Goal: Information Seeking & Learning: Learn about a topic

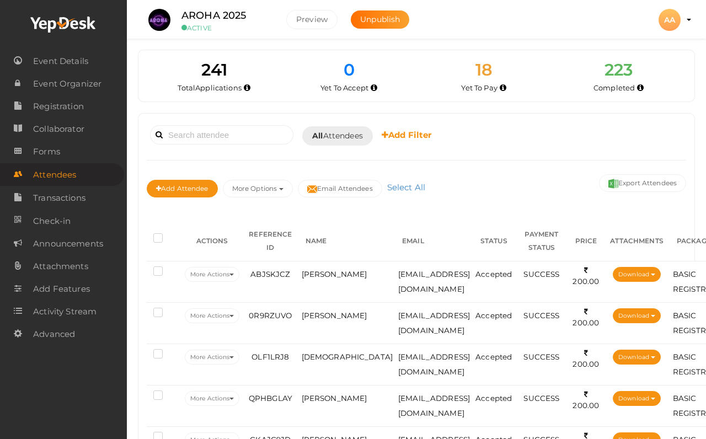
click at [260, 195] on button "More Options" at bounding box center [258, 189] width 70 height 18
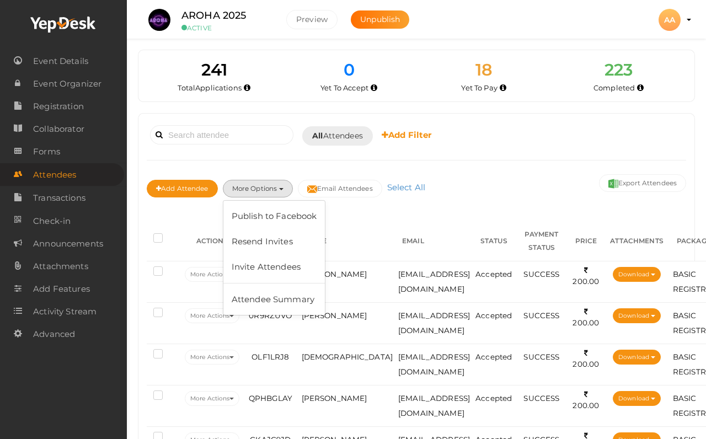
click at [589, 129] on div "Booked for [DATE] [DATE] [DATE] This Week Custom Date All Attendees All Yet to …" at bounding box center [417, 135] width 540 height 27
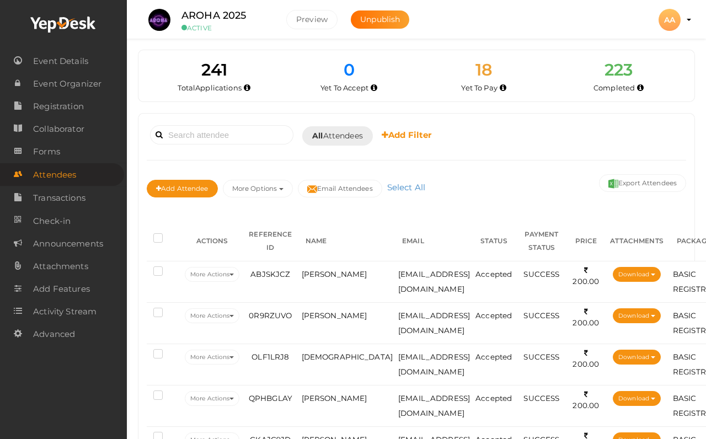
click at [344, 135] on span "All Attendees" at bounding box center [337, 136] width 51 height 12
click at [502, 120] on div at bounding box center [353, 219] width 706 height 439
click at [409, 139] on b "Add Filter" at bounding box center [407, 135] width 50 height 10
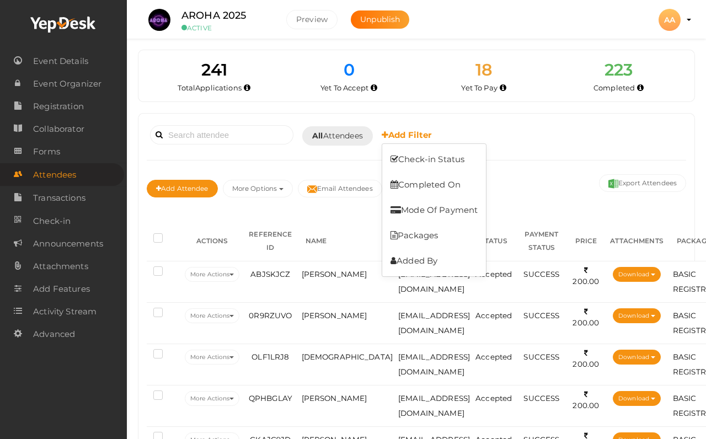
click at [603, 139] on div at bounding box center [353, 219] width 706 height 439
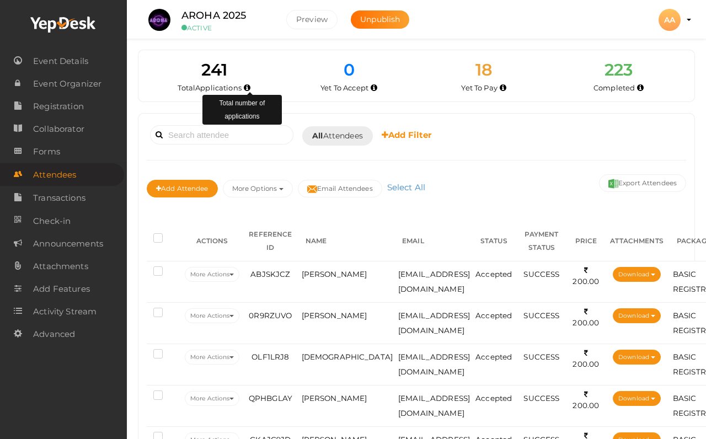
click at [250, 91] on icon at bounding box center [247, 88] width 7 height 6
click at [284, 72] on div "0 Yet To Accept" at bounding box center [349, 75] width 135 height 35
click at [306, 20] on button "Preview" at bounding box center [311, 19] width 51 height 19
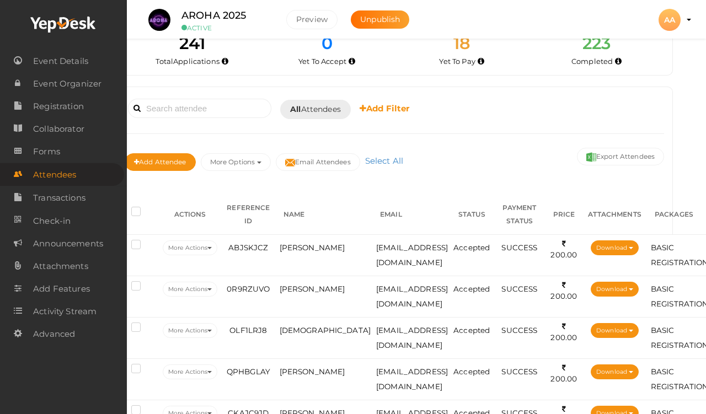
scroll to position [26, 18]
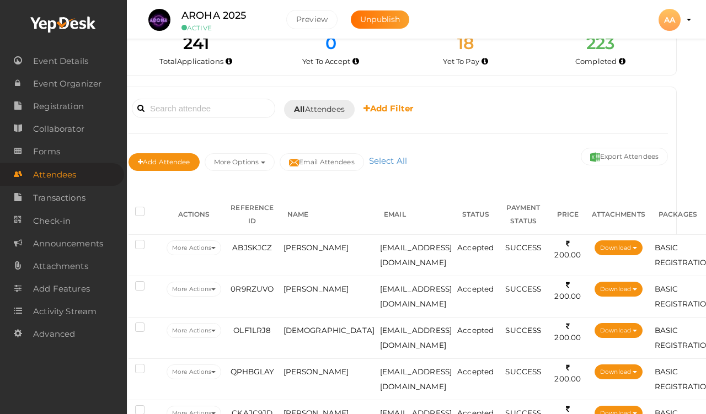
click at [280, 252] on td "ABJSKJCZ" at bounding box center [252, 255] width 56 height 41
click at [443, 258] on td "[EMAIL_ADDRESS][DOMAIN_NAME]" at bounding box center [415, 255] width 77 height 41
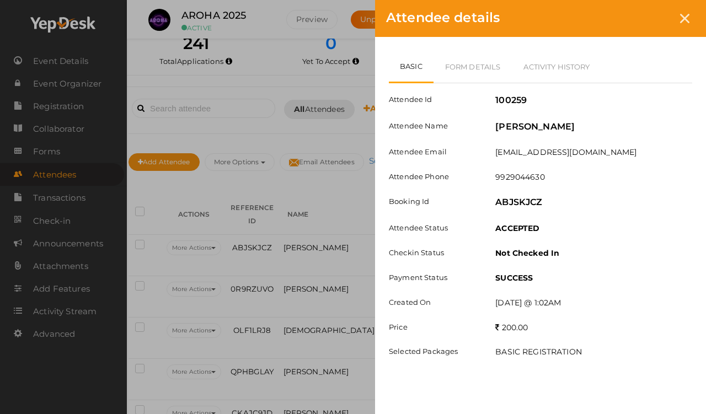
click at [273, 259] on div "Attendee details Basic Form Details Activity History Attendee Id 100259 Attende…" at bounding box center [353, 207] width 706 height 414
click at [651, 17] on icon at bounding box center [684, 18] width 9 height 9
click at [651, 20] on icon at bounding box center [684, 18] width 9 height 9
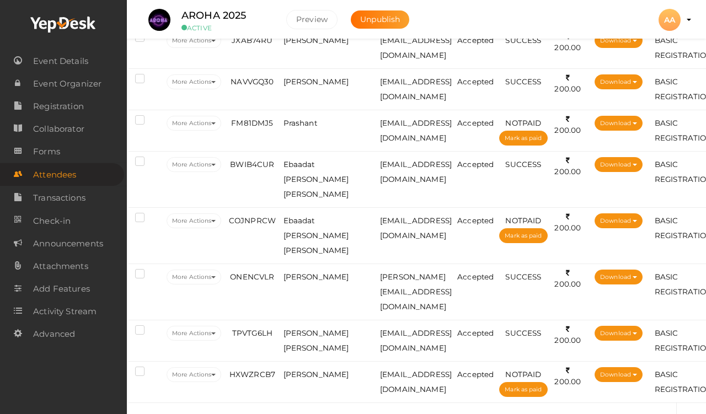
scroll to position [1972, 18]
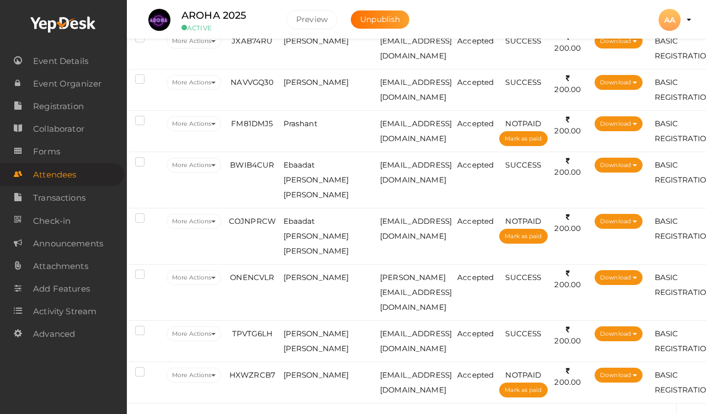
click at [452, 371] on span "[EMAIL_ADDRESS][DOMAIN_NAME]" at bounding box center [416, 383] width 72 height 24
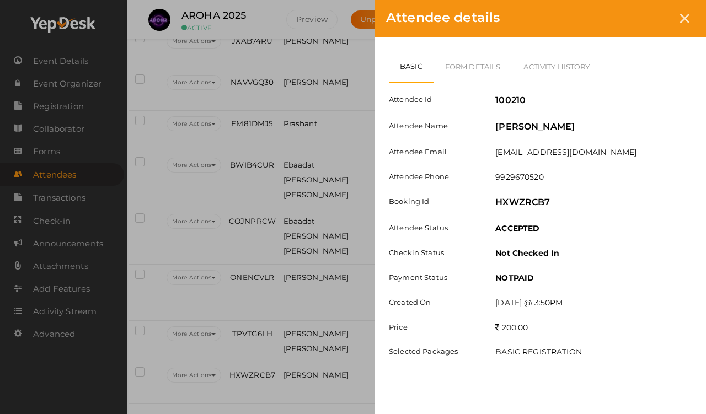
click at [651, 22] on icon at bounding box center [684, 18] width 9 height 9
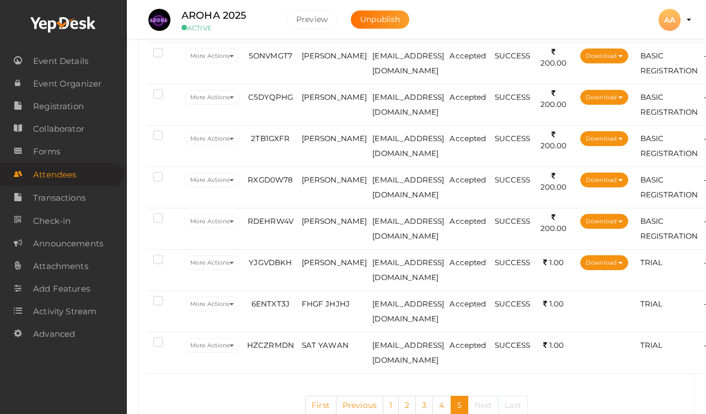
scroll to position [1599, 0]
click at [299, 246] on td "RDEHRW4V" at bounding box center [270, 229] width 56 height 41
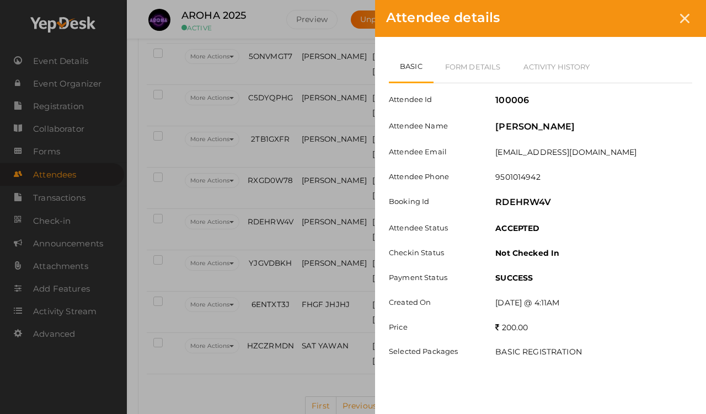
click at [487, 57] on link "Form Details" at bounding box center [473, 67] width 79 height 32
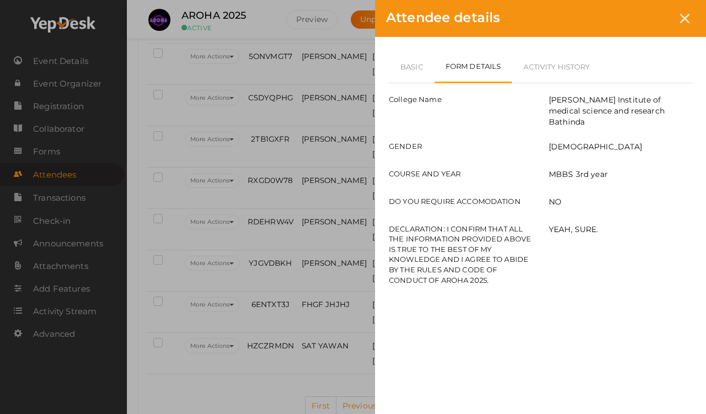
click at [430, 73] on link "Basic" at bounding box center [412, 67] width 46 height 32
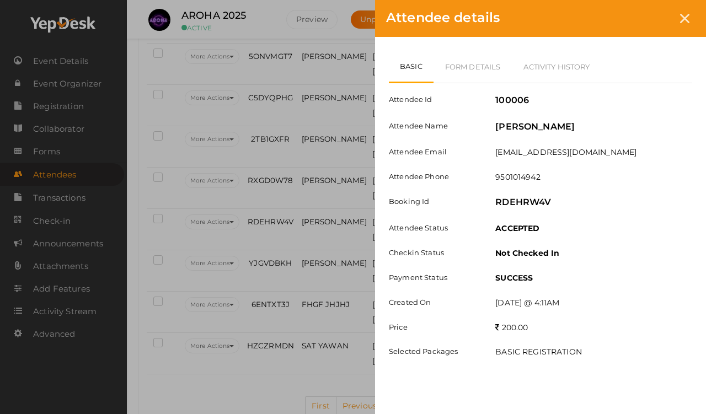
click at [651, 26] on div at bounding box center [685, 18] width 20 height 20
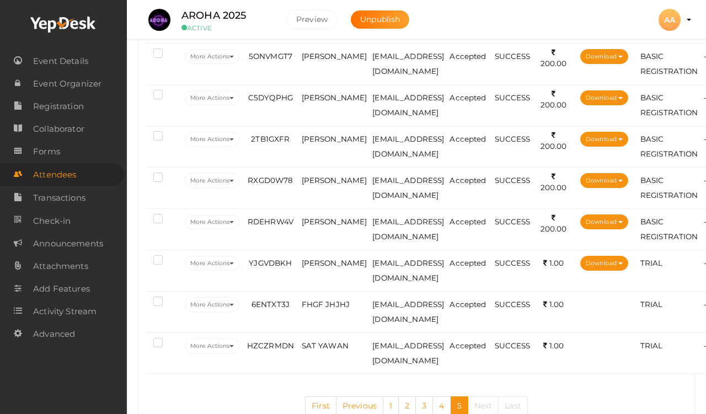
click at [315, 185] on span "[PERSON_NAME]" at bounding box center [335, 180] width 66 height 9
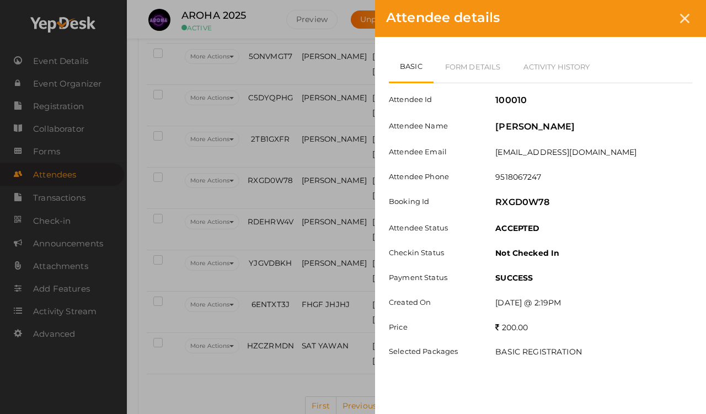
click at [651, 20] on icon at bounding box center [684, 18] width 9 height 9
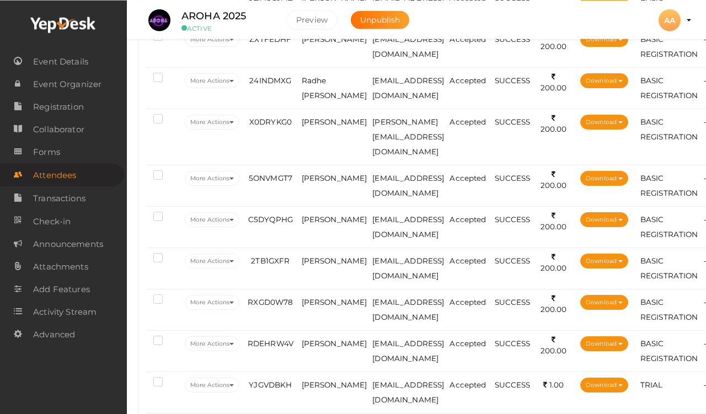
click at [280, 126] on span "X0DRYKG0" at bounding box center [270, 121] width 42 height 9
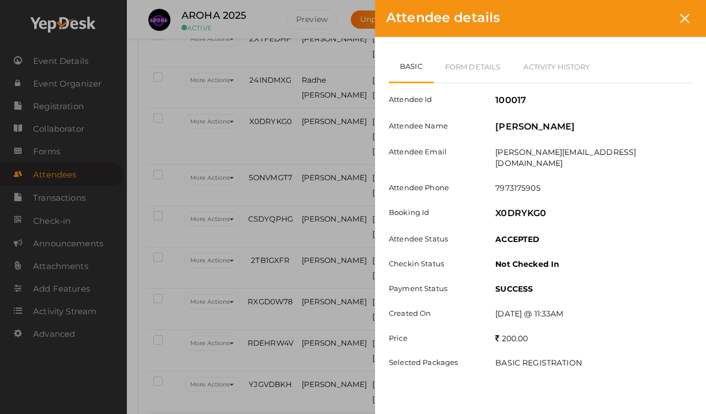
click at [651, 23] on icon at bounding box center [684, 18] width 9 height 9
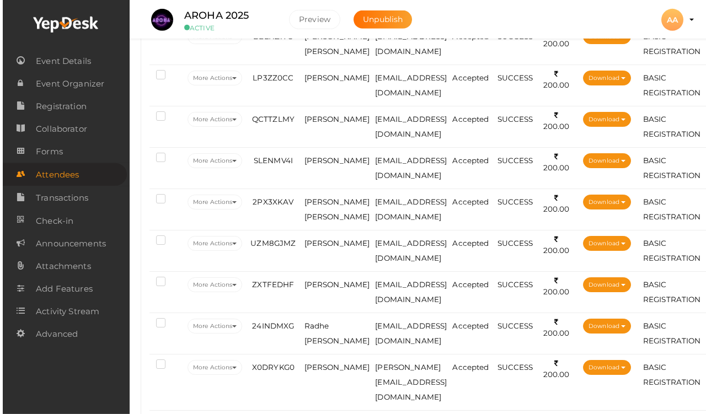
scroll to position [1209, 0]
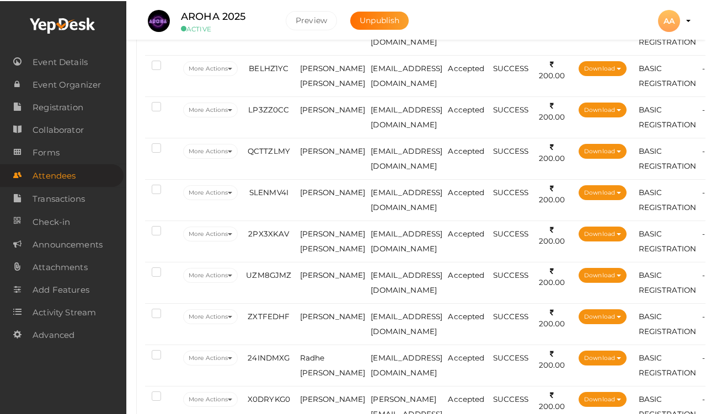
click at [304, 196] on span "[PERSON_NAME]" at bounding box center [334, 191] width 66 height 9
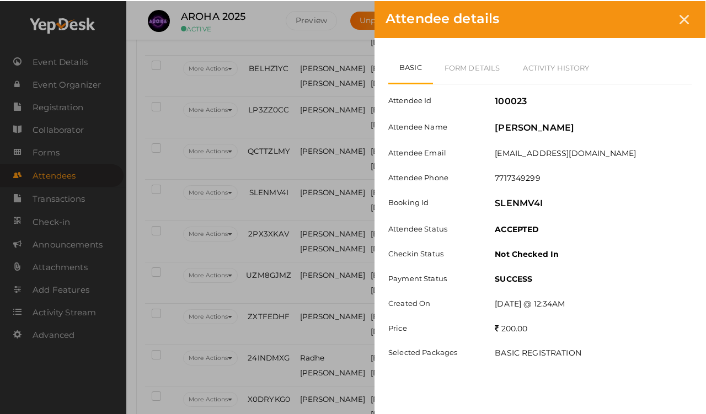
scroll to position [1199, 2]
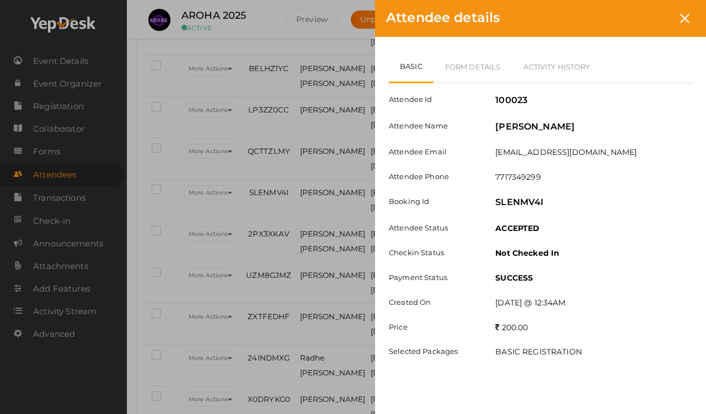
click at [651, 17] on icon at bounding box center [684, 18] width 9 height 9
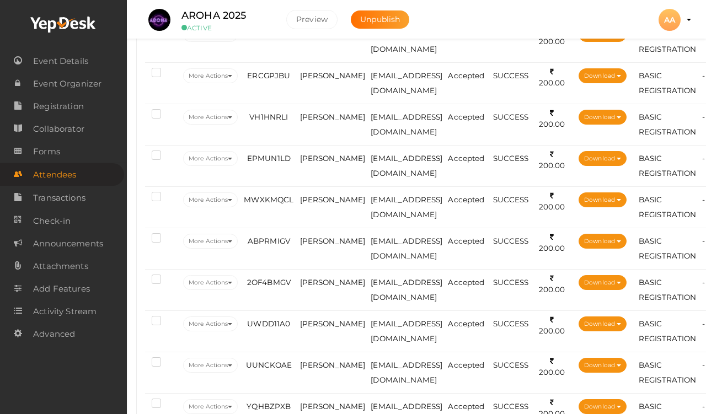
scroll to position [570, 2]
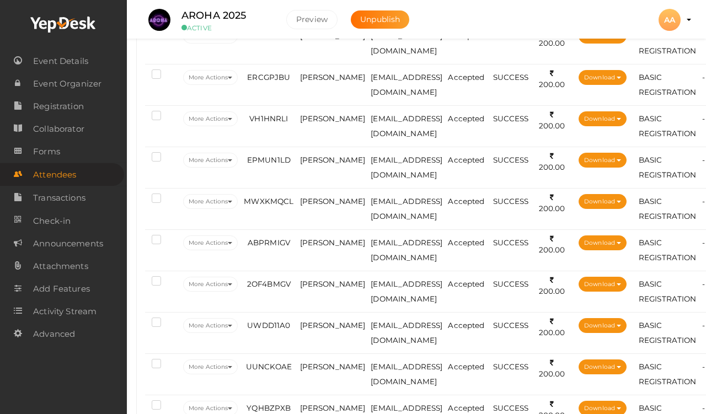
click at [378, 153] on td "[EMAIL_ADDRESS][DOMAIN_NAME]" at bounding box center [406, 167] width 77 height 41
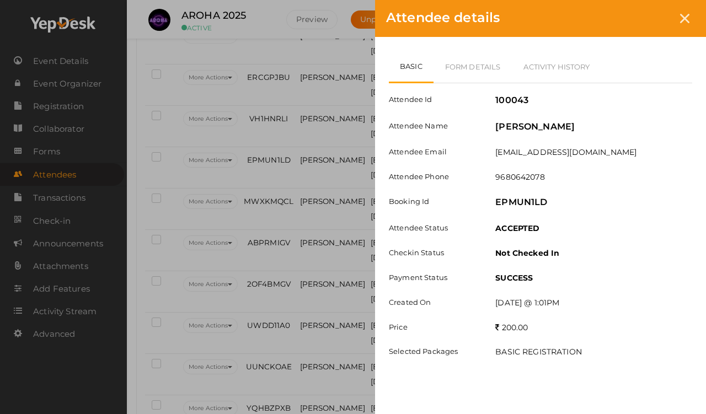
click at [651, 6] on div "Attendee details" at bounding box center [540, 18] width 331 height 37
click at [651, 25] on div at bounding box center [685, 18] width 20 height 20
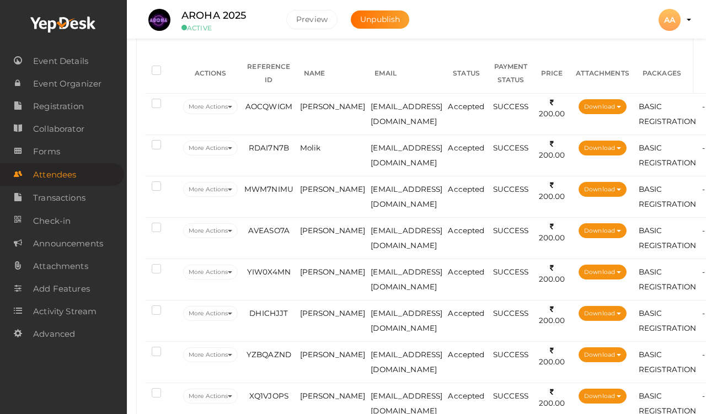
scroll to position [172, 2]
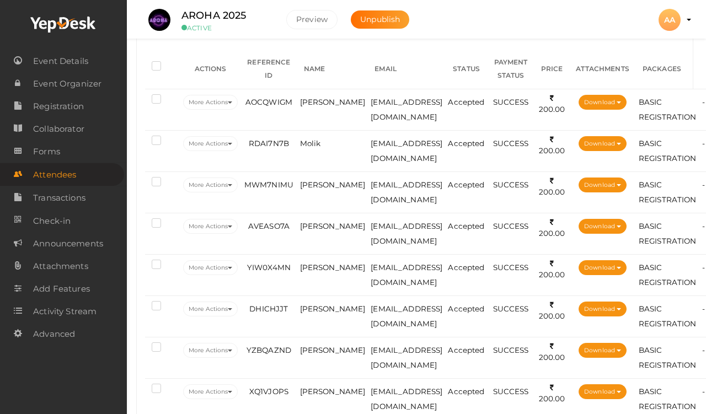
click at [303, 100] on td "[PERSON_NAME]" at bounding box center [332, 109] width 71 height 41
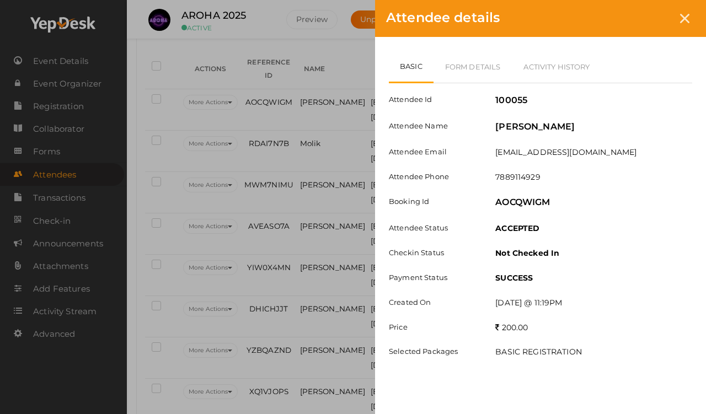
click at [651, 9] on div "Attendee details" at bounding box center [540, 18] width 331 height 37
click at [651, 17] on icon at bounding box center [684, 18] width 9 height 9
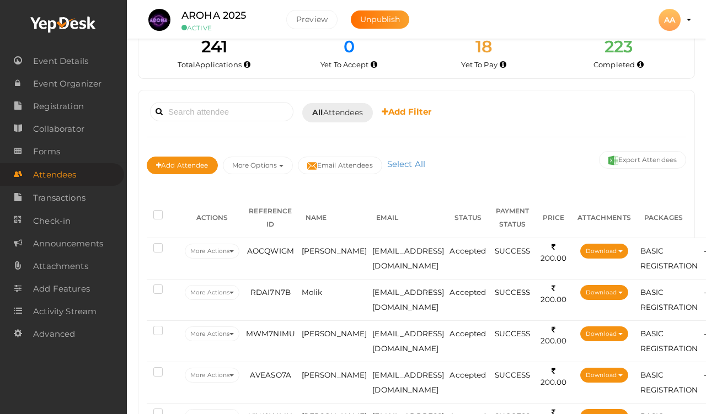
scroll to position [0, 0]
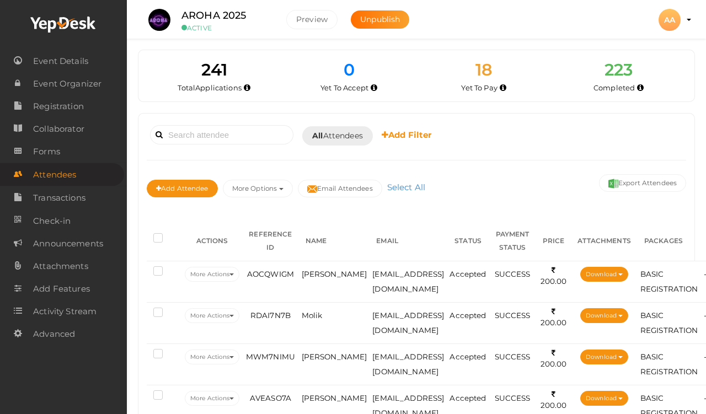
click at [292, 284] on td "AOCQWIGM" at bounding box center [270, 281] width 56 height 41
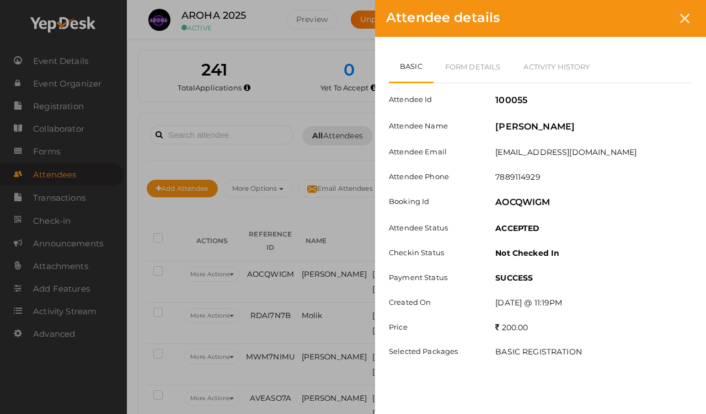
click at [471, 70] on link "Form Details" at bounding box center [473, 67] width 79 height 32
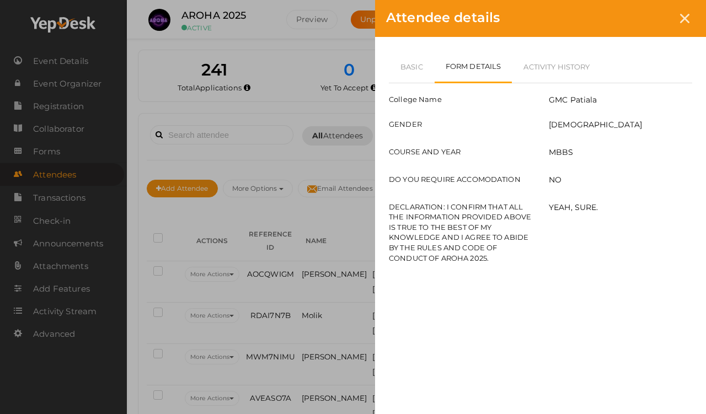
click at [427, 64] on link "Basic" at bounding box center [412, 67] width 46 height 32
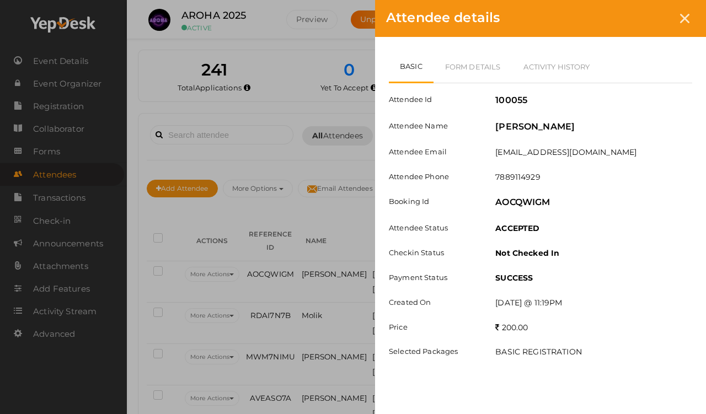
click at [651, 13] on div at bounding box center [685, 18] width 20 height 20
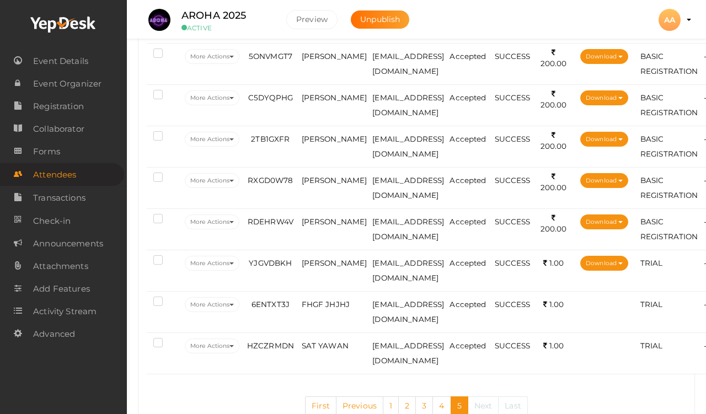
click at [442, 405] on link "4" at bounding box center [442, 406] width 18 height 19
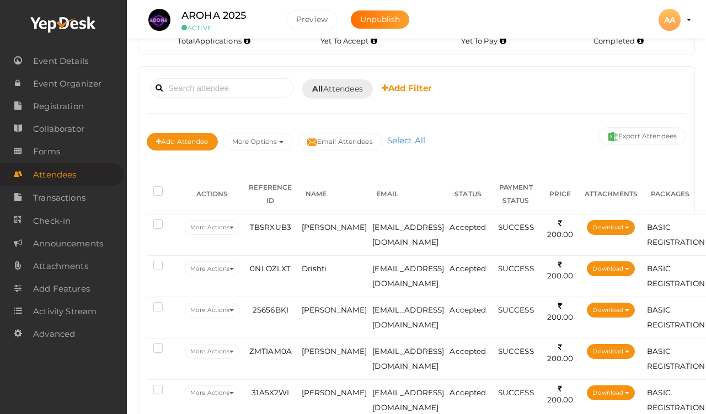
click at [286, 245] on td "TBSRXUB3" at bounding box center [270, 234] width 56 height 41
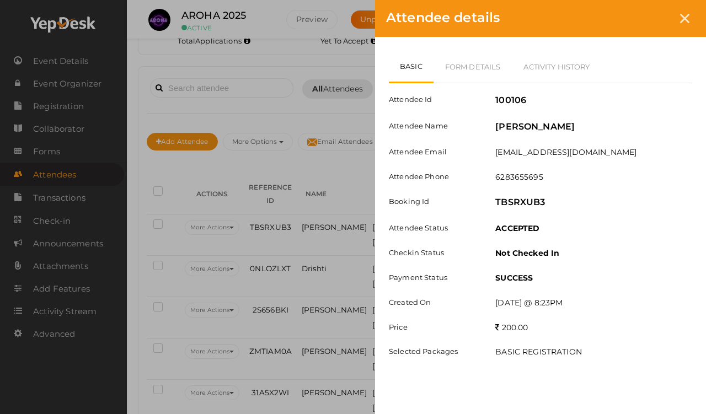
click at [335, 238] on div "Attendee details Basic Form Details Activity History Attendee Id 100106 Attende…" at bounding box center [353, 207] width 706 height 414
click at [651, 18] on icon at bounding box center [684, 18] width 9 height 9
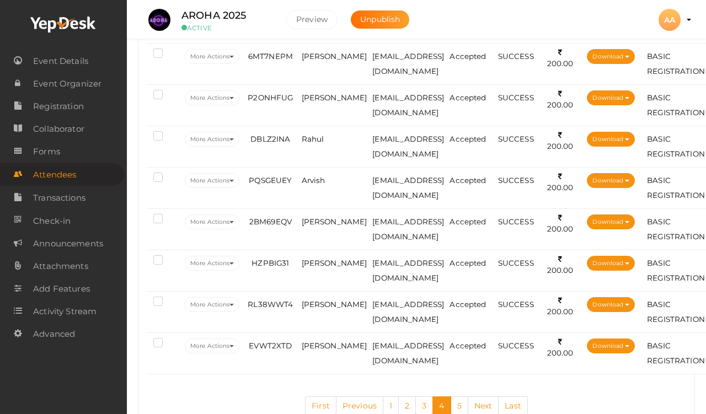
scroll to position [1972, 0]
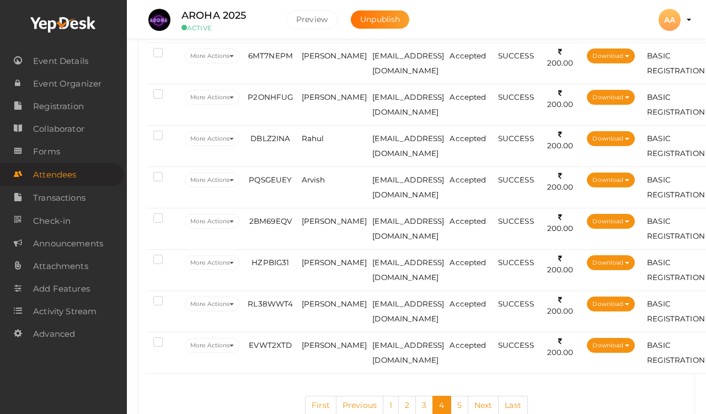
click at [327, 349] on span "[PERSON_NAME]" at bounding box center [335, 345] width 66 height 9
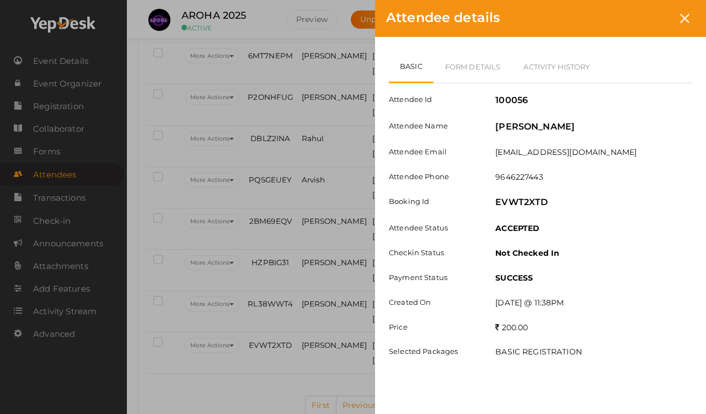
click at [651, 19] on div at bounding box center [685, 18] width 20 height 20
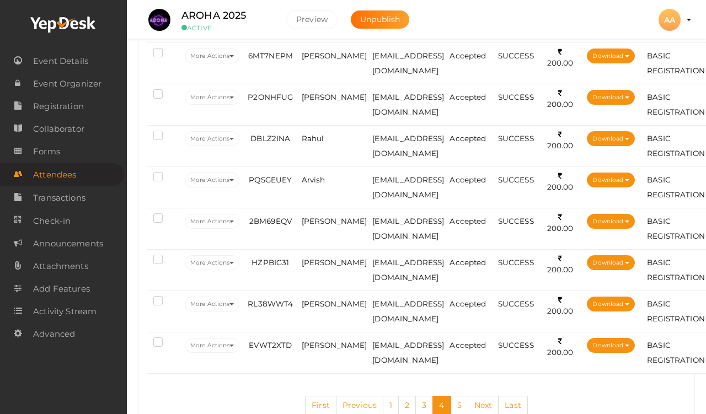
click at [394, 403] on link "1" at bounding box center [391, 405] width 16 height 19
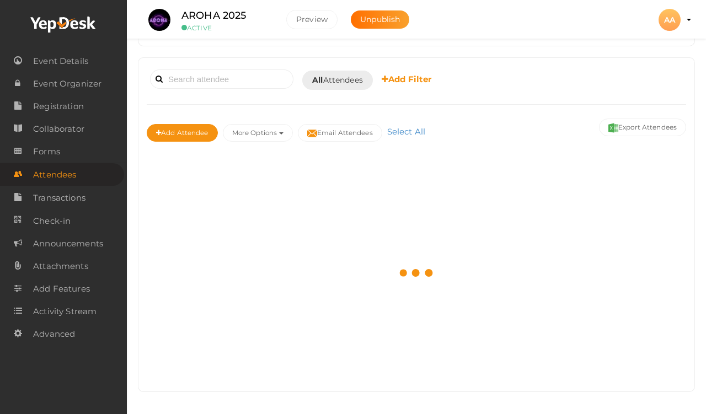
scroll to position [47, 0]
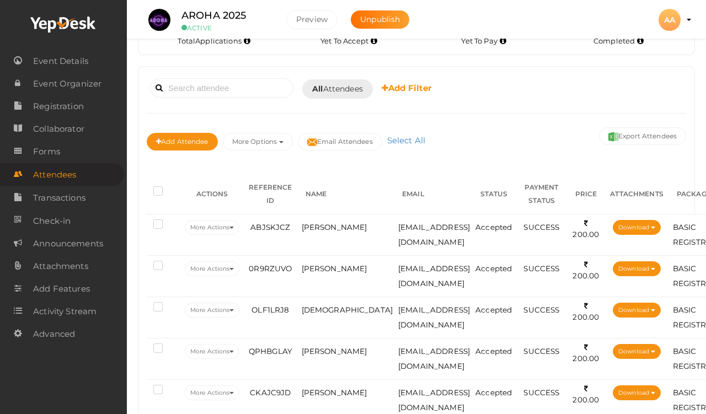
click at [398, 225] on span "[EMAIL_ADDRESS][DOMAIN_NAME]" at bounding box center [434, 235] width 72 height 24
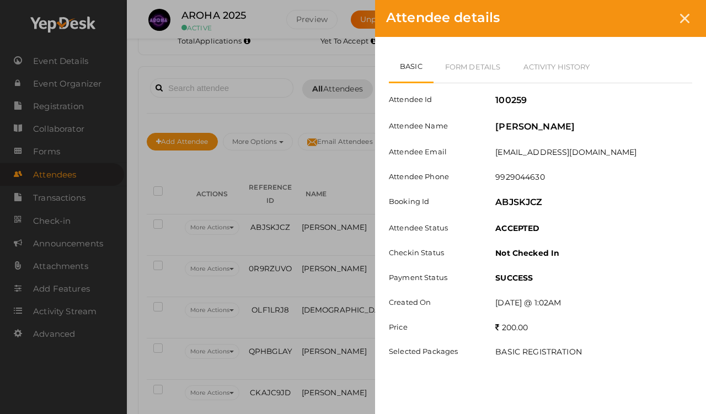
click at [651, 19] on div at bounding box center [685, 18] width 20 height 20
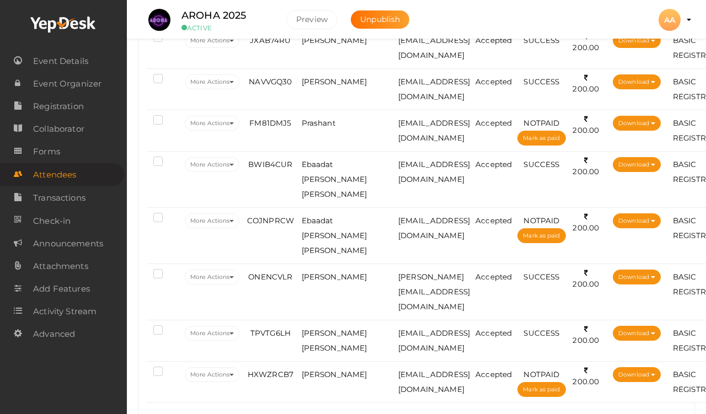
scroll to position [1972, 0]
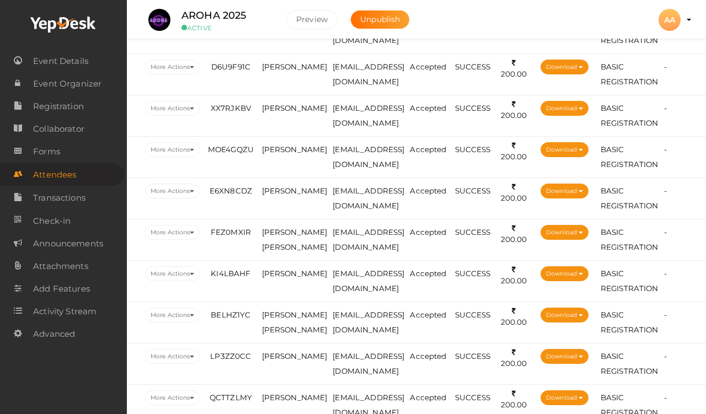
scroll to position [931, 41]
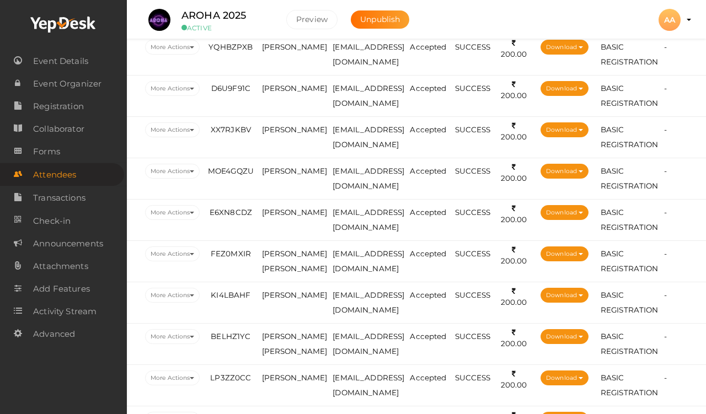
click at [228, 234] on td "E6XN8CDZ" at bounding box center [231, 219] width 56 height 41
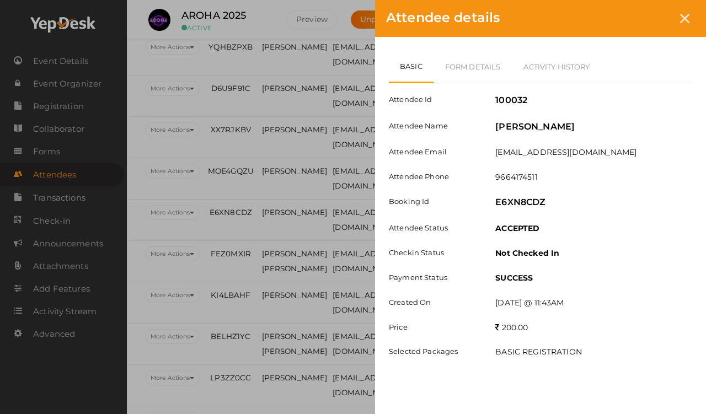
click at [317, 148] on div "Attendee details Basic Form Details Activity History Attendee Id 100032 Attende…" at bounding box center [353, 207] width 706 height 414
click at [651, 16] on div at bounding box center [685, 18] width 20 height 20
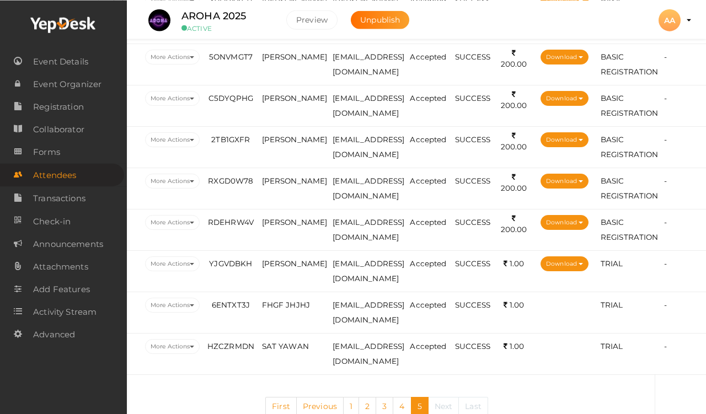
scroll to position [1599, 41]
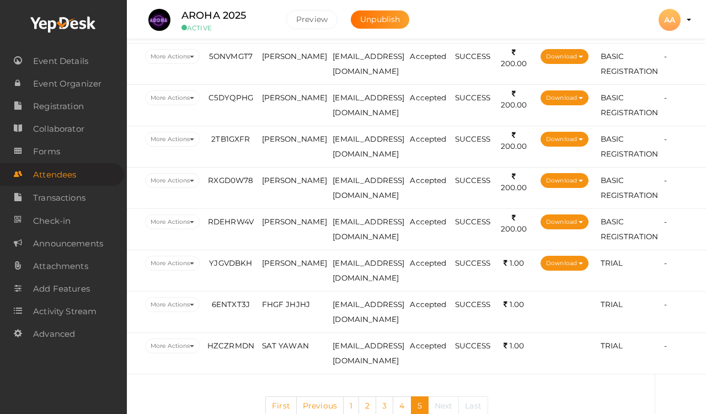
click at [343, 405] on link "1" at bounding box center [351, 406] width 16 height 19
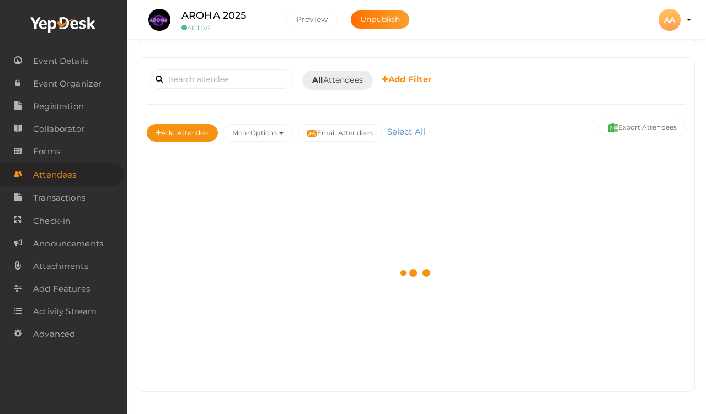
scroll to position [47, 0]
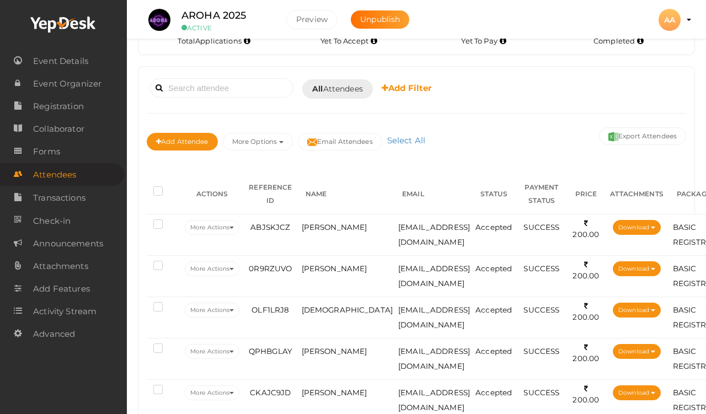
click at [344, 225] on td "[PERSON_NAME]" at bounding box center [347, 234] width 97 height 41
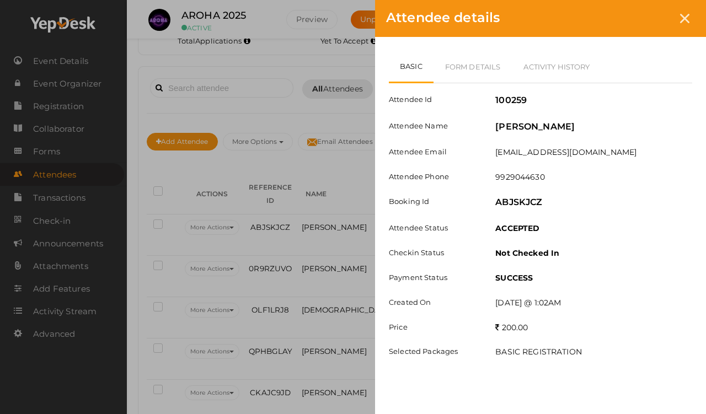
click at [651, 15] on icon at bounding box center [684, 18] width 9 height 9
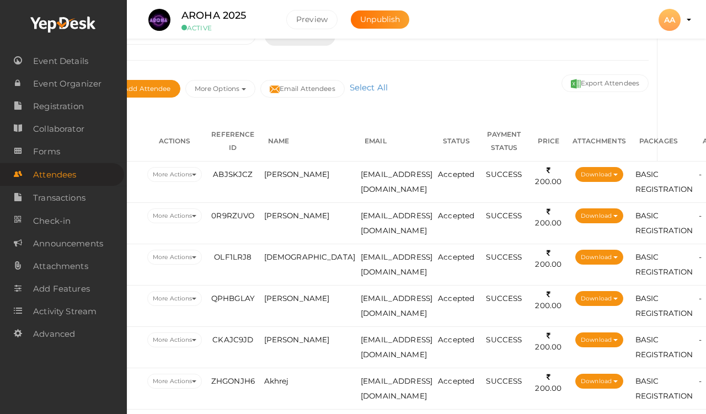
scroll to position [100, 38]
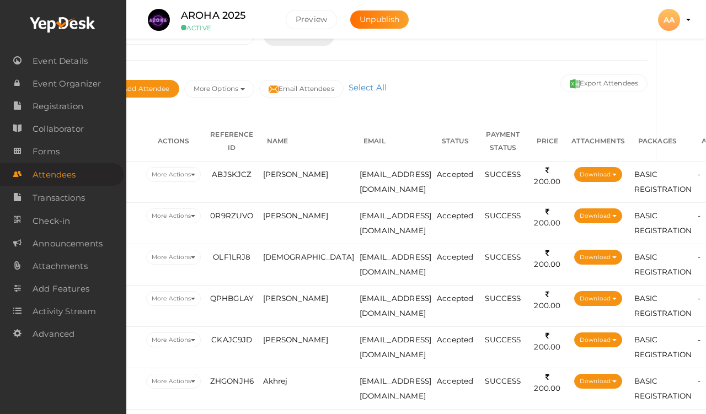
click at [360, 175] on span "[EMAIL_ADDRESS][DOMAIN_NAME]" at bounding box center [396, 182] width 72 height 24
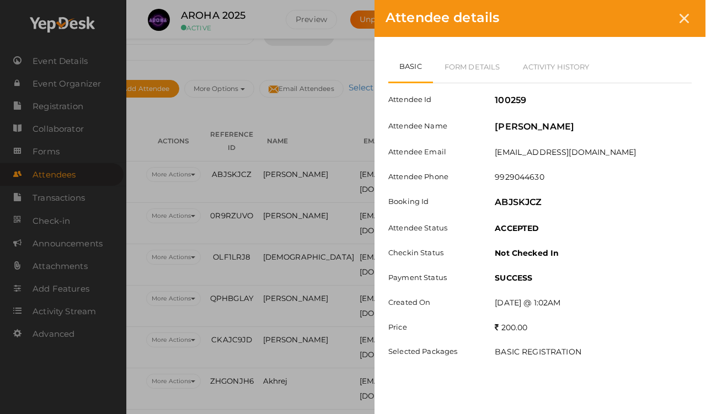
scroll to position [100, 39]
click at [475, 62] on link "Form Details" at bounding box center [473, 67] width 79 height 32
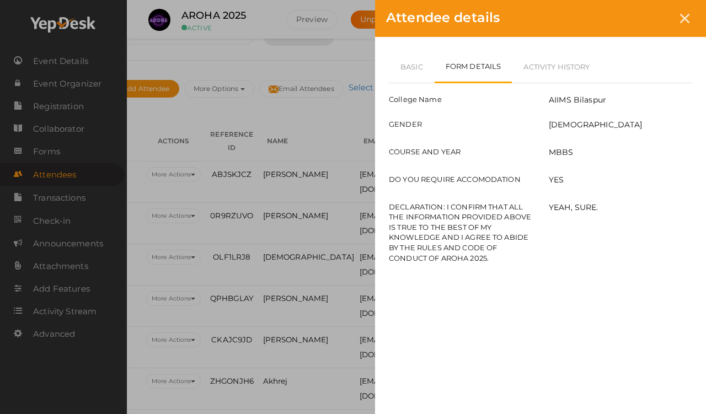
click at [651, 20] on icon at bounding box center [684, 18] width 9 height 9
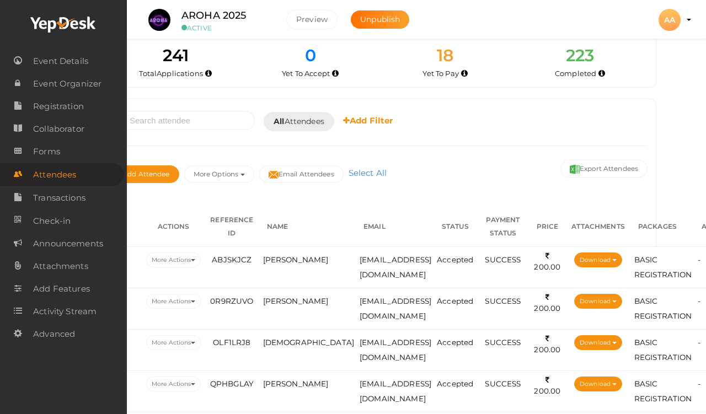
scroll to position [15, 39]
click at [283, 259] on span "[PERSON_NAME]" at bounding box center [296, 259] width 66 height 9
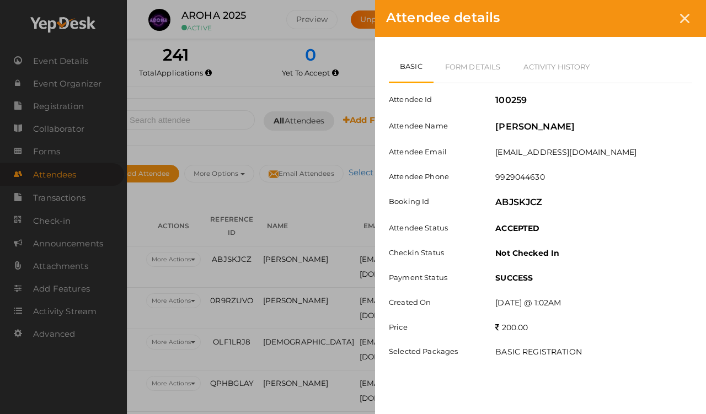
click at [266, 352] on div "Attendee details Basic Form Details Activity History Attendee Id 100259 Attende…" at bounding box center [353, 207] width 706 height 414
click at [289, 354] on div "Attendee details Basic Form Details Activity History Attendee Id 100259 Attende…" at bounding box center [353, 207] width 706 height 414
click at [651, 20] on icon at bounding box center [684, 18] width 9 height 9
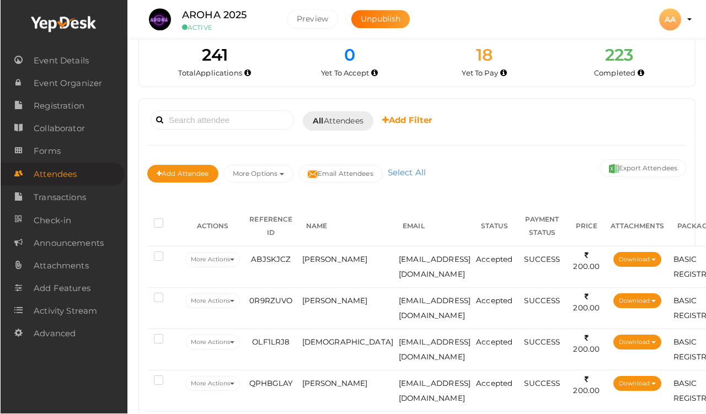
scroll to position [15, 0]
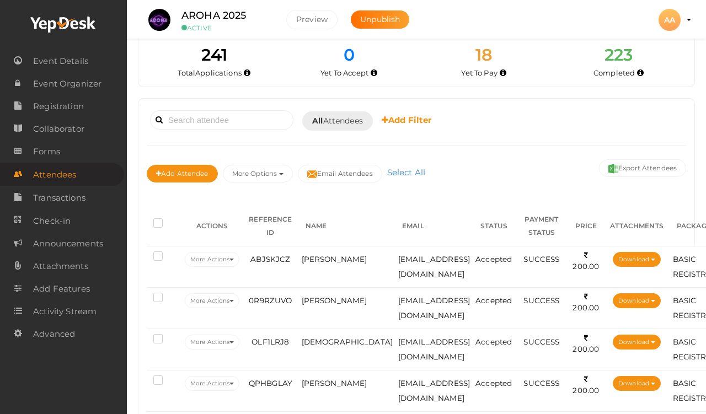
click at [560, 260] on span "SUCCESS" at bounding box center [542, 259] width 36 height 9
click at [404, 256] on span "[EMAIL_ADDRESS][DOMAIN_NAME]" at bounding box center [434, 267] width 72 height 24
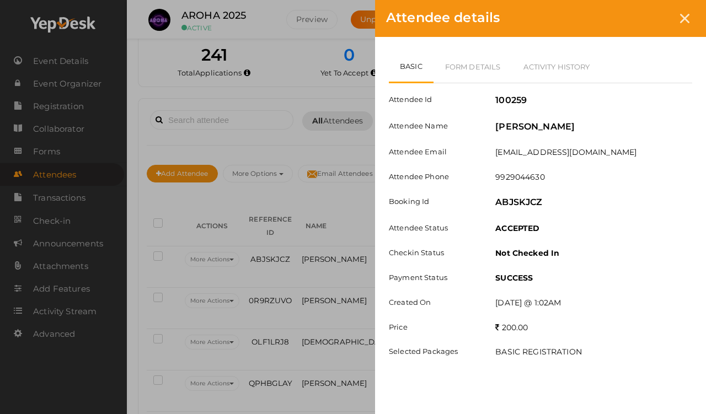
click at [651, 18] on icon at bounding box center [684, 18] width 9 height 9
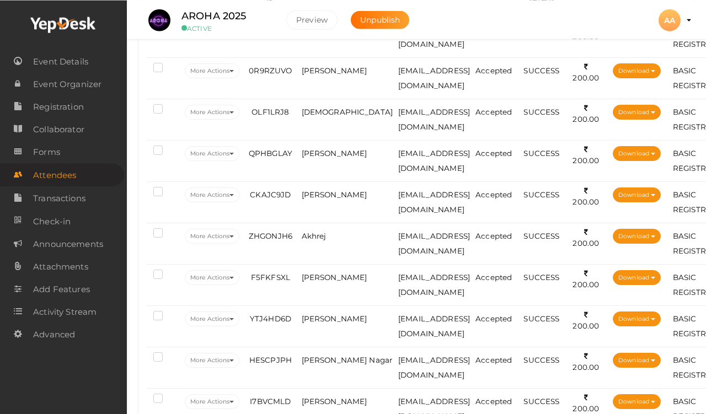
click at [356, 192] on td "[PERSON_NAME]" at bounding box center [347, 201] width 97 height 41
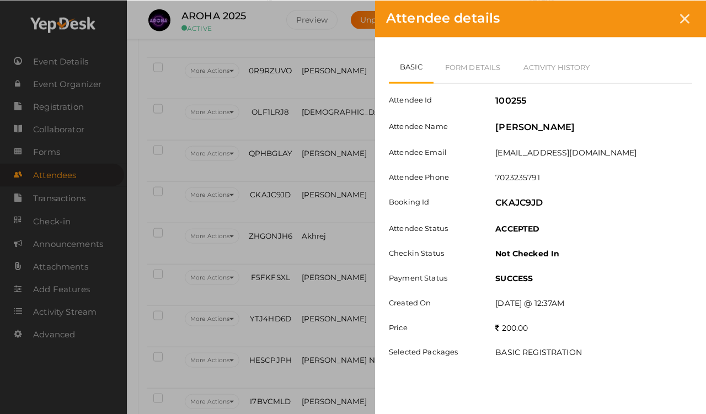
scroll to position [246, 0]
click at [651, 8] on div "Attendee details" at bounding box center [540, 18] width 331 height 37
click at [651, 21] on icon at bounding box center [684, 18] width 9 height 9
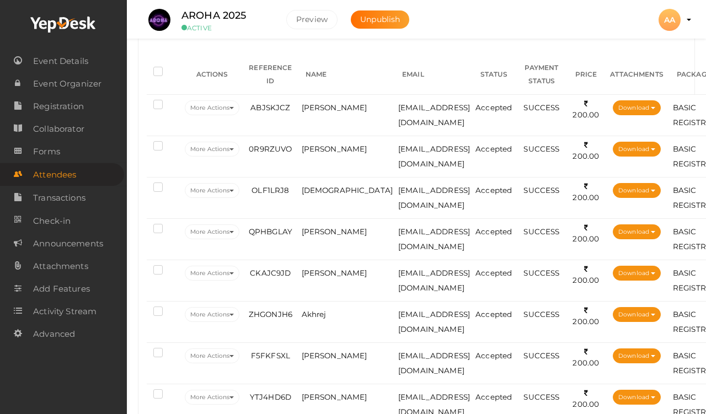
scroll to position [0, 0]
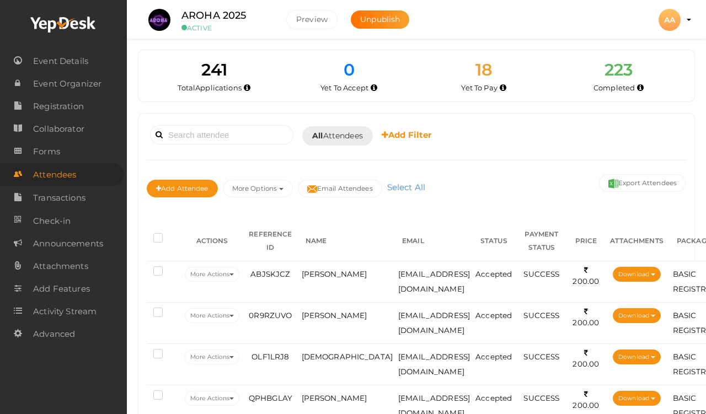
click at [270, 277] on span "ABJSKJCZ" at bounding box center [271, 274] width 40 height 9
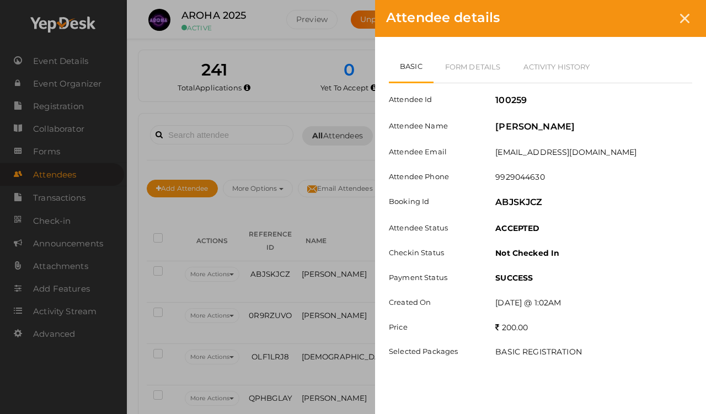
click at [458, 52] on link "Form Details" at bounding box center [473, 67] width 79 height 32
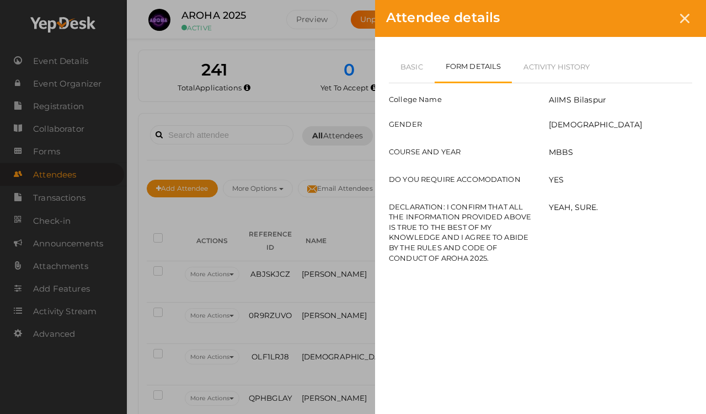
click at [651, 28] on div "Attendee details" at bounding box center [540, 18] width 331 height 37
click at [257, 251] on div "Attendee details Basic Form Details Activity History Attendee Id 100259 Attende…" at bounding box center [353, 207] width 706 height 414
click at [244, 195] on div "Attendee details Basic Form Details Activity History Attendee Id 100259 Attende…" at bounding box center [353, 207] width 706 height 414
click at [651, 16] on icon at bounding box center [684, 18] width 9 height 9
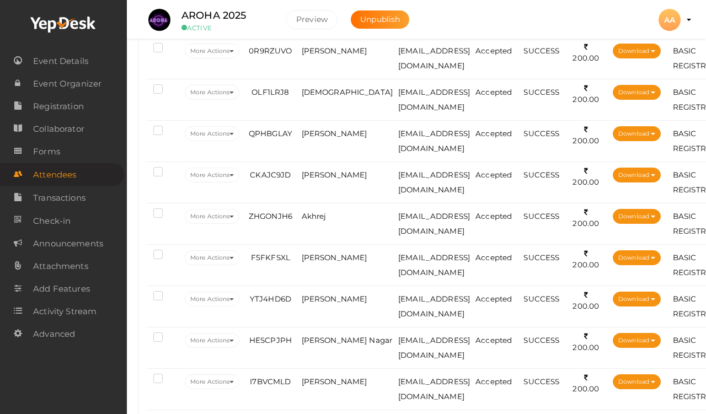
scroll to position [263, 0]
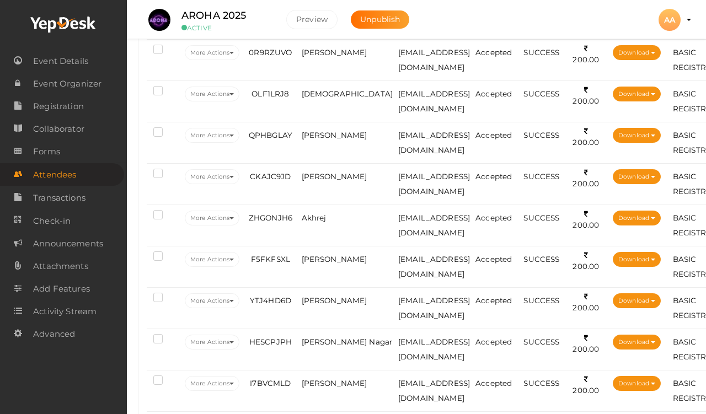
click at [324, 72] on td "[PERSON_NAME]" at bounding box center [347, 59] width 97 height 41
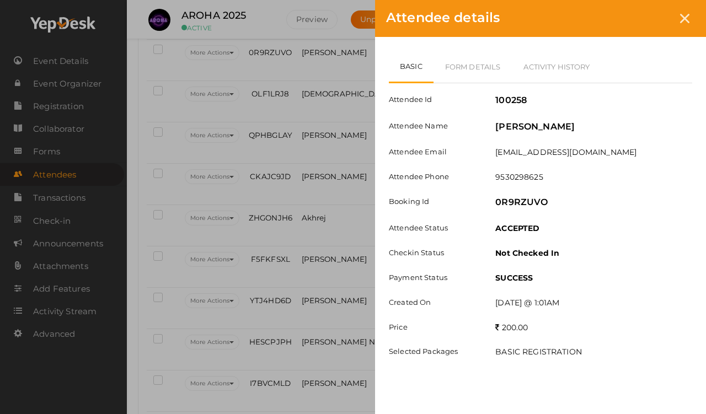
click at [488, 71] on link "Form Details" at bounding box center [473, 67] width 79 height 32
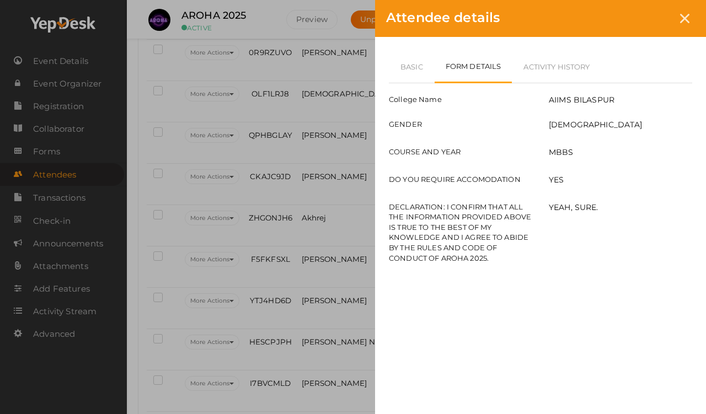
click at [415, 71] on link "Basic" at bounding box center [412, 67] width 46 height 32
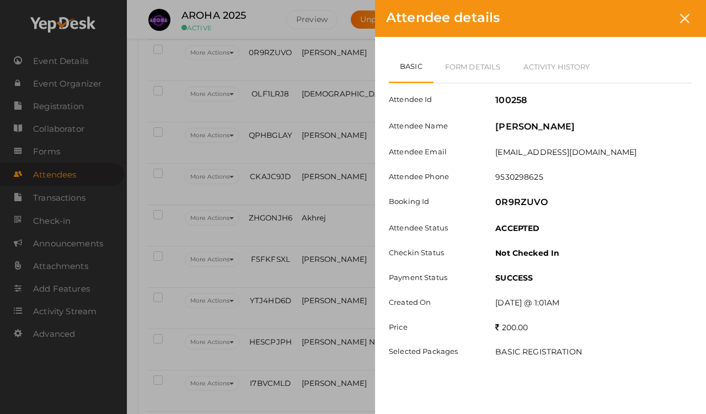
click at [651, 19] on icon at bounding box center [684, 18] width 9 height 9
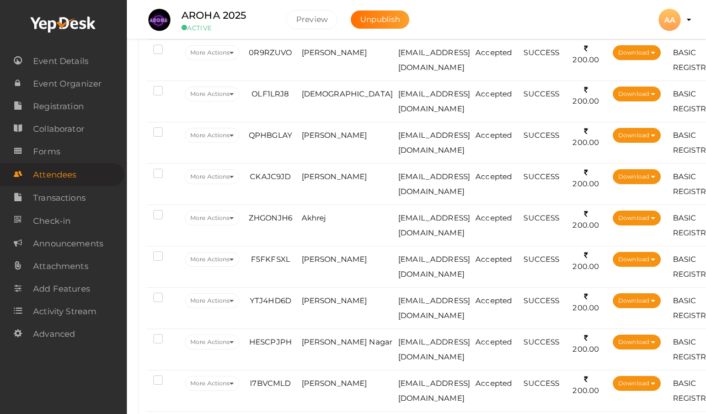
click at [316, 91] on span "[DEMOGRAPHIC_DATA]" at bounding box center [348, 93] width 92 height 9
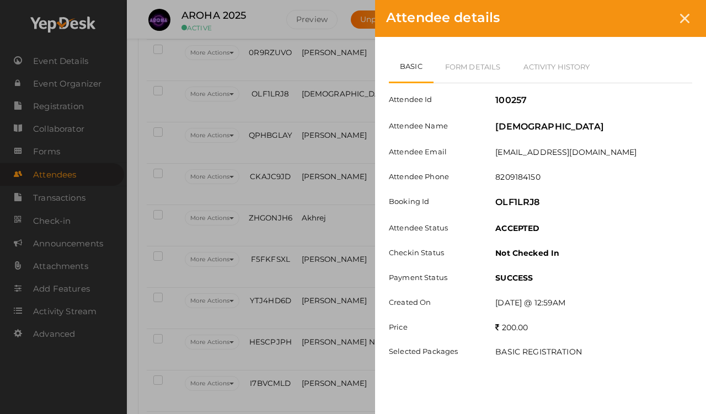
click at [495, 59] on link "Form Details" at bounding box center [473, 67] width 79 height 32
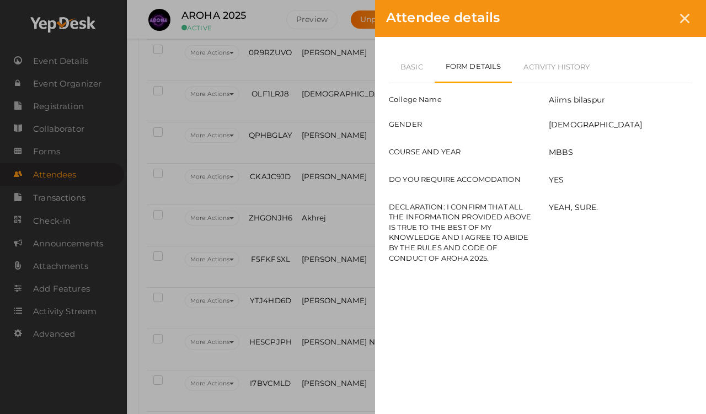
click at [651, 24] on div at bounding box center [685, 18] width 20 height 20
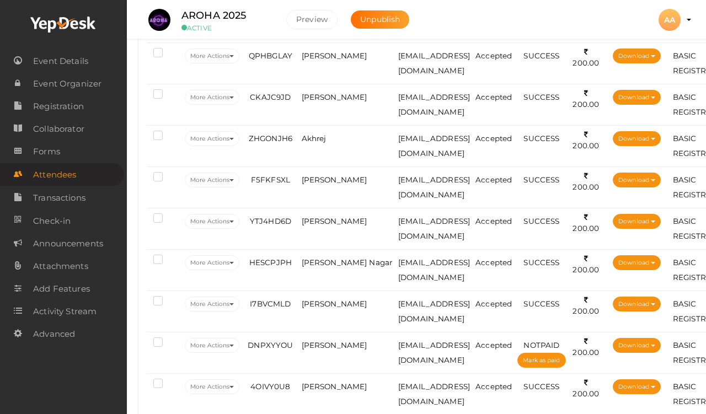
scroll to position [355, 0]
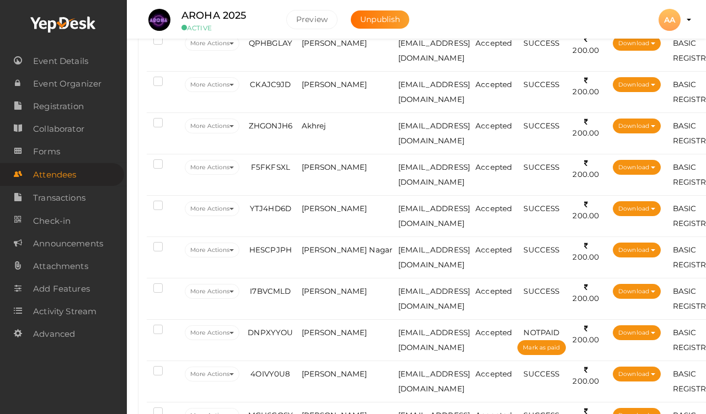
click at [314, 47] on span "[PERSON_NAME]" at bounding box center [335, 43] width 66 height 9
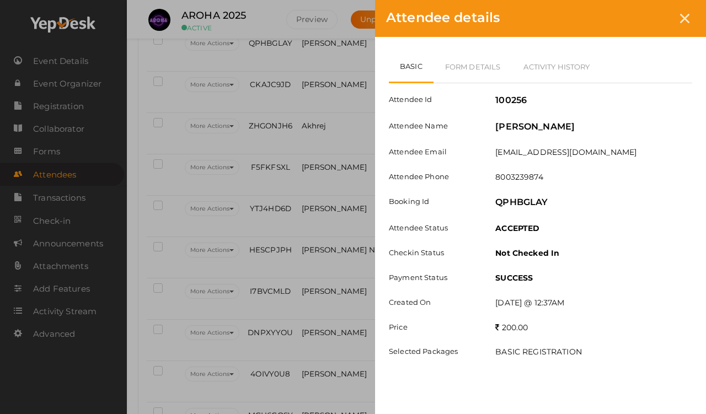
click at [485, 63] on link "Form Details" at bounding box center [473, 67] width 79 height 32
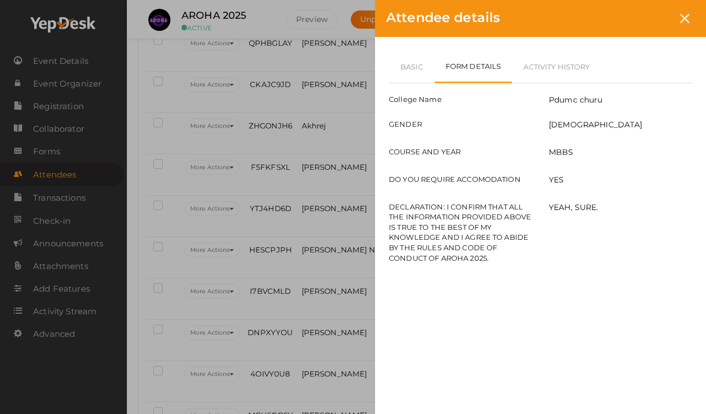
click at [651, 24] on div at bounding box center [685, 18] width 20 height 20
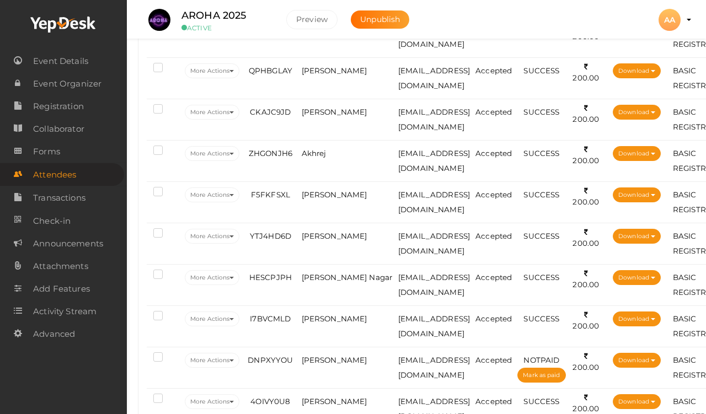
scroll to position [328, 0]
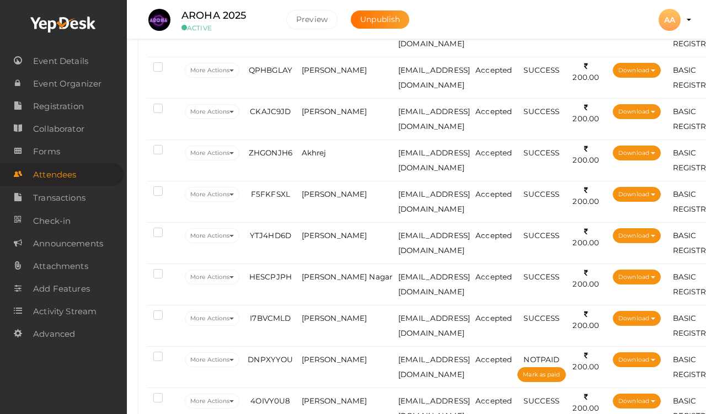
click at [341, 109] on span "[PERSON_NAME]" at bounding box center [335, 111] width 66 height 9
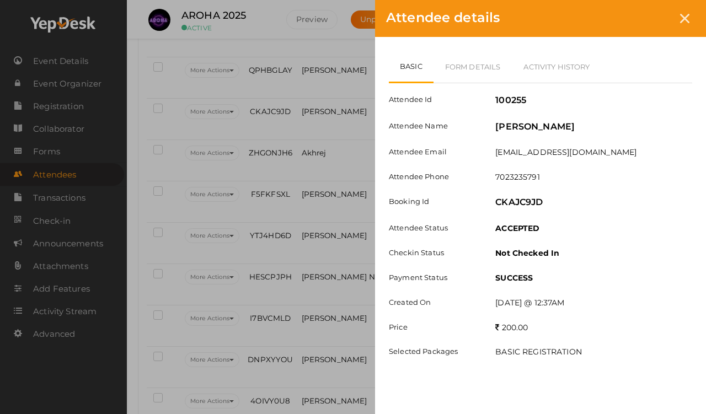
click at [488, 56] on link "Form Details" at bounding box center [473, 67] width 79 height 32
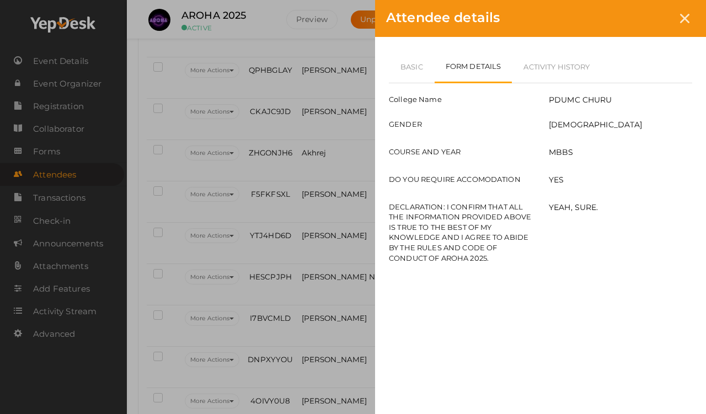
click at [651, 19] on icon at bounding box center [684, 18] width 9 height 9
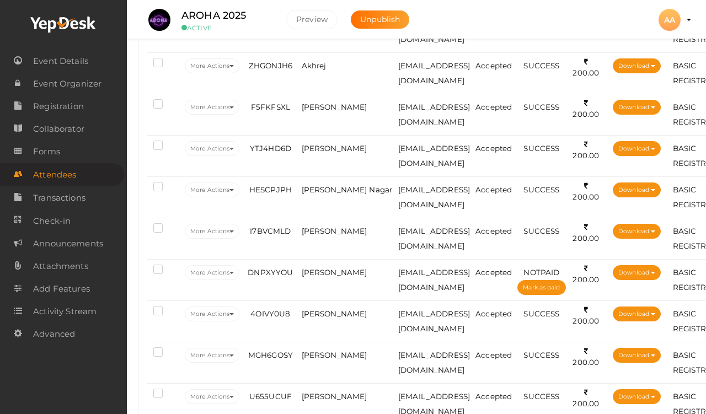
scroll to position [419, 0]
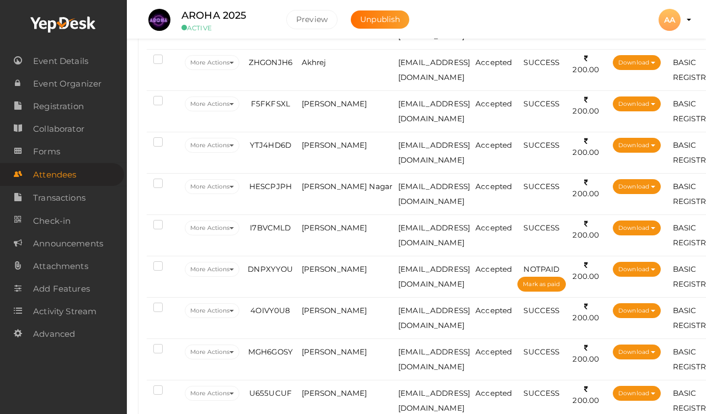
click at [331, 60] on td "Akhrej" at bounding box center [347, 69] width 97 height 41
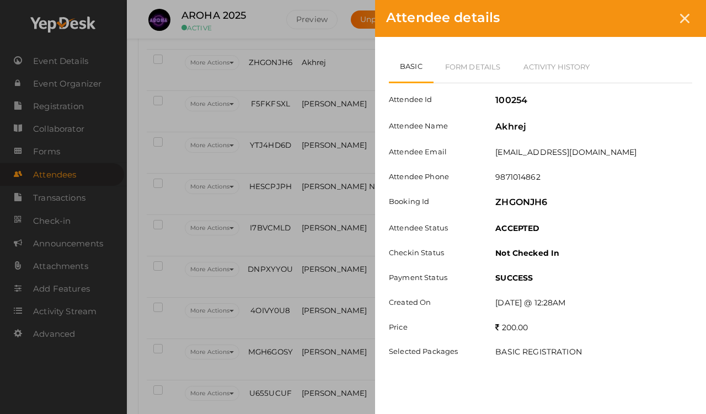
click at [474, 72] on link "Form Details" at bounding box center [473, 67] width 79 height 32
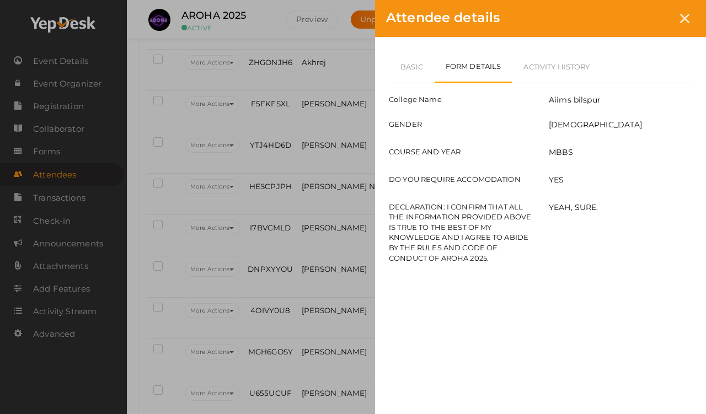
click at [651, 15] on icon at bounding box center [684, 18] width 9 height 9
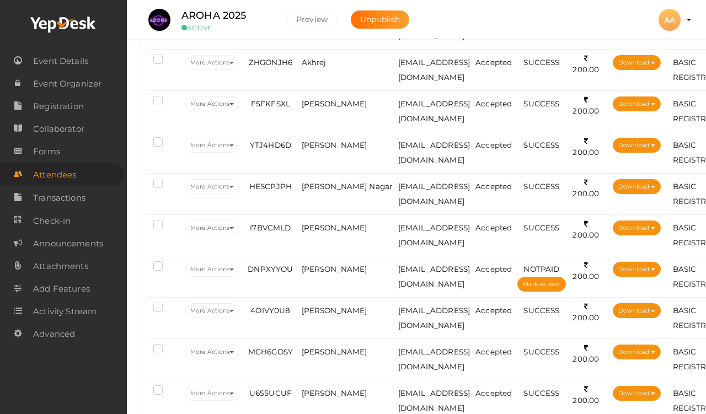
click at [342, 104] on span "[PERSON_NAME]" at bounding box center [335, 103] width 66 height 9
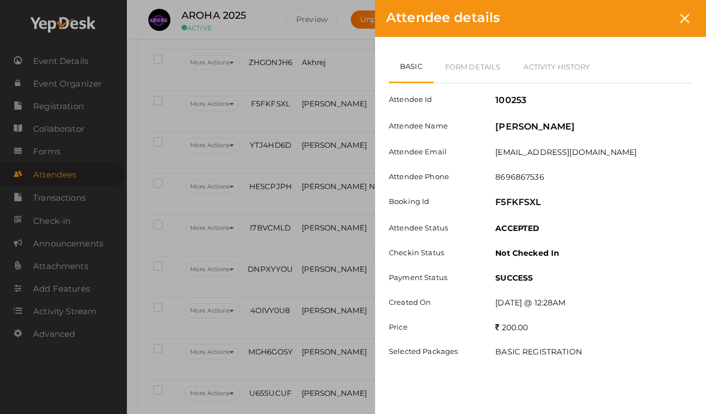
click at [485, 61] on link "Form Details" at bounding box center [473, 67] width 79 height 32
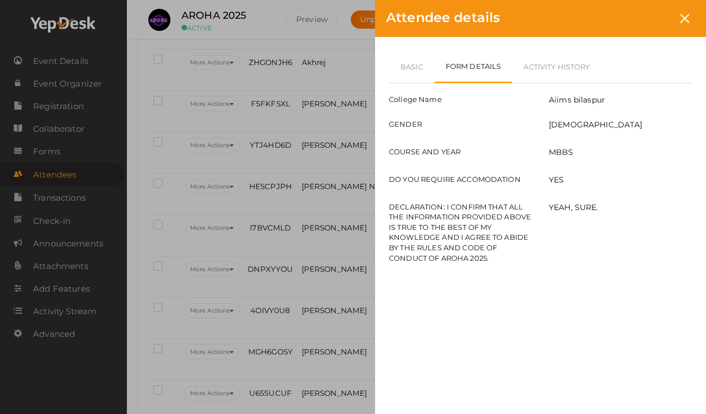
click at [651, 17] on div at bounding box center [685, 18] width 20 height 20
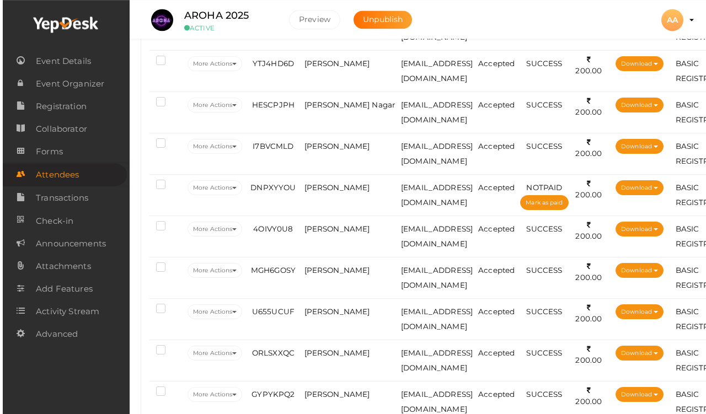
scroll to position [504, 1]
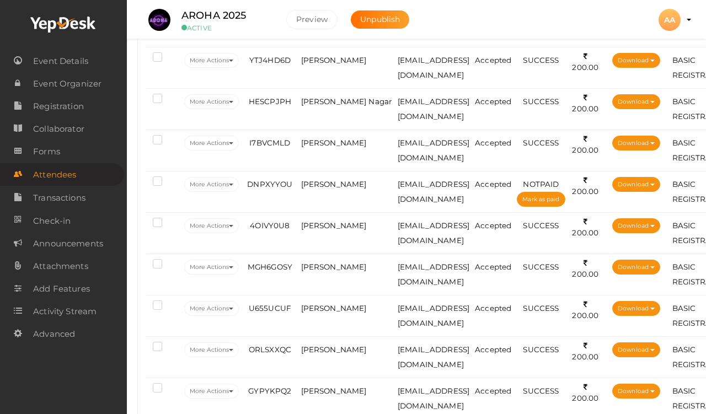
click at [344, 60] on span "[PERSON_NAME]" at bounding box center [334, 60] width 66 height 9
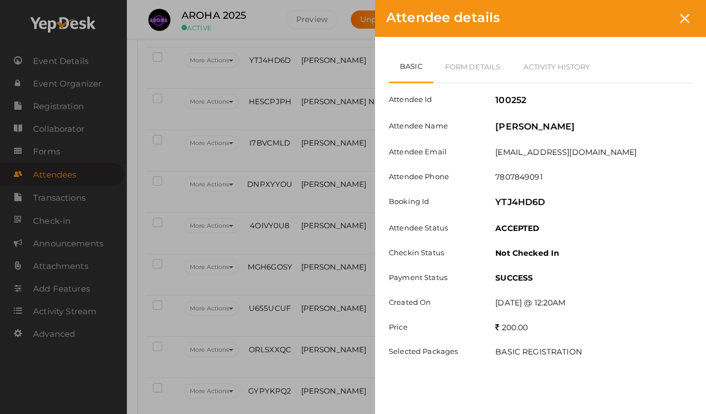
click at [466, 56] on link "Form Details" at bounding box center [473, 67] width 79 height 32
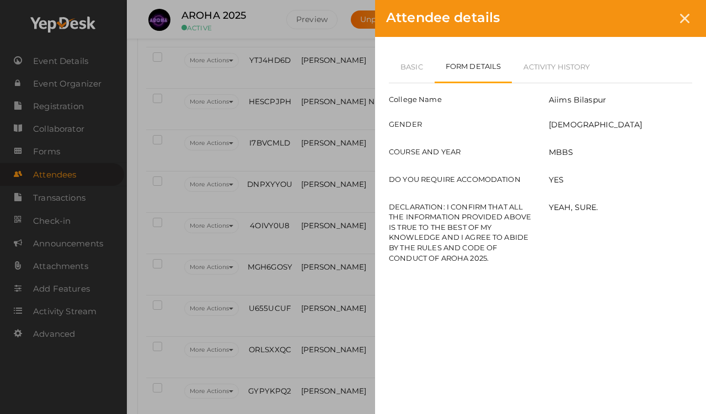
click at [651, 24] on div at bounding box center [685, 18] width 20 height 20
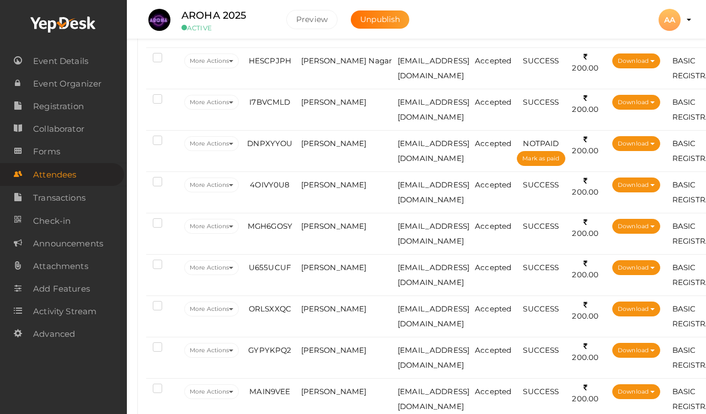
scroll to position [553, 1]
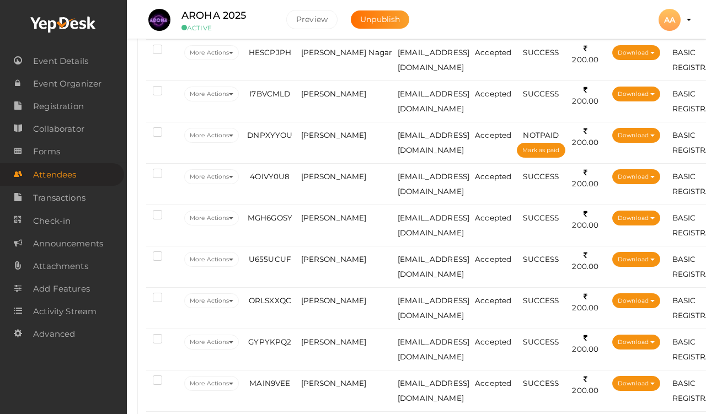
click at [316, 73] on td "[PERSON_NAME] Nagar" at bounding box center [347, 59] width 97 height 41
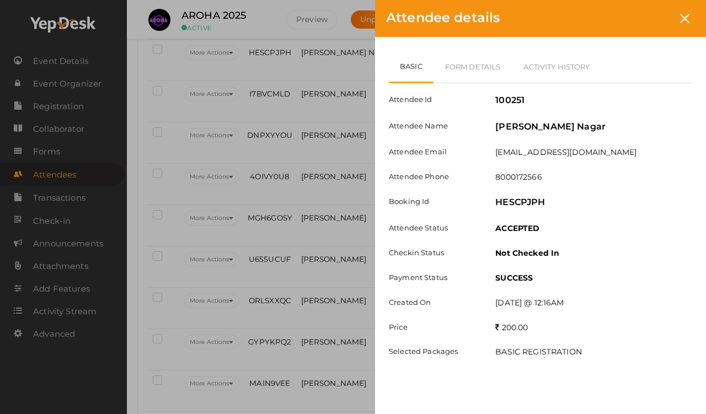
click at [481, 54] on link "Form Details" at bounding box center [473, 67] width 79 height 32
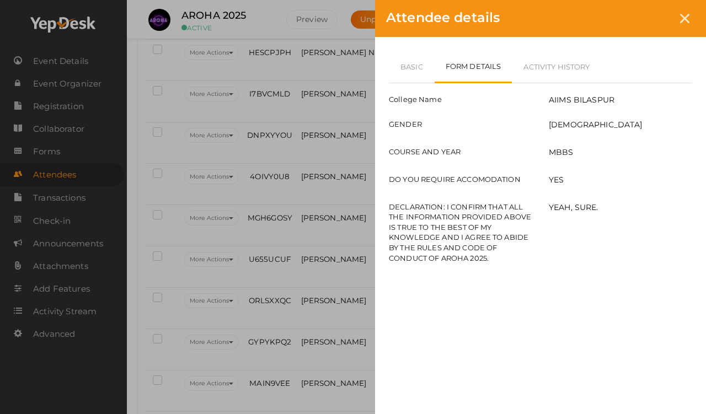
click at [651, 17] on icon at bounding box center [684, 18] width 9 height 9
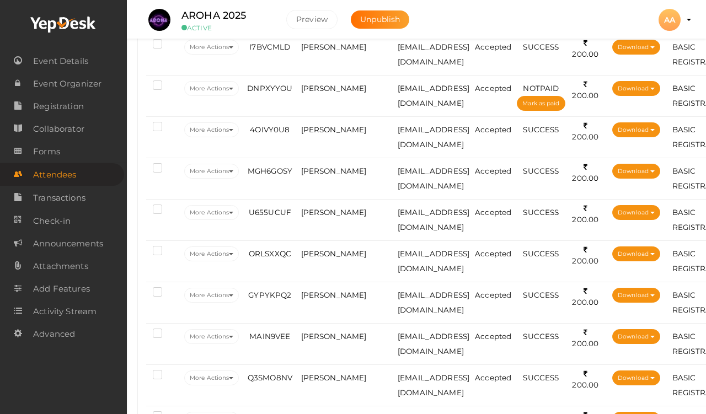
scroll to position [599, 1]
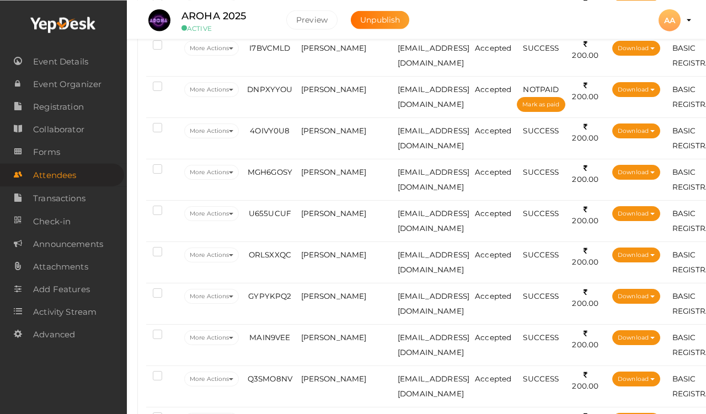
click at [330, 59] on td "[PERSON_NAME]" at bounding box center [347, 54] width 97 height 41
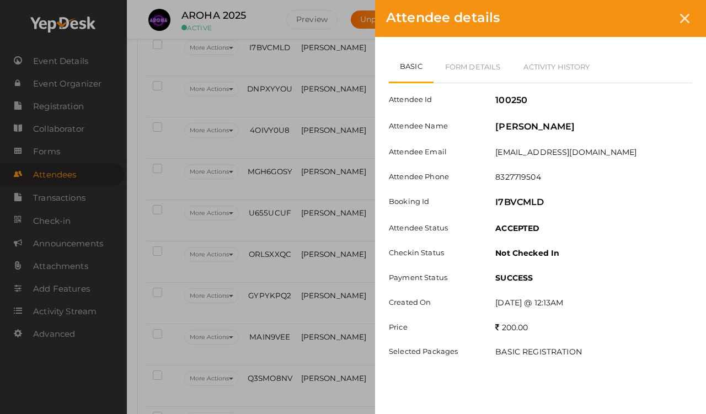
click at [485, 62] on link "Form Details" at bounding box center [473, 67] width 79 height 32
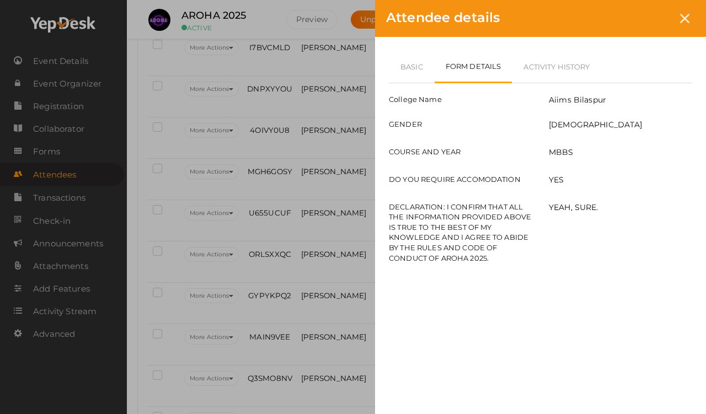
click at [651, 25] on div at bounding box center [685, 18] width 20 height 20
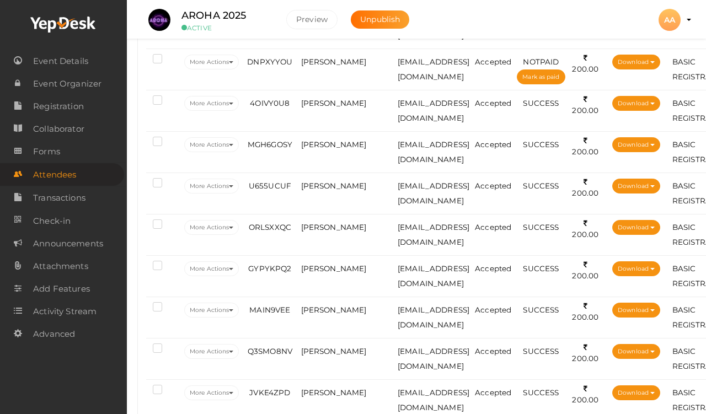
scroll to position [634, 1]
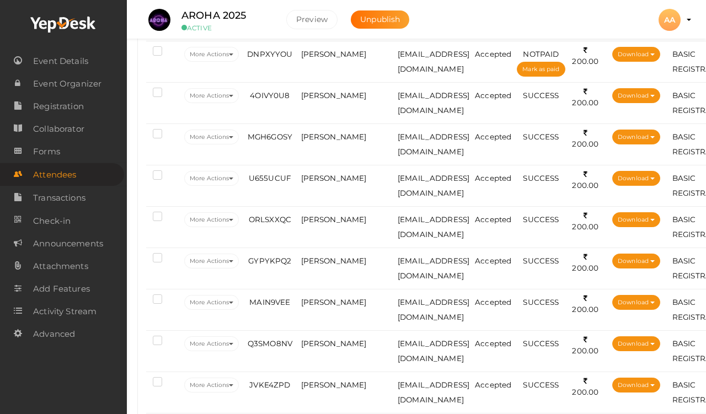
click at [327, 62] on td "[PERSON_NAME]" at bounding box center [347, 61] width 97 height 41
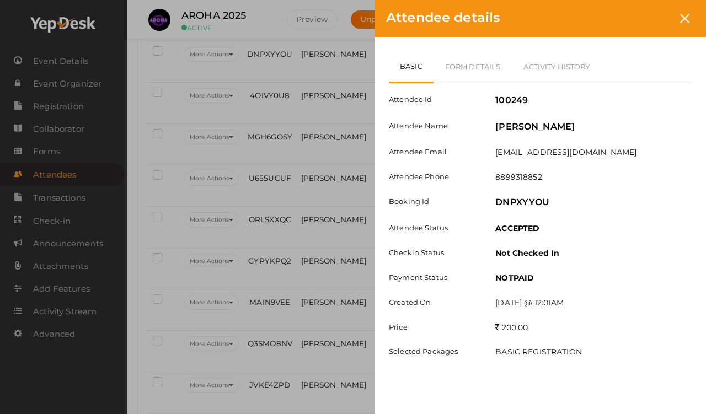
click at [499, 65] on link "Form Details" at bounding box center [473, 67] width 79 height 32
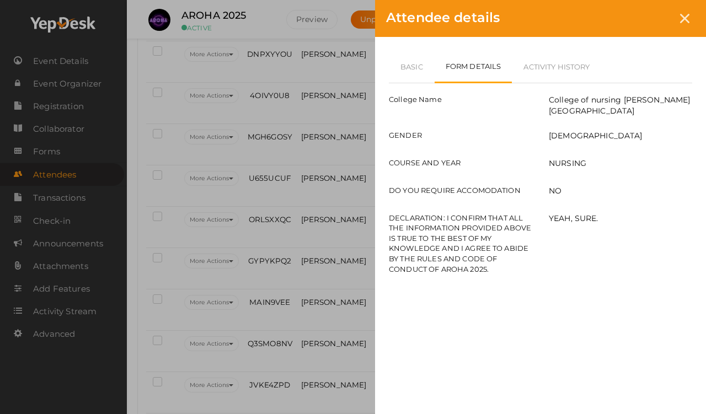
click at [422, 60] on link "Basic" at bounding box center [412, 67] width 46 height 32
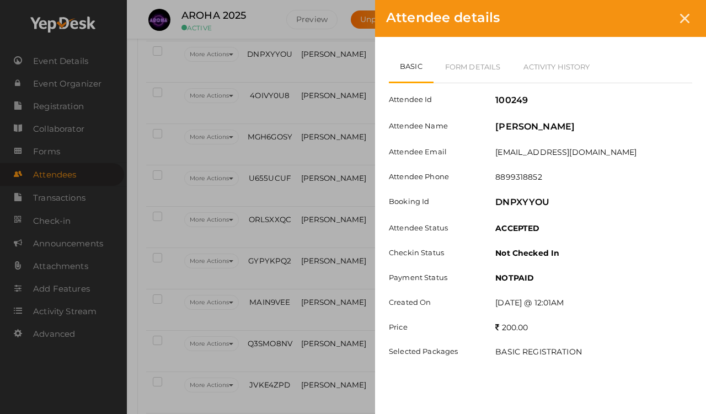
click at [651, 28] on div at bounding box center [685, 18] width 20 height 20
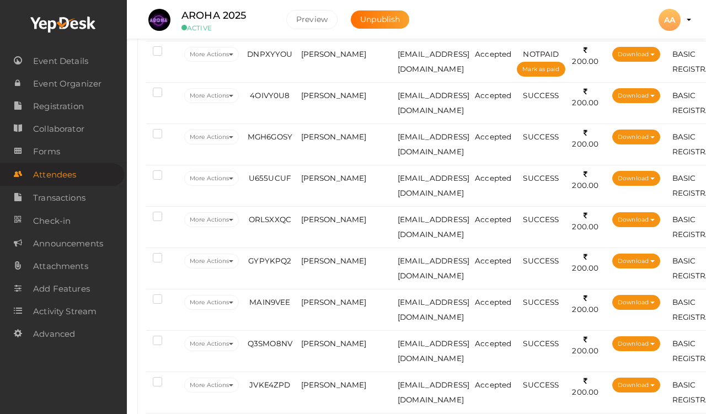
click at [327, 102] on td "[PERSON_NAME]" at bounding box center [347, 102] width 97 height 41
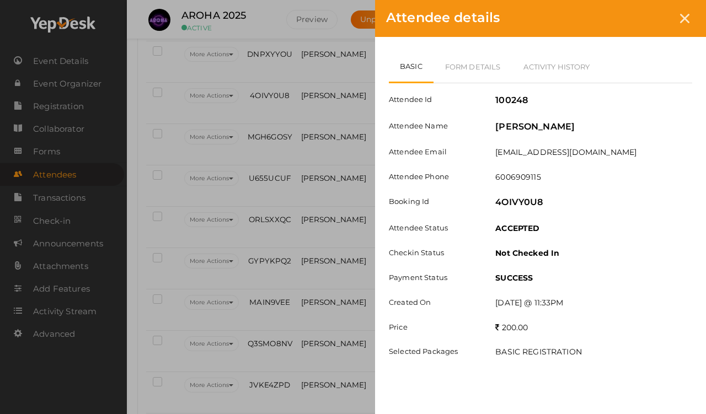
click at [467, 63] on link "Form Details" at bounding box center [473, 67] width 79 height 32
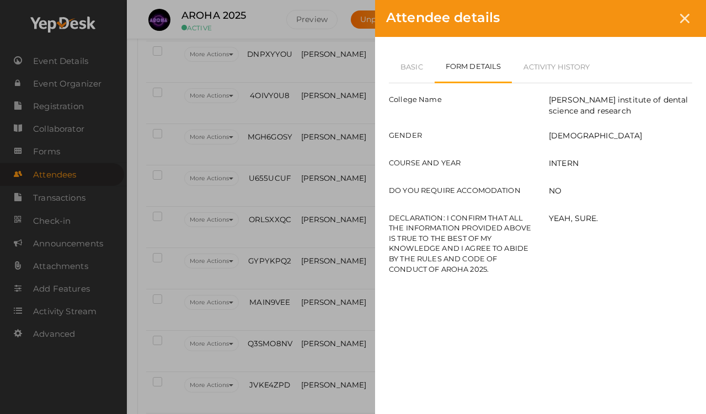
click at [413, 63] on link "Basic" at bounding box center [412, 67] width 46 height 32
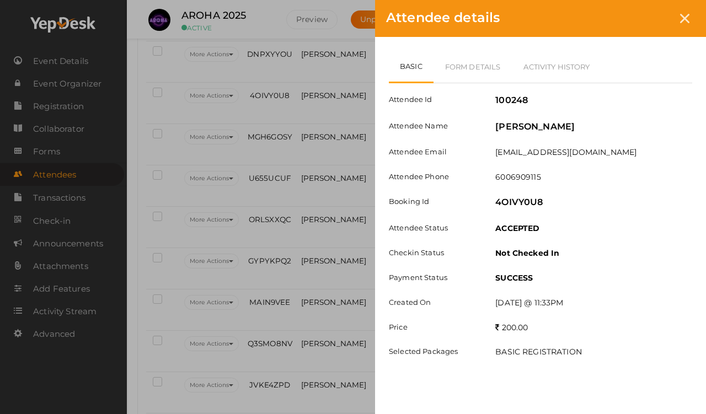
click at [446, 52] on link "Form Details" at bounding box center [473, 67] width 79 height 32
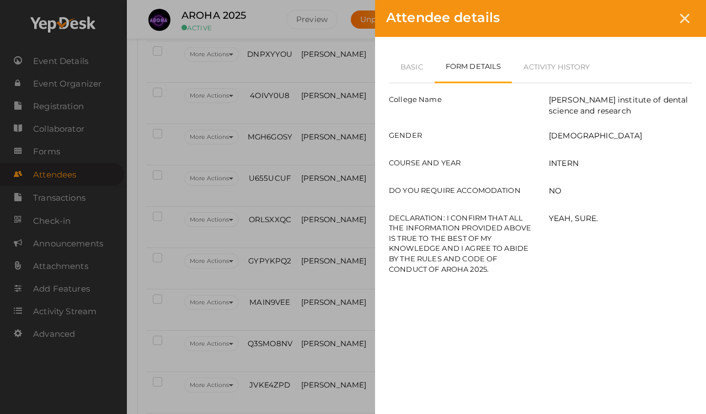
click at [651, 18] on icon at bounding box center [684, 18] width 9 height 9
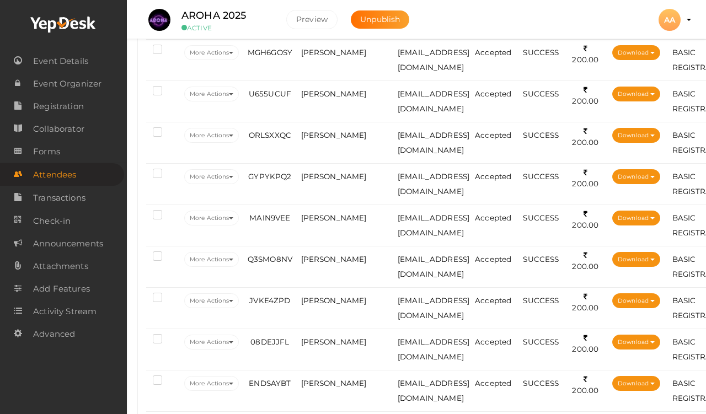
scroll to position [719, 1]
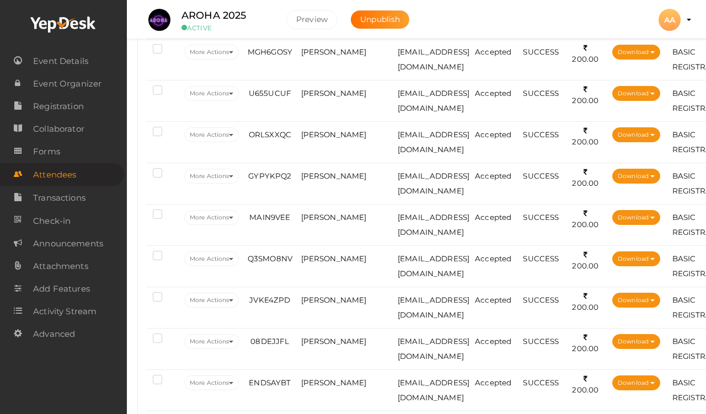
click at [343, 63] on td "[PERSON_NAME]" at bounding box center [347, 59] width 97 height 41
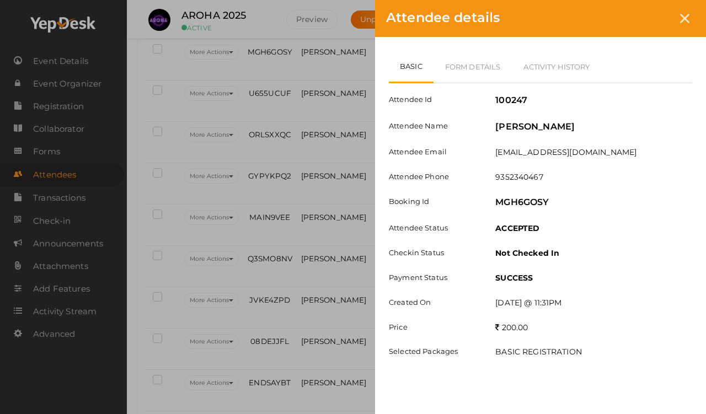
click at [464, 59] on link "Form Details" at bounding box center [473, 67] width 79 height 32
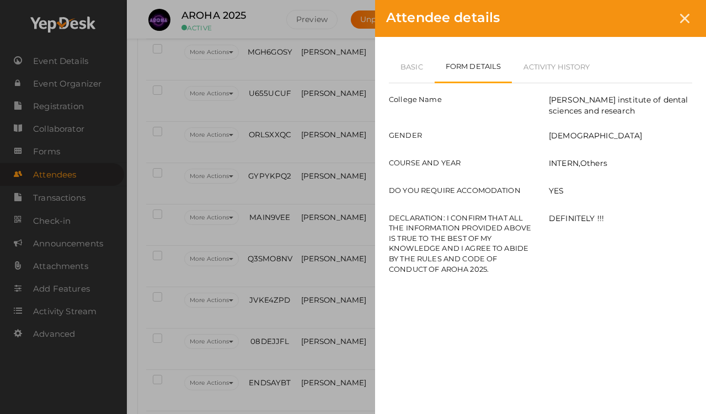
click at [427, 61] on link "Basic" at bounding box center [412, 67] width 46 height 32
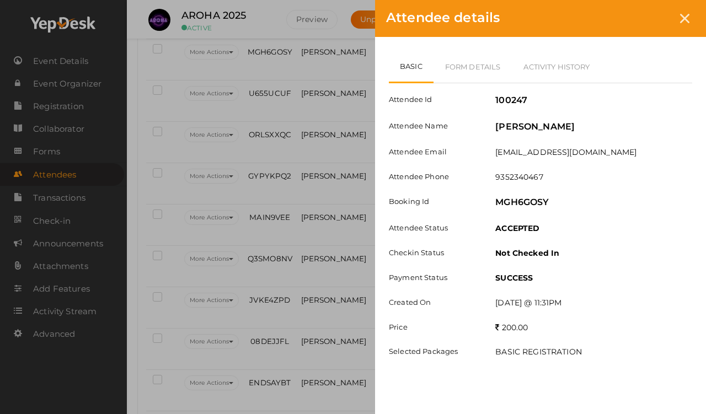
click at [651, 12] on div "Attendee details" at bounding box center [540, 18] width 331 height 37
click at [651, 12] on div at bounding box center [685, 18] width 20 height 20
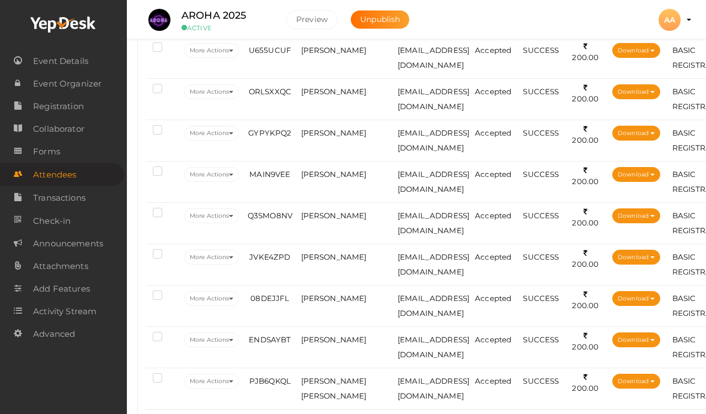
scroll to position [767, 1]
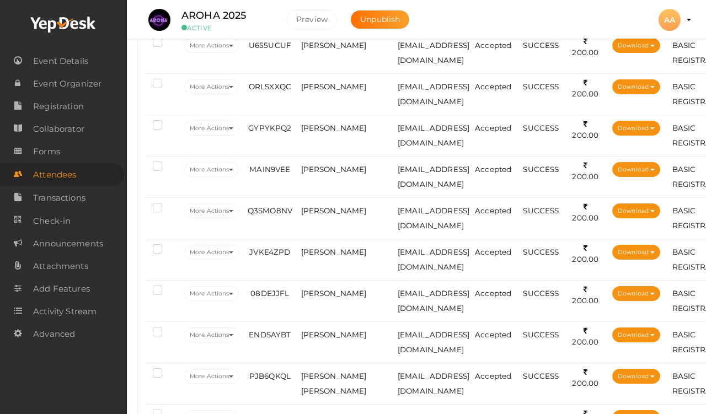
click at [324, 45] on span "[PERSON_NAME]" at bounding box center [334, 45] width 66 height 9
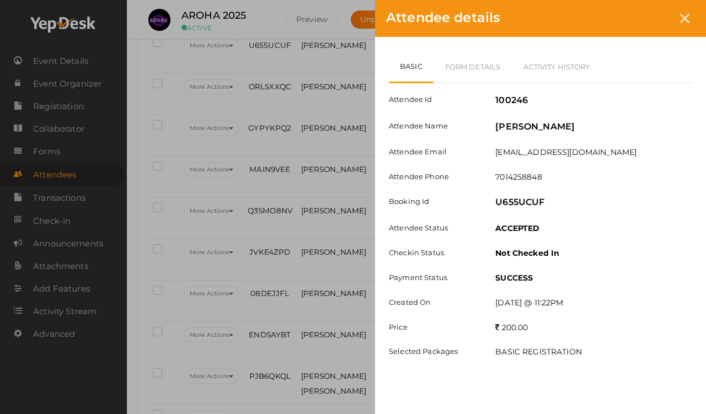
click at [470, 67] on link "Form Details" at bounding box center [473, 67] width 79 height 32
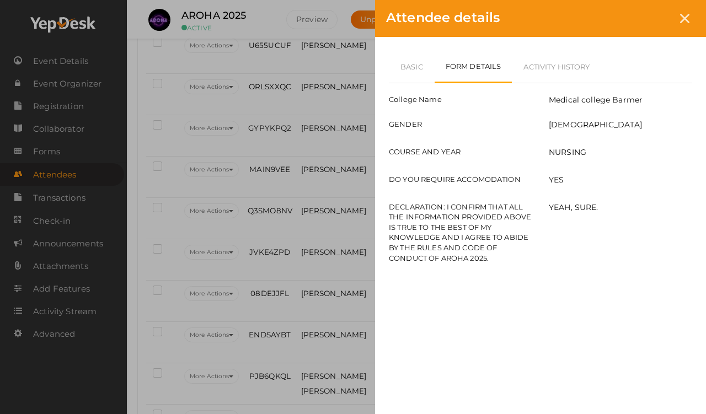
click at [413, 66] on link "Basic" at bounding box center [412, 67] width 46 height 32
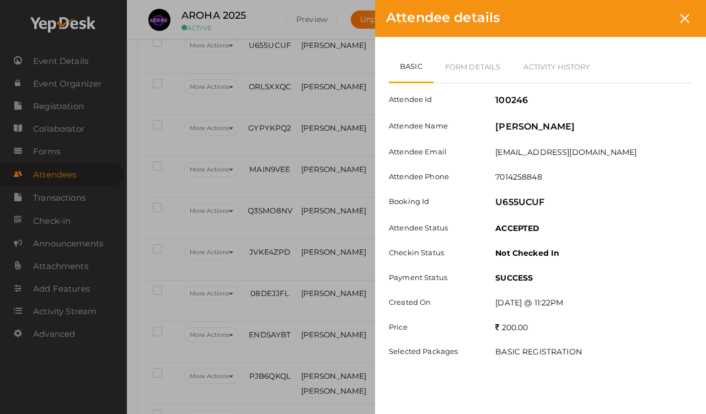
click at [462, 60] on link "Form Details" at bounding box center [473, 67] width 79 height 32
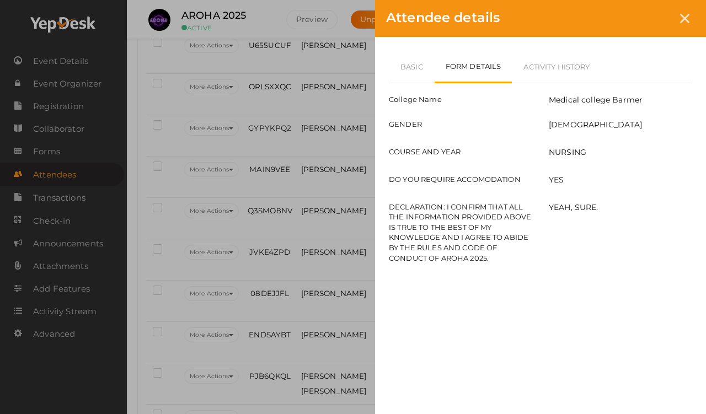
click at [651, 21] on icon at bounding box center [684, 18] width 9 height 9
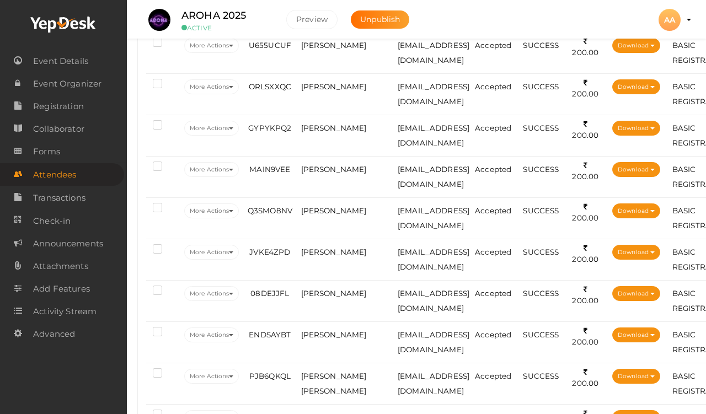
click at [334, 91] on span "[PERSON_NAME]" at bounding box center [334, 86] width 66 height 9
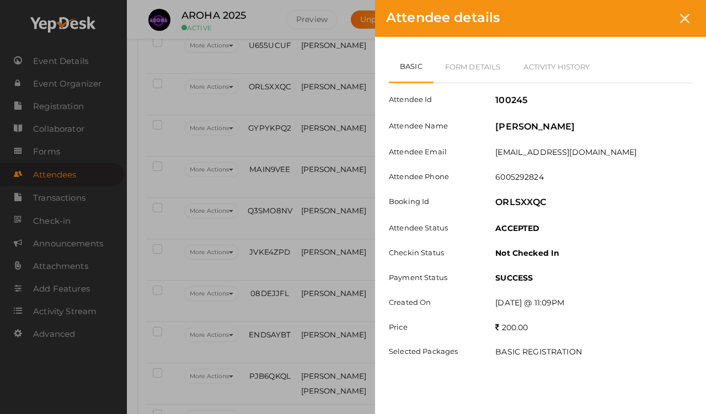
click at [490, 61] on link "Form Details" at bounding box center [473, 67] width 79 height 32
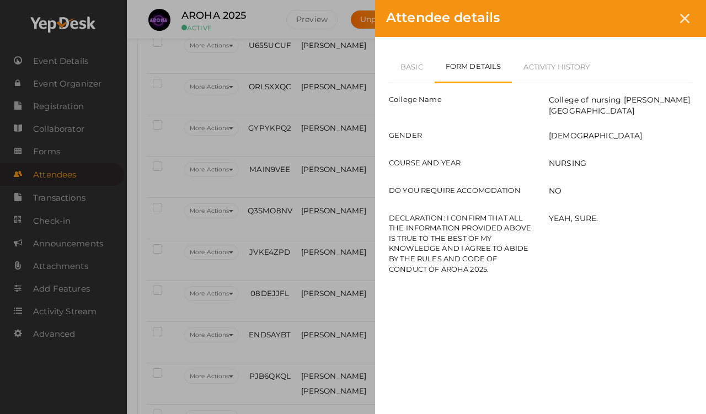
click at [418, 63] on link "Basic" at bounding box center [412, 67] width 46 height 32
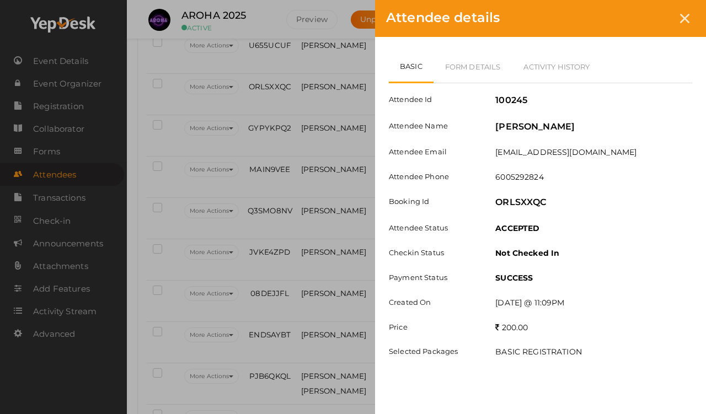
click at [651, 16] on icon at bounding box center [684, 18] width 9 height 9
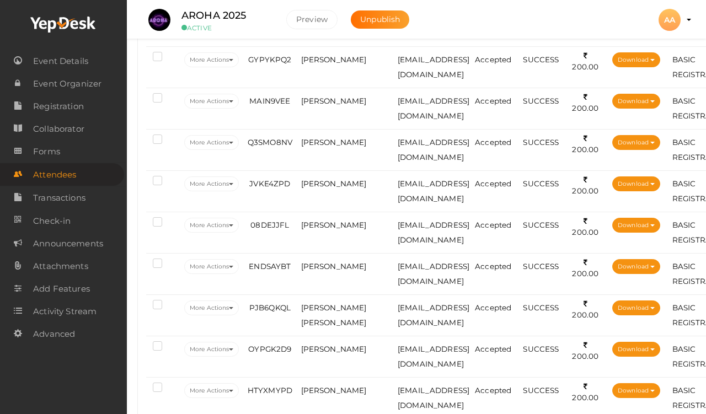
scroll to position [837, 1]
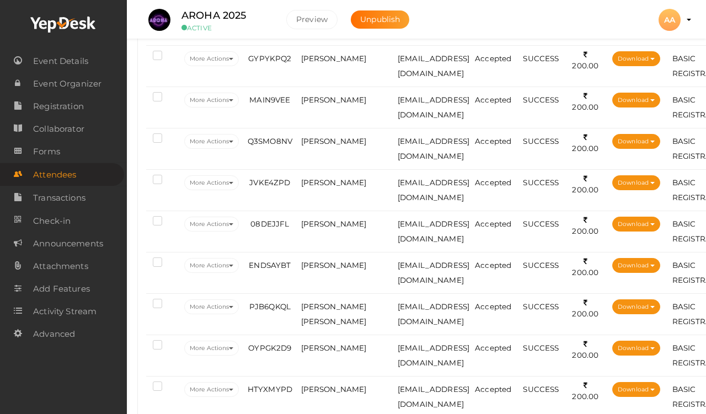
click at [327, 60] on span "[PERSON_NAME]" at bounding box center [334, 58] width 66 height 9
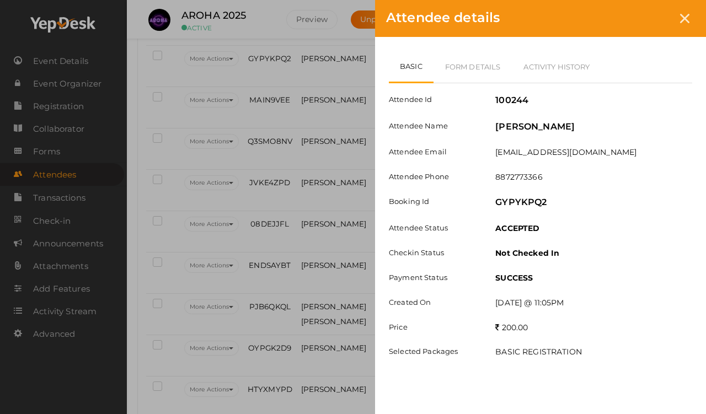
click at [477, 59] on link "Form Details" at bounding box center [473, 67] width 79 height 32
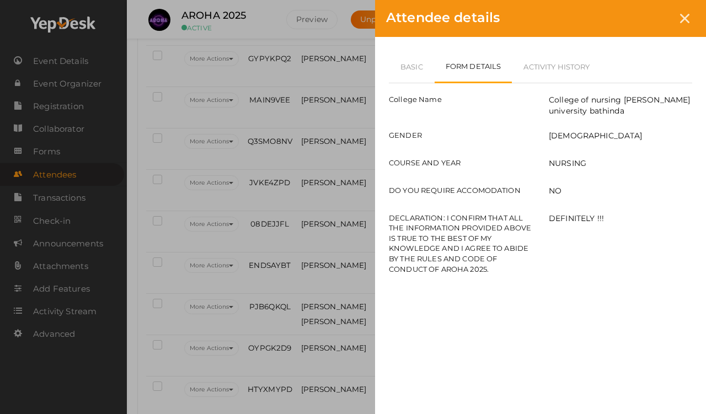
click at [411, 68] on link "Basic" at bounding box center [412, 67] width 46 height 32
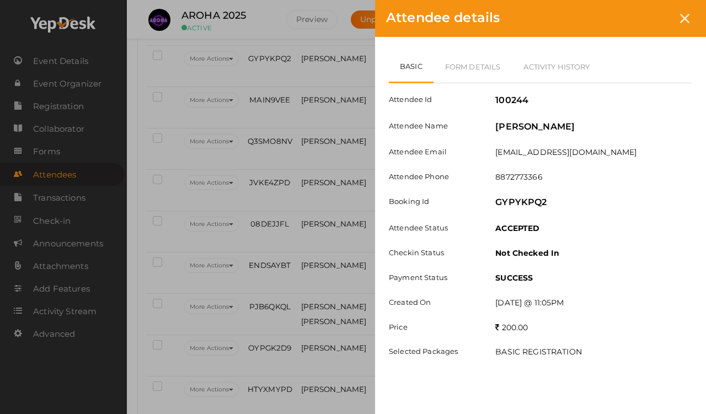
click at [651, 17] on icon at bounding box center [684, 18] width 9 height 9
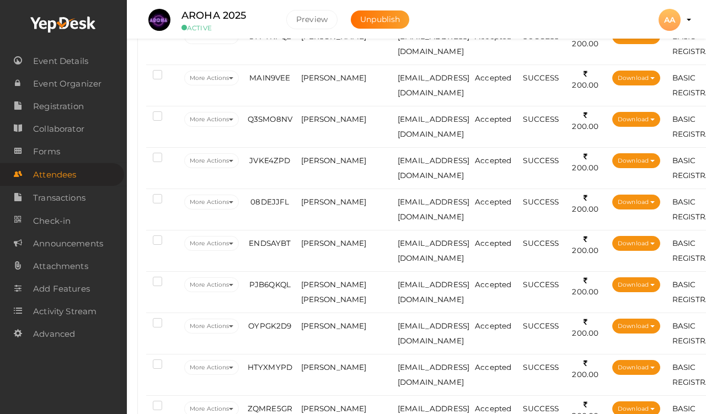
scroll to position [891, 1]
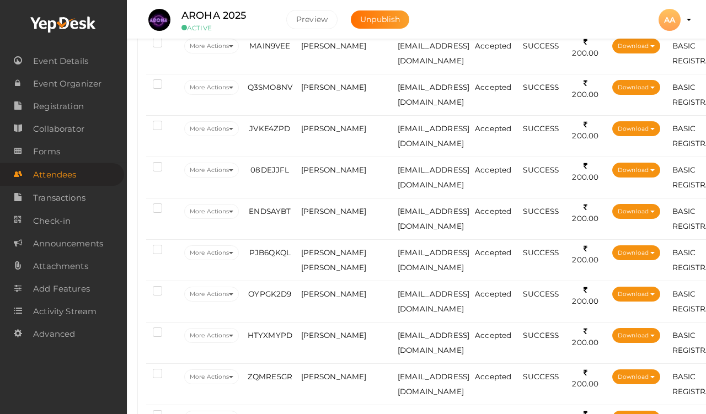
click at [342, 52] on td "[PERSON_NAME]" at bounding box center [347, 53] width 97 height 41
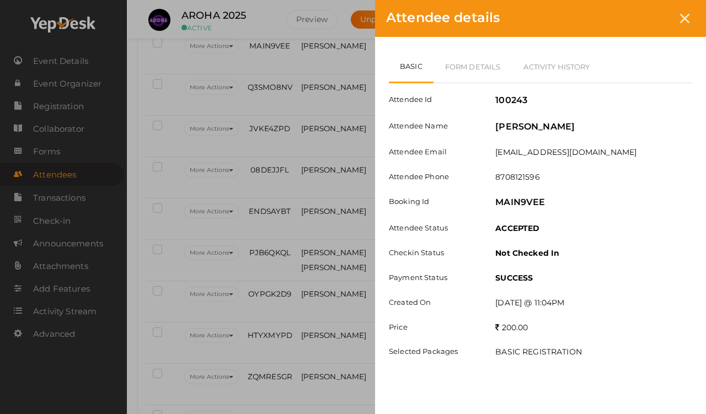
click at [471, 72] on link "Form Details" at bounding box center [473, 67] width 79 height 32
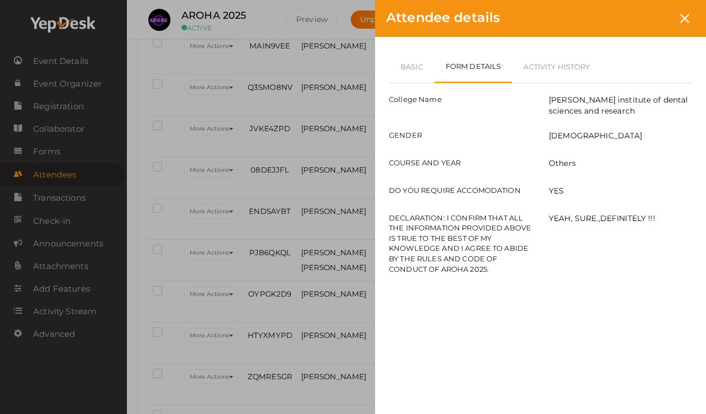
click at [417, 62] on link "Basic" at bounding box center [412, 67] width 46 height 32
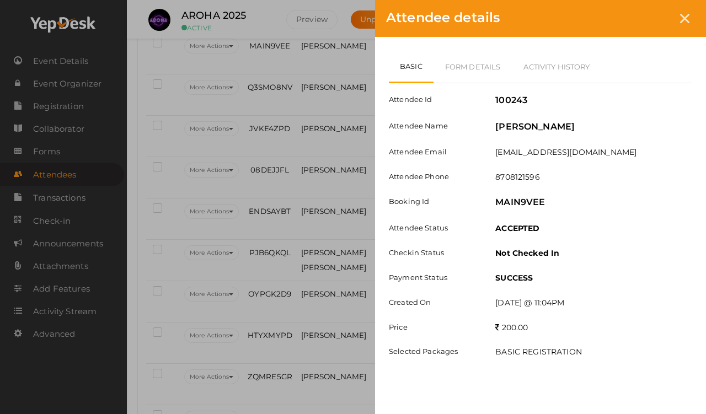
click at [651, 12] on div at bounding box center [685, 18] width 20 height 20
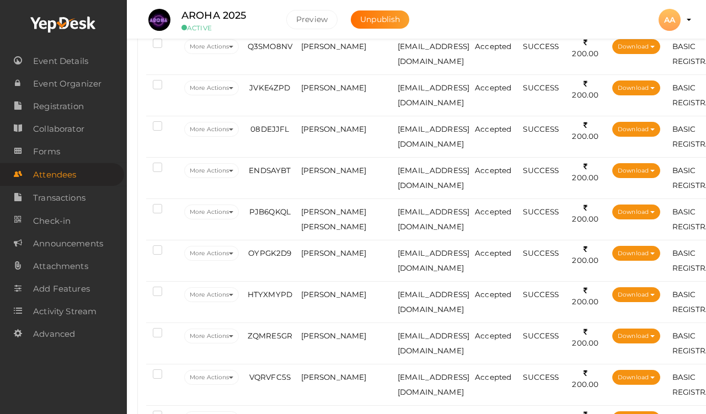
scroll to position [931, 1]
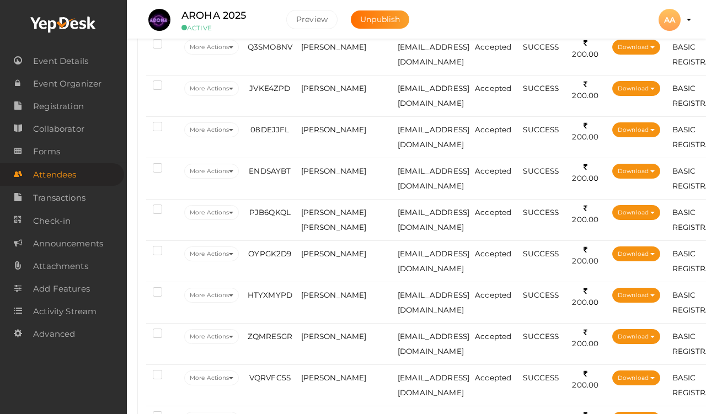
click at [338, 47] on span "[PERSON_NAME]" at bounding box center [334, 46] width 66 height 9
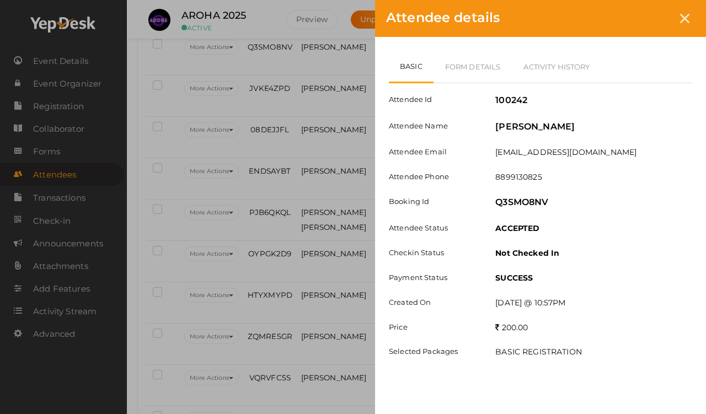
click at [458, 72] on link "Form Details" at bounding box center [473, 67] width 79 height 32
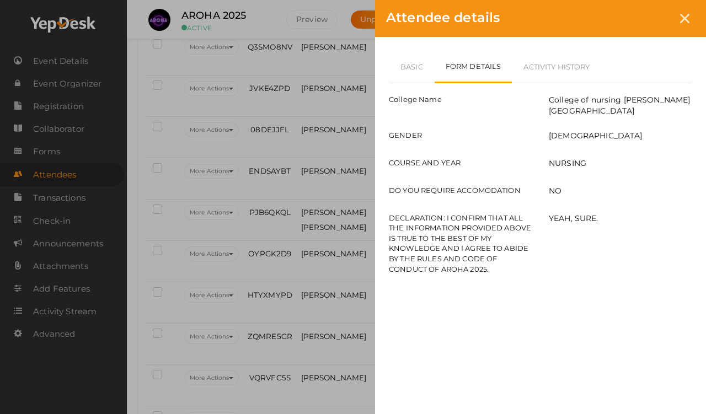
click at [398, 71] on link "Basic" at bounding box center [412, 67] width 46 height 32
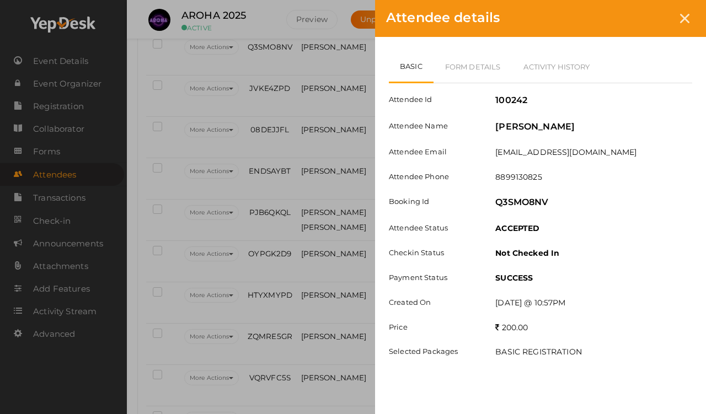
click at [469, 89] on div "Attendee Id 100242 Attendee Name [PERSON_NAME] Dar Attendee Email [EMAIL_ADDRES…" at bounding box center [541, 225] width 304 height 285
click at [450, 63] on link "Form Details" at bounding box center [473, 67] width 79 height 32
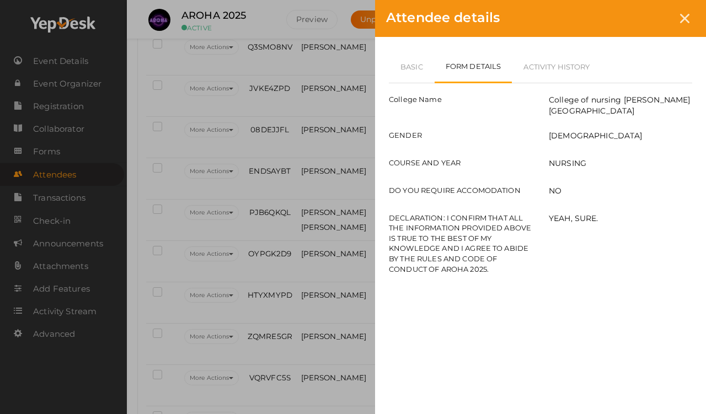
click at [651, 10] on div at bounding box center [685, 18] width 20 height 20
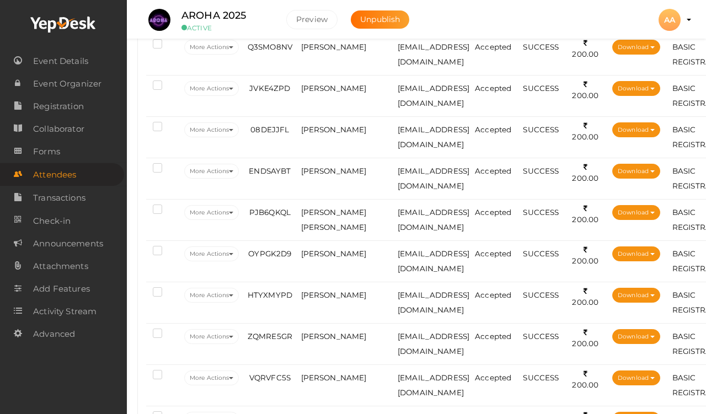
click at [308, 91] on span "[PERSON_NAME]" at bounding box center [334, 88] width 66 height 9
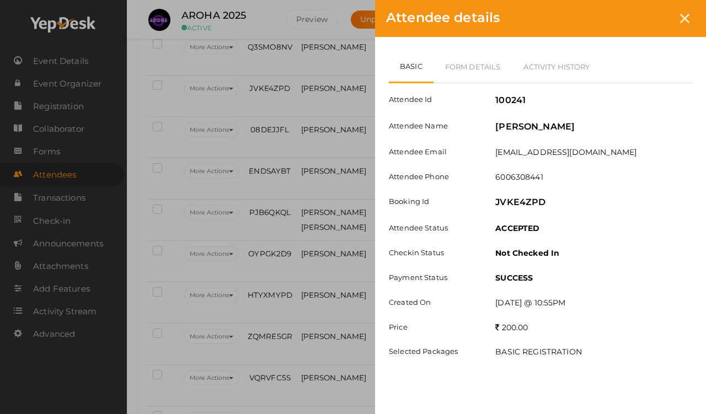
click at [455, 70] on link "Form Details" at bounding box center [473, 67] width 79 height 32
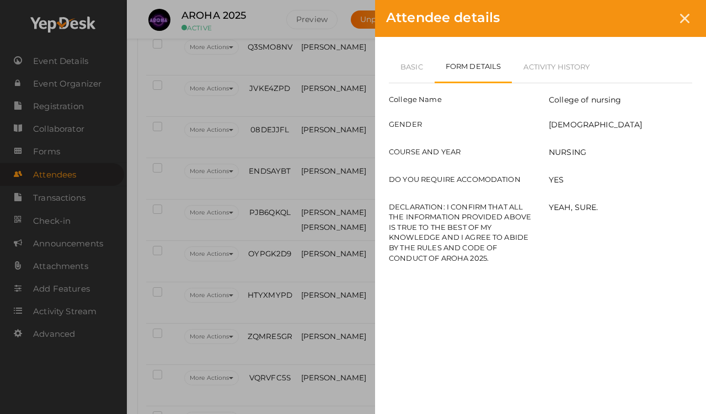
click at [412, 57] on link "Basic" at bounding box center [412, 67] width 46 height 32
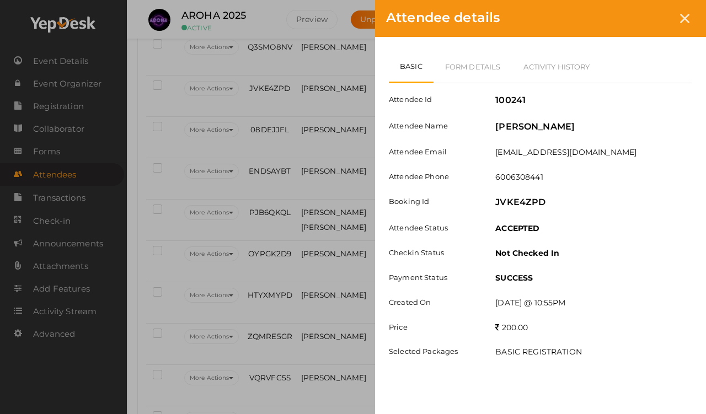
click at [483, 70] on link "Form Details" at bounding box center [473, 67] width 79 height 32
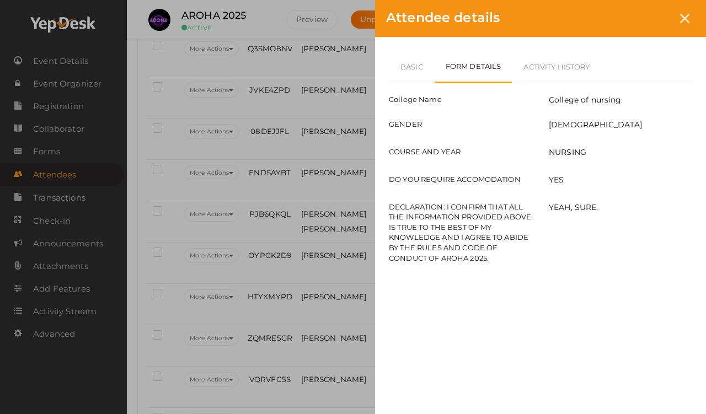
scroll to position [927, 1]
click at [402, 63] on link "Basic" at bounding box center [412, 67] width 46 height 32
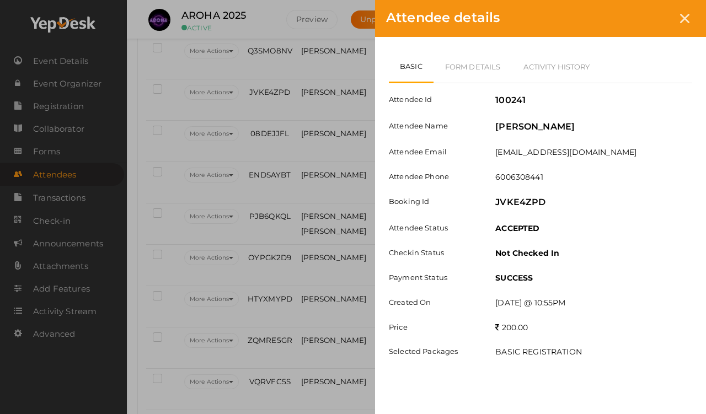
click at [409, 65] on link "Basic" at bounding box center [411, 67] width 45 height 33
click at [651, 23] on icon at bounding box center [684, 18] width 9 height 9
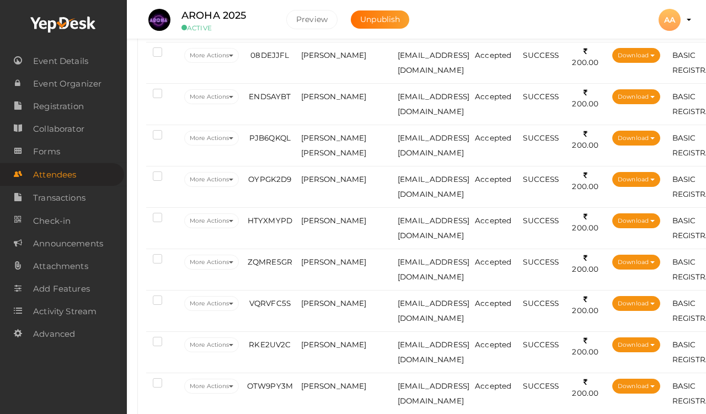
scroll to position [1017, 1]
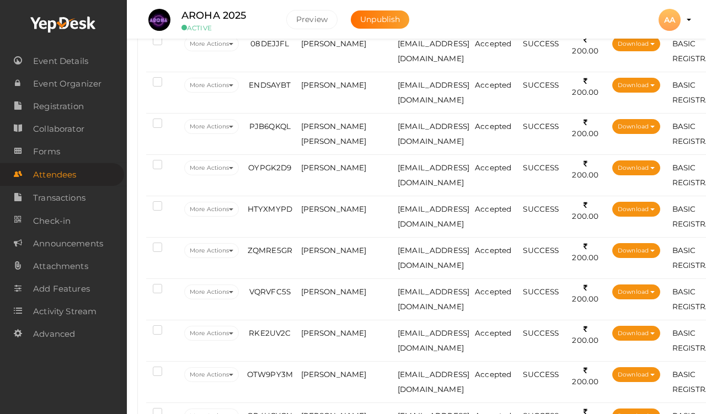
click at [312, 45] on span "[PERSON_NAME]" at bounding box center [334, 43] width 66 height 9
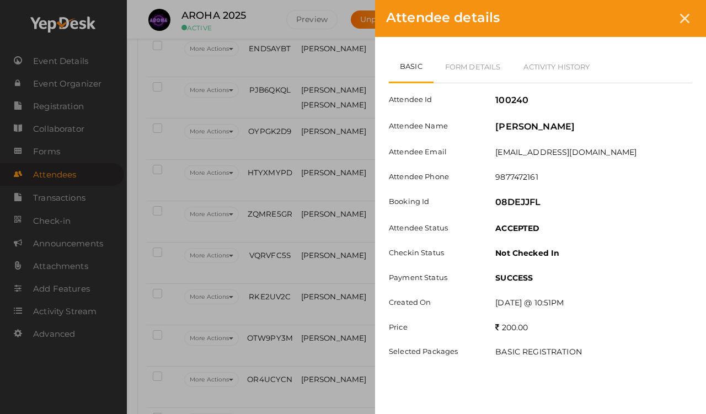
scroll to position [1061, 1]
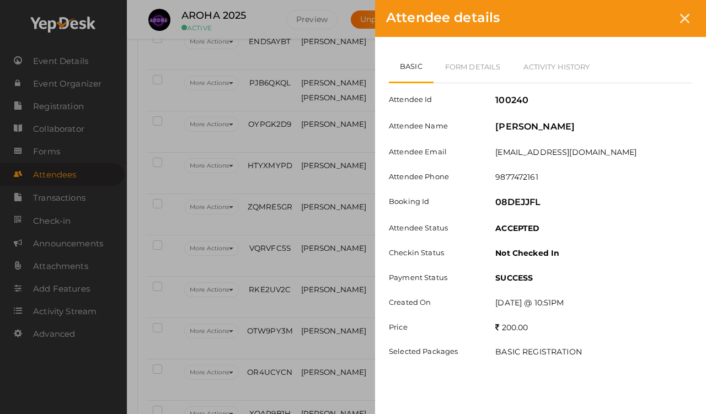
click at [448, 57] on link "Form Details" at bounding box center [473, 67] width 79 height 32
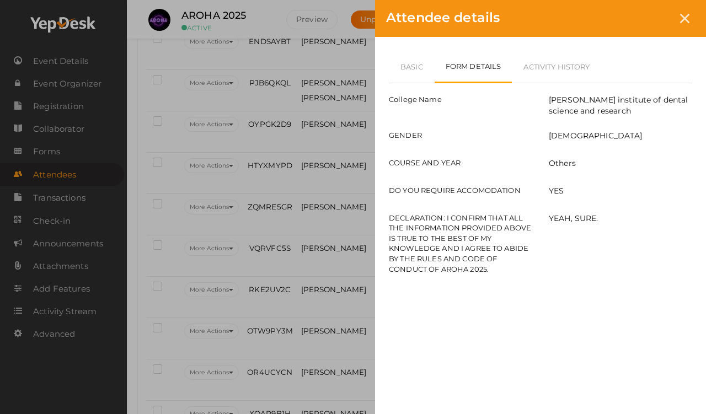
click at [471, 71] on link "Form Details" at bounding box center [474, 67] width 78 height 33
click at [411, 51] on link "Basic" at bounding box center [412, 67] width 46 height 32
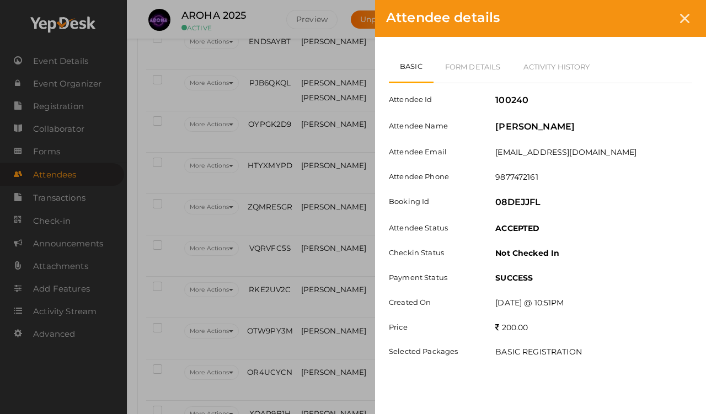
click at [407, 60] on link "Basic" at bounding box center [411, 67] width 45 height 33
click at [466, 57] on link "Form Details" at bounding box center [473, 67] width 79 height 32
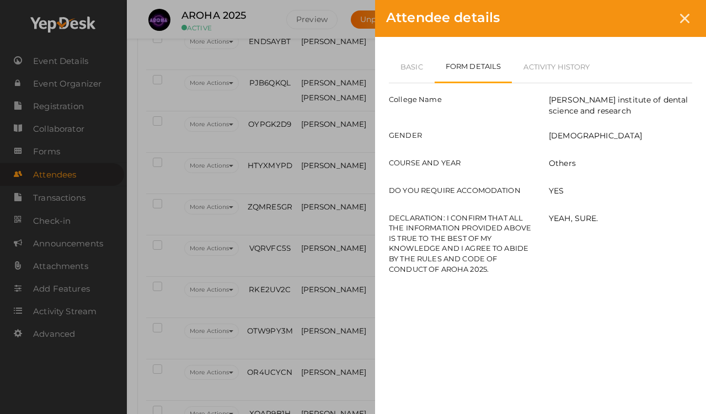
click at [651, 12] on div at bounding box center [685, 18] width 20 height 20
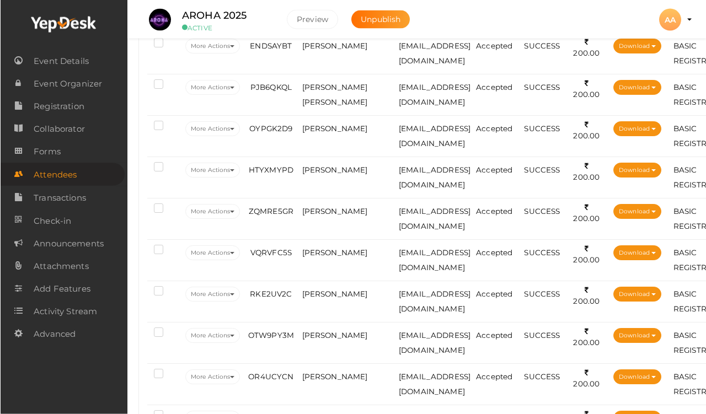
scroll to position [1057, 0]
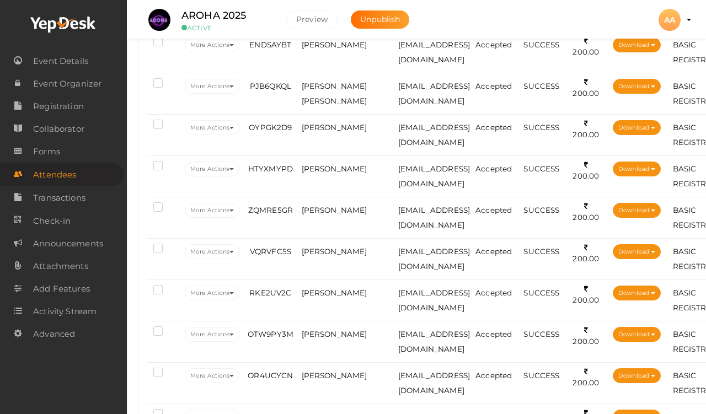
click at [326, 49] on span "[PERSON_NAME]" at bounding box center [335, 44] width 66 height 9
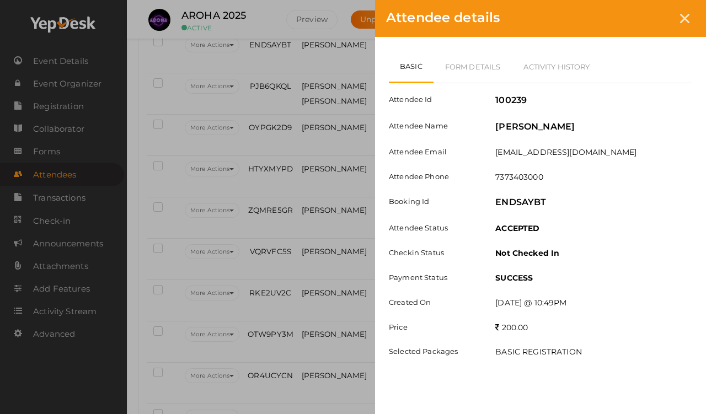
click at [460, 78] on link "Form Details" at bounding box center [473, 67] width 79 height 32
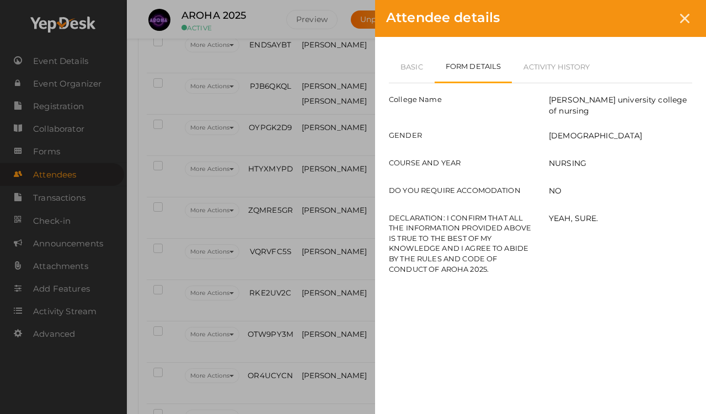
click at [410, 67] on link "Basic" at bounding box center [412, 67] width 46 height 32
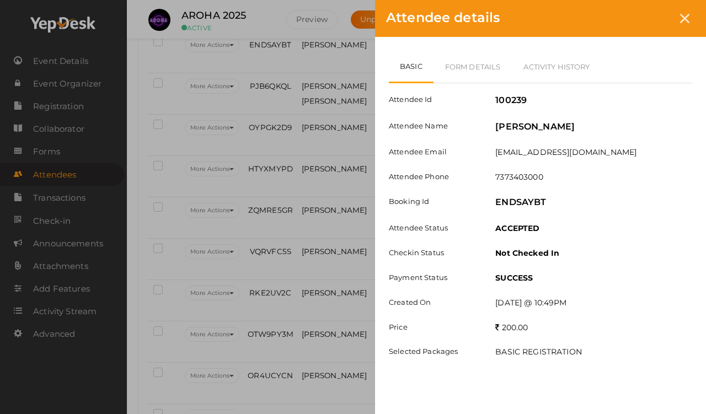
click at [482, 70] on link "Form Details" at bounding box center [473, 67] width 79 height 32
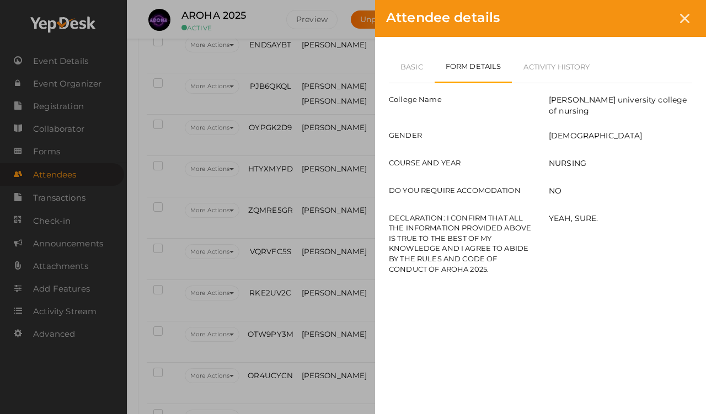
click at [419, 63] on link "Basic" at bounding box center [412, 67] width 46 height 32
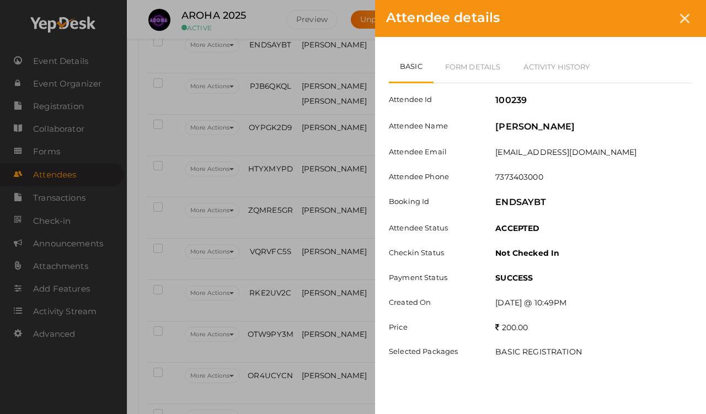
click at [651, 19] on icon at bounding box center [684, 18] width 9 height 9
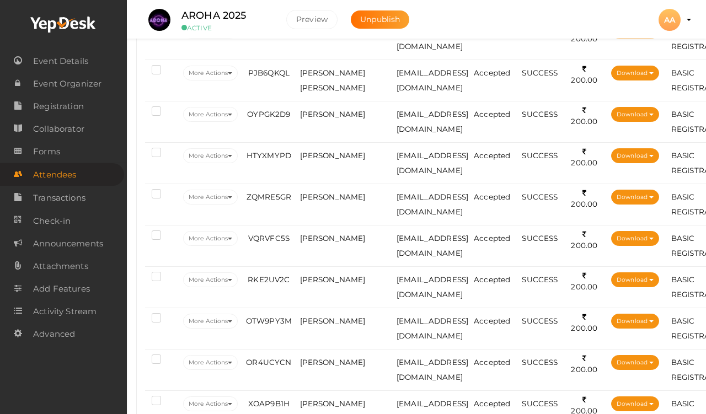
scroll to position [1079, 2]
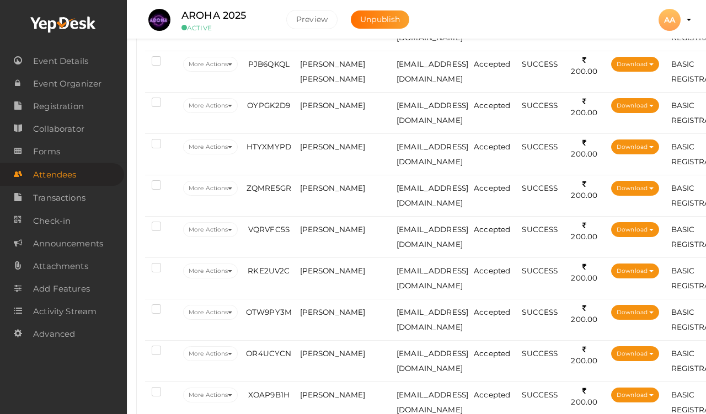
click at [331, 75] on span "[PERSON_NAME] [PERSON_NAME]" at bounding box center [333, 72] width 66 height 24
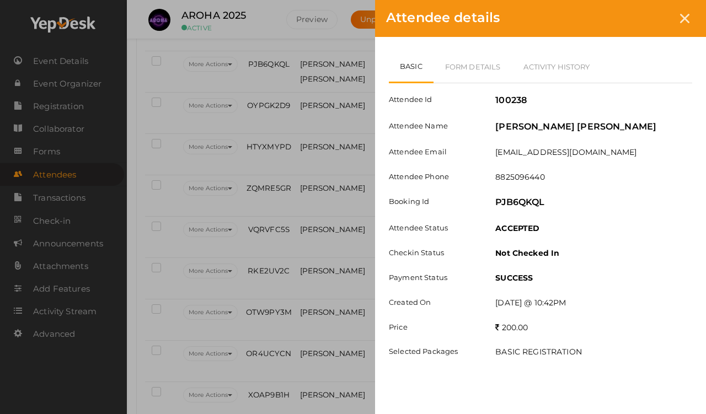
click at [473, 63] on link "Form Details" at bounding box center [473, 67] width 79 height 32
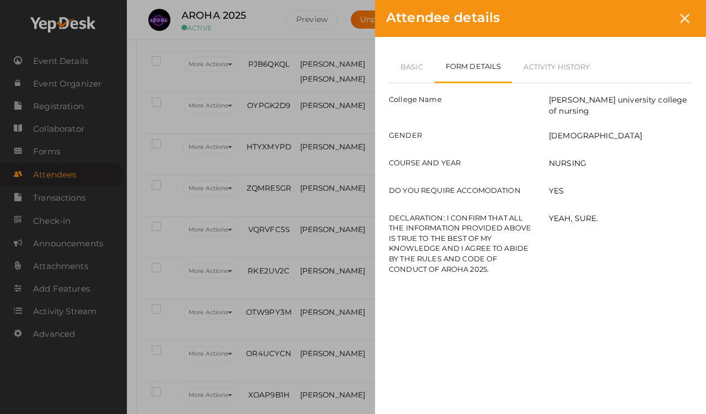
click at [418, 72] on link "Basic" at bounding box center [412, 67] width 46 height 32
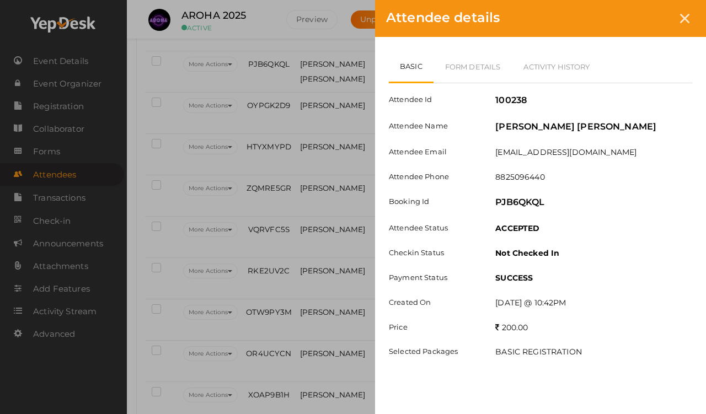
click at [483, 39] on div "Basic Form Details Activity History Attendee Id 100238 Attendee Name [PERSON_NA…" at bounding box center [540, 215] width 331 height 357
click at [651, 18] on icon at bounding box center [684, 18] width 9 height 9
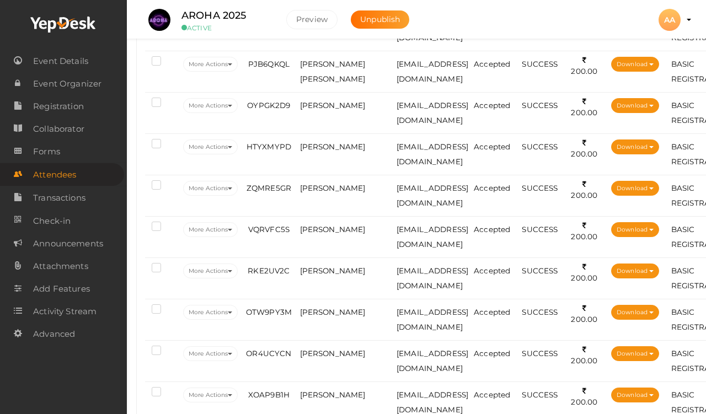
click at [333, 107] on span "[PERSON_NAME]" at bounding box center [333, 105] width 66 height 9
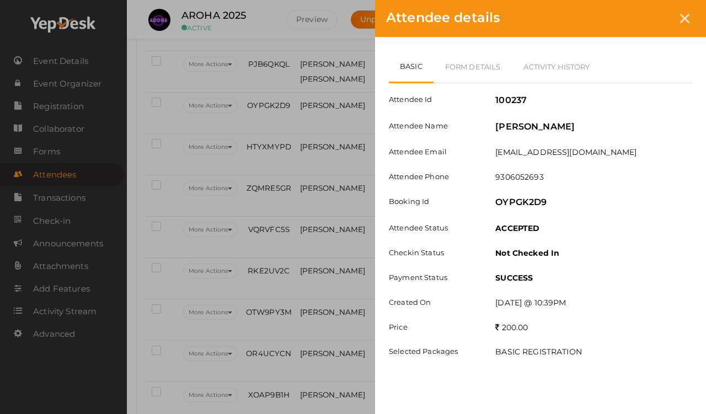
click at [481, 71] on link "Form Details" at bounding box center [473, 67] width 79 height 32
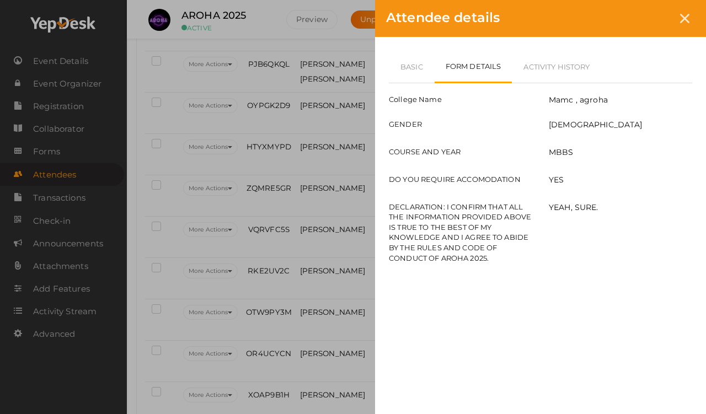
click at [417, 62] on link "Basic" at bounding box center [412, 67] width 46 height 32
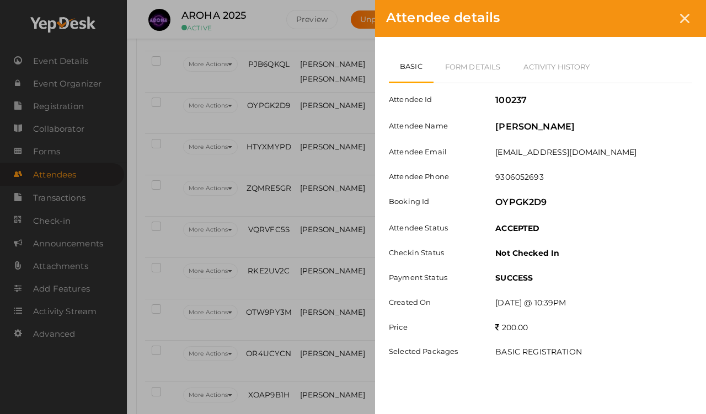
click at [292, 265] on div "Attendee details Basic Form Details Activity History Attendee Id 100237 Attende…" at bounding box center [353, 207] width 706 height 414
click at [300, 205] on div "Attendee details Basic Form Details Activity History Attendee Id 100237 Attende…" at bounding box center [353, 207] width 706 height 414
click at [651, 23] on icon at bounding box center [684, 18] width 9 height 9
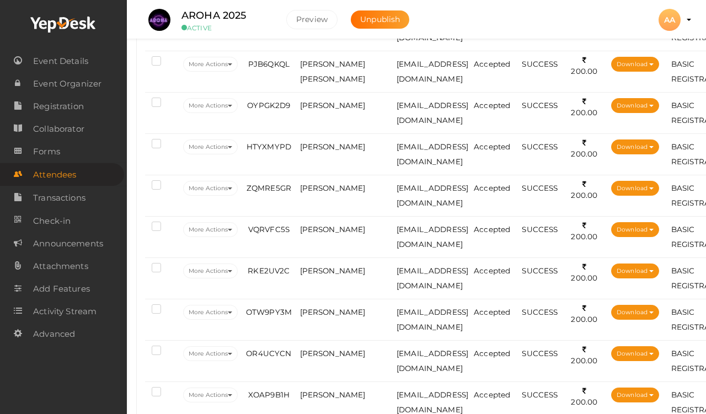
click at [336, 147] on span "[PERSON_NAME]" at bounding box center [333, 146] width 66 height 9
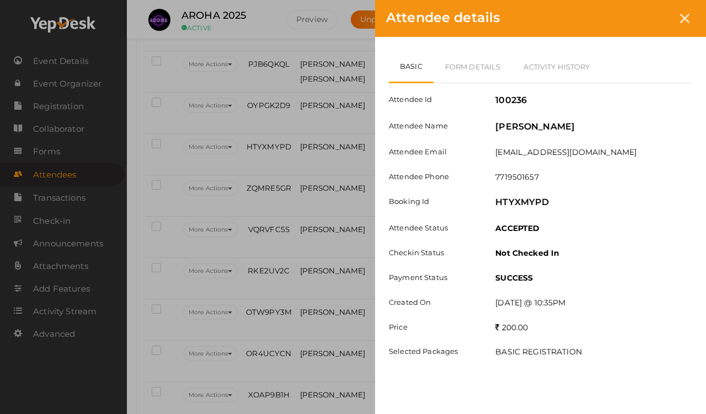
click at [494, 72] on link "Form Details" at bounding box center [473, 67] width 79 height 32
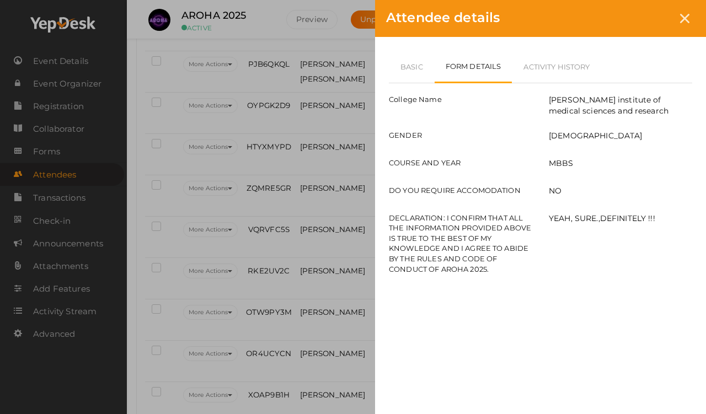
click at [421, 65] on link "Basic" at bounding box center [412, 67] width 46 height 32
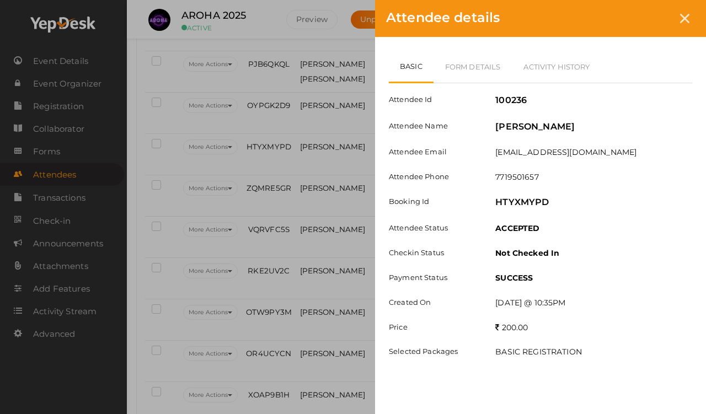
click at [358, 237] on div "Attendee details Basic Form Details Activity History Attendee Id 100236 Attende…" at bounding box center [353, 207] width 706 height 414
click at [651, 13] on div at bounding box center [685, 18] width 20 height 20
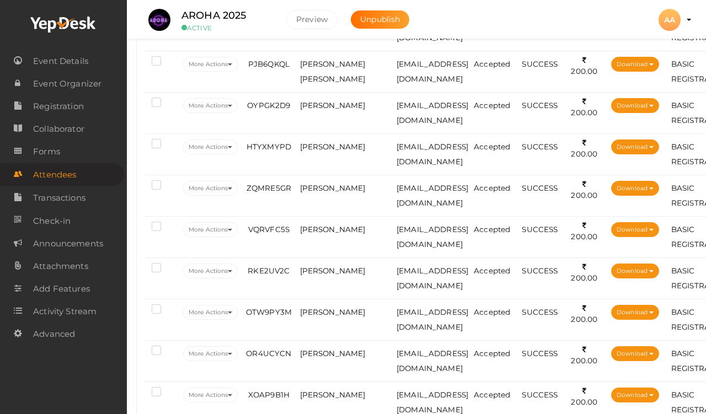
click at [329, 188] on span "[PERSON_NAME]" at bounding box center [333, 188] width 66 height 9
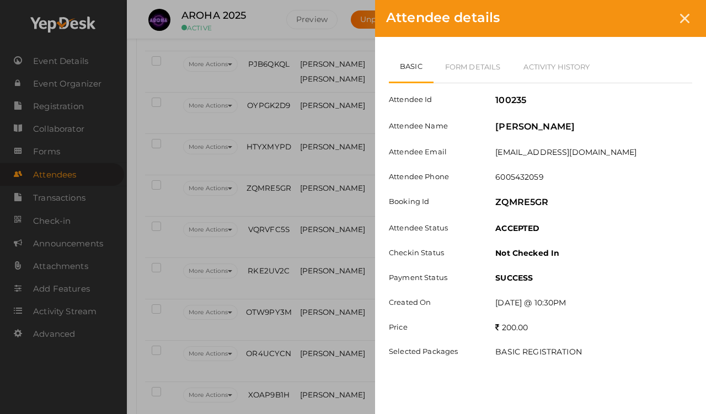
click at [486, 65] on link "Form Details" at bounding box center [473, 67] width 79 height 32
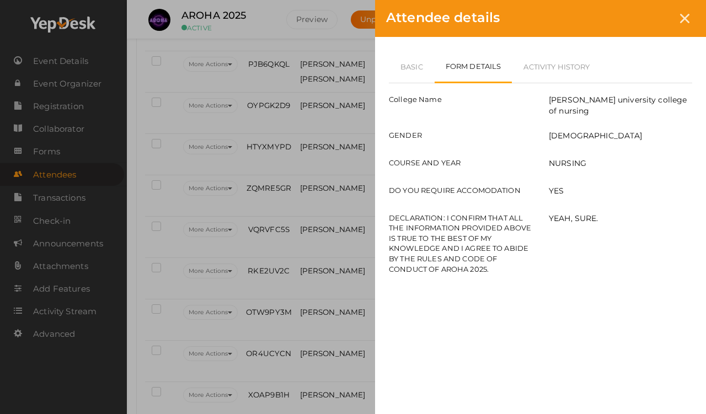
click at [409, 66] on link "Basic" at bounding box center [412, 67] width 46 height 32
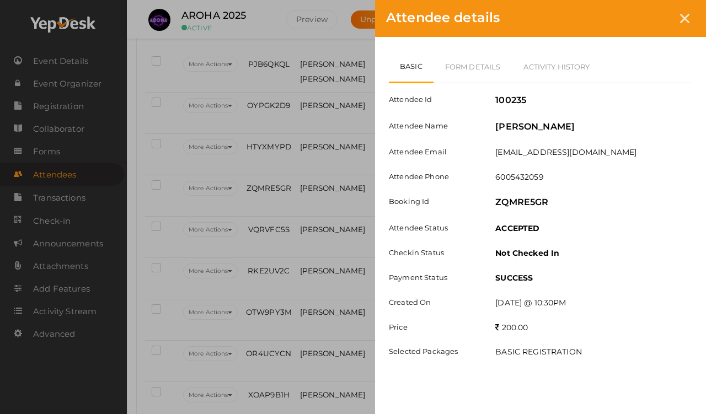
click at [651, 11] on div at bounding box center [685, 18] width 20 height 20
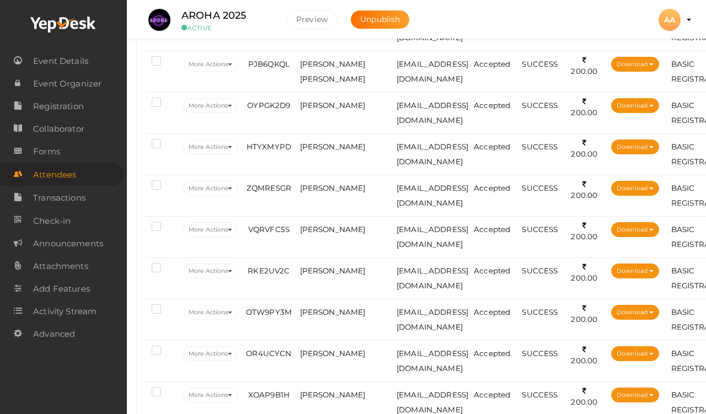
click at [326, 228] on span "[PERSON_NAME]" at bounding box center [333, 229] width 66 height 9
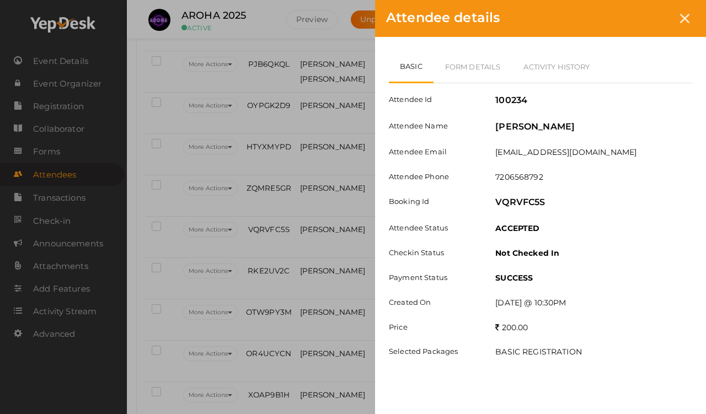
click at [489, 70] on link "Form Details" at bounding box center [473, 67] width 79 height 32
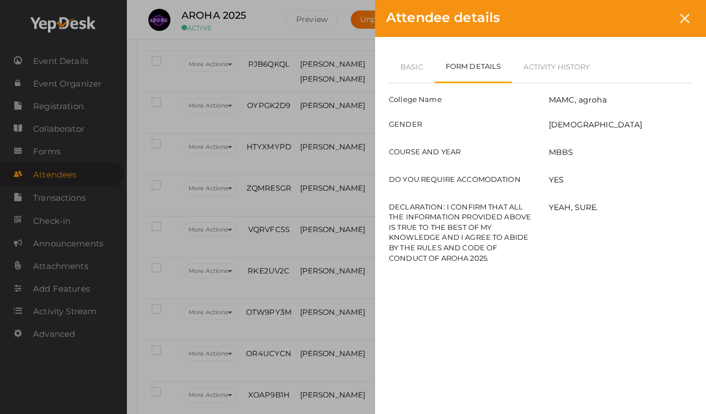
click at [424, 65] on link "Basic" at bounding box center [412, 67] width 46 height 32
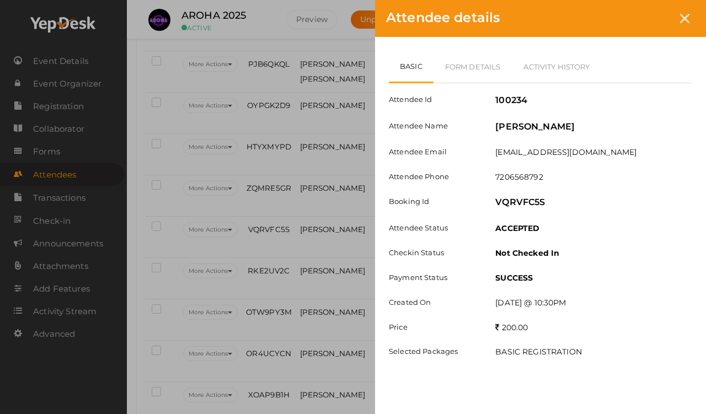
click at [651, 20] on icon at bounding box center [684, 18] width 9 height 9
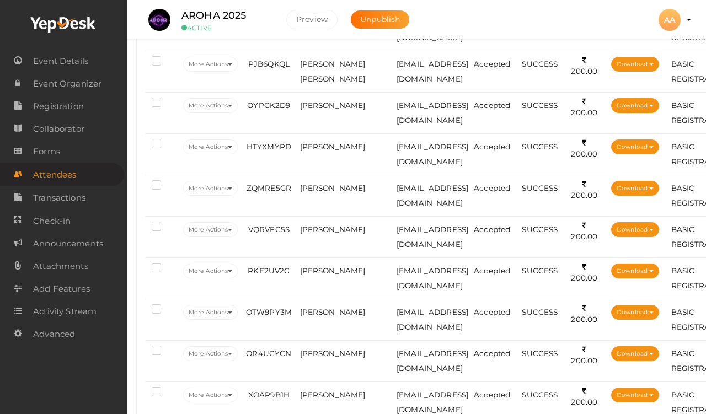
click at [329, 271] on span "[PERSON_NAME]" at bounding box center [333, 271] width 66 height 9
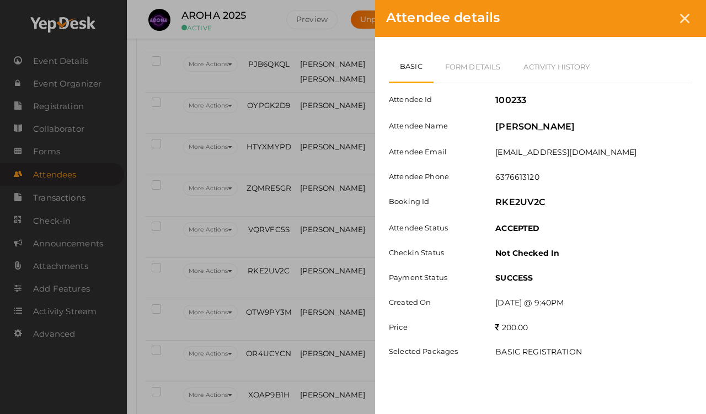
click at [547, 63] on link "Activity History" at bounding box center [556, 67] width 89 height 32
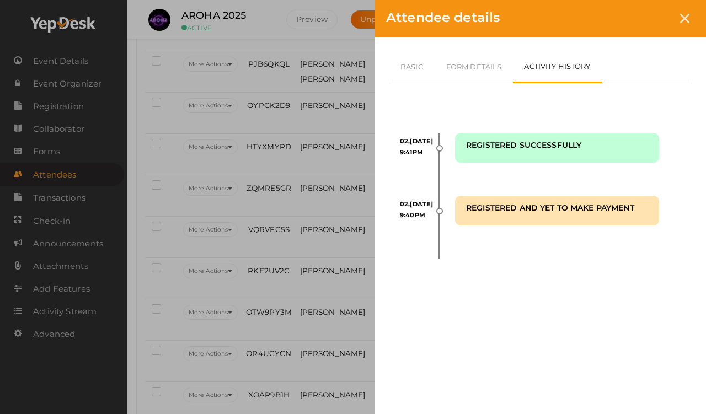
click at [474, 62] on link "Form Details" at bounding box center [474, 67] width 79 height 32
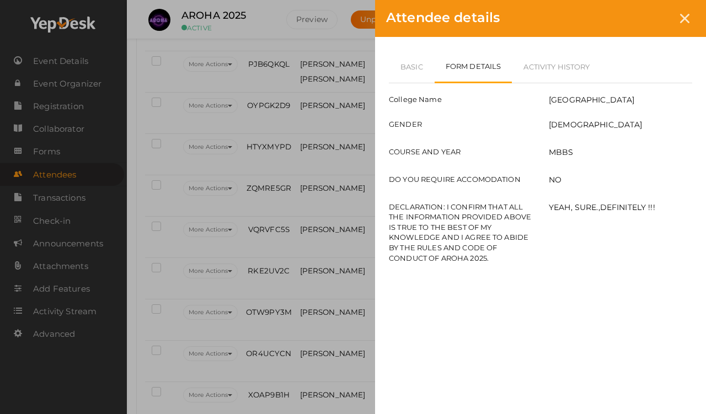
click at [419, 66] on link "Basic" at bounding box center [412, 67] width 46 height 32
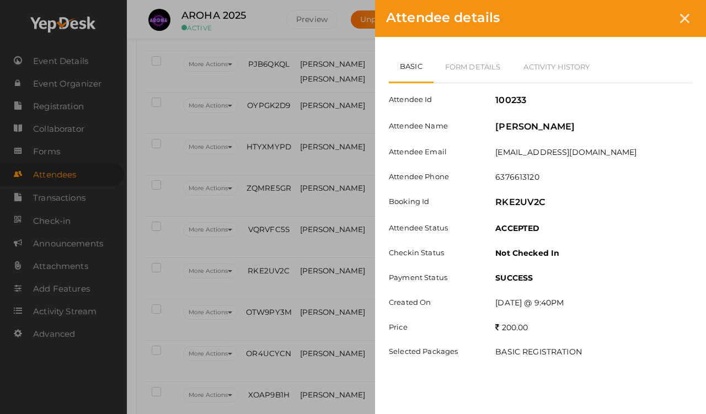
click at [457, 62] on link "Form Details" at bounding box center [473, 67] width 79 height 32
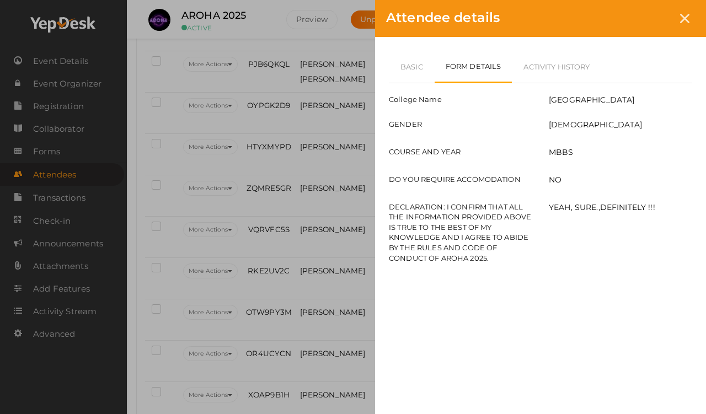
click at [651, 14] on icon at bounding box center [684, 18] width 9 height 9
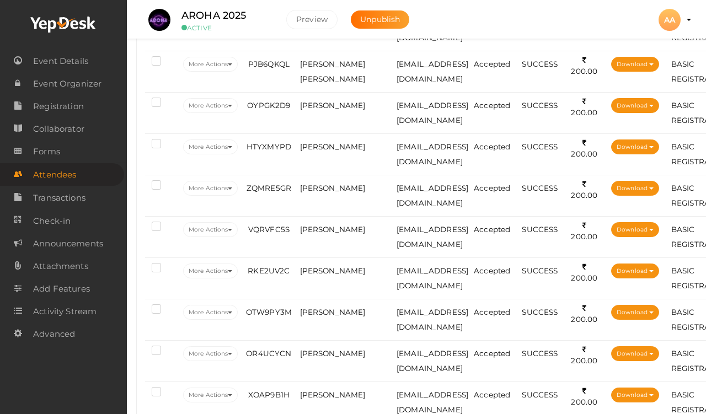
click at [328, 315] on span "[PERSON_NAME]" at bounding box center [333, 312] width 66 height 9
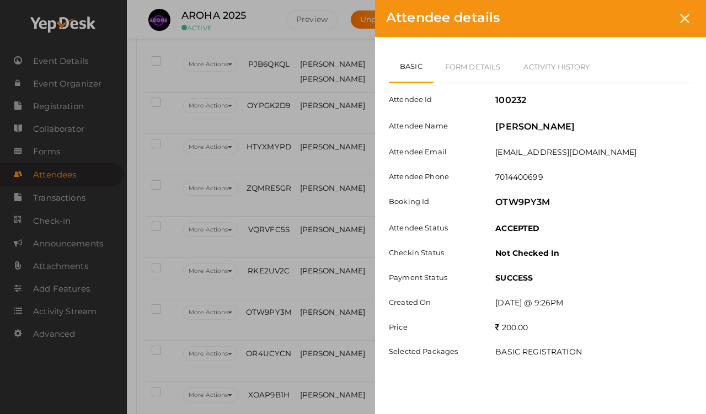
click at [469, 72] on link "Form Details" at bounding box center [473, 67] width 79 height 32
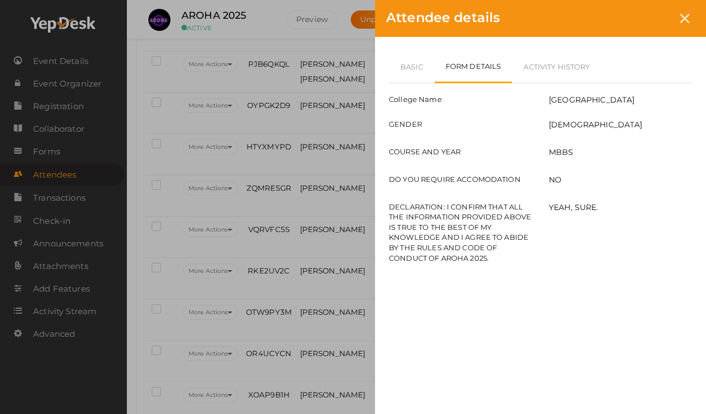
click at [395, 67] on link "Basic" at bounding box center [412, 67] width 46 height 32
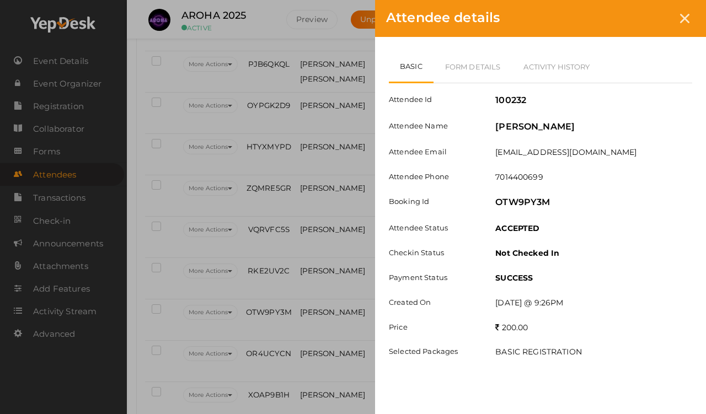
click at [651, 21] on icon at bounding box center [684, 18] width 9 height 9
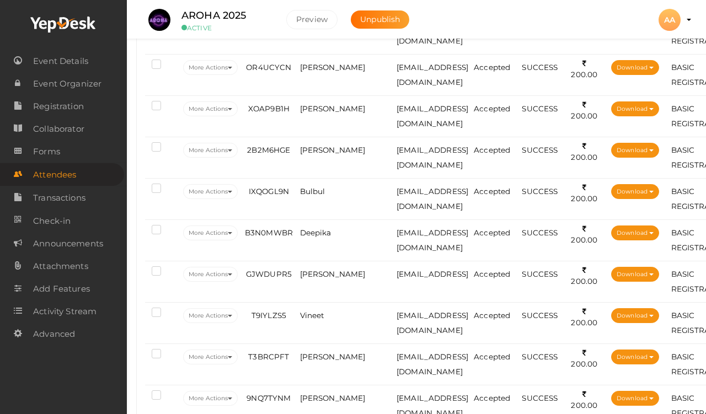
scroll to position [1368, 2]
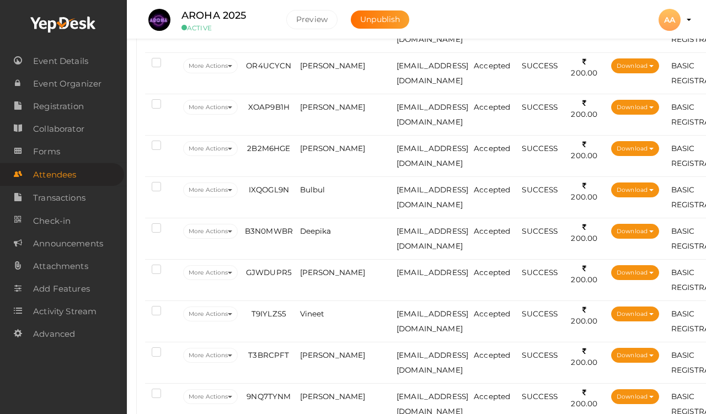
click at [320, 68] on span "[PERSON_NAME]" at bounding box center [333, 65] width 66 height 9
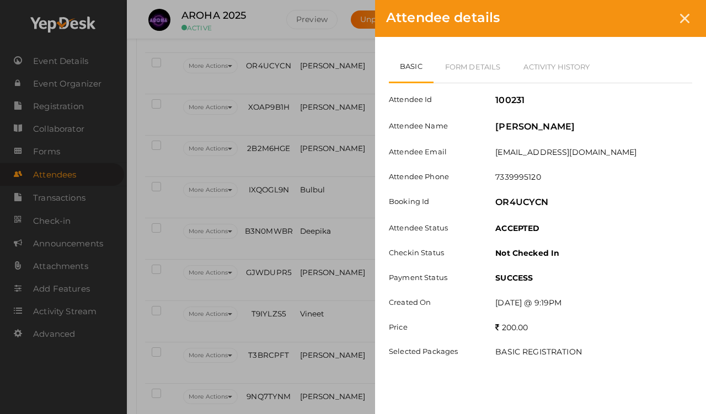
click at [480, 47] on div "Basic Form Details Activity History Attendee Id 100231 Attendee Name [PERSON_NA…" at bounding box center [540, 215] width 331 height 357
click at [480, 65] on link "Form Details" at bounding box center [473, 67] width 79 height 32
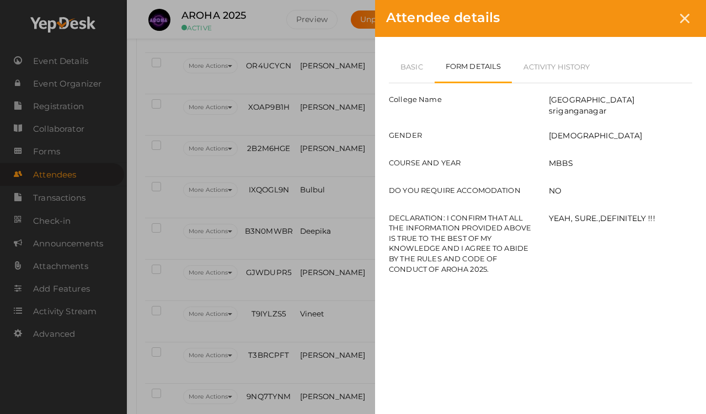
click at [411, 67] on link "Basic" at bounding box center [412, 67] width 46 height 32
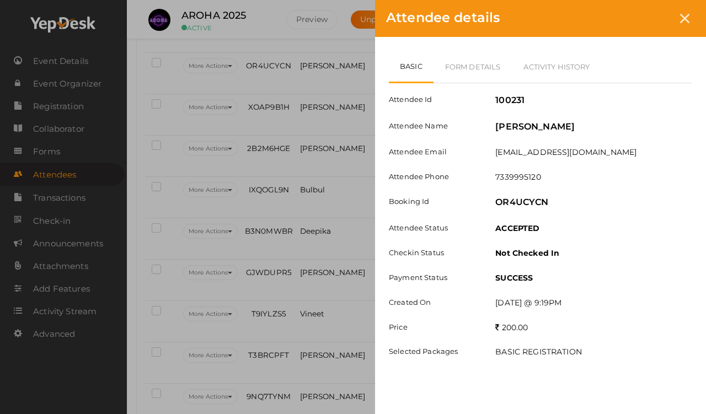
click at [470, 79] on link "Form Details" at bounding box center [473, 67] width 79 height 32
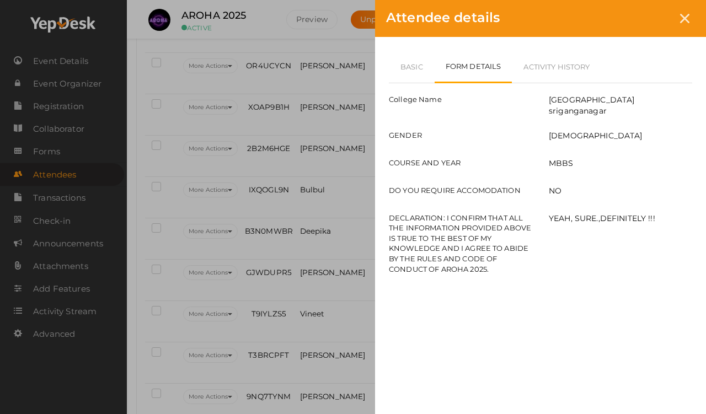
click at [408, 56] on link "Basic" at bounding box center [412, 67] width 46 height 32
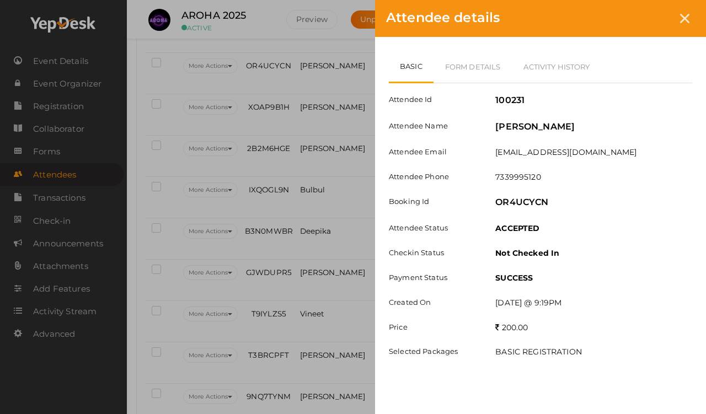
click at [442, 62] on link "Form Details" at bounding box center [473, 67] width 79 height 32
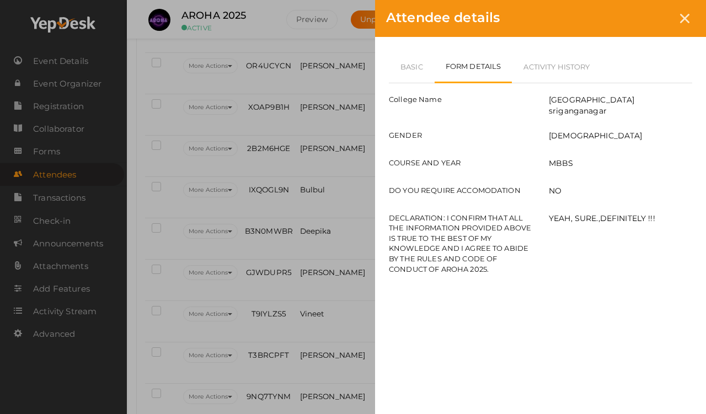
click at [427, 56] on link "Basic" at bounding box center [412, 67] width 46 height 32
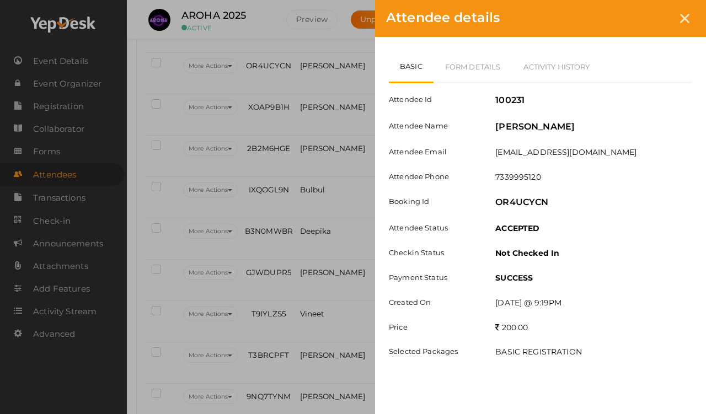
click at [651, 16] on icon at bounding box center [684, 18] width 9 height 9
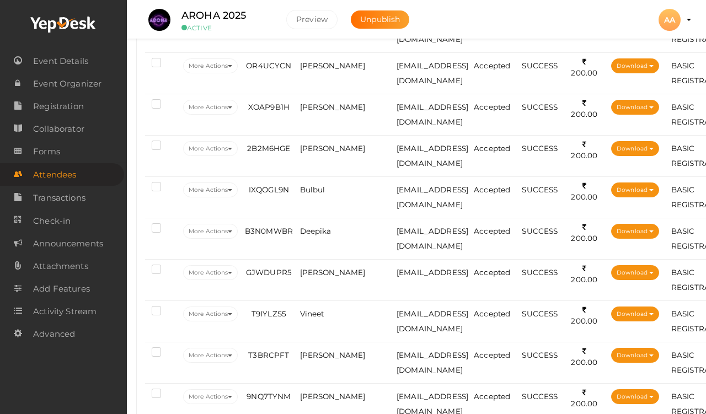
click at [273, 114] on td "XOAP9B1H" at bounding box center [269, 114] width 56 height 41
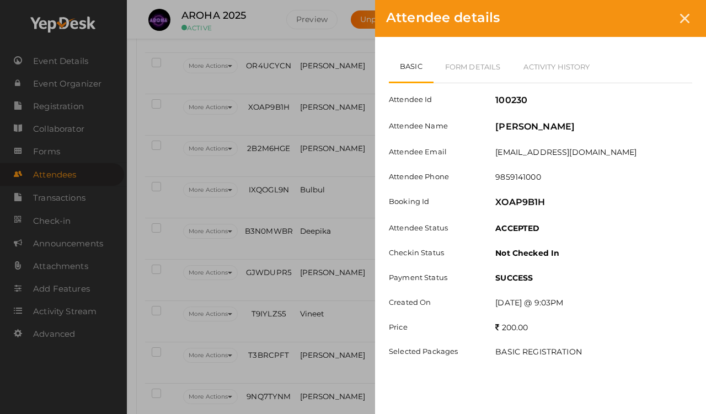
click at [475, 67] on link "Form Details" at bounding box center [473, 67] width 79 height 32
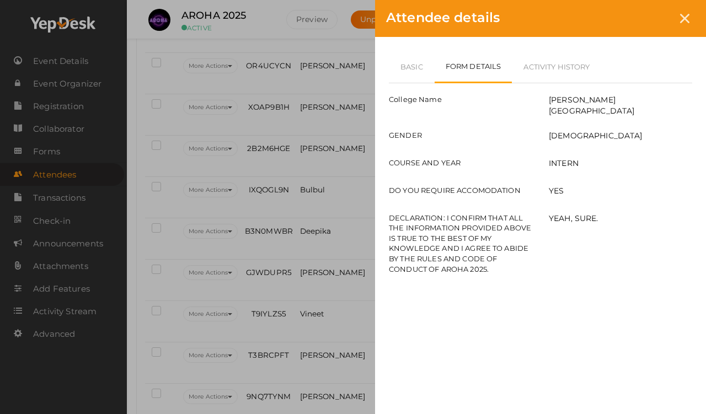
click at [400, 57] on link "Basic" at bounding box center [412, 67] width 46 height 32
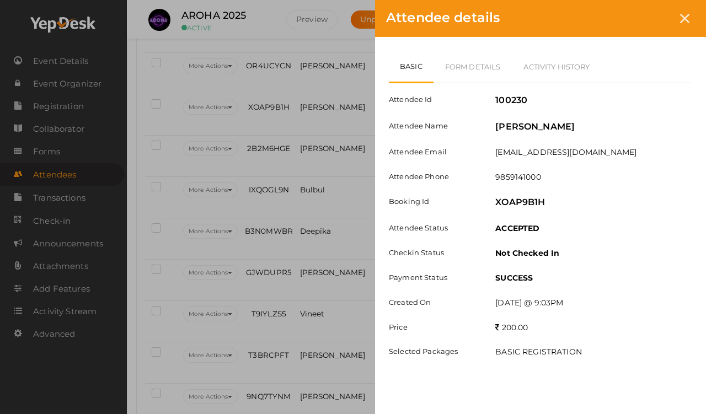
click at [450, 63] on link "Form Details" at bounding box center [473, 67] width 79 height 32
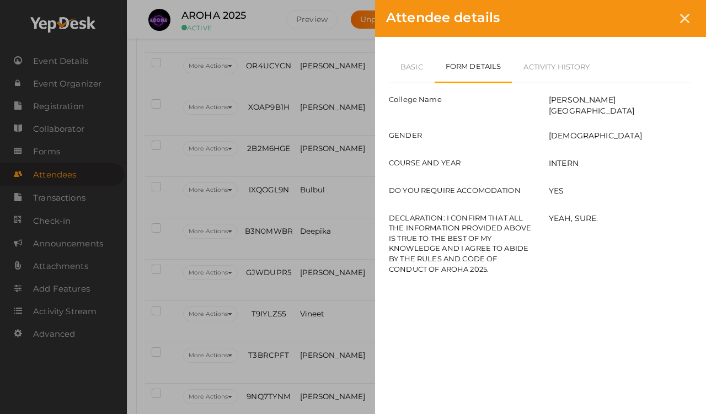
click at [406, 62] on link "Basic" at bounding box center [412, 67] width 46 height 32
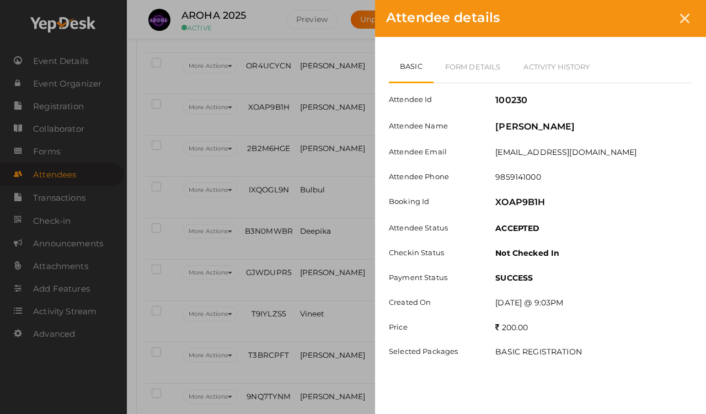
click at [222, 151] on div "Attendee details Basic Form Details Activity History Attendee Id 100230 Attende…" at bounding box center [353, 207] width 706 height 414
click at [651, 24] on div at bounding box center [685, 18] width 20 height 20
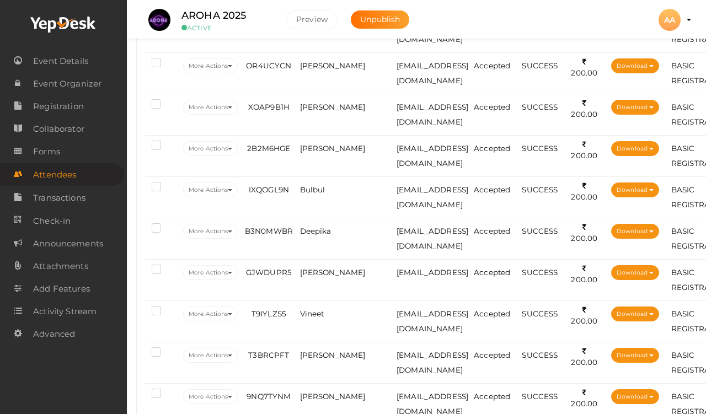
click at [272, 148] on span "2B2M6HGE" at bounding box center [268, 148] width 43 height 9
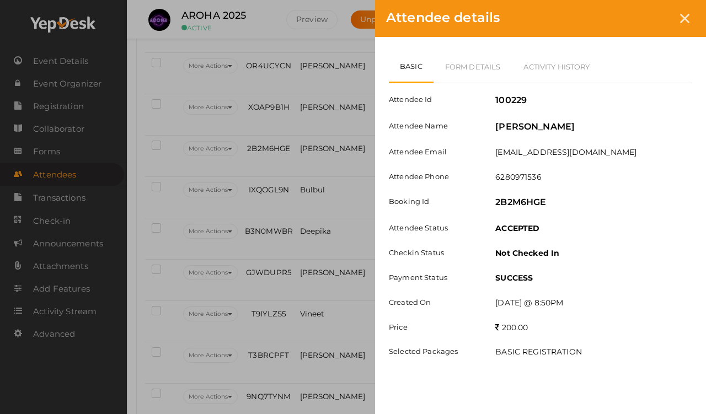
click at [464, 52] on link "Form Details" at bounding box center [473, 67] width 79 height 32
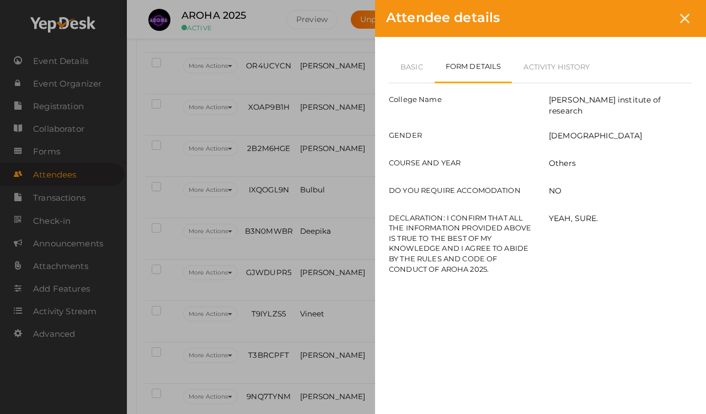
click at [412, 65] on link "Basic" at bounding box center [412, 67] width 46 height 32
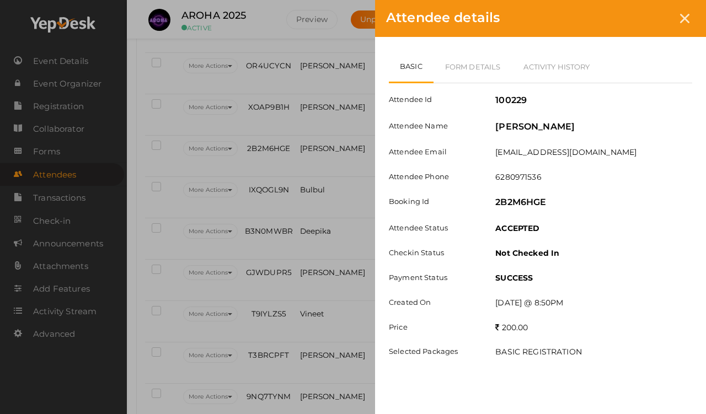
click at [458, 70] on link "Form Details" at bounding box center [473, 67] width 79 height 32
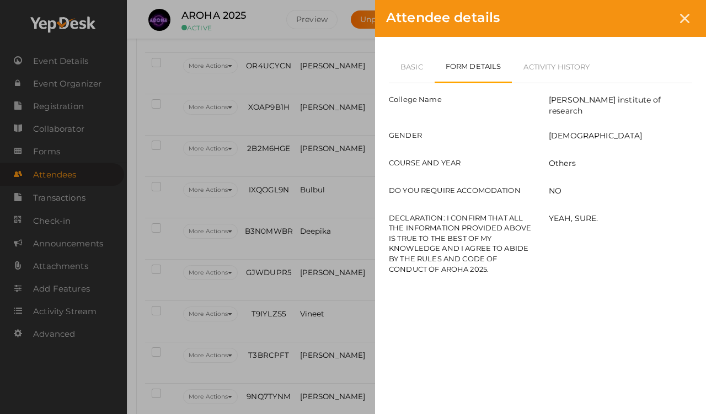
click at [407, 62] on link "Basic" at bounding box center [412, 67] width 46 height 32
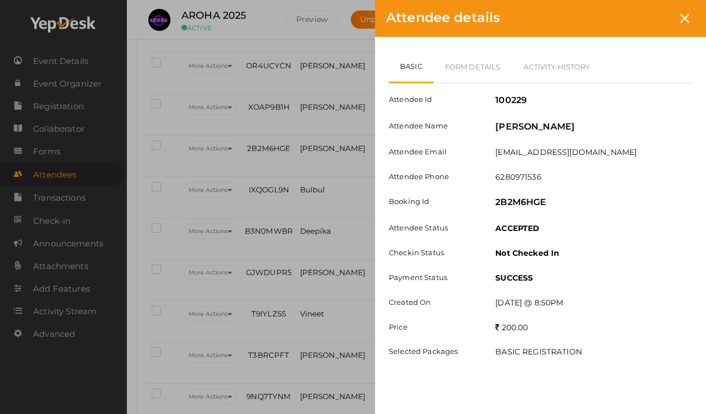
click at [456, 66] on link "Form Details" at bounding box center [473, 67] width 79 height 32
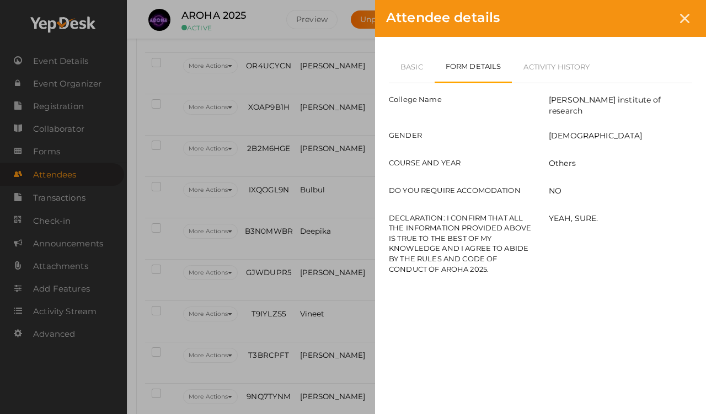
click at [399, 67] on link "Basic" at bounding box center [412, 67] width 46 height 32
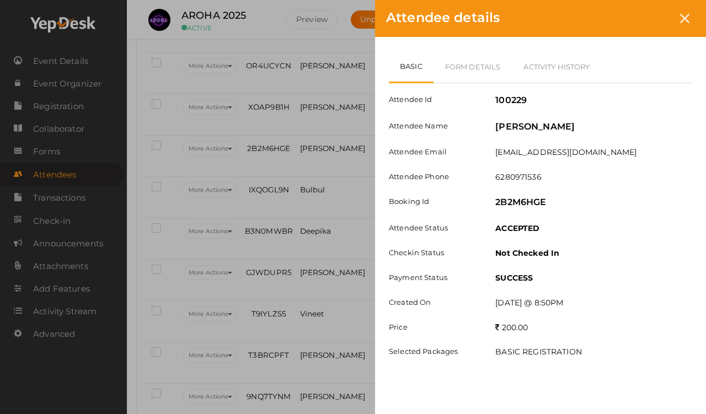
click at [651, 14] on icon at bounding box center [684, 18] width 9 height 9
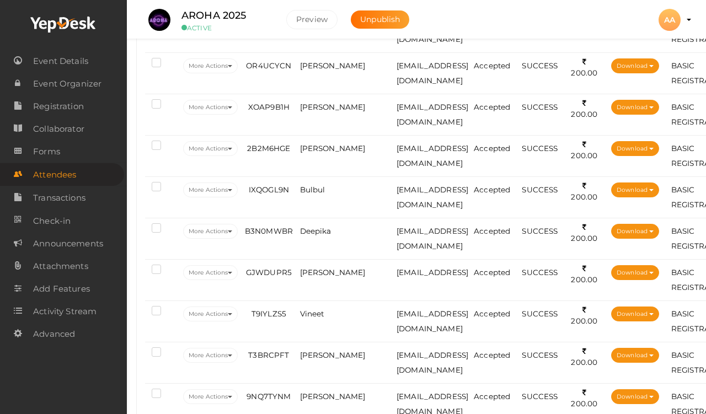
click at [269, 188] on span "IXQOGL9N" at bounding box center [269, 189] width 40 height 9
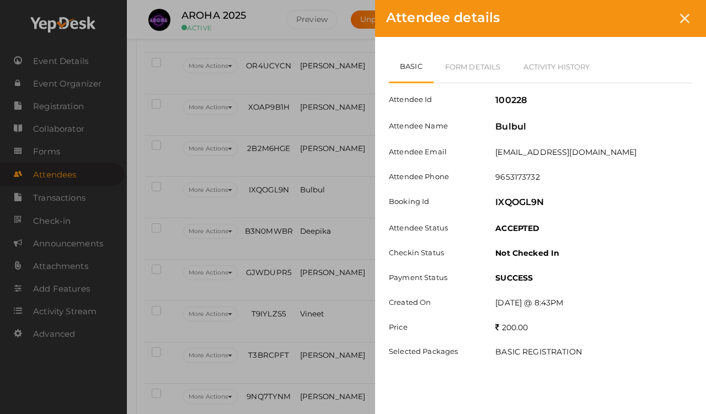
click at [471, 55] on link "Form Details" at bounding box center [473, 67] width 79 height 32
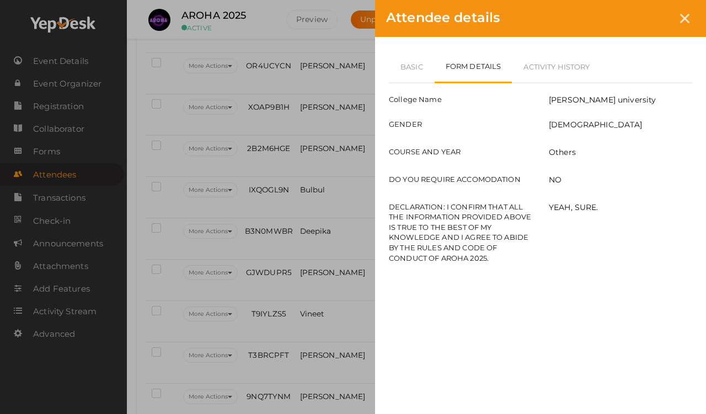
click at [409, 60] on link "Basic" at bounding box center [412, 67] width 46 height 32
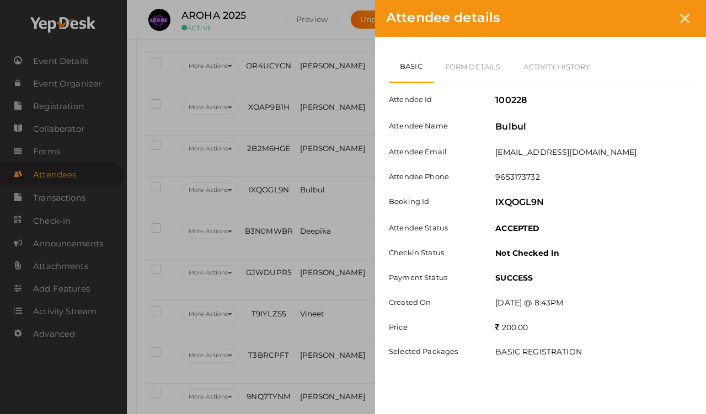
click at [475, 45] on div "Basic Form Details Activity History Attendee Id 100228 Attendee Name [GEOGRAPHI…" at bounding box center [540, 215] width 331 height 357
click at [477, 67] on link "Form Details" at bounding box center [473, 67] width 79 height 32
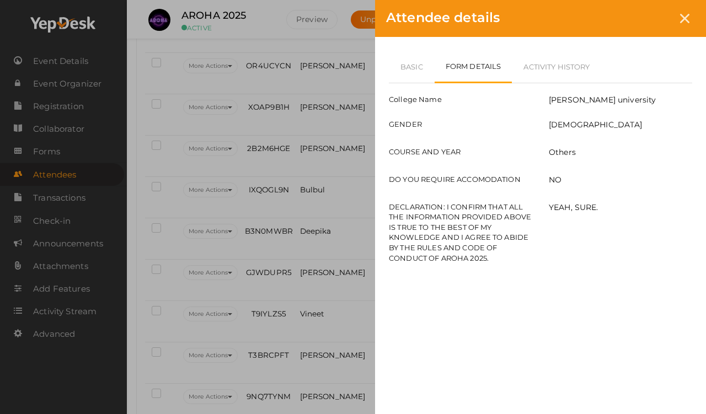
click at [651, 19] on div at bounding box center [685, 18] width 20 height 20
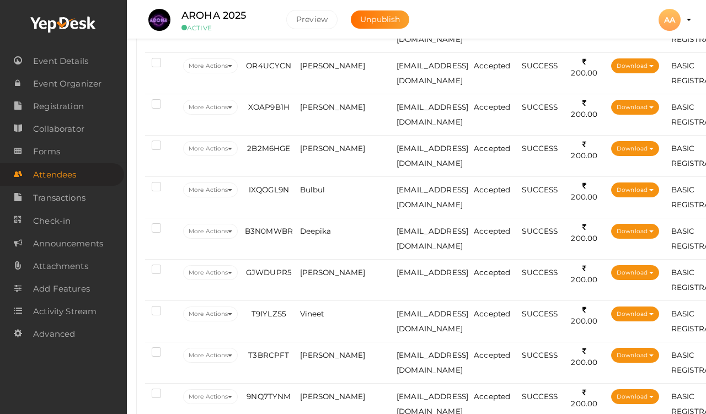
click at [259, 236] on span "B3N0MWBR" at bounding box center [269, 231] width 48 height 9
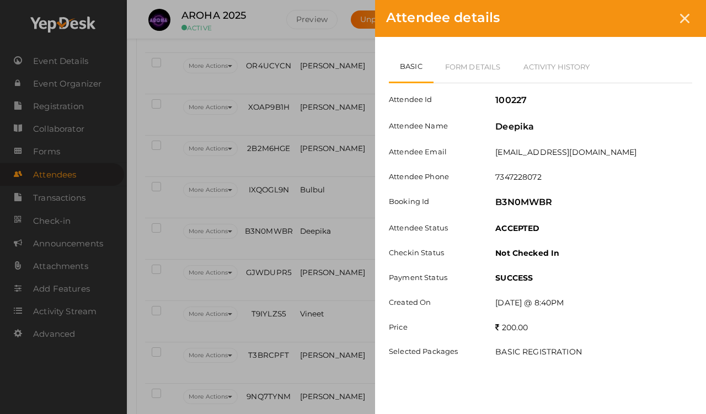
click at [459, 70] on link "Form Details" at bounding box center [473, 67] width 79 height 32
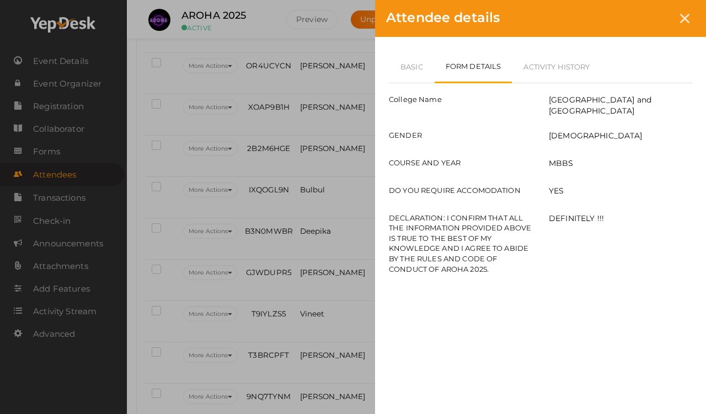
click at [651, 22] on icon at bounding box center [684, 18] width 9 height 9
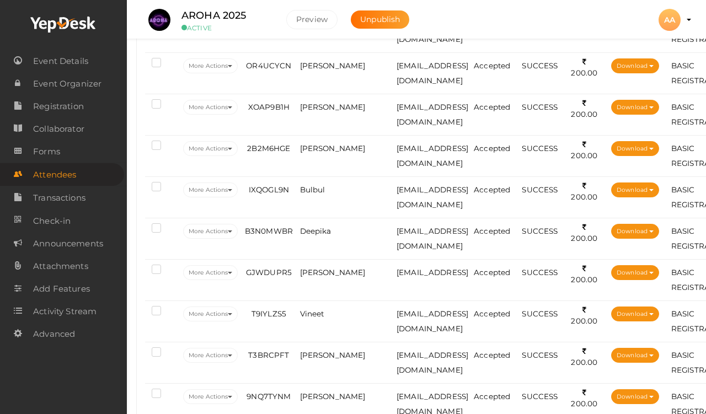
click at [284, 275] on span "GJWDUPR5" at bounding box center [269, 272] width 46 height 9
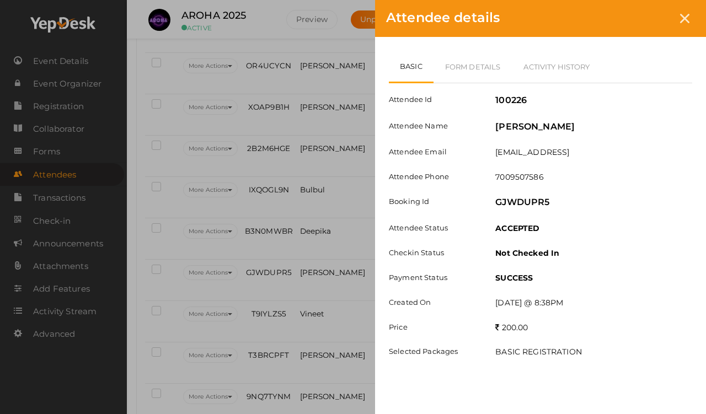
click at [469, 70] on link "Form Details" at bounding box center [473, 67] width 79 height 32
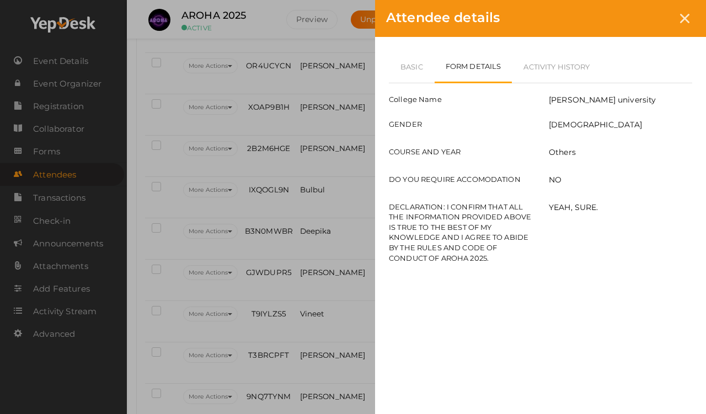
click at [399, 66] on link "Basic" at bounding box center [412, 67] width 46 height 32
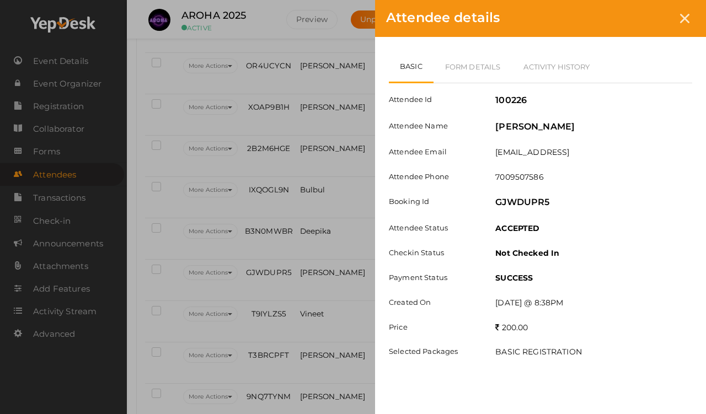
click at [651, 19] on div at bounding box center [685, 18] width 20 height 20
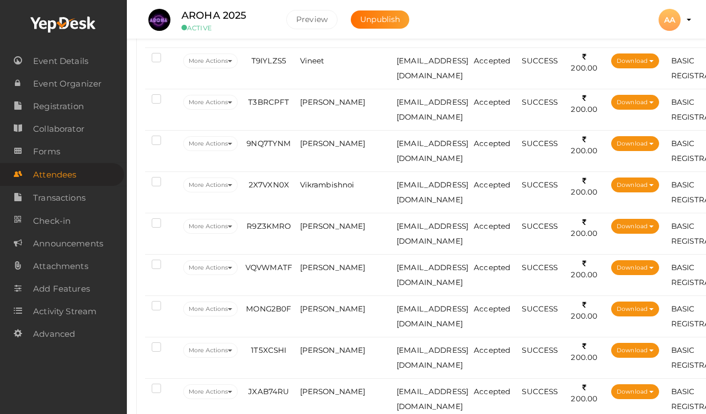
scroll to position [1622, 2]
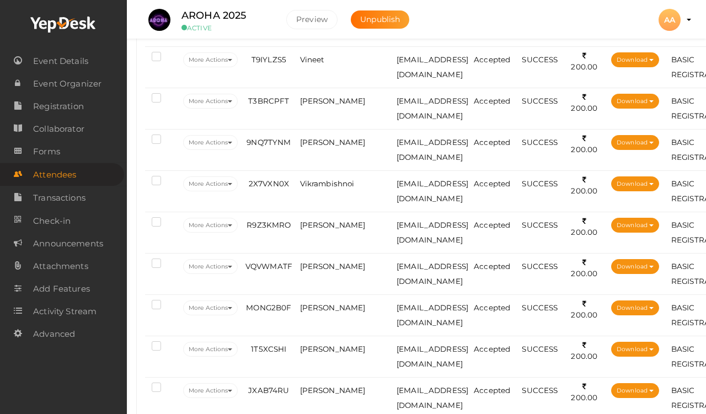
click at [270, 57] on span "T9IYLZS5" at bounding box center [269, 59] width 35 height 9
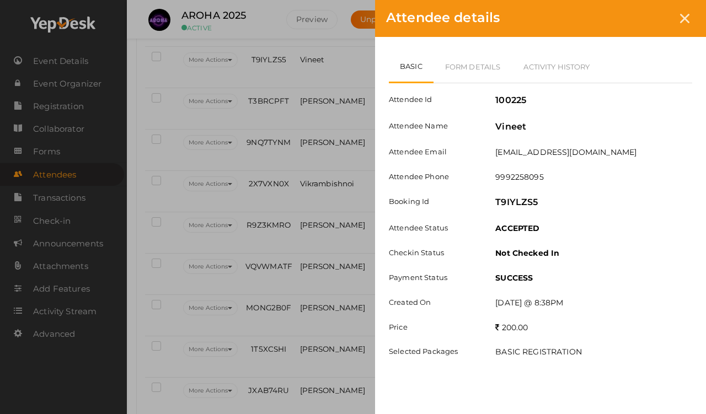
click at [442, 71] on link "Form Details" at bounding box center [473, 67] width 79 height 32
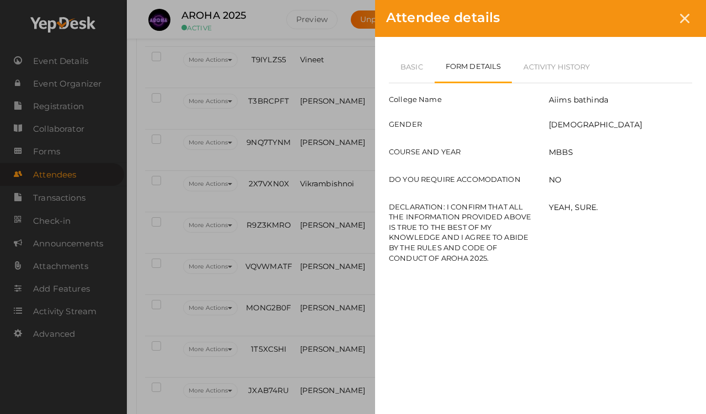
click at [413, 62] on link "Basic" at bounding box center [412, 67] width 46 height 32
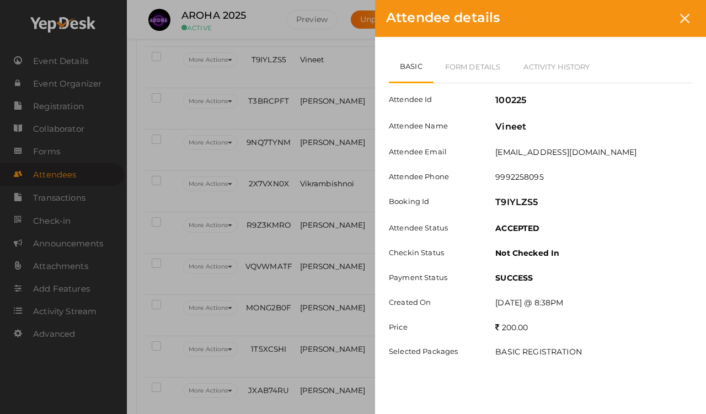
click at [651, 20] on icon at bounding box center [684, 18] width 9 height 9
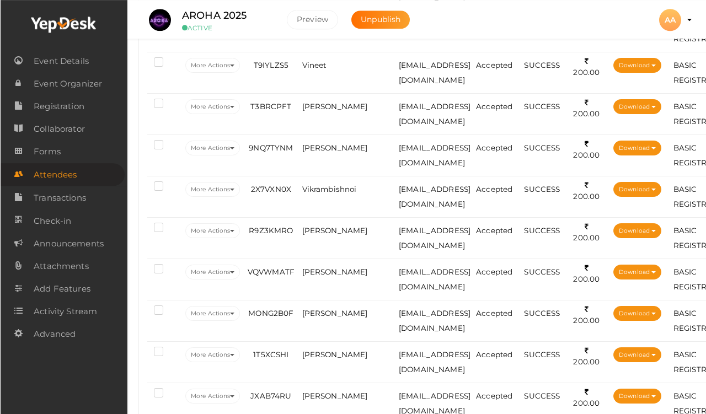
scroll to position [1616, 0]
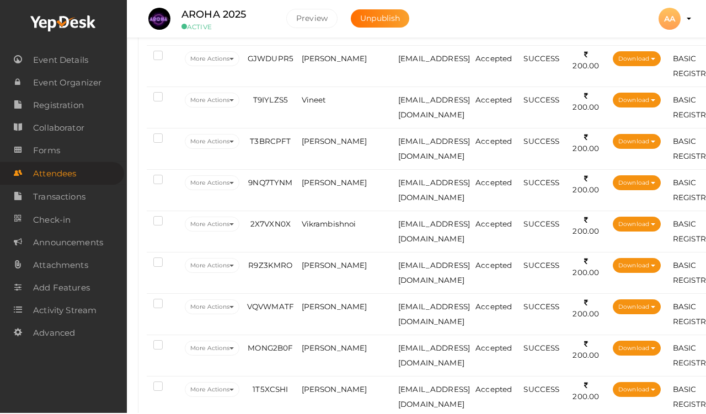
click at [292, 103] on td "T9IYLZS5" at bounding box center [270, 108] width 56 height 41
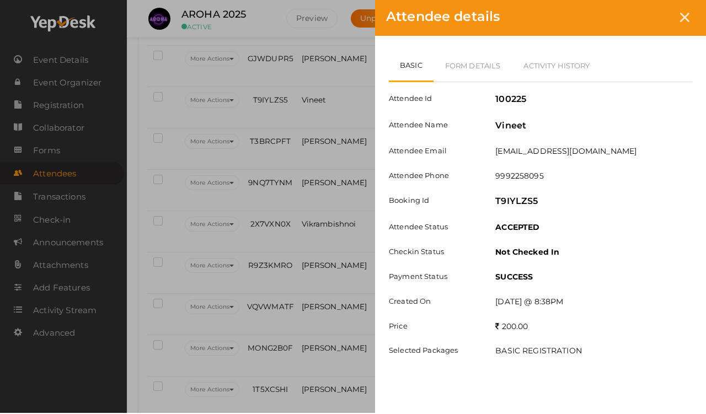
scroll to position [1581, 0]
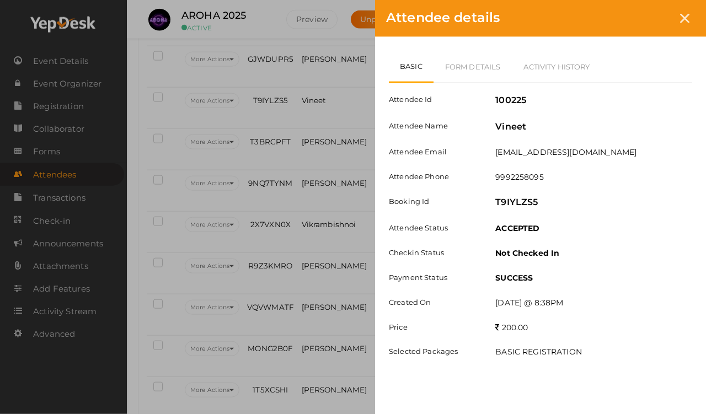
click at [651, 15] on div at bounding box center [685, 18] width 20 height 20
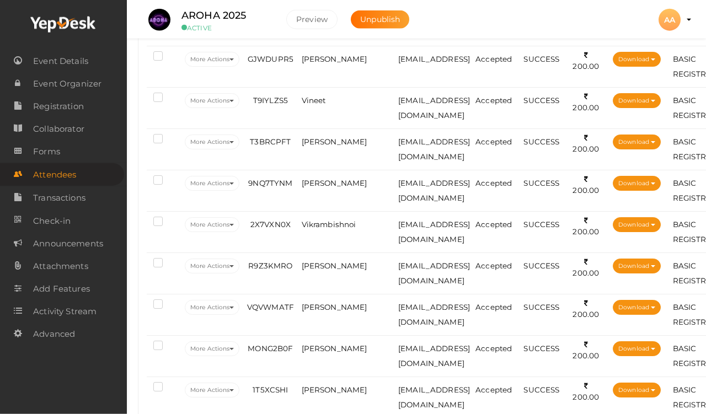
click at [295, 150] on td "T3BRCPFT" at bounding box center [270, 149] width 56 height 41
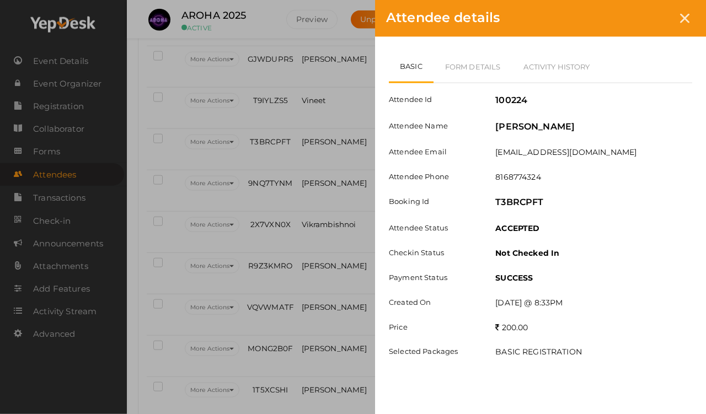
click at [487, 64] on link "Form Details" at bounding box center [473, 67] width 79 height 32
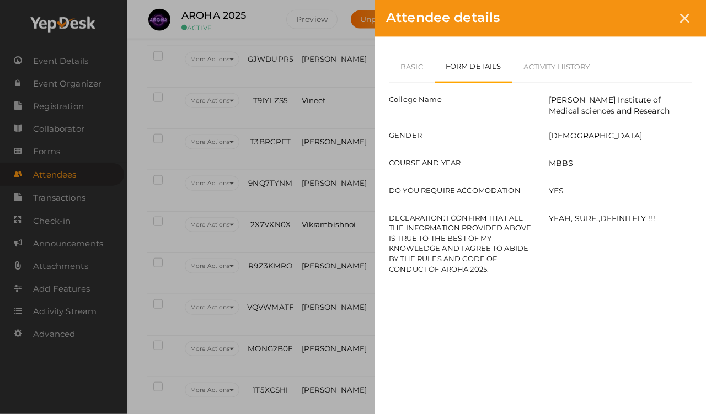
click at [405, 60] on link "Basic" at bounding box center [412, 67] width 46 height 32
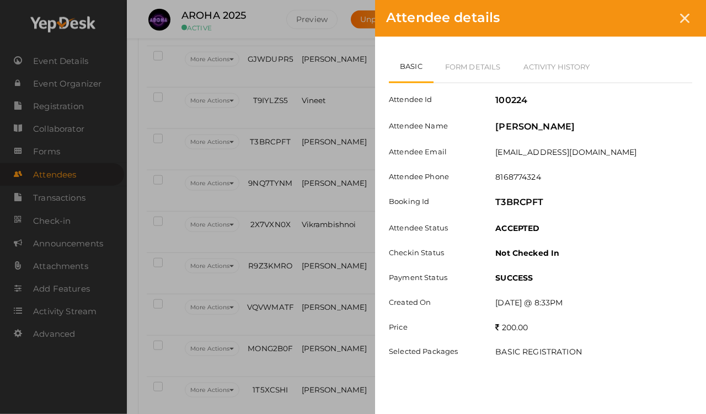
click at [651, 18] on div at bounding box center [685, 18] width 20 height 20
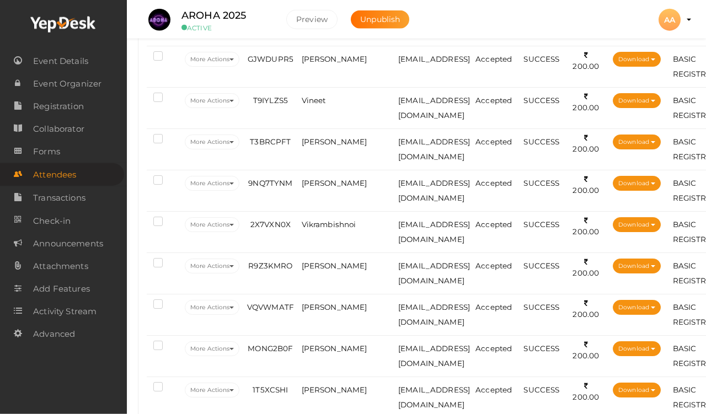
click at [276, 180] on span "9NQ7TYNM" at bounding box center [270, 183] width 44 height 9
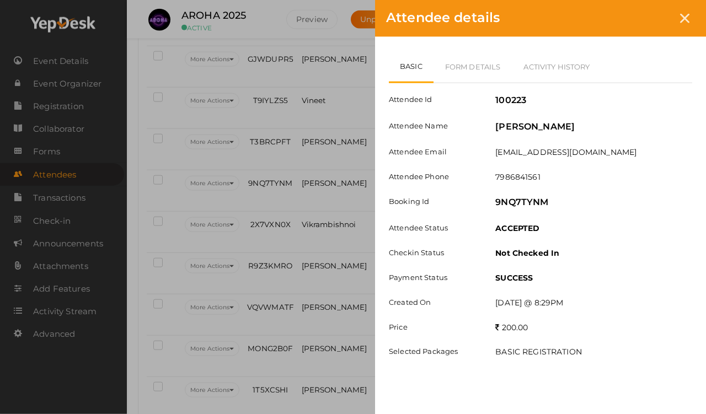
click at [460, 72] on link "Form Details" at bounding box center [473, 67] width 79 height 32
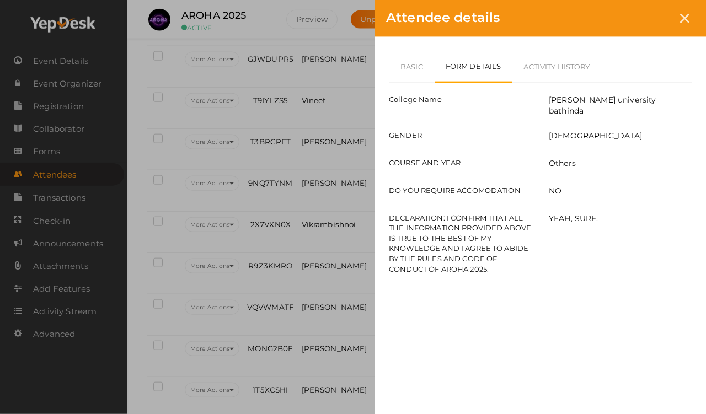
click at [651, 20] on icon at bounding box center [684, 18] width 9 height 9
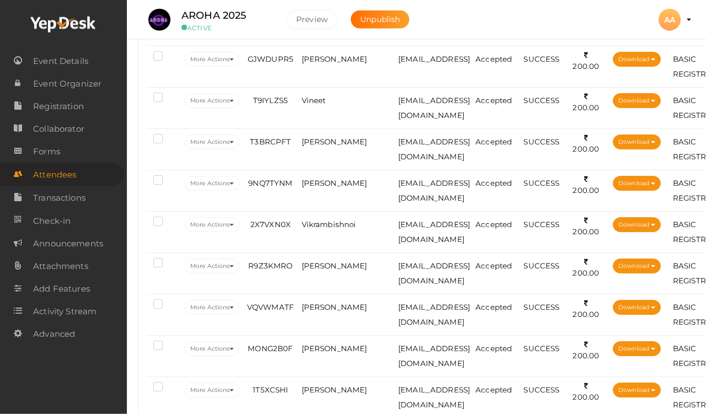
click at [333, 182] on td "[PERSON_NAME]" at bounding box center [347, 190] width 97 height 41
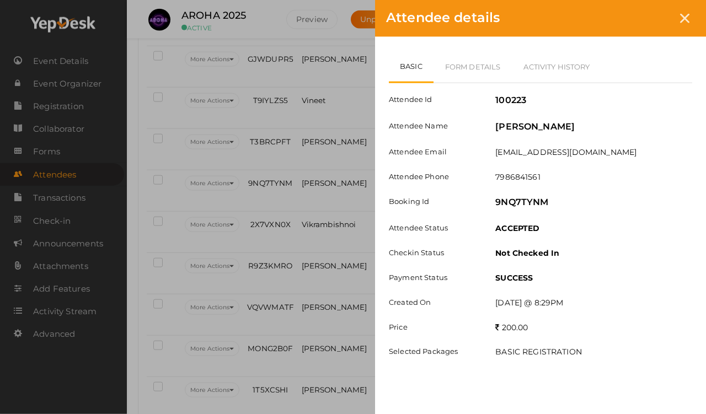
click at [651, 21] on icon at bounding box center [684, 18] width 9 height 9
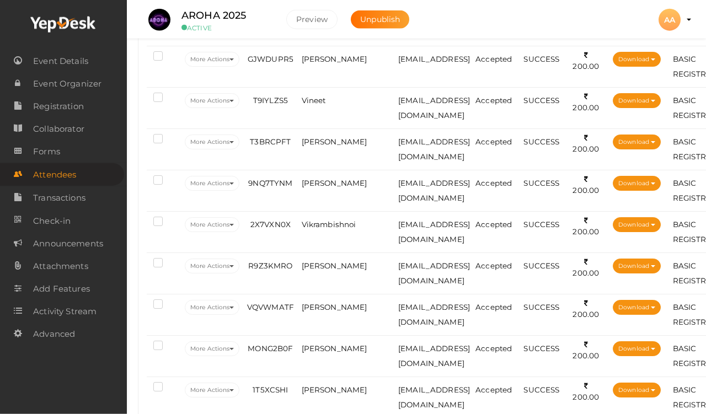
click at [396, 233] on td "[EMAIL_ADDRESS][DOMAIN_NAME]" at bounding box center [434, 231] width 77 height 41
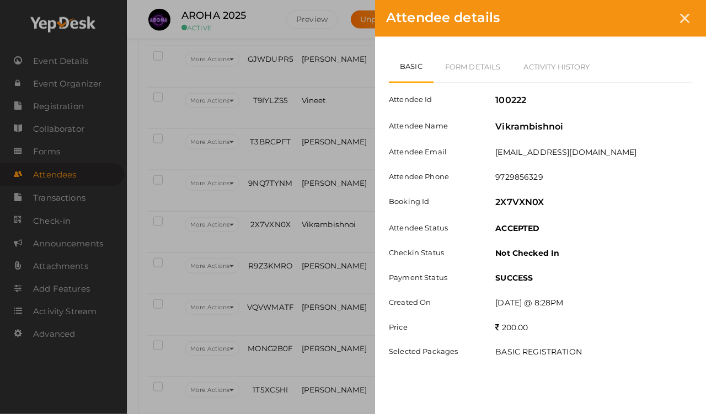
click at [446, 62] on link "Form Details" at bounding box center [473, 67] width 79 height 32
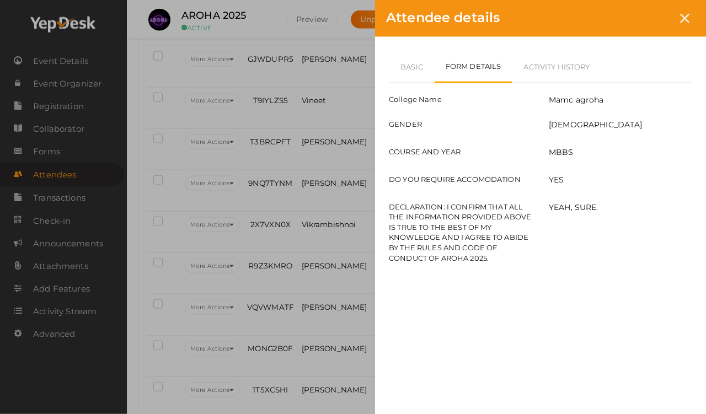
click at [412, 59] on link "Basic" at bounding box center [412, 67] width 46 height 32
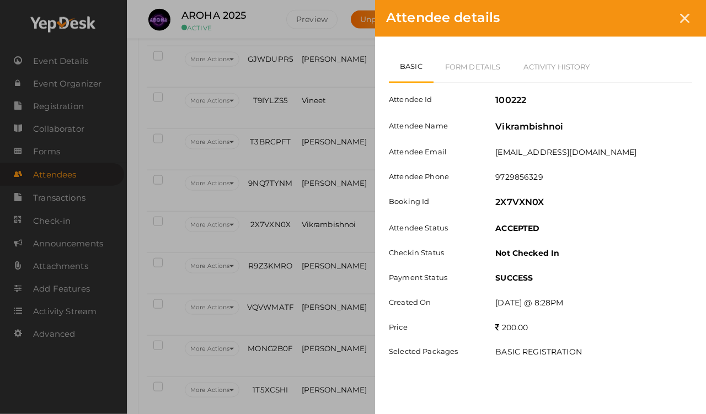
click at [651, 23] on icon at bounding box center [684, 18] width 9 height 9
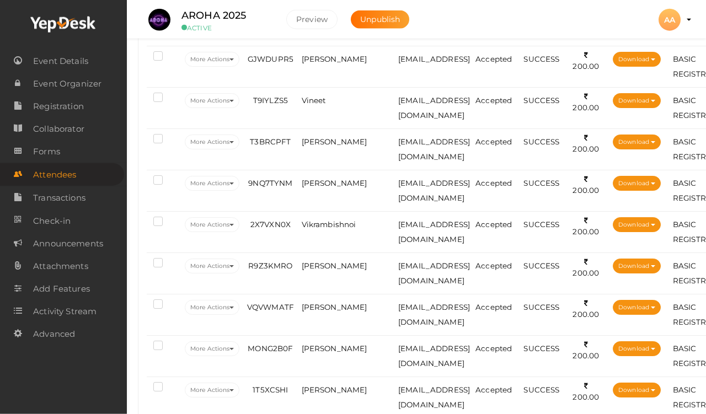
click at [329, 264] on span "[PERSON_NAME]" at bounding box center [335, 266] width 66 height 9
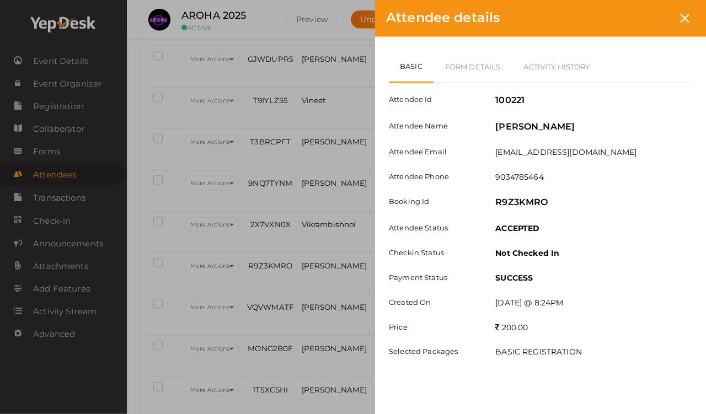
click at [462, 65] on link "Form Details" at bounding box center [473, 67] width 79 height 32
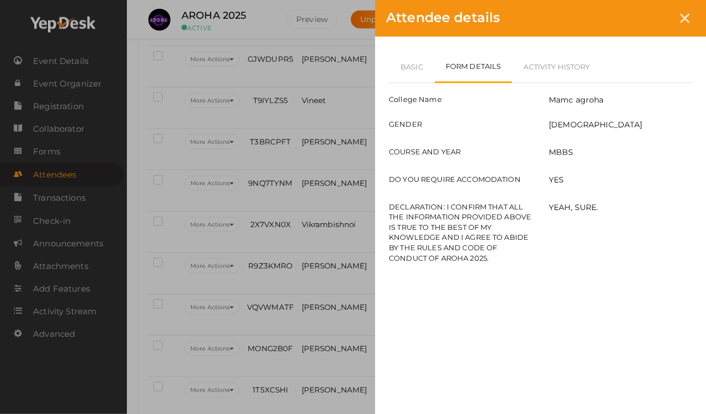
click at [398, 60] on link "Basic" at bounding box center [412, 67] width 46 height 32
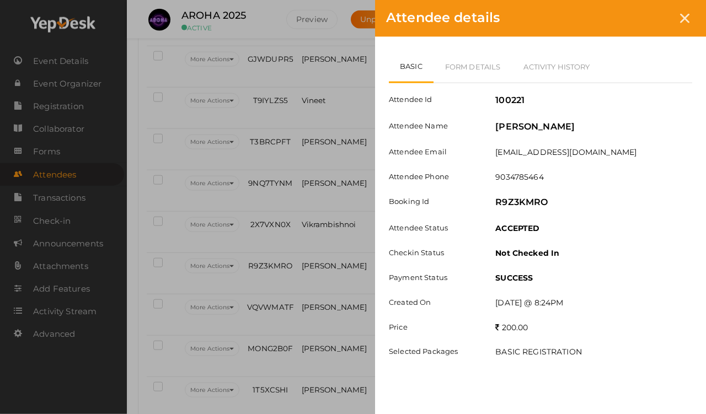
click at [462, 66] on link "Form Details" at bounding box center [473, 67] width 79 height 32
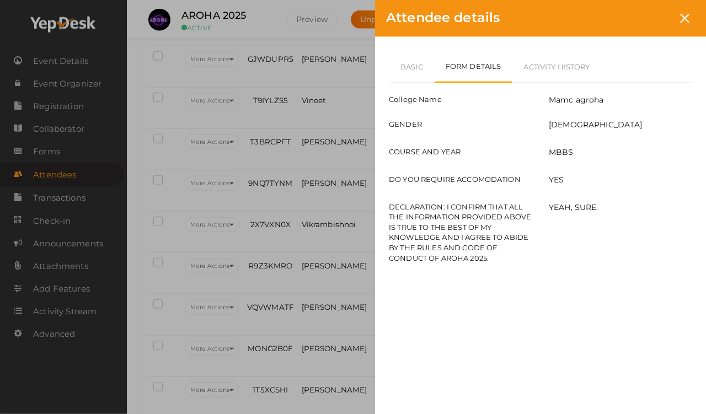
click at [243, 196] on div "Attendee details Basic Form Details Activity History Attendee Id 100221 Attende…" at bounding box center [353, 207] width 706 height 414
click at [651, 16] on div at bounding box center [685, 18] width 20 height 20
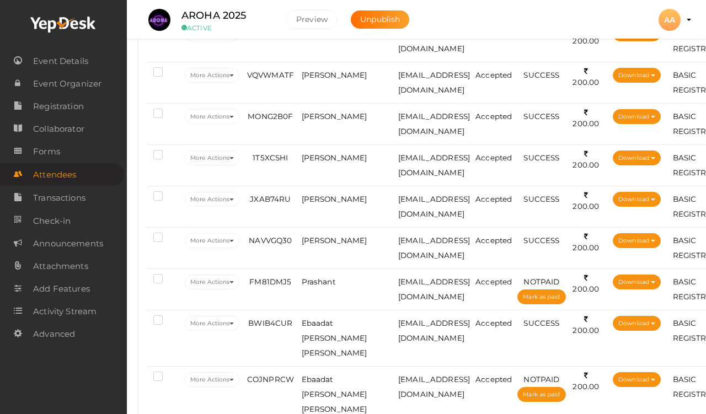
scroll to position [1814, 0]
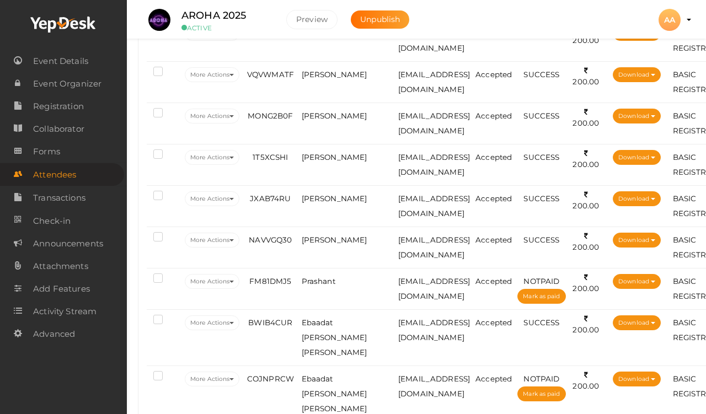
click at [318, 77] on span "[PERSON_NAME]" at bounding box center [335, 74] width 66 height 9
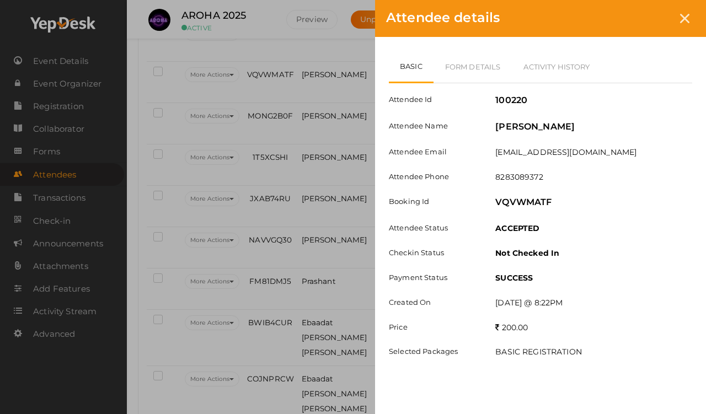
click at [457, 68] on link "Form Details" at bounding box center [473, 67] width 79 height 32
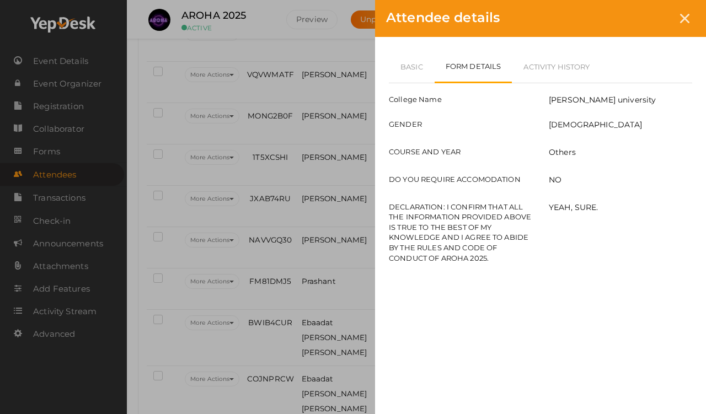
click at [403, 62] on link "Basic" at bounding box center [412, 67] width 46 height 32
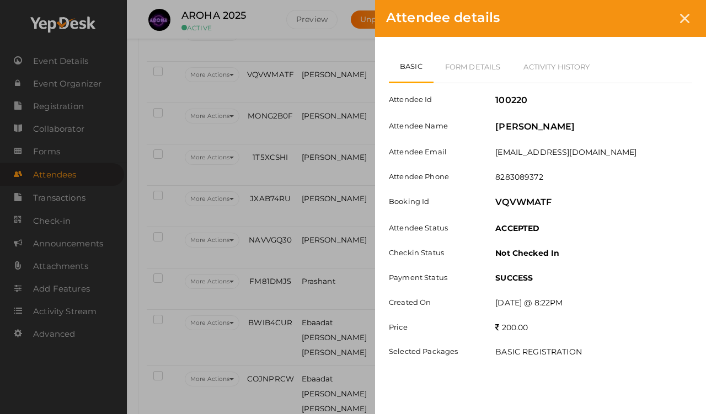
click at [651, 25] on div at bounding box center [685, 18] width 20 height 20
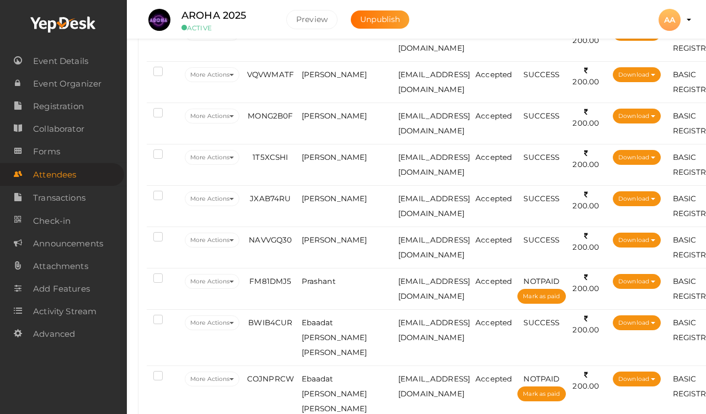
click at [280, 121] on td "MONG2B0F" at bounding box center [270, 123] width 56 height 41
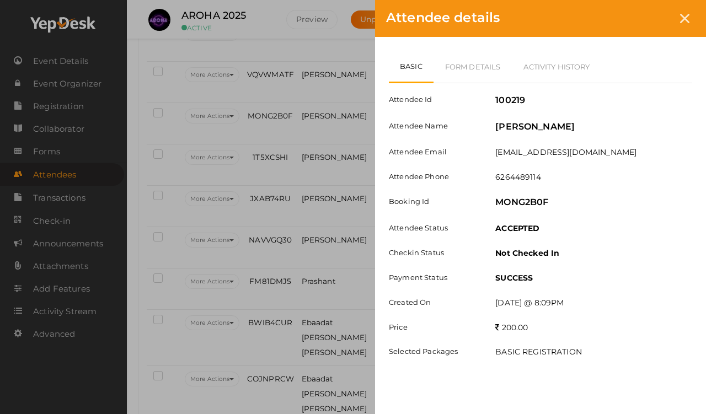
click at [454, 64] on link "Form Details" at bounding box center [473, 67] width 79 height 32
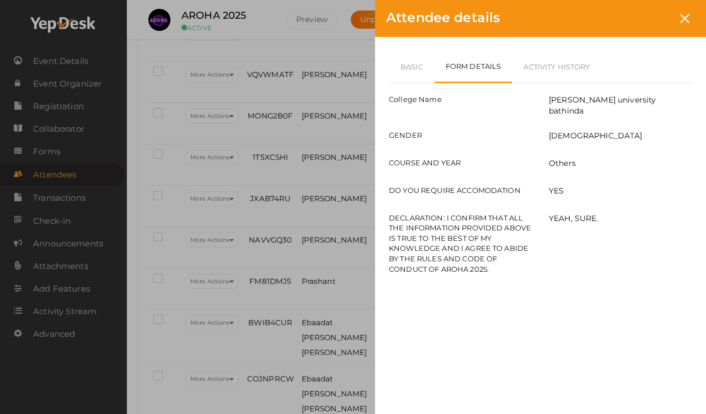
click at [414, 66] on link "Basic" at bounding box center [412, 67] width 46 height 32
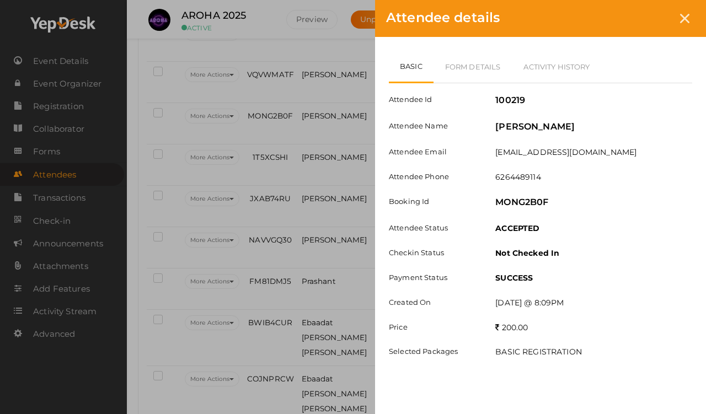
click at [482, 75] on link "Form Details" at bounding box center [473, 67] width 79 height 32
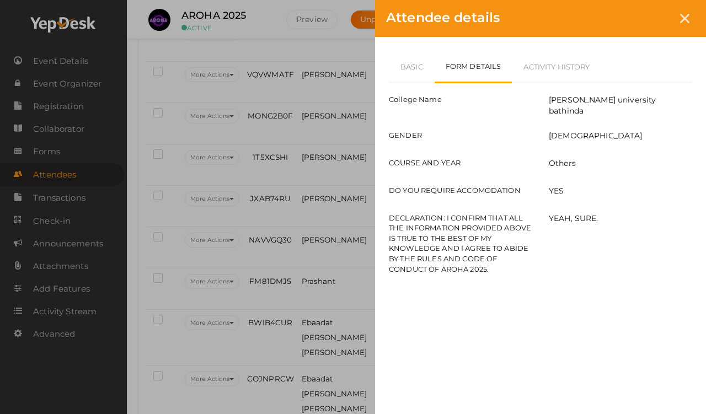
click at [407, 67] on link "Basic" at bounding box center [412, 67] width 46 height 32
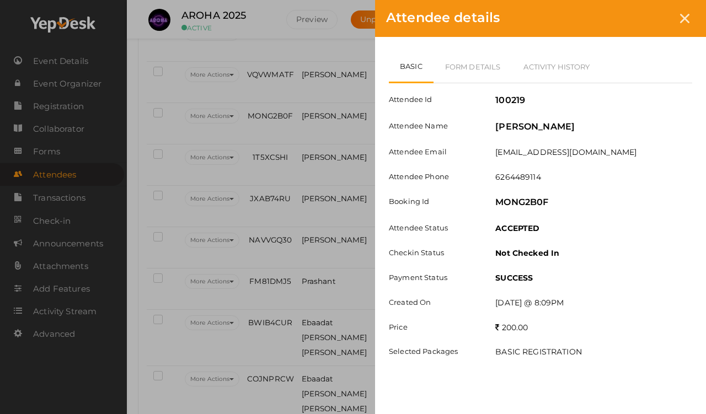
click at [651, 18] on icon at bounding box center [684, 18] width 9 height 9
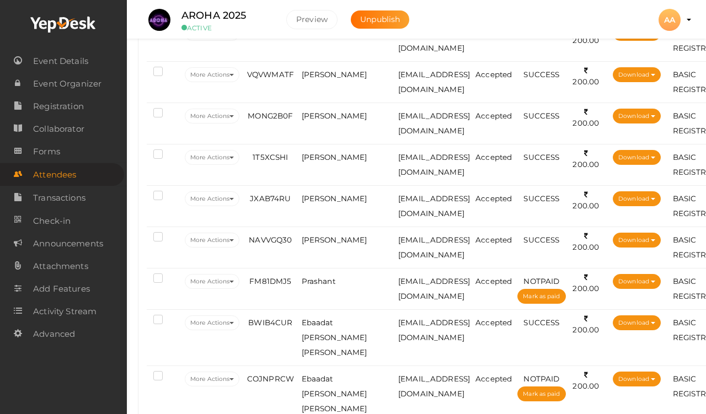
click at [315, 158] on span "[PERSON_NAME]" at bounding box center [335, 157] width 66 height 9
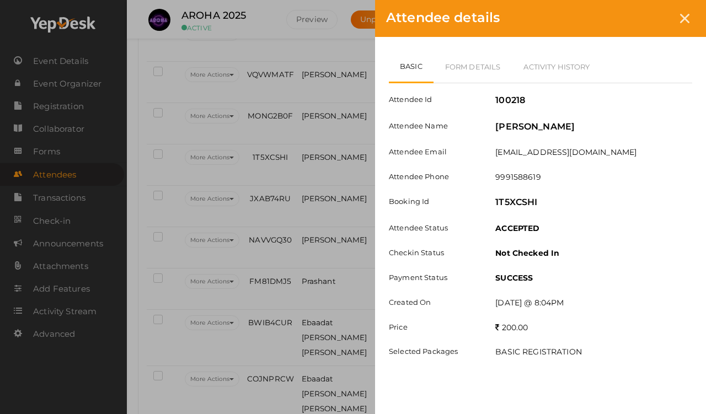
click at [462, 68] on link "Form Details" at bounding box center [473, 67] width 79 height 32
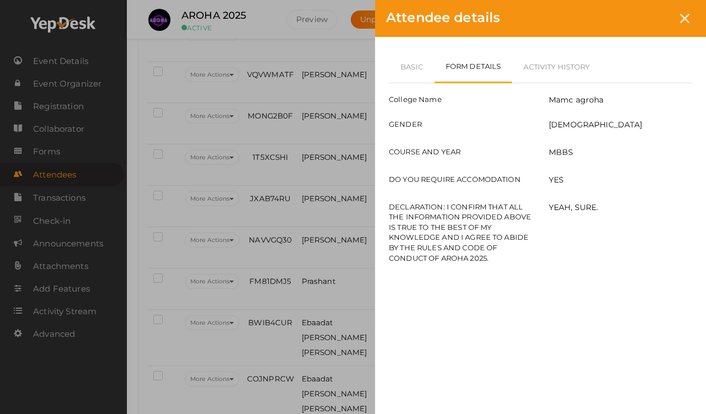
click at [414, 66] on link "Basic" at bounding box center [412, 67] width 46 height 32
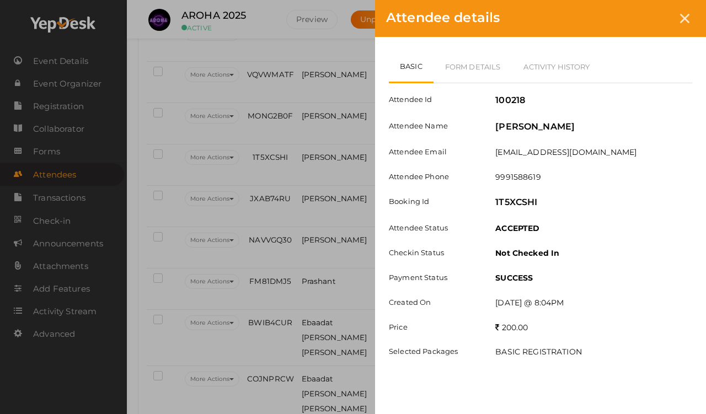
click at [651, 21] on div at bounding box center [685, 18] width 20 height 20
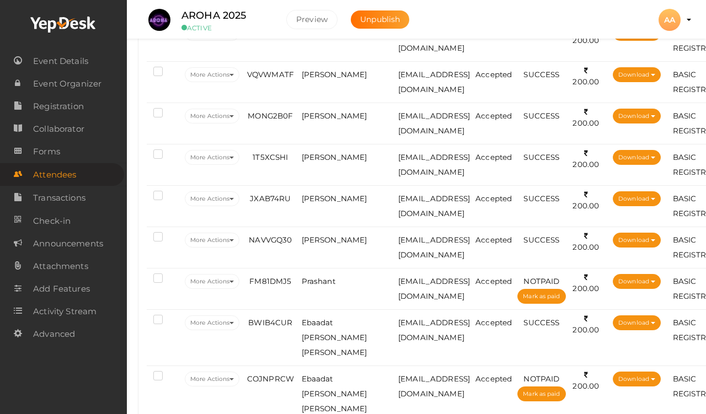
click at [312, 203] on span "[PERSON_NAME]" at bounding box center [335, 198] width 66 height 9
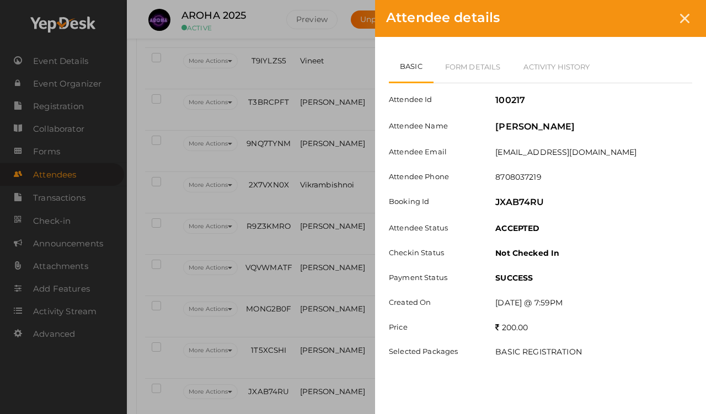
scroll to position [1619, 2]
click at [424, 72] on link "Basic" at bounding box center [411, 67] width 45 height 33
click at [651, 11] on div at bounding box center [685, 18] width 20 height 20
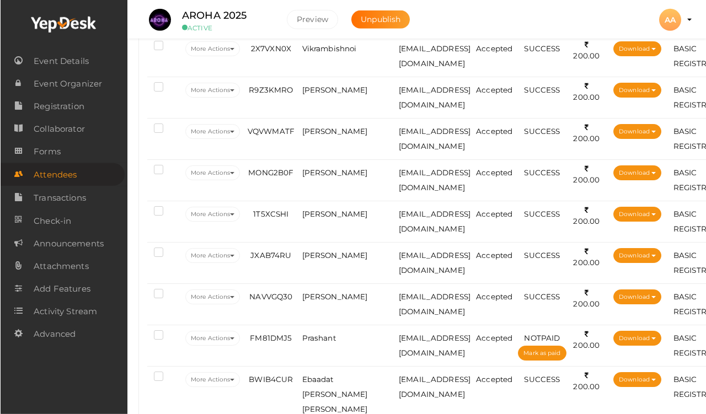
scroll to position [1758, 0]
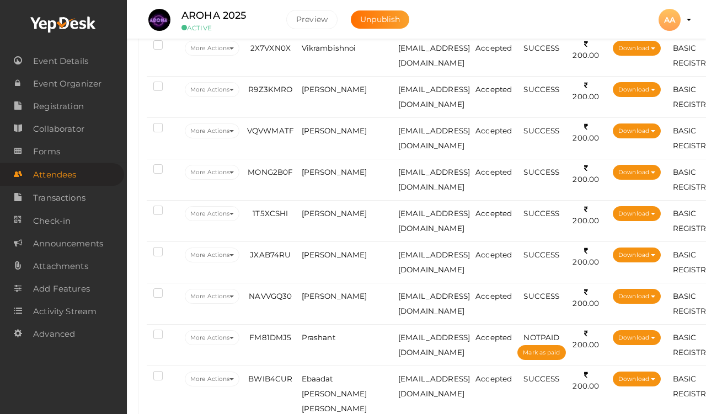
click at [316, 259] on span "[PERSON_NAME]" at bounding box center [335, 255] width 66 height 9
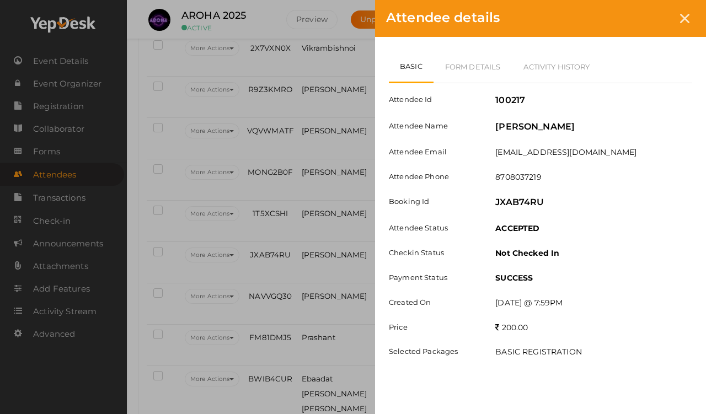
click at [471, 70] on link "Form Details" at bounding box center [473, 67] width 79 height 32
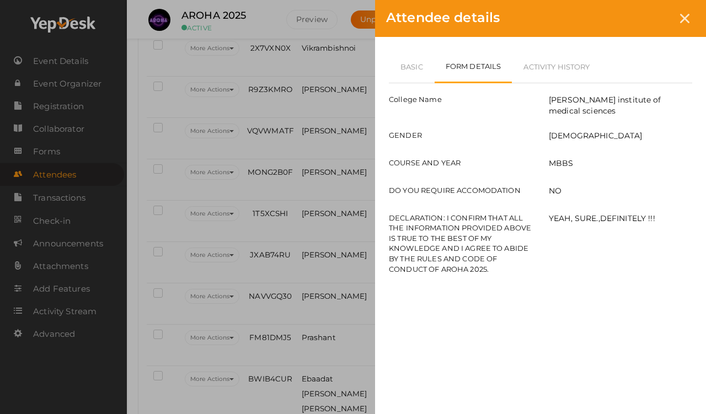
click at [416, 62] on link "Basic" at bounding box center [412, 67] width 46 height 32
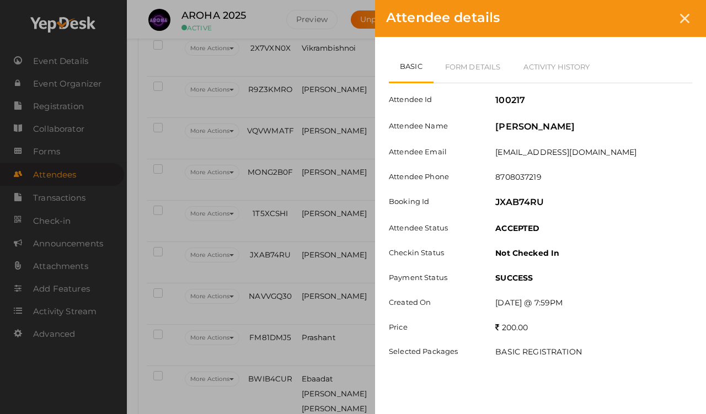
click at [472, 68] on link "Form Details" at bounding box center [473, 67] width 79 height 32
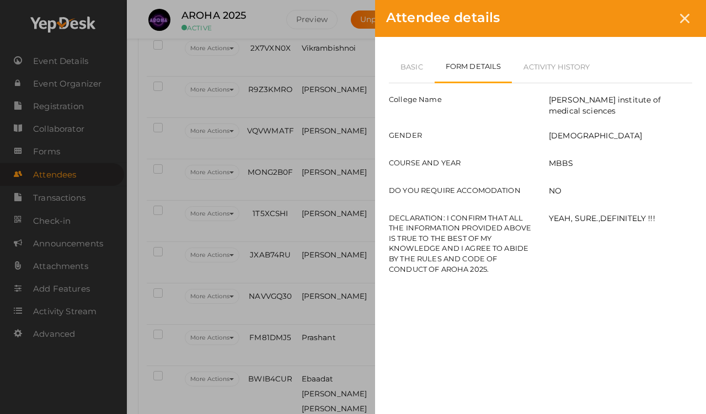
click at [422, 65] on link "Basic" at bounding box center [412, 67] width 46 height 32
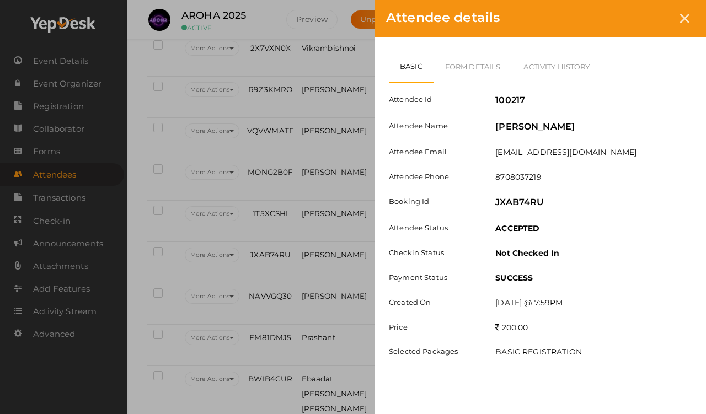
click at [651, 26] on div at bounding box center [685, 18] width 20 height 20
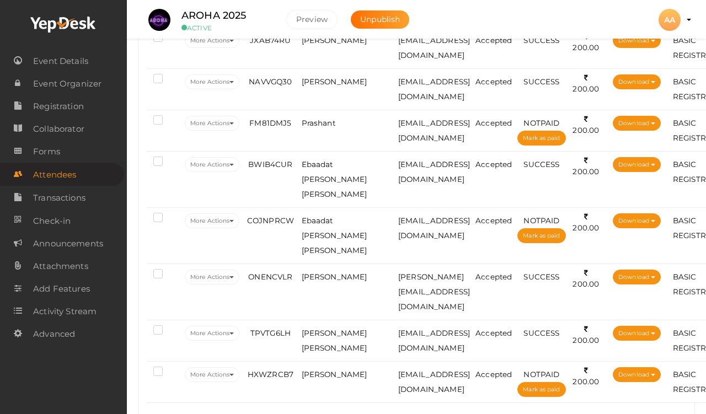
scroll to position [1972, 0]
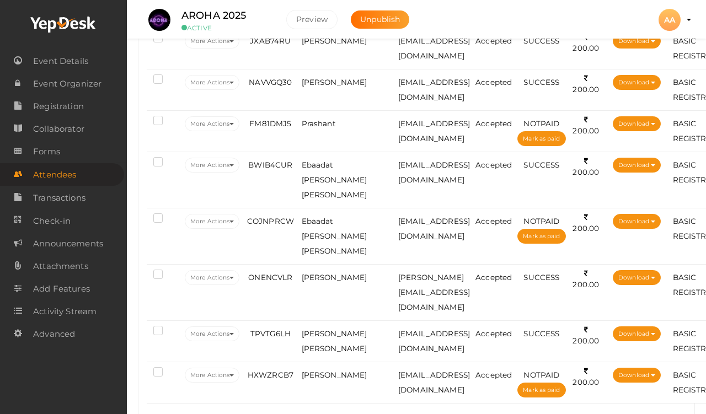
click at [322, 87] on span "[PERSON_NAME]" at bounding box center [335, 82] width 66 height 9
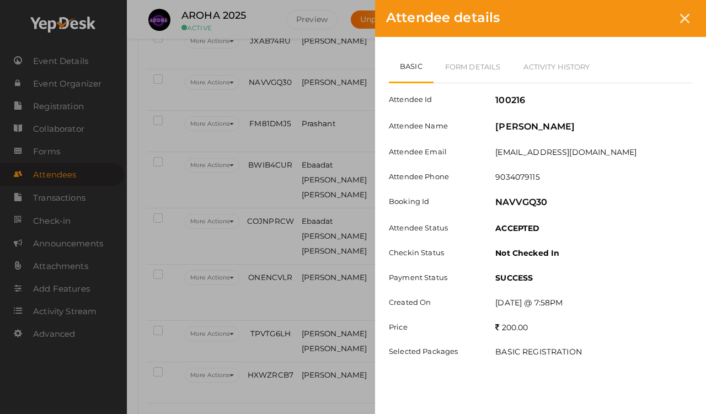
click at [476, 60] on link "Form Details" at bounding box center [473, 67] width 79 height 32
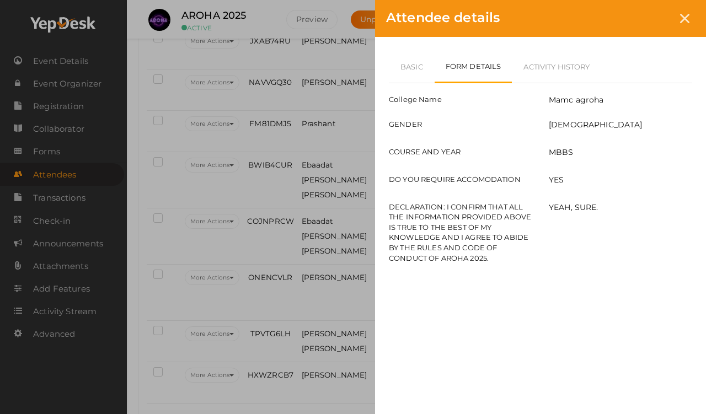
click at [407, 75] on link "Basic" at bounding box center [412, 67] width 46 height 32
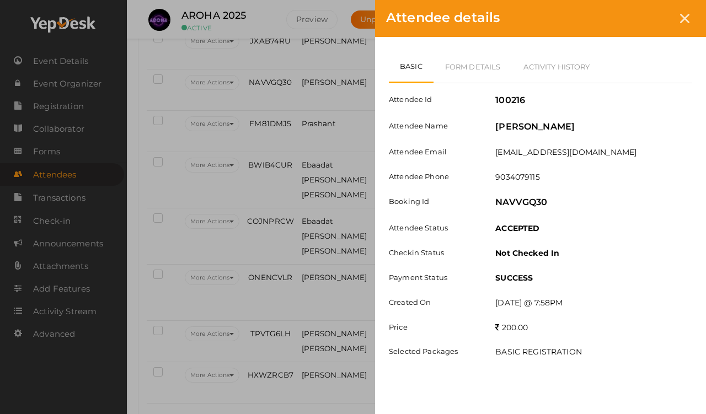
click at [651, 14] on icon at bounding box center [684, 18] width 9 height 9
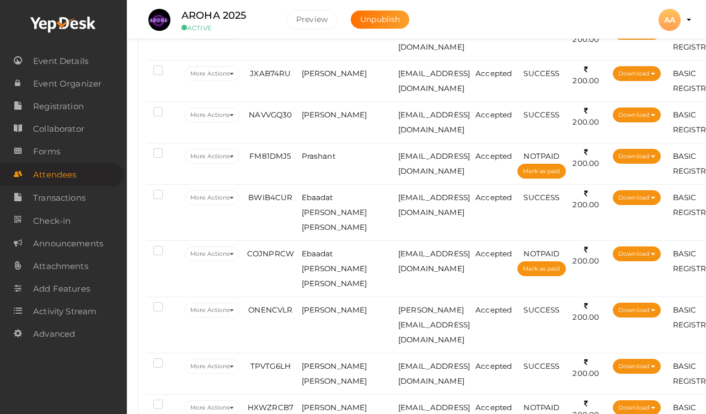
scroll to position [1941, 0]
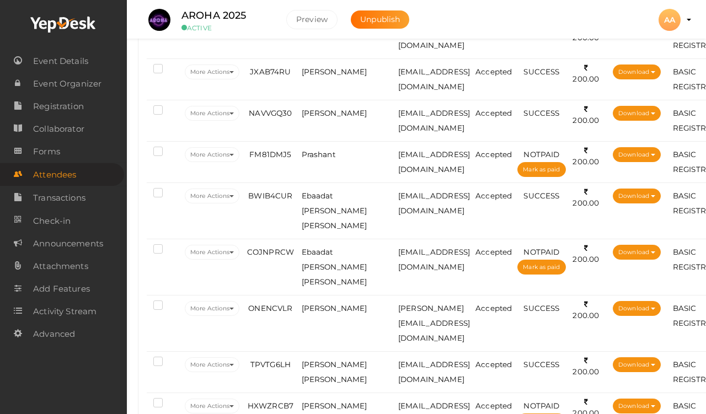
click at [318, 161] on td "Prashant" at bounding box center [347, 161] width 97 height 41
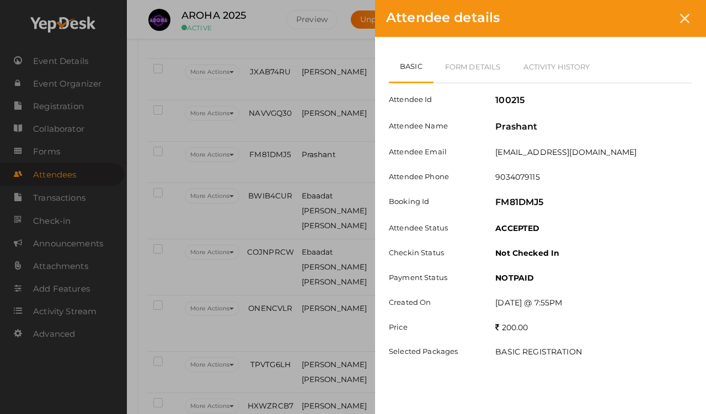
click at [449, 66] on link "Form Details" at bounding box center [473, 67] width 79 height 32
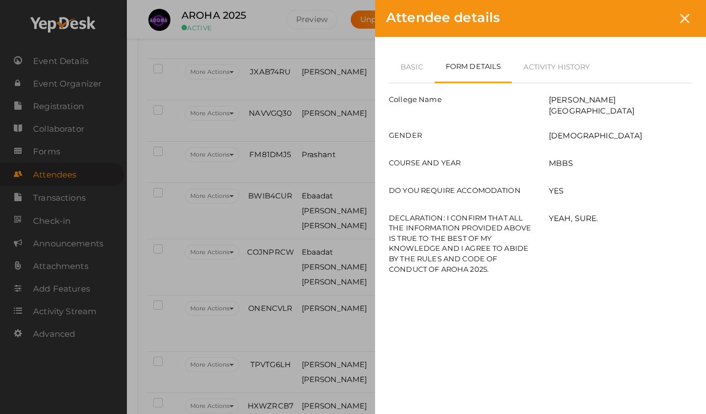
click at [411, 75] on link "Basic" at bounding box center [412, 67] width 46 height 32
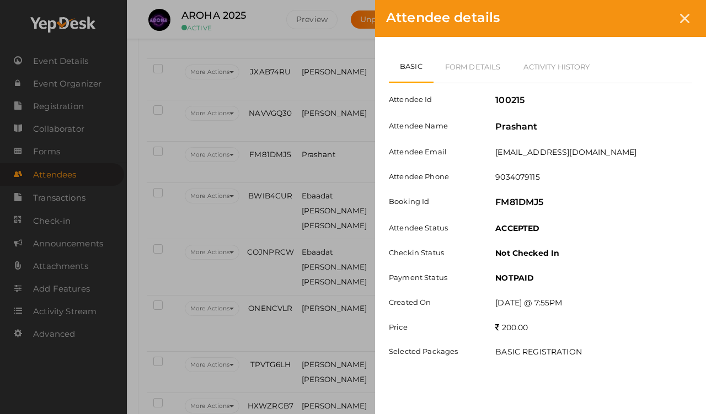
click at [651, 20] on icon at bounding box center [684, 18] width 9 height 9
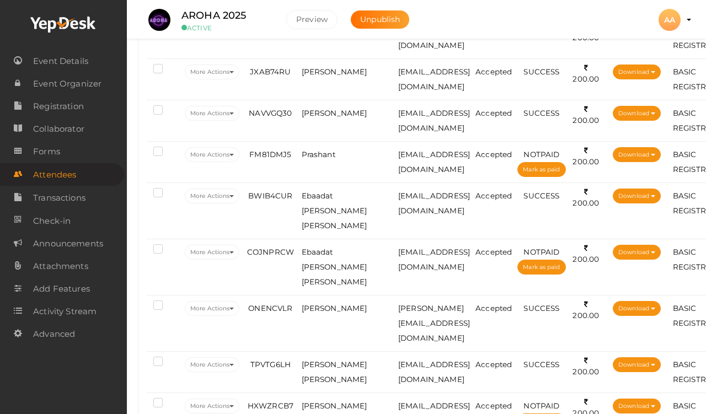
click at [159, 157] on label at bounding box center [160, 152] width 14 height 11
click at [142, 150] on input "checkbox" at bounding box center [142, 150] width 0 height 0
click at [157, 155] on label at bounding box center [160, 152] width 14 height 11
click at [142, 150] on input "checkbox" at bounding box center [142, 150] width 0 height 0
click at [312, 219] on td "Ebaadat [PERSON_NAME] [PERSON_NAME]" at bounding box center [347, 211] width 97 height 56
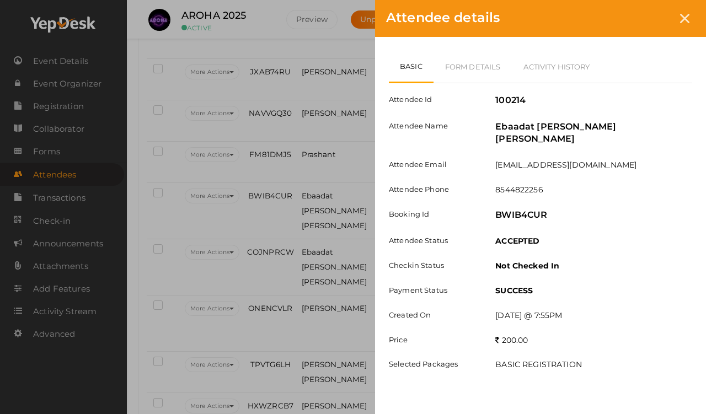
click at [465, 67] on link "Form Details" at bounding box center [473, 67] width 79 height 32
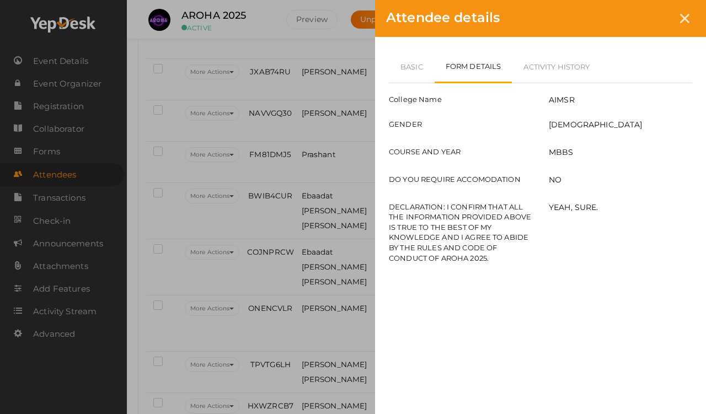
click at [400, 56] on link "Basic" at bounding box center [412, 67] width 46 height 32
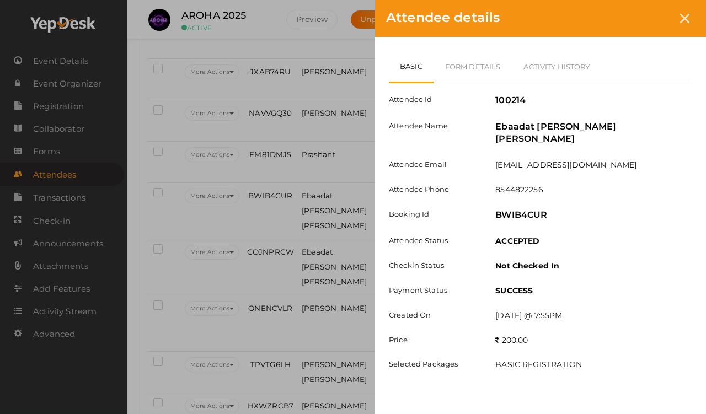
click at [476, 57] on link "Form Details" at bounding box center [473, 67] width 79 height 32
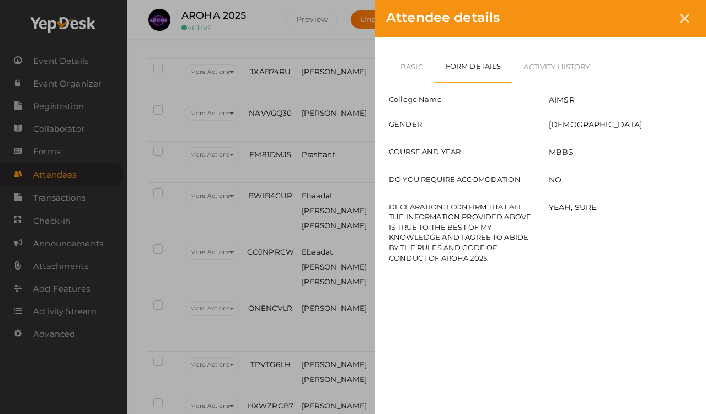
click at [404, 67] on link "Basic" at bounding box center [412, 67] width 46 height 32
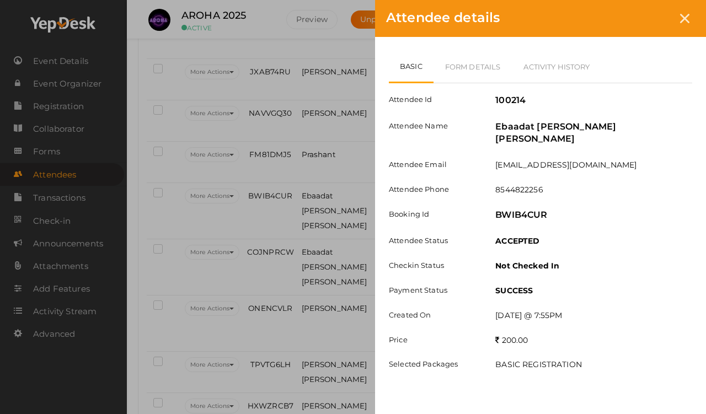
click at [651, 21] on icon at bounding box center [684, 18] width 9 height 9
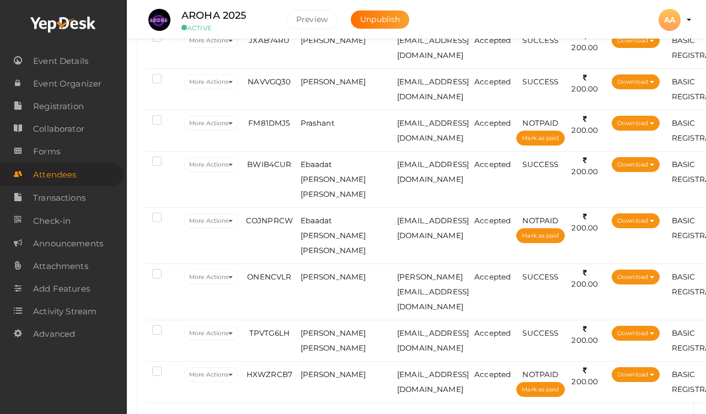
scroll to position [1972, 1]
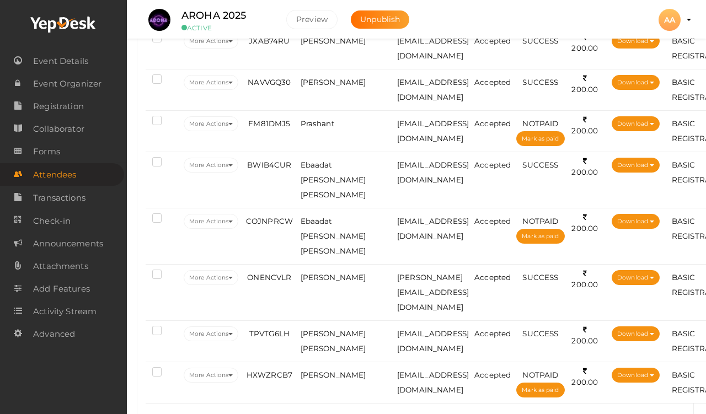
click at [308, 264] on td "[PERSON_NAME]" at bounding box center [346, 292] width 97 height 56
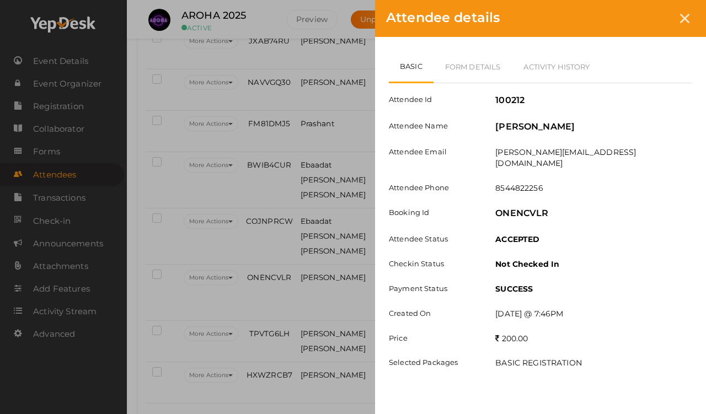
click at [466, 69] on link "Form Details" at bounding box center [473, 67] width 79 height 32
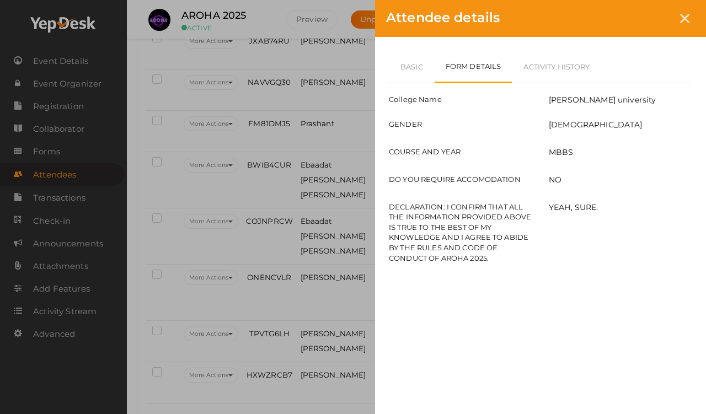
click at [402, 60] on link "Basic" at bounding box center [412, 67] width 46 height 32
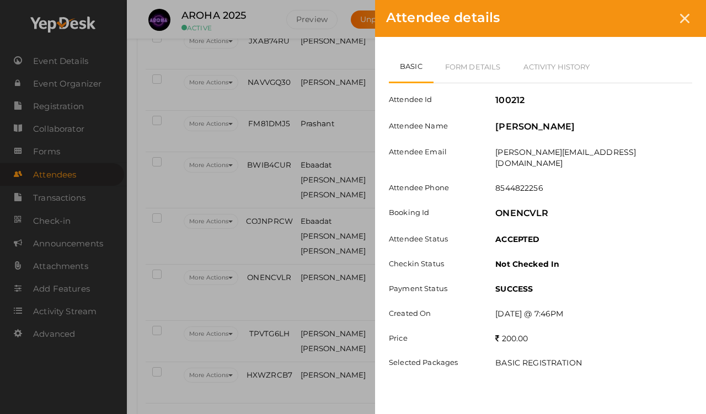
click at [462, 56] on link "Form Details" at bounding box center [473, 67] width 79 height 32
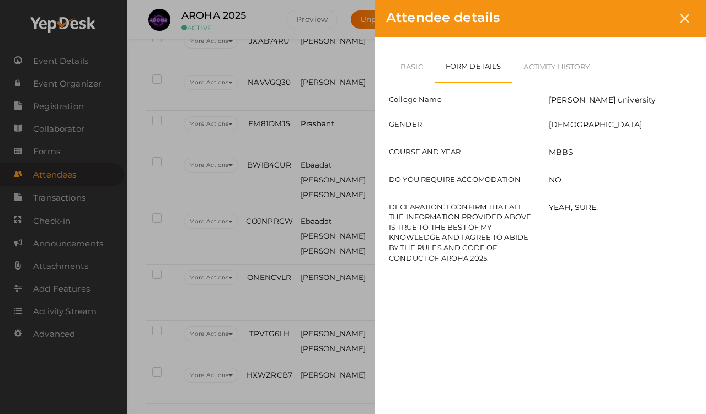
click at [422, 53] on link "Basic" at bounding box center [412, 67] width 46 height 32
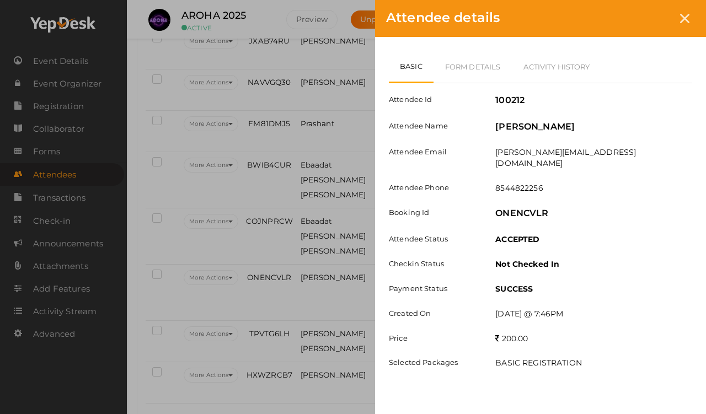
click at [651, 12] on div at bounding box center [685, 18] width 20 height 20
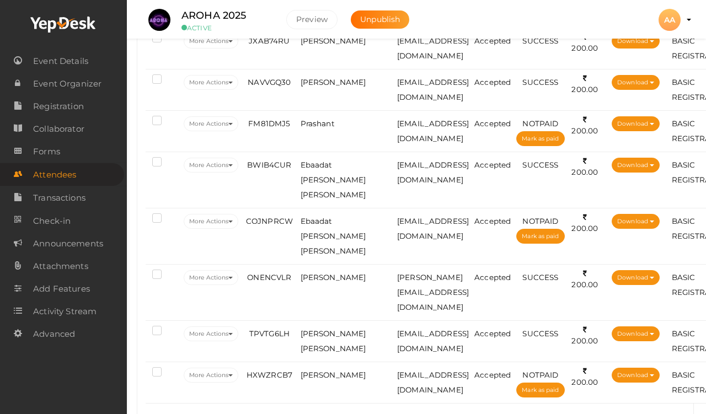
click at [297, 321] on td "TPVTG6LH" at bounding box center [269, 341] width 56 height 41
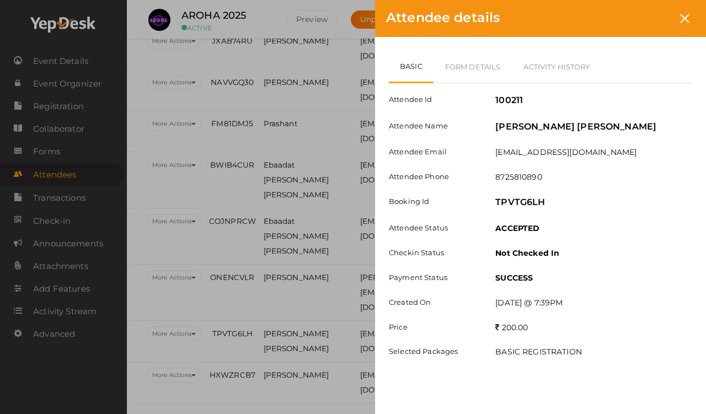
scroll to position [1972, 40]
click at [459, 65] on link "Form Details" at bounding box center [473, 67] width 79 height 32
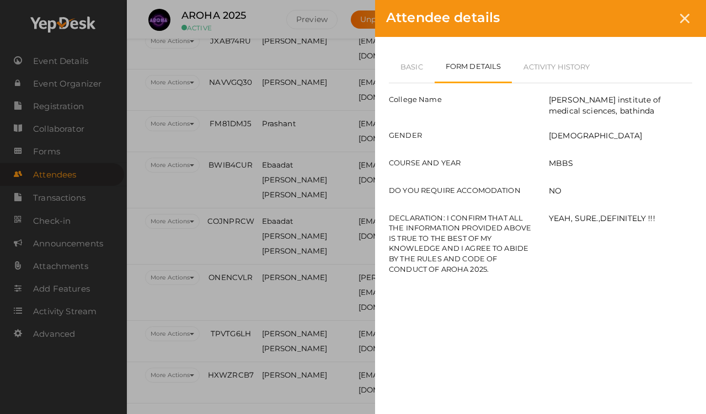
click at [651, 13] on div "Attendee details" at bounding box center [540, 18] width 331 height 37
click at [651, 29] on div "Attendee details" at bounding box center [540, 18] width 331 height 37
click at [651, 18] on icon at bounding box center [684, 18] width 9 height 9
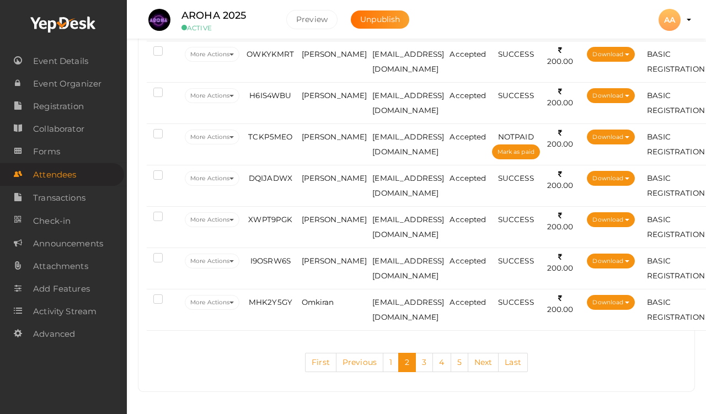
click at [420, 373] on link "3" at bounding box center [425, 362] width 18 height 19
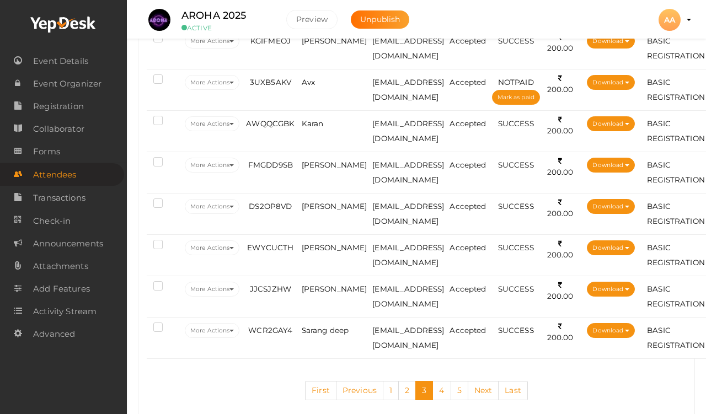
click at [407, 401] on link "2" at bounding box center [407, 390] width 18 height 19
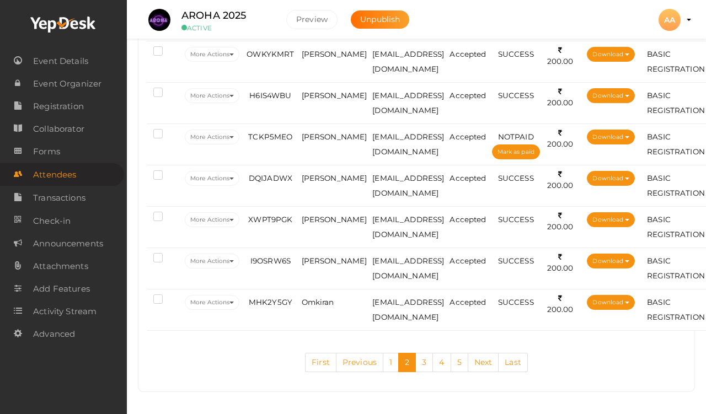
scroll to position [2016, 0]
click at [427, 373] on link "3" at bounding box center [425, 362] width 18 height 19
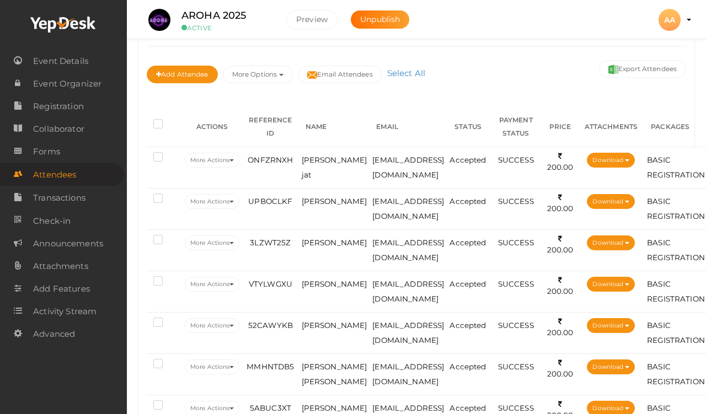
scroll to position [118, 0]
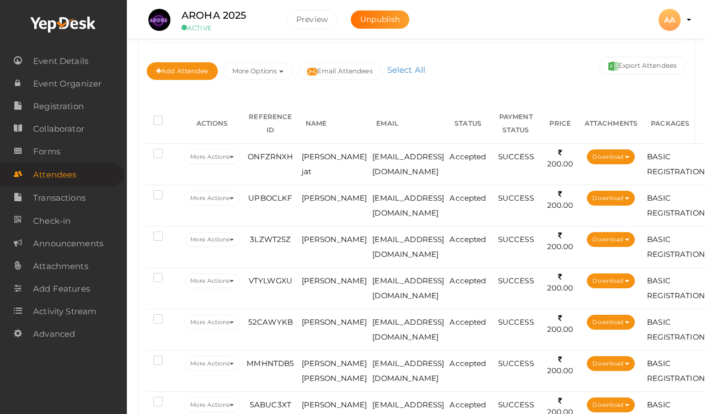
click at [297, 167] on td "ONFZRNXH" at bounding box center [270, 163] width 56 height 41
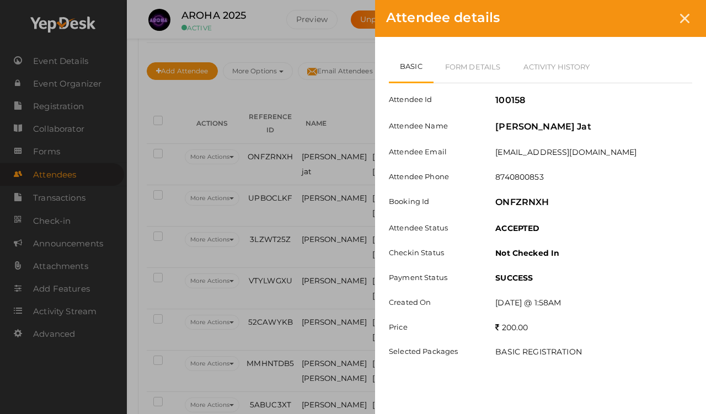
click at [479, 60] on link "Form Details" at bounding box center [473, 67] width 79 height 32
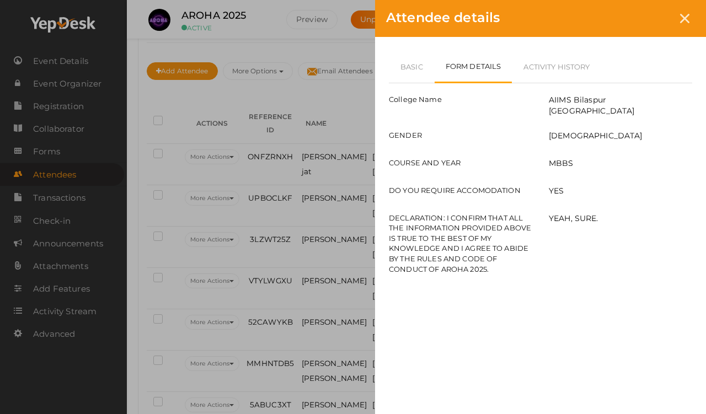
click at [651, 19] on icon at bounding box center [684, 18] width 9 height 9
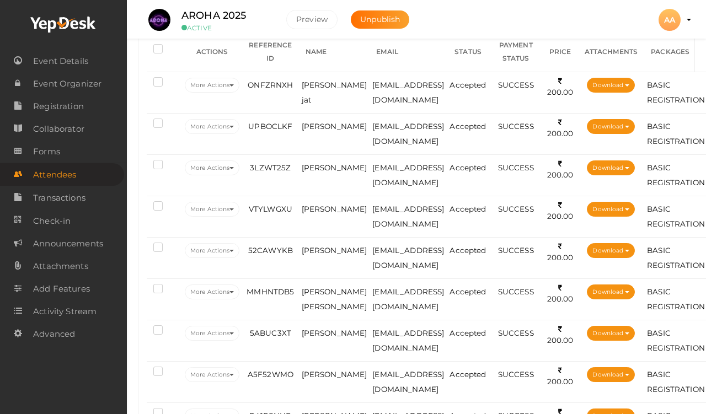
scroll to position [189, 0]
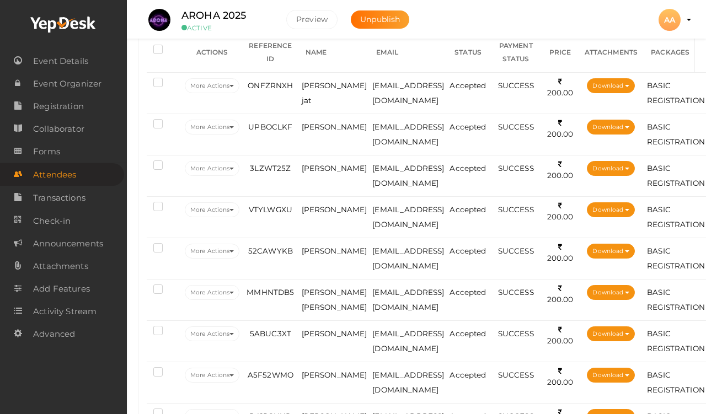
click at [304, 90] on td "[PERSON_NAME] jat" at bounding box center [334, 92] width 71 height 41
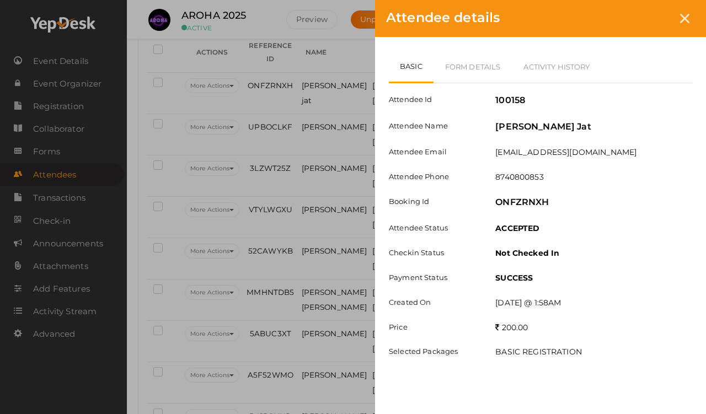
click at [460, 63] on link "Form Details" at bounding box center [473, 67] width 79 height 32
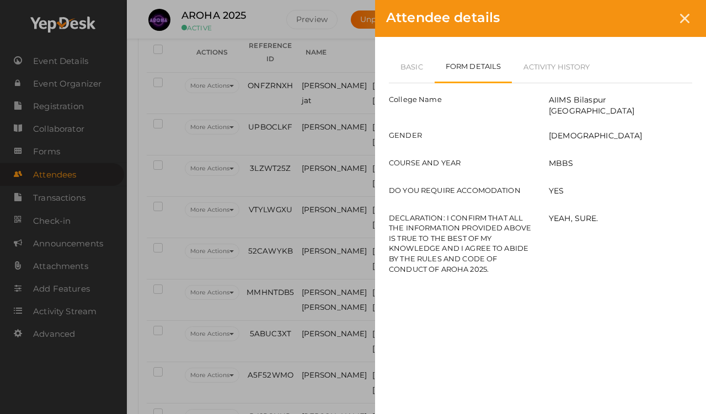
click at [412, 57] on link "Basic" at bounding box center [412, 67] width 46 height 32
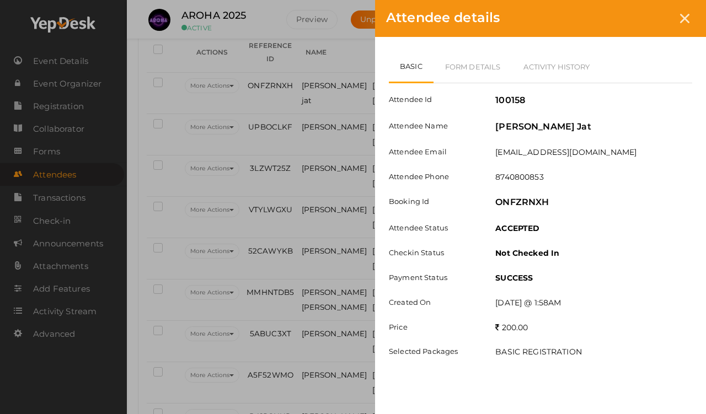
click at [230, 126] on div "Attendee details Basic Form Details Activity History Attendee Id 100158 Attende…" at bounding box center [353, 207] width 706 height 414
click at [465, 63] on link "Form Details" at bounding box center [473, 67] width 79 height 32
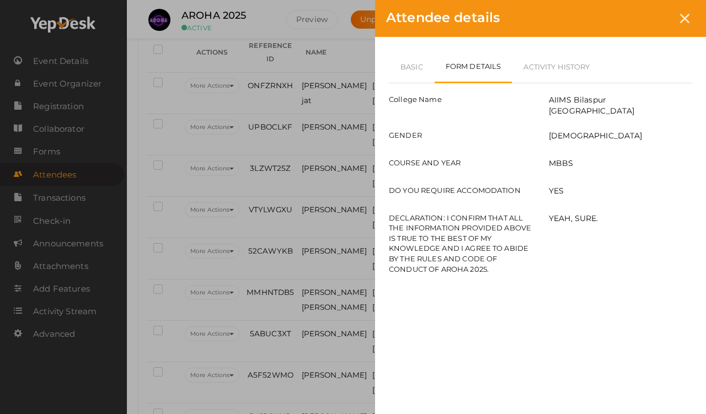
click at [411, 68] on link "Basic" at bounding box center [412, 67] width 46 height 32
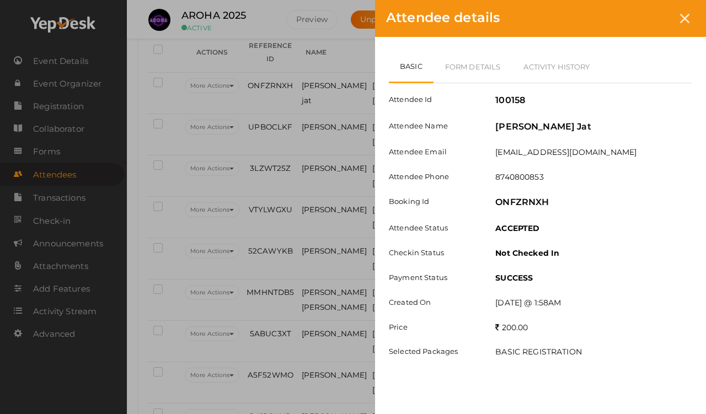
click at [651, 20] on icon at bounding box center [684, 18] width 9 height 9
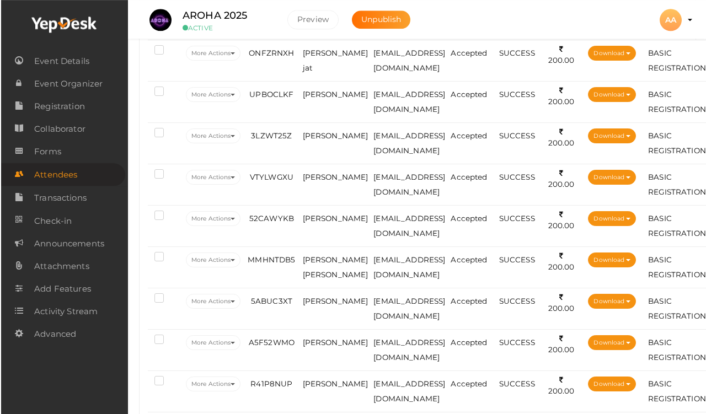
scroll to position [221, 0]
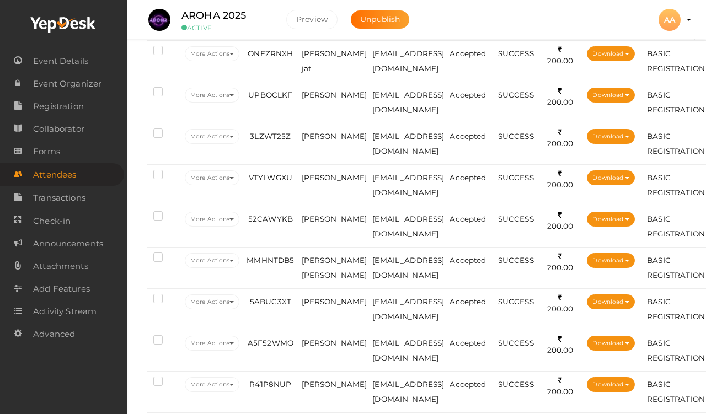
click at [295, 105] on td "UPBOCLKF" at bounding box center [270, 102] width 56 height 41
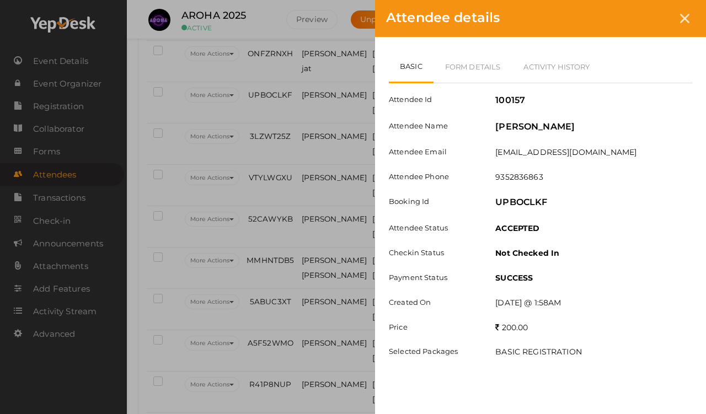
click at [454, 62] on link "Form Details" at bounding box center [473, 67] width 79 height 32
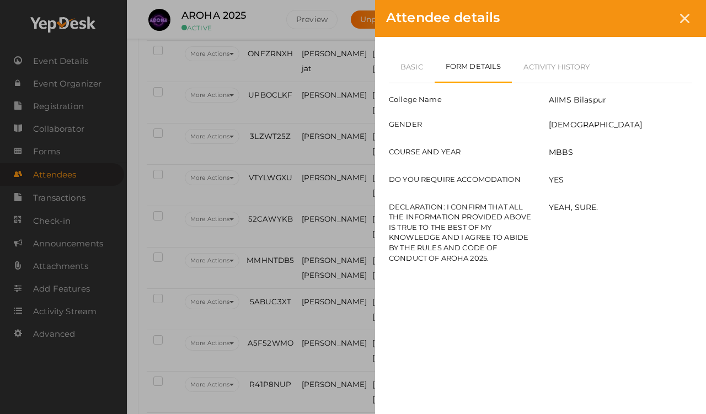
click at [407, 62] on link "Basic" at bounding box center [412, 67] width 46 height 32
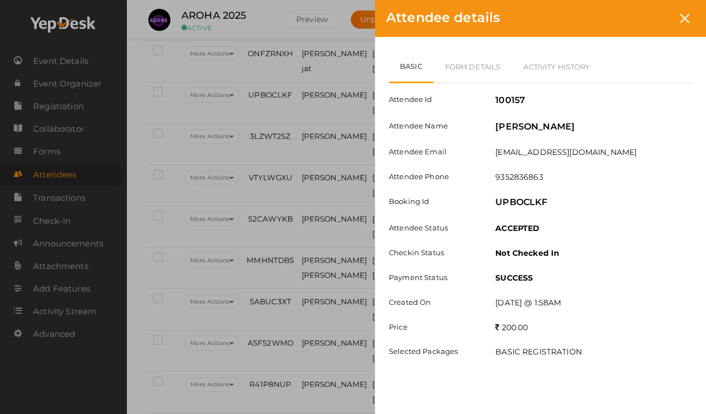
click at [651, 19] on icon at bounding box center [684, 18] width 9 height 9
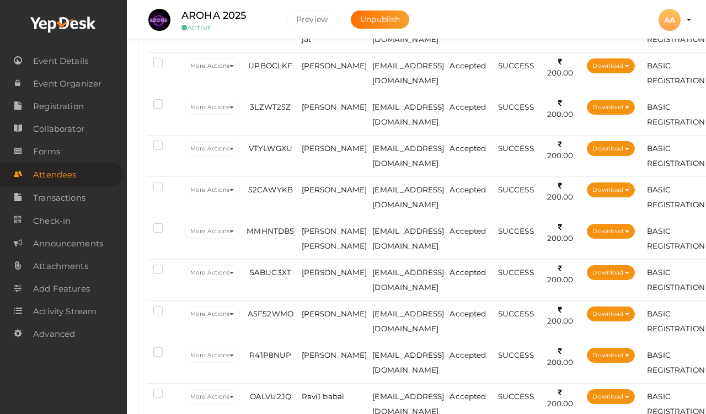
scroll to position [260, 0]
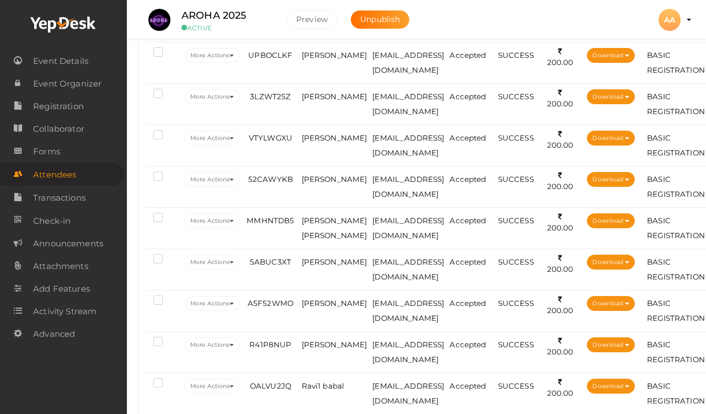
click at [275, 99] on span "3LZWT25Z" at bounding box center [270, 96] width 41 height 9
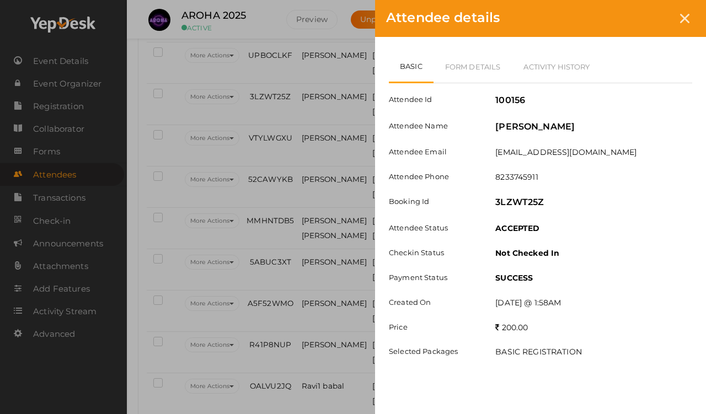
click at [478, 63] on link "Form Details" at bounding box center [473, 67] width 79 height 32
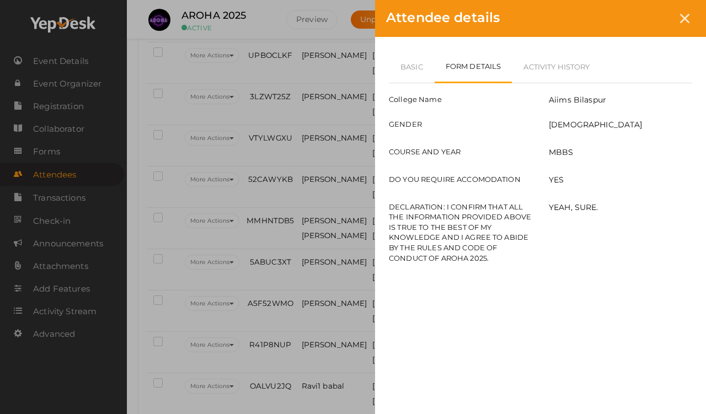
click at [415, 60] on link "Basic" at bounding box center [412, 67] width 46 height 32
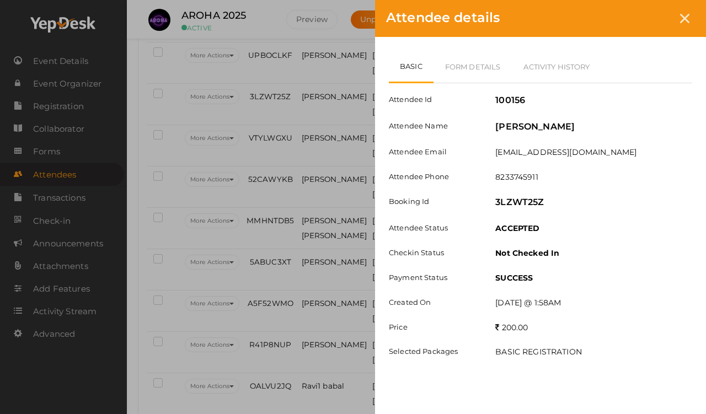
click at [651, 24] on div at bounding box center [685, 18] width 20 height 20
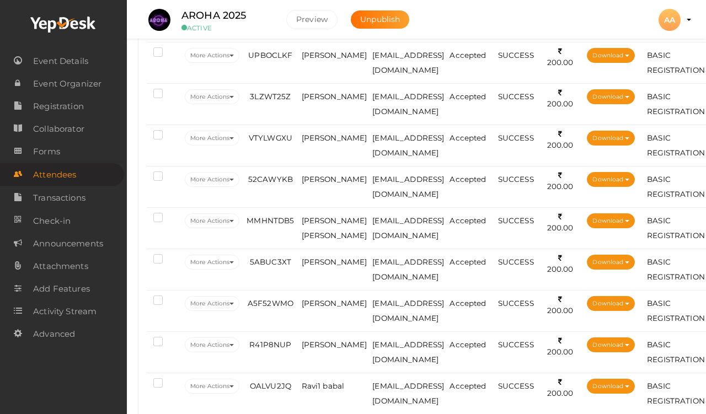
click at [286, 89] on td "3LZWT25Z" at bounding box center [270, 103] width 56 height 41
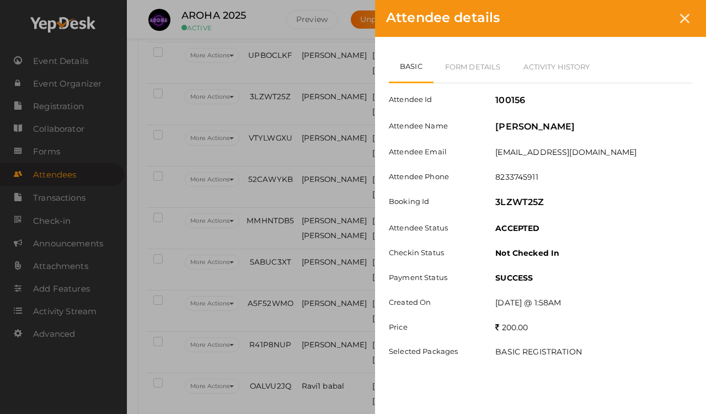
click at [460, 57] on link "Form Details" at bounding box center [473, 67] width 79 height 32
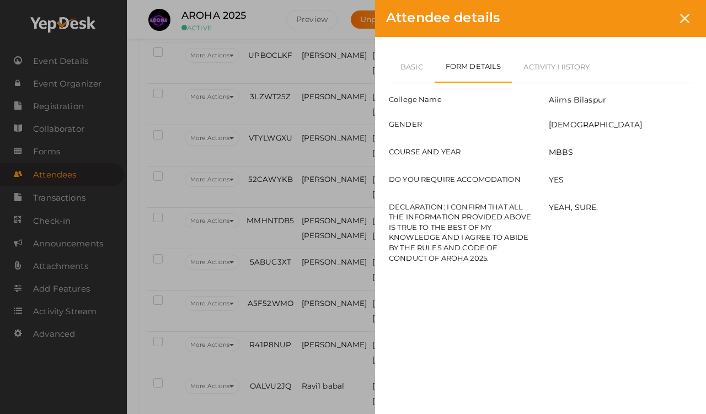
click at [406, 46] on div "Basic Form Details Activity History Attendee Id 100156 Attendee Name [PERSON_NA…" at bounding box center [540, 164] width 331 height 254
click at [419, 71] on link "Basic" at bounding box center [412, 67] width 46 height 32
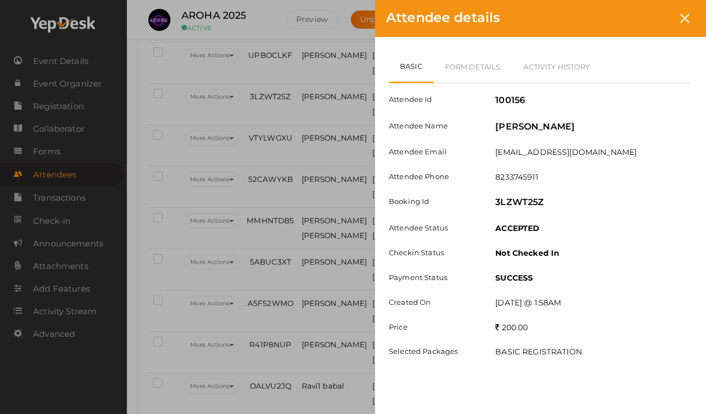
click at [651, 23] on div at bounding box center [685, 18] width 20 height 20
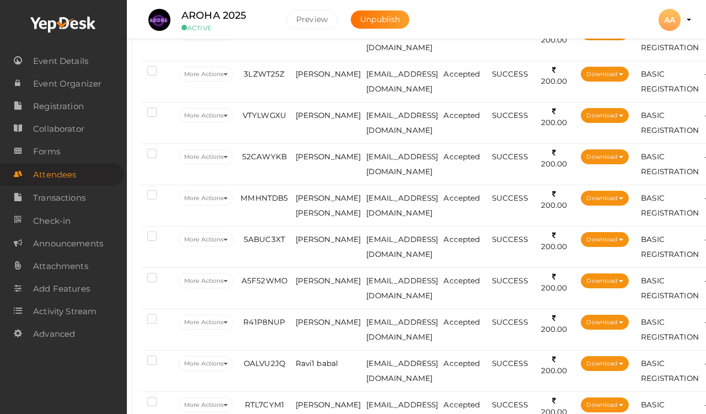
scroll to position [284, 6]
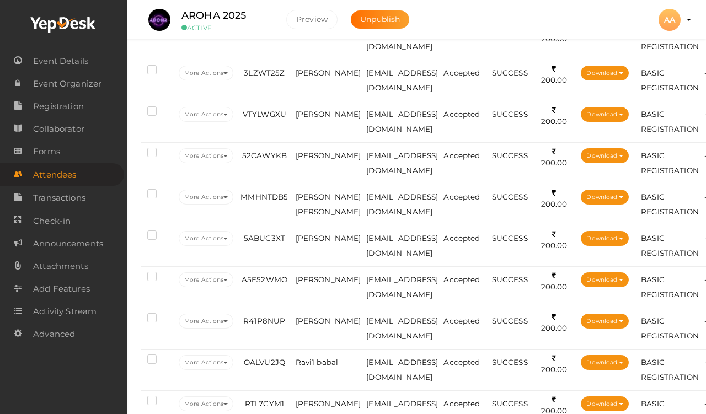
click at [280, 113] on span "VTYLWGXU" at bounding box center [265, 114] width 44 height 9
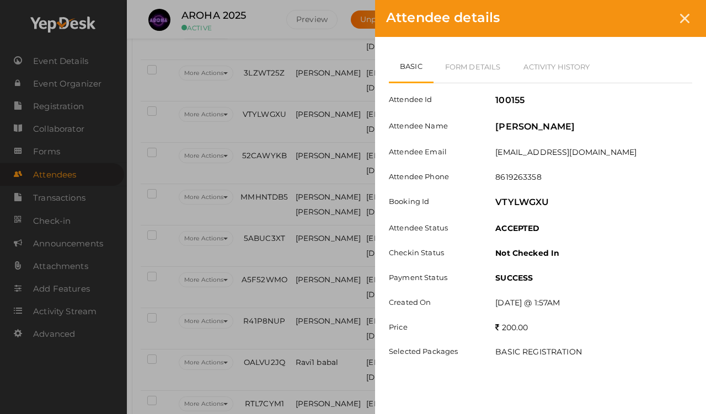
click at [459, 52] on link "Form Details" at bounding box center [473, 67] width 79 height 32
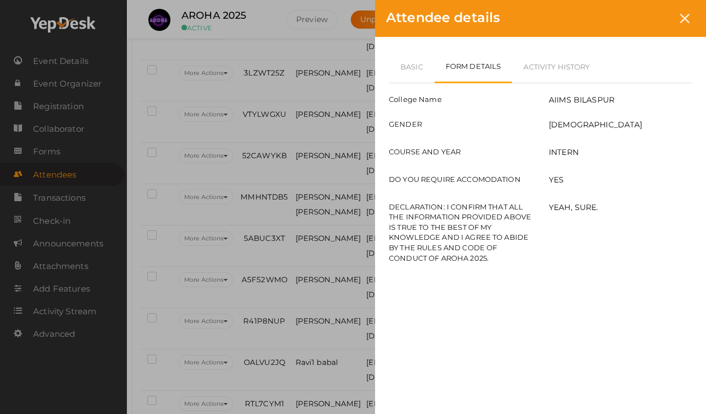
click at [466, 57] on link "Form Details" at bounding box center [474, 67] width 78 height 33
click at [651, 18] on icon at bounding box center [684, 18] width 9 height 9
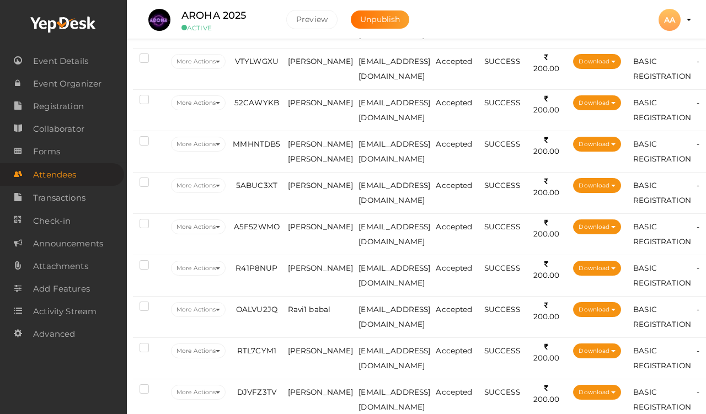
scroll to position [338, 14]
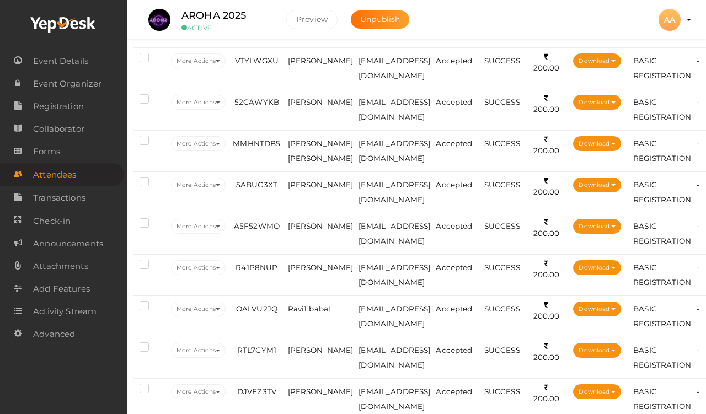
click at [280, 111] on td "52CAWYKB" at bounding box center [256, 109] width 56 height 41
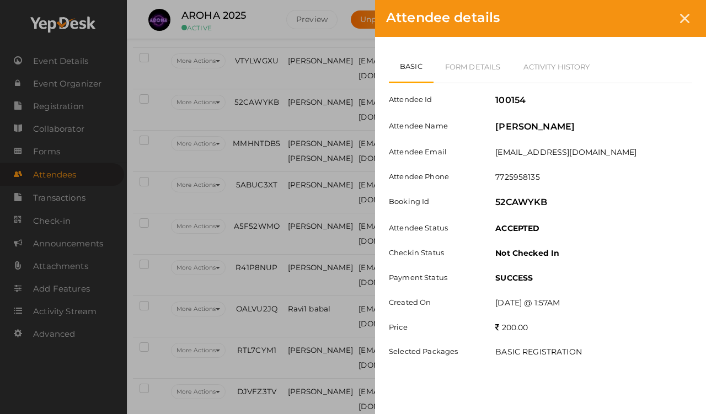
click at [479, 68] on link "Form Details" at bounding box center [473, 67] width 79 height 32
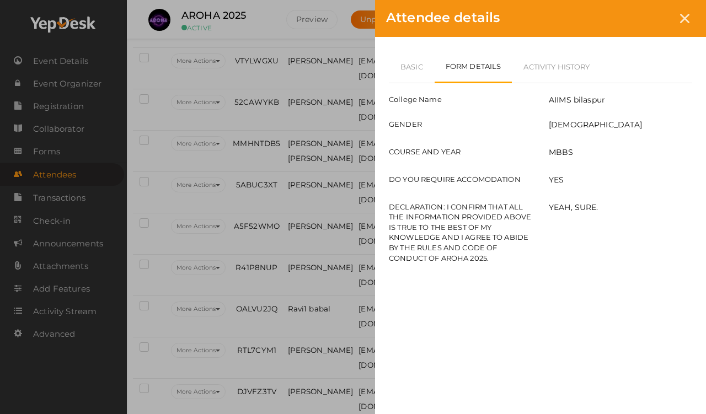
click at [651, 16] on icon at bounding box center [684, 18] width 9 height 9
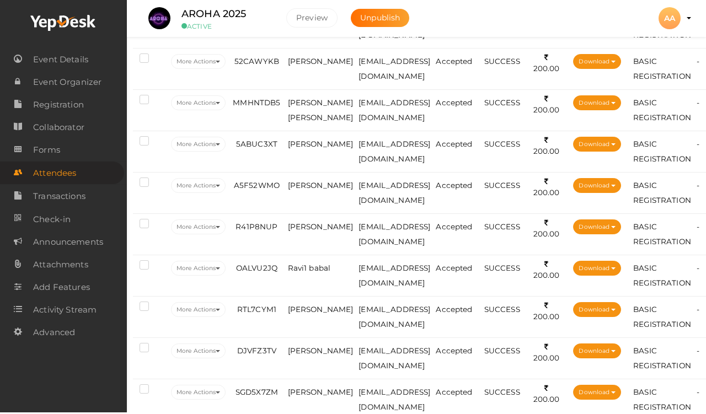
click at [267, 100] on span "MMHNTDB5" at bounding box center [256, 104] width 47 height 9
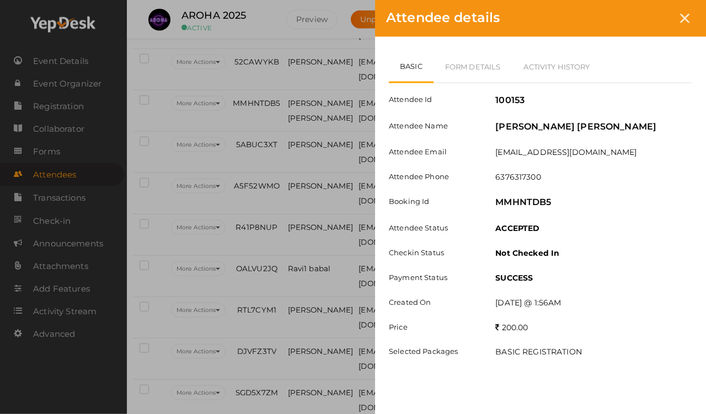
click at [254, 97] on div "Attendee details Basic Form Details Activity History Attendee Id 100153 Attende…" at bounding box center [353, 207] width 706 height 414
click at [651, 14] on icon at bounding box center [684, 18] width 9 height 9
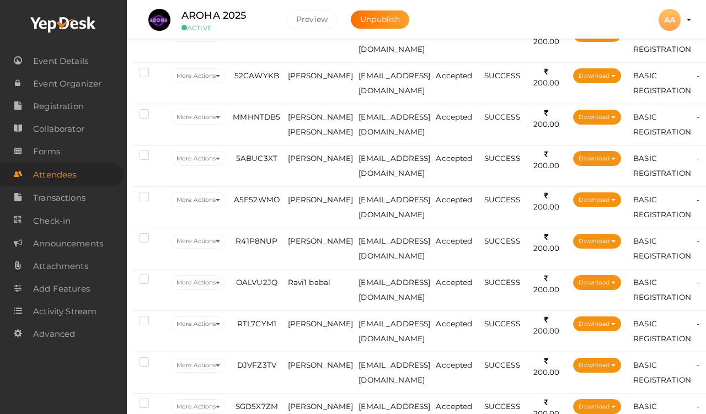
scroll to position [365, 14]
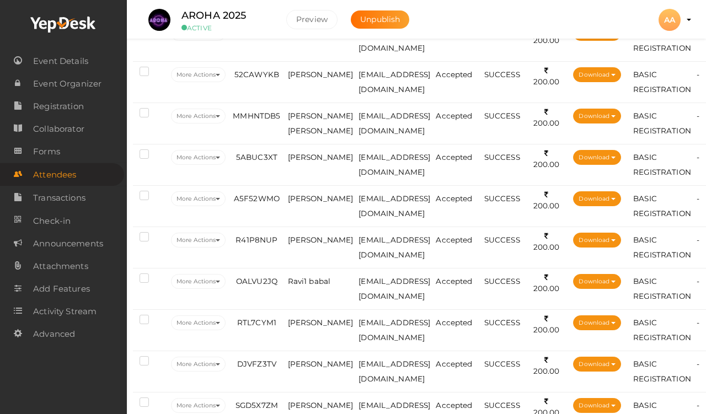
click at [261, 113] on span "MMHNTDB5" at bounding box center [256, 115] width 47 height 9
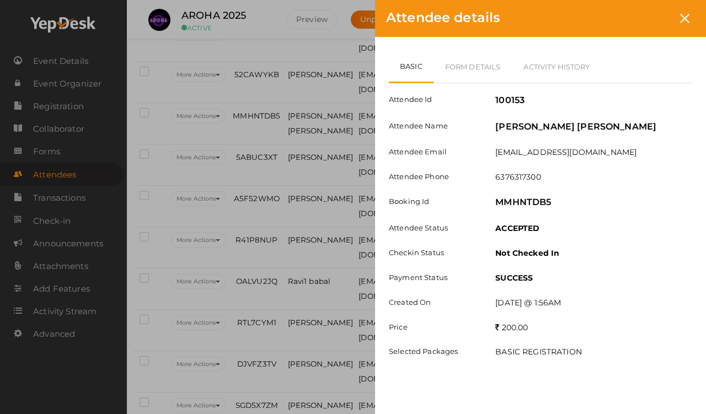
click at [467, 63] on link "Form Details" at bounding box center [473, 67] width 79 height 32
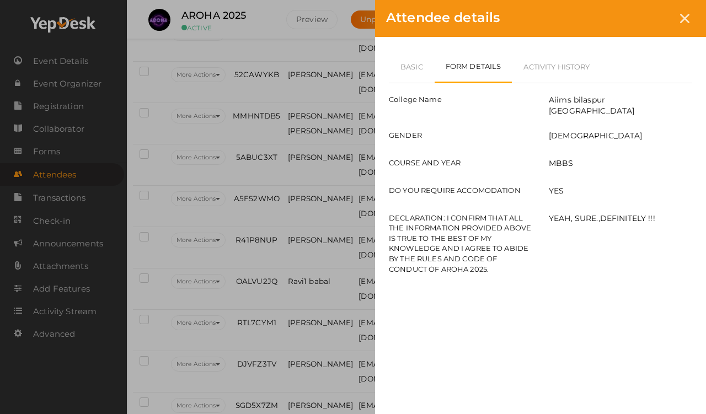
click at [651, 22] on icon at bounding box center [684, 18] width 9 height 9
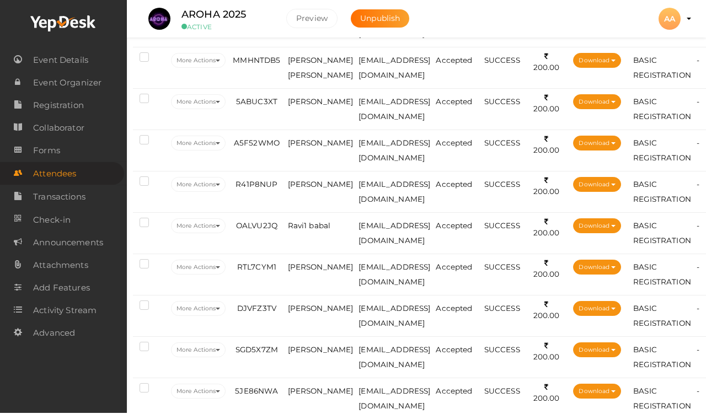
click at [260, 102] on span "5ABUC3XT" at bounding box center [256, 102] width 41 height 9
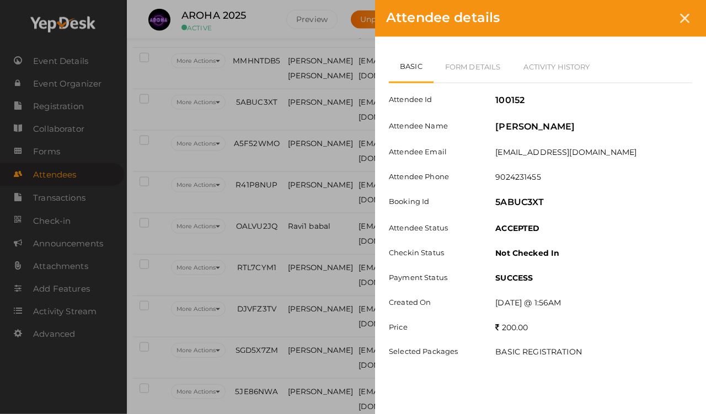
click at [479, 54] on link "Form Details" at bounding box center [473, 67] width 79 height 32
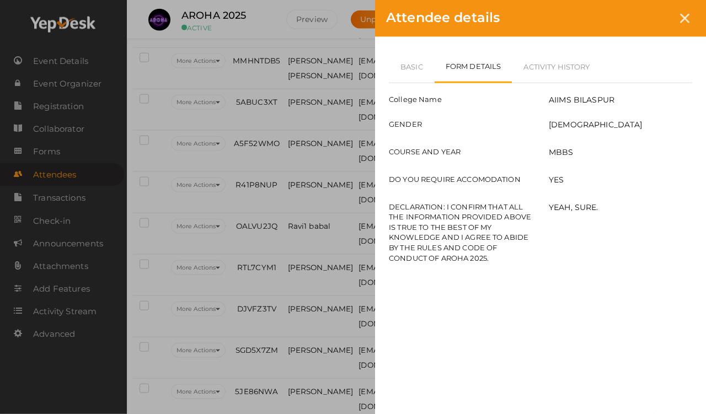
click at [651, 19] on div at bounding box center [685, 18] width 20 height 20
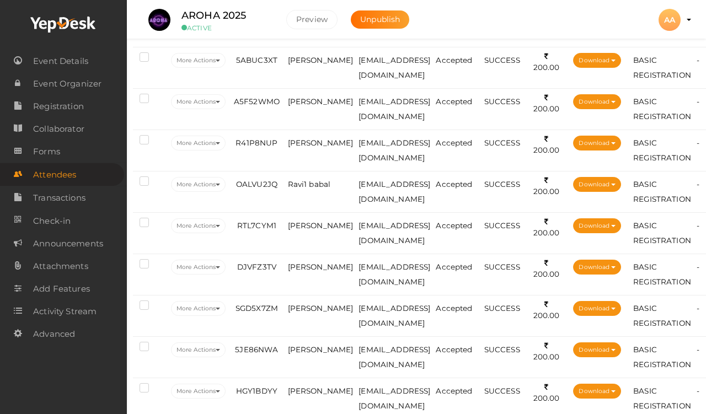
scroll to position [466, 14]
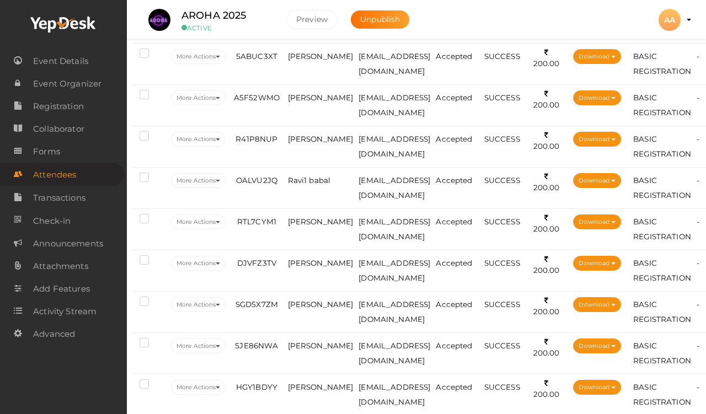
click at [296, 92] on td "[PERSON_NAME]" at bounding box center [320, 104] width 71 height 41
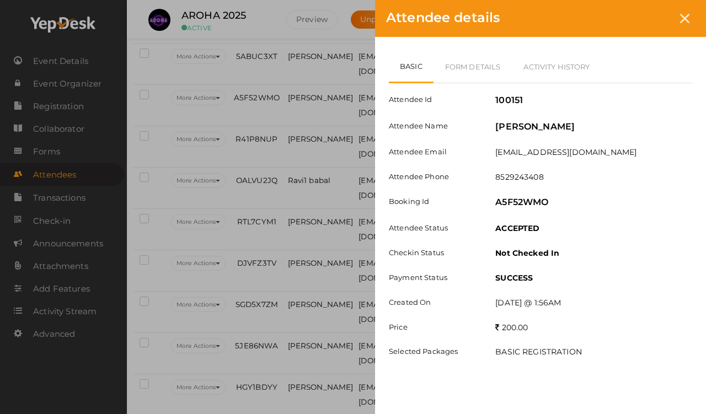
click at [466, 61] on link "Form Details" at bounding box center [473, 67] width 79 height 32
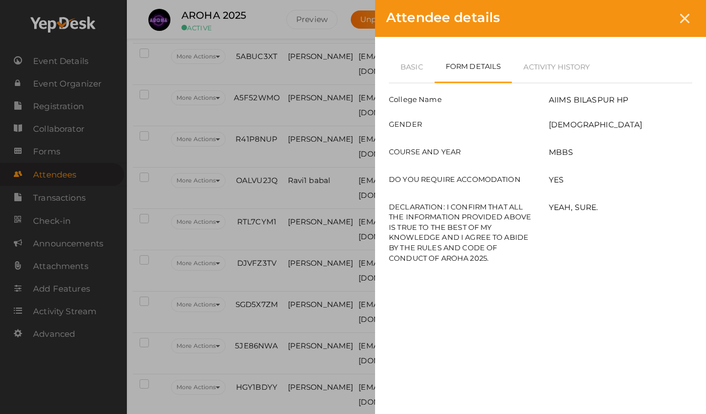
click at [651, 23] on icon at bounding box center [684, 18] width 9 height 9
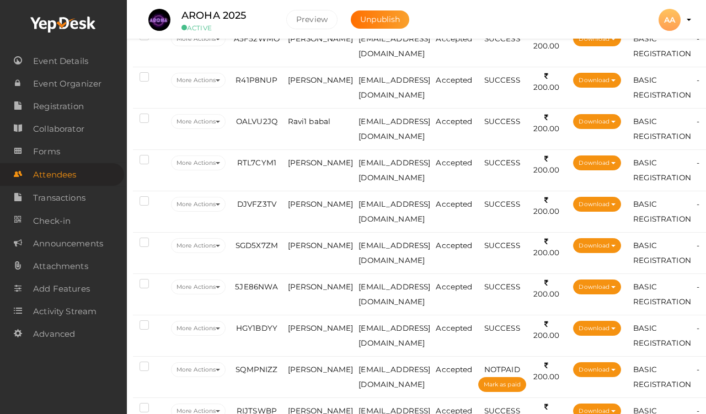
scroll to position [535, 14]
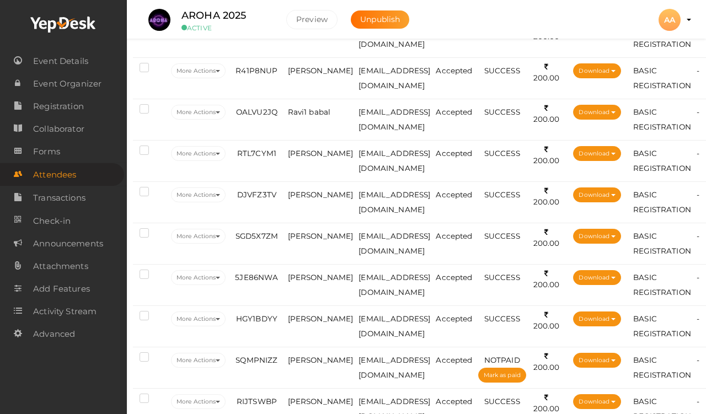
click at [295, 66] on span "[PERSON_NAME]" at bounding box center [321, 70] width 66 height 9
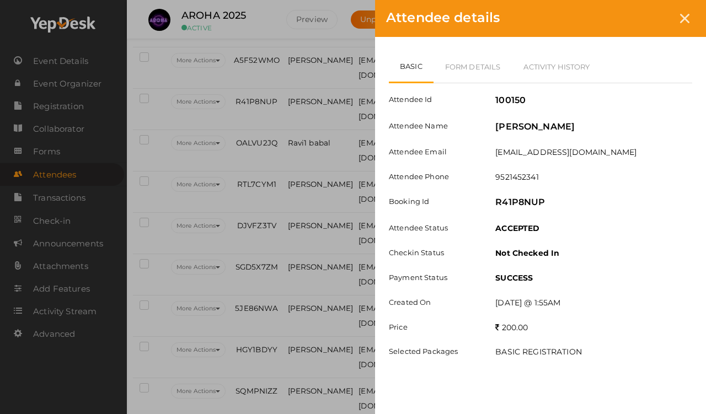
scroll to position [503, 14]
click at [465, 68] on link "Form Details" at bounding box center [473, 67] width 79 height 32
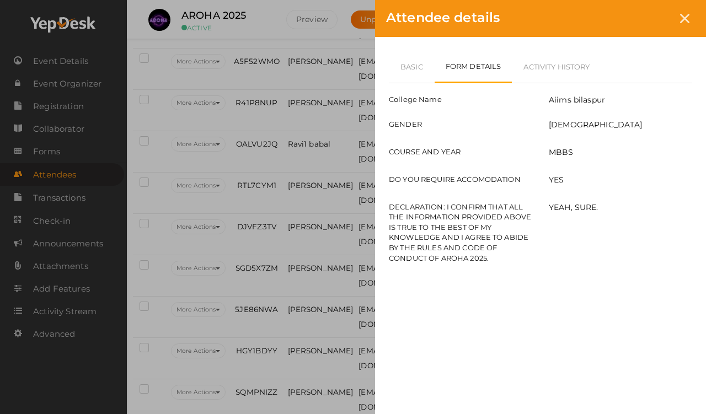
click at [651, 19] on icon at bounding box center [684, 18] width 9 height 9
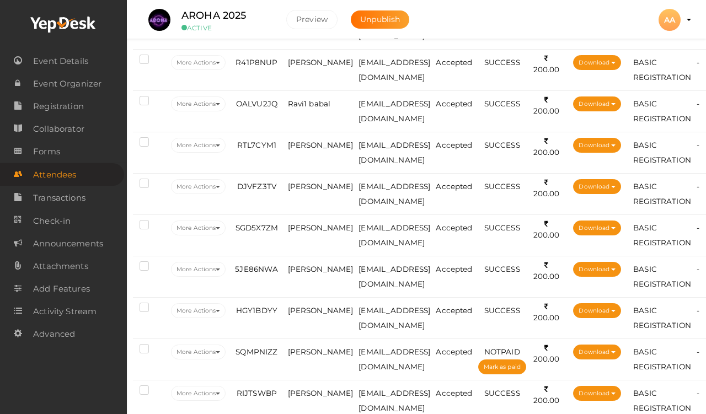
scroll to position [552, 14]
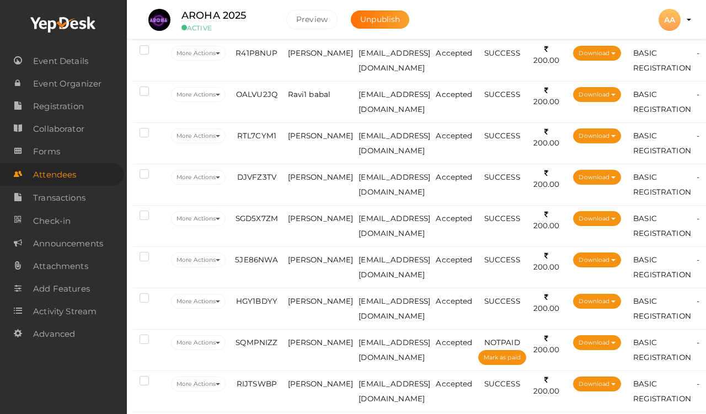
click at [285, 93] on td "OALVU2JQ" at bounding box center [256, 101] width 56 height 41
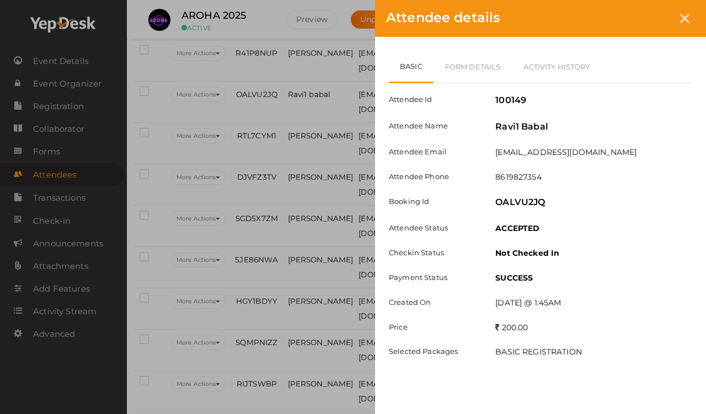
click at [460, 61] on link "Form Details" at bounding box center [473, 67] width 79 height 32
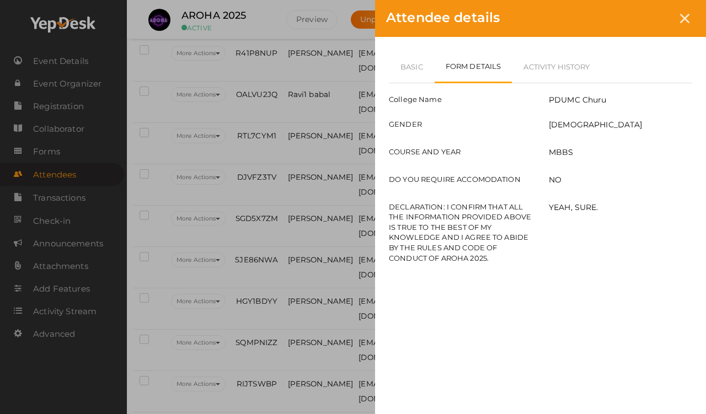
click at [651, 19] on icon at bounding box center [684, 18] width 9 height 9
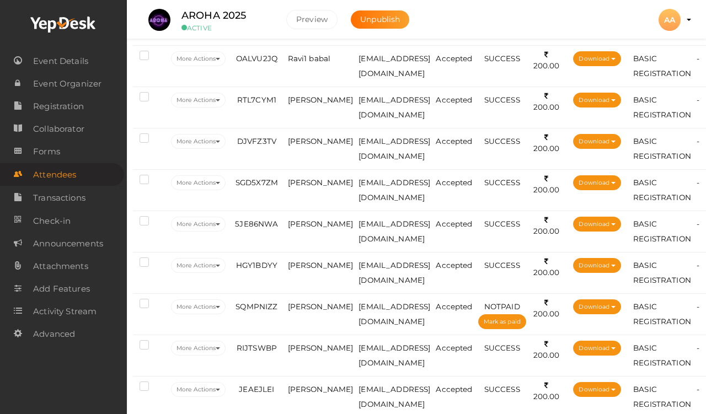
scroll to position [592, 14]
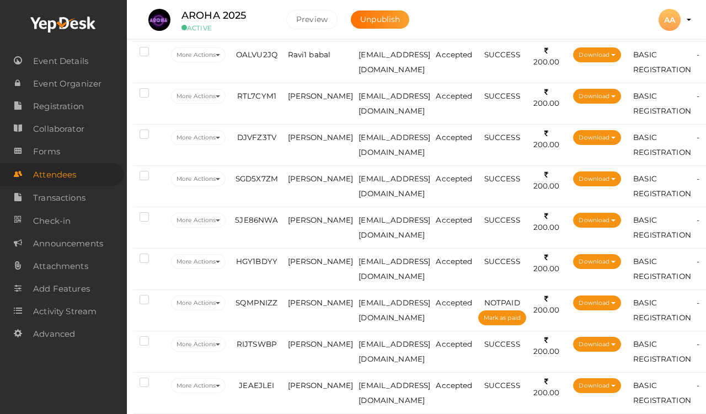
click at [268, 93] on span "RTL7CYM1" at bounding box center [256, 96] width 39 height 9
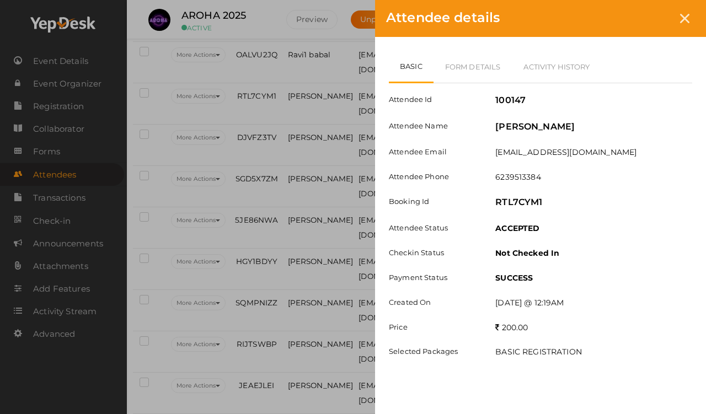
click at [471, 61] on link "Form Details" at bounding box center [473, 67] width 79 height 32
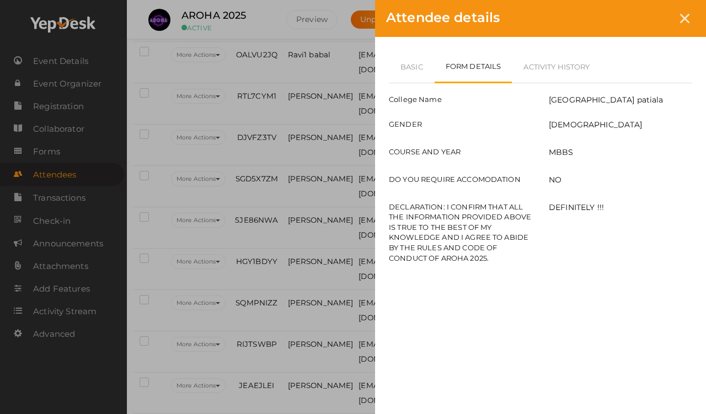
click at [651, 17] on icon at bounding box center [684, 18] width 9 height 9
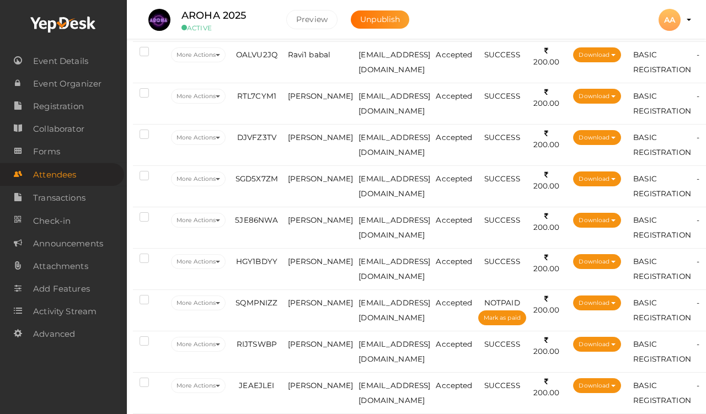
click at [285, 94] on td "RTL7CYM1" at bounding box center [256, 103] width 56 height 41
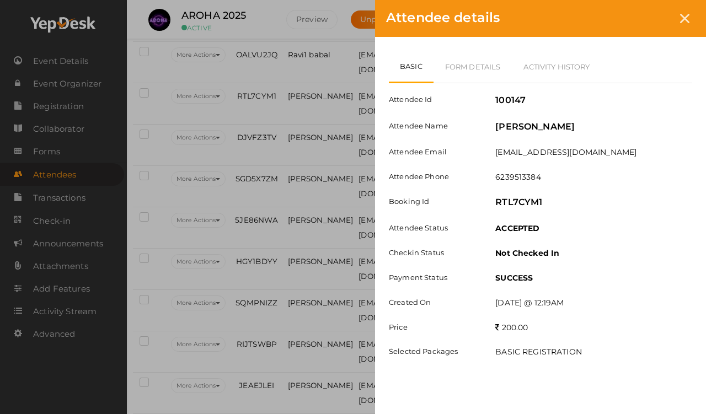
click at [467, 64] on link "Form Details" at bounding box center [473, 67] width 79 height 32
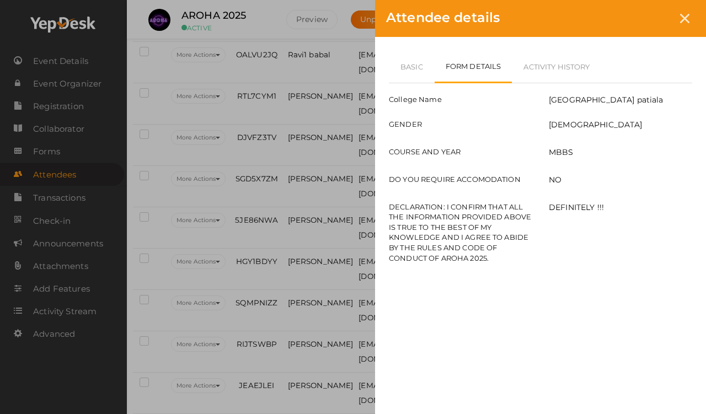
click at [411, 66] on link "Basic" at bounding box center [412, 67] width 46 height 32
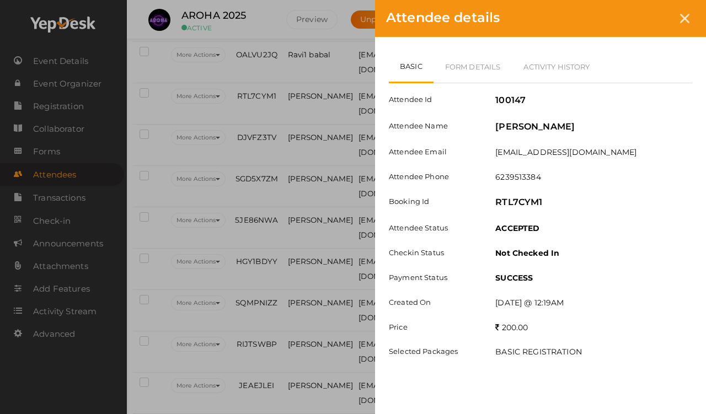
click at [651, 25] on div at bounding box center [685, 18] width 20 height 20
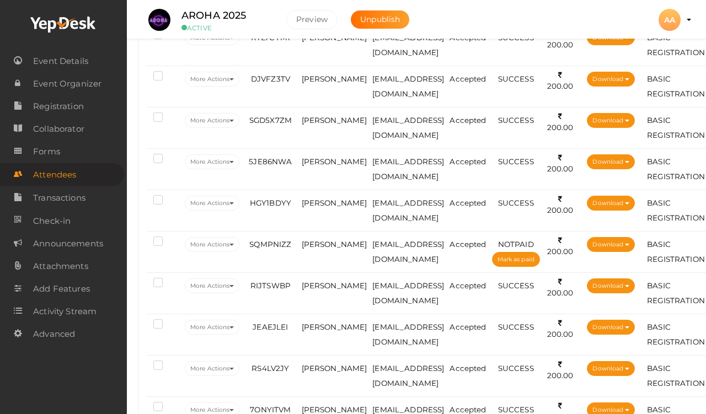
scroll to position [651, 0]
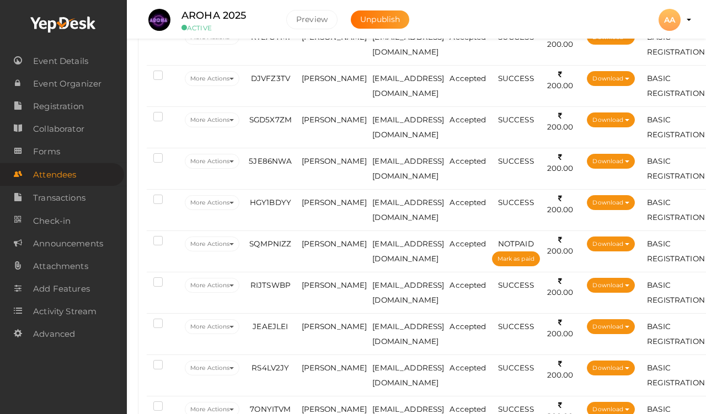
click at [273, 77] on span "DJVFZ3TV" at bounding box center [270, 78] width 39 height 9
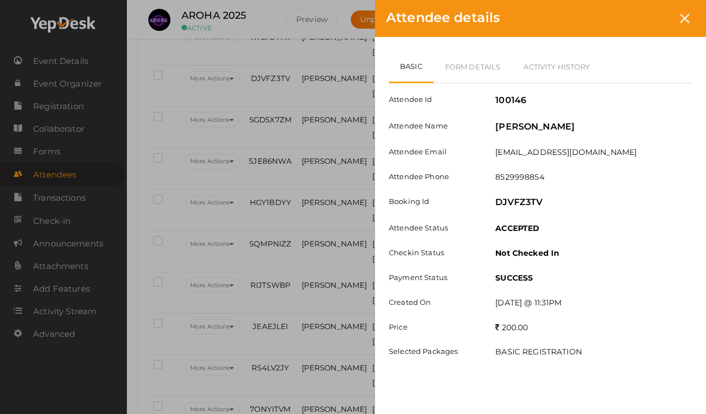
click at [472, 57] on link "Form Details" at bounding box center [473, 67] width 79 height 32
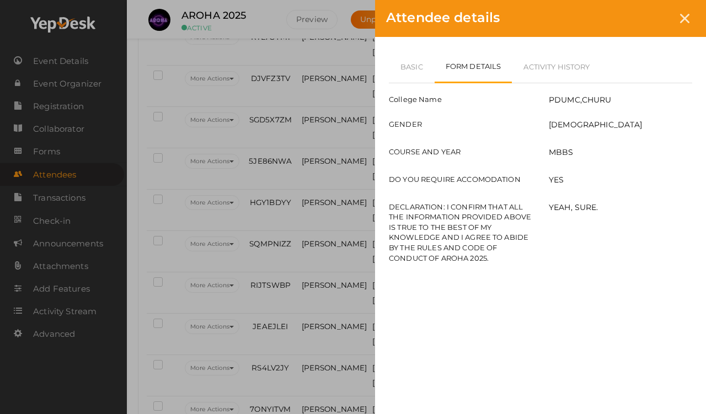
click at [417, 61] on link "Basic" at bounding box center [412, 67] width 46 height 32
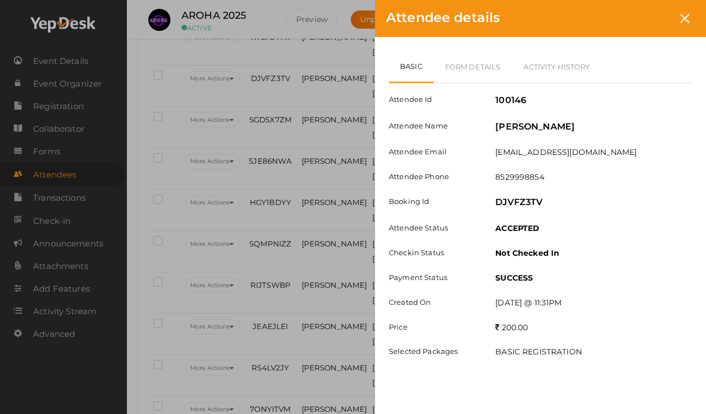
click at [651, 20] on icon at bounding box center [684, 18] width 9 height 9
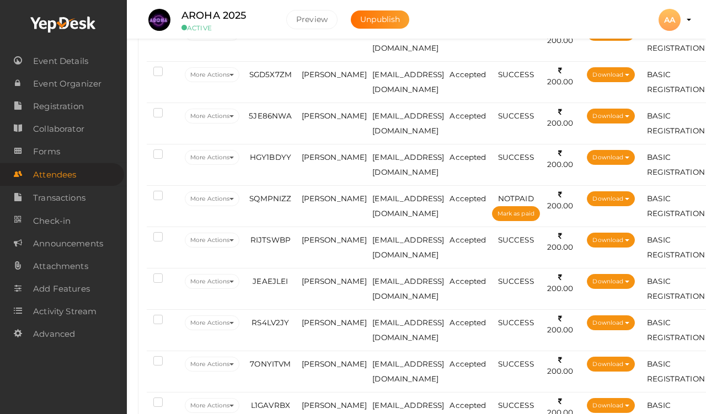
scroll to position [698, 0]
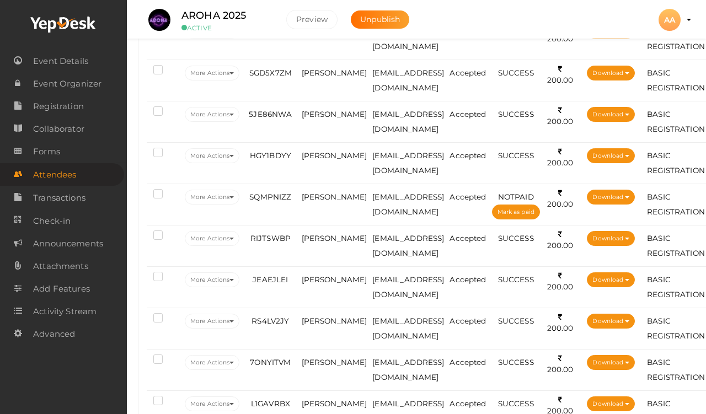
click at [276, 76] on span "SGD5X7ZM" at bounding box center [270, 72] width 42 height 9
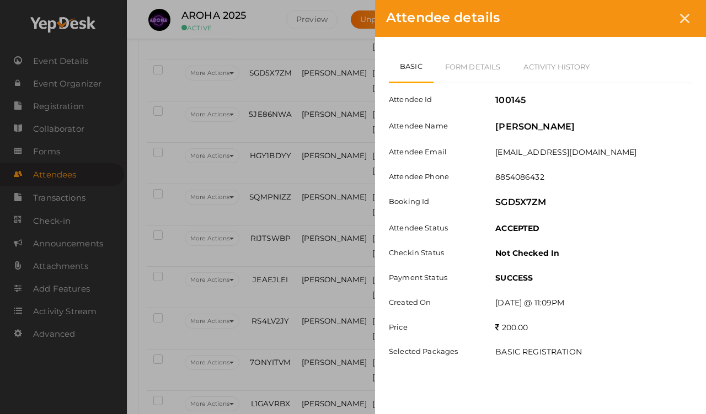
click at [466, 53] on link "Form Details" at bounding box center [473, 67] width 79 height 32
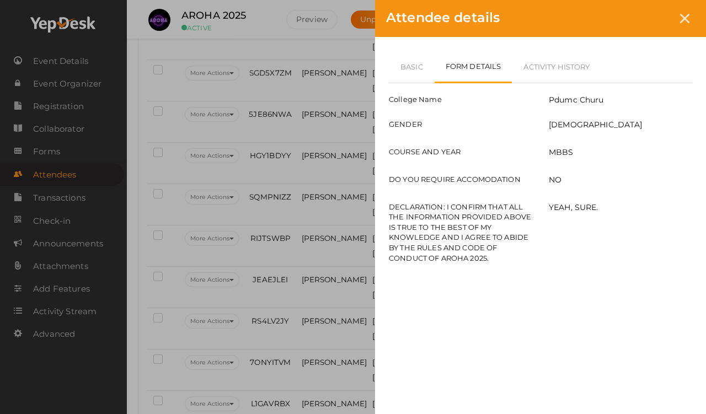
click at [414, 60] on link "Basic" at bounding box center [412, 67] width 46 height 32
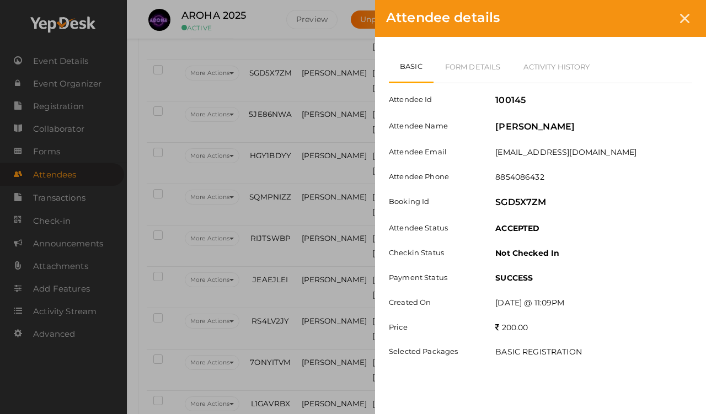
click at [651, 26] on div at bounding box center [685, 18] width 20 height 20
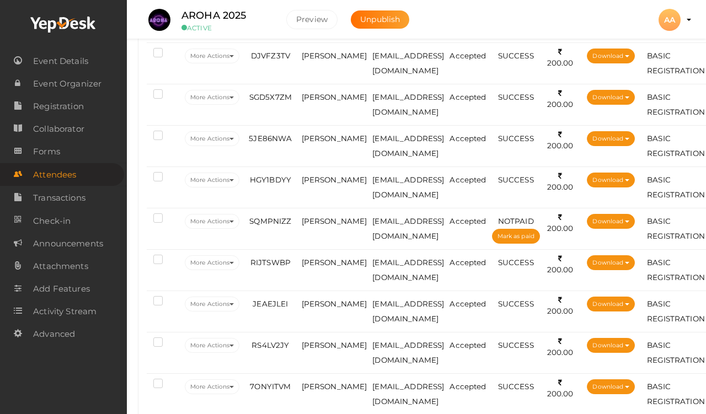
scroll to position [663, 0]
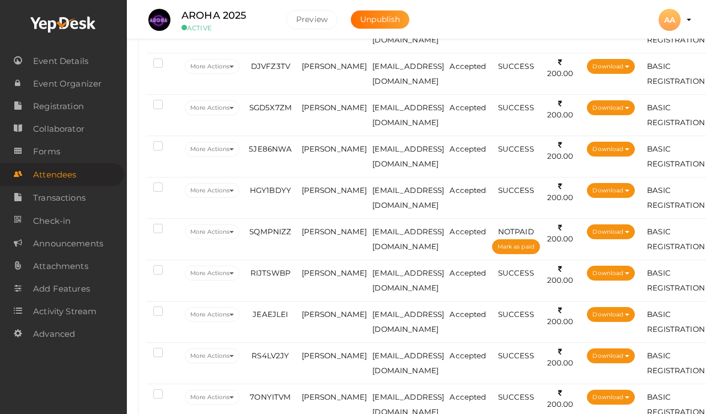
click at [311, 56] on td "[PERSON_NAME]" at bounding box center [334, 73] width 71 height 41
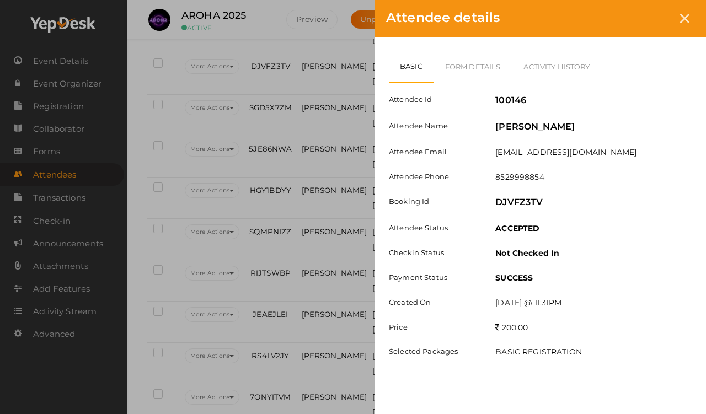
click at [470, 65] on link "Form Details" at bounding box center [473, 67] width 79 height 32
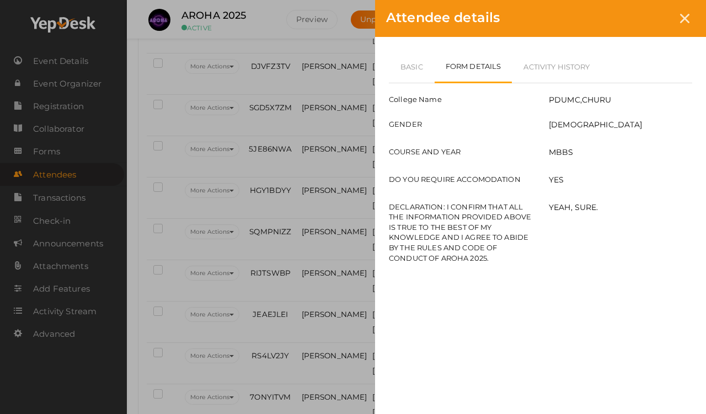
click at [651, 20] on icon at bounding box center [684, 18] width 9 height 9
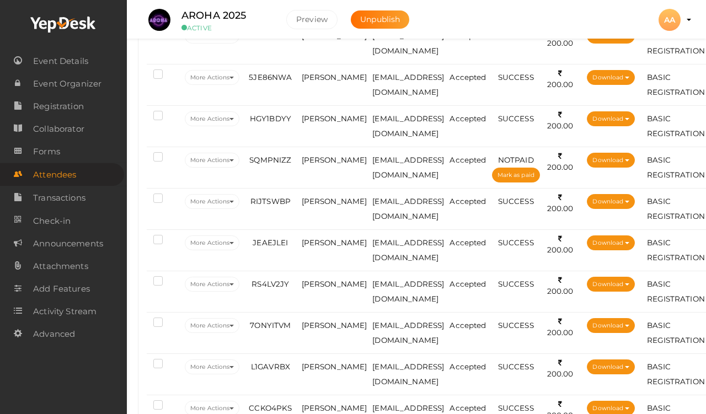
scroll to position [740, 0]
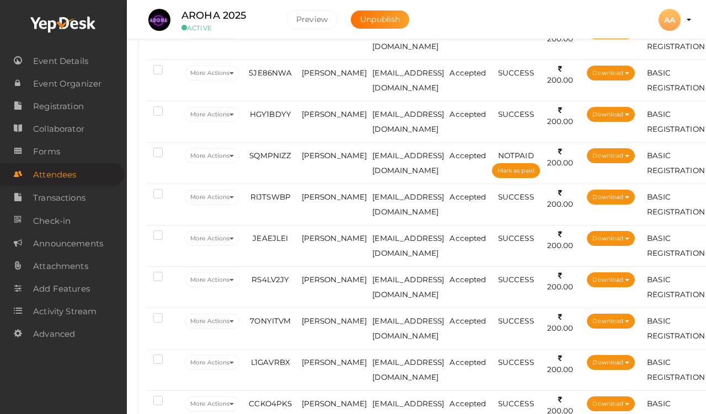
click at [299, 76] on td "5JE86NWA" at bounding box center [270, 80] width 56 height 41
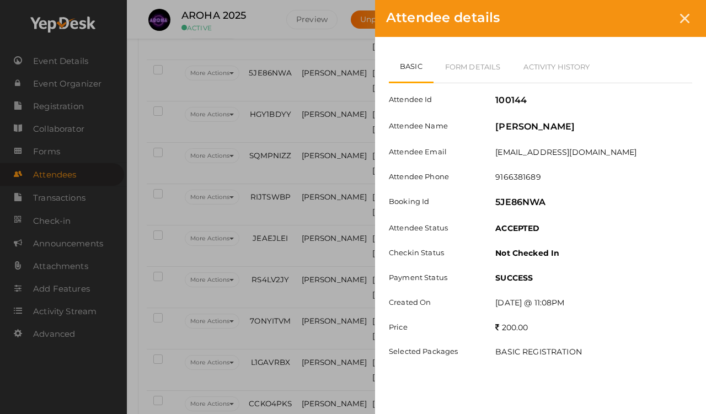
click at [471, 75] on link "Form Details" at bounding box center [473, 67] width 79 height 32
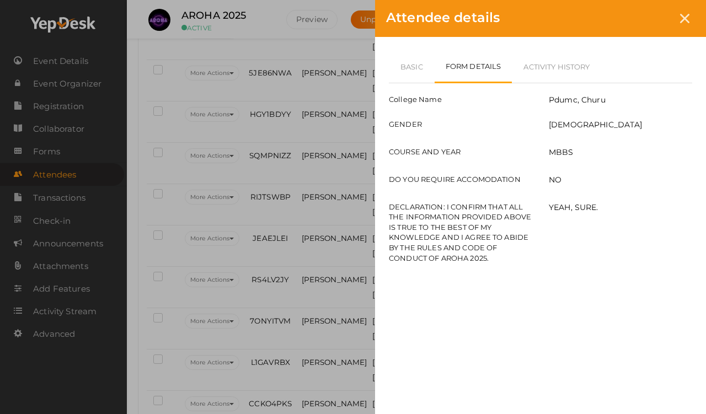
click at [405, 56] on link "Basic" at bounding box center [412, 67] width 46 height 32
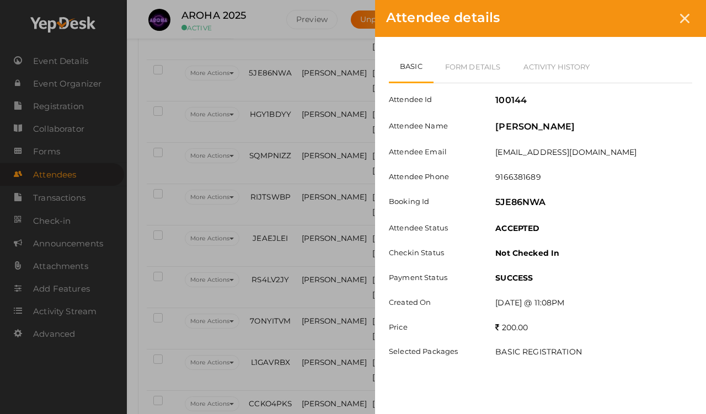
click at [465, 58] on link "Form Details" at bounding box center [473, 67] width 79 height 32
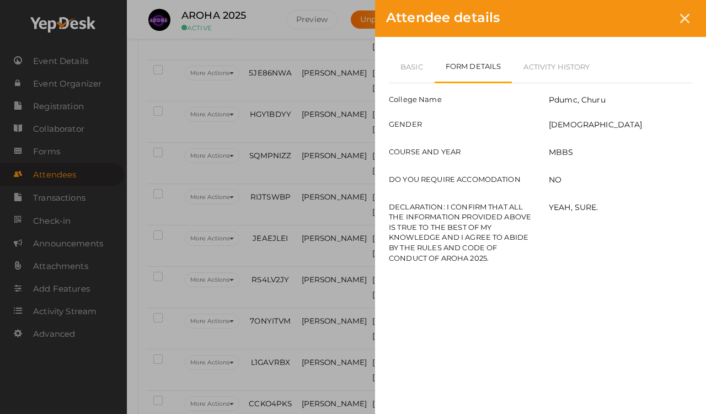
click at [651, 17] on div at bounding box center [685, 18] width 20 height 20
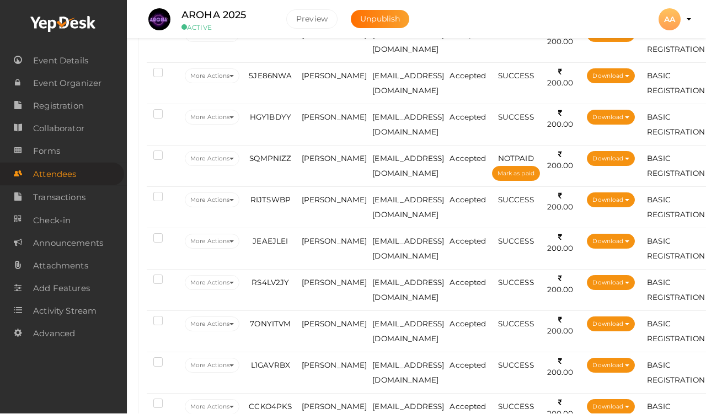
click at [287, 107] on td "HGY1BDYY" at bounding box center [270, 124] width 56 height 41
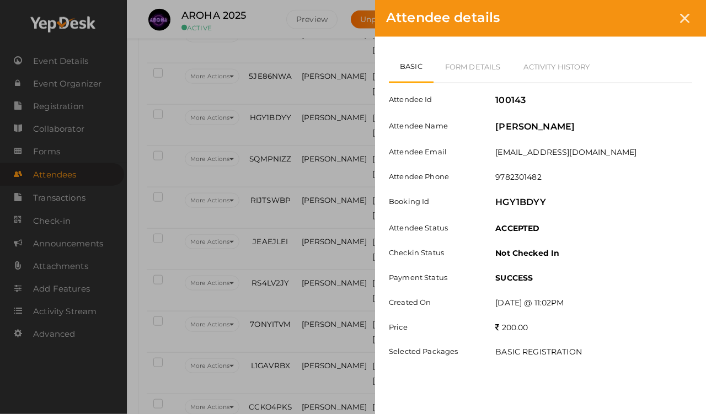
click at [458, 63] on link "Form Details" at bounding box center [473, 67] width 79 height 32
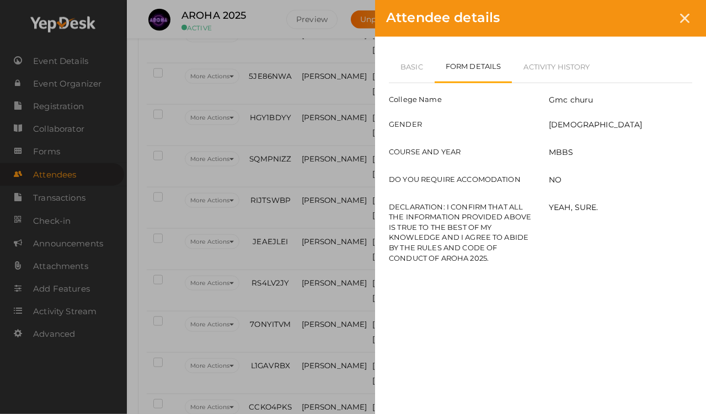
click at [406, 66] on link "Basic" at bounding box center [412, 67] width 46 height 32
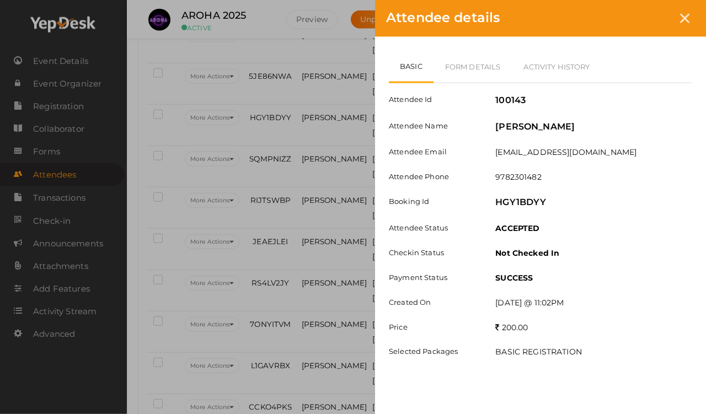
click at [288, 147] on div "Attendee details Basic Form Details Activity History Attendee Id 100143 Attende…" at bounding box center [353, 207] width 706 height 414
click at [295, 172] on div "Attendee details Basic Form Details Activity History Attendee Id 100143 Attende…" at bounding box center [353, 207] width 706 height 414
click at [299, 145] on div "Attendee details Basic Form Details Activity History Attendee Id 100143 Attende…" at bounding box center [353, 207] width 706 height 414
click at [651, 18] on icon at bounding box center [684, 18] width 9 height 9
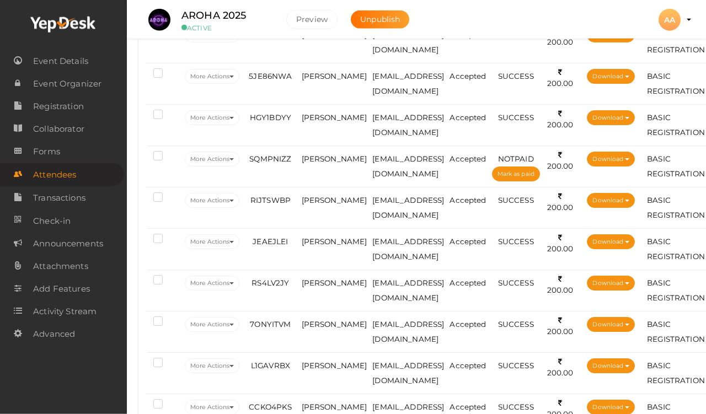
click at [278, 166] on td "SQMPNIZZ" at bounding box center [270, 166] width 56 height 41
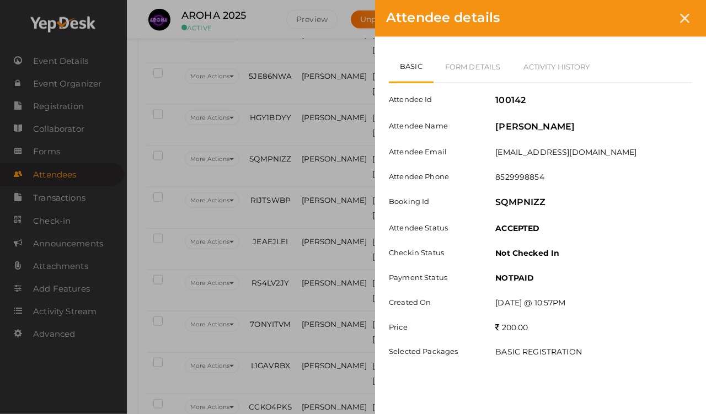
click at [466, 62] on link "Form Details" at bounding box center [473, 67] width 79 height 32
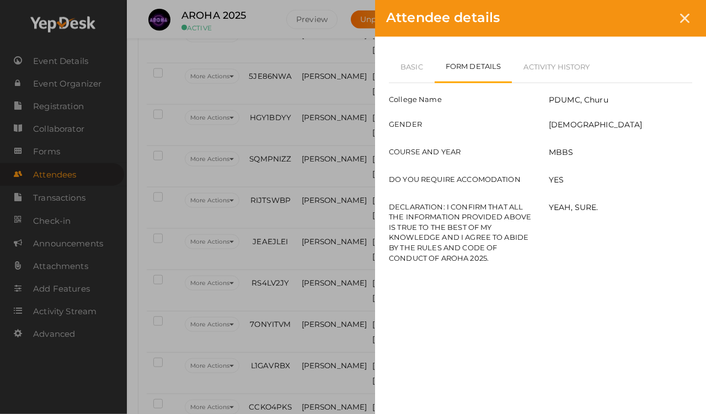
click at [402, 60] on link "Basic" at bounding box center [412, 67] width 46 height 32
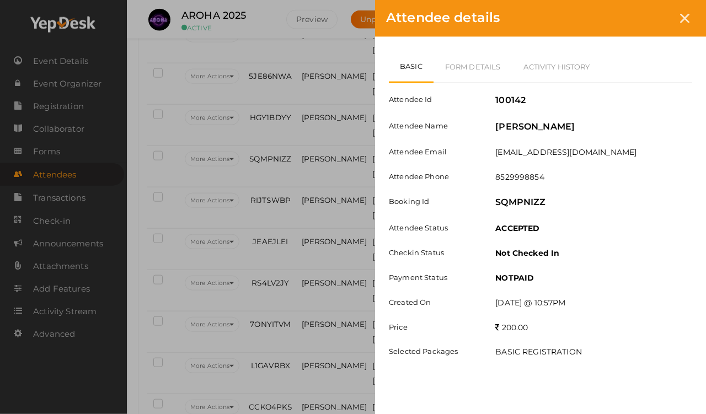
click at [288, 108] on div "Attendee details Basic Form Details Activity History Attendee Id 100142 Attende…" at bounding box center [353, 207] width 706 height 414
click at [651, 18] on icon at bounding box center [684, 18] width 9 height 9
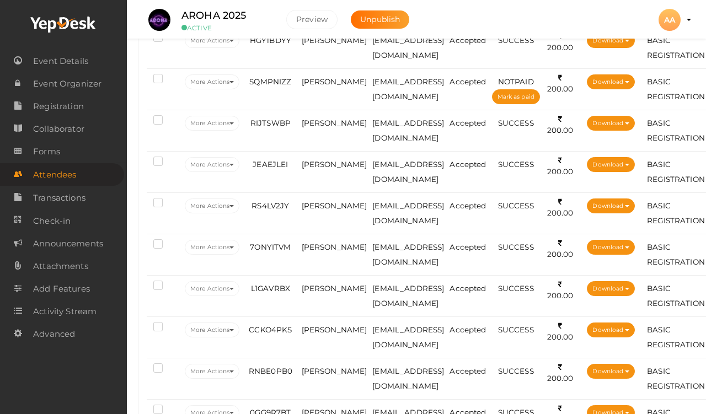
scroll to position [815, 0]
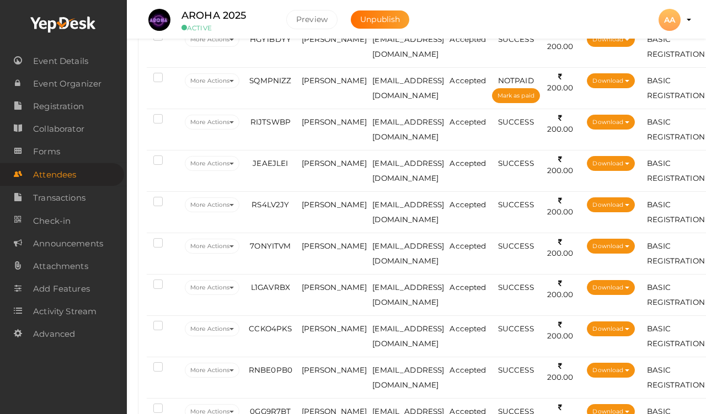
click at [299, 123] on td "RIJTSWBP" at bounding box center [270, 129] width 56 height 41
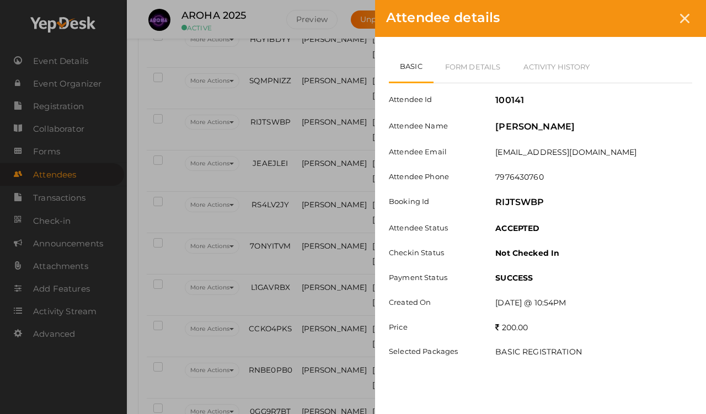
click at [472, 66] on link "Form Details" at bounding box center [473, 67] width 79 height 32
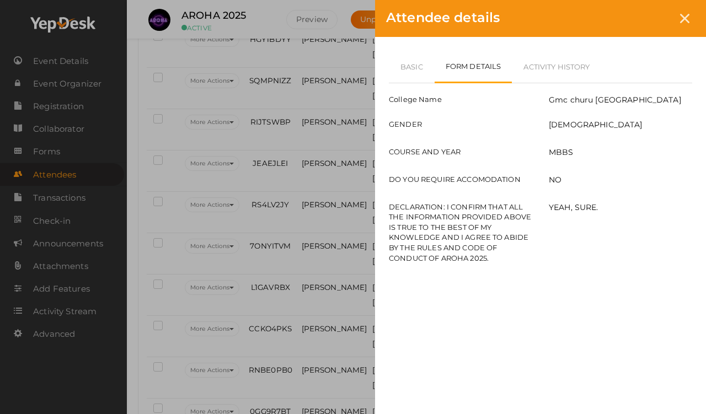
click at [408, 60] on link "Basic" at bounding box center [412, 67] width 46 height 32
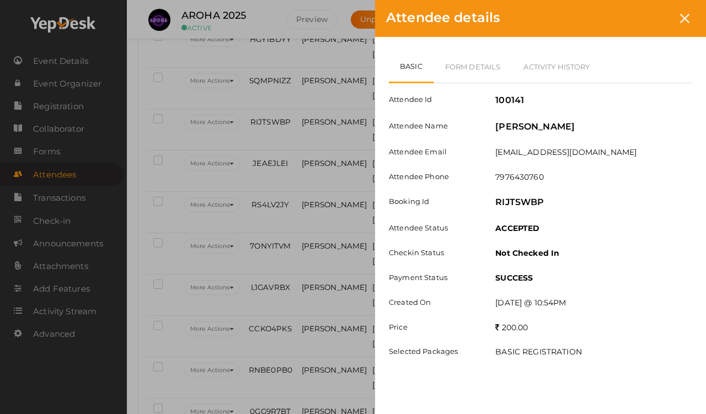
click at [651, 19] on div at bounding box center [685, 18] width 20 height 20
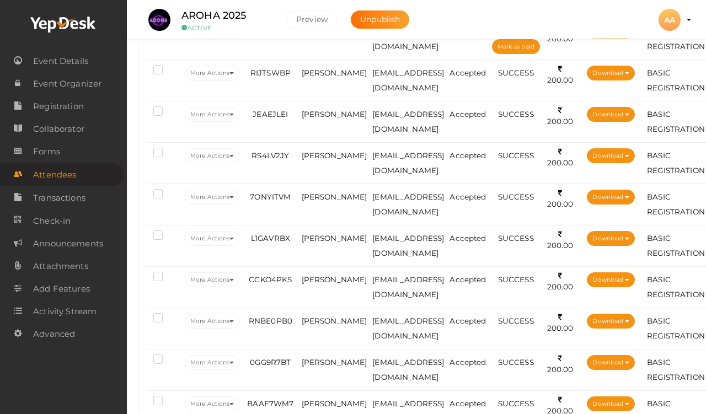
scroll to position [867, 0]
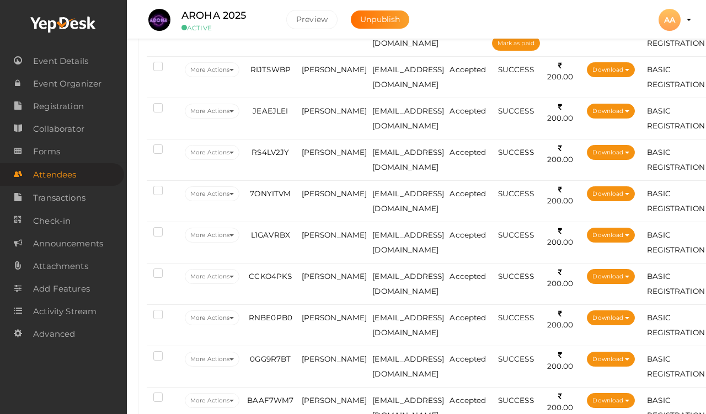
click at [280, 111] on span "JEAEJLEI" at bounding box center [270, 111] width 35 height 9
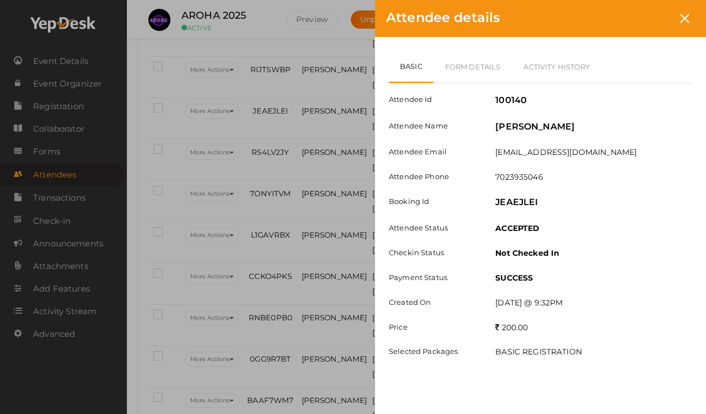
click at [478, 66] on link "Form Details" at bounding box center [473, 67] width 79 height 32
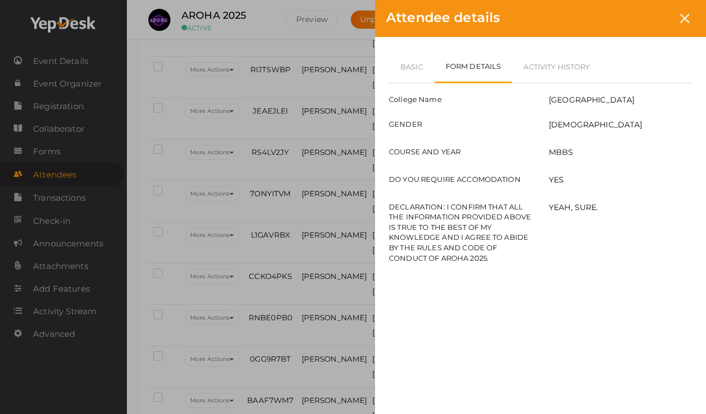
click at [411, 61] on link "Basic" at bounding box center [412, 67] width 46 height 32
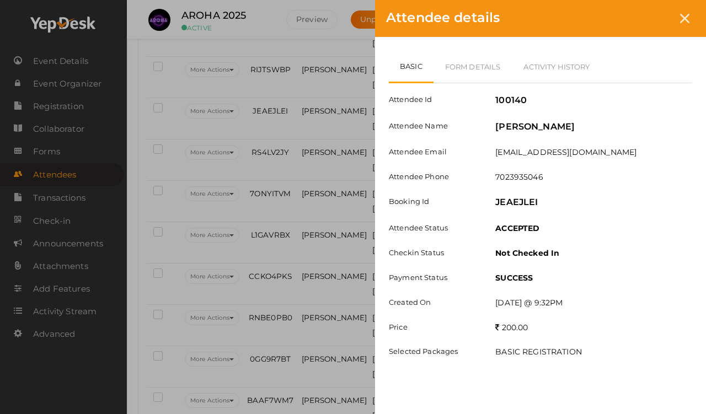
click at [651, 19] on icon at bounding box center [684, 18] width 9 height 9
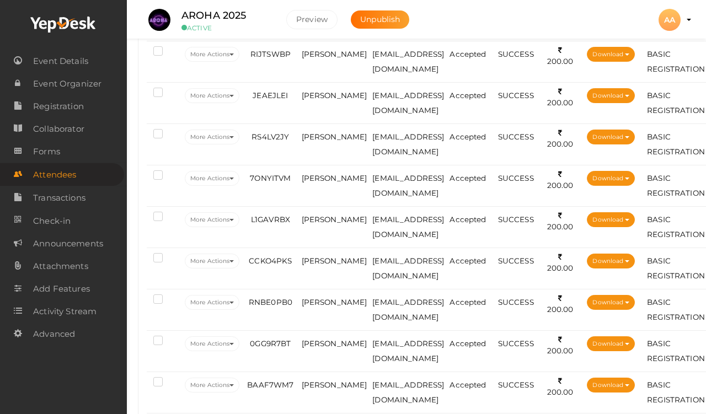
scroll to position [906, 0]
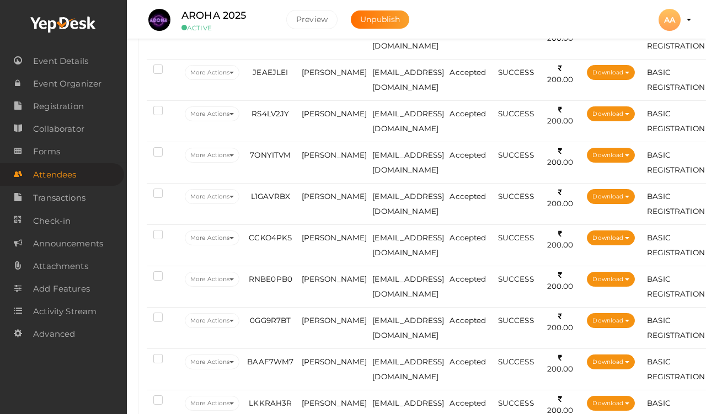
click at [315, 111] on span "[PERSON_NAME]" at bounding box center [335, 113] width 66 height 9
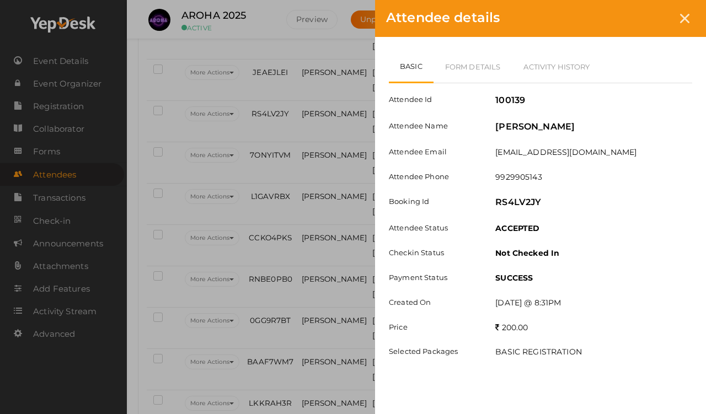
click at [464, 62] on link "Form Details" at bounding box center [473, 67] width 79 height 32
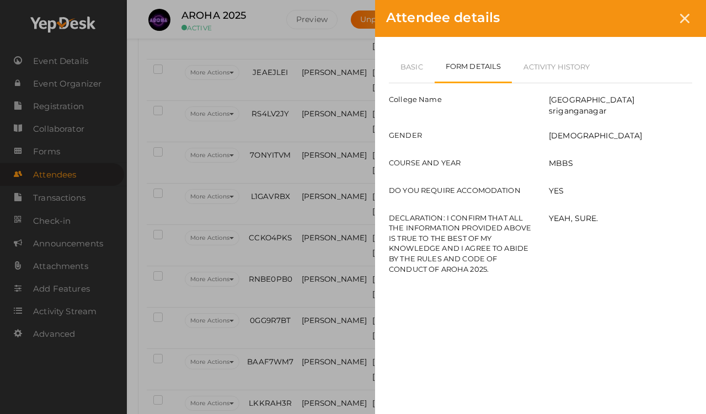
click at [408, 60] on link "Basic" at bounding box center [412, 67] width 46 height 32
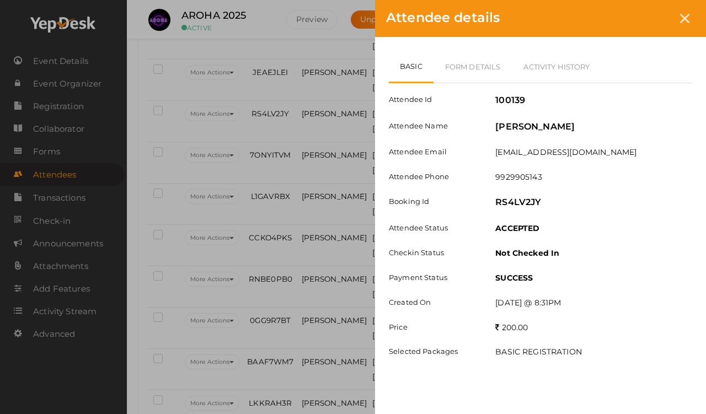
click at [476, 63] on link "Form Details" at bounding box center [473, 67] width 79 height 32
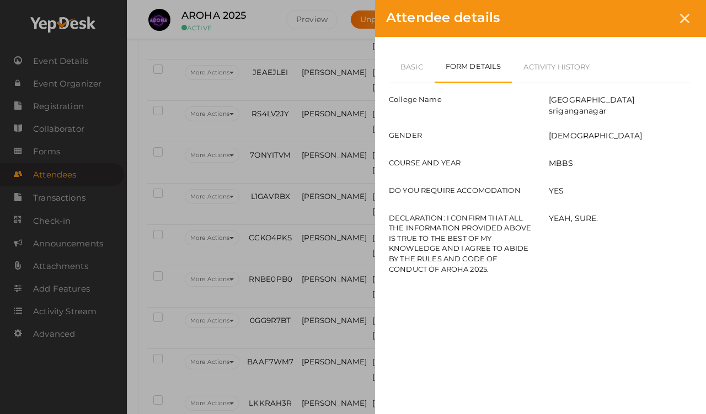
click at [409, 59] on link "Basic" at bounding box center [412, 67] width 46 height 32
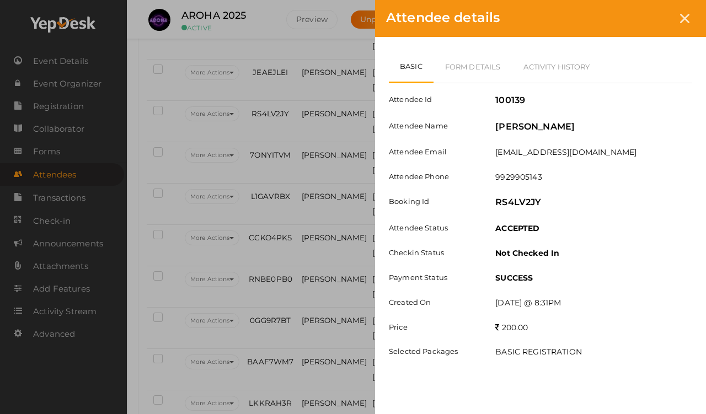
click at [651, 18] on div at bounding box center [685, 18] width 20 height 20
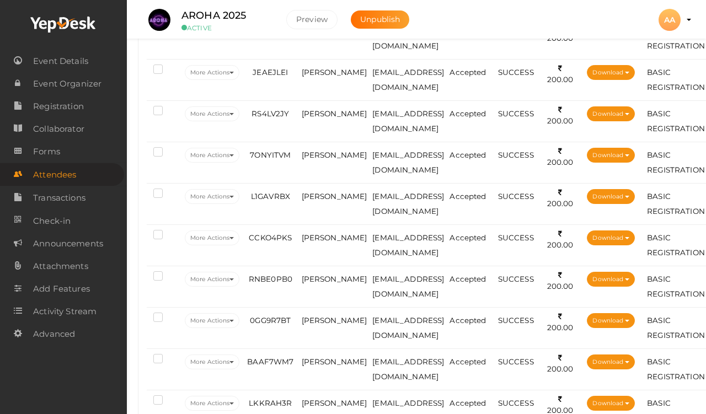
click at [296, 161] on td "7ONYITVM" at bounding box center [270, 162] width 56 height 41
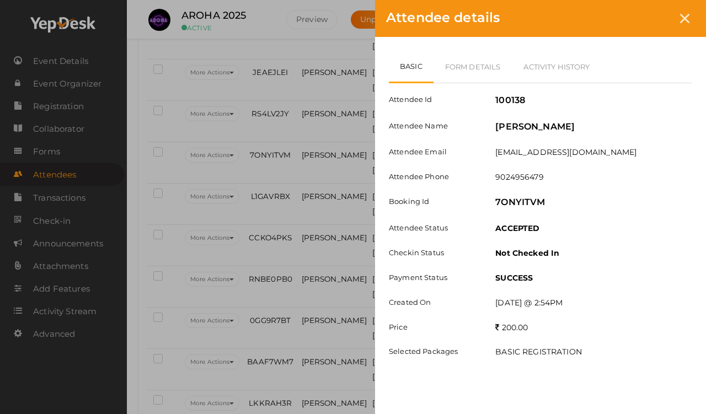
click at [454, 60] on link "Form Details" at bounding box center [473, 67] width 79 height 32
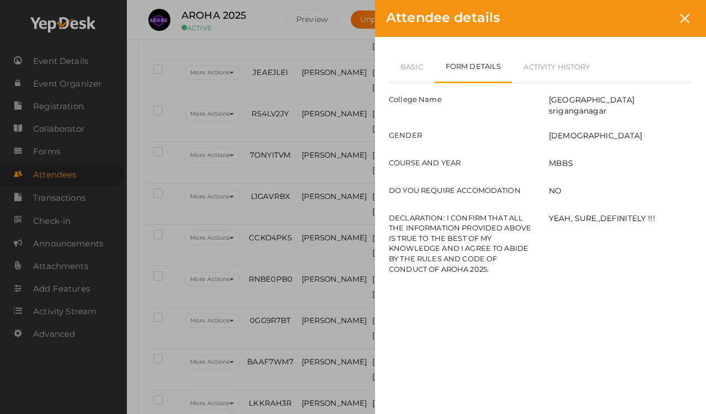
click at [651, 16] on icon at bounding box center [684, 18] width 9 height 9
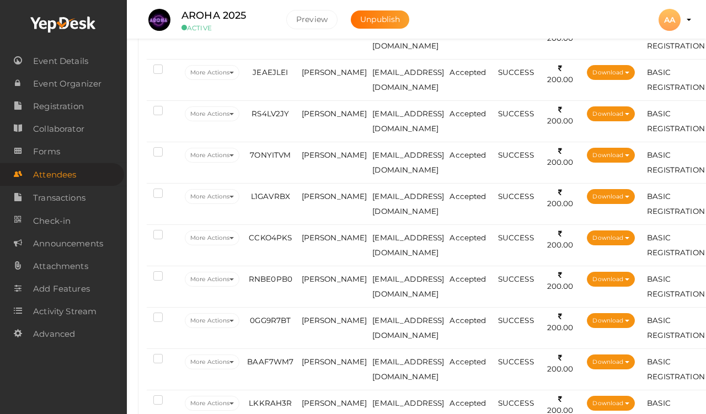
click at [299, 205] on td "L1GAVRBX" at bounding box center [270, 203] width 56 height 41
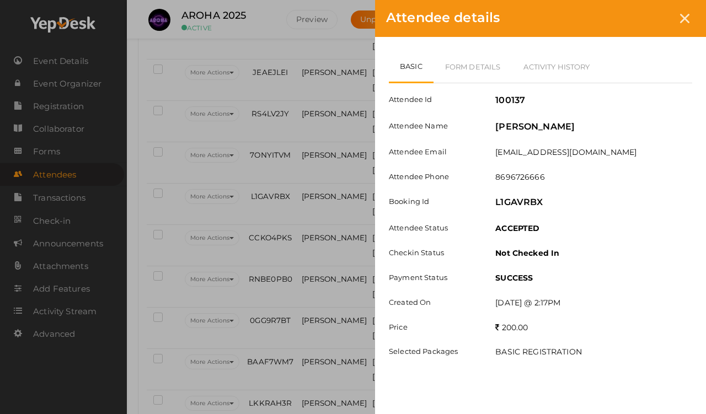
click at [450, 65] on link "Form Details" at bounding box center [473, 67] width 79 height 32
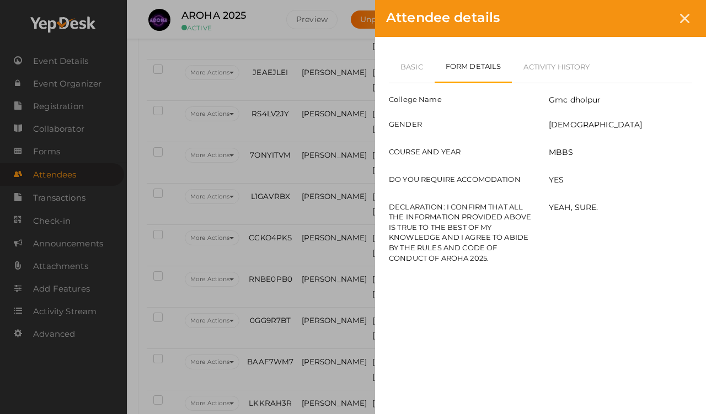
click at [651, 13] on div at bounding box center [685, 18] width 20 height 20
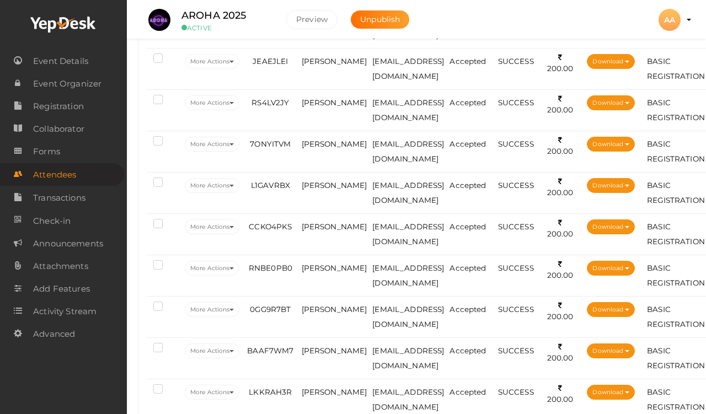
scroll to position [917, 0]
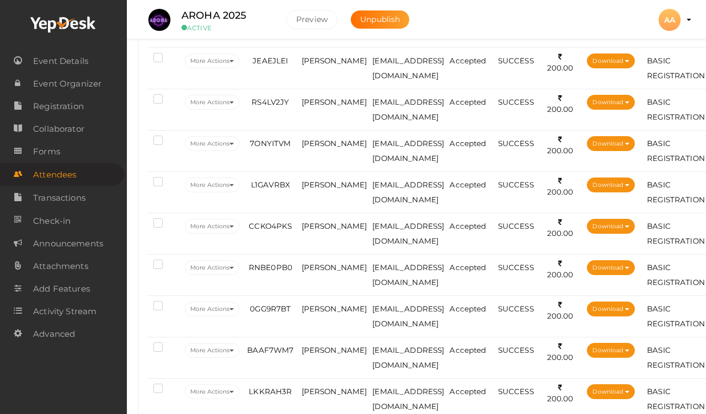
click at [298, 140] on td "7ONYITVM" at bounding box center [270, 150] width 56 height 41
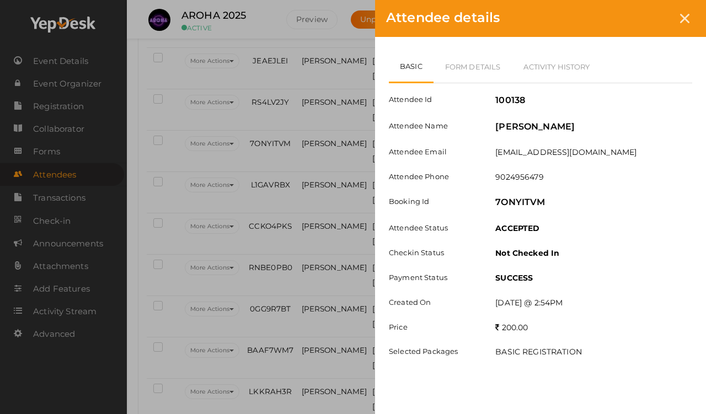
click at [451, 59] on link "Form Details" at bounding box center [473, 67] width 79 height 32
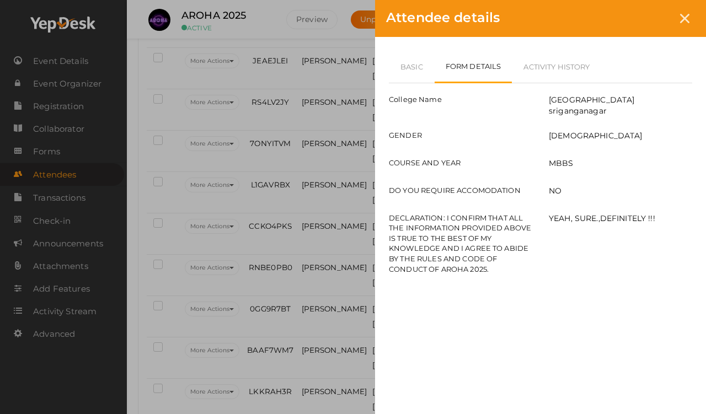
click at [412, 63] on link "Basic" at bounding box center [412, 67] width 46 height 32
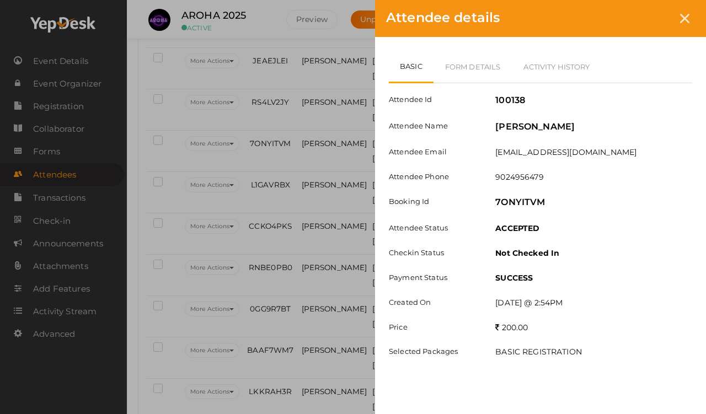
click at [651, 15] on div at bounding box center [685, 18] width 20 height 20
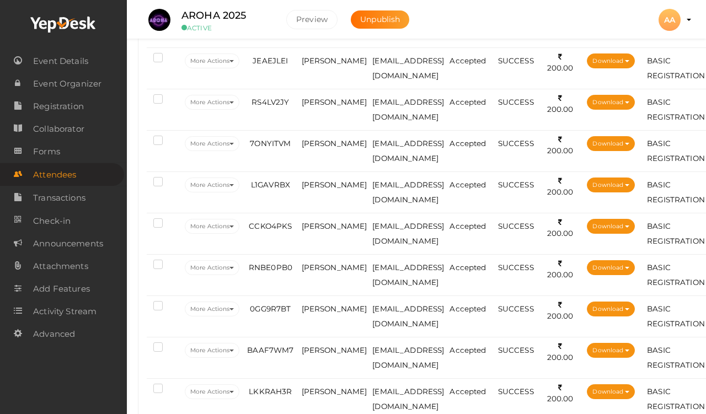
click at [312, 148] on span "[PERSON_NAME]" at bounding box center [335, 143] width 66 height 9
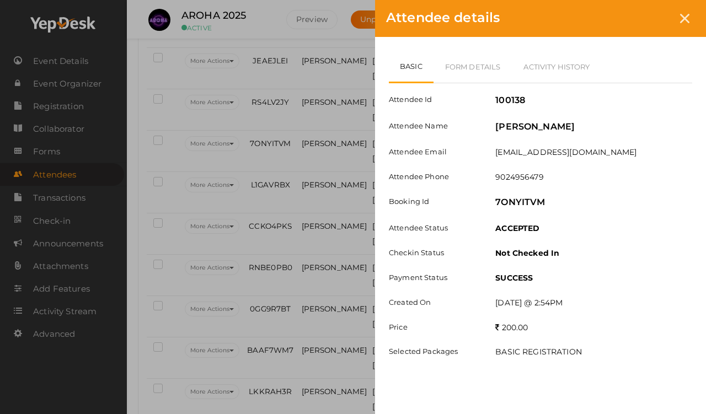
click at [508, 62] on link "Form Details" at bounding box center [473, 67] width 79 height 32
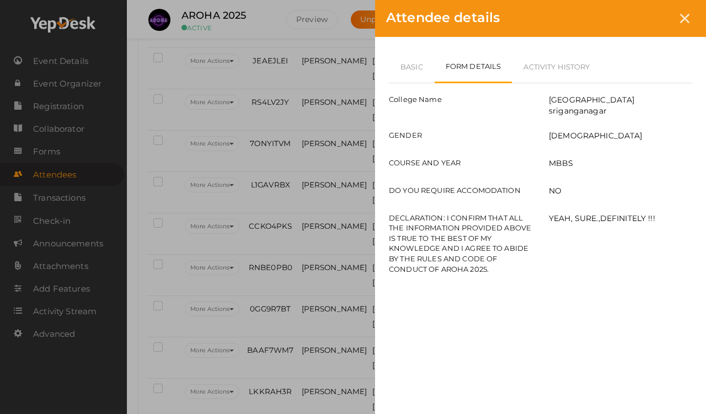
click at [461, 66] on link "Form Details" at bounding box center [474, 67] width 78 height 33
click at [651, 24] on div at bounding box center [685, 18] width 20 height 20
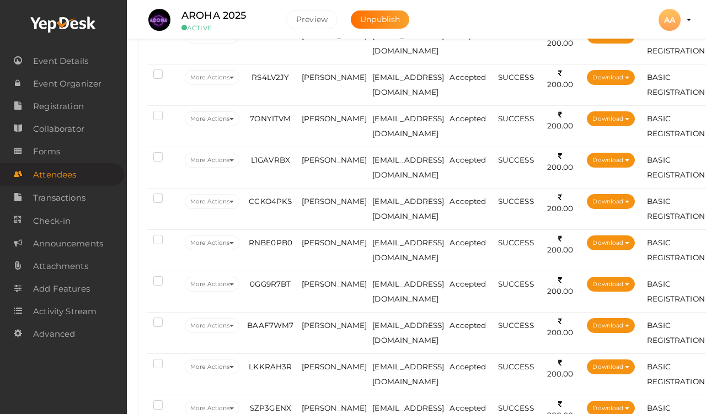
scroll to position [940, 0]
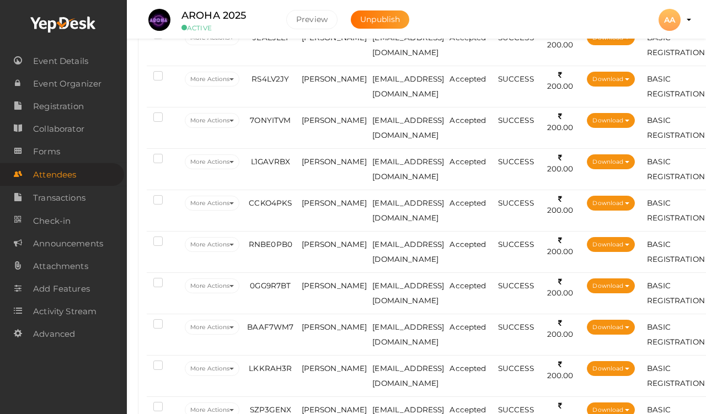
click at [322, 86] on td "[PERSON_NAME]" at bounding box center [334, 86] width 71 height 41
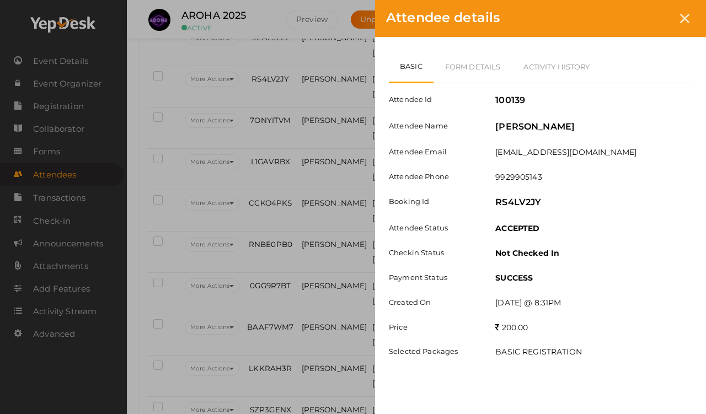
click at [475, 71] on link "Form Details" at bounding box center [473, 67] width 79 height 32
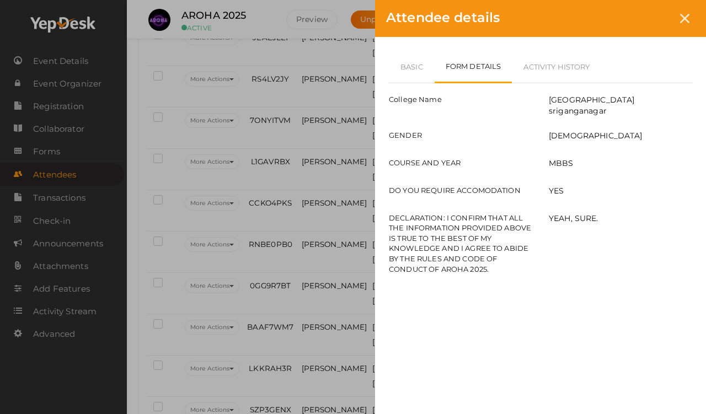
click at [651, 6] on div "Attendee details" at bounding box center [540, 18] width 331 height 37
click at [651, 14] on icon at bounding box center [684, 18] width 9 height 9
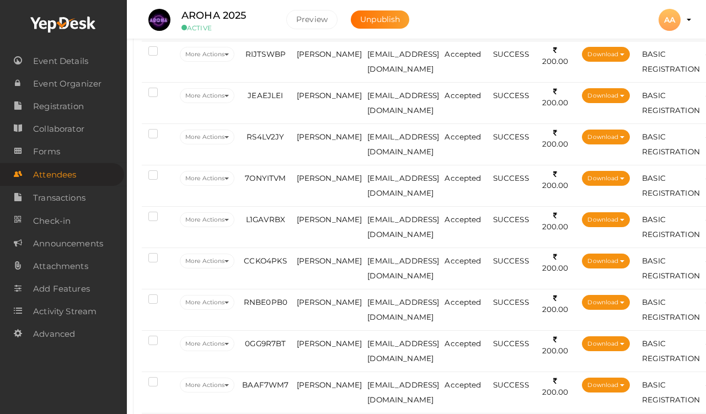
scroll to position [881, 5]
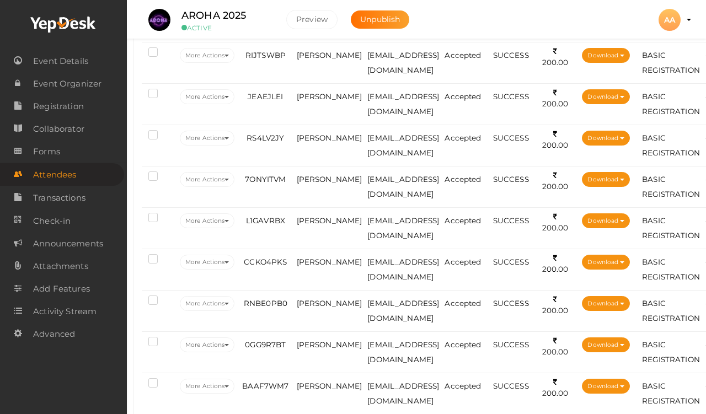
click at [311, 103] on td "[PERSON_NAME]" at bounding box center [329, 103] width 71 height 41
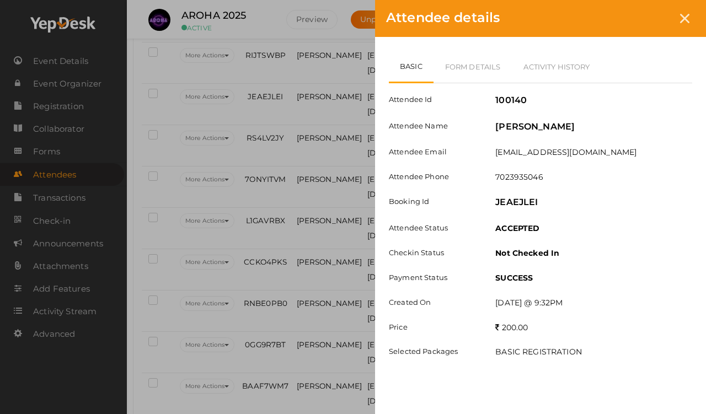
click at [471, 58] on link "Form Details" at bounding box center [473, 67] width 79 height 32
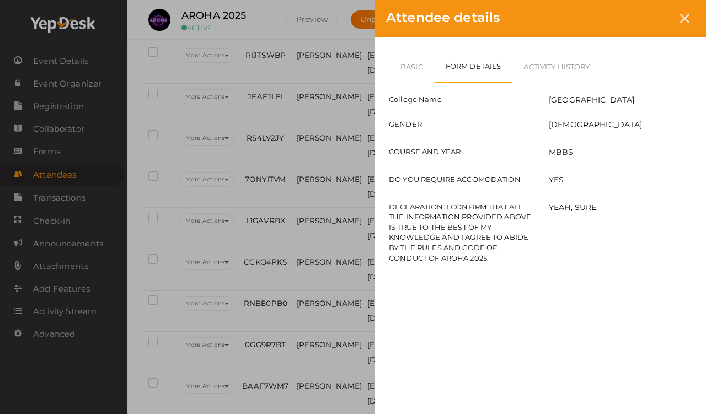
click at [651, 23] on icon at bounding box center [684, 18] width 9 height 9
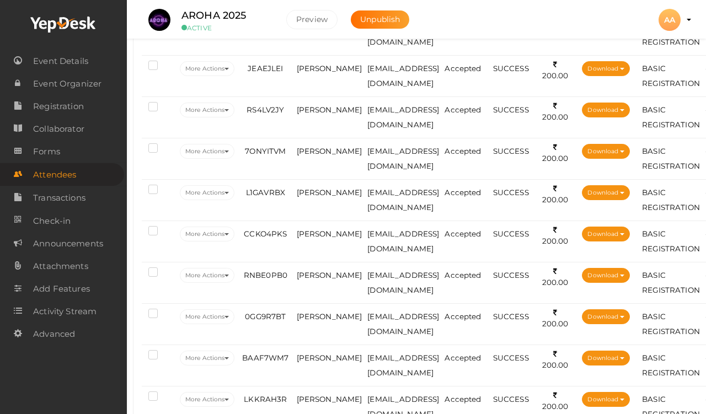
scroll to position [908, 5]
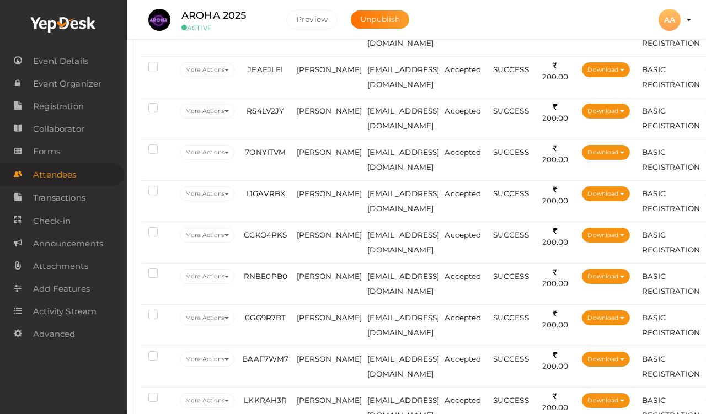
click at [315, 114] on span "[PERSON_NAME]" at bounding box center [330, 111] width 66 height 9
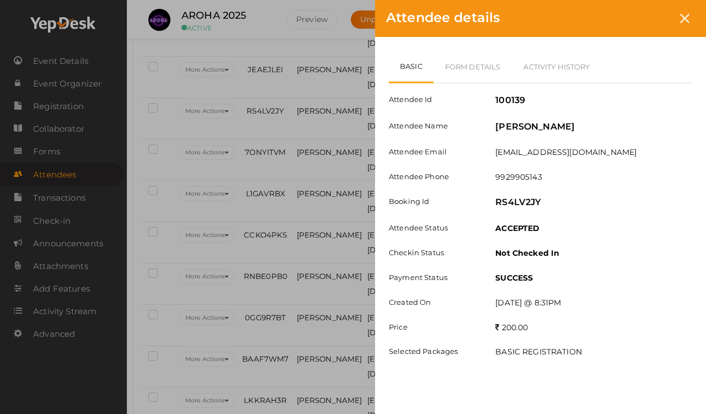
click at [470, 61] on link "Form Details" at bounding box center [473, 67] width 79 height 32
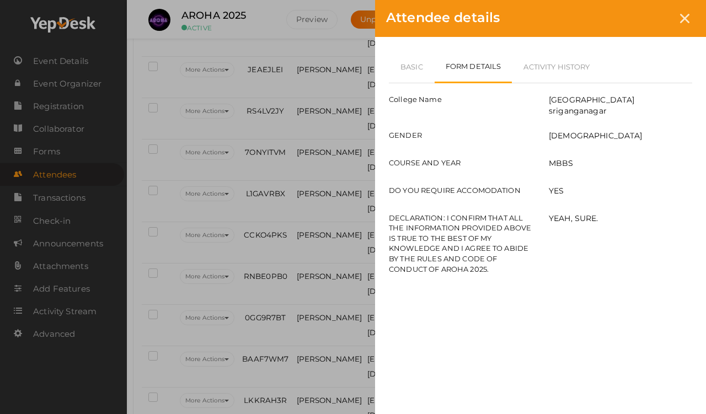
click at [423, 51] on link "Basic" at bounding box center [412, 67] width 46 height 32
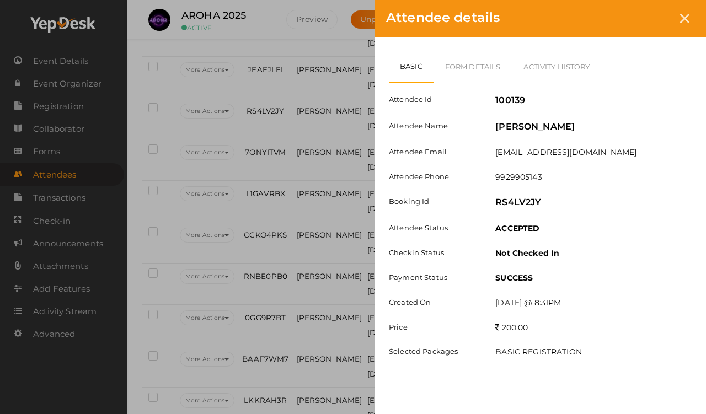
click at [474, 58] on link "Form Details" at bounding box center [473, 67] width 79 height 32
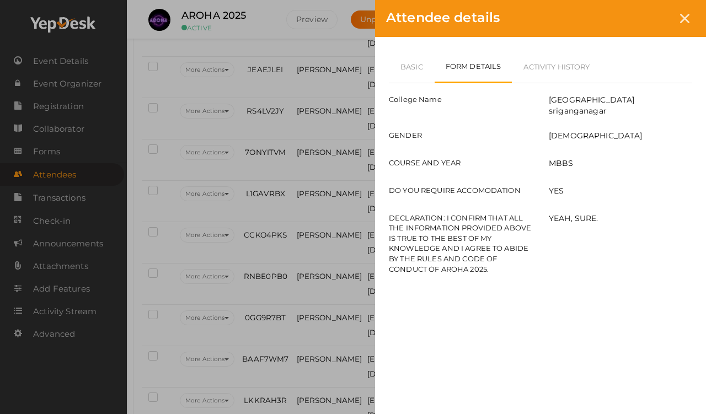
click at [651, 18] on icon at bounding box center [684, 18] width 9 height 9
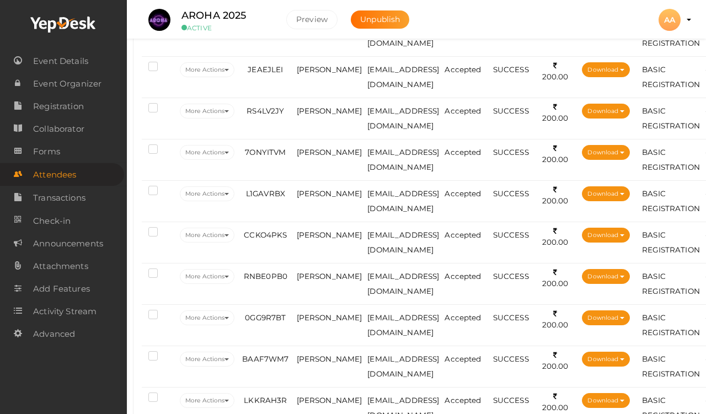
click at [317, 152] on span "[PERSON_NAME]" at bounding box center [330, 152] width 66 height 9
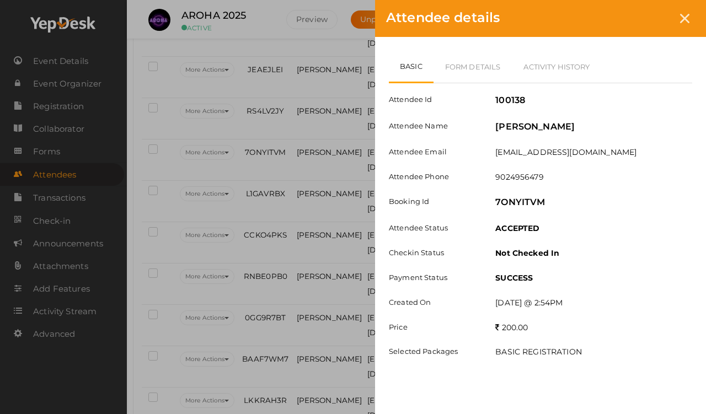
click at [464, 58] on link "Form Details" at bounding box center [473, 67] width 79 height 32
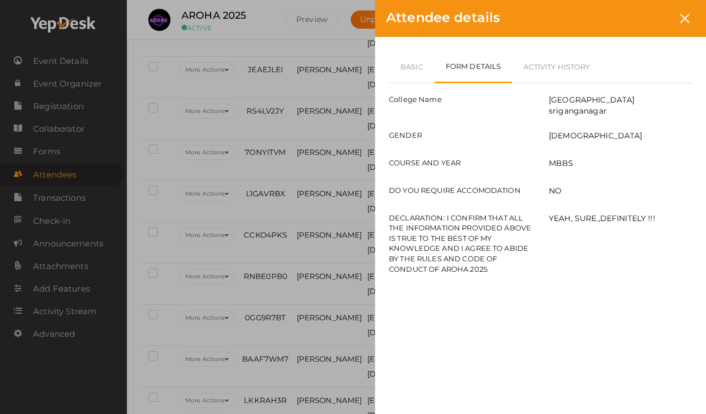
click at [651, 26] on div at bounding box center [685, 18] width 20 height 20
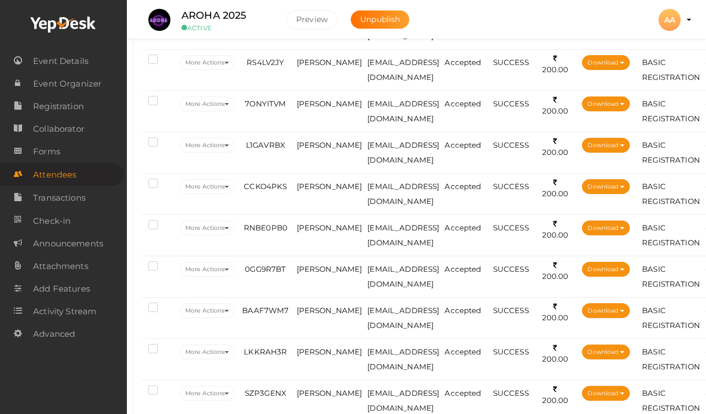
scroll to position [977, 5]
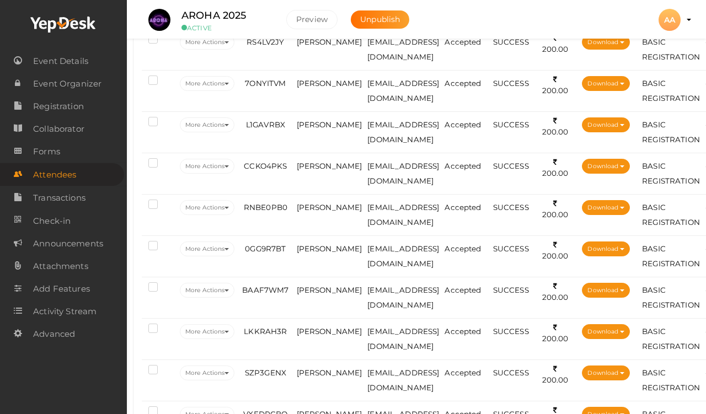
click at [283, 120] on span "L1GAVRBX" at bounding box center [265, 124] width 39 height 9
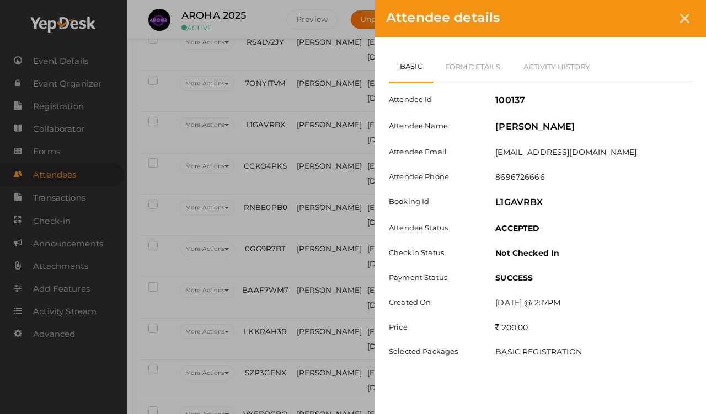
click at [474, 63] on link "Form Details" at bounding box center [473, 67] width 79 height 32
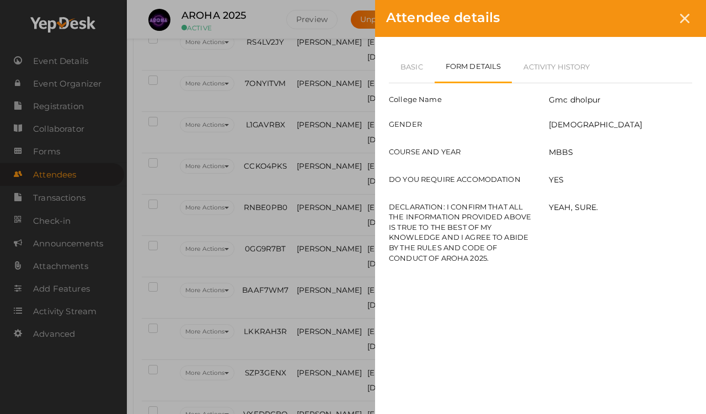
click at [412, 64] on link "Basic" at bounding box center [412, 67] width 46 height 32
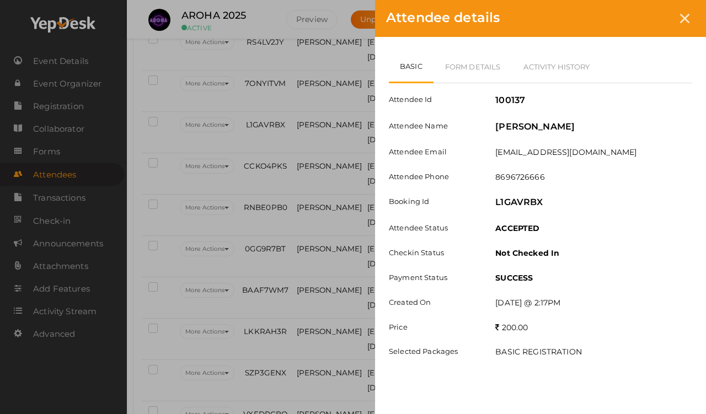
click at [651, 20] on icon at bounding box center [684, 18] width 9 height 9
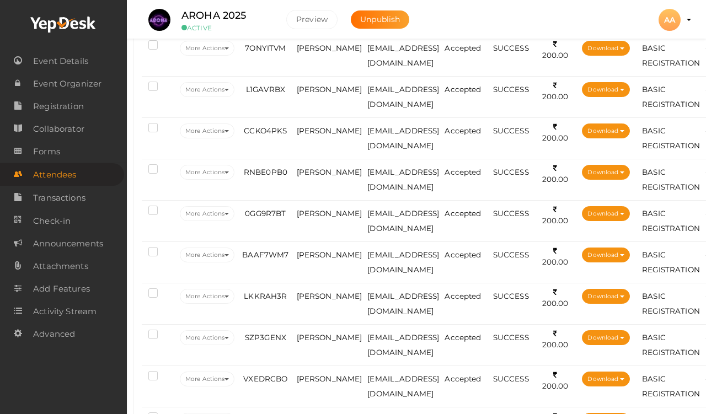
scroll to position [1037, 5]
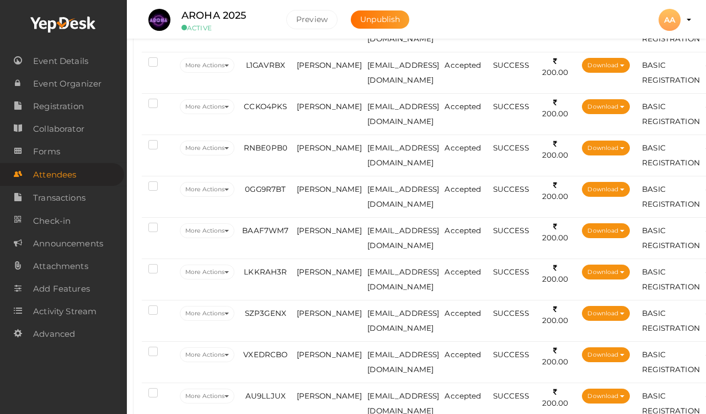
click at [275, 103] on span "CCKO4PKS" at bounding box center [265, 106] width 43 height 9
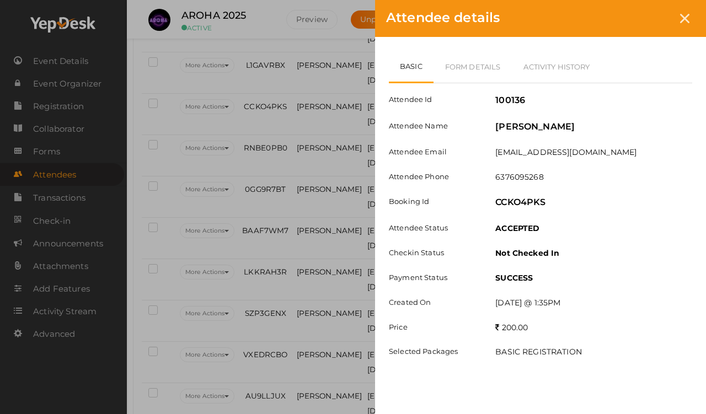
click at [456, 69] on link "Form Details" at bounding box center [473, 67] width 79 height 32
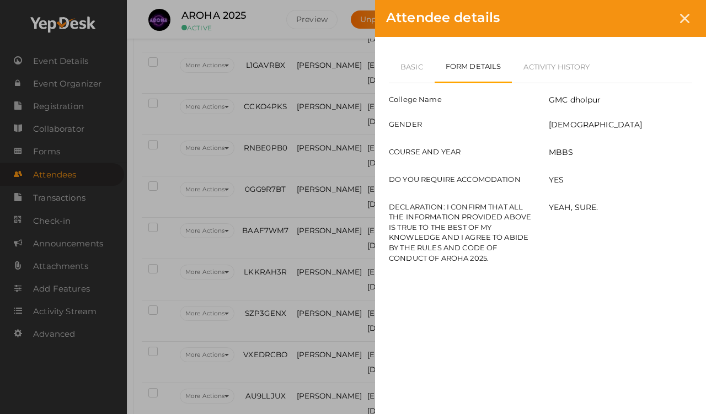
click at [418, 59] on link "Basic" at bounding box center [412, 67] width 46 height 32
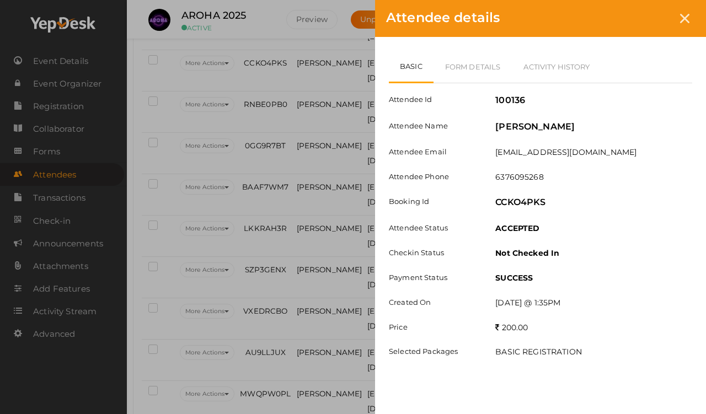
scroll to position [1081, 5]
click at [471, 73] on link "Form Details" at bounding box center [473, 67] width 79 height 32
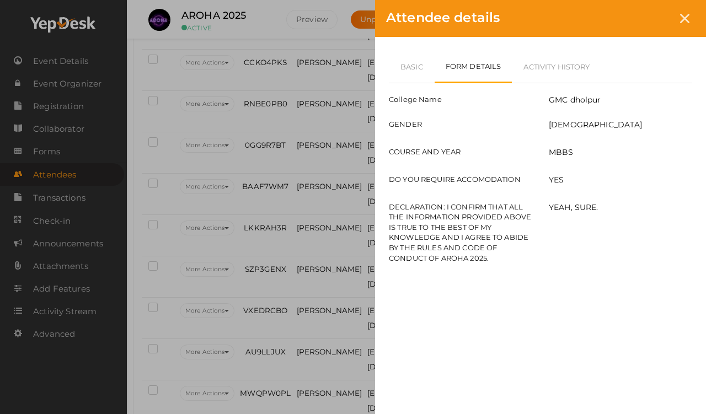
click at [417, 67] on link "Basic" at bounding box center [412, 67] width 46 height 32
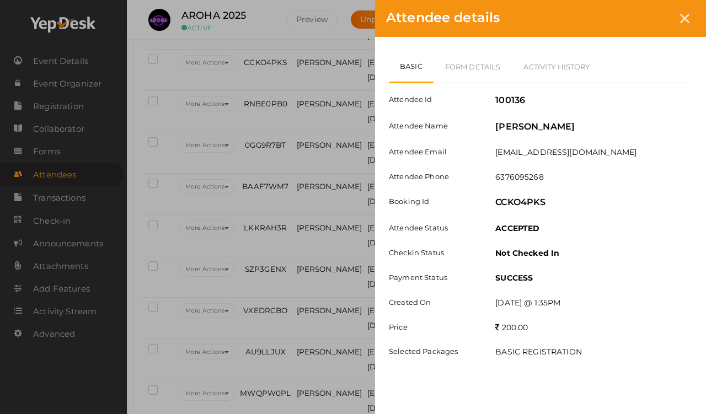
click at [651, 17] on icon at bounding box center [684, 18] width 9 height 9
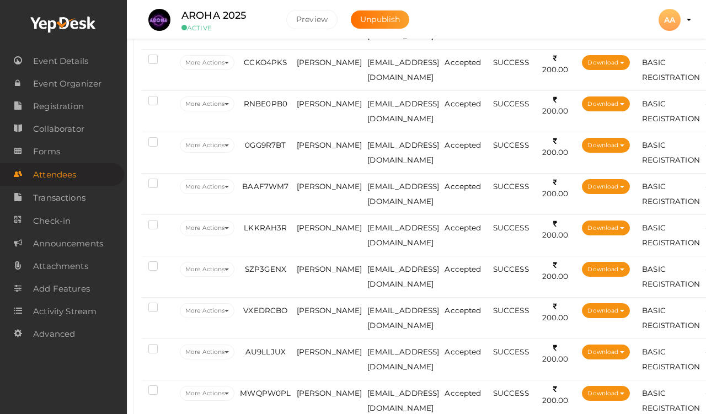
click at [304, 108] on span "[PERSON_NAME]" at bounding box center [330, 103] width 66 height 9
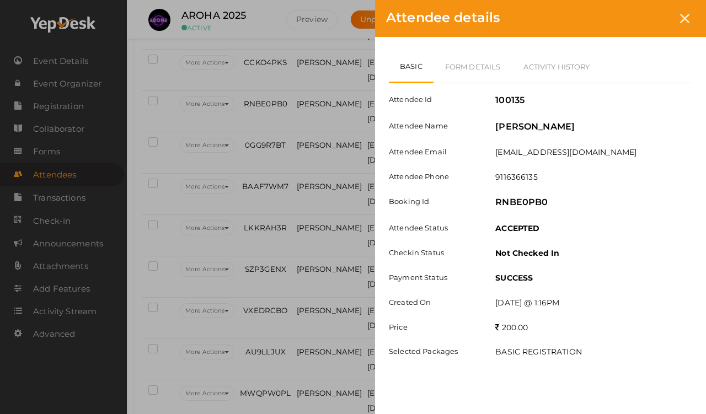
click at [470, 68] on link "Form Details" at bounding box center [473, 67] width 79 height 32
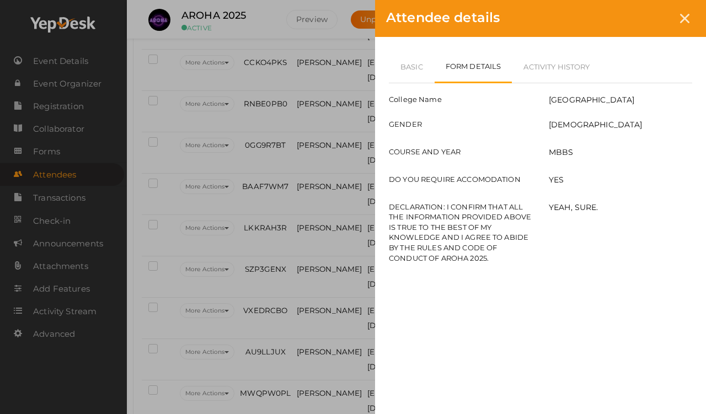
click at [419, 58] on link "Basic" at bounding box center [412, 67] width 46 height 32
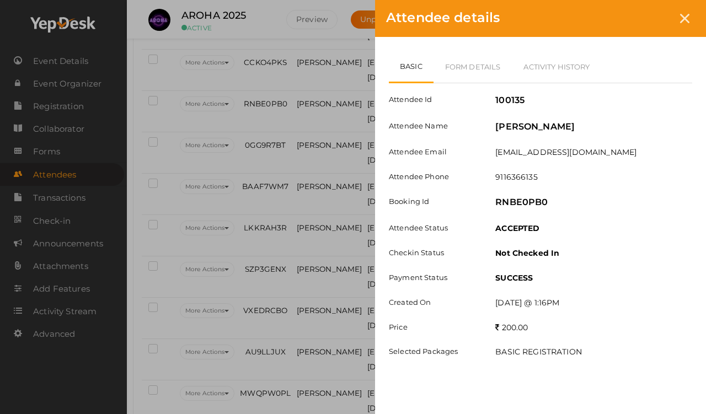
click at [651, 26] on div at bounding box center [685, 18] width 20 height 20
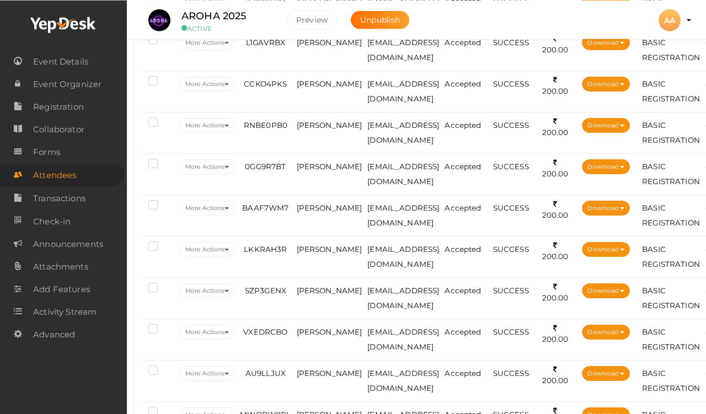
click at [311, 159] on td "[PERSON_NAME]" at bounding box center [329, 173] width 71 height 41
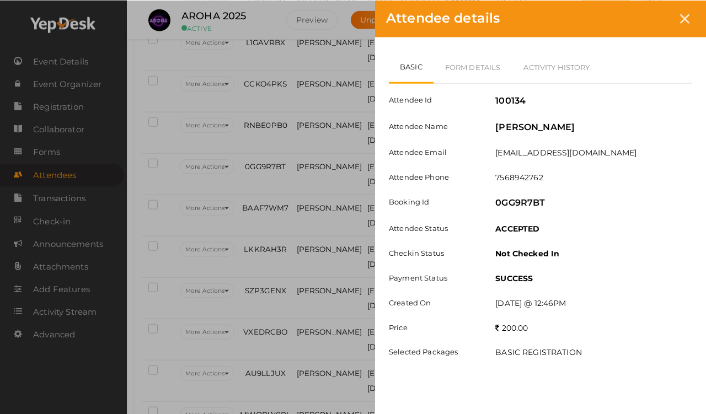
scroll to position [1060, 5]
click at [472, 55] on link "Form Details" at bounding box center [473, 67] width 79 height 32
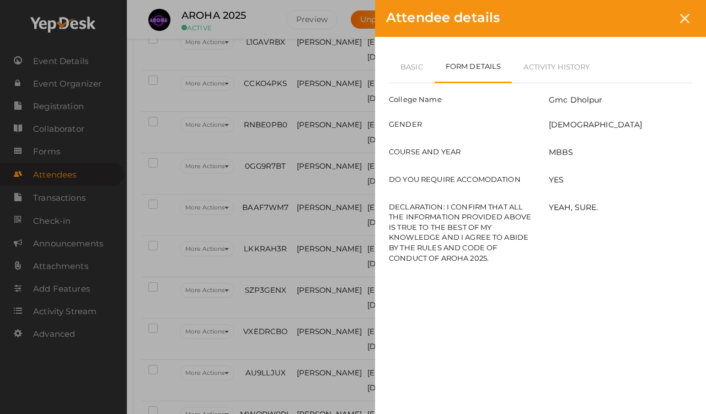
click at [651, 21] on icon at bounding box center [684, 18] width 9 height 9
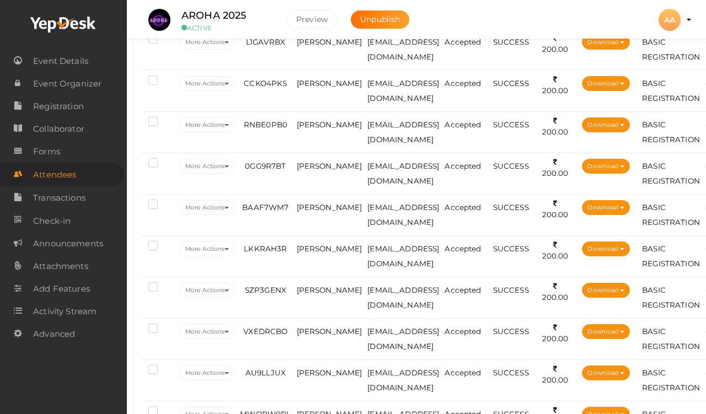
click at [311, 131] on td "[PERSON_NAME]" at bounding box center [329, 131] width 71 height 41
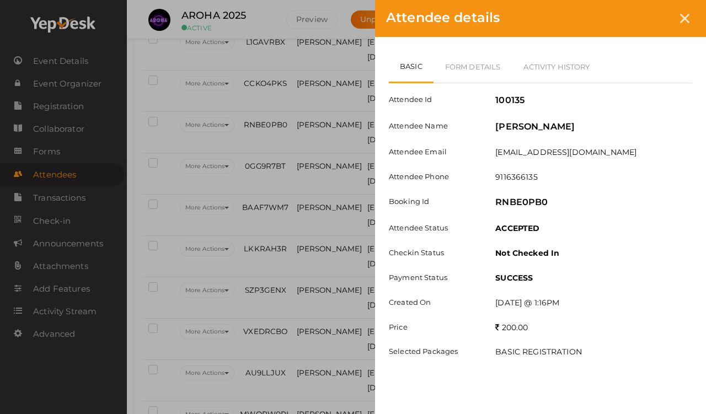
click at [469, 65] on link "Form Details" at bounding box center [473, 67] width 79 height 32
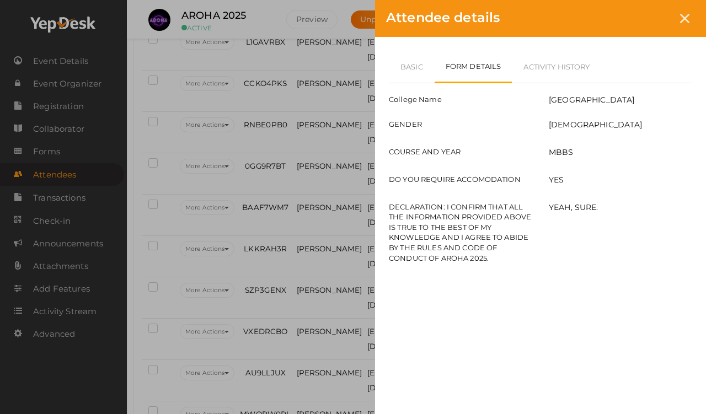
click at [651, 19] on icon at bounding box center [684, 18] width 9 height 9
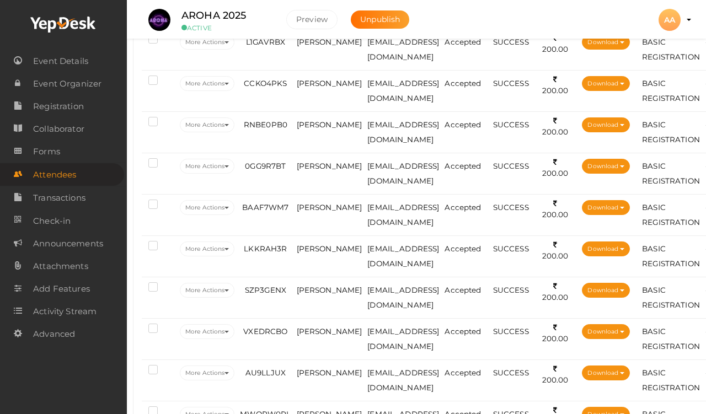
click at [317, 177] on td "[PERSON_NAME]" at bounding box center [329, 173] width 71 height 41
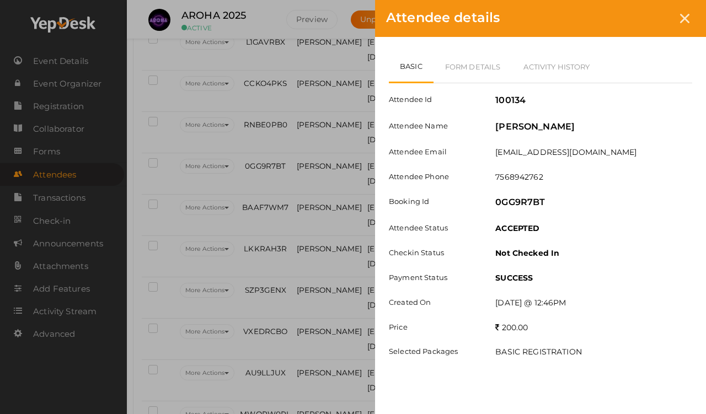
click at [466, 62] on link "Form Details" at bounding box center [473, 67] width 79 height 32
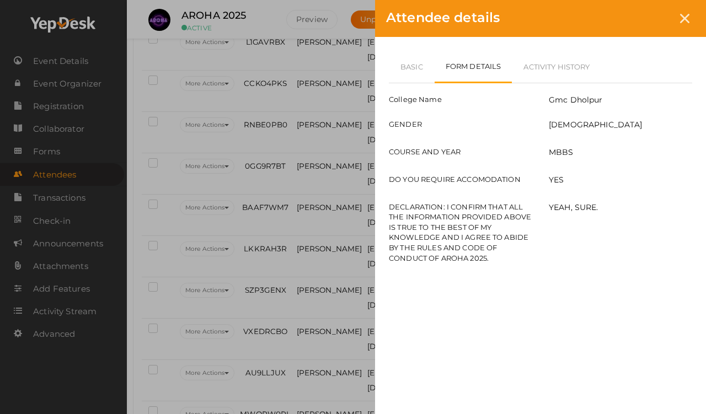
click at [412, 62] on link "Basic" at bounding box center [412, 67] width 46 height 32
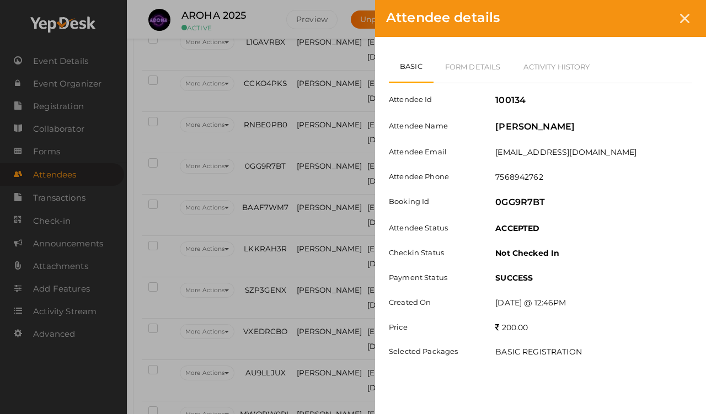
click at [651, 21] on icon at bounding box center [684, 18] width 9 height 9
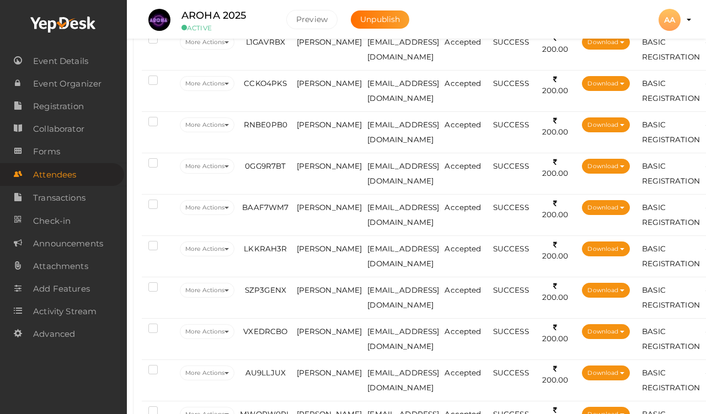
click at [311, 121] on span "[PERSON_NAME]" at bounding box center [330, 124] width 66 height 9
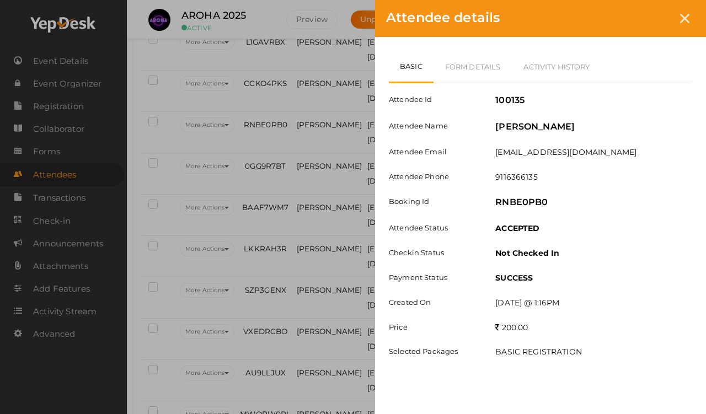
click at [464, 65] on link "Form Details" at bounding box center [473, 67] width 79 height 32
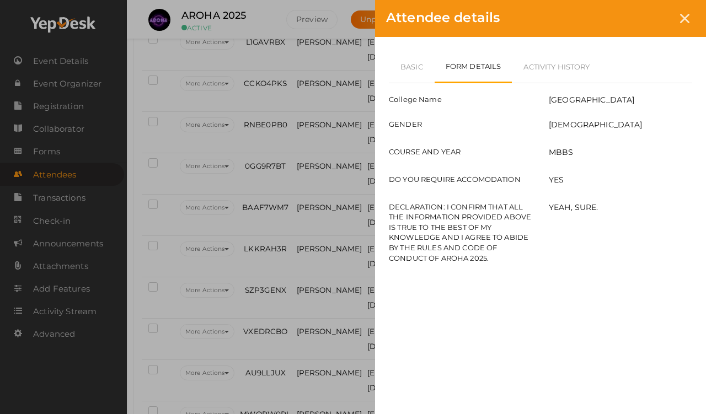
click at [406, 68] on link "Basic" at bounding box center [412, 67] width 46 height 32
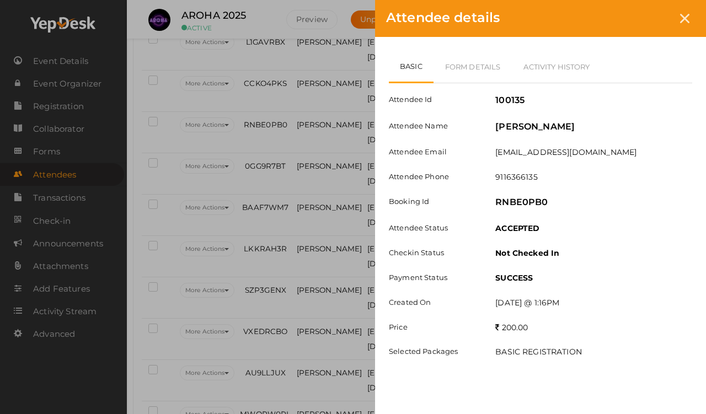
click at [449, 55] on link "Form Details" at bounding box center [473, 67] width 79 height 32
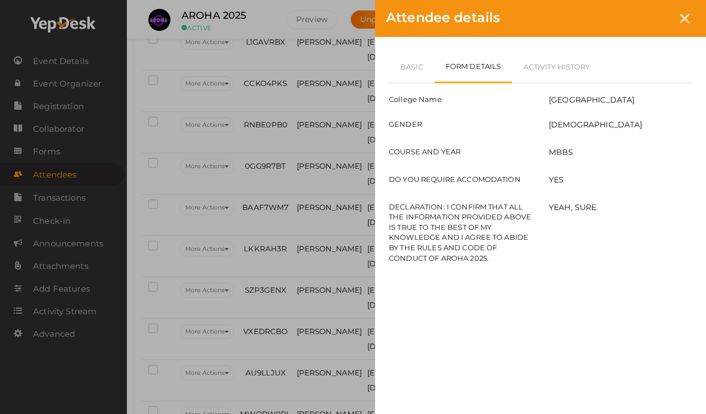
click at [651, 15] on icon at bounding box center [684, 18] width 9 height 9
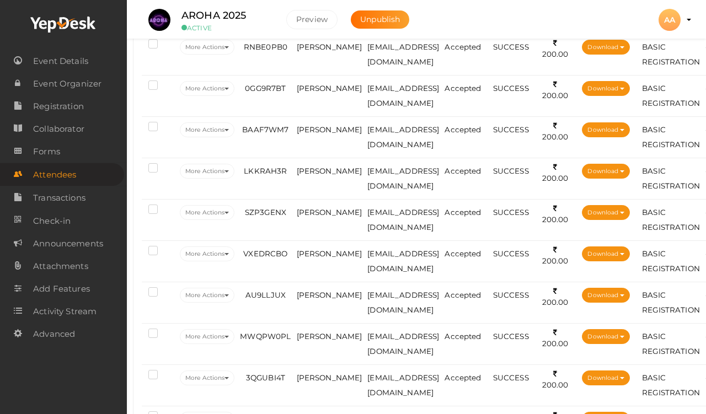
scroll to position [1146, 5]
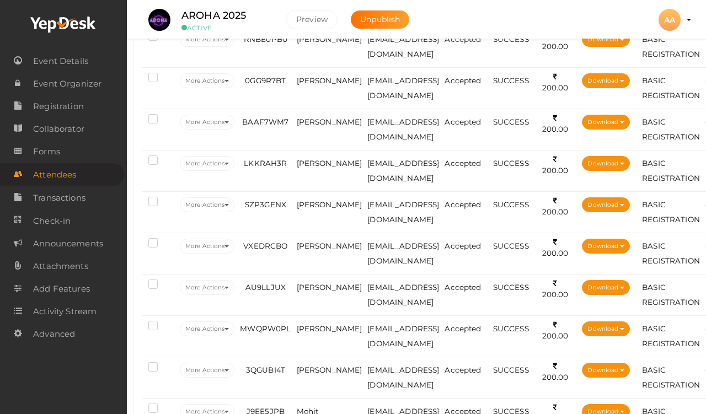
click at [322, 120] on span "[PERSON_NAME]" at bounding box center [330, 122] width 66 height 9
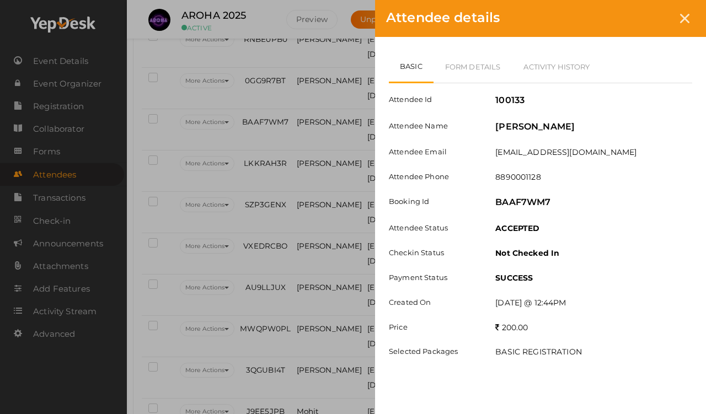
click at [466, 62] on link "Form Details" at bounding box center [473, 67] width 79 height 32
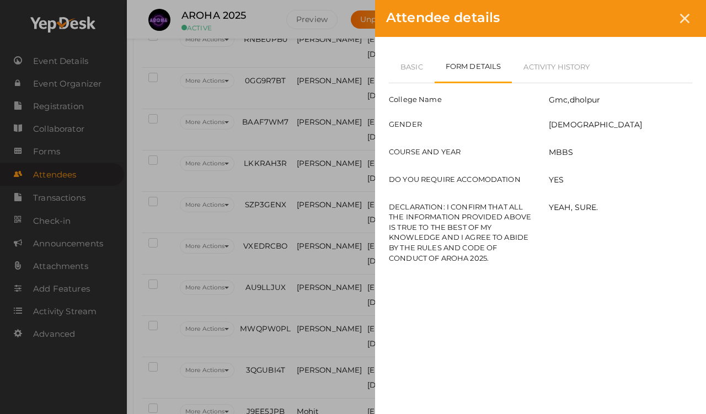
click at [409, 63] on link "Basic" at bounding box center [412, 67] width 46 height 32
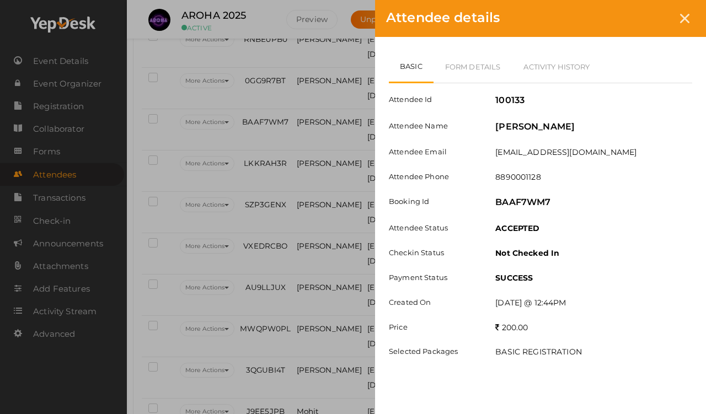
click at [463, 55] on link "Form Details" at bounding box center [473, 67] width 79 height 32
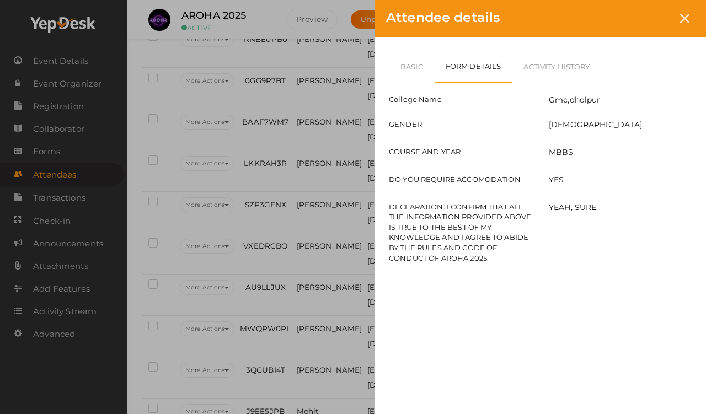
click at [414, 67] on link "Basic" at bounding box center [412, 67] width 46 height 32
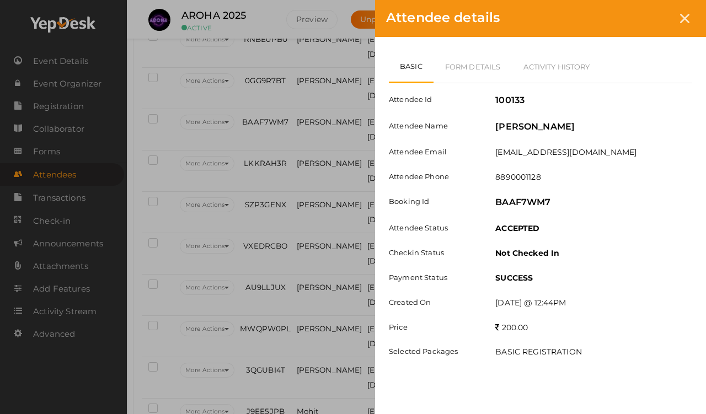
click at [651, 9] on div "Attendee details" at bounding box center [540, 18] width 331 height 37
click at [651, 17] on icon at bounding box center [684, 18] width 9 height 9
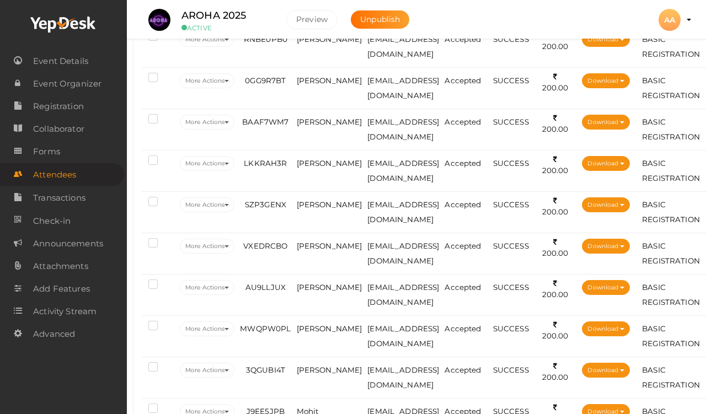
click at [313, 168] on span "[PERSON_NAME]" at bounding box center [330, 163] width 66 height 9
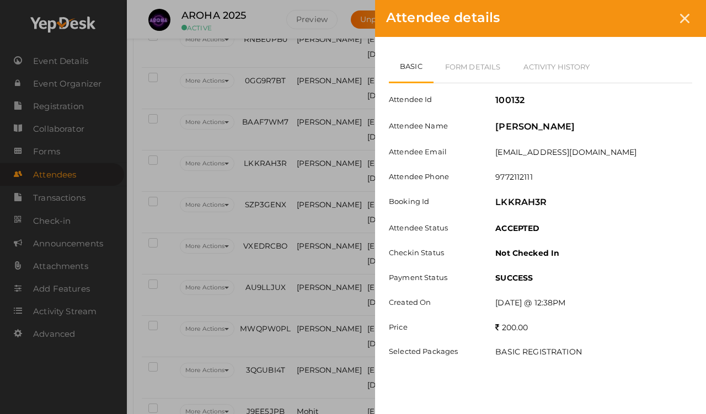
click at [468, 66] on link "Form Details" at bounding box center [473, 67] width 79 height 32
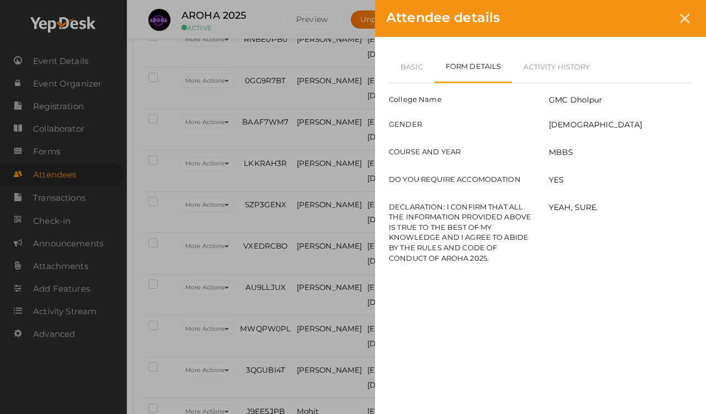
click at [409, 66] on link "Basic" at bounding box center [412, 67] width 46 height 32
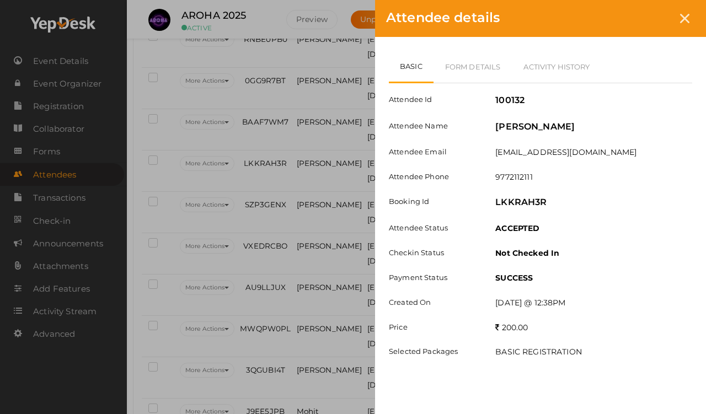
click at [651, 20] on icon at bounding box center [684, 18] width 9 height 9
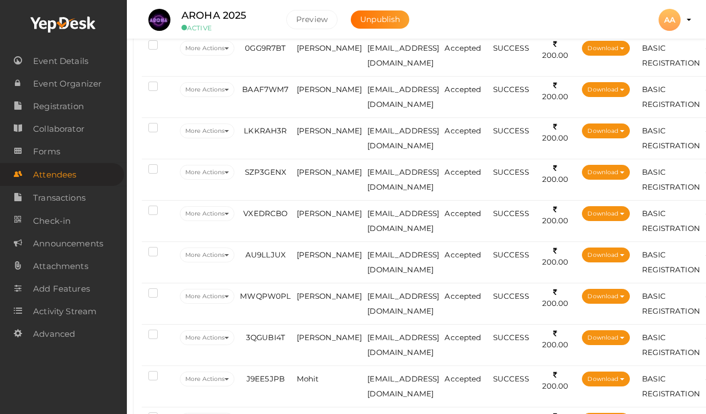
scroll to position [1187, 5]
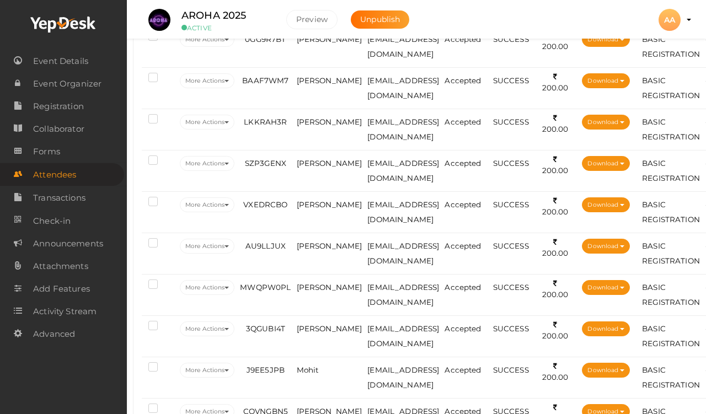
click at [312, 161] on span "[PERSON_NAME]" at bounding box center [330, 163] width 66 height 9
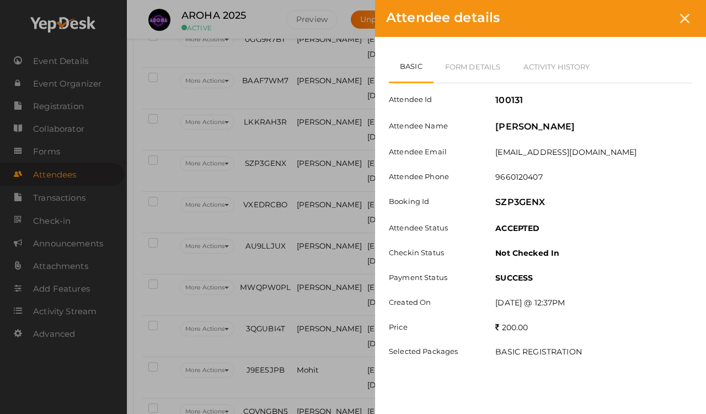
click at [464, 58] on link "Form Details" at bounding box center [473, 67] width 79 height 32
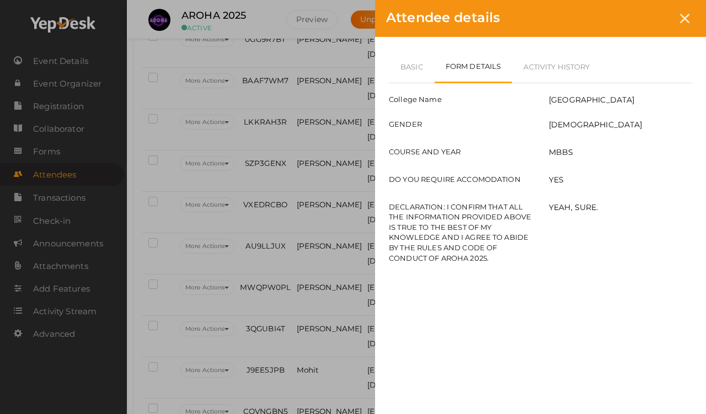
click at [397, 57] on link "Basic" at bounding box center [412, 67] width 46 height 32
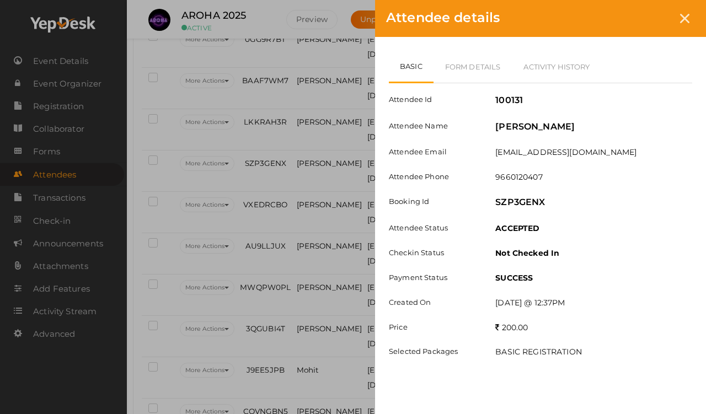
click at [651, 14] on icon at bounding box center [684, 18] width 9 height 9
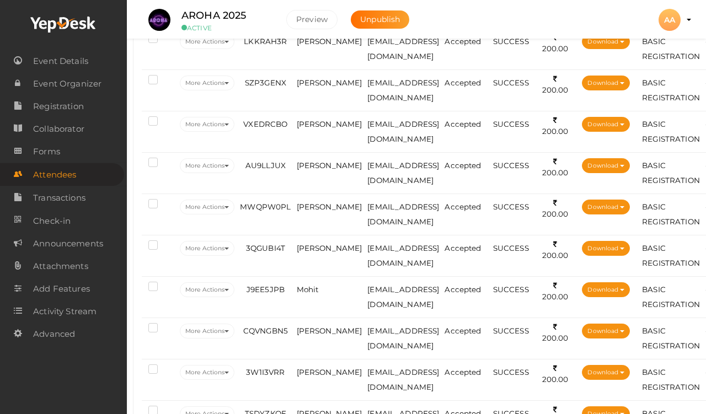
scroll to position [1271, 5]
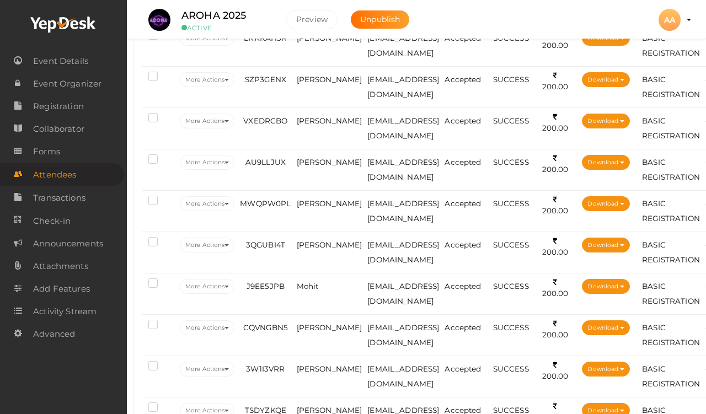
click at [316, 121] on span "[PERSON_NAME]" at bounding box center [330, 120] width 66 height 9
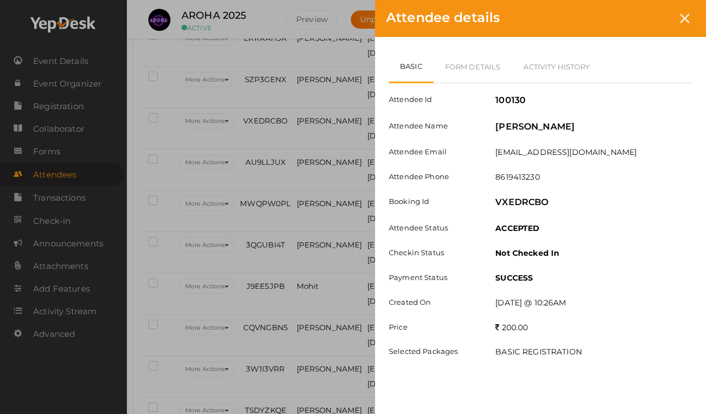
click at [476, 68] on link "Form Details" at bounding box center [473, 67] width 79 height 32
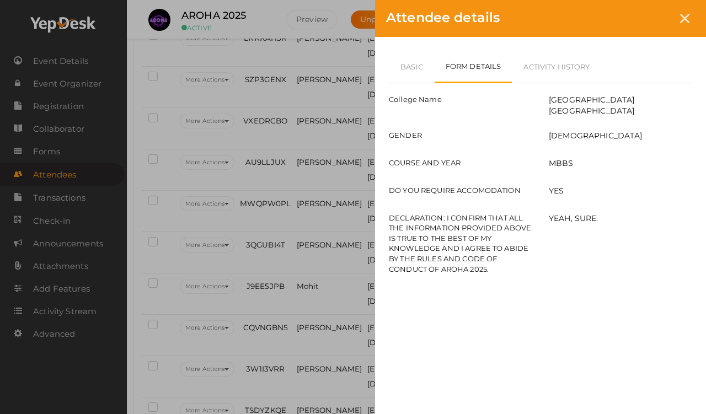
click at [411, 67] on link "Basic" at bounding box center [412, 67] width 46 height 32
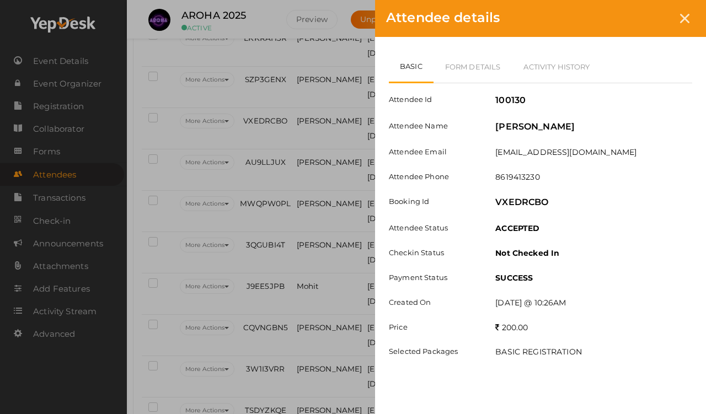
click at [651, 20] on icon at bounding box center [684, 18] width 9 height 9
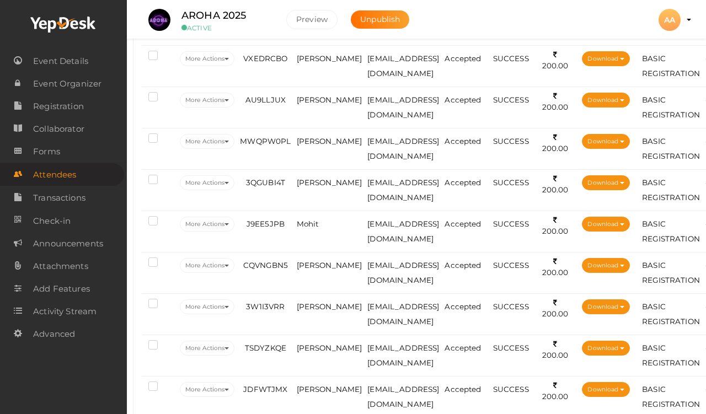
scroll to position [1336, 5]
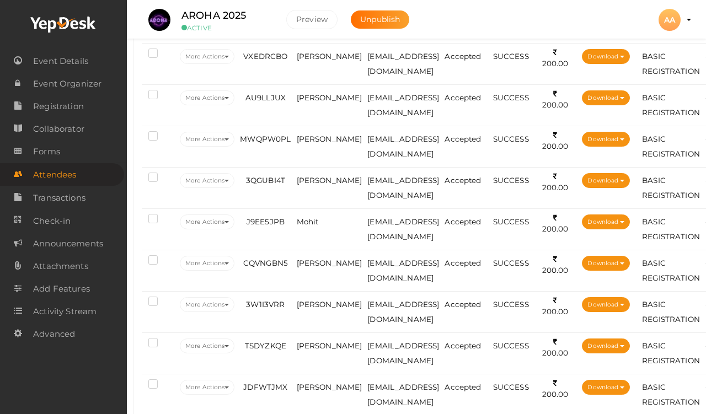
click at [316, 61] on span "[PERSON_NAME]" at bounding box center [330, 56] width 66 height 9
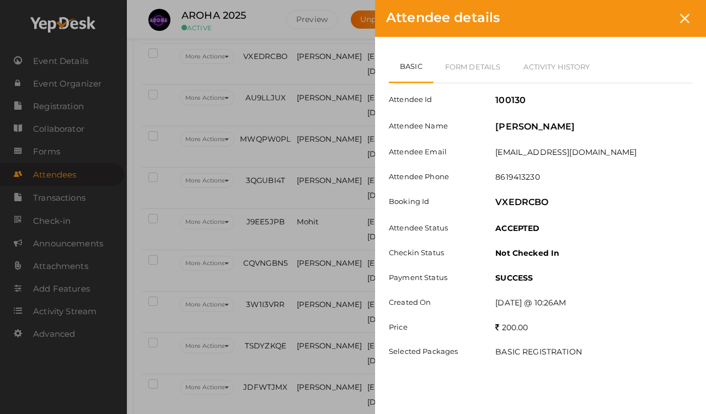
click at [462, 57] on link "Form Details" at bounding box center [473, 67] width 79 height 32
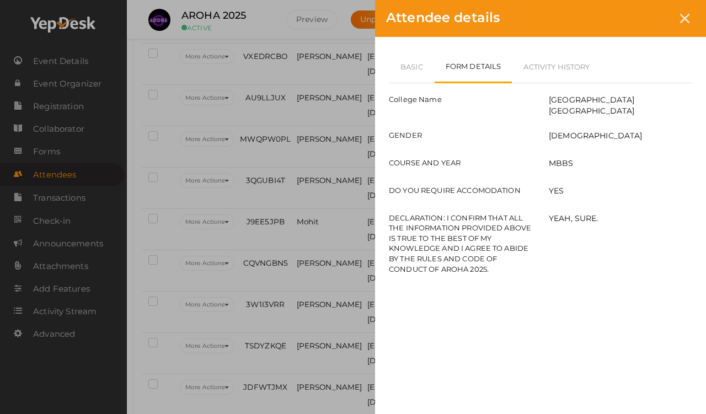
click at [411, 62] on link "Basic" at bounding box center [412, 67] width 46 height 32
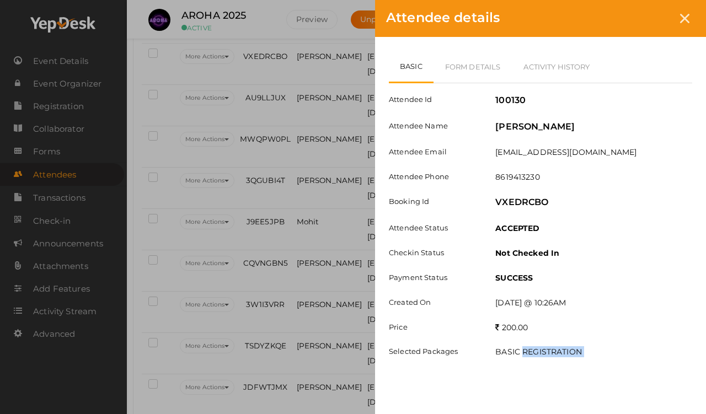
click at [651, 215] on div "Attendee Id 100130 Attendee Name [PERSON_NAME] Attendee Email [EMAIL_ADDRESS][D…" at bounding box center [541, 225] width 304 height 285
click at [475, 55] on link "Form Details" at bounding box center [473, 67] width 79 height 32
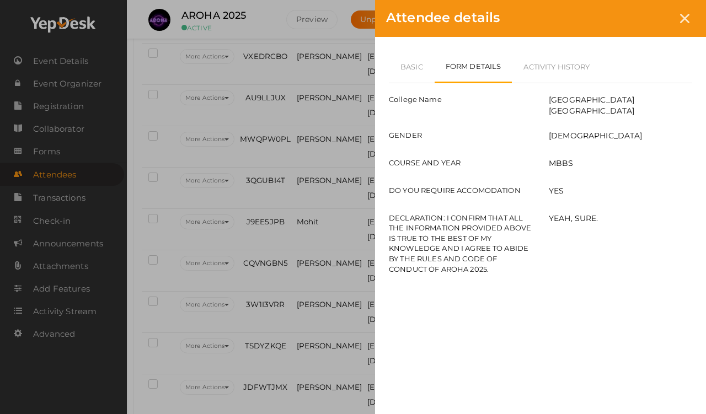
click at [651, 9] on div at bounding box center [685, 18] width 20 height 20
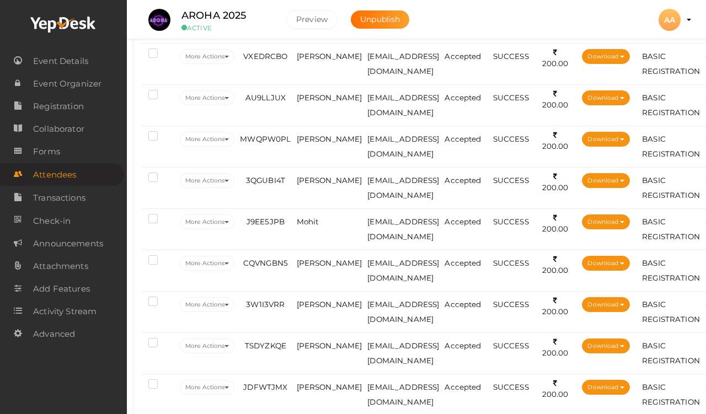
click at [306, 61] on td "[PERSON_NAME]" at bounding box center [329, 63] width 71 height 41
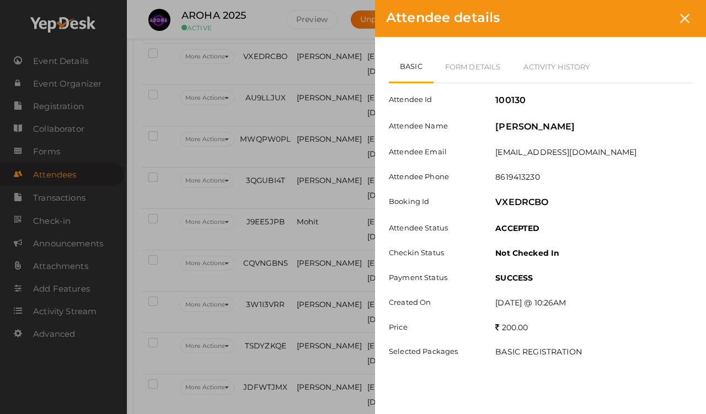
click at [462, 68] on link "Form Details" at bounding box center [473, 67] width 79 height 32
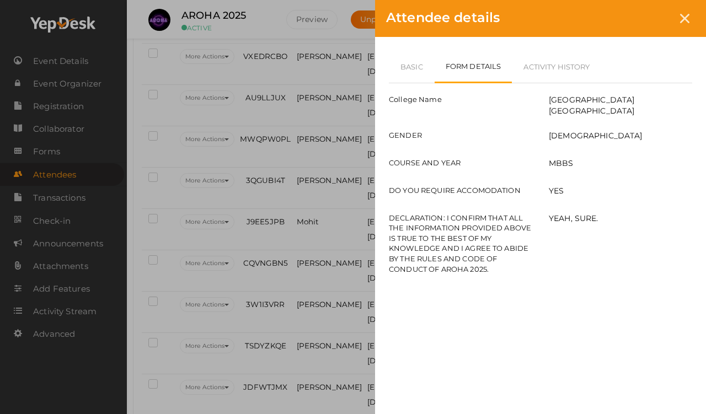
click at [651, 29] on div at bounding box center [685, 18] width 20 height 20
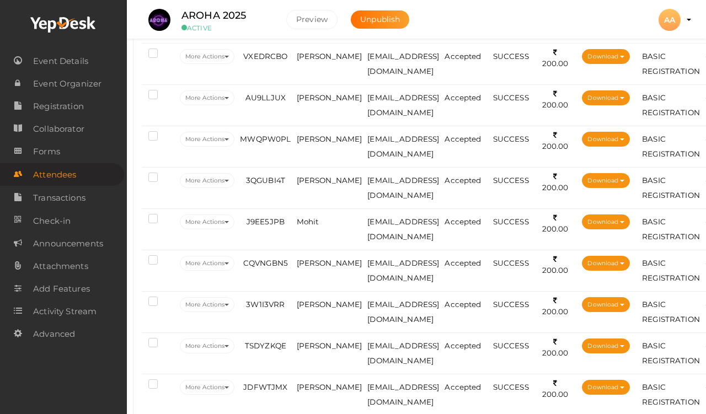
click at [306, 102] on span "[PERSON_NAME]" at bounding box center [330, 97] width 66 height 9
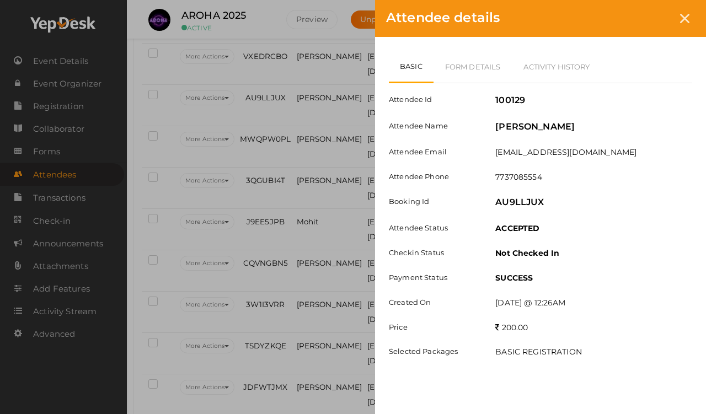
click at [463, 55] on link "Form Details" at bounding box center [473, 67] width 79 height 32
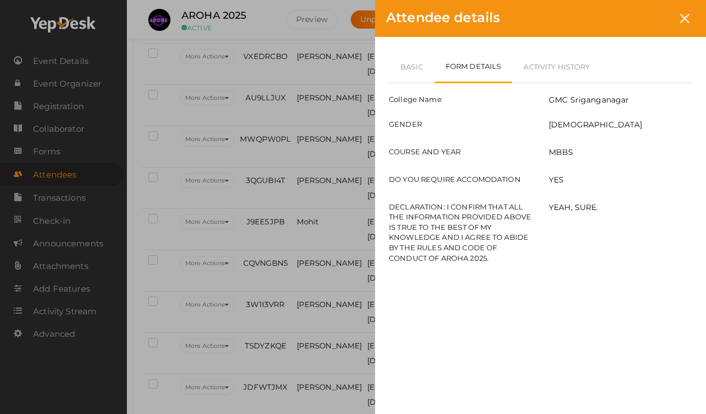
click at [406, 55] on link "Basic" at bounding box center [412, 67] width 46 height 32
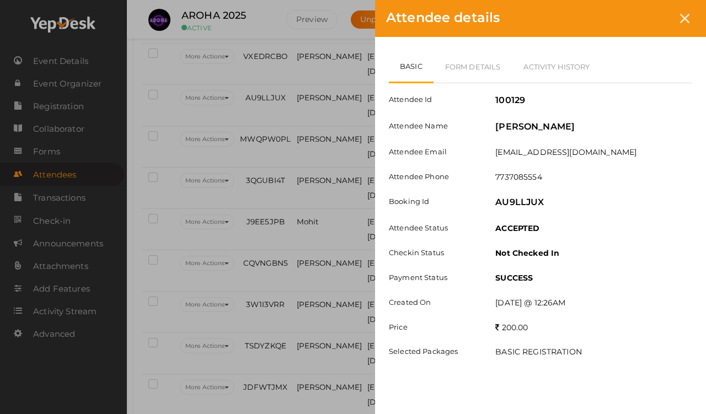
click at [651, 28] on div at bounding box center [685, 18] width 20 height 20
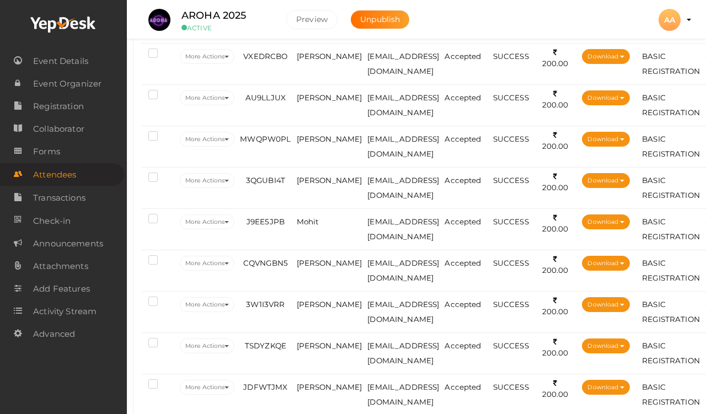
click at [318, 94] on span "[PERSON_NAME]" at bounding box center [330, 97] width 66 height 9
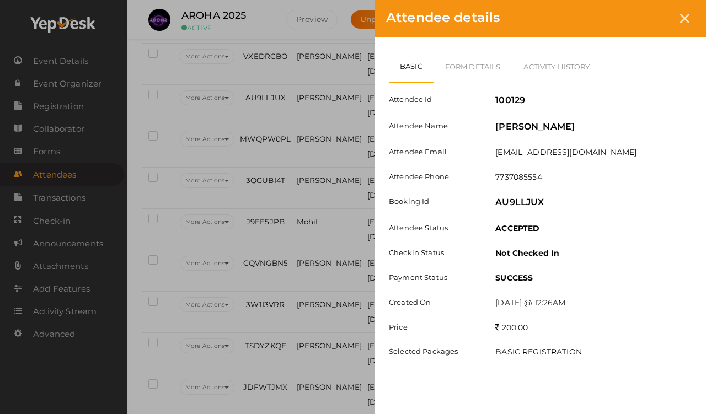
click at [486, 68] on link "Form Details" at bounding box center [473, 67] width 79 height 32
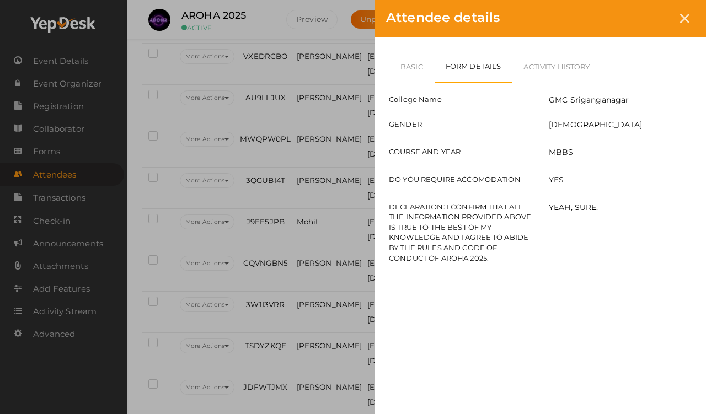
click at [414, 67] on link "Basic" at bounding box center [412, 67] width 46 height 32
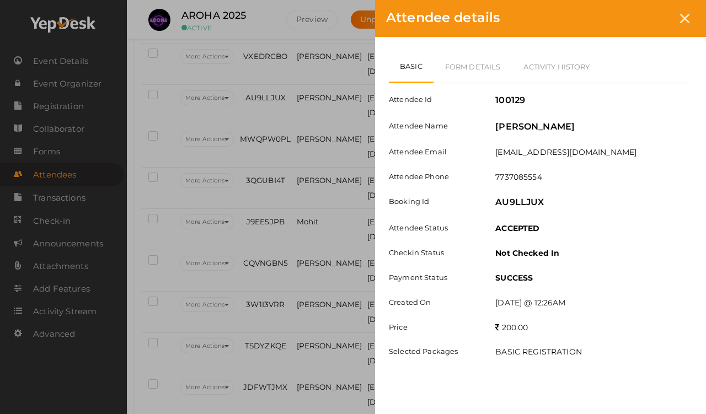
click at [651, 22] on icon at bounding box center [684, 18] width 9 height 9
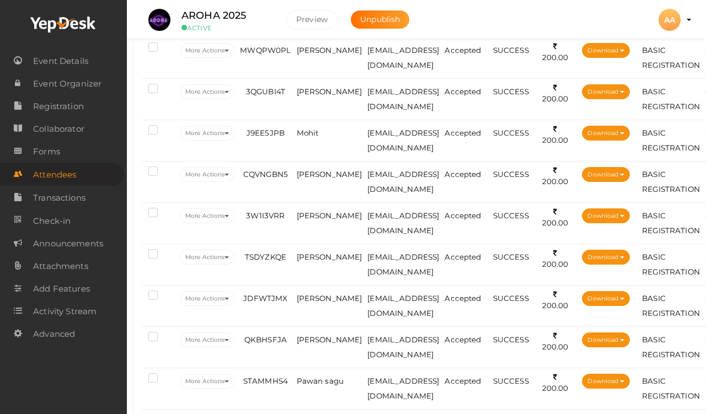
scroll to position [1425, 5]
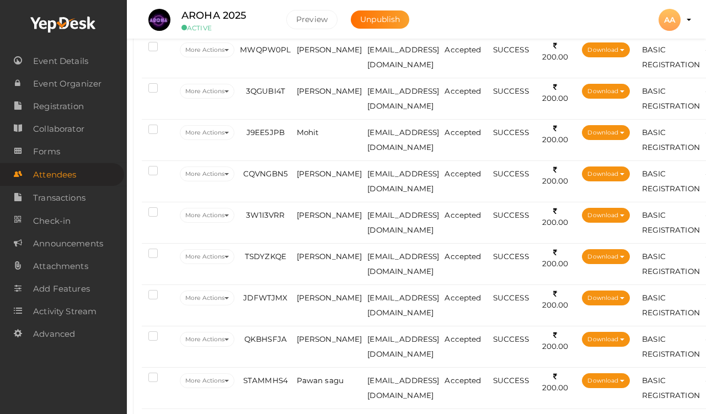
click at [316, 50] on span "[PERSON_NAME]" at bounding box center [330, 49] width 66 height 9
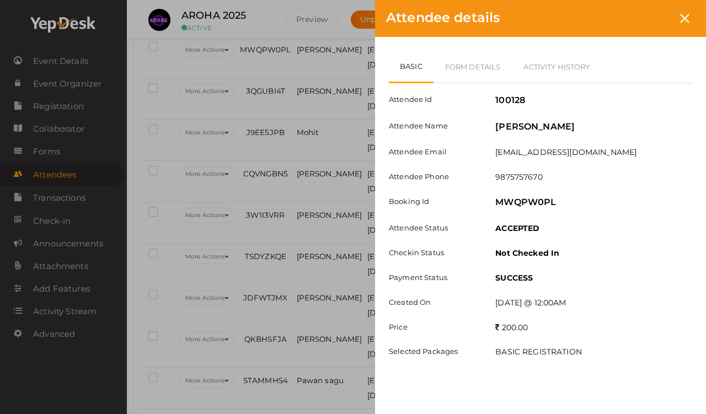
click at [466, 63] on link "Form Details" at bounding box center [473, 67] width 79 height 32
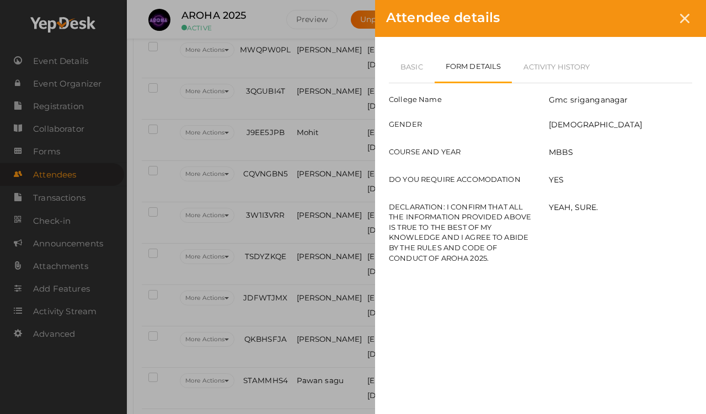
click at [407, 67] on link "Basic" at bounding box center [412, 67] width 46 height 32
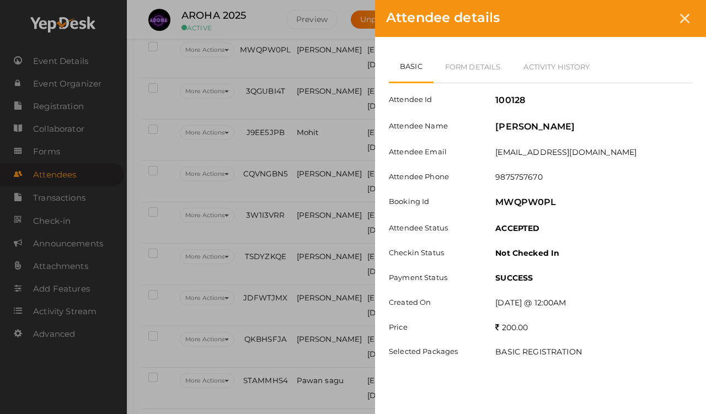
click at [469, 56] on link "Form Details" at bounding box center [473, 67] width 79 height 32
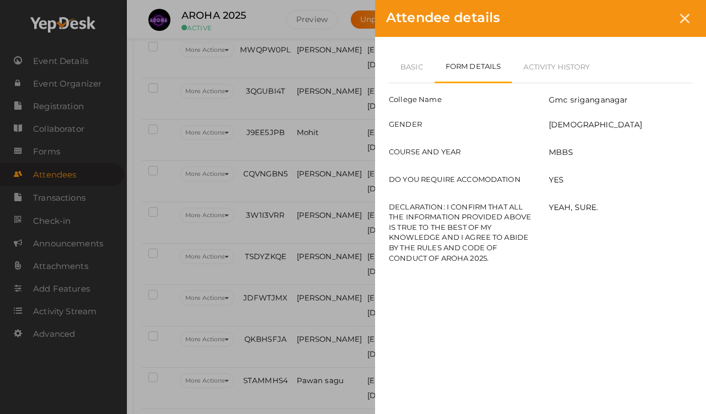
click at [403, 65] on link "Basic" at bounding box center [412, 67] width 46 height 32
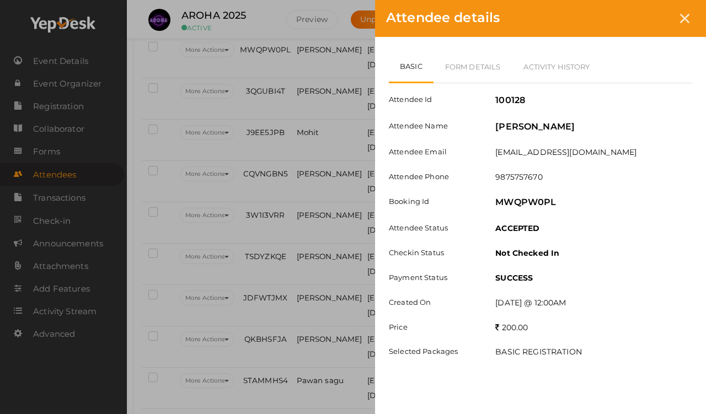
click at [651, 12] on div at bounding box center [685, 18] width 20 height 20
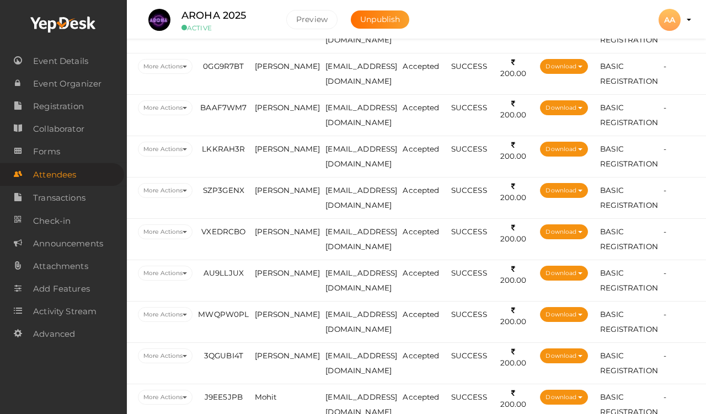
scroll to position [1252, 98]
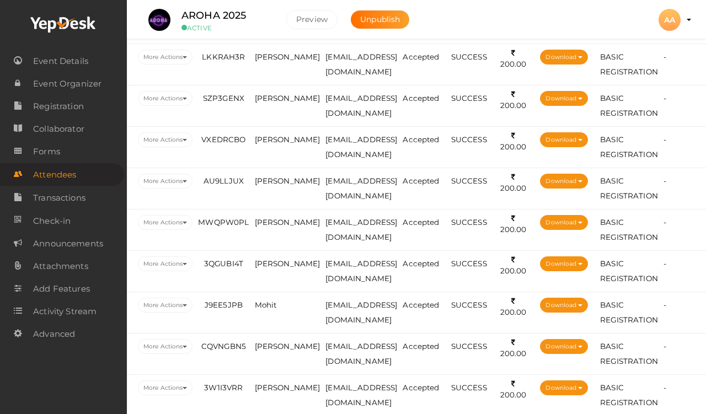
click at [255, 223] on span "[PERSON_NAME]" at bounding box center [288, 222] width 66 height 9
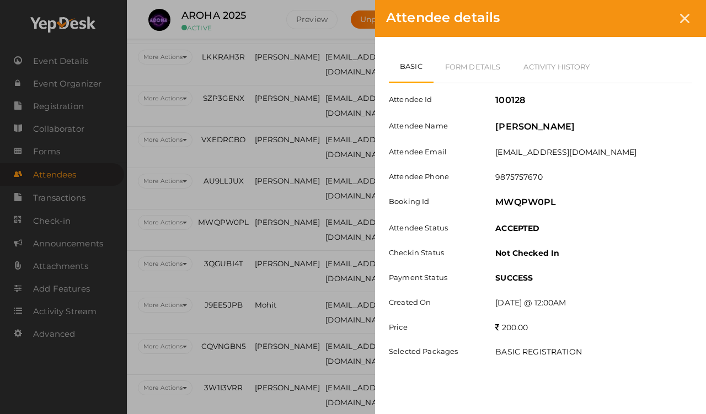
click at [476, 73] on link "Form Details" at bounding box center [473, 67] width 79 height 32
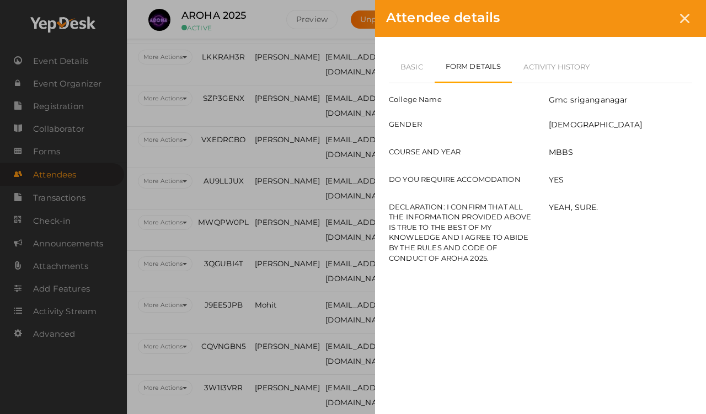
click at [405, 62] on link "Basic" at bounding box center [412, 67] width 46 height 32
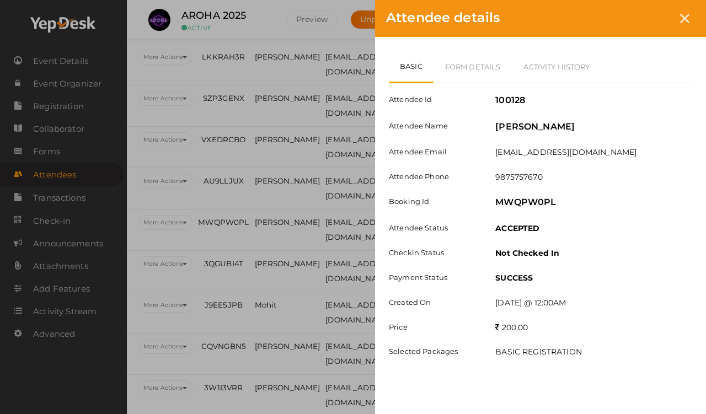
click at [651, 4] on div "Attendee details" at bounding box center [540, 18] width 331 height 37
click at [651, 20] on icon at bounding box center [684, 18] width 9 height 9
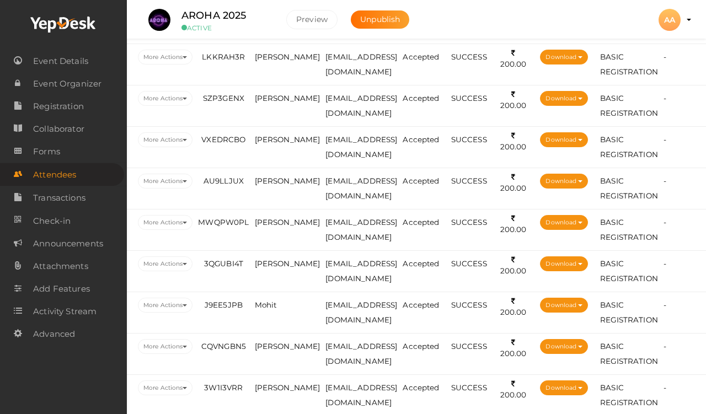
click at [255, 265] on span "[PERSON_NAME]" at bounding box center [288, 263] width 66 height 9
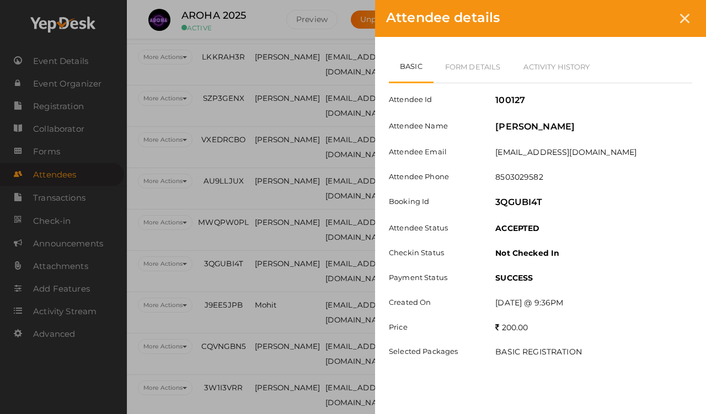
click at [489, 70] on link "Form Details" at bounding box center [473, 67] width 79 height 32
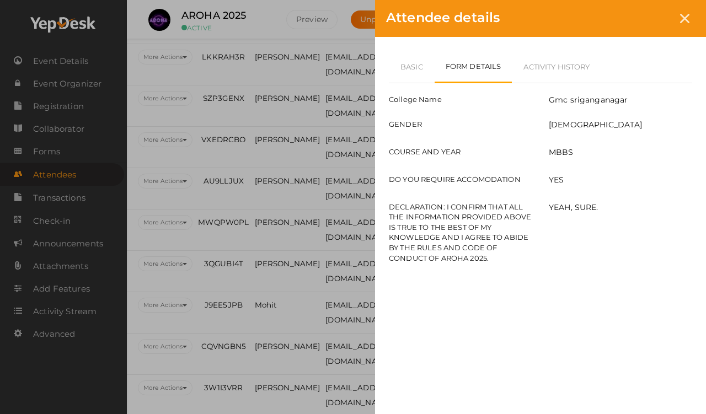
click at [408, 60] on link "Basic" at bounding box center [412, 67] width 46 height 32
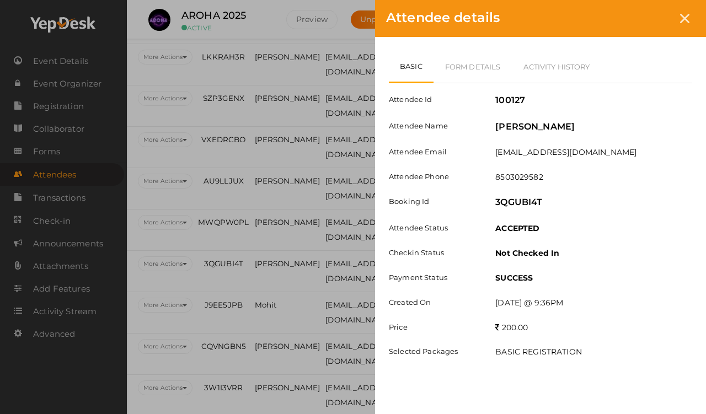
click at [651, 15] on icon at bounding box center [684, 18] width 9 height 9
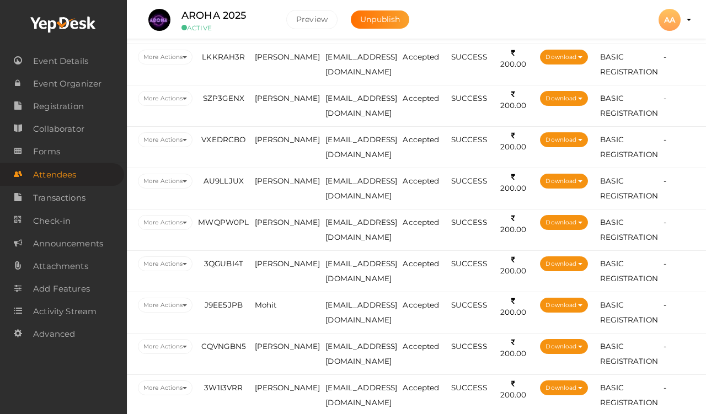
click at [252, 230] on td "[PERSON_NAME]" at bounding box center [287, 229] width 71 height 41
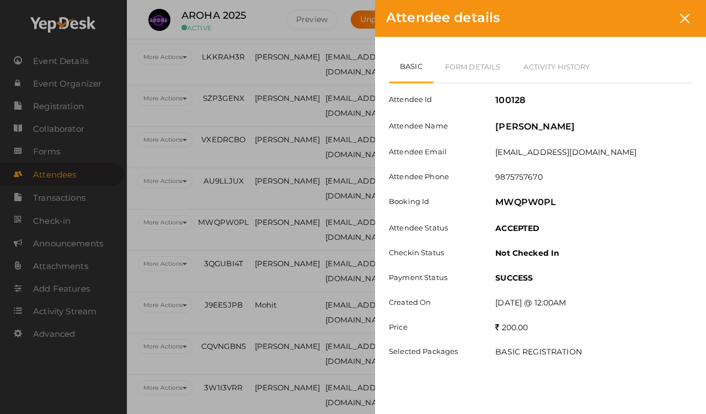
click at [476, 56] on link "Form Details" at bounding box center [473, 67] width 79 height 32
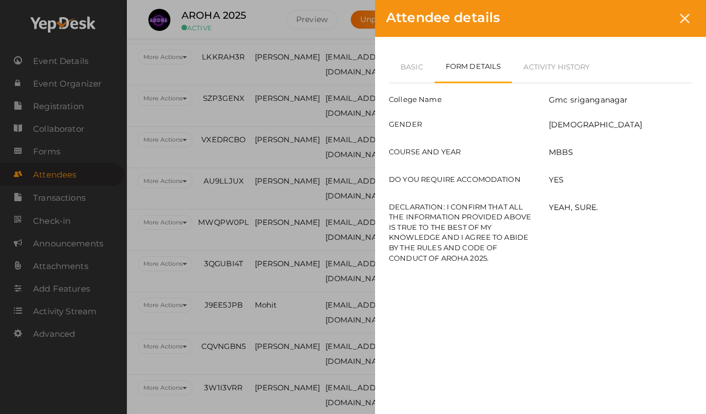
click at [416, 63] on link "Basic" at bounding box center [412, 67] width 46 height 32
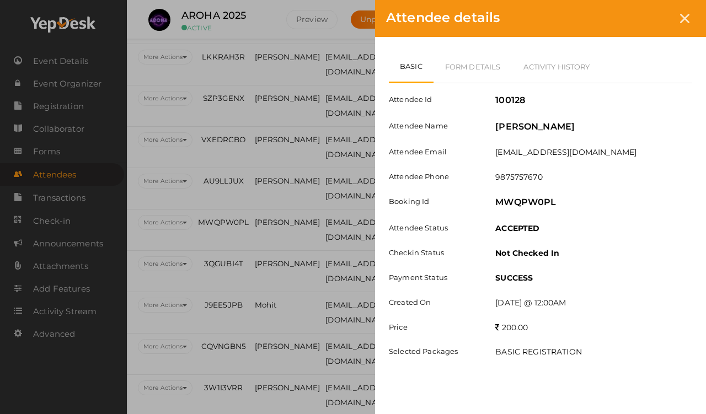
click at [481, 69] on link "Form Details" at bounding box center [473, 67] width 79 height 32
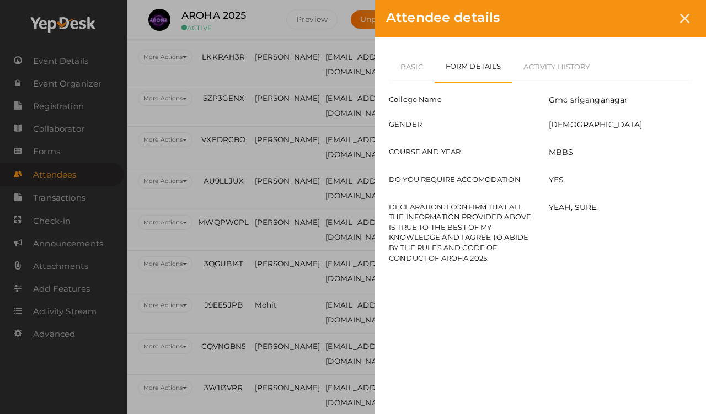
click at [651, 14] on icon at bounding box center [684, 18] width 9 height 9
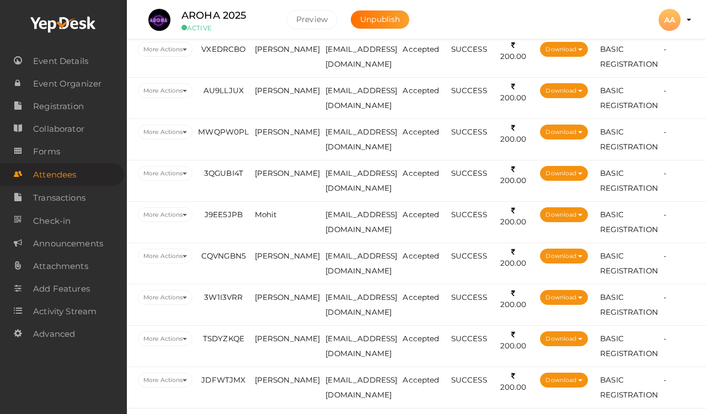
scroll to position [1341, 98]
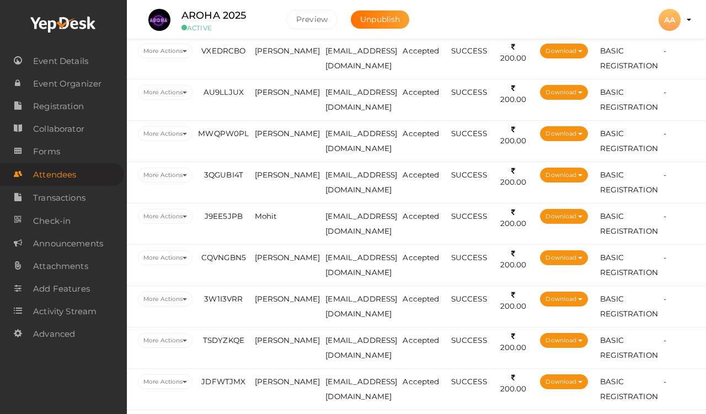
click at [255, 175] on span "[PERSON_NAME]" at bounding box center [288, 175] width 66 height 9
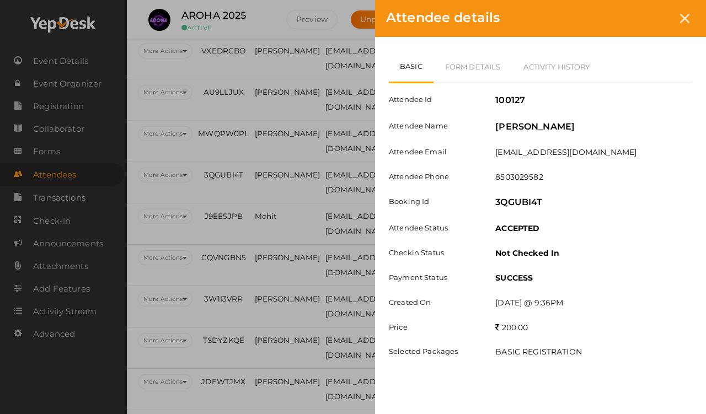
click at [453, 59] on link "Form Details" at bounding box center [473, 67] width 79 height 32
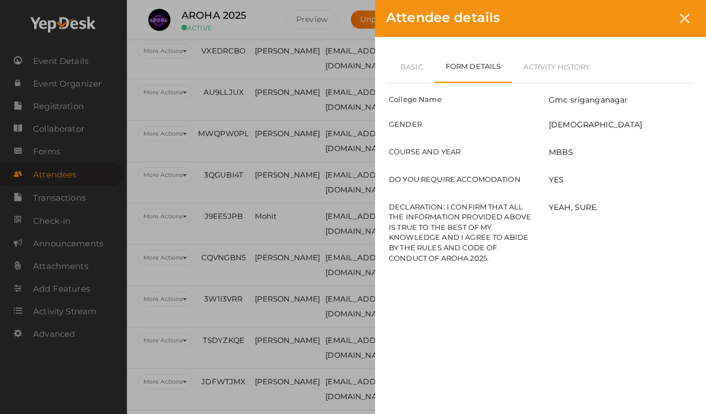
click at [416, 65] on link "Basic" at bounding box center [412, 67] width 46 height 32
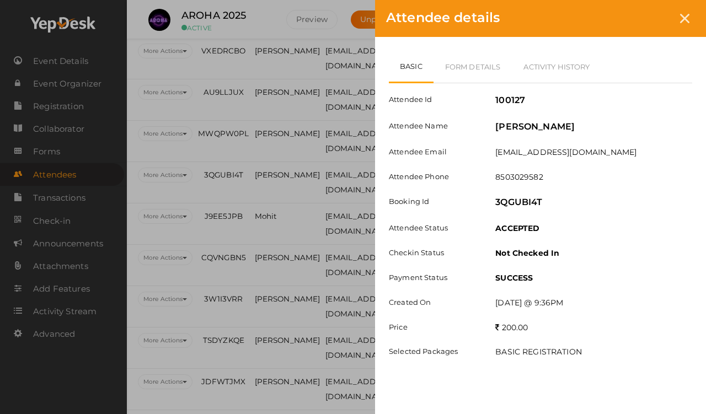
click at [651, 24] on div at bounding box center [685, 18] width 20 height 20
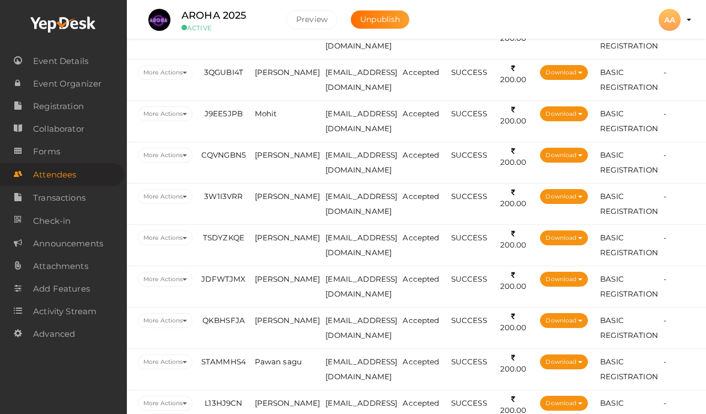
scroll to position [1443, 98]
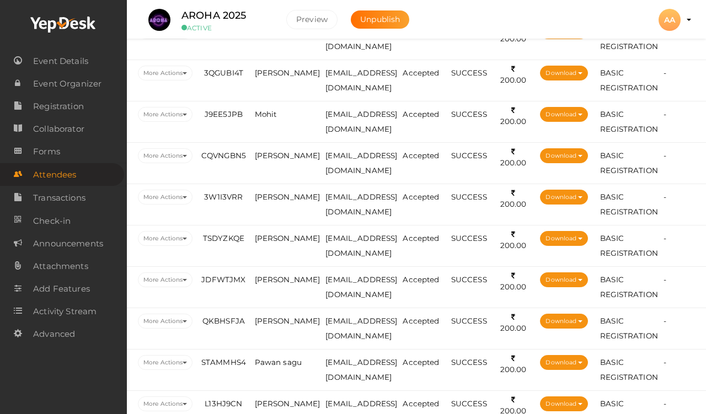
click at [255, 113] on span "Mohit" at bounding box center [266, 114] width 22 height 9
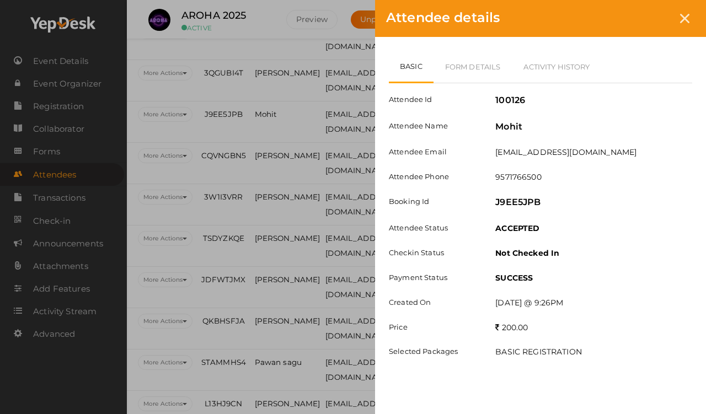
click at [466, 75] on link "Form Details" at bounding box center [473, 67] width 79 height 32
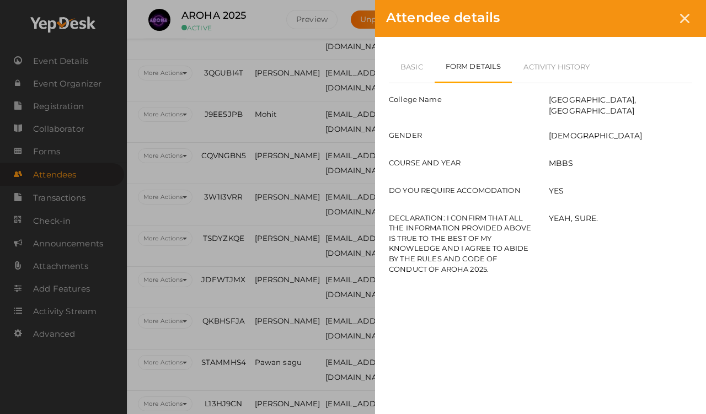
click at [412, 58] on link "Basic" at bounding box center [412, 67] width 46 height 32
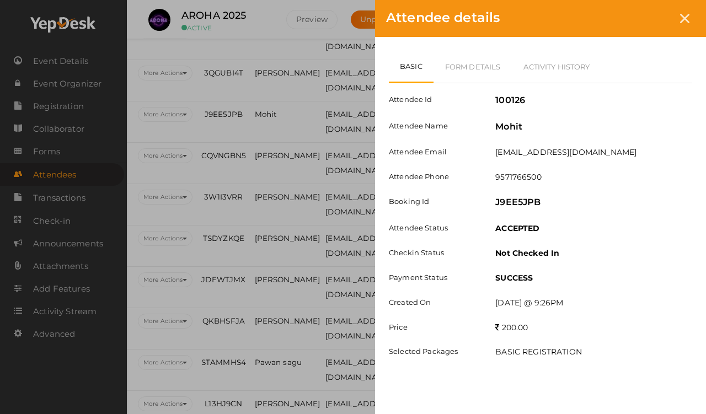
click at [651, 21] on icon at bounding box center [684, 18] width 9 height 9
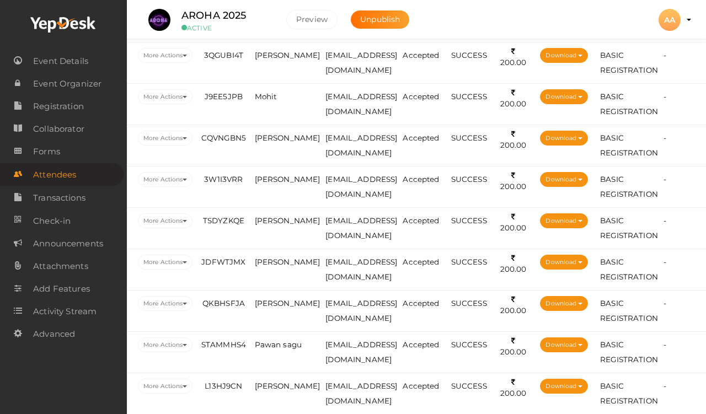
scroll to position [1466, 98]
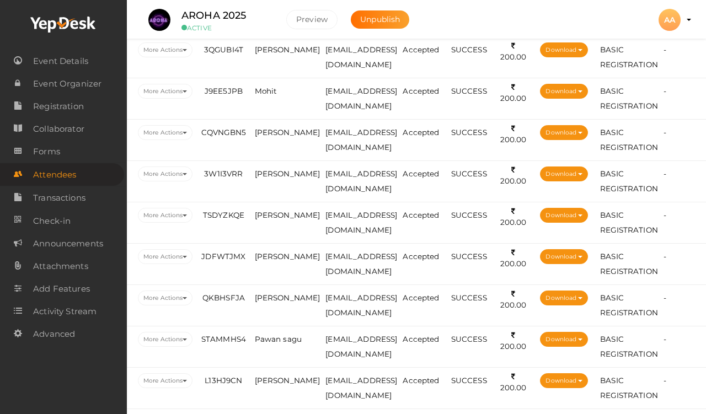
click at [255, 132] on span "[PERSON_NAME]" at bounding box center [288, 132] width 66 height 9
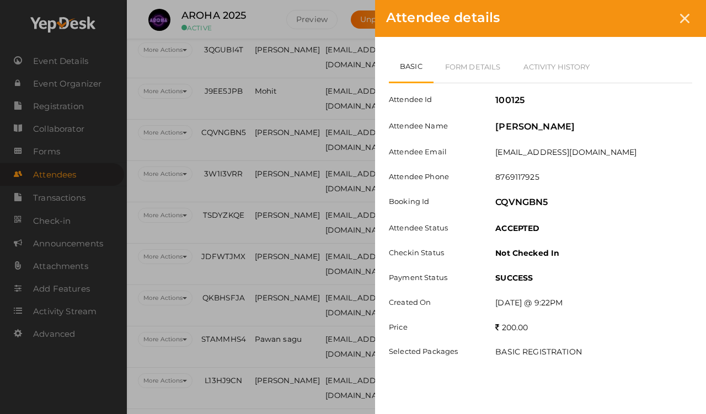
click at [458, 58] on link "Form Details" at bounding box center [473, 67] width 79 height 32
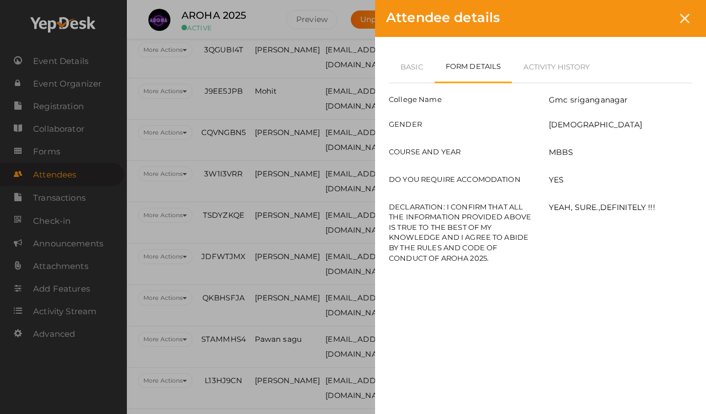
click at [408, 65] on link "Basic" at bounding box center [412, 67] width 46 height 32
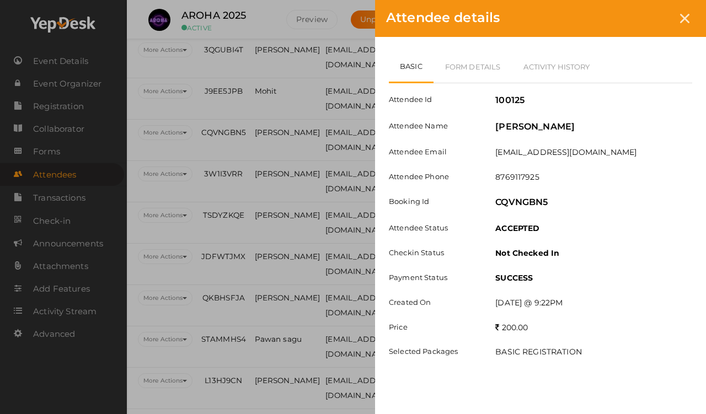
click at [651, 18] on icon at bounding box center [684, 18] width 9 height 9
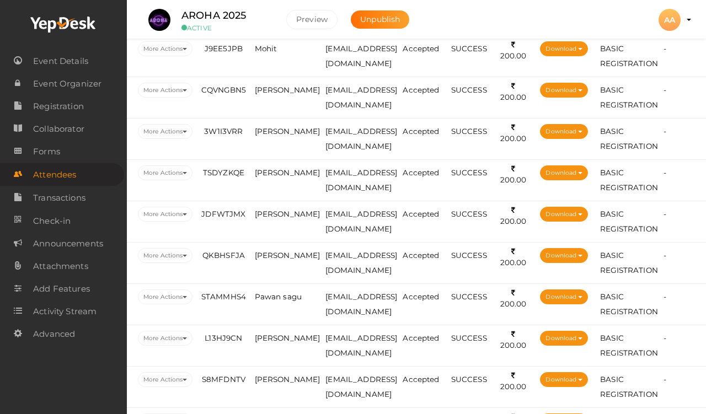
scroll to position [1508, 98]
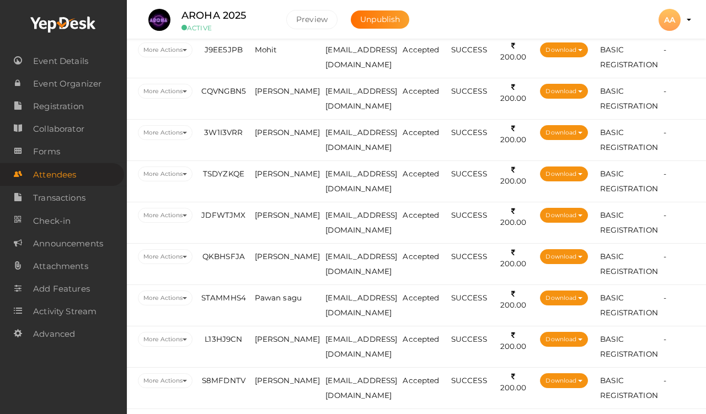
click at [252, 103] on td "[PERSON_NAME]" at bounding box center [287, 98] width 71 height 41
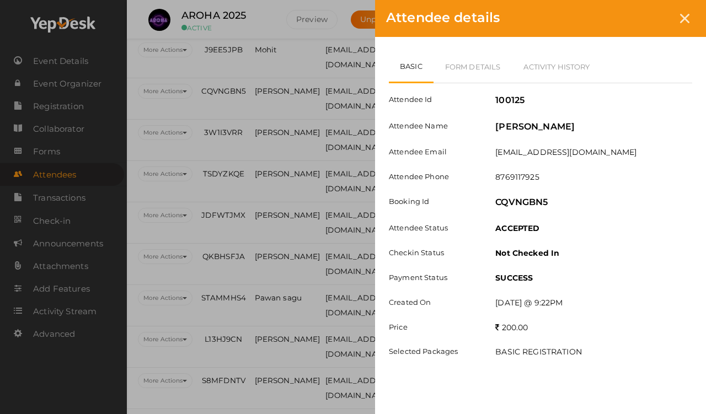
click at [651, 8] on div "Attendee details" at bounding box center [540, 18] width 331 height 37
click at [651, 19] on icon at bounding box center [684, 18] width 9 height 9
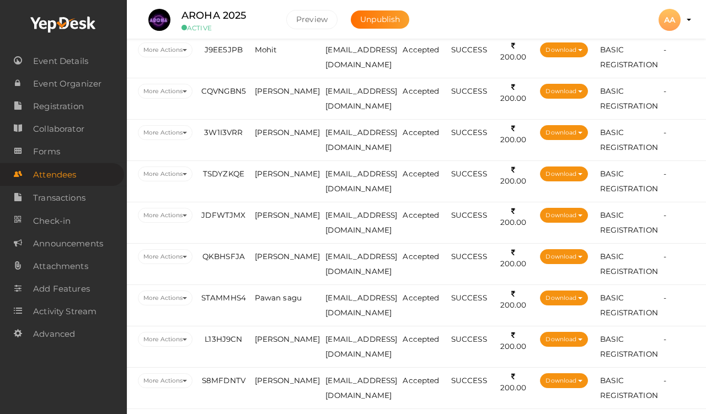
scroll to position [1525, 98]
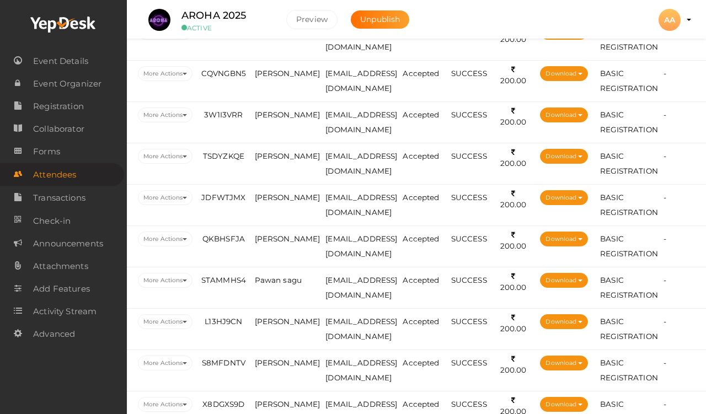
click at [255, 119] on span "[PERSON_NAME]" at bounding box center [288, 114] width 66 height 9
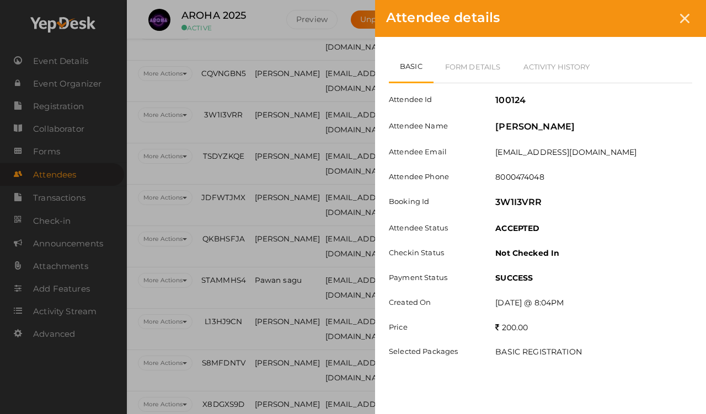
click at [470, 63] on link "Form Details" at bounding box center [473, 67] width 79 height 32
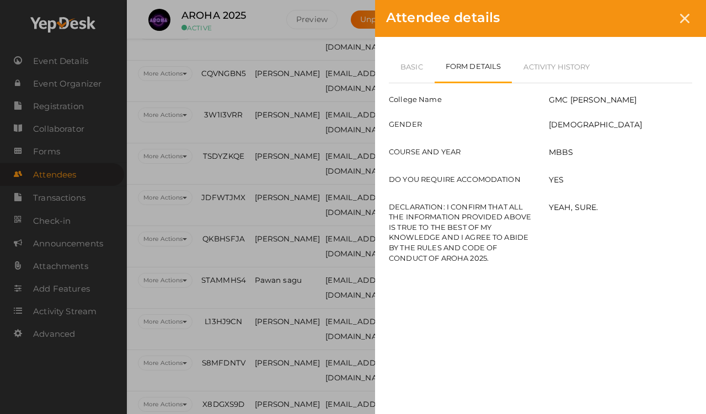
click at [651, 23] on icon at bounding box center [684, 18] width 9 height 9
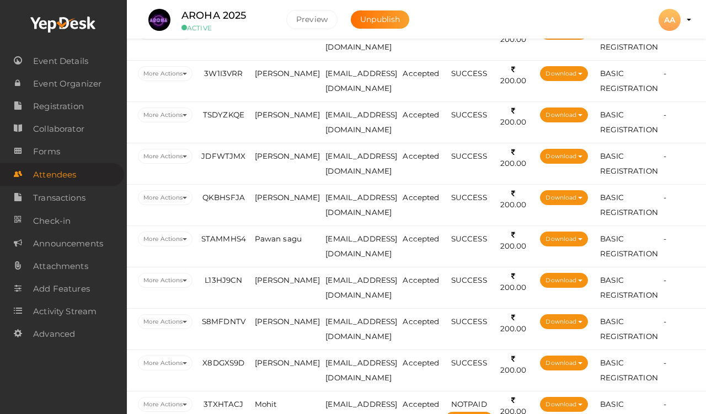
scroll to position [1567, 99]
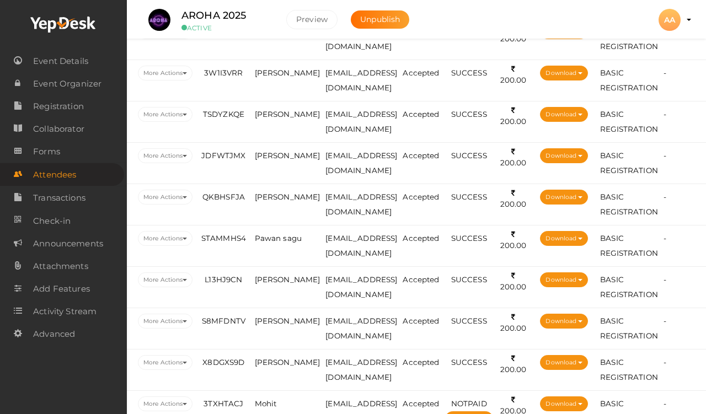
click at [255, 114] on span "[PERSON_NAME]" at bounding box center [288, 114] width 66 height 9
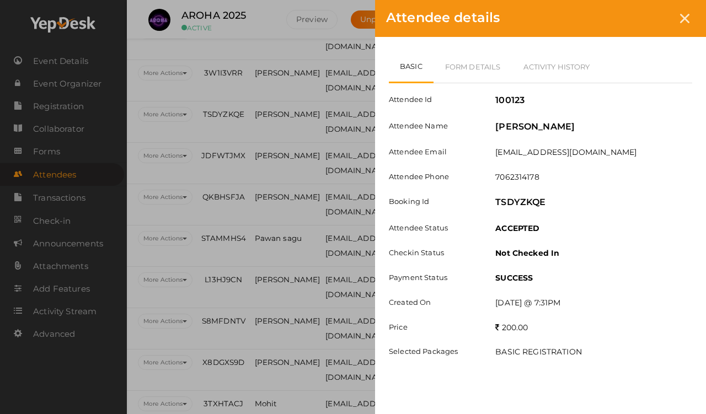
click at [481, 75] on link "Form Details" at bounding box center [473, 67] width 79 height 32
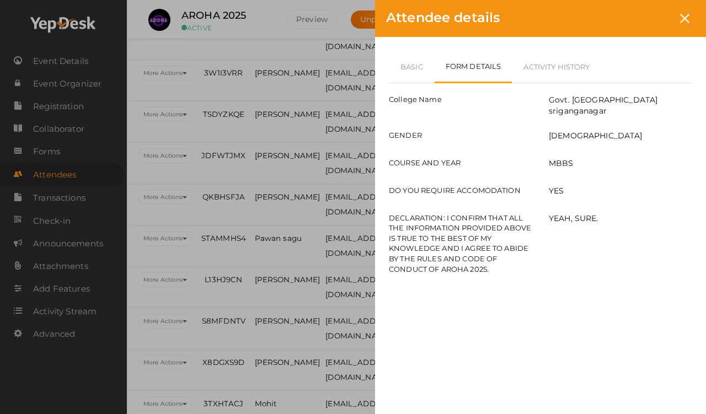
click at [405, 69] on link "Basic" at bounding box center [412, 67] width 46 height 32
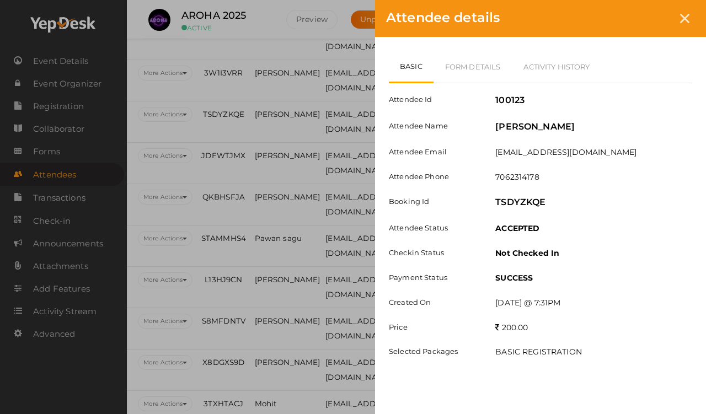
click at [651, 17] on icon at bounding box center [684, 18] width 9 height 9
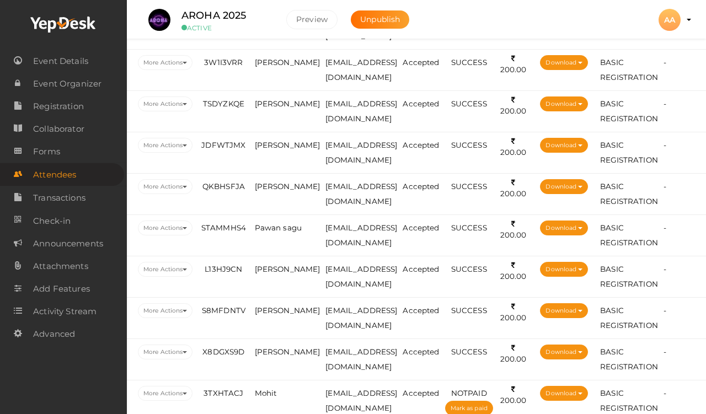
scroll to position [1587, 99]
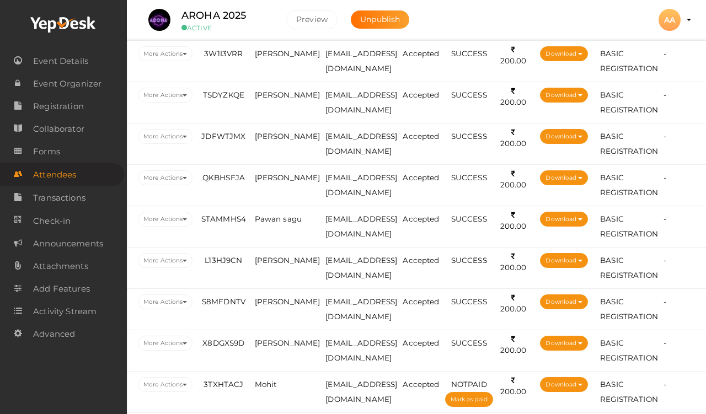
click at [255, 135] on span "[PERSON_NAME]" at bounding box center [288, 136] width 66 height 9
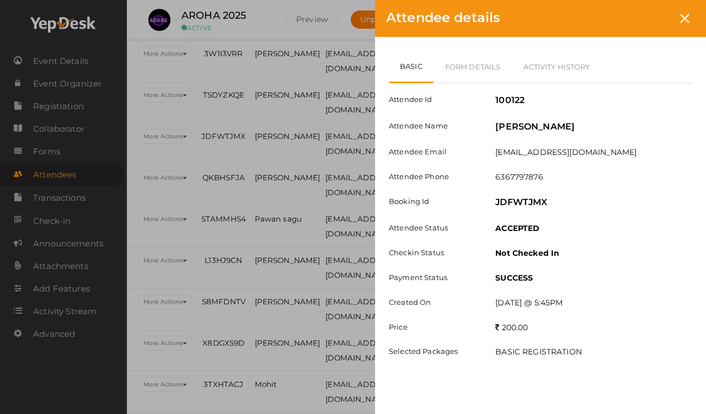
click at [467, 66] on link "Form Details" at bounding box center [473, 67] width 79 height 32
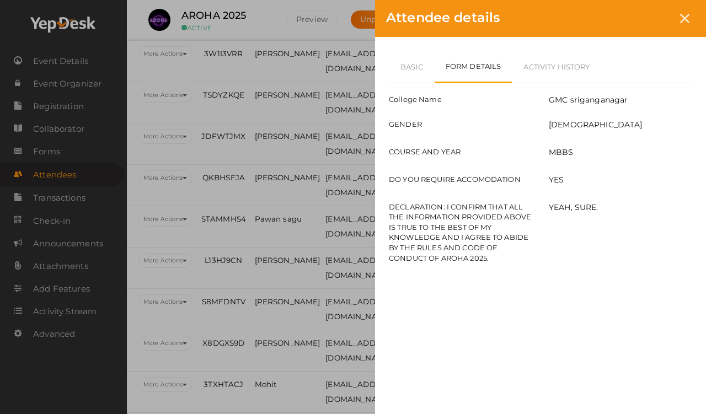
click at [405, 58] on link "Basic" at bounding box center [412, 67] width 46 height 32
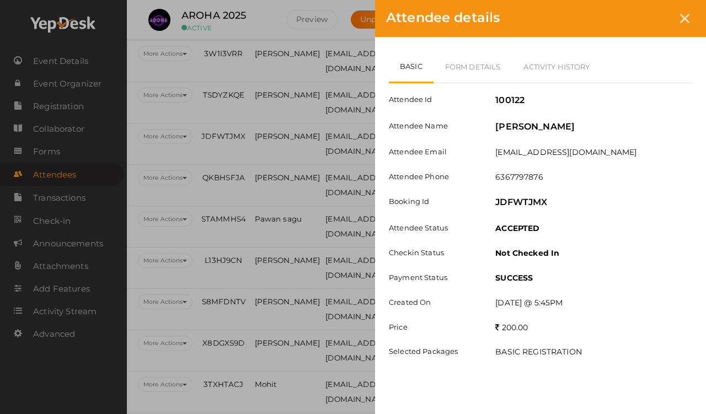
click at [651, 19] on icon at bounding box center [684, 18] width 9 height 9
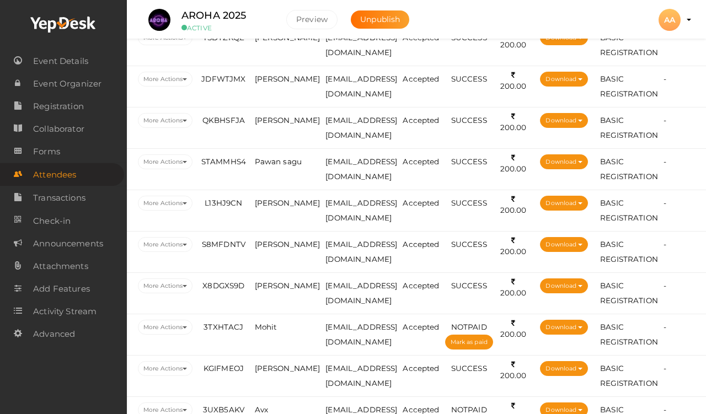
scroll to position [1645, 99]
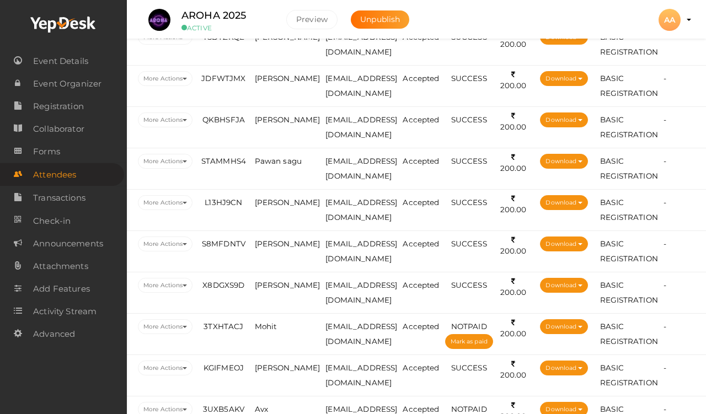
click at [255, 124] on span "[PERSON_NAME]" at bounding box center [288, 119] width 66 height 9
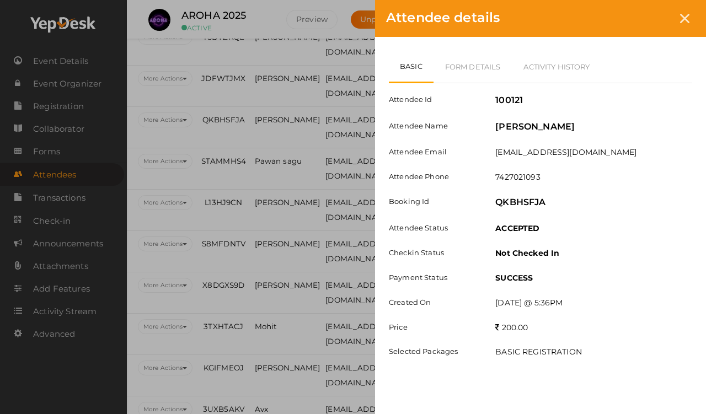
click at [463, 62] on link "Form Details" at bounding box center [473, 67] width 79 height 32
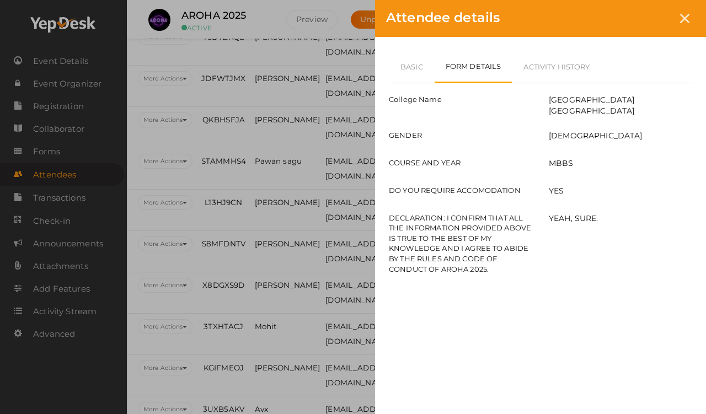
click at [411, 57] on link "Basic" at bounding box center [412, 67] width 46 height 32
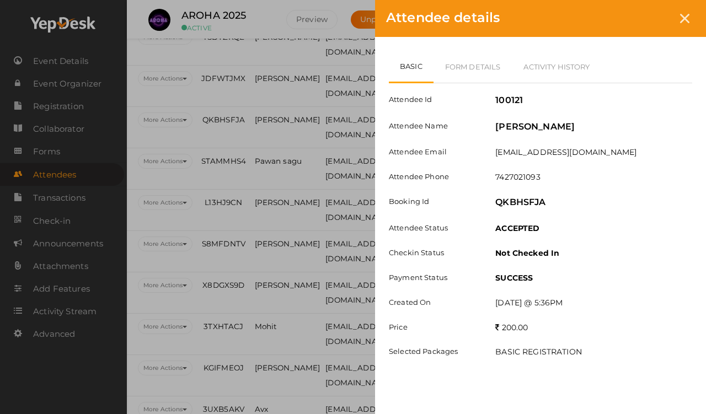
click at [651, 18] on icon at bounding box center [684, 18] width 9 height 9
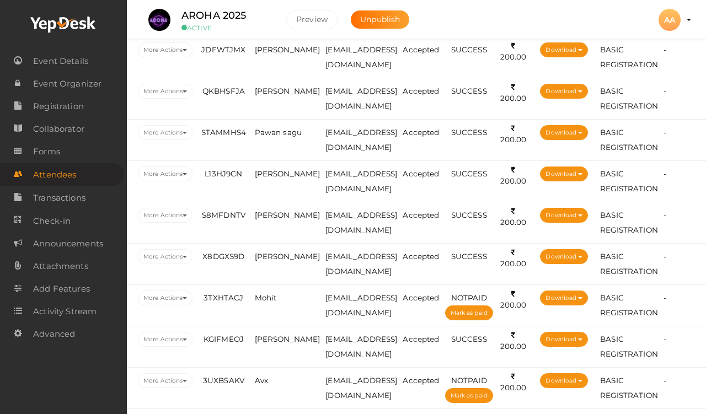
scroll to position [1671, 99]
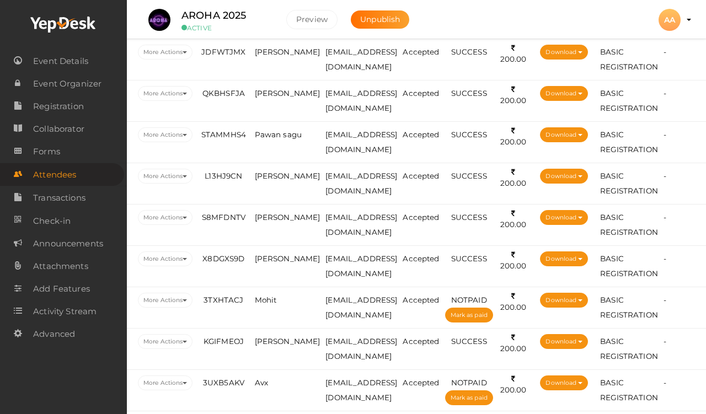
click at [255, 139] on span "Pawan sagu" at bounding box center [278, 134] width 47 height 9
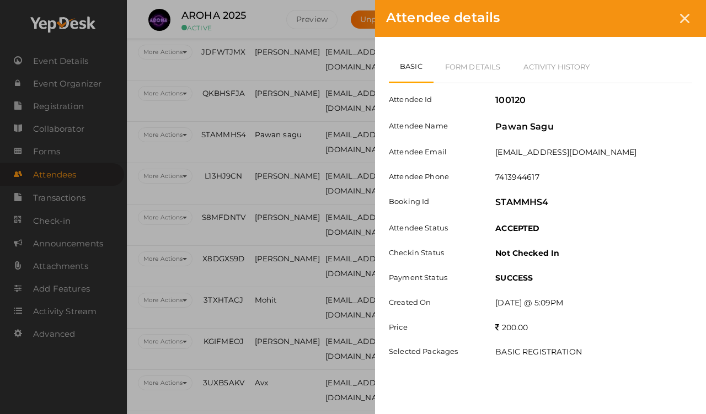
click at [464, 72] on link "Form Details" at bounding box center [473, 67] width 79 height 32
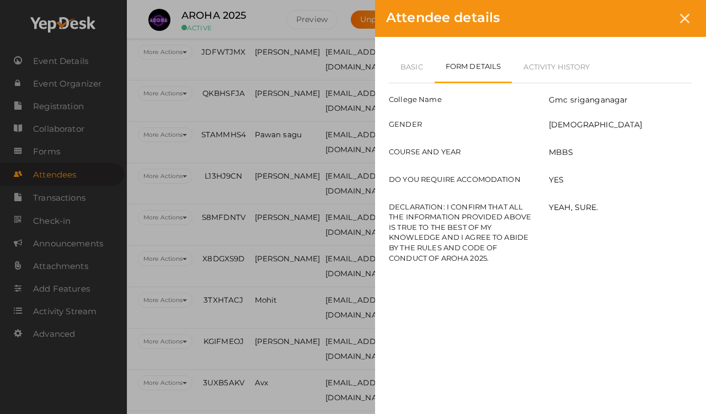
click at [651, 18] on icon at bounding box center [684, 18] width 9 height 9
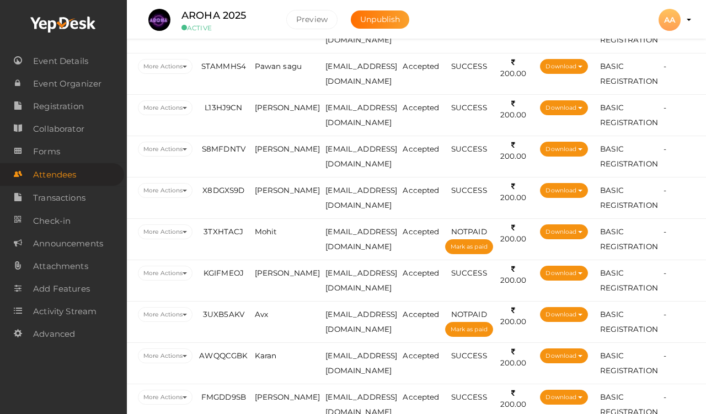
scroll to position [1739, 99]
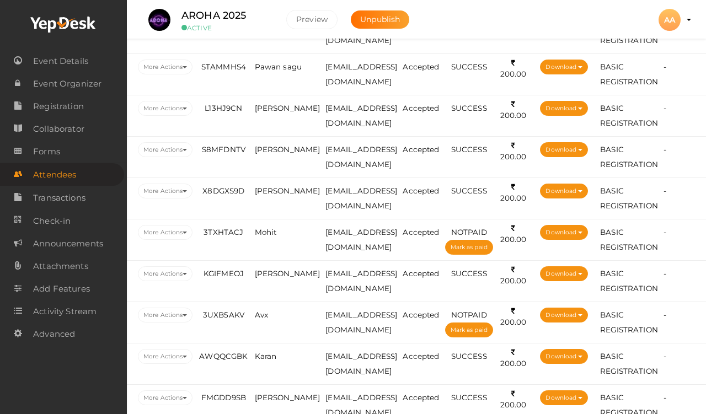
click at [252, 132] on td "[PERSON_NAME]" at bounding box center [287, 115] width 71 height 41
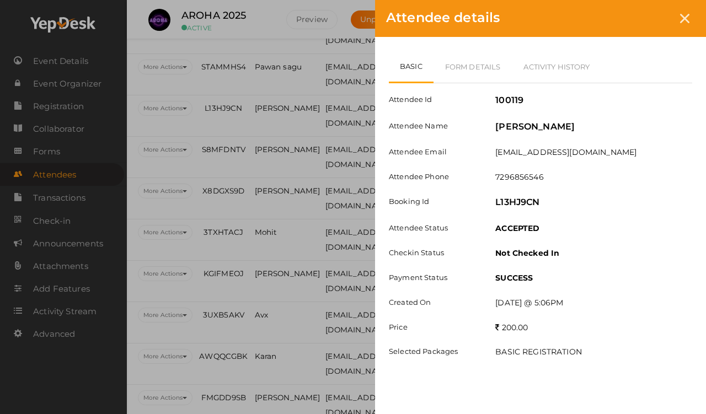
click at [494, 62] on link "Form Details" at bounding box center [473, 67] width 79 height 32
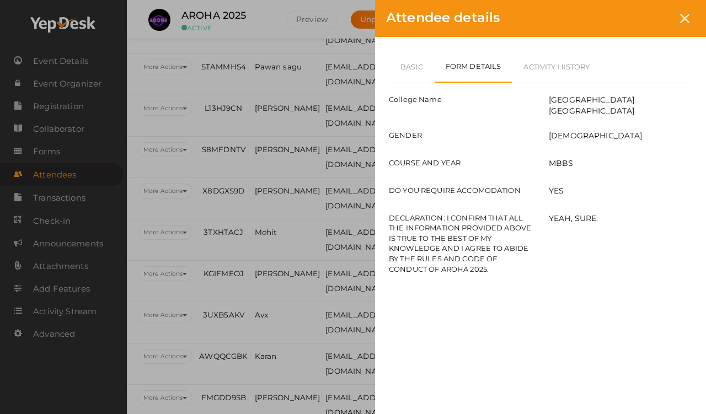
click at [651, 18] on div at bounding box center [685, 18] width 20 height 20
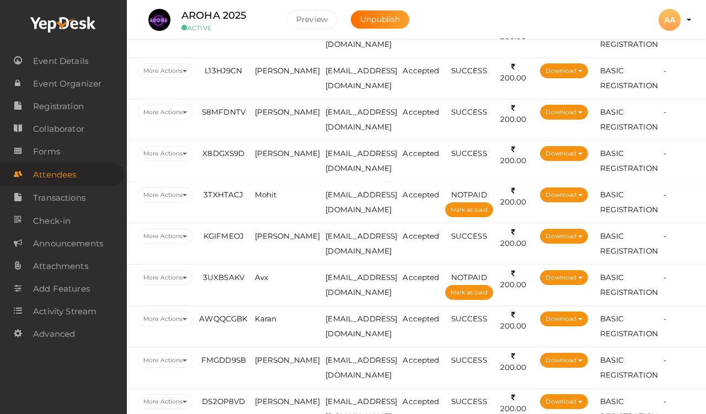
scroll to position [1781, 99]
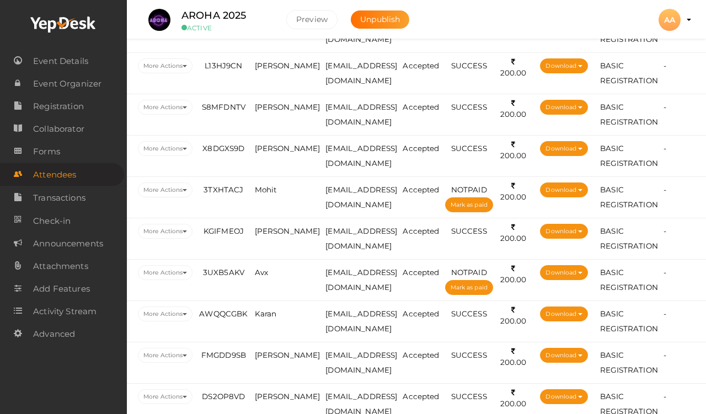
click at [255, 111] on span "[PERSON_NAME]" at bounding box center [288, 107] width 66 height 9
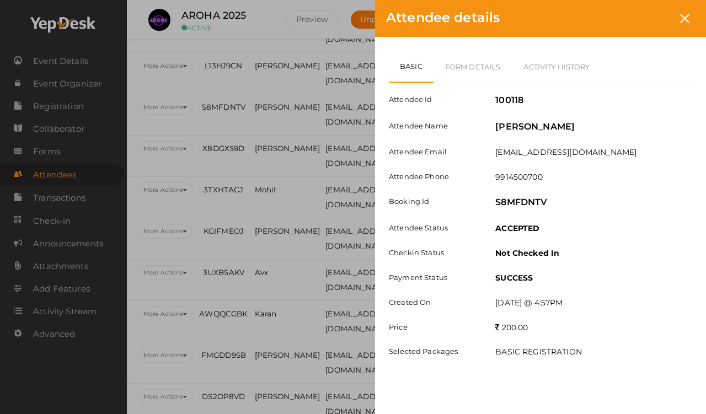
click at [486, 83] on link "Form Details" at bounding box center [473, 67] width 79 height 32
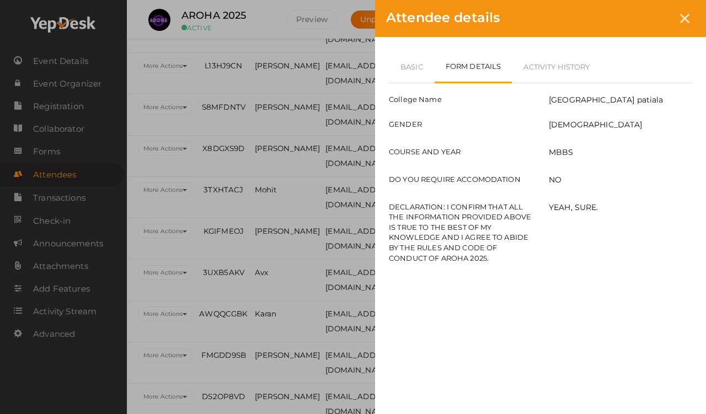
click at [461, 63] on link "Form Details" at bounding box center [474, 67] width 78 height 33
click at [411, 59] on link "Basic" at bounding box center [412, 67] width 46 height 32
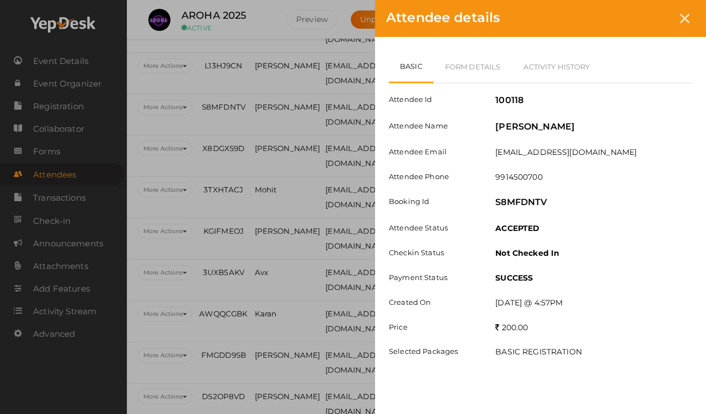
click at [482, 63] on link "Form Details" at bounding box center [473, 67] width 79 height 32
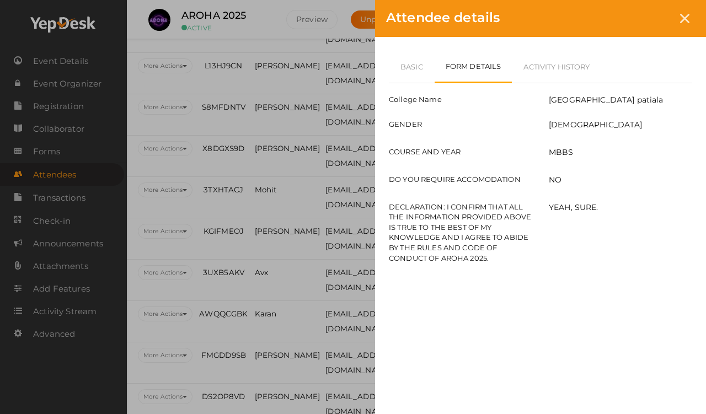
click at [406, 71] on link "Basic" at bounding box center [412, 67] width 46 height 32
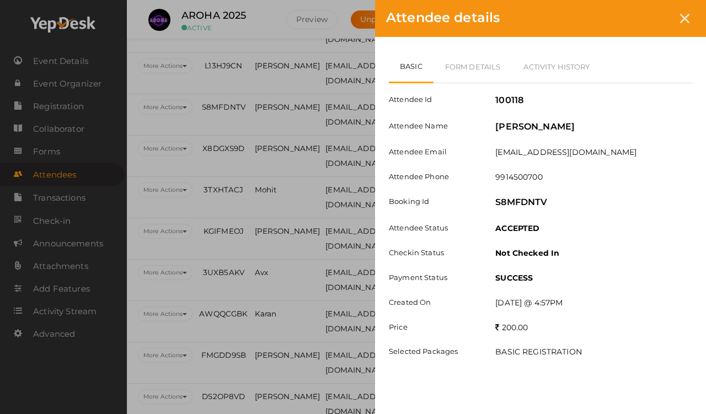
click at [651, 10] on div at bounding box center [685, 18] width 20 height 20
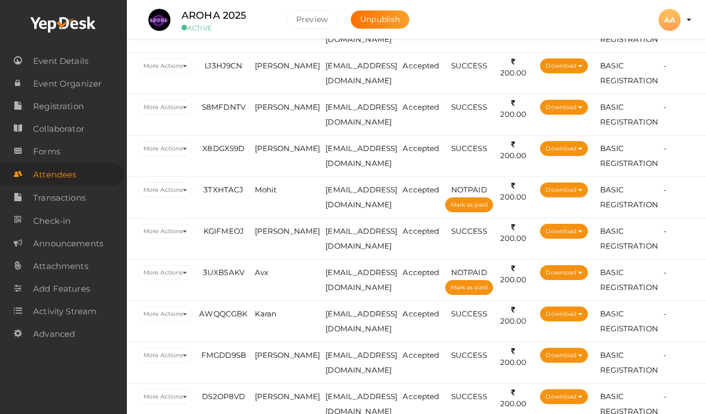
click at [255, 70] on span "[PERSON_NAME]" at bounding box center [288, 65] width 66 height 9
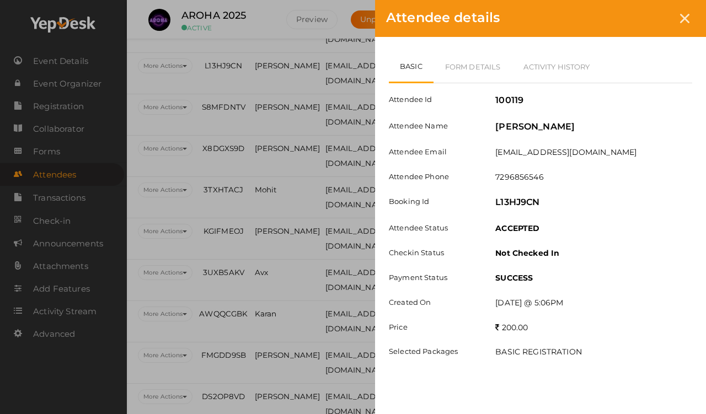
click at [461, 65] on link "Form Details" at bounding box center [473, 67] width 79 height 32
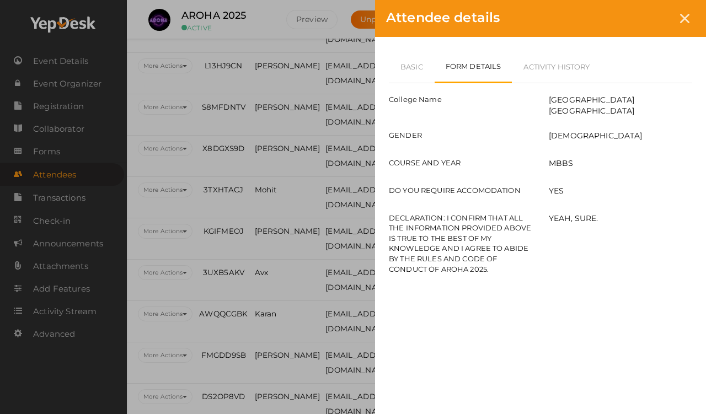
click at [651, 16] on icon at bounding box center [684, 18] width 9 height 9
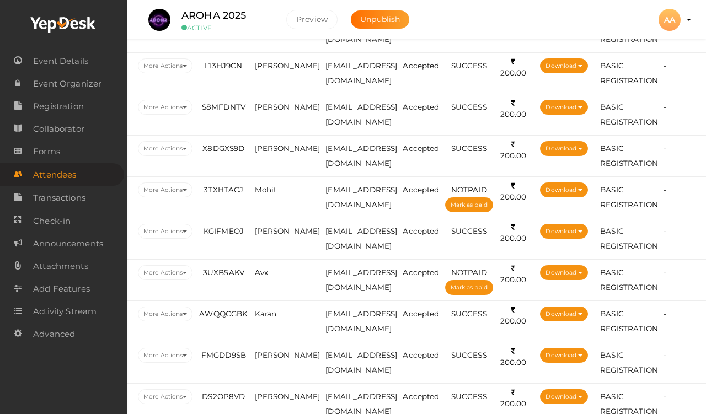
click at [252, 130] on td "[PERSON_NAME]" at bounding box center [287, 114] width 71 height 41
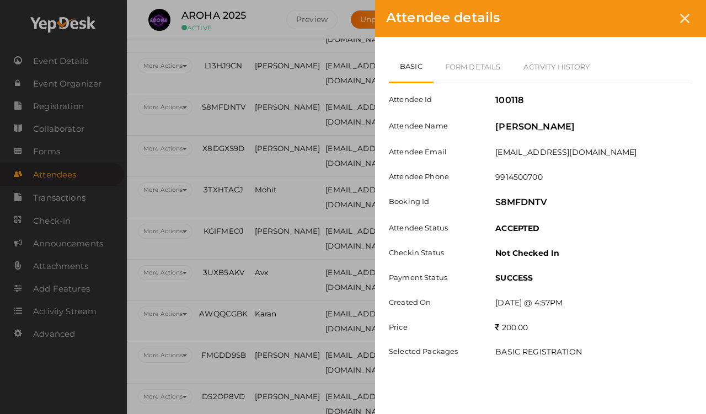
click at [470, 54] on link "Form Details" at bounding box center [473, 67] width 79 height 32
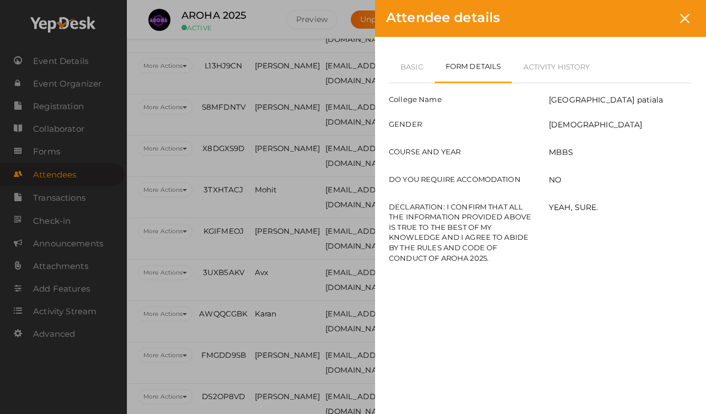
click at [417, 62] on link "Basic" at bounding box center [412, 67] width 46 height 32
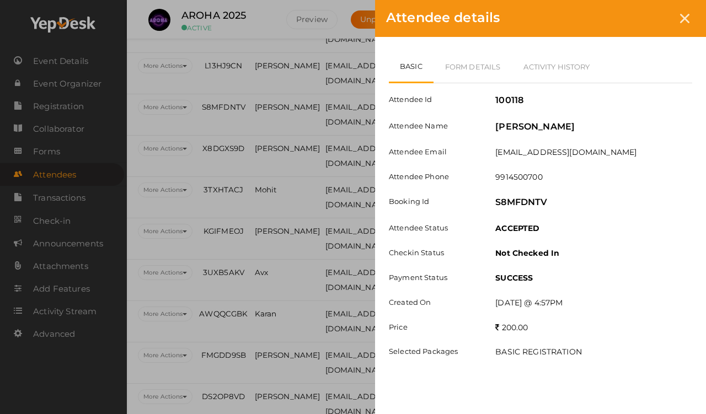
click at [493, 67] on link "Form Details" at bounding box center [473, 67] width 79 height 32
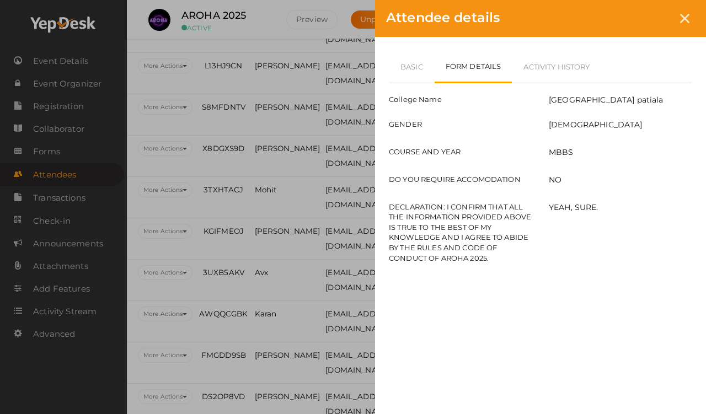
click at [405, 61] on link "Basic" at bounding box center [412, 67] width 46 height 32
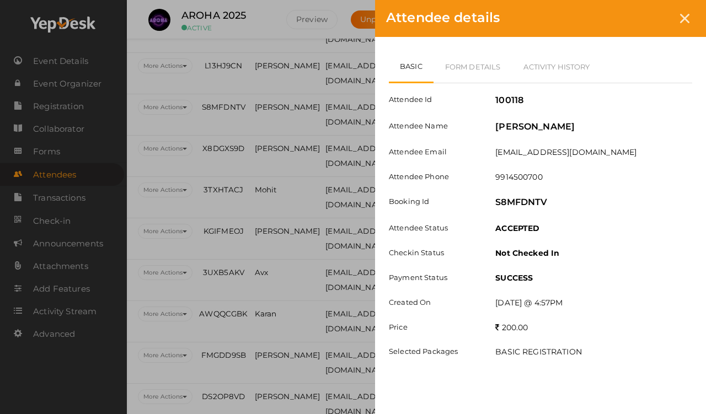
click at [651, 19] on icon at bounding box center [684, 18] width 9 height 9
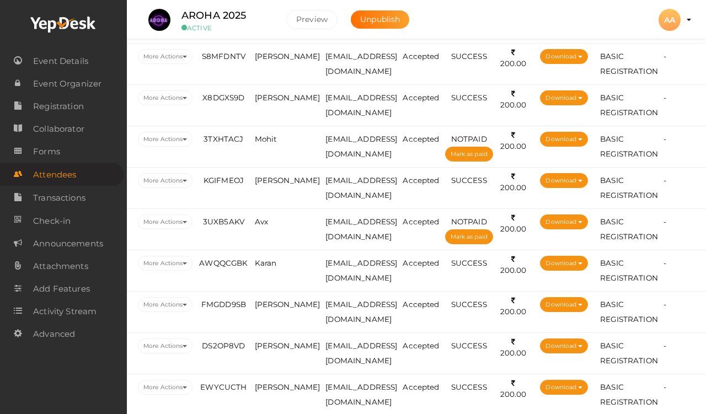
scroll to position [1836, 99]
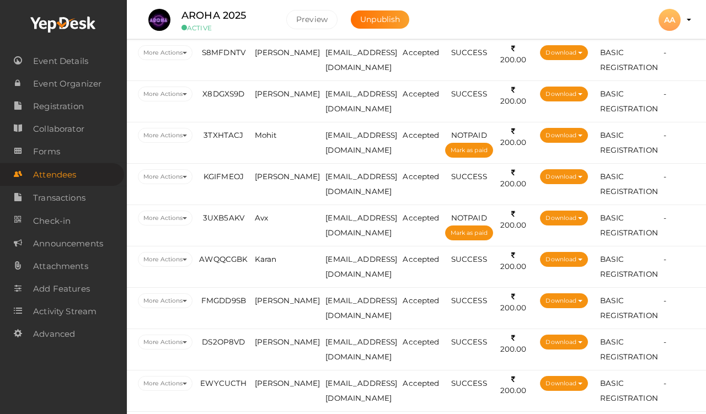
click at [255, 98] on span "[PERSON_NAME]" at bounding box center [288, 93] width 66 height 9
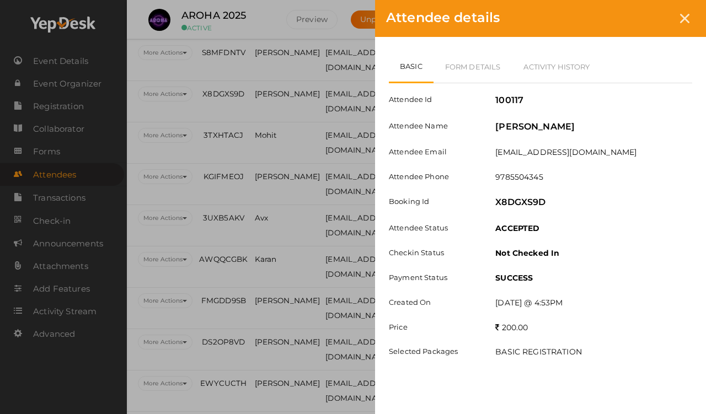
click at [459, 63] on link "Form Details" at bounding box center [473, 67] width 79 height 32
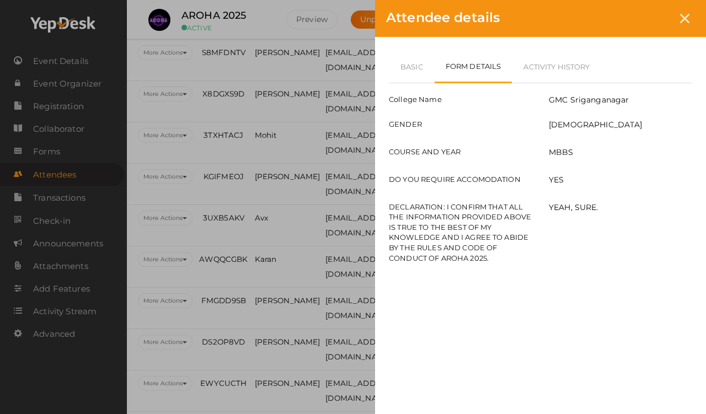
click at [412, 59] on link "Basic" at bounding box center [412, 67] width 46 height 32
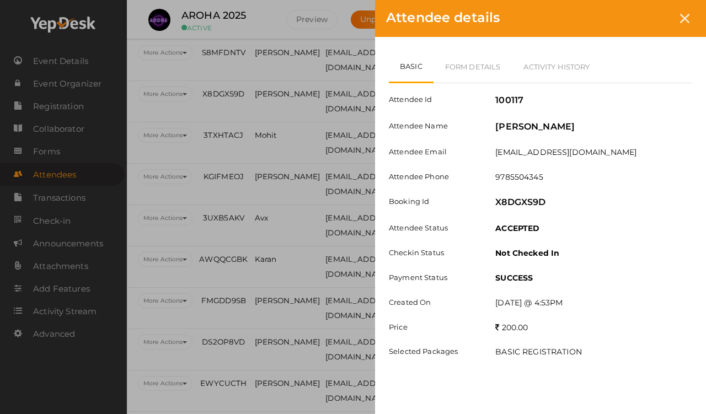
click at [651, 10] on div at bounding box center [685, 18] width 20 height 20
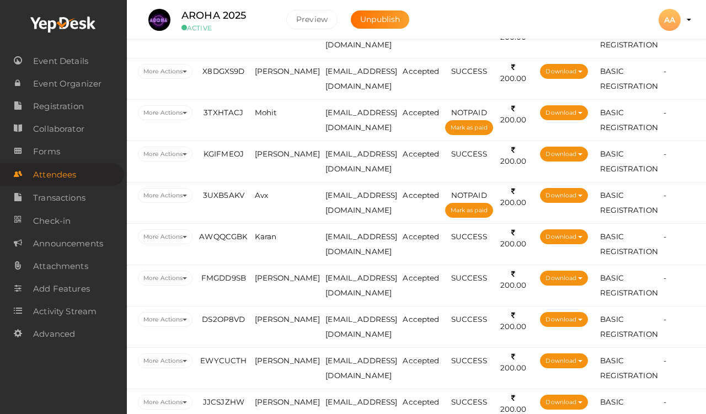
scroll to position [1860, 99]
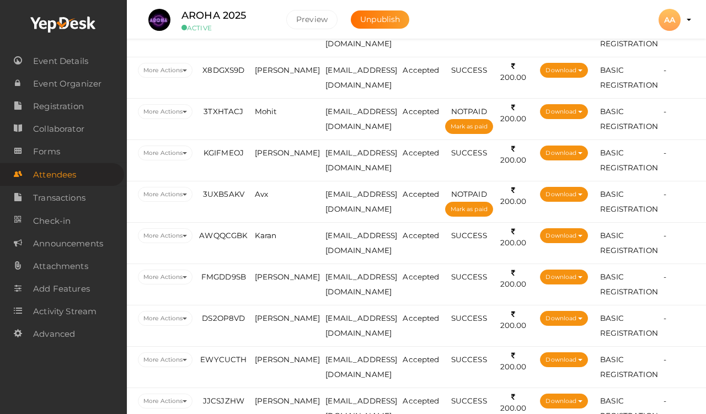
click at [255, 116] on span "Mohit" at bounding box center [266, 111] width 22 height 9
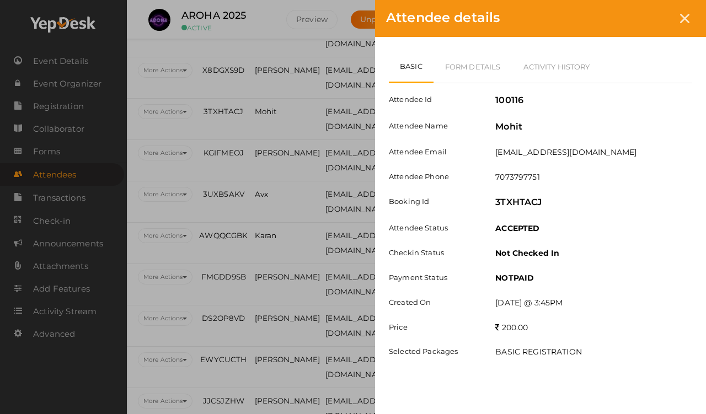
click at [467, 54] on link "Form Details" at bounding box center [473, 67] width 79 height 32
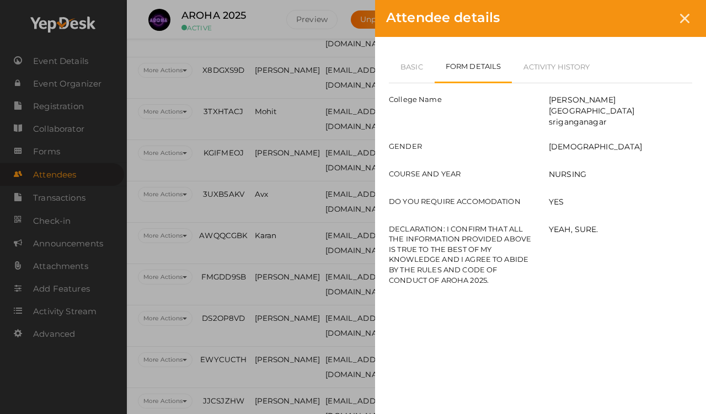
click at [651, 17] on icon at bounding box center [684, 18] width 9 height 9
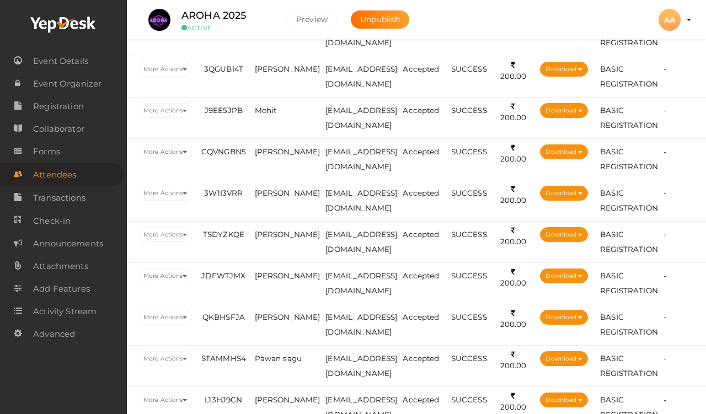
scroll to position [1432, 94]
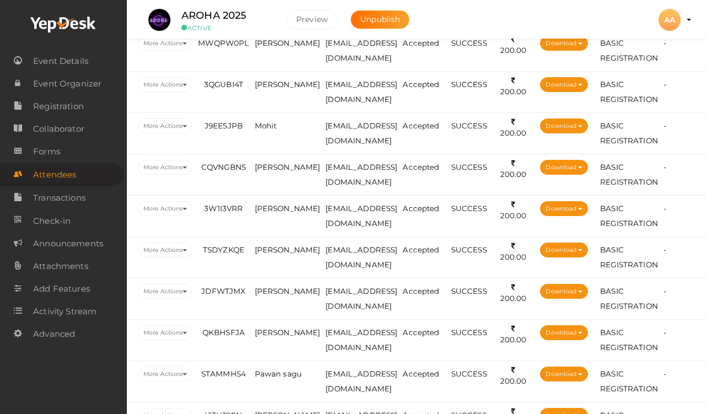
click at [255, 127] on span "Mohit" at bounding box center [266, 125] width 22 height 9
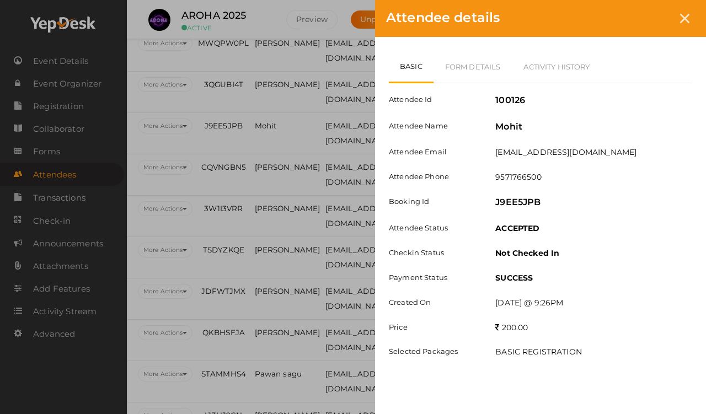
click at [481, 63] on link "Form Details" at bounding box center [473, 67] width 79 height 32
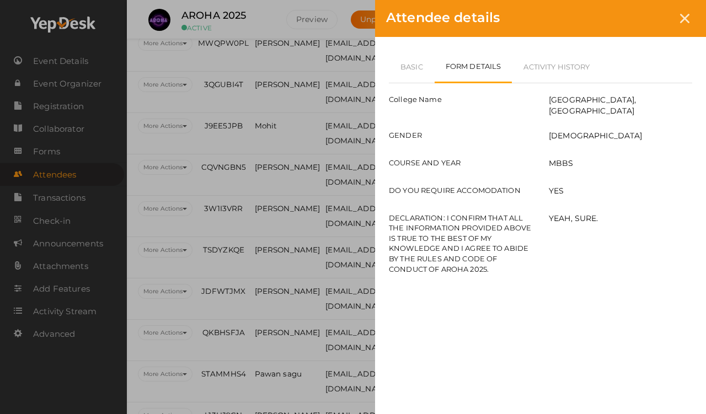
click at [651, 13] on div at bounding box center [685, 18] width 20 height 20
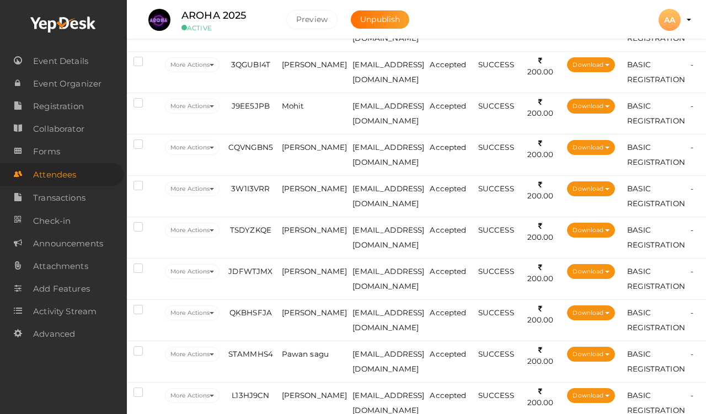
scroll to position [1450, 20]
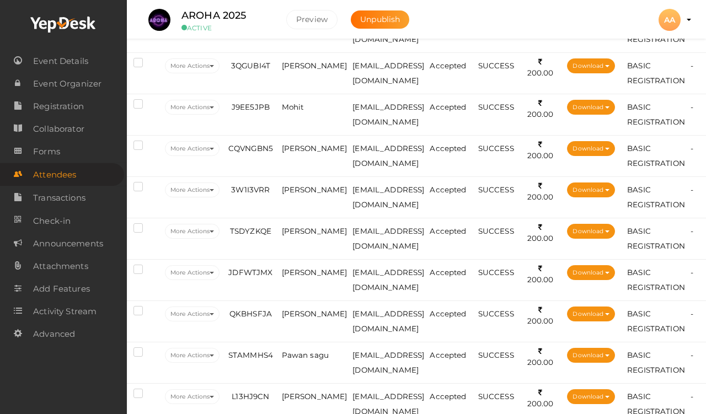
click at [335, 115] on td "Mohit" at bounding box center [314, 114] width 71 height 41
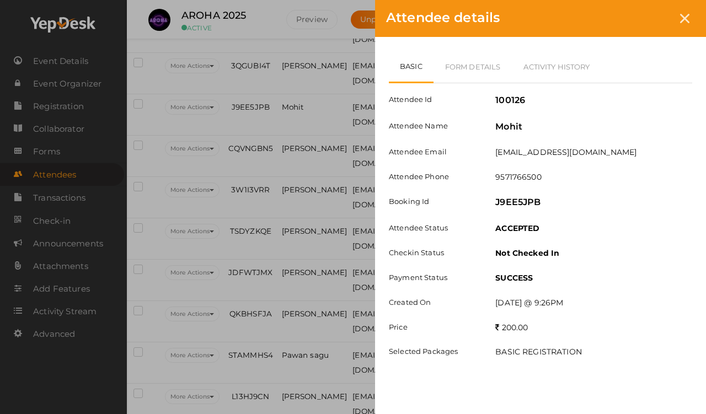
click at [481, 63] on link "Form Details" at bounding box center [473, 67] width 79 height 32
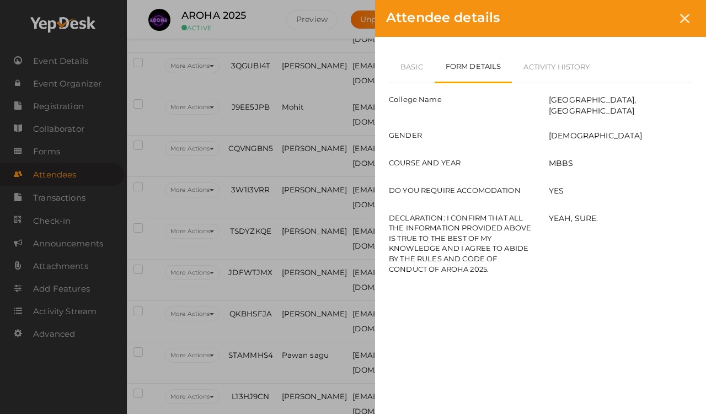
click at [651, 20] on icon at bounding box center [684, 18] width 9 height 9
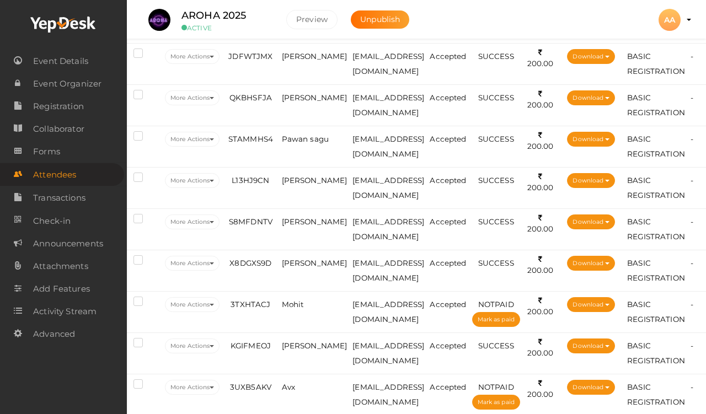
scroll to position [1700, 20]
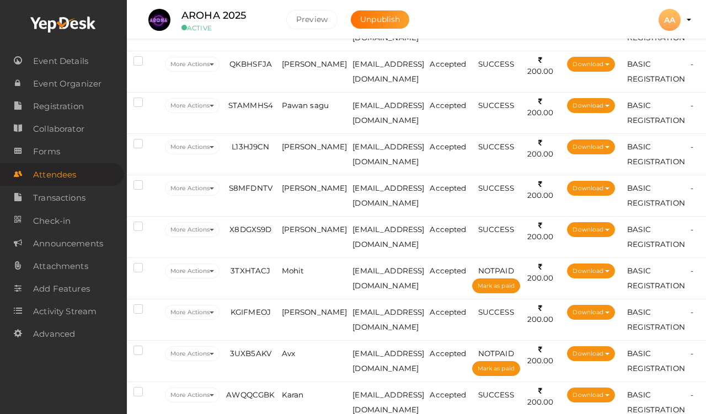
click at [315, 234] on span "[PERSON_NAME]" at bounding box center [315, 229] width 66 height 9
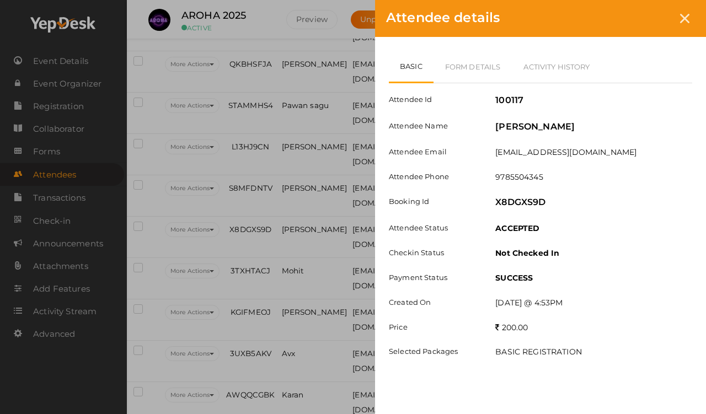
click at [467, 74] on link "Form Details" at bounding box center [473, 67] width 79 height 32
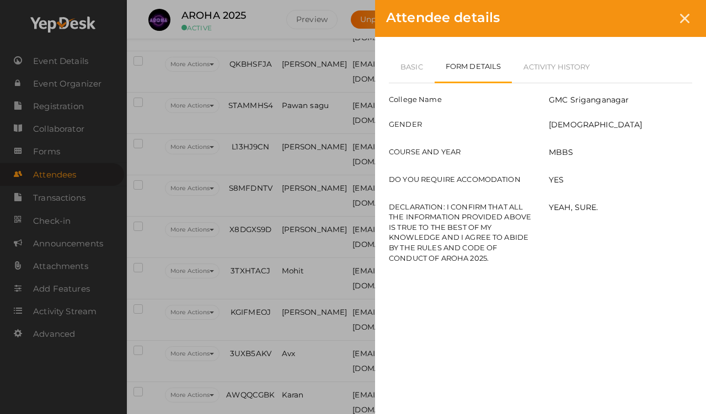
click at [651, 21] on icon at bounding box center [684, 18] width 9 height 9
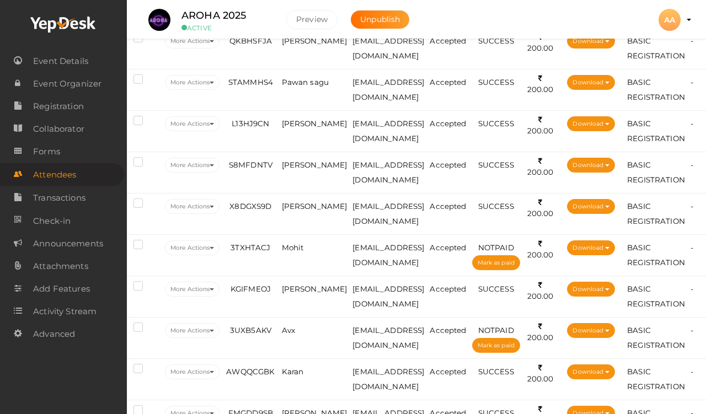
scroll to position [1785, 20]
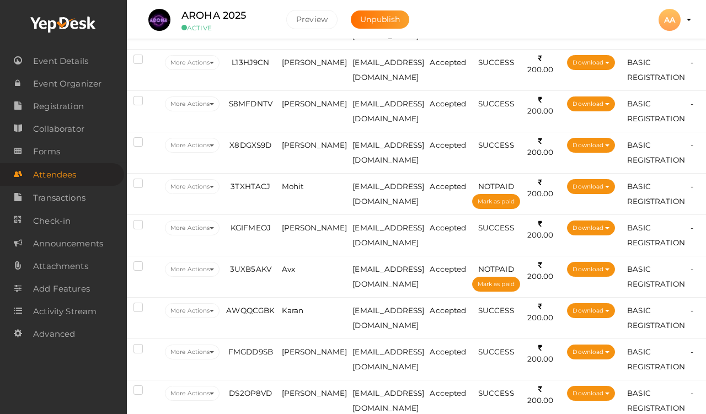
click at [297, 191] on span "Mohit" at bounding box center [293, 186] width 22 height 9
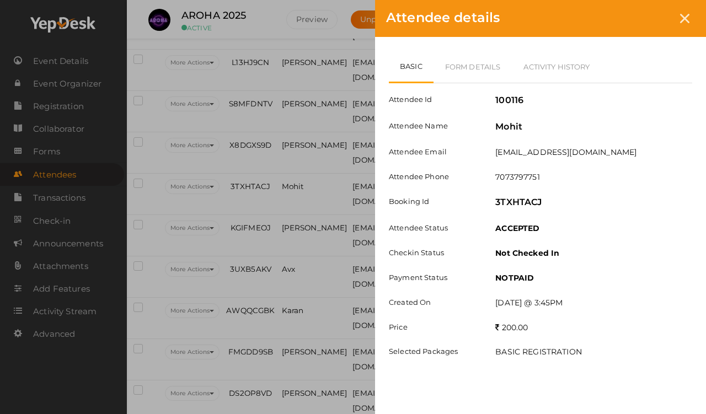
click at [489, 65] on link "Form Details" at bounding box center [473, 67] width 79 height 32
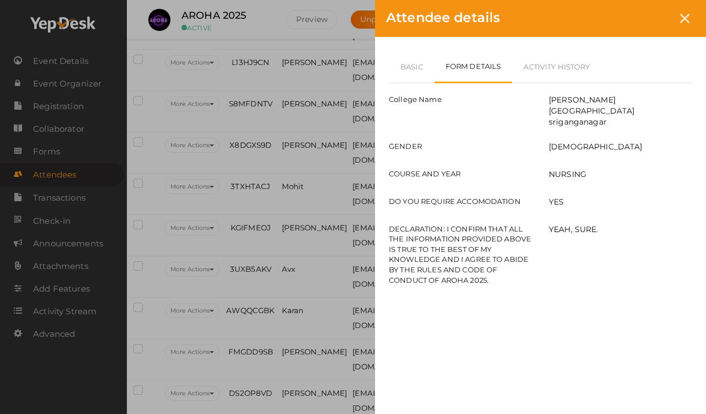
click at [552, 66] on link "Activity History" at bounding box center [556, 67] width 89 height 32
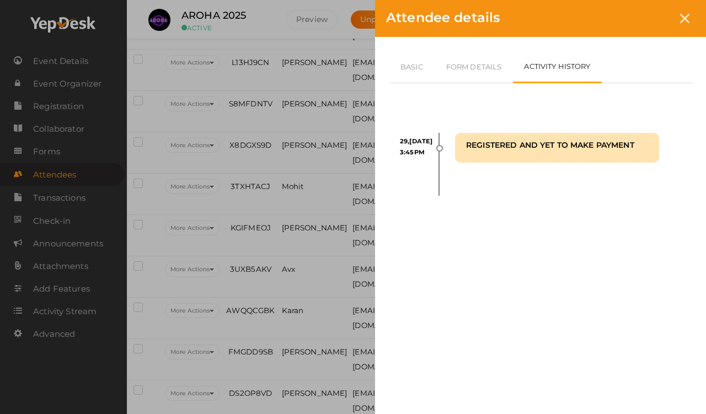
click at [651, 19] on icon at bounding box center [684, 18] width 9 height 9
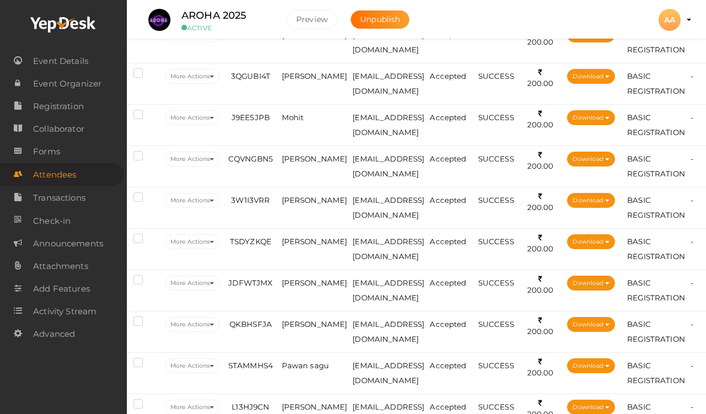
scroll to position [1439, 20]
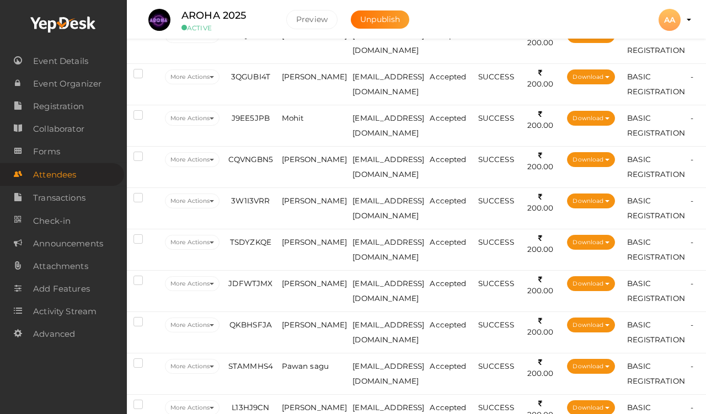
click at [279, 119] on td "J9EE5JPB" at bounding box center [250, 125] width 56 height 41
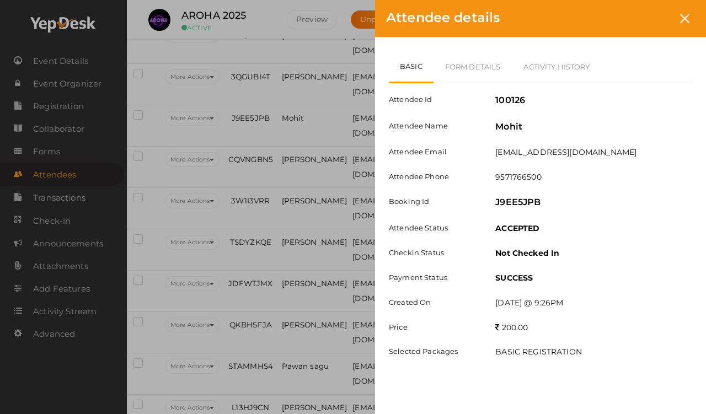
click at [480, 69] on link "Form Details" at bounding box center [473, 67] width 79 height 32
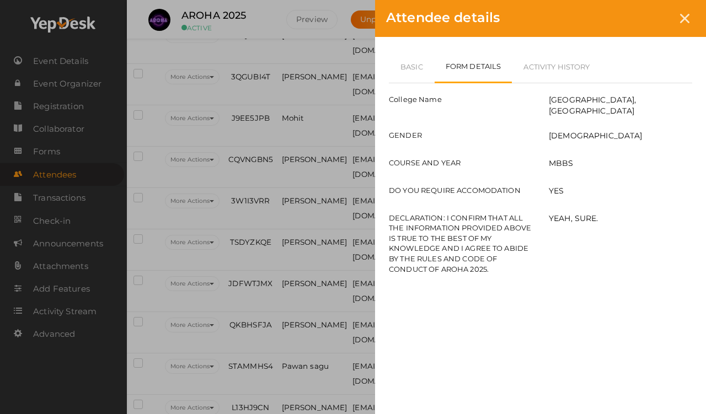
click at [425, 71] on link "Basic" at bounding box center [412, 67] width 46 height 32
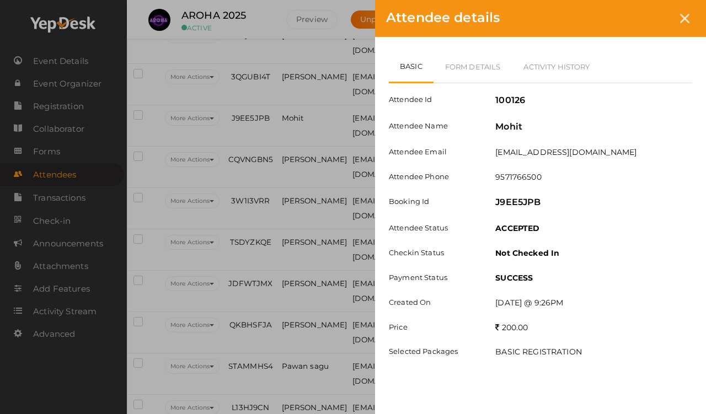
click at [651, 15] on div at bounding box center [685, 18] width 20 height 20
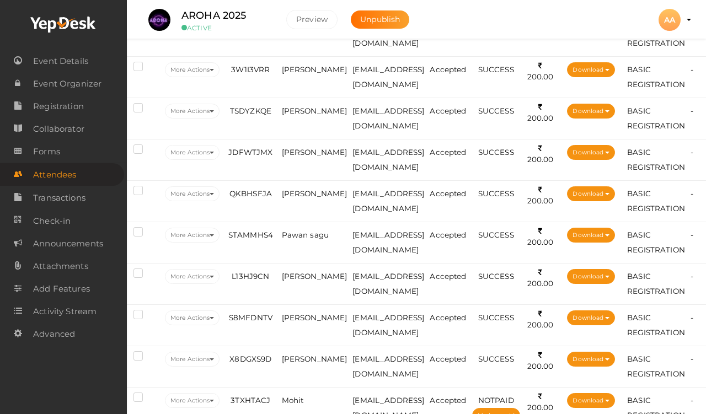
scroll to position [1600, 20]
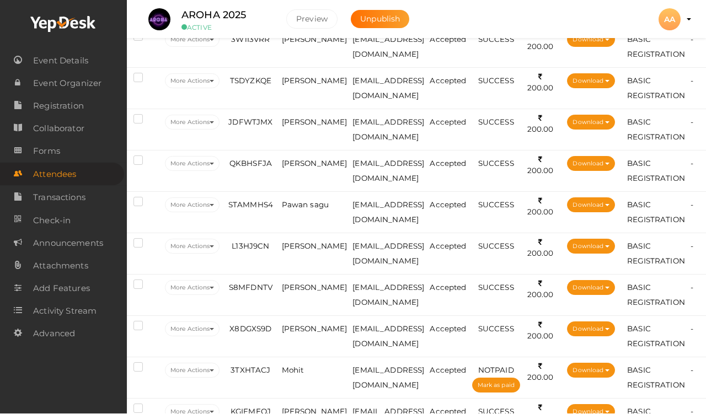
click at [315, 334] on span "[PERSON_NAME]" at bounding box center [315, 329] width 66 height 9
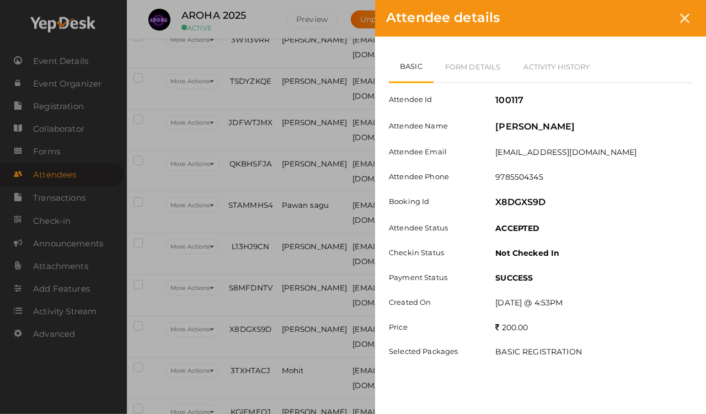
click at [486, 77] on link "Form Details" at bounding box center [473, 67] width 79 height 32
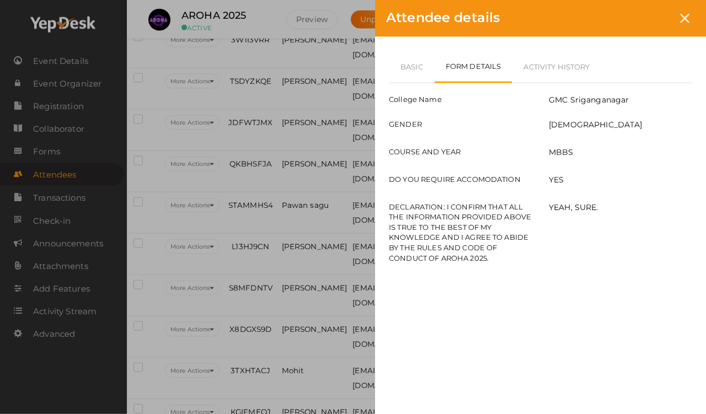
click at [424, 68] on link "Basic" at bounding box center [412, 67] width 46 height 32
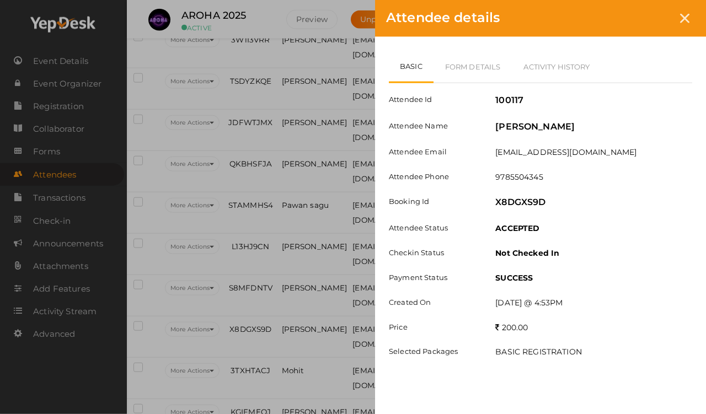
click at [651, 27] on div "Attendee details" at bounding box center [540, 18] width 331 height 37
click at [651, 14] on icon at bounding box center [684, 18] width 9 height 9
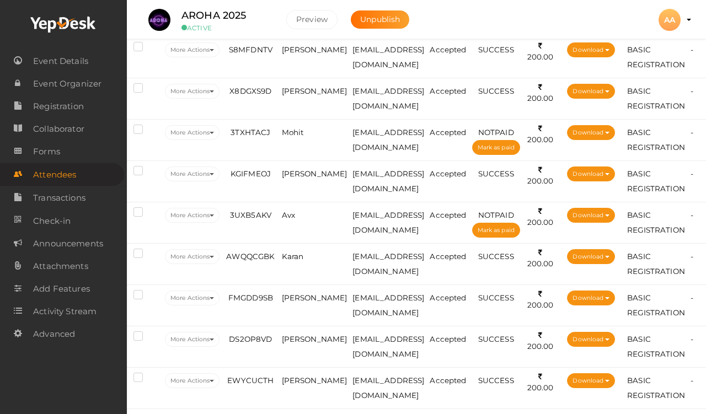
scroll to position [1841, 20]
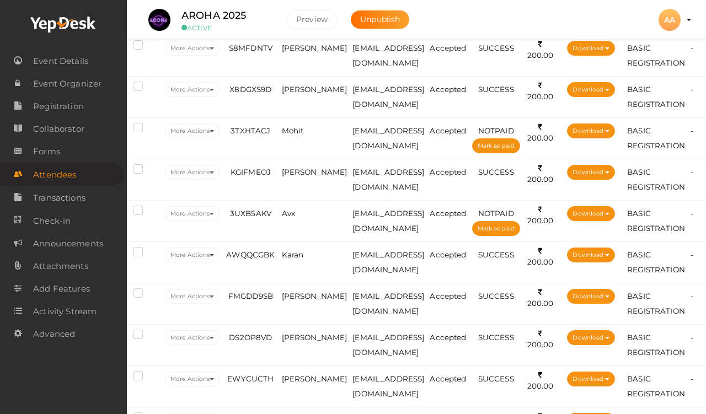
click at [292, 94] on span "[PERSON_NAME]" at bounding box center [315, 89] width 66 height 9
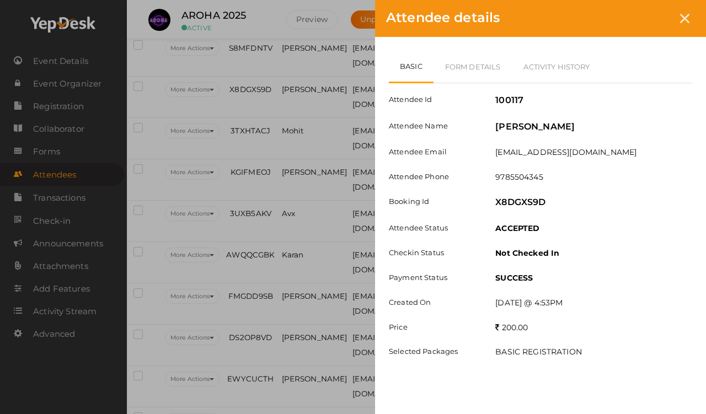
click at [469, 51] on link "Form Details" at bounding box center [473, 67] width 79 height 32
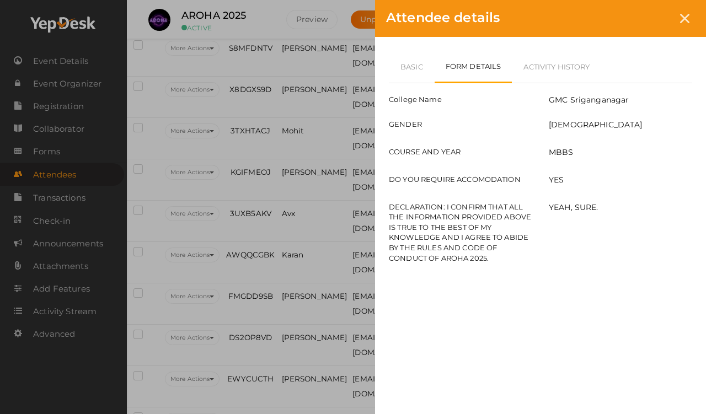
click at [417, 62] on link "Basic" at bounding box center [412, 67] width 46 height 32
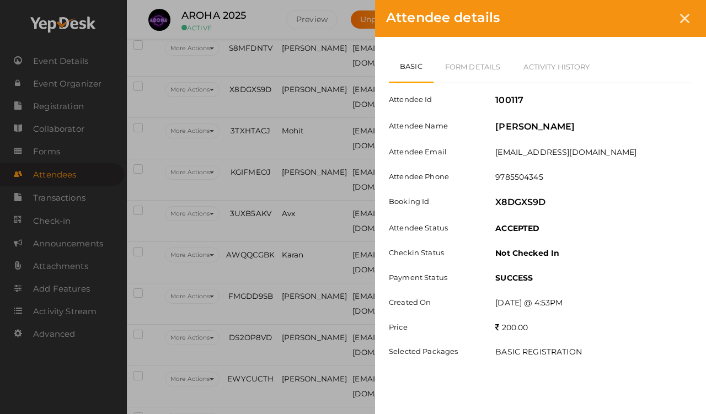
click at [651, 21] on icon at bounding box center [684, 18] width 9 height 9
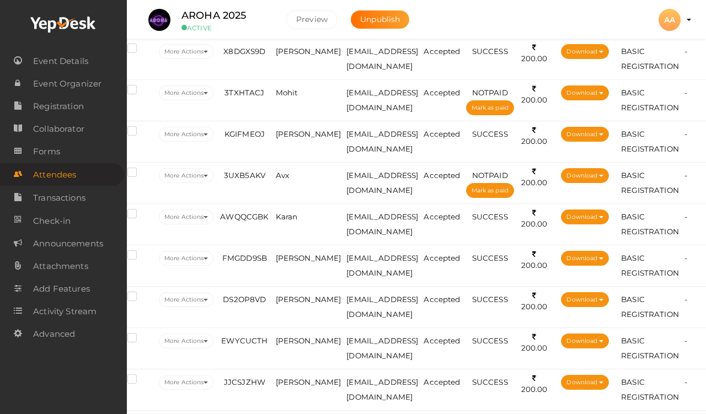
scroll to position [1880, 26]
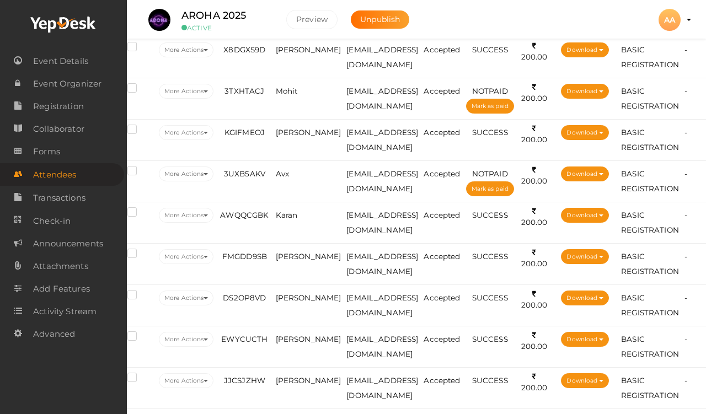
click at [294, 138] on td "[PERSON_NAME]" at bounding box center [308, 139] width 71 height 41
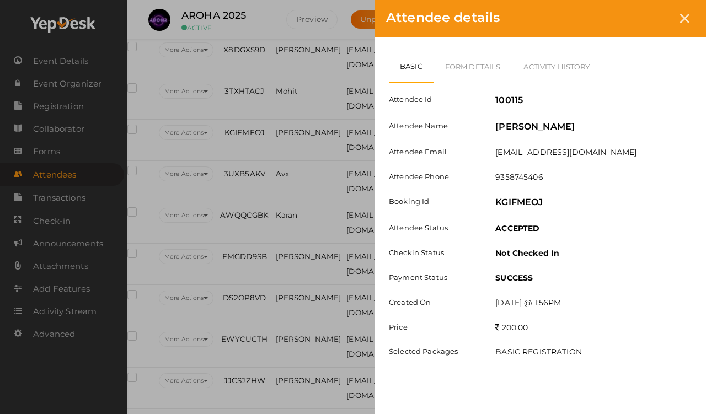
click at [457, 63] on link "Form Details" at bounding box center [473, 67] width 79 height 32
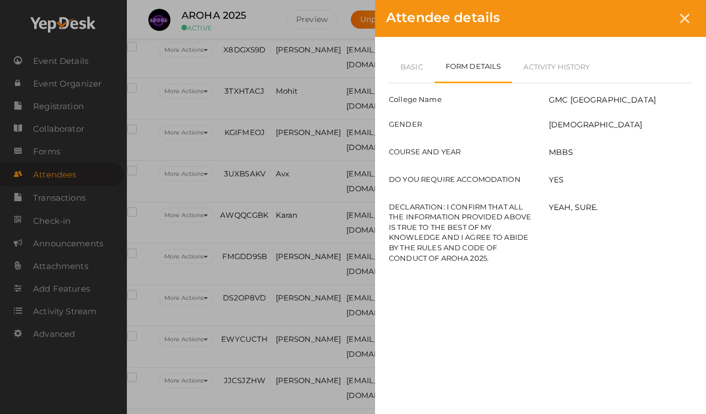
click at [651, 20] on icon at bounding box center [684, 18] width 9 height 9
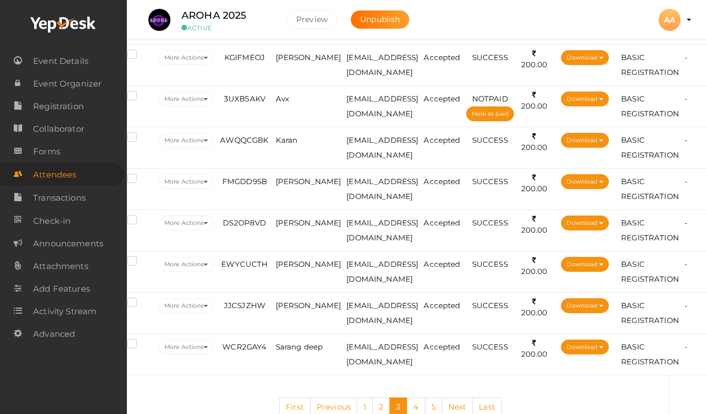
scroll to position [1958, 26]
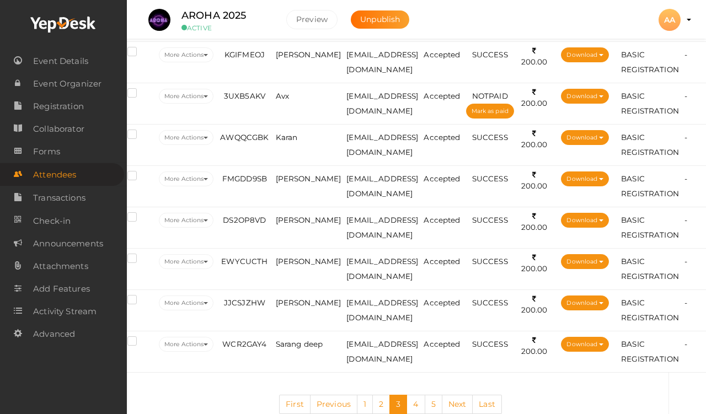
click at [286, 142] on span "Karan" at bounding box center [287, 137] width 22 height 9
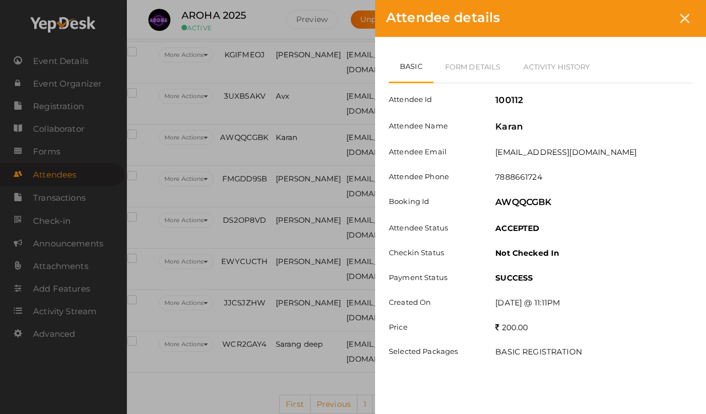
click at [462, 67] on link "Form Details" at bounding box center [473, 67] width 79 height 32
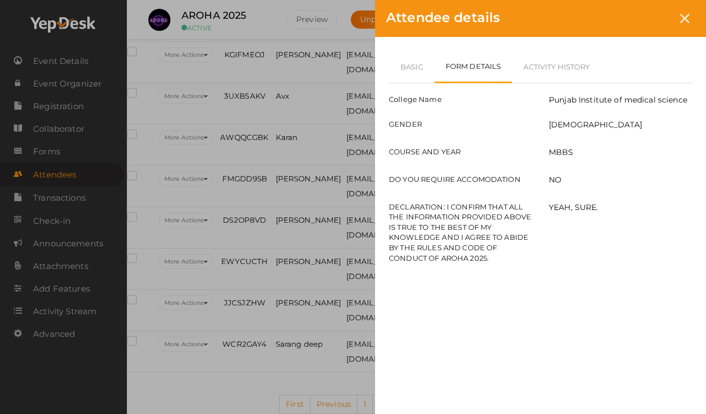
click at [651, 28] on div at bounding box center [685, 18] width 20 height 20
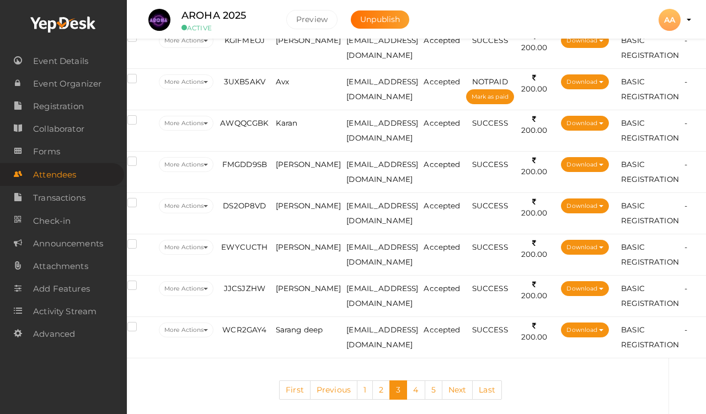
scroll to position [1972, 26]
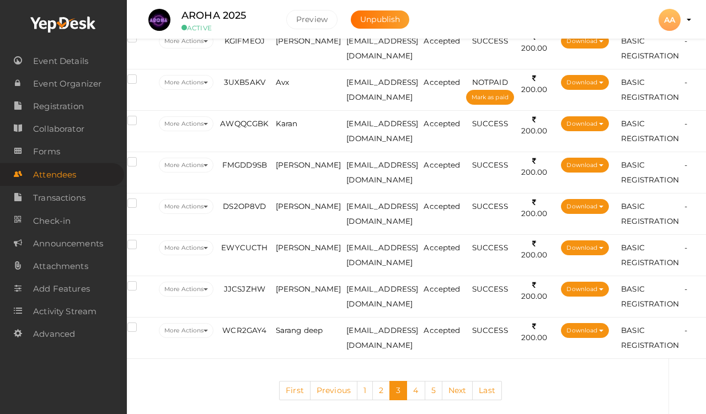
click at [283, 87] on span "Avx" at bounding box center [282, 82] width 13 height 9
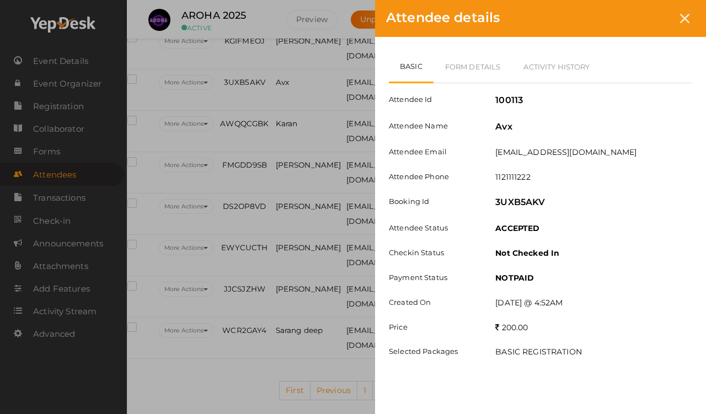
click at [478, 56] on link "Form Details" at bounding box center [473, 67] width 79 height 32
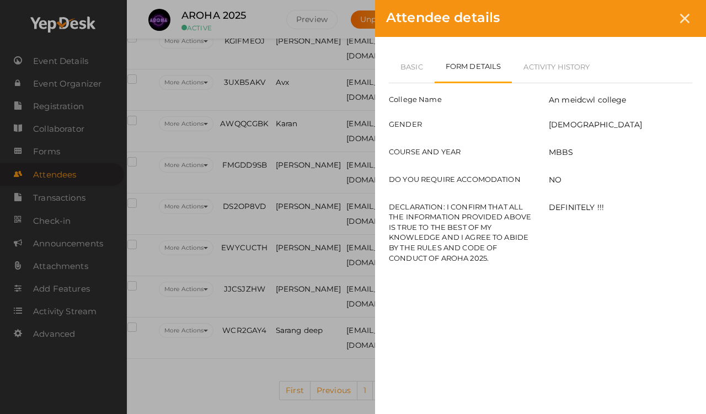
click at [553, 59] on link "Activity History" at bounding box center [556, 67] width 89 height 32
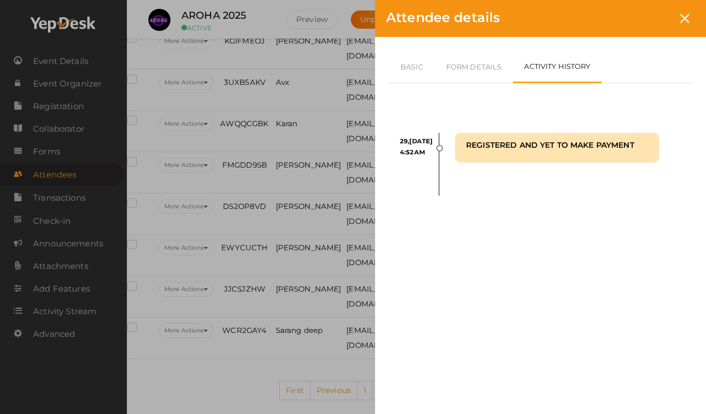
click at [470, 66] on link "Form Details" at bounding box center [474, 67] width 79 height 32
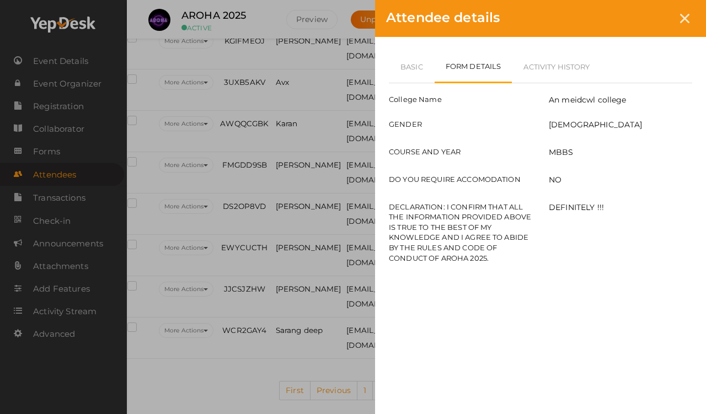
click at [651, 28] on div at bounding box center [685, 18] width 20 height 20
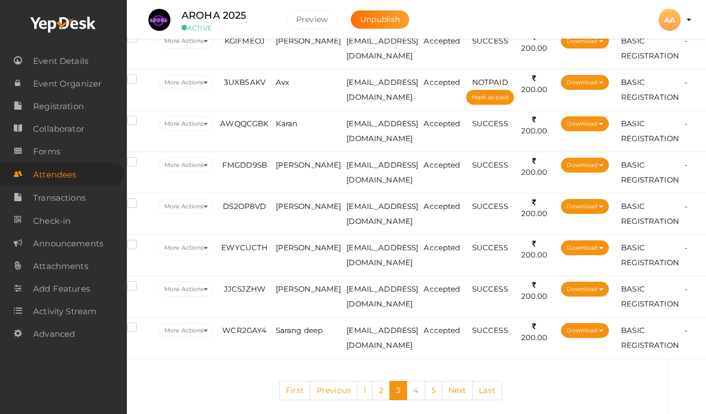
click at [296, 128] on span "Karan" at bounding box center [287, 123] width 22 height 9
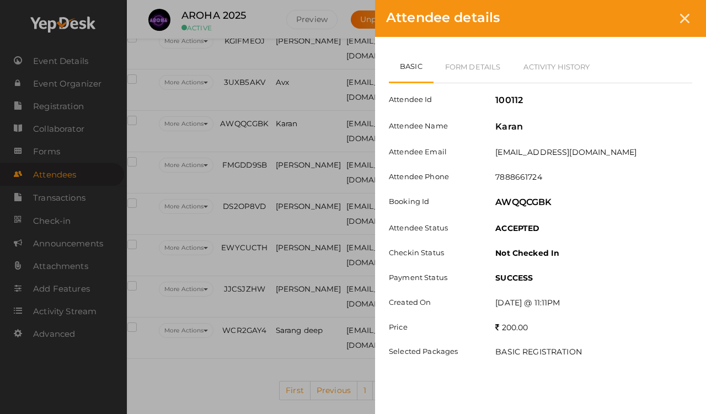
click at [471, 57] on link "Form Details" at bounding box center [473, 67] width 79 height 32
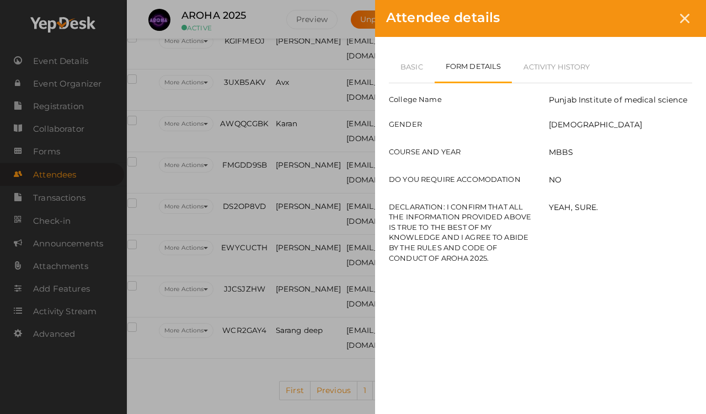
click at [651, 20] on icon at bounding box center [684, 18] width 9 height 9
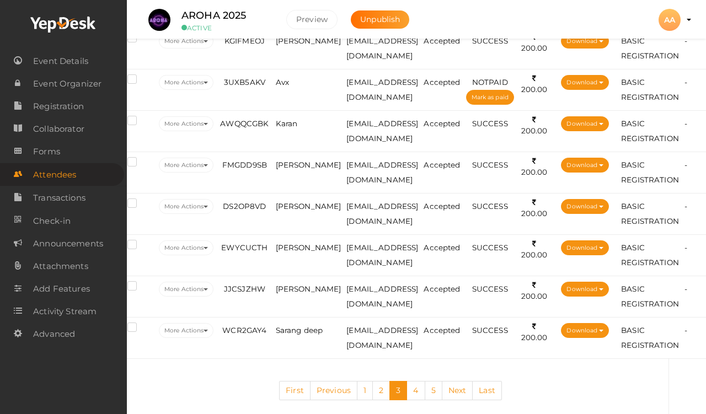
click at [288, 128] on span "Karan" at bounding box center [287, 123] width 22 height 9
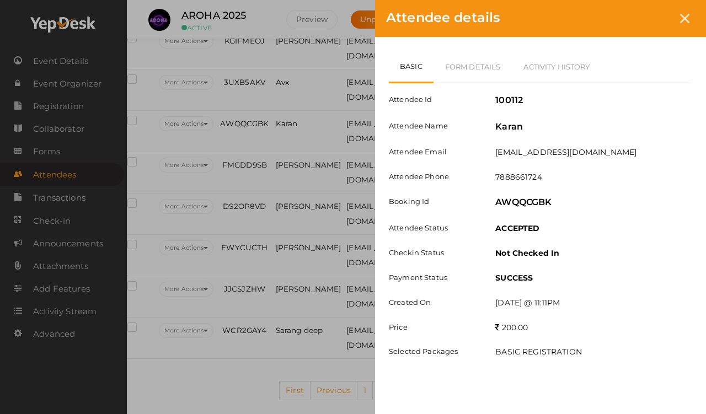
click at [470, 54] on link "Form Details" at bounding box center [473, 67] width 79 height 32
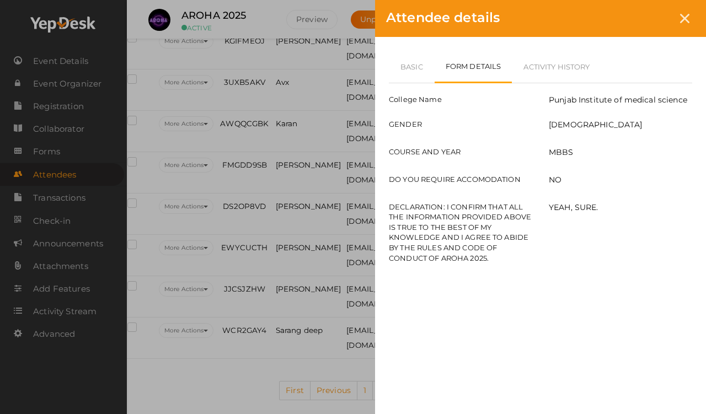
click at [651, 19] on icon at bounding box center [684, 18] width 9 height 9
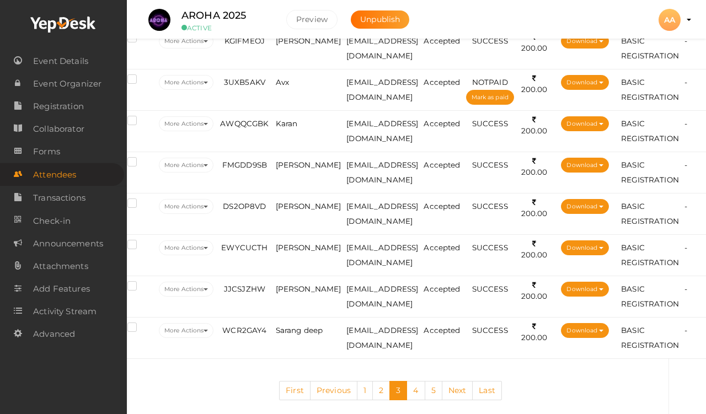
click at [296, 132] on td "Karan" at bounding box center [308, 130] width 71 height 41
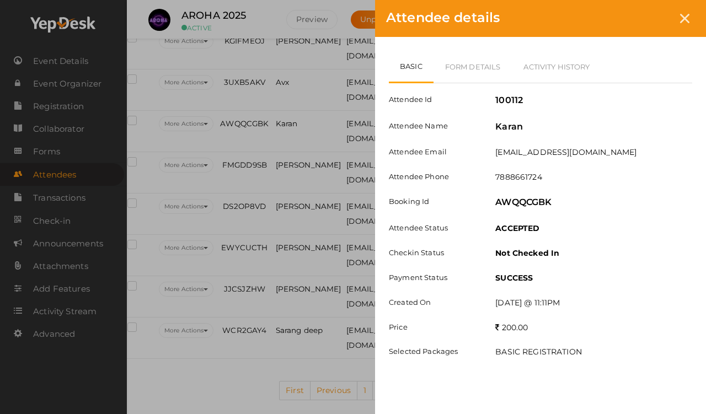
click at [471, 72] on link "Form Details" at bounding box center [473, 67] width 79 height 32
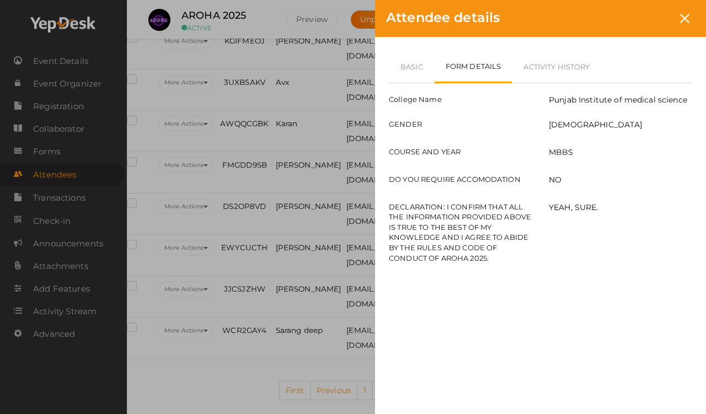
click at [651, 18] on icon at bounding box center [684, 18] width 9 height 9
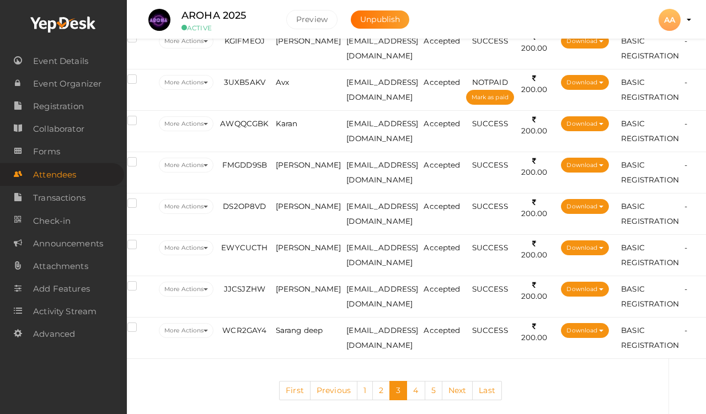
click at [295, 128] on span "Karan" at bounding box center [287, 123] width 22 height 9
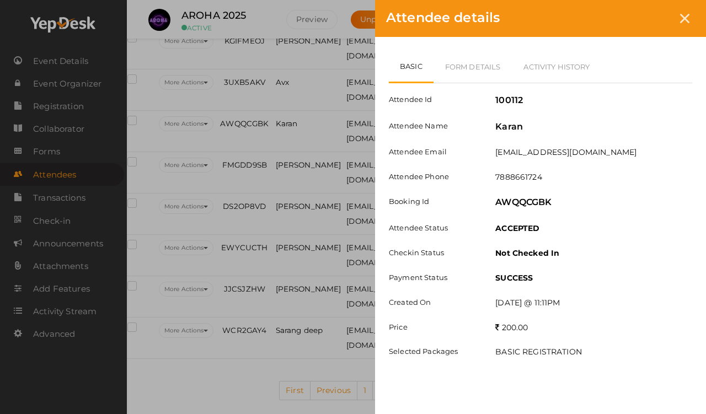
click at [474, 59] on link "Form Details" at bounding box center [473, 67] width 79 height 32
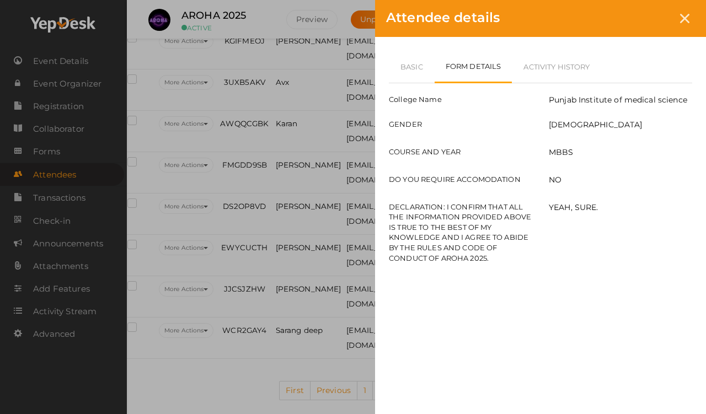
click at [651, 4] on div "Attendee details" at bounding box center [540, 18] width 331 height 37
click at [427, 65] on link "Basic" at bounding box center [412, 67] width 46 height 32
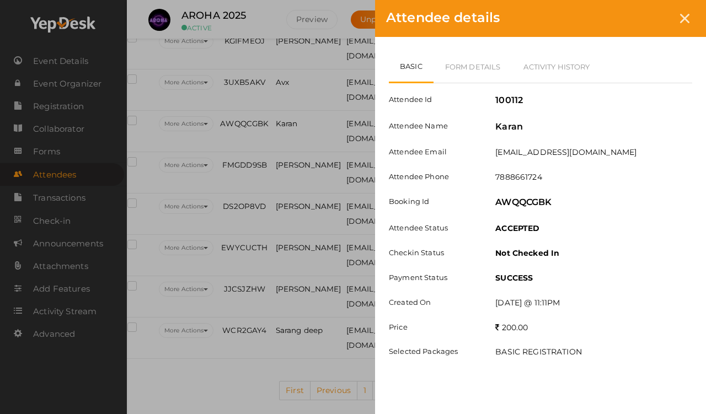
click at [651, 15] on icon at bounding box center [684, 18] width 9 height 9
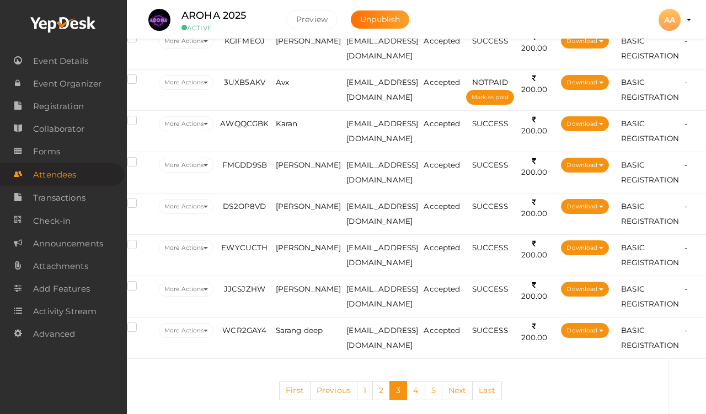
click at [273, 192] on td "FMGDD9SB" at bounding box center [244, 172] width 56 height 41
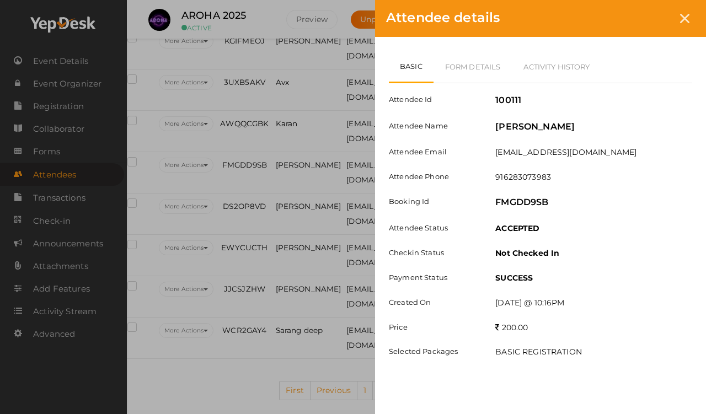
click at [467, 60] on link "Form Details" at bounding box center [473, 67] width 79 height 32
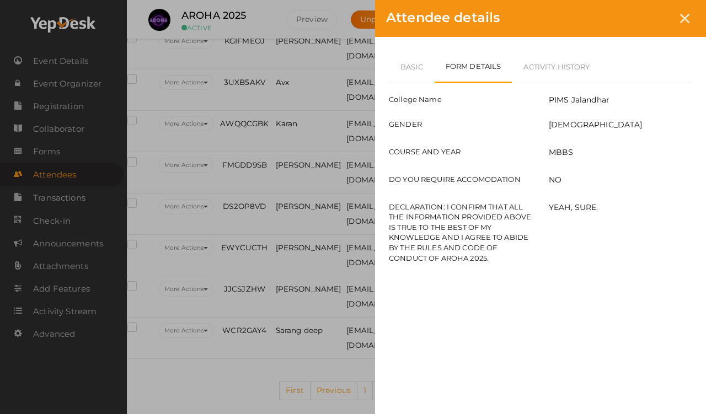
click at [405, 63] on link "Basic" at bounding box center [412, 67] width 46 height 32
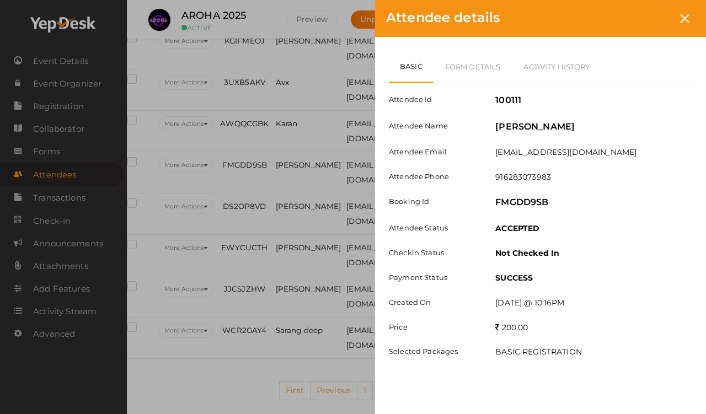
click at [478, 65] on link "Form Details" at bounding box center [473, 67] width 79 height 32
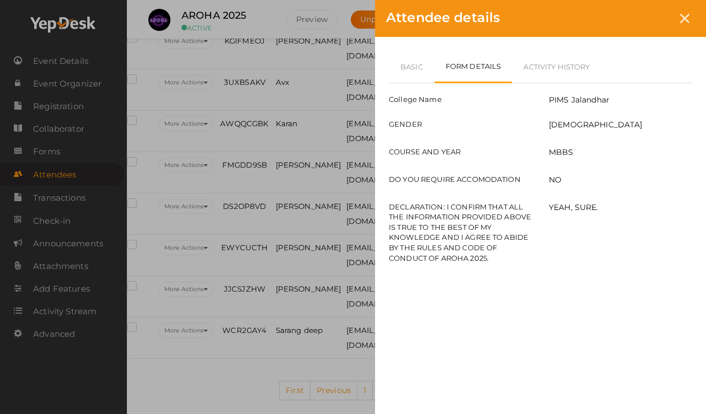
click at [413, 62] on link "Basic" at bounding box center [412, 67] width 46 height 32
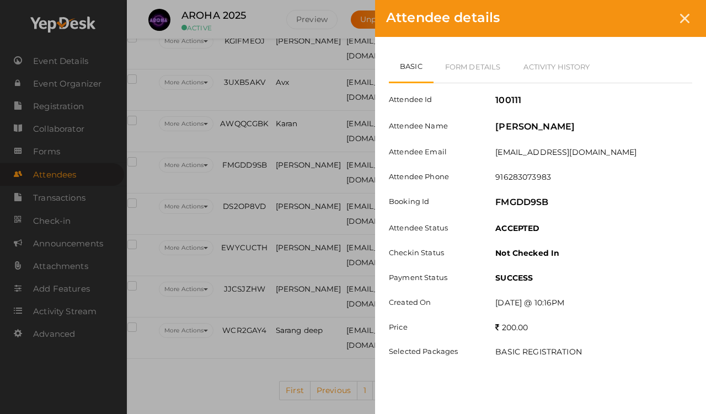
click at [469, 60] on link "Form Details" at bounding box center [473, 67] width 79 height 32
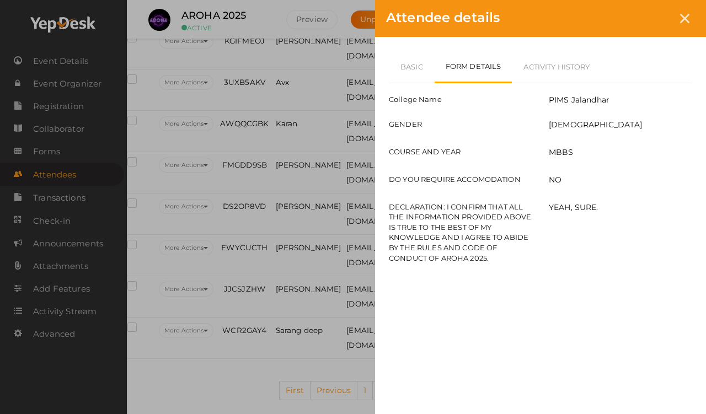
click at [406, 52] on link "Basic" at bounding box center [412, 67] width 46 height 32
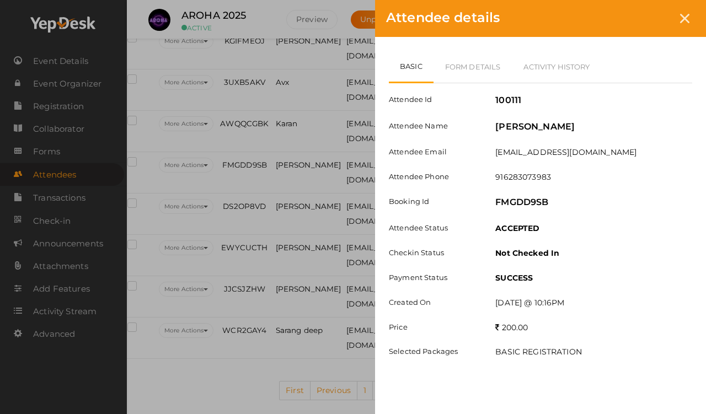
click at [462, 60] on link "Form Details" at bounding box center [473, 67] width 79 height 32
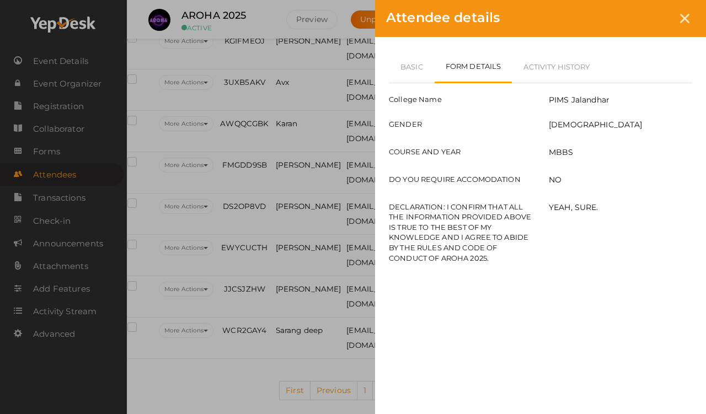
click at [414, 71] on link "Basic" at bounding box center [412, 67] width 46 height 32
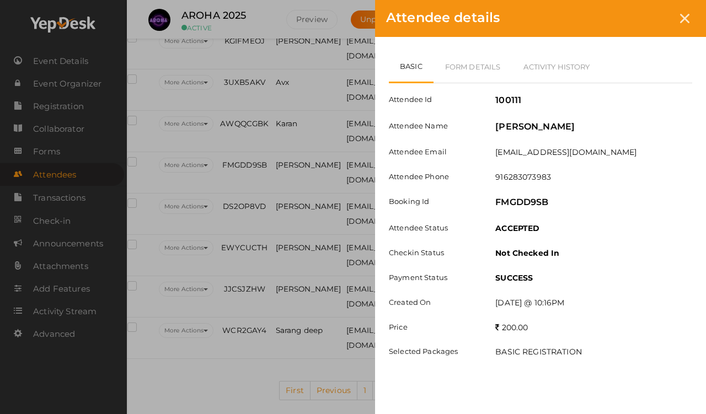
click at [651, 15] on icon at bounding box center [684, 18] width 9 height 9
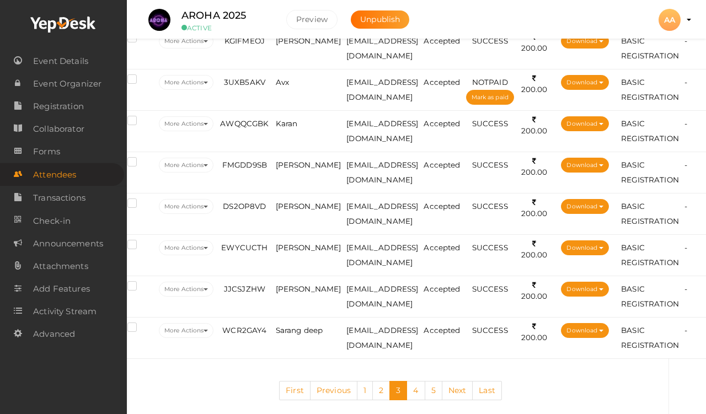
click at [300, 211] on span "[PERSON_NAME]" at bounding box center [309, 206] width 66 height 9
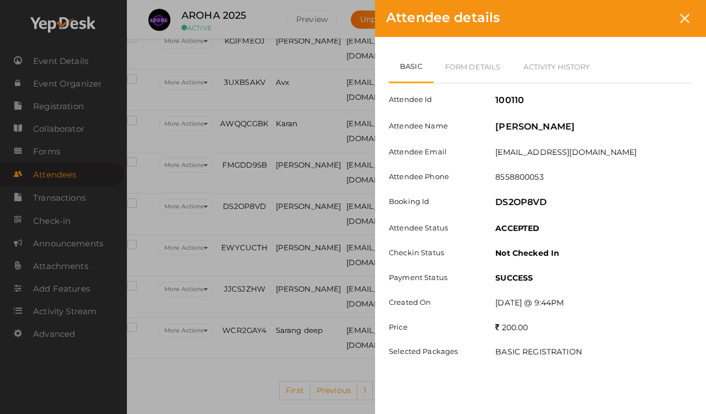
click at [455, 64] on link "Form Details" at bounding box center [473, 67] width 79 height 32
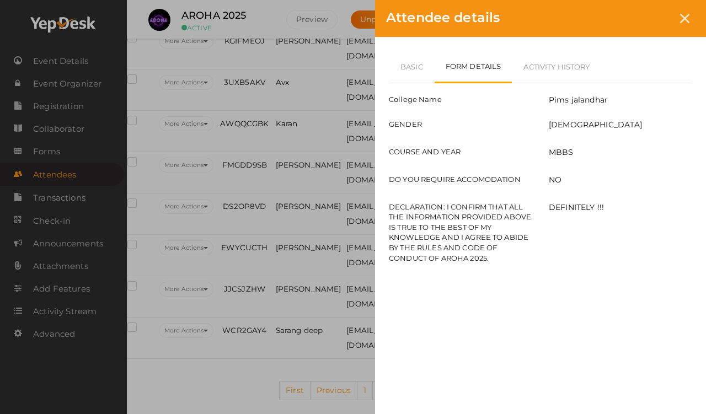
click at [414, 63] on link "Basic" at bounding box center [412, 67] width 46 height 32
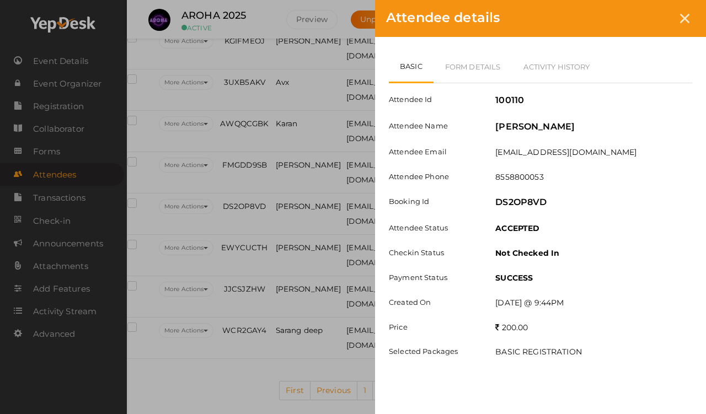
click at [470, 63] on link "Form Details" at bounding box center [473, 67] width 79 height 32
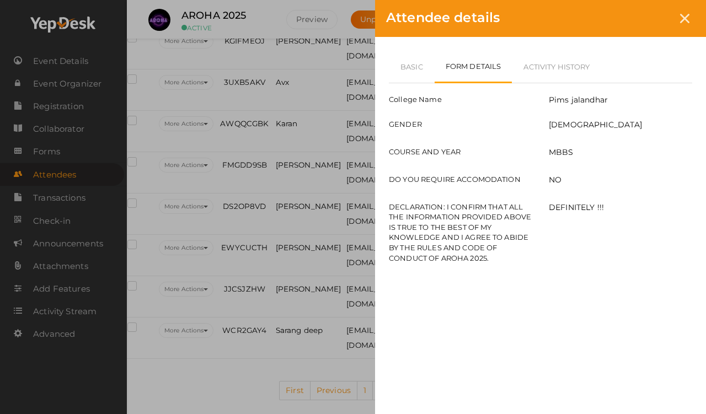
click at [651, 11] on div at bounding box center [685, 18] width 20 height 20
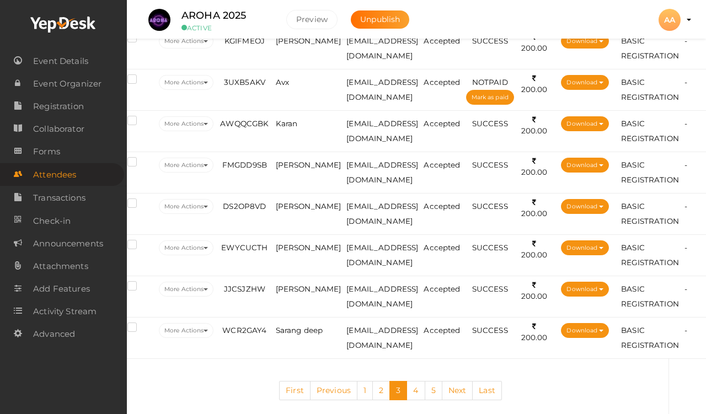
click at [291, 252] on span "[PERSON_NAME]" at bounding box center [309, 247] width 66 height 9
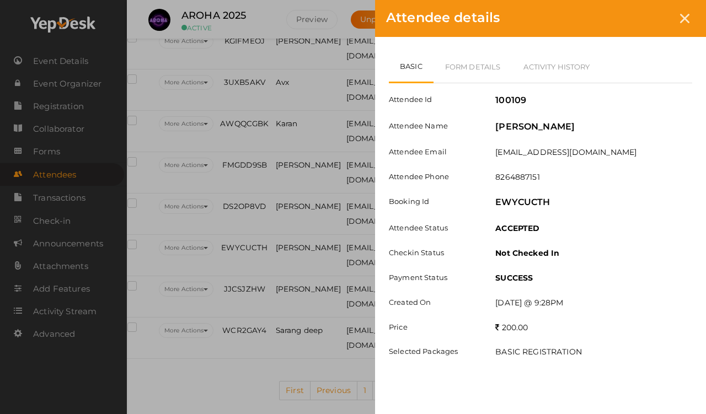
click at [468, 65] on link "Form Details" at bounding box center [473, 67] width 79 height 32
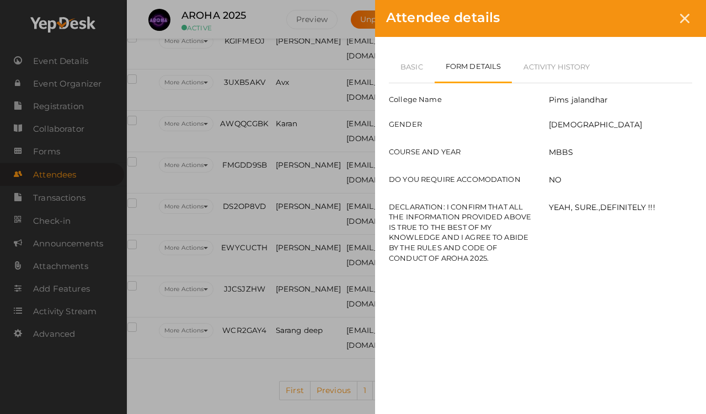
click at [651, 25] on div "Attendee details" at bounding box center [540, 18] width 331 height 37
click at [651, 15] on icon at bounding box center [684, 18] width 9 height 9
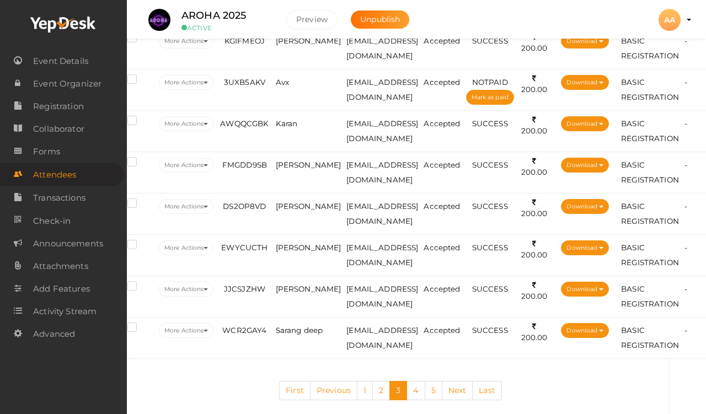
click at [298, 252] on span "[PERSON_NAME]" at bounding box center [309, 247] width 66 height 9
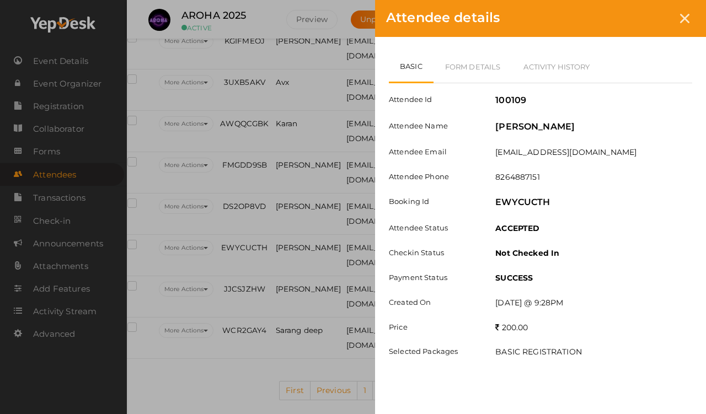
click at [469, 76] on link "Form Details" at bounding box center [473, 67] width 79 height 32
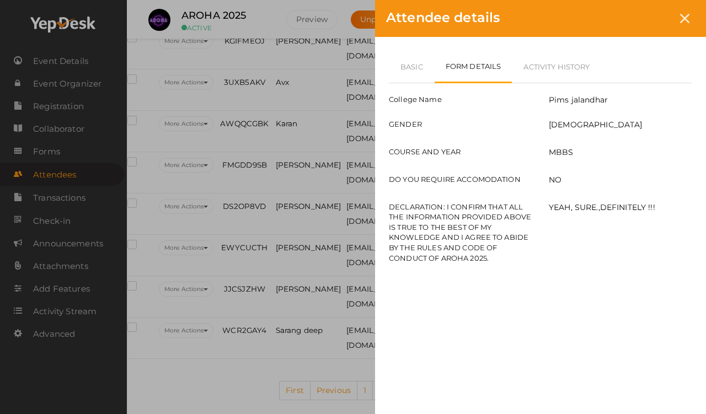
click at [398, 68] on link "Basic" at bounding box center [412, 67] width 46 height 32
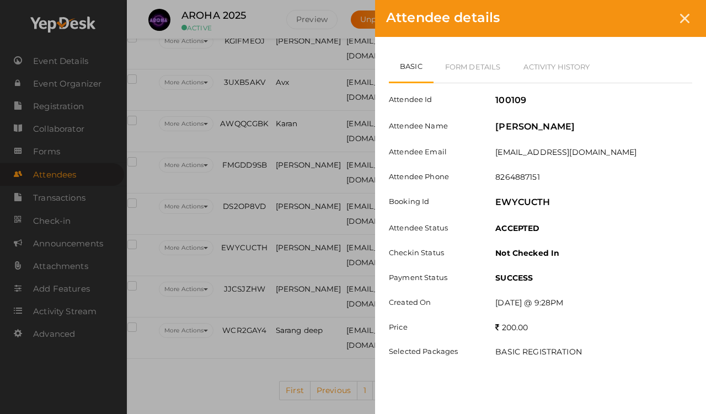
click at [460, 73] on link "Form Details" at bounding box center [473, 67] width 79 height 32
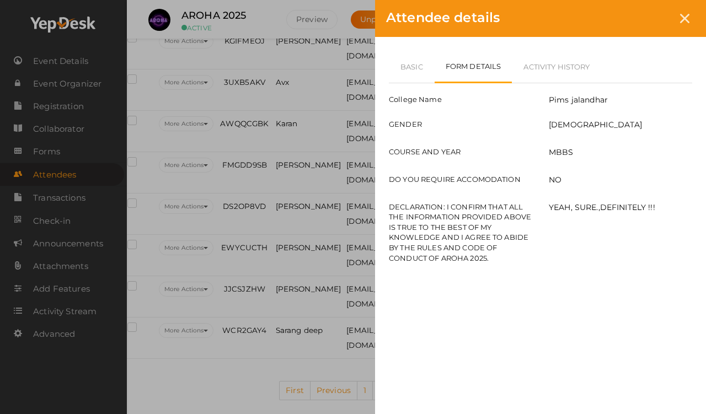
click at [428, 65] on link "Basic" at bounding box center [412, 67] width 46 height 32
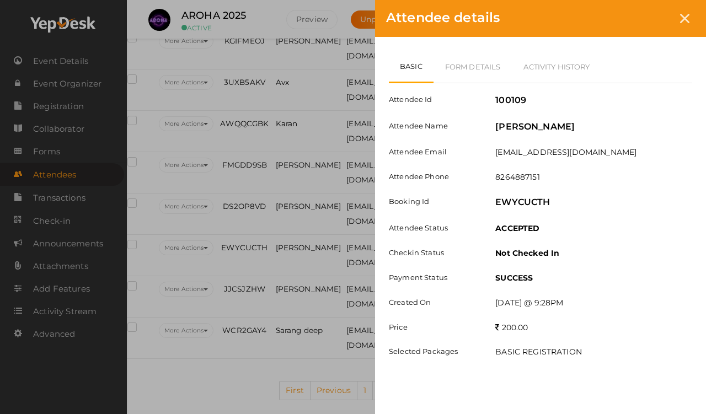
click at [651, 8] on div at bounding box center [685, 18] width 20 height 20
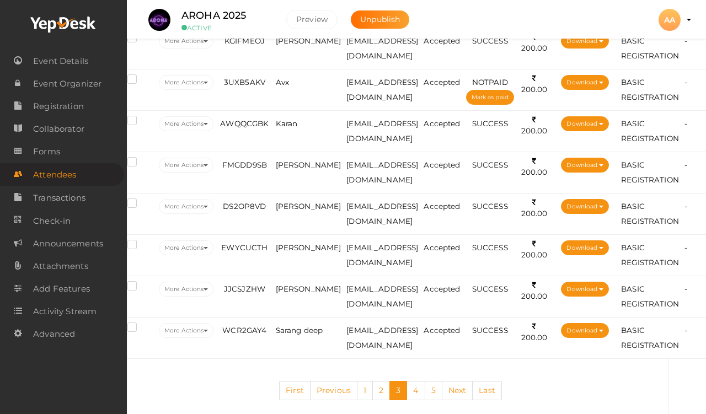
click at [246, 294] on span "JJCSJZHW" at bounding box center [244, 289] width 41 height 9
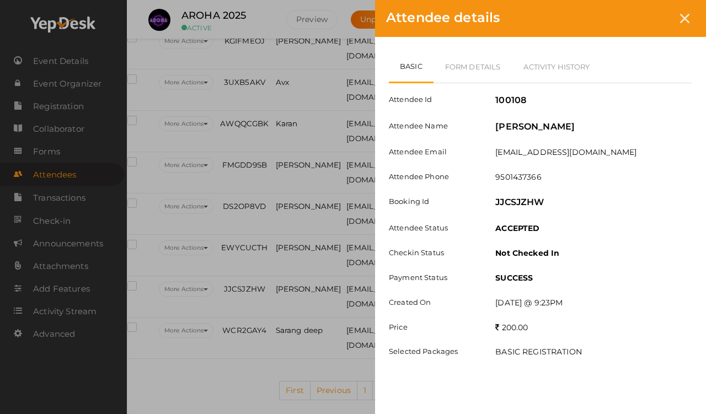
click at [469, 52] on link "Form Details" at bounding box center [473, 67] width 79 height 32
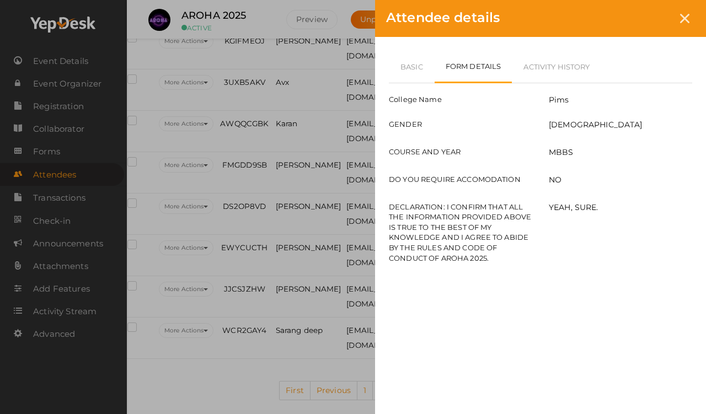
click at [406, 65] on link "Basic" at bounding box center [412, 67] width 46 height 32
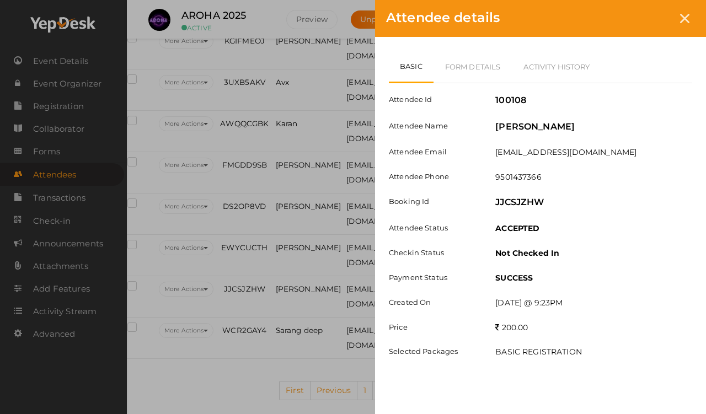
click at [466, 57] on link "Form Details" at bounding box center [473, 67] width 79 height 32
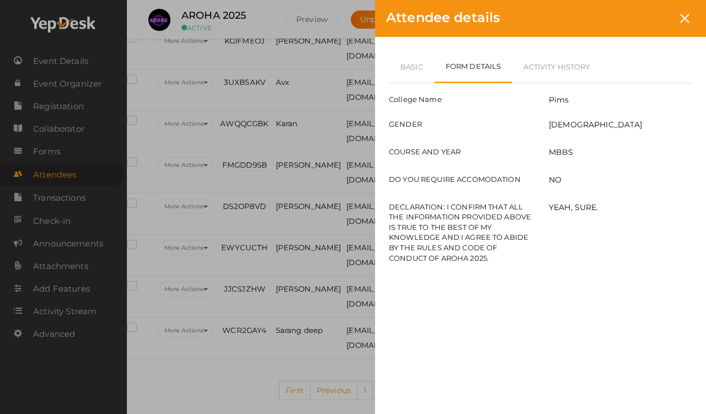
click at [401, 51] on link "Basic" at bounding box center [412, 67] width 46 height 32
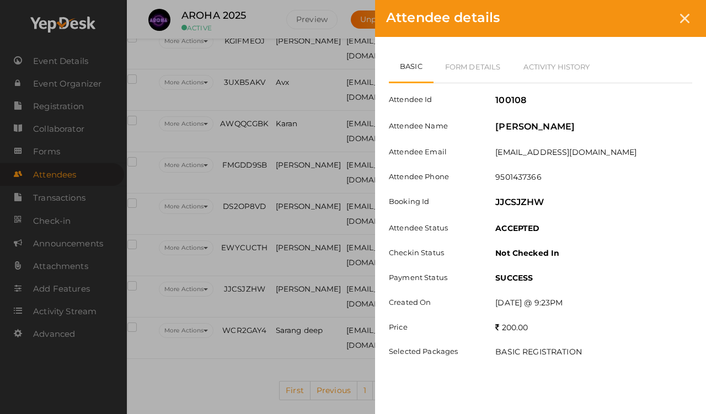
click at [651, 20] on div at bounding box center [685, 18] width 20 height 20
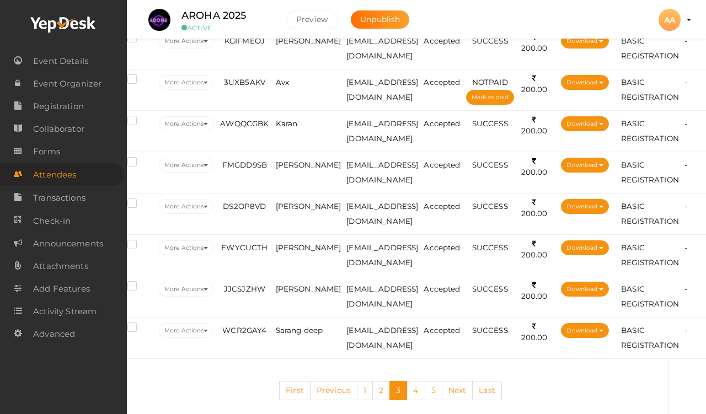
click at [305, 335] on span "Sarang deep" at bounding box center [299, 330] width 47 height 9
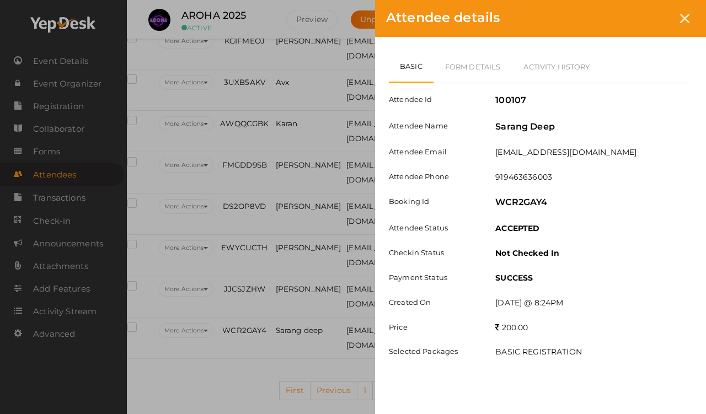
click at [480, 64] on link "Form Details" at bounding box center [473, 67] width 79 height 32
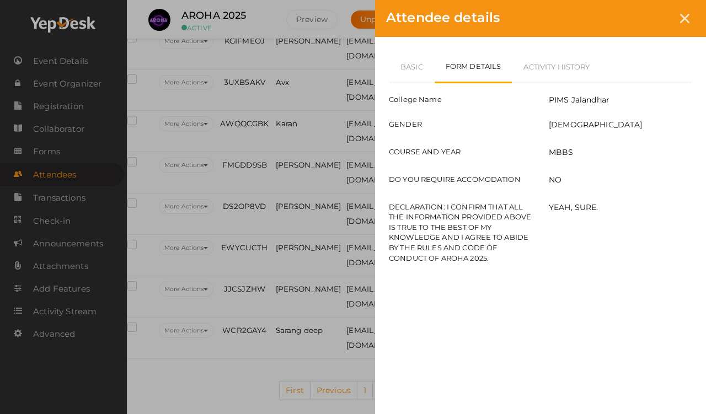
click at [405, 64] on link "Basic" at bounding box center [412, 67] width 46 height 32
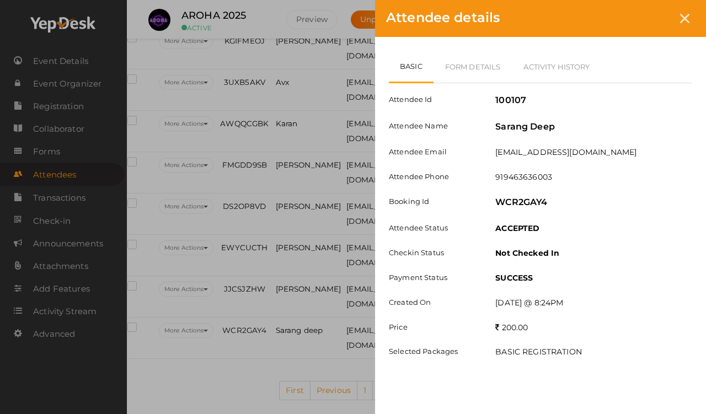
click at [487, 57] on link "Form Details" at bounding box center [473, 67] width 79 height 32
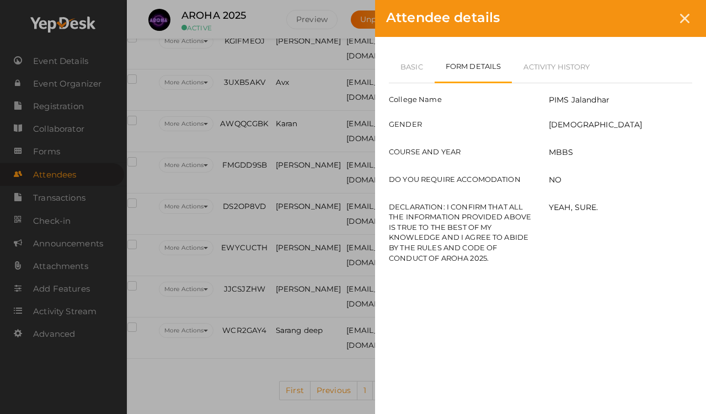
click at [651, 210] on div "YEAH, SURE." at bounding box center [621, 210] width 160 height 17
click at [413, 58] on link "Basic" at bounding box center [412, 67] width 46 height 32
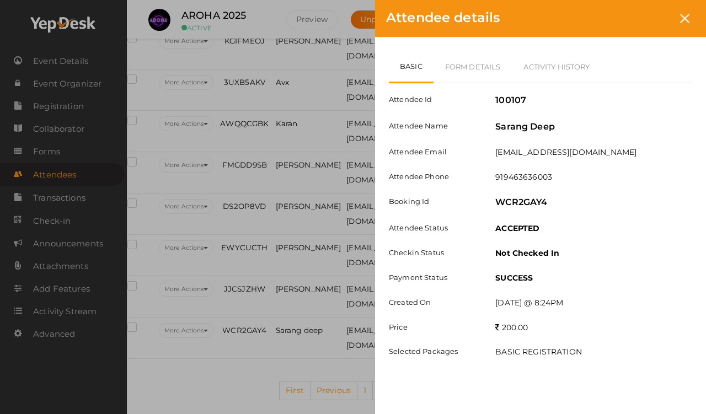
click at [477, 63] on link "Form Details" at bounding box center [473, 67] width 79 height 32
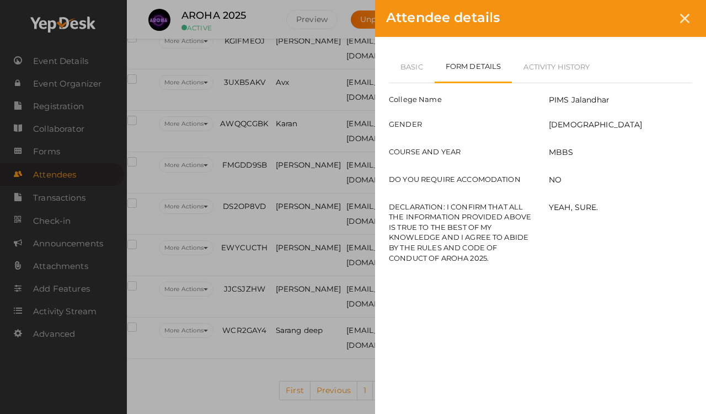
click at [415, 60] on link "Basic" at bounding box center [412, 67] width 46 height 32
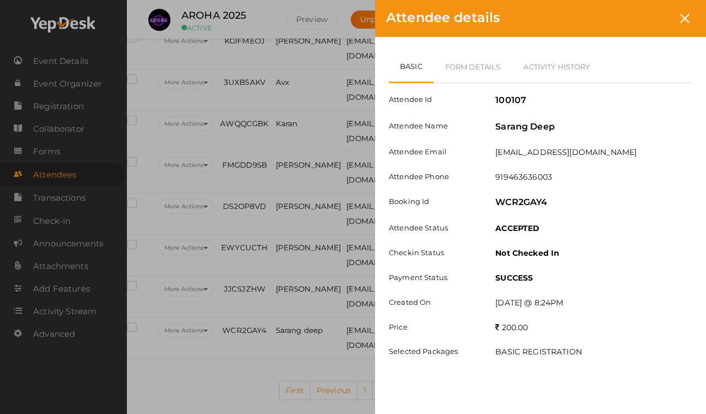
click at [651, 19] on icon at bounding box center [684, 18] width 9 height 9
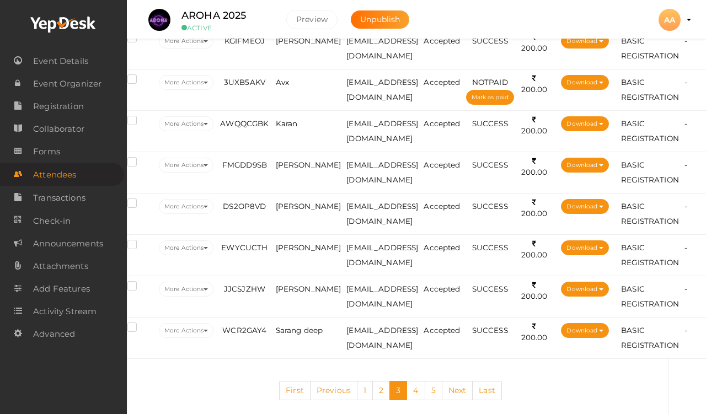
click at [426, 401] on link "5" at bounding box center [434, 390] width 18 height 19
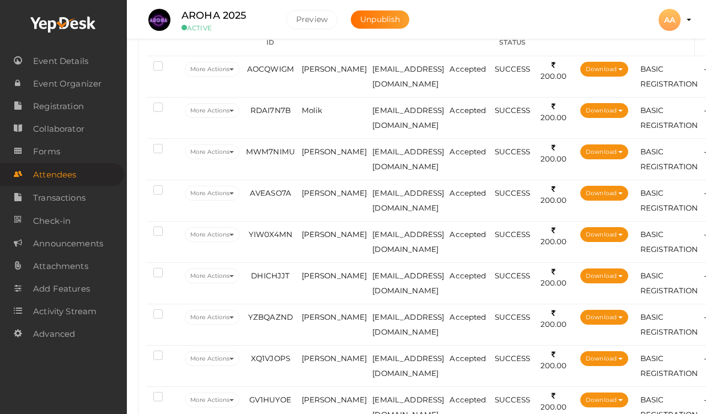
scroll to position [208, 0]
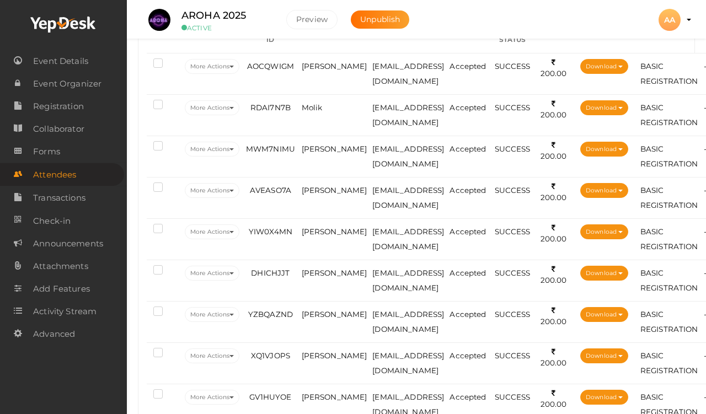
click at [286, 70] on span "AOCQWIGM" at bounding box center [270, 66] width 47 height 9
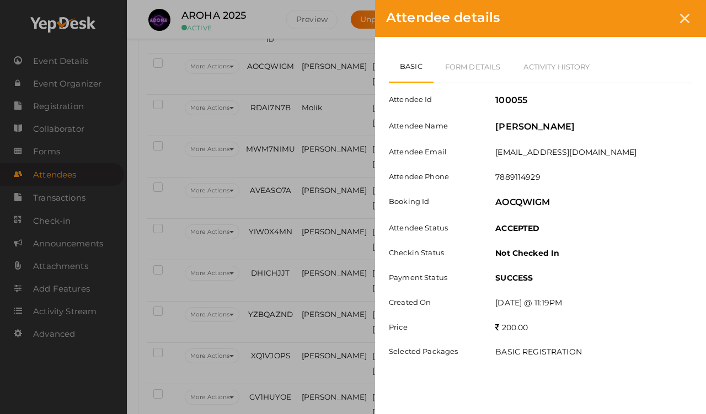
click at [453, 60] on link "Form Details" at bounding box center [473, 67] width 79 height 32
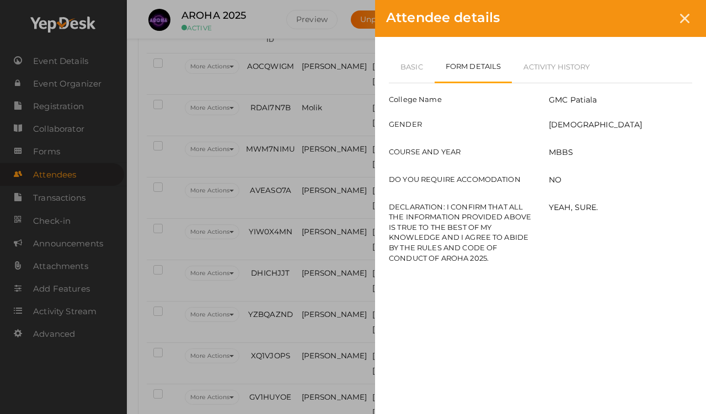
click at [416, 61] on link "Basic" at bounding box center [412, 67] width 46 height 32
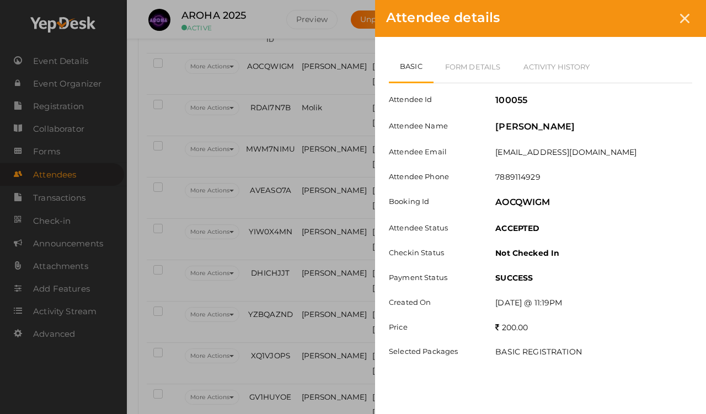
click at [481, 65] on link "Form Details" at bounding box center [473, 67] width 79 height 32
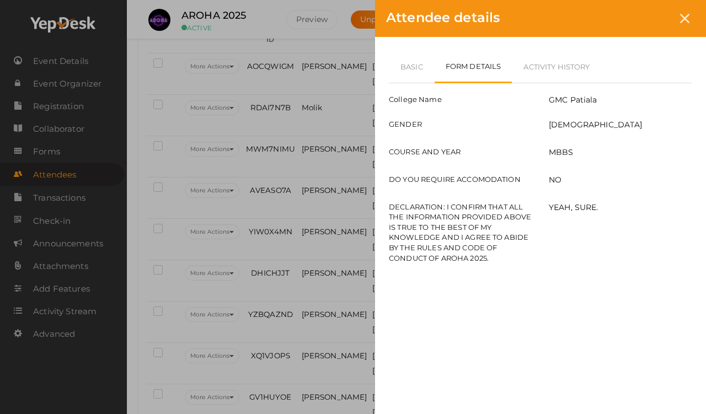
click at [408, 56] on link "Basic" at bounding box center [412, 67] width 46 height 32
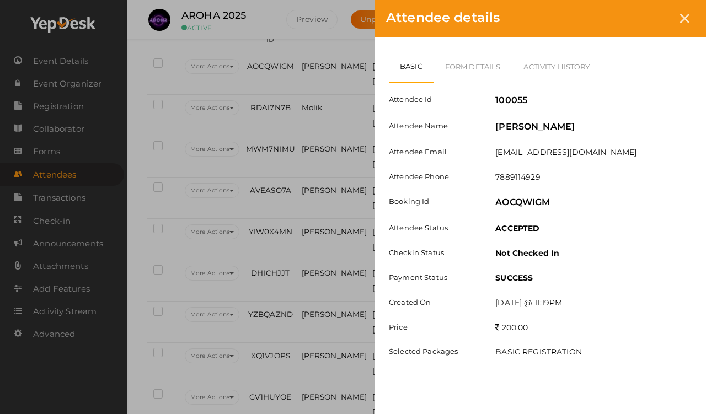
click at [651, 24] on div at bounding box center [685, 18] width 20 height 20
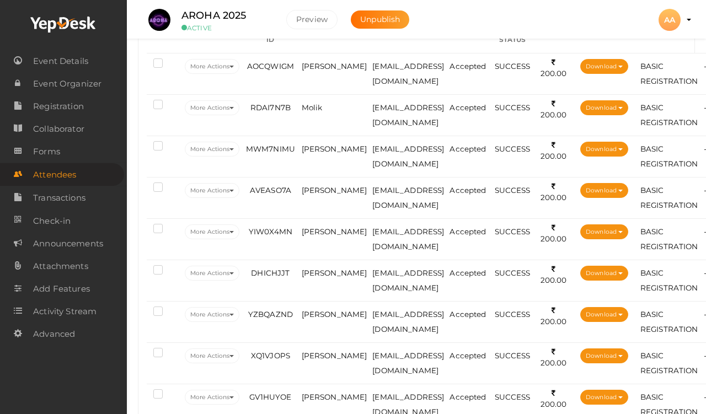
click at [299, 105] on td "RDAI7N7B" at bounding box center [270, 114] width 56 height 41
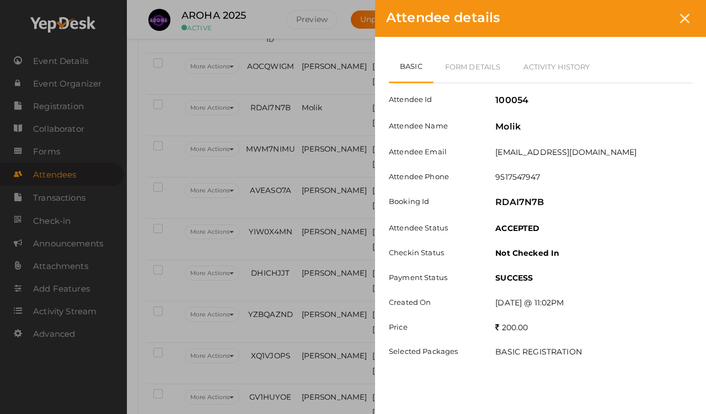
click at [453, 66] on link "Form Details" at bounding box center [473, 67] width 79 height 32
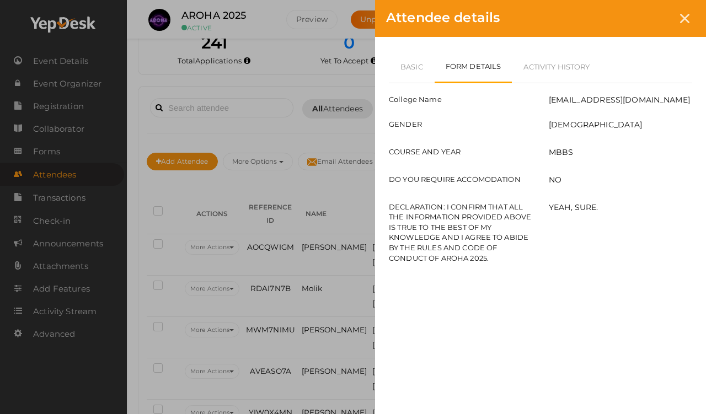
scroll to position [0, 0]
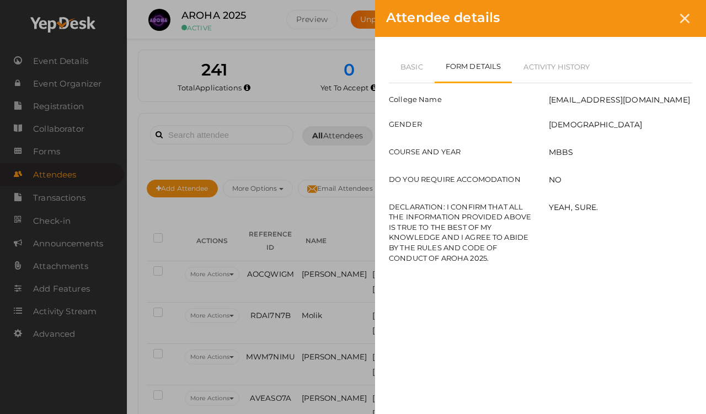
click at [400, 63] on link "Basic" at bounding box center [412, 67] width 46 height 32
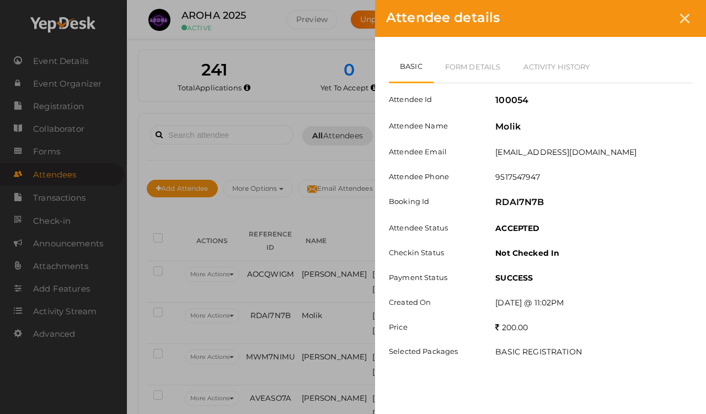
click at [481, 62] on link "Form Details" at bounding box center [473, 67] width 79 height 32
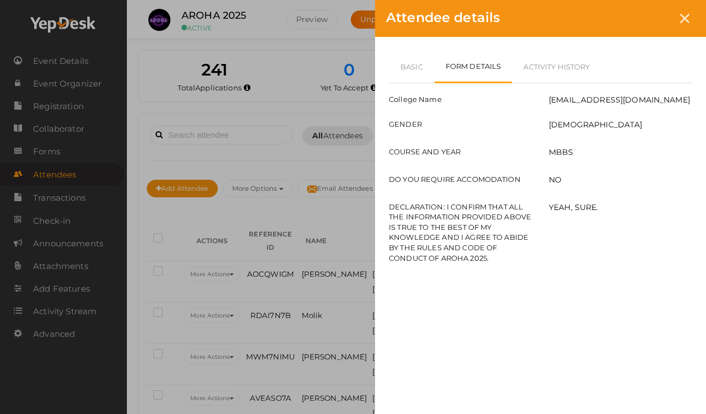
click at [651, 8] on div at bounding box center [685, 18] width 20 height 20
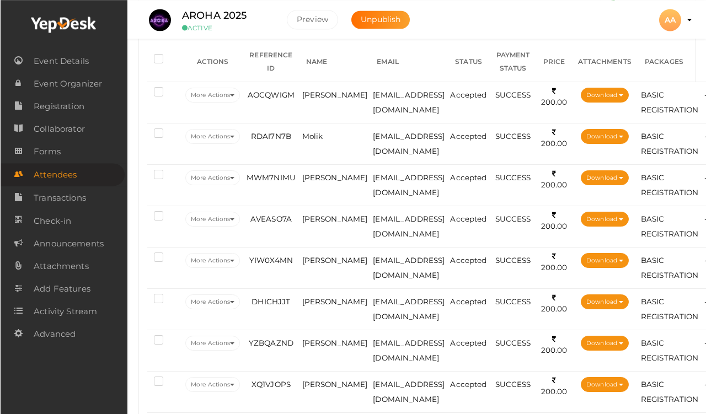
scroll to position [179, 0]
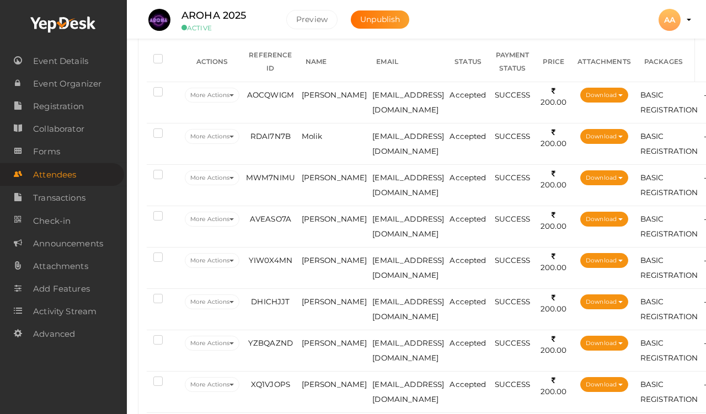
click at [373, 133] on span "[EMAIL_ADDRESS][DOMAIN_NAME]" at bounding box center [409, 144] width 72 height 24
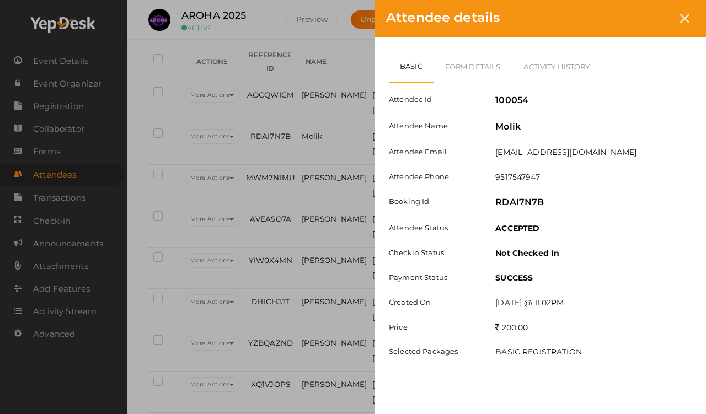
click at [473, 57] on link "Form Details" at bounding box center [473, 67] width 79 height 32
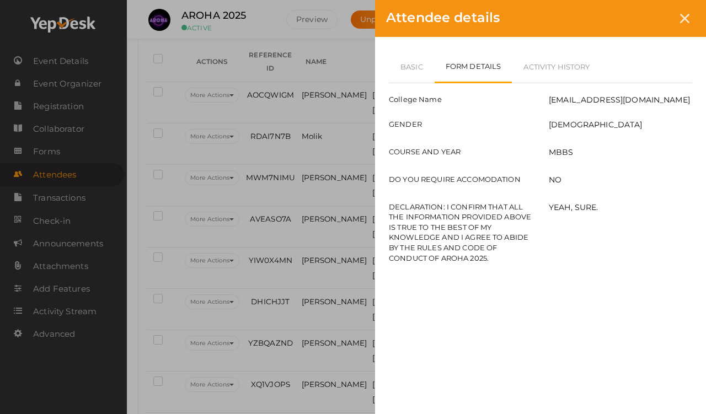
click at [410, 55] on link "Basic" at bounding box center [412, 67] width 46 height 32
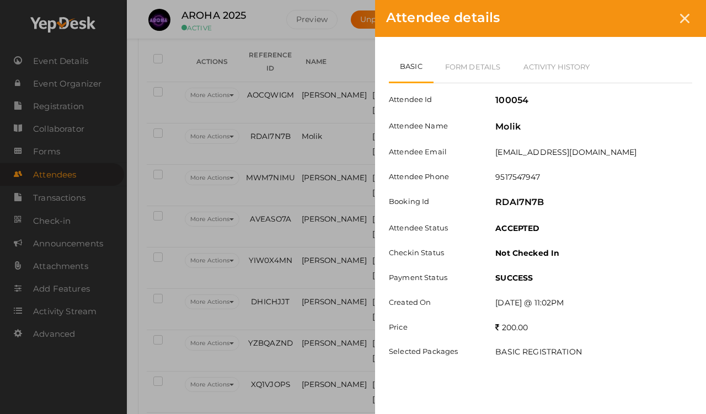
click at [475, 58] on link "Form Details" at bounding box center [473, 67] width 79 height 32
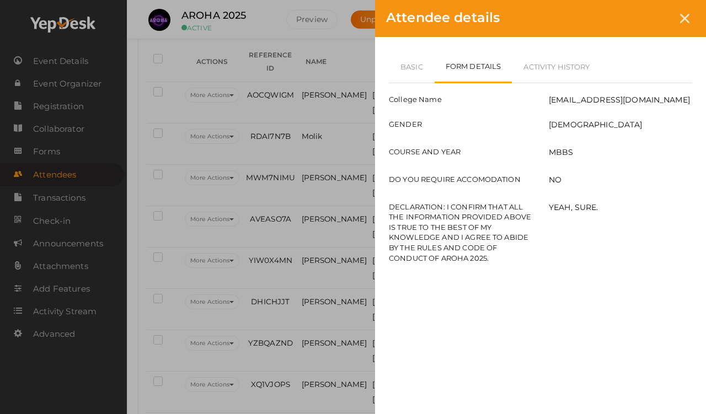
click at [419, 61] on link "Basic" at bounding box center [412, 67] width 46 height 32
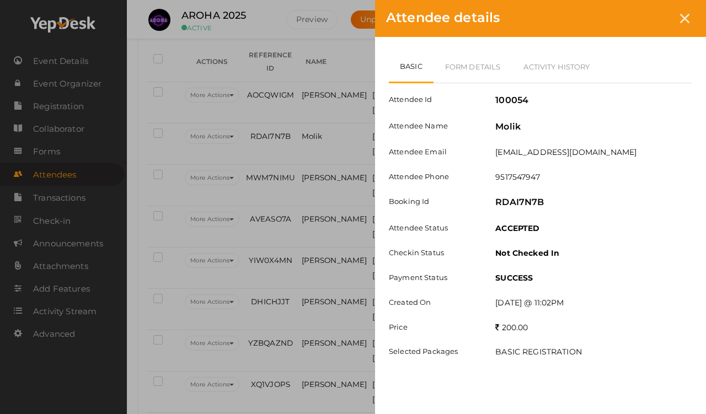
click at [468, 47] on div "Basic Form Details Activity History Attendee Id 100054 Attendee Name Molik Atte…" at bounding box center [540, 215] width 331 height 357
click at [455, 55] on link "Form Details" at bounding box center [473, 67] width 79 height 32
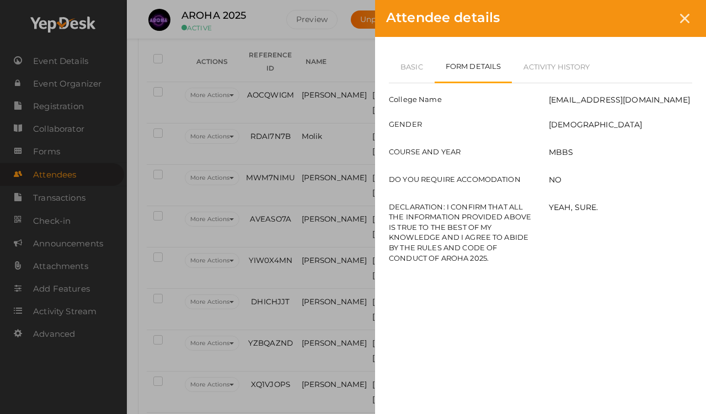
click at [416, 62] on link "Basic" at bounding box center [412, 67] width 46 height 32
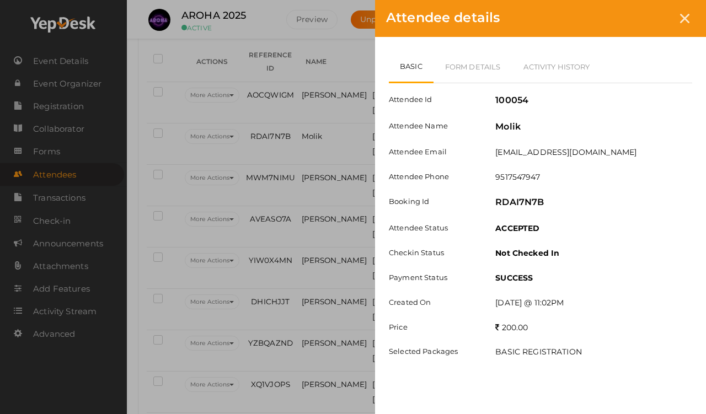
click at [651, 13] on div at bounding box center [685, 18] width 20 height 20
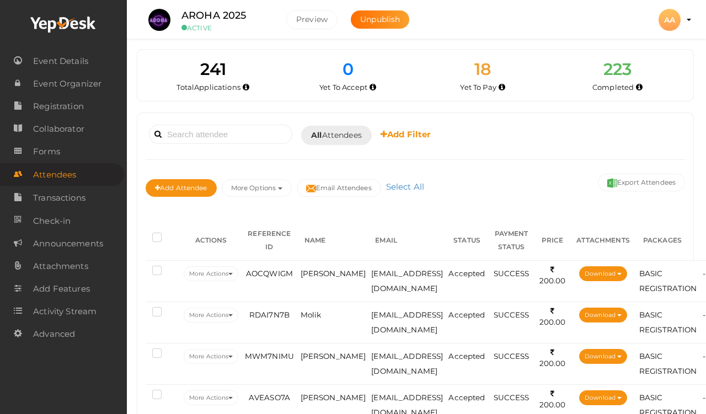
scroll to position [0, 1]
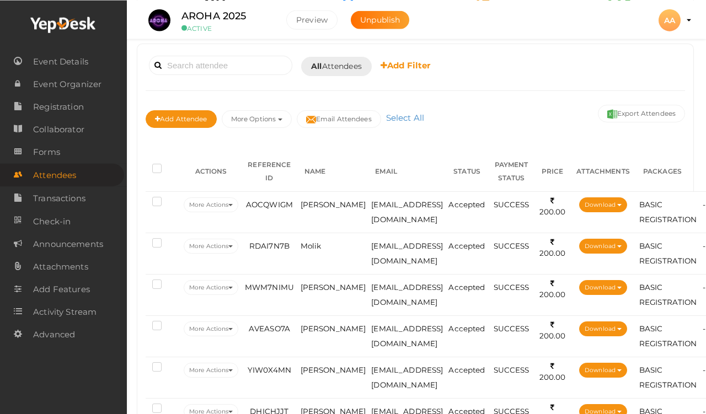
click at [297, 253] on td "RDAI7N7B" at bounding box center [269, 252] width 56 height 41
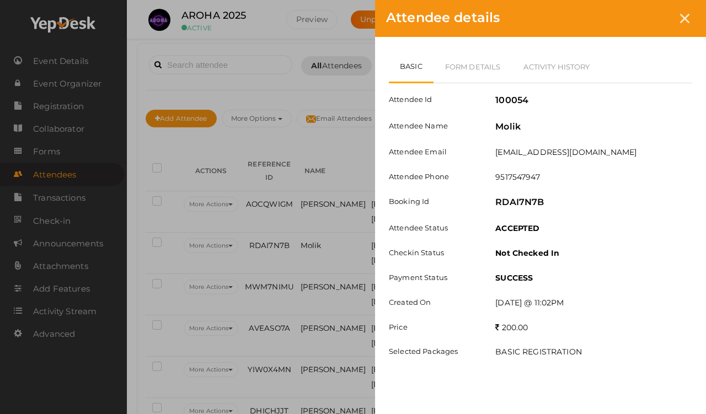
click at [460, 73] on link "Form Details" at bounding box center [473, 67] width 79 height 32
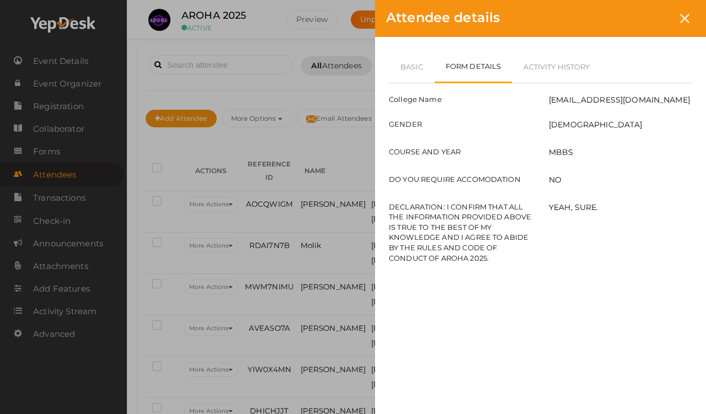
click at [410, 60] on link "Basic" at bounding box center [412, 67] width 46 height 32
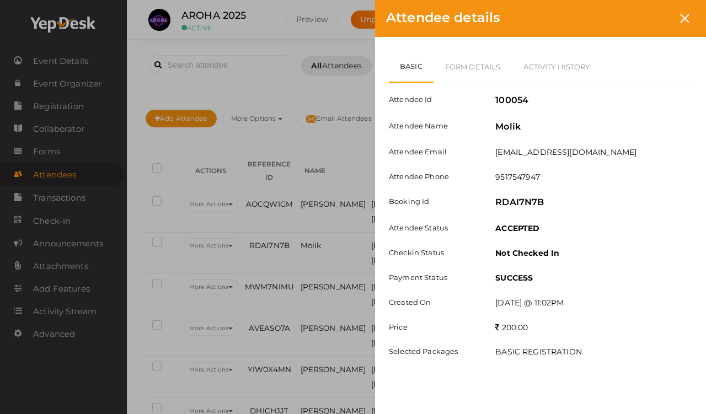
click at [553, 299] on label "[DATE] @ 11:02PM" at bounding box center [530, 302] width 68 height 11
click at [651, 24] on div at bounding box center [685, 18] width 20 height 20
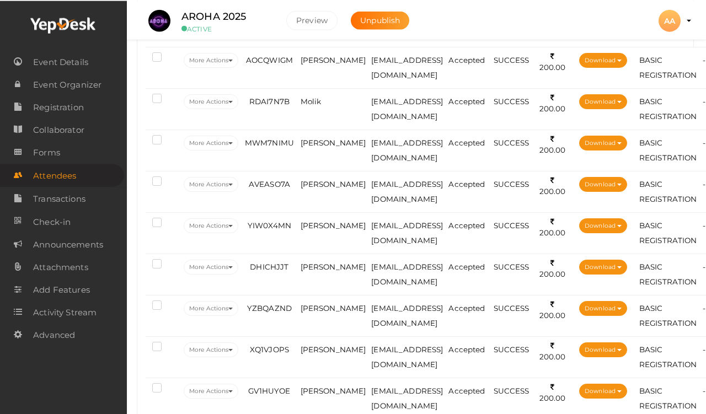
click at [307, 147] on td "[PERSON_NAME]" at bounding box center [333, 149] width 71 height 41
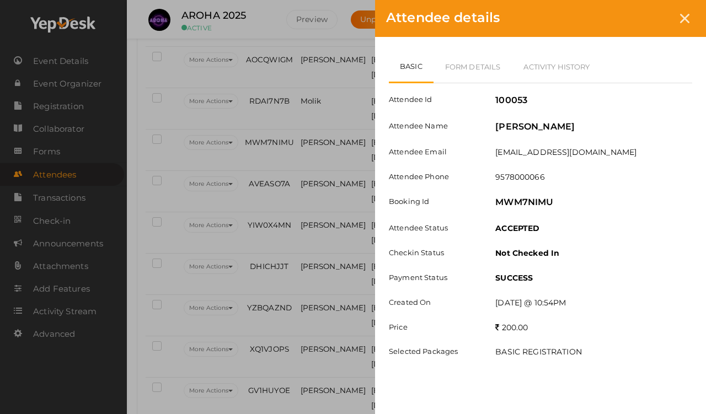
click at [454, 66] on link "Form Details" at bounding box center [473, 67] width 79 height 32
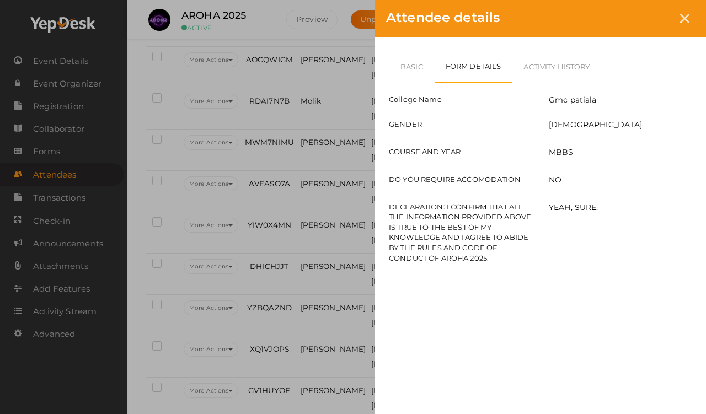
click at [413, 58] on link "Basic" at bounding box center [412, 67] width 46 height 32
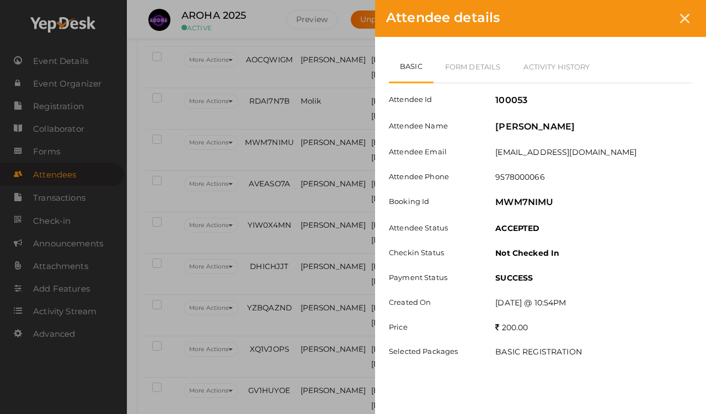
click at [651, 23] on icon at bounding box center [684, 18] width 9 height 9
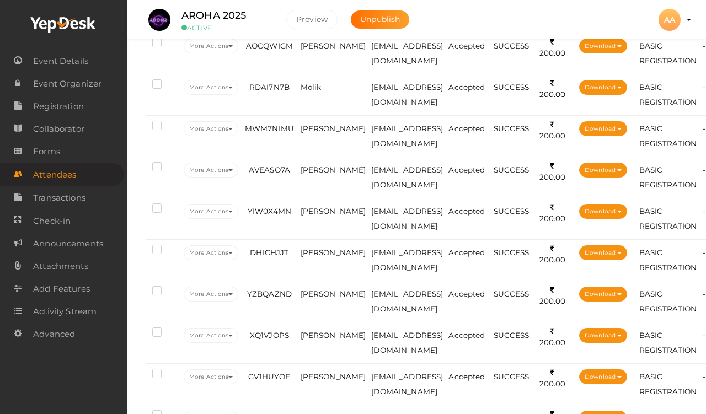
scroll to position [276, 1]
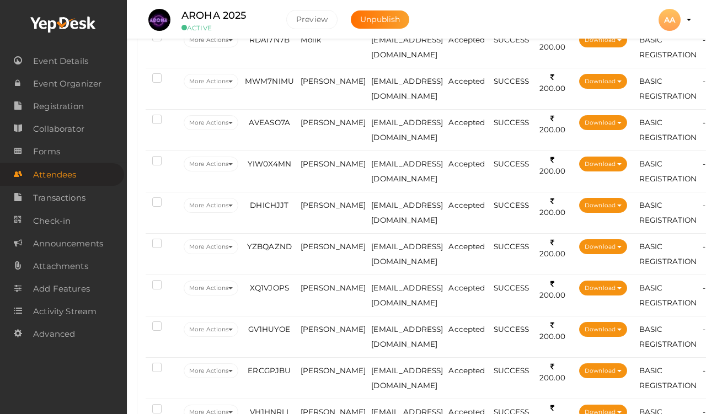
click at [316, 122] on span "[PERSON_NAME]" at bounding box center [334, 122] width 66 height 9
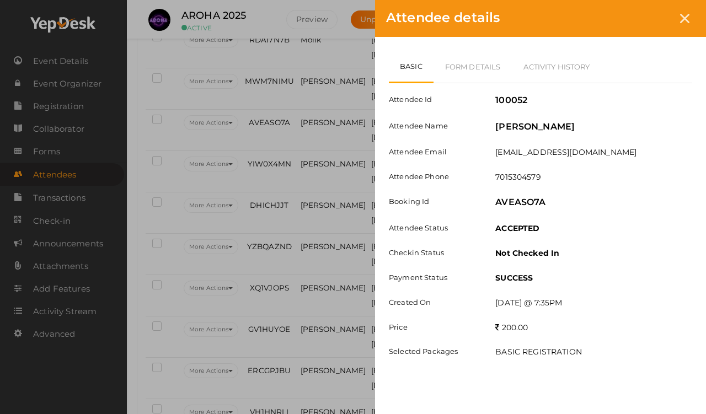
click at [454, 73] on link "Form Details" at bounding box center [473, 67] width 79 height 32
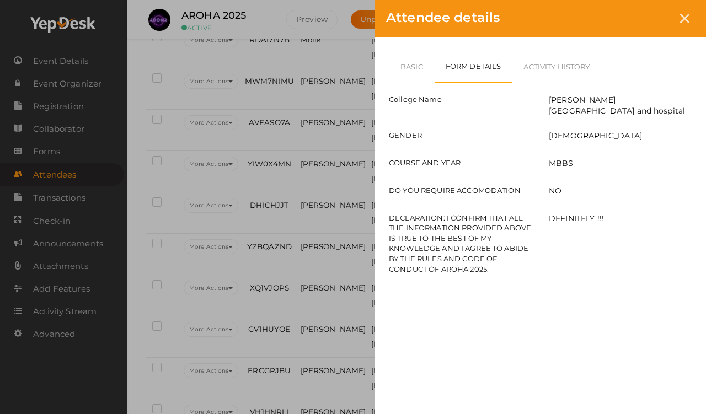
click at [651, 15] on icon at bounding box center [684, 18] width 9 height 9
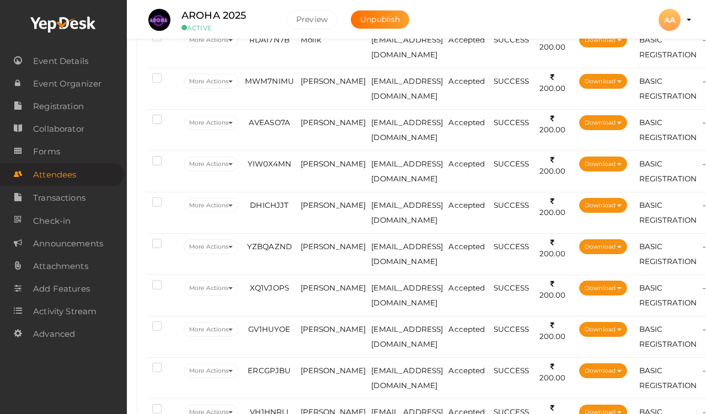
click at [315, 123] on span "[PERSON_NAME]" at bounding box center [334, 122] width 66 height 9
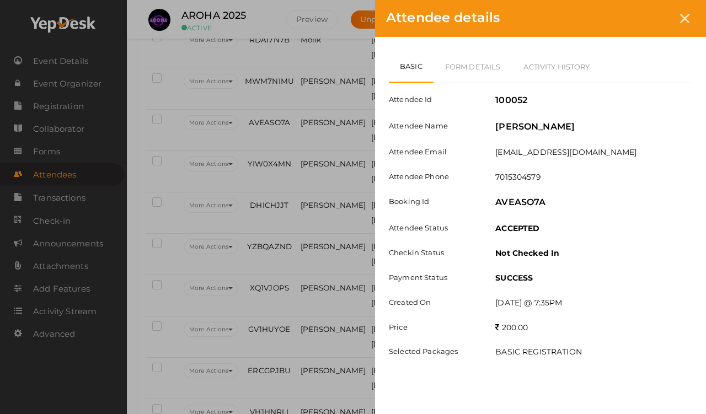
click at [476, 72] on link "Form Details" at bounding box center [473, 67] width 79 height 32
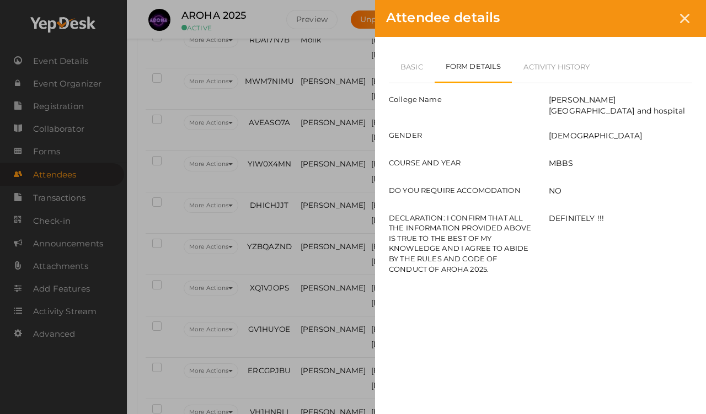
click at [651, 18] on icon at bounding box center [684, 18] width 9 height 9
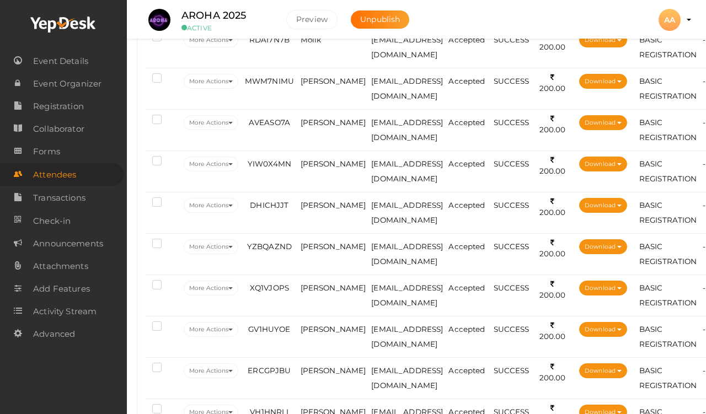
click at [312, 175] on td "[PERSON_NAME]" at bounding box center [333, 171] width 71 height 41
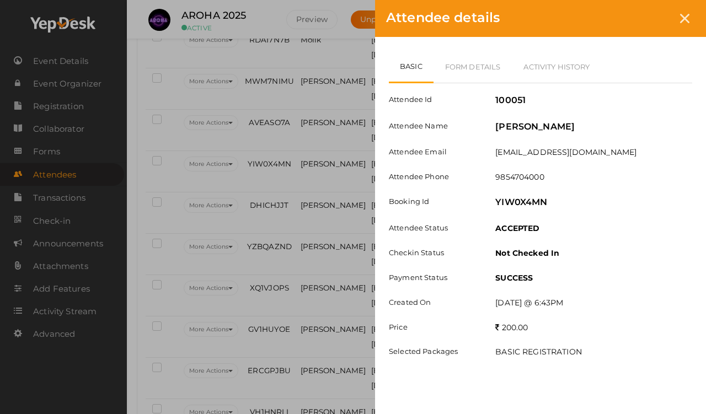
click at [466, 71] on link "Form Details" at bounding box center [473, 67] width 79 height 32
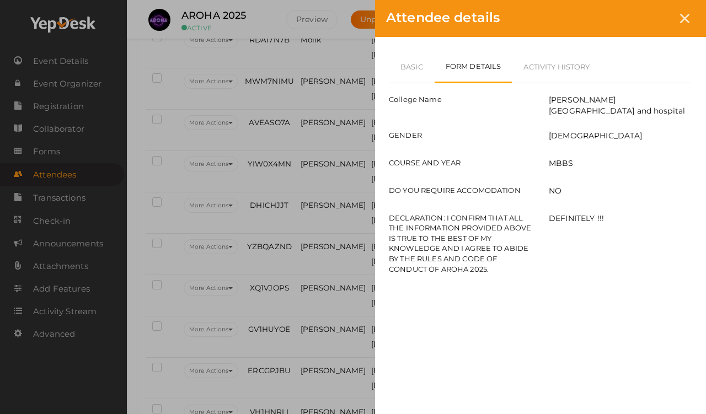
click at [651, 23] on icon at bounding box center [684, 18] width 9 height 9
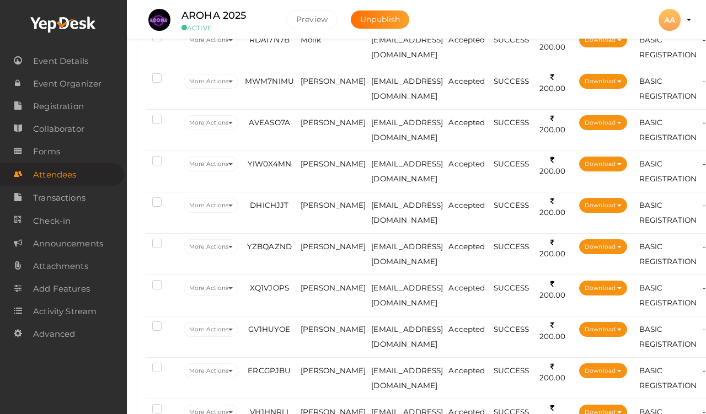
click at [307, 126] on span "[PERSON_NAME]" at bounding box center [334, 122] width 66 height 9
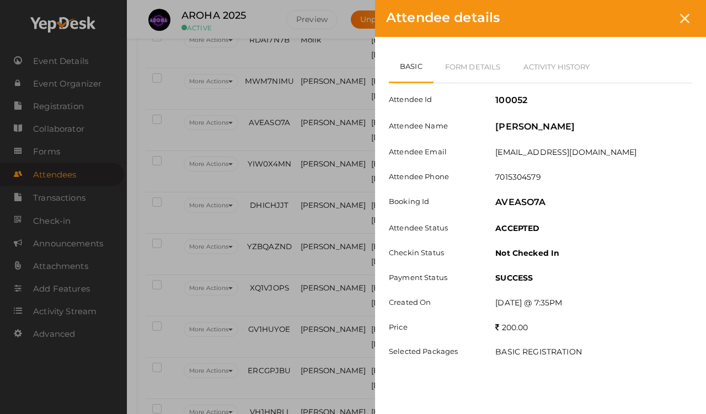
click at [471, 67] on link "Form Details" at bounding box center [473, 67] width 79 height 32
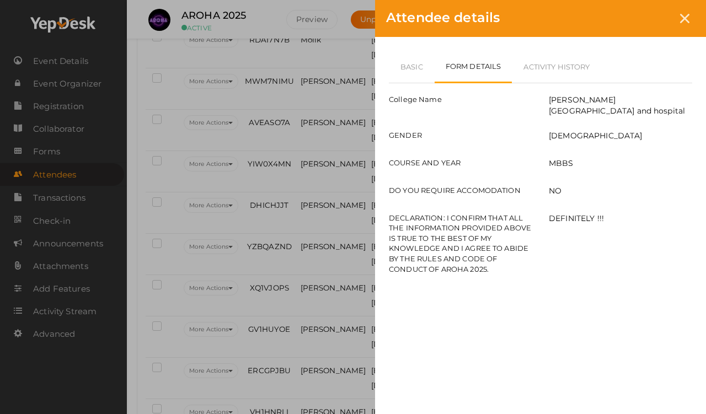
click at [651, 28] on div "Attendee details" at bounding box center [540, 18] width 331 height 37
click at [651, 14] on icon at bounding box center [684, 18] width 9 height 9
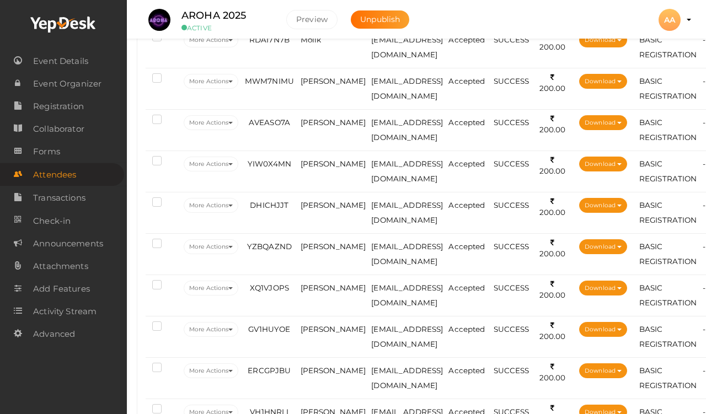
click at [311, 127] on span "[PERSON_NAME]" at bounding box center [334, 122] width 66 height 9
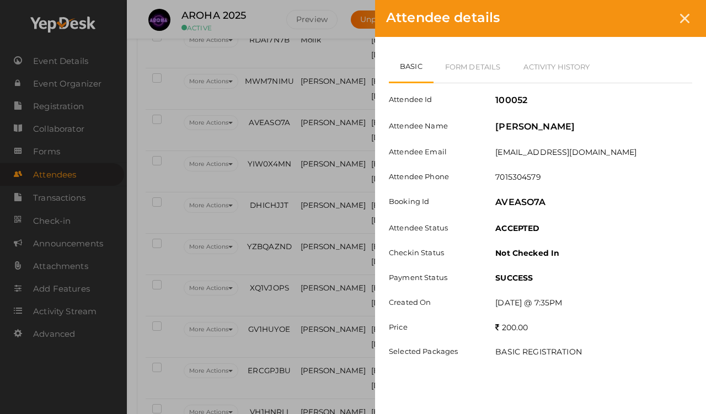
click at [465, 65] on link "Form Details" at bounding box center [473, 67] width 79 height 32
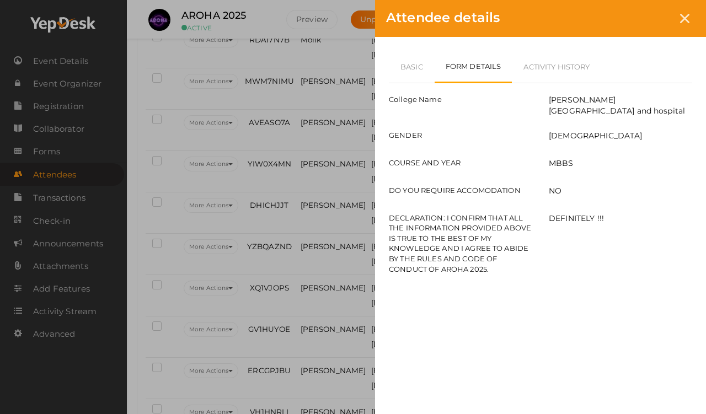
click at [407, 57] on link "Basic" at bounding box center [412, 67] width 46 height 32
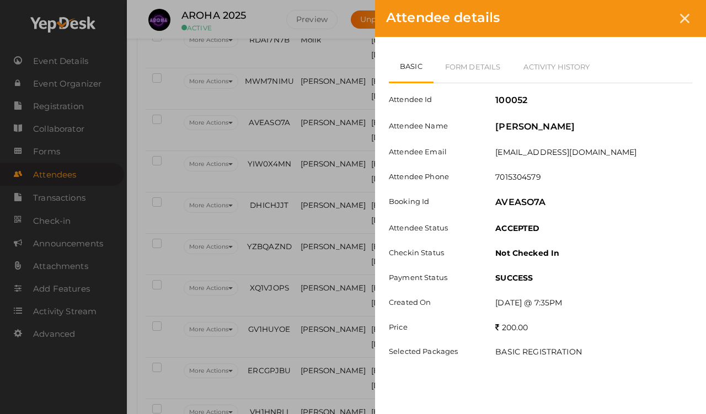
click at [446, 60] on link "Form Details" at bounding box center [473, 67] width 79 height 32
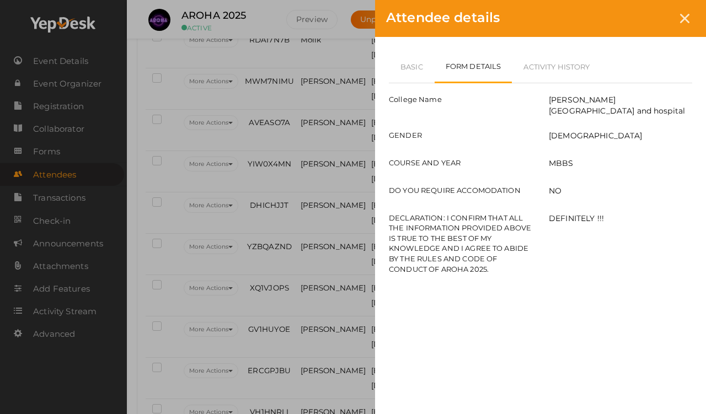
click at [651, 18] on icon at bounding box center [684, 18] width 9 height 9
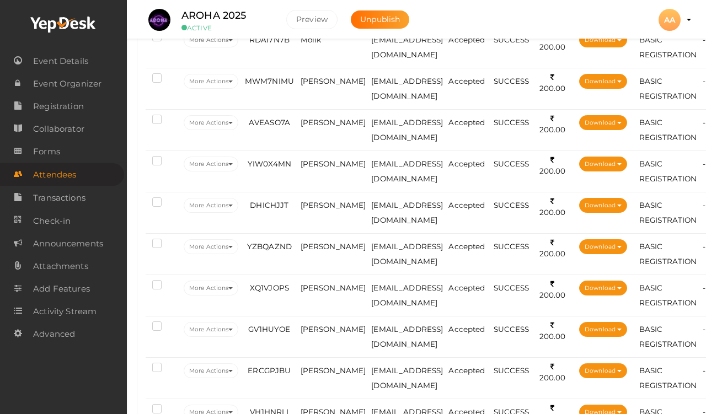
click at [308, 165] on span "[PERSON_NAME]" at bounding box center [334, 163] width 66 height 9
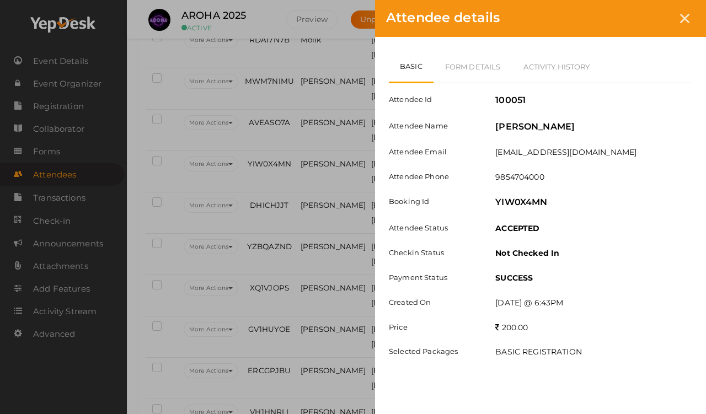
click at [468, 79] on link "Form Details" at bounding box center [473, 67] width 79 height 32
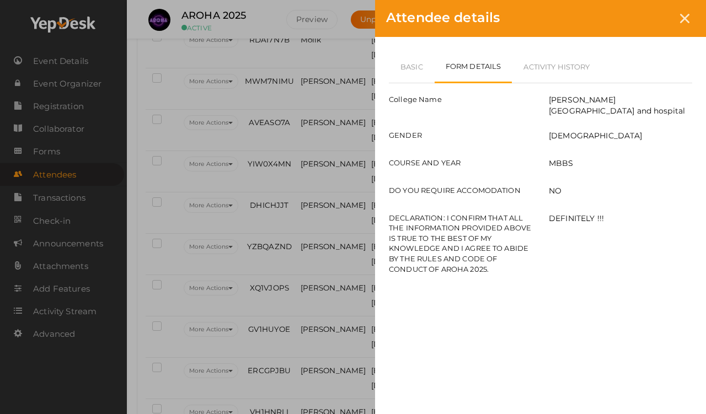
click at [409, 58] on link "Basic" at bounding box center [412, 67] width 46 height 32
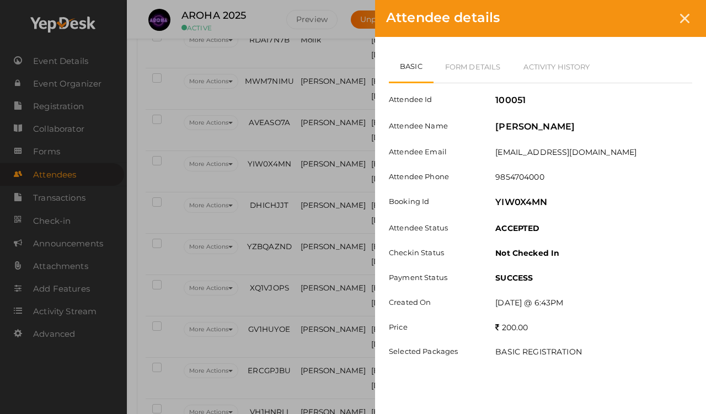
click at [485, 78] on link "Form Details" at bounding box center [473, 67] width 79 height 32
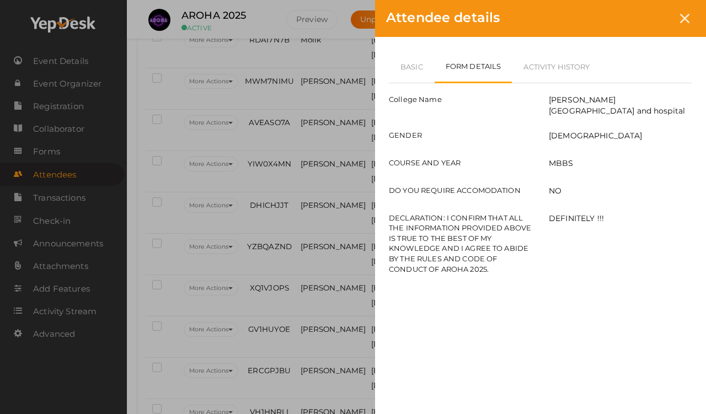
click at [400, 62] on link "Basic" at bounding box center [412, 67] width 46 height 32
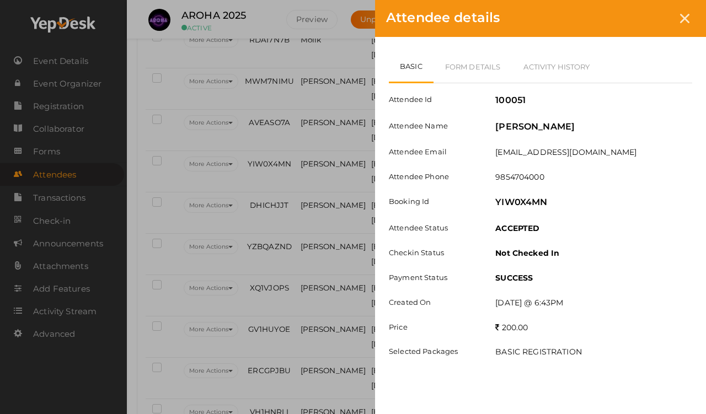
click at [651, 13] on div at bounding box center [685, 18] width 20 height 20
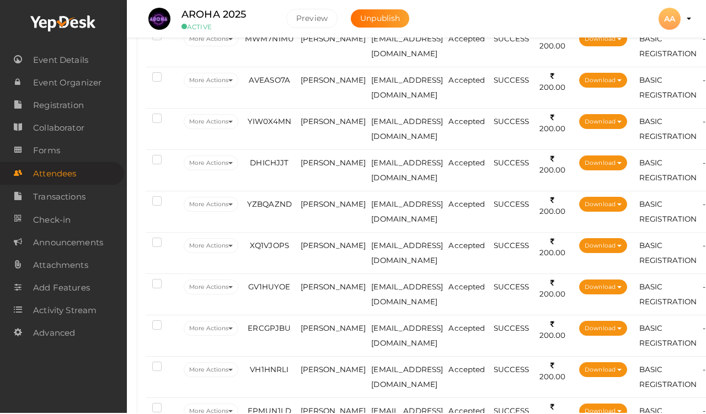
click at [329, 159] on span "[PERSON_NAME]" at bounding box center [334, 163] width 66 height 9
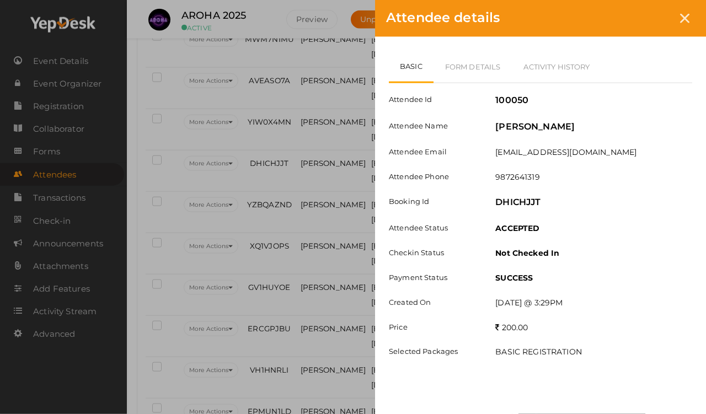
click at [465, 51] on link "Form Details" at bounding box center [473, 67] width 79 height 32
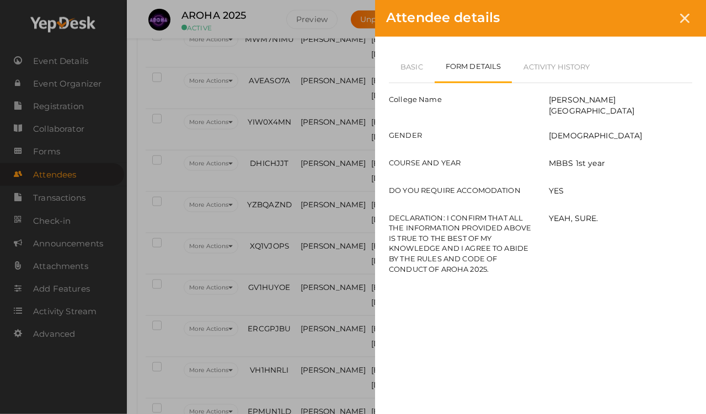
click at [398, 70] on link "Basic" at bounding box center [412, 67] width 46 height 32
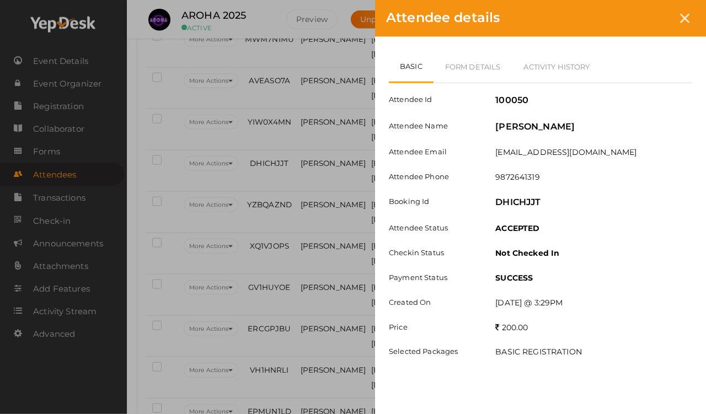
click at [465, 66] on link "Form Details" at bounding box center [473, 67] width 79 height 32
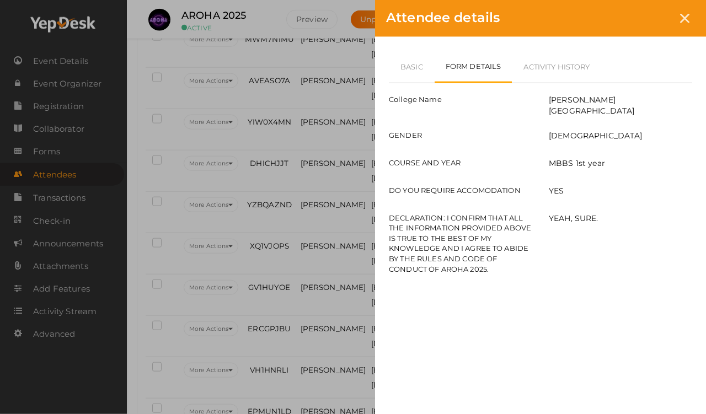
click at [417, 63] on link "Basic" at bounding box center [412, 67] width 46 height 32
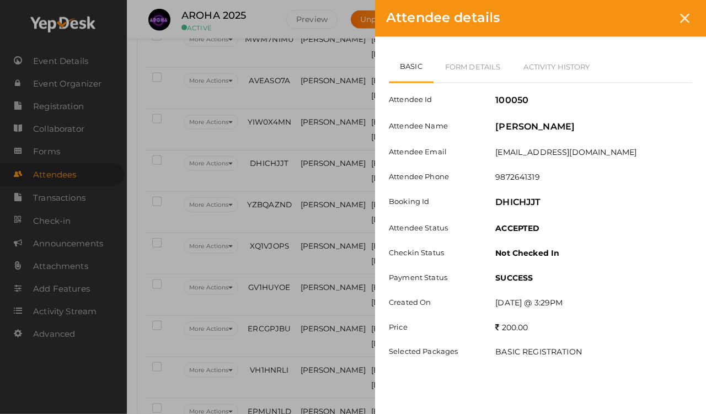
click at [651, 14] on div at bounding box center [685, 18] width 20 height 20
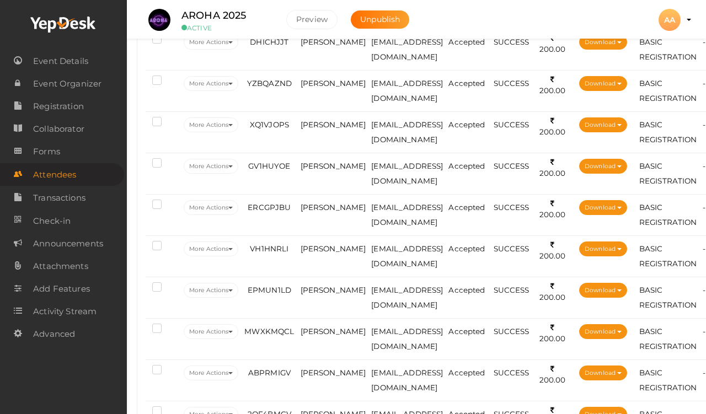
scroll to position [454, 1]
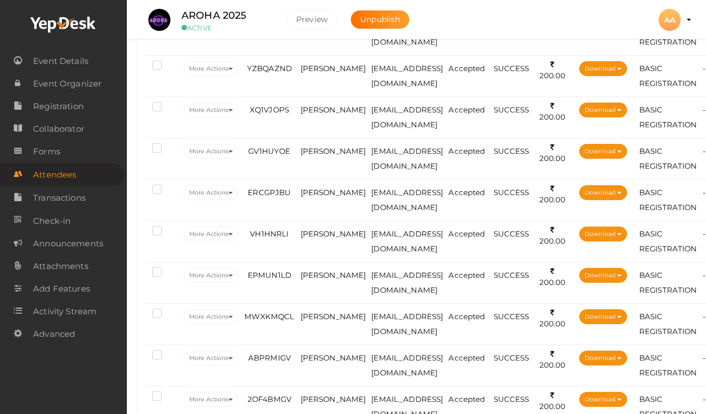
click at [318, 63] on td "[PERSON_NAME]" at bounding box center [333, 75] width 71 height 41
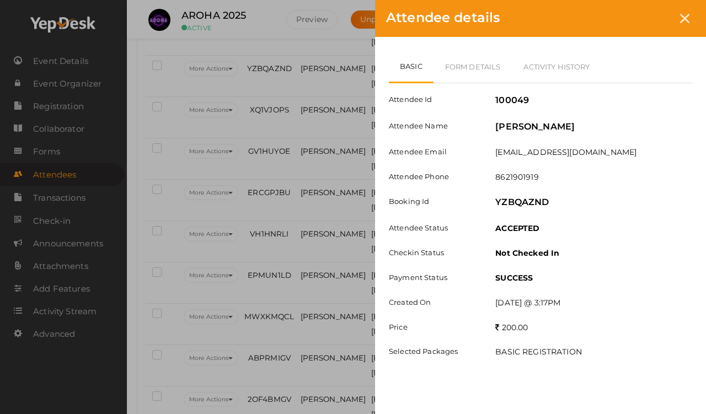
click at [460, 54] on link "Form Details" at bounding box center [473, 67] width 79 height 32
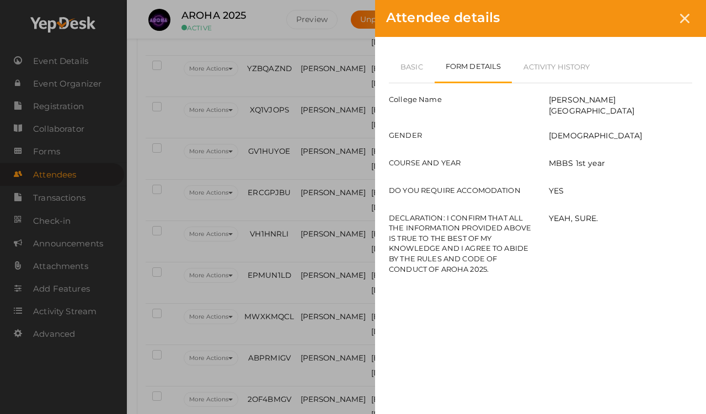
click at [408, 53] on link "Basic" at bounding box center [412, 67] width 46 height 32
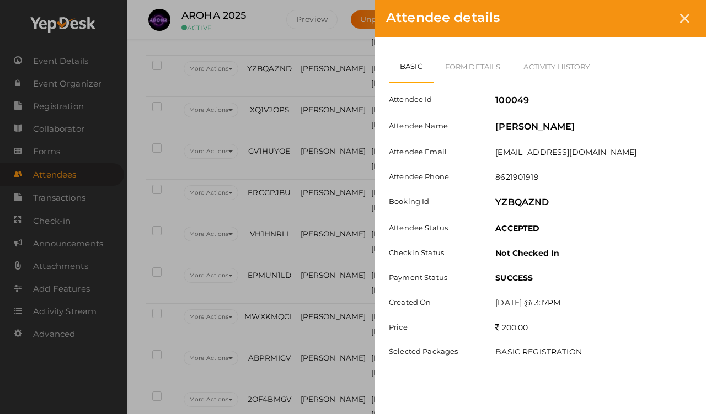
click at [489, 71] on link "Form Details" at bounding box center [473, 67] width 79 height 32
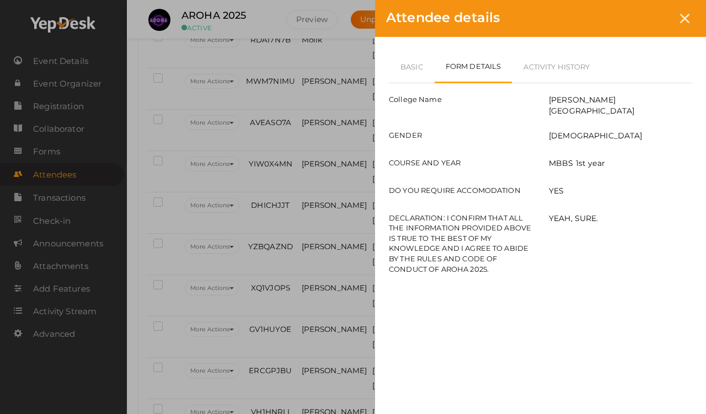
scroll to position [275, 0]
click at [651, 15] on div "Attendee details" at bounding box center [540, 18] width 331 height 37
click at [651, 25] on div at bounding box center [685, 18] width 20 height 20
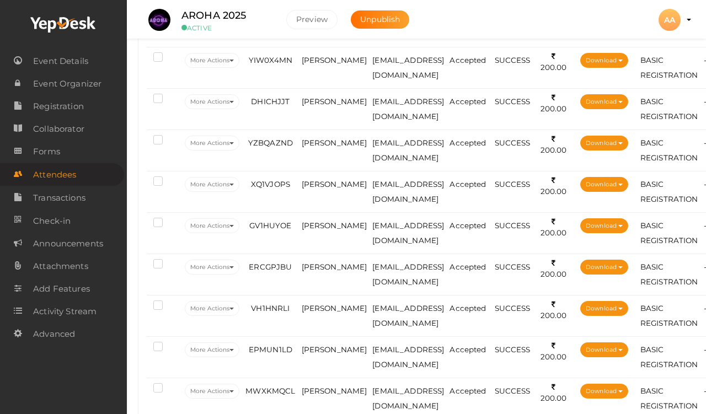
scroll to position [381, 0]
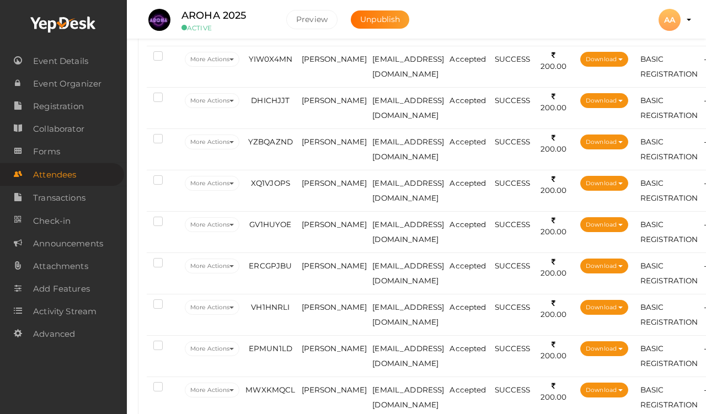
click at [323, 185] on span "[PERSON_NAME]" at bounding box center [335, 183] width 66 height 9
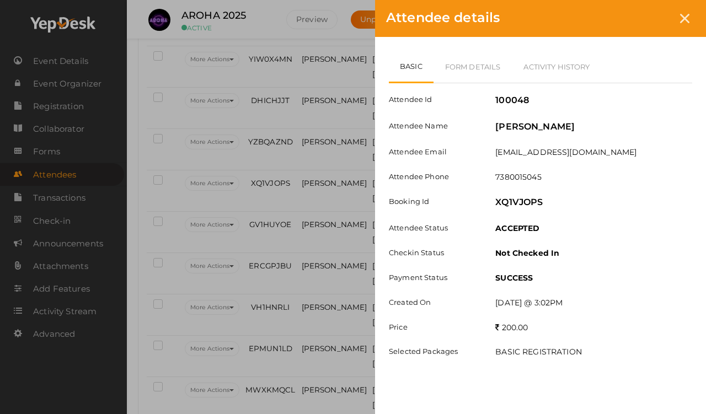
click at [651, 13] on div at bounding box center [685, 18] width 20 height 20
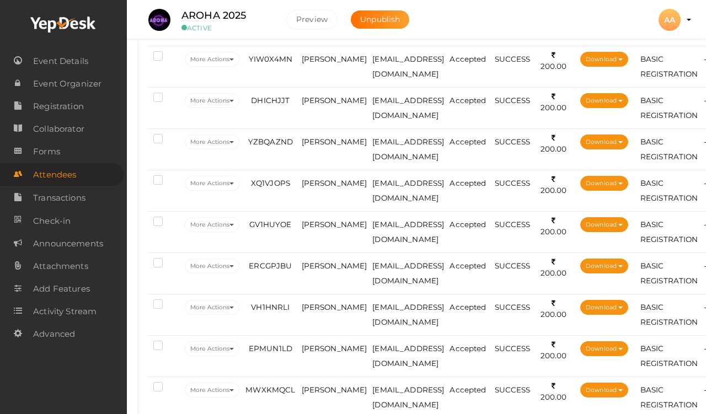
click at [321, 187] on span "[PERSON_NAME]" at bounding box center [335, 183] width 66 height 9
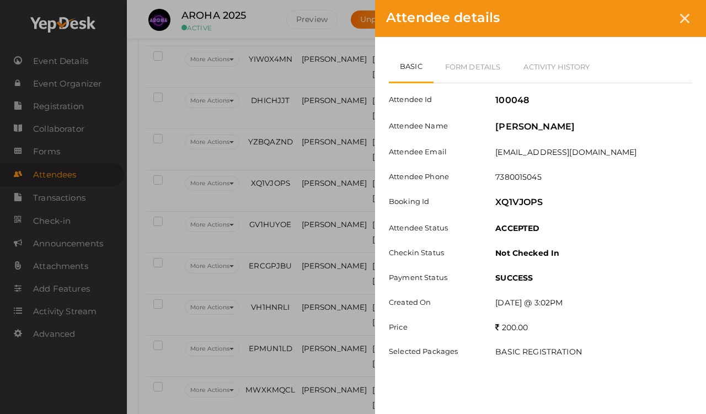
click at [491, 70] on link "Form Details" at bounding box center [473, 67] width 79 height 32
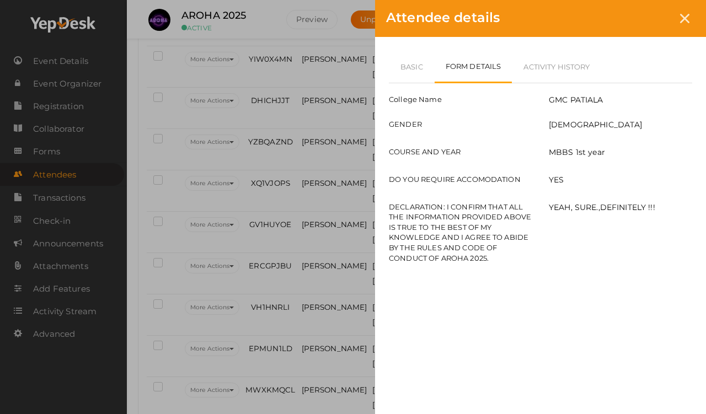
click at [411, 66] on link "Basic" at bounding box center [412, 67] width 46 height 32
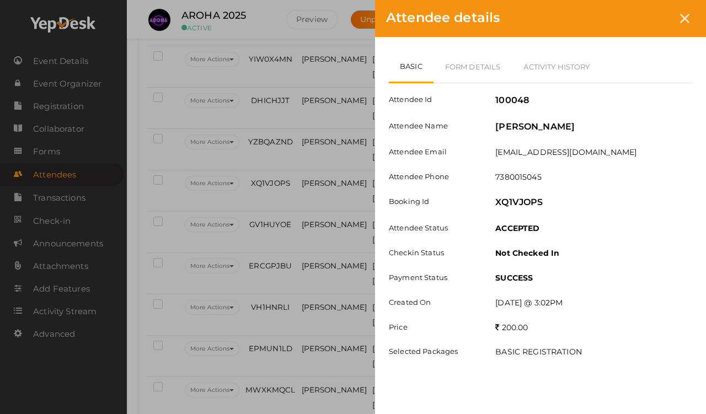
click at [651, 17] on div at bounding box center [685, 18] width 20 height 20
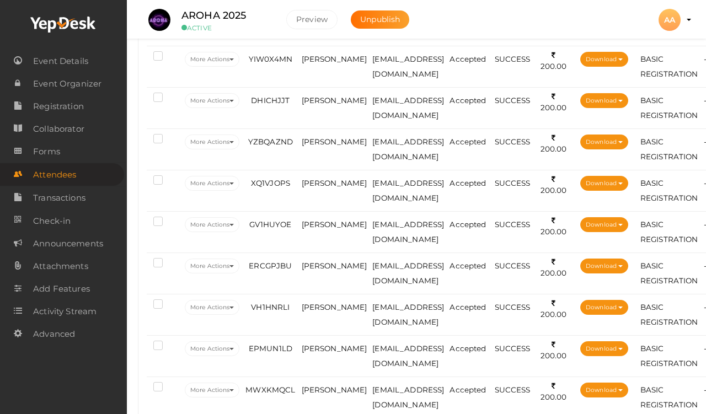
click at [317, 230] on td "[PERSON_NAME]" at bounding box center [334, 231] width 71 height 41
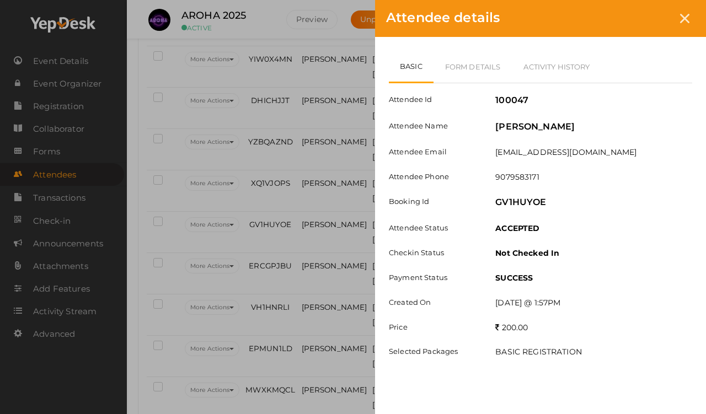
click at [459, 63] on link "Form Details" at bounding box center [473, 67] width 79 height 32
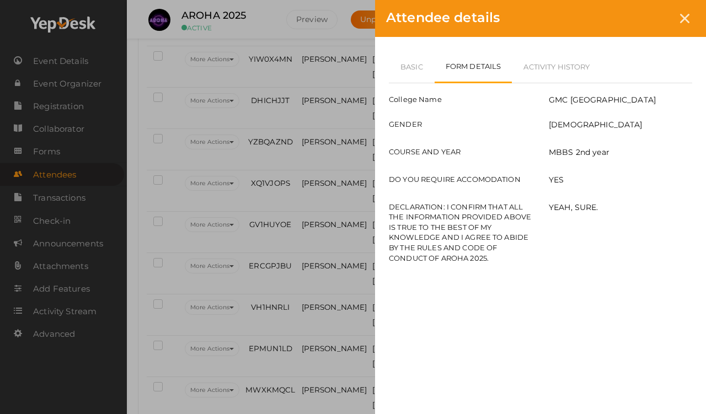
click at [417, 60] on link "Basic" at bounding box center [412, 67] width 46 height 32
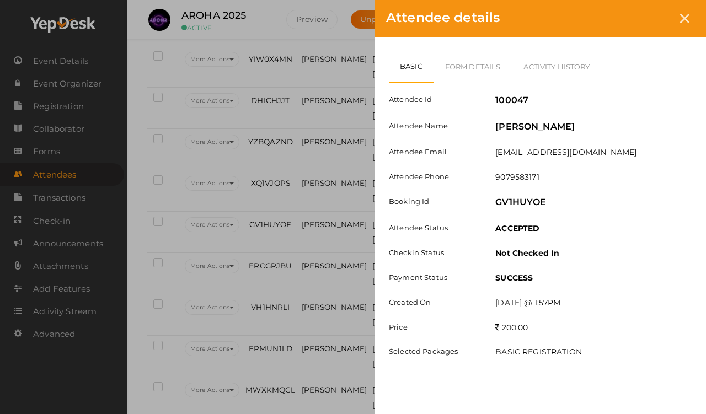
click at [651, 19] on icon at bounding box center [684, 18] width 9 height 9
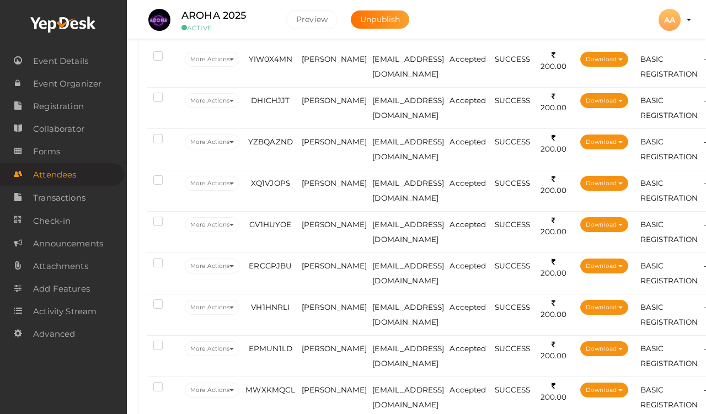
click at [320, 185] on span "[PERSON_NAME]" at bounding box center [335, 183] width 66 height 9
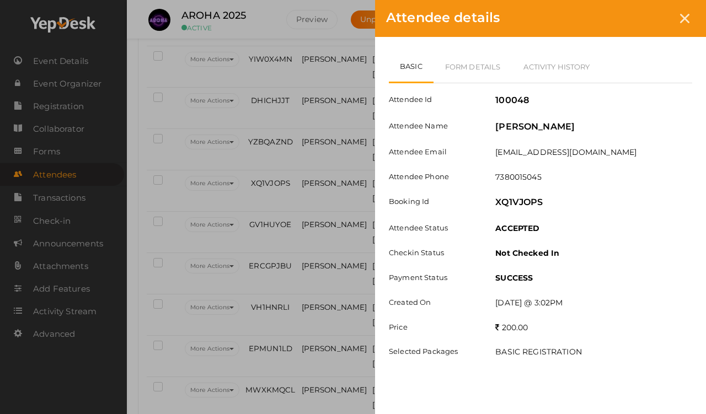
click at [462, 71] on link "Form Details" at bounding box center [473, 67] width 79 height 32
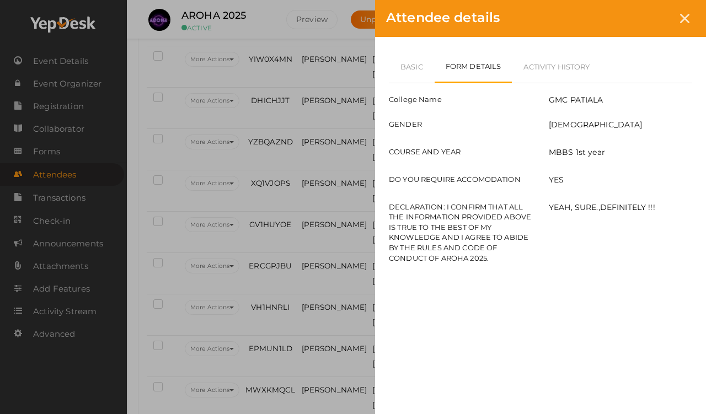
click at [411, 62] on link "Basic" at bounding box center [412, 67] width 46 height 32
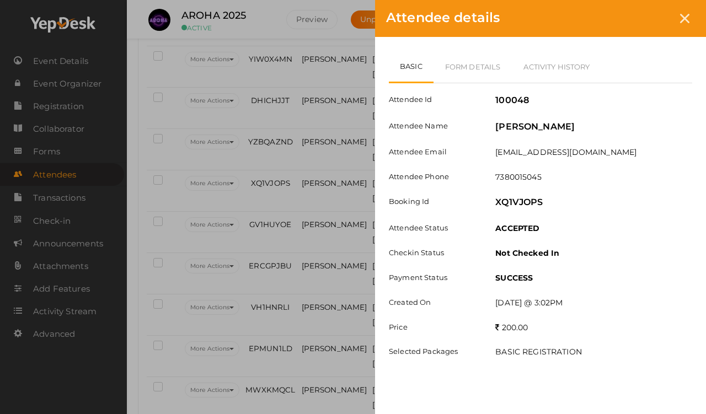
click at [651, 14] on icon at bounding box center [684, 18] width 9 height 9
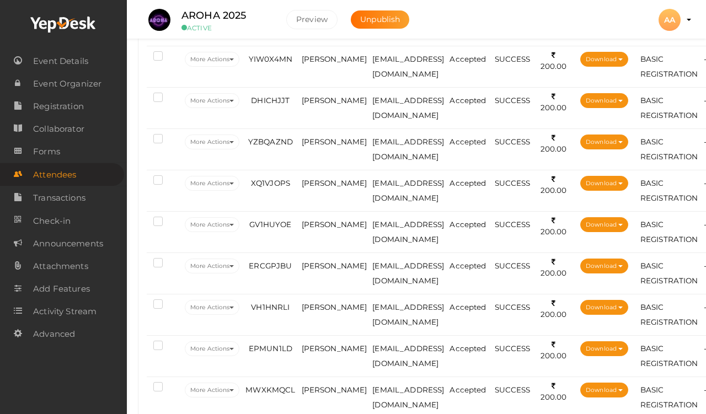
click at [320, 194] on td "[PERSON_NAME]" at bounding box center [334, 190] width 71 height 41
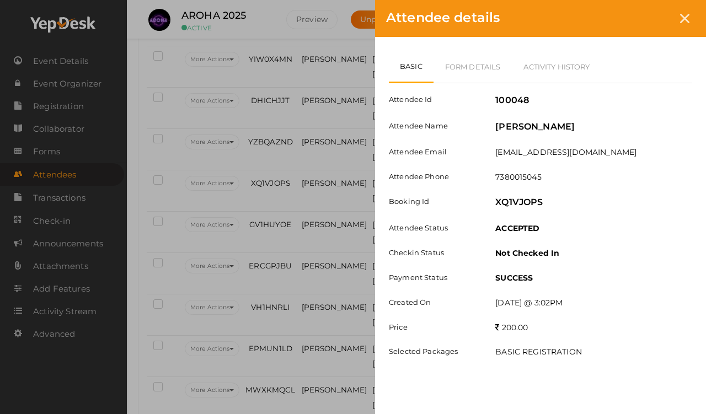
click at [470, 59] on link "Form Details" at bounding box center [473, 67] width 79 height 32
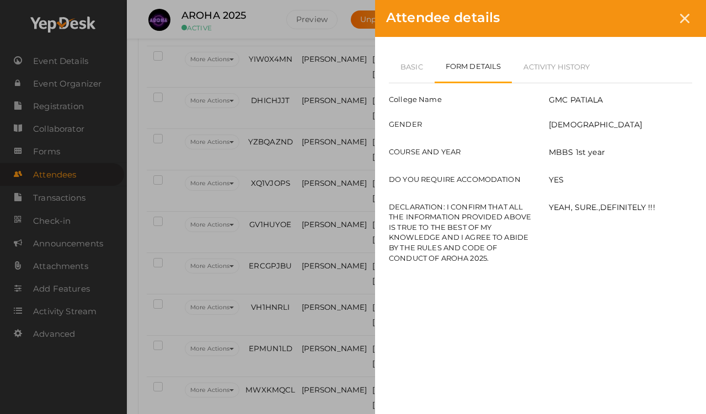
click at [407, 53] on link "Basic" at bounding box center [412, 67] width 46 height 32
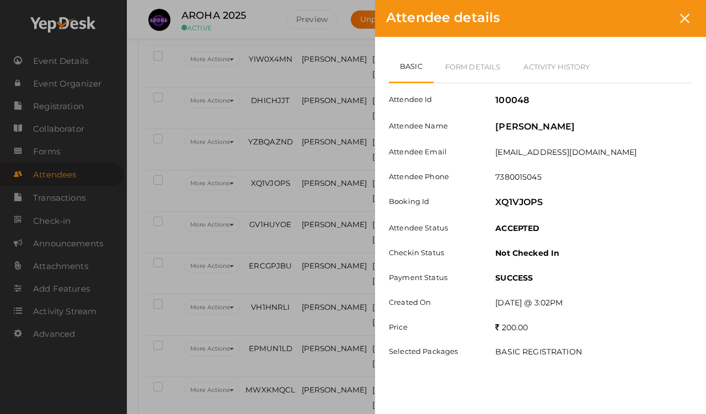
click at [468, 58] on link "Form Details" at bounding box center [473, 67] width 79 height 32
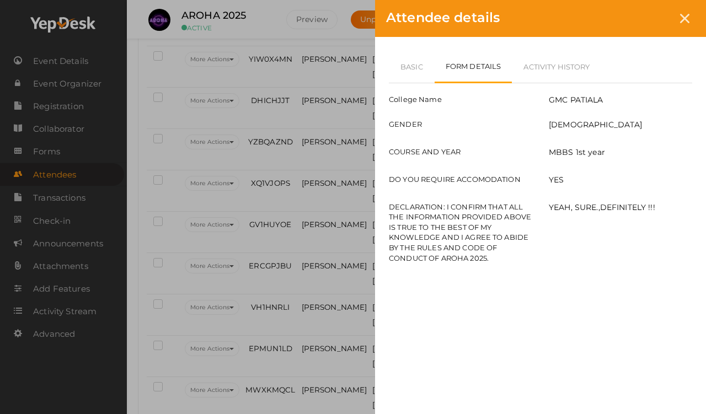
click at [405, 66] on link "Basic" at bounding box center [412, 67] width 46 height 32
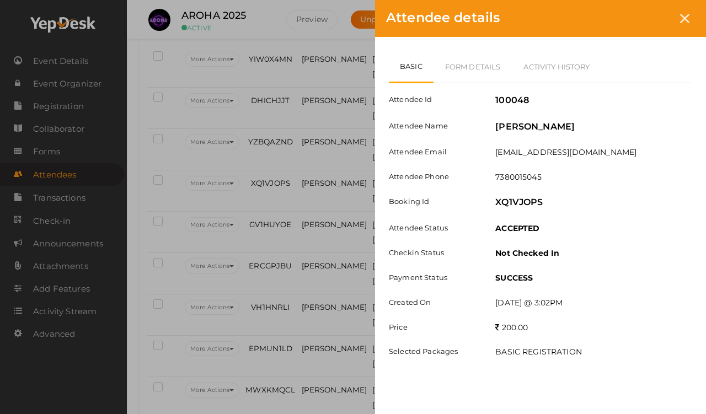
click at [651, 9] on div "Attendee details" at bounding box center [540, 18] width 331 height 37
click at [651, 14] on icon at bounding box center [684, 18] width 9 height 9
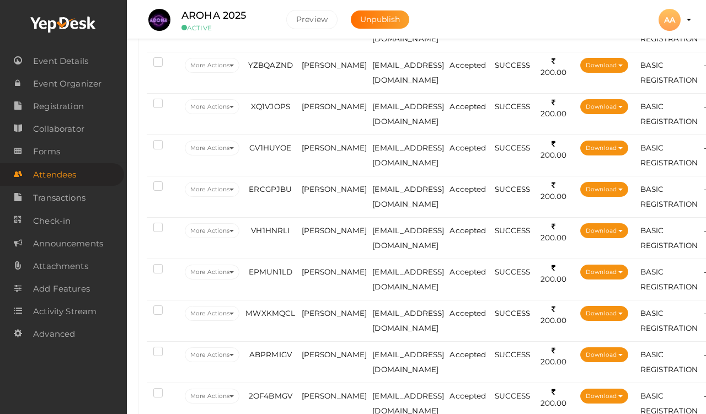
scroll to position [483, 0]
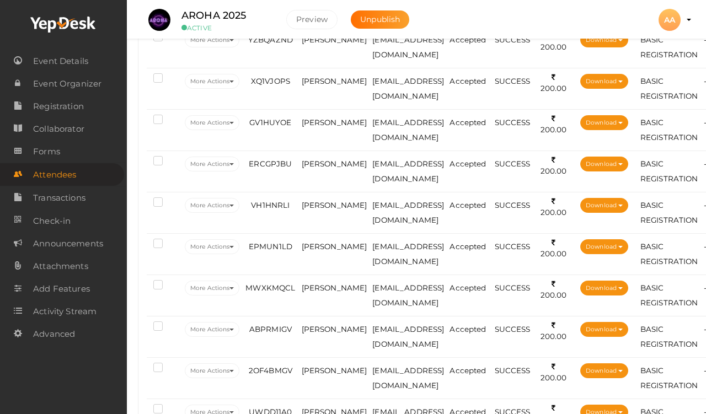
click at [315, 126] on span "[PERSON_NAME]" at bounding box center [335, 122] width 66 height 9
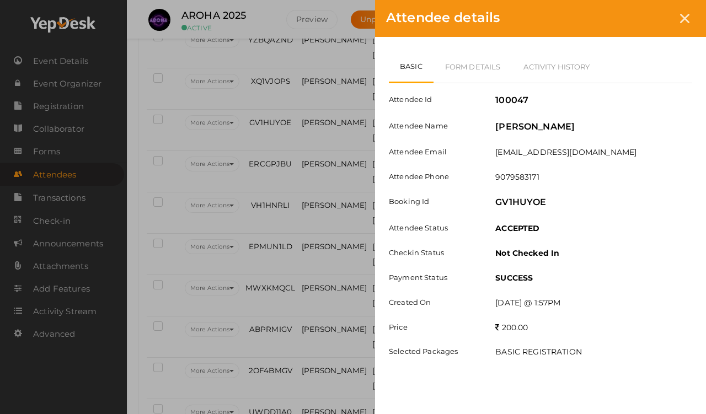
click at [472, 57] on link "Form Details" at bounding box center [473, 67] width 79 height 32
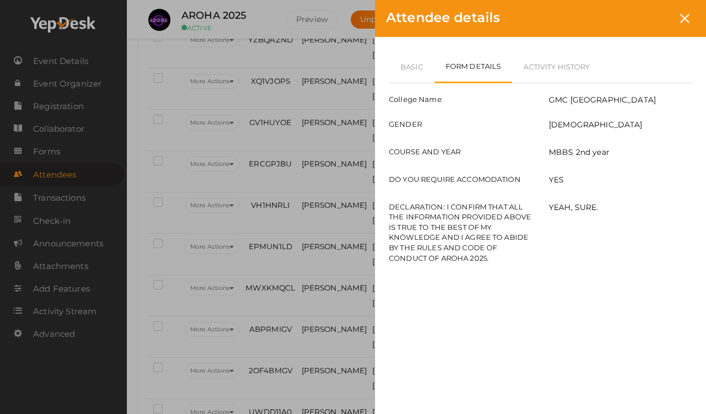
click at [412, 62] on link "Basic" at bounding box center [412, 67] width 46 height 32
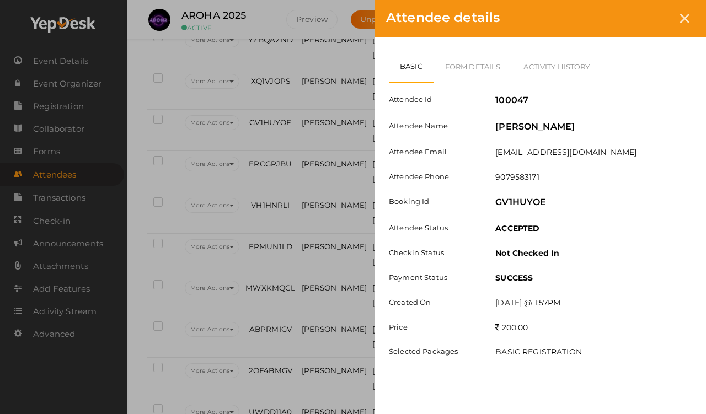
click at [651, 23] on icon at bounding box center [684, 18] width 9 height 9
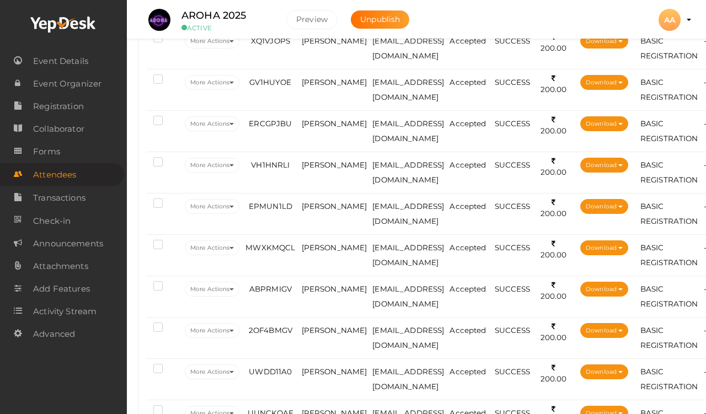
scroll to position [525, 0]
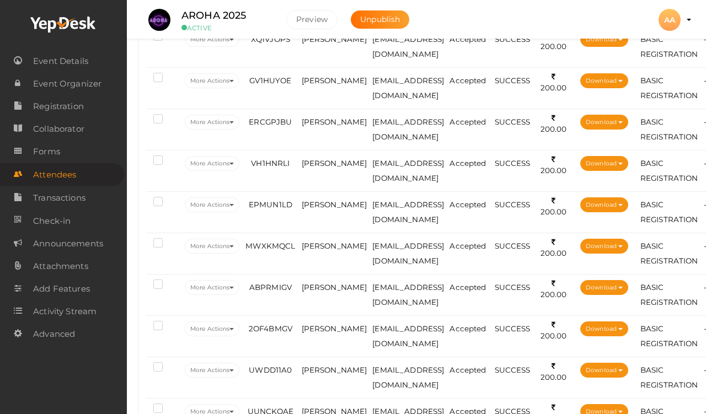
click at [312, 123] on span "[PERSON_NAME]" at bounding box center [335, 122] width 66 height 9
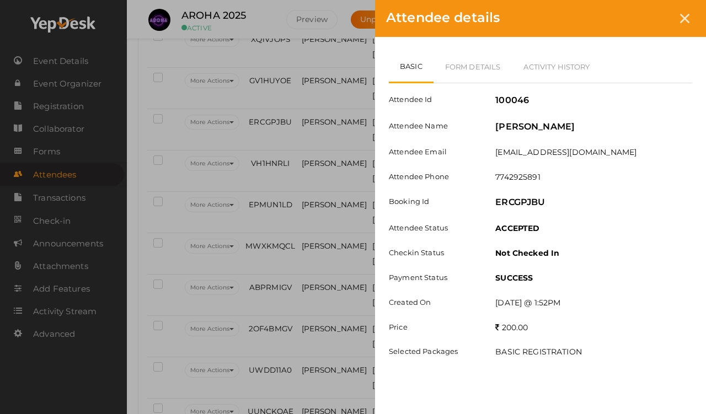
click at [454, 81] on link "Form Details" at bounding box center [473, 67] width 79 height 32
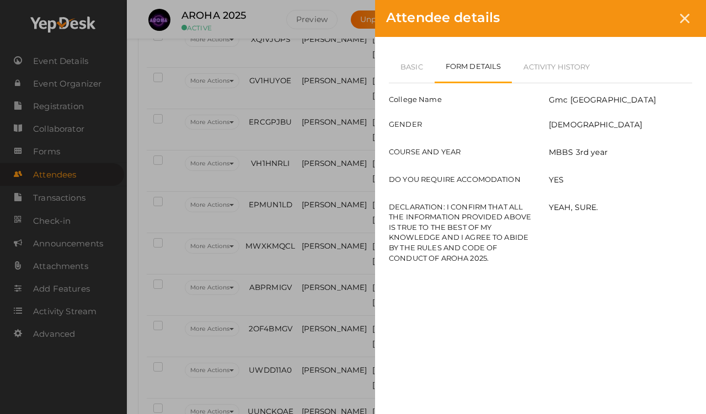
click at [455, 57] on link "Form Details" at bounding box center [474, 67] width 78 height 33
click at [651, 19] on icon at bounding box center [684, 18] width 9 height 9
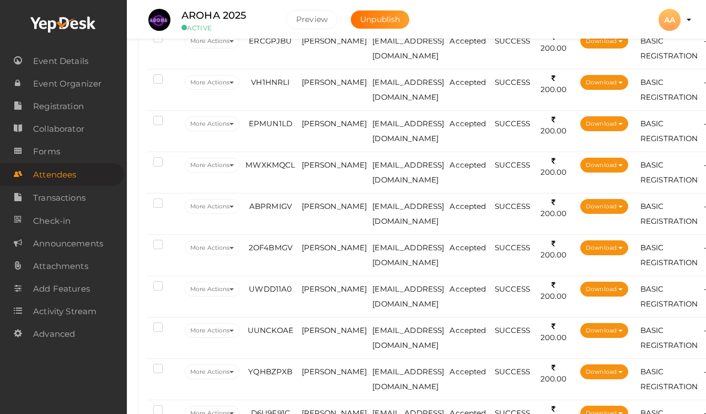
scroll to position [620, 0]
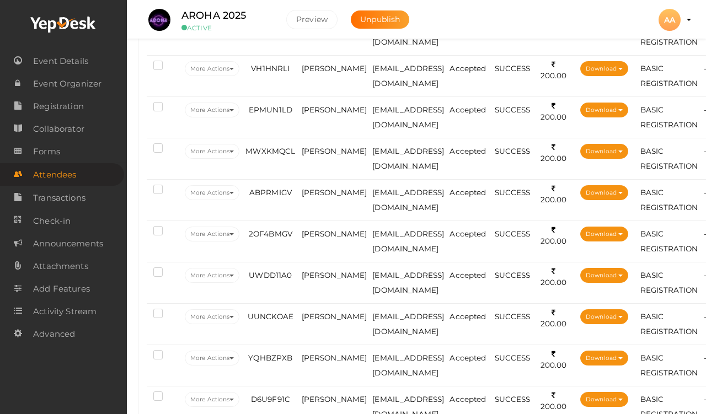
click at [314, 64] on span "[PERSON_NAME]" at bounding box center [335, 68] width 66 height 9
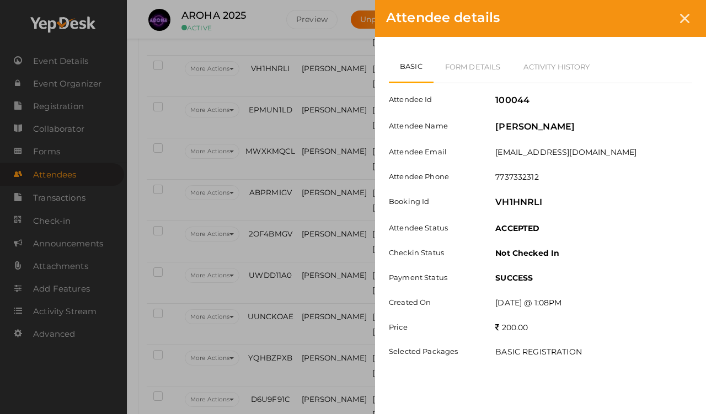
click at [460, 57] on link "Form Details" at bounding box center [473, 67] width 79 height 32
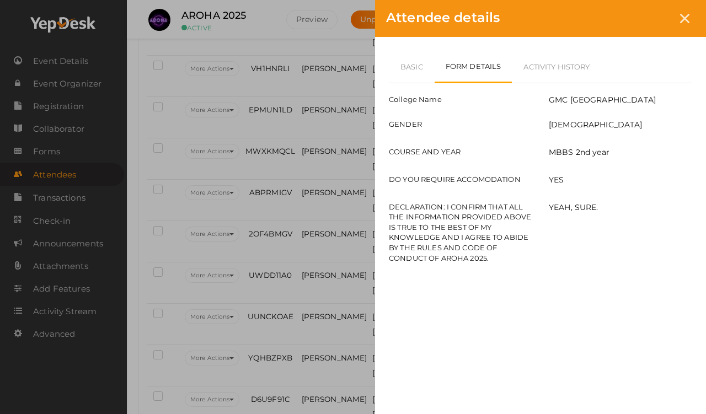
click at [651, 20] on div at bounding box center [685, 18] width 20 height 20
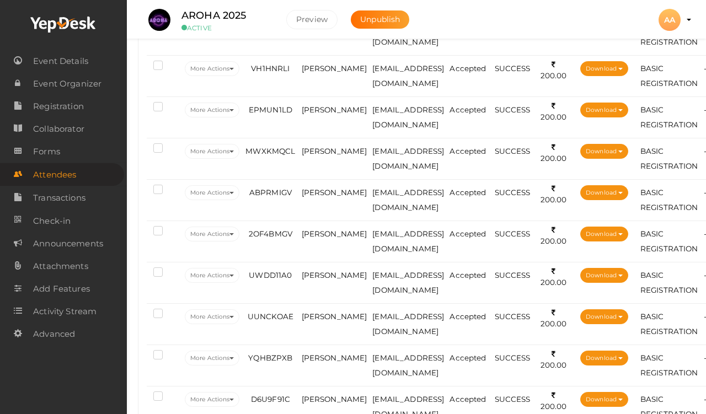
click at [319, 109] on span "[PERSON_NAME]" at bounding box center [335, 109] width 66 height 9
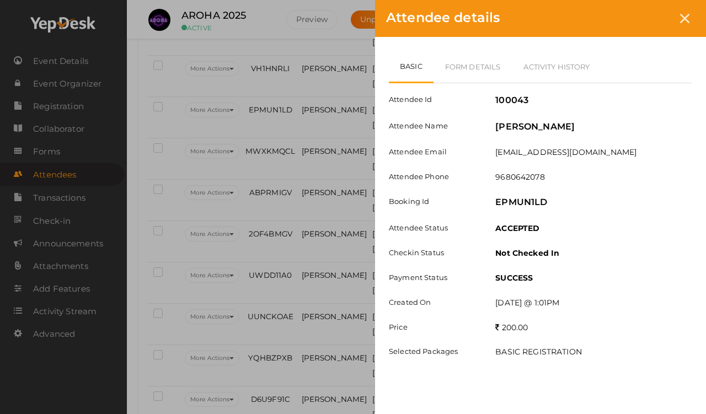
click at [477, 66] on link "Form Details" at bounding box center [473, 67] width 79 height 32
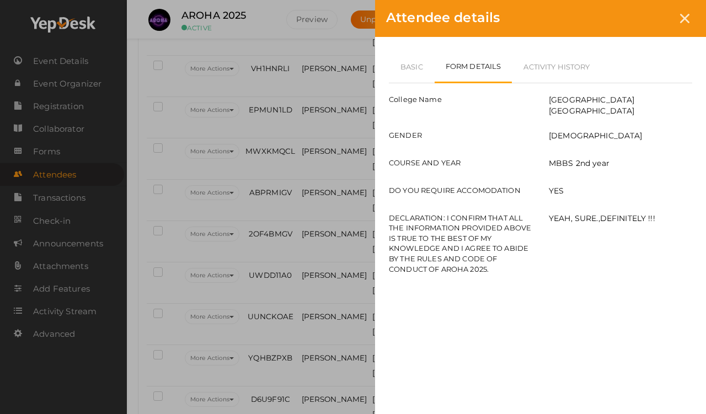
click at [651, 14] on div at bounding box center [685, 18] width 20 height 20
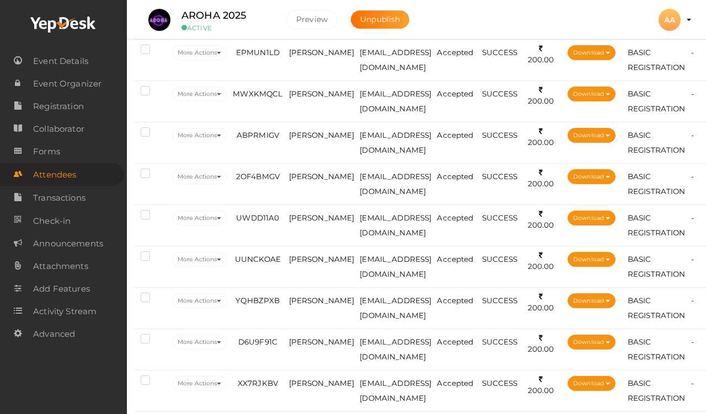
scroll to position [678, 13]
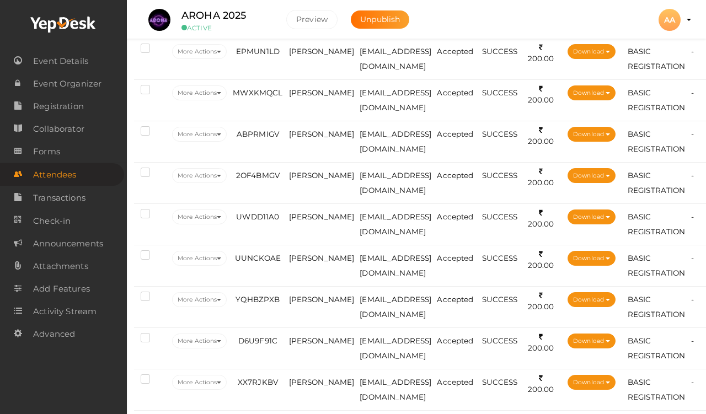
click at [299, 95] on span "[PERSON_NAME]" at bounding box center [322, 92] width 66 height 9
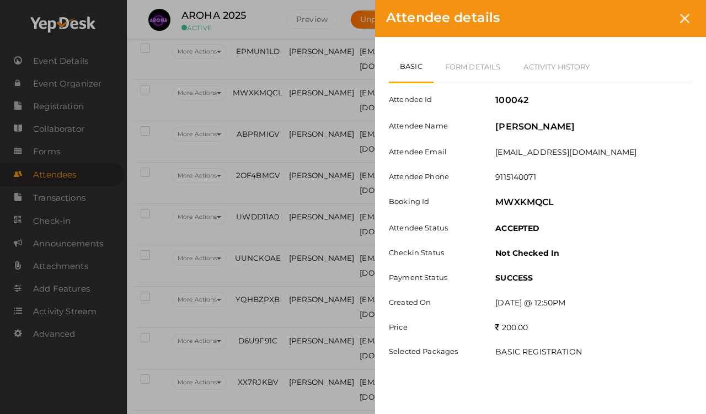
click at [301, 55] on div "Attendee details Basic Form Details Activity History Attendee Id 100042 Attende…" at bounding box center [353, 207] width 706 height 414
click at [651, 13] on div at bounding box center [685, 18] width 20 height 20
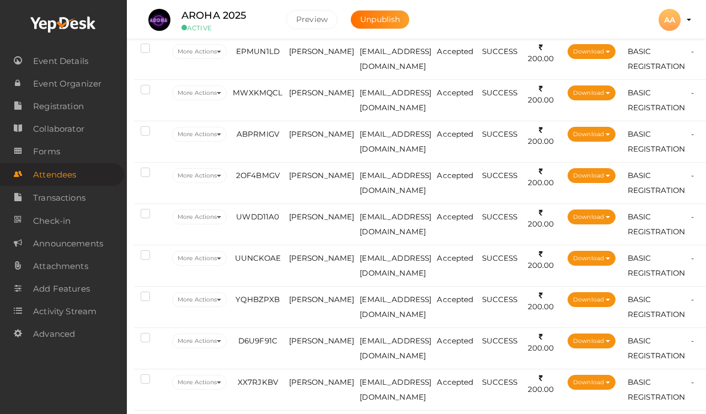
click at [291, 65] on td "[PERSON_NAME]" at bounding box center [321, 58] width 71 height 41
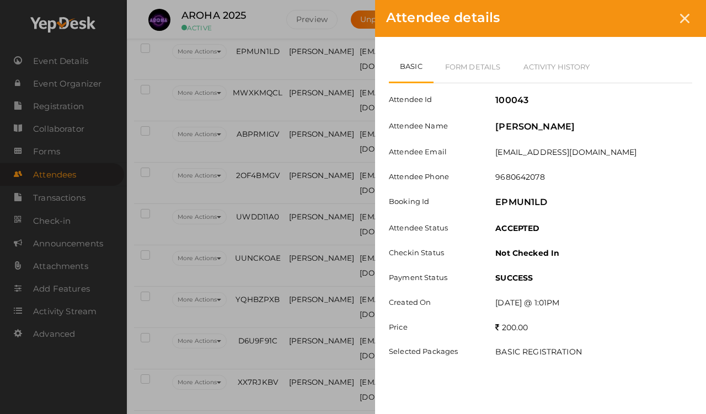
click at [476, 55] on link "Form Details" at bounding box center [473, 67] width 79 height 32
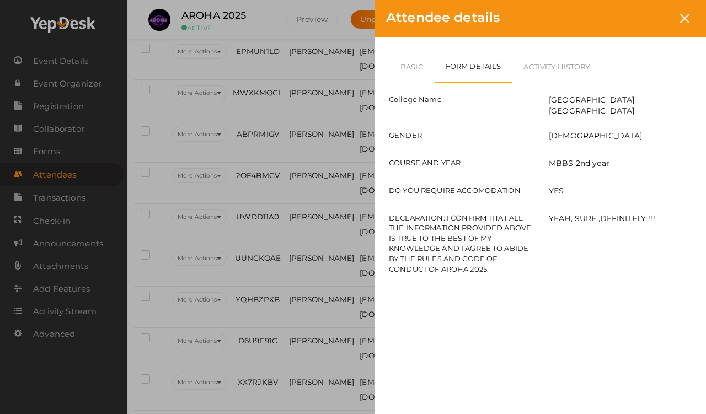
click at [651, 16] on icon at bounding box center [684, 18] width 9 height 9
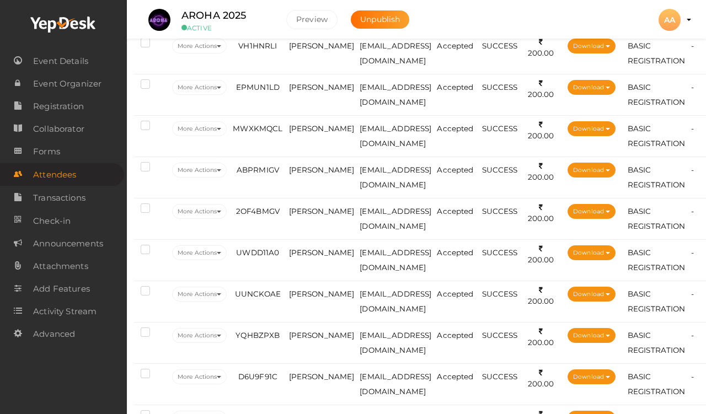
scroll to position [645, 13]
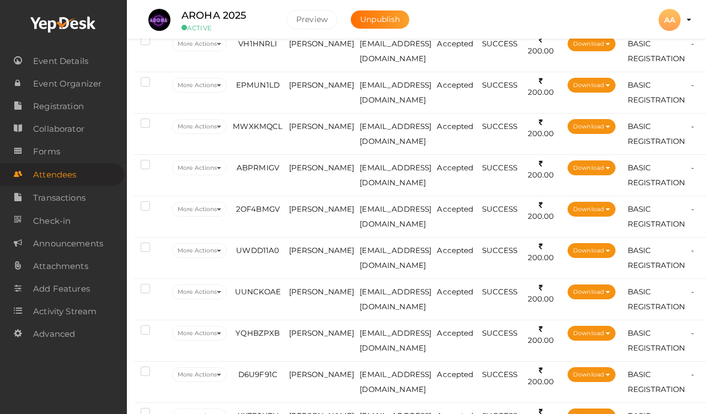
click at [302, 74] on td "[PERSON_NAME]" at bounding box center [321, 92] width 71 height 41
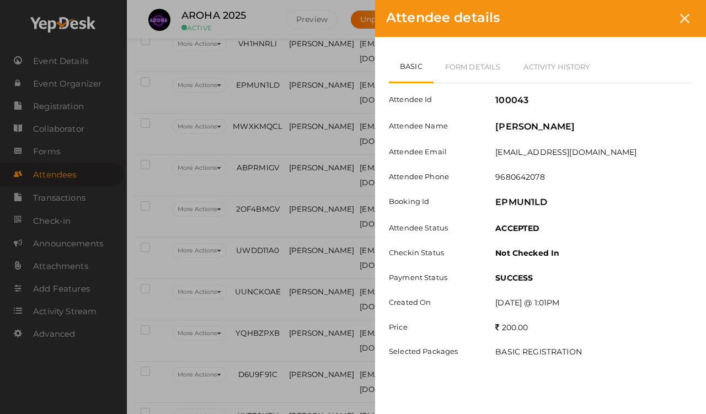
click at [477, 57] on link "Form Details" at bounding box center [473, 67] width 79 height 32
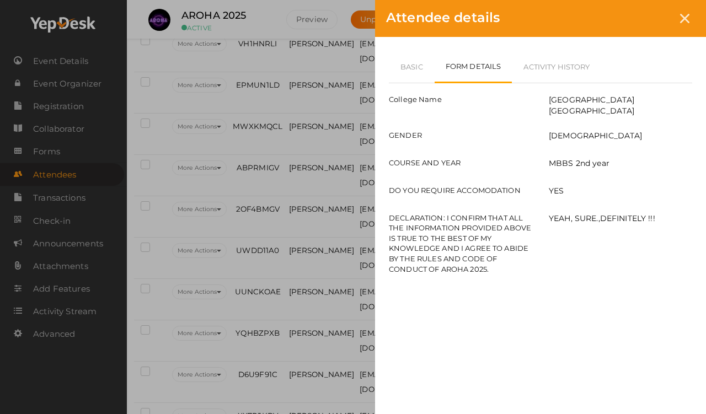
click at [651, 15] on icon at bounding box center [684, 18] width 9 height 9
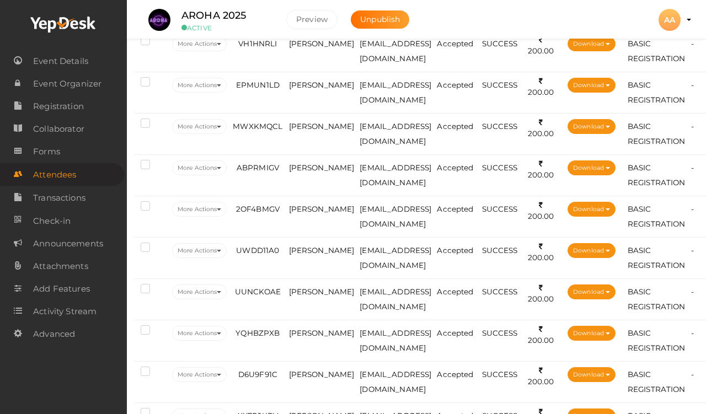
click at [301, 91] on td "[PERSON_NAME]" at bounding box center [321, 92] width 71 height 41
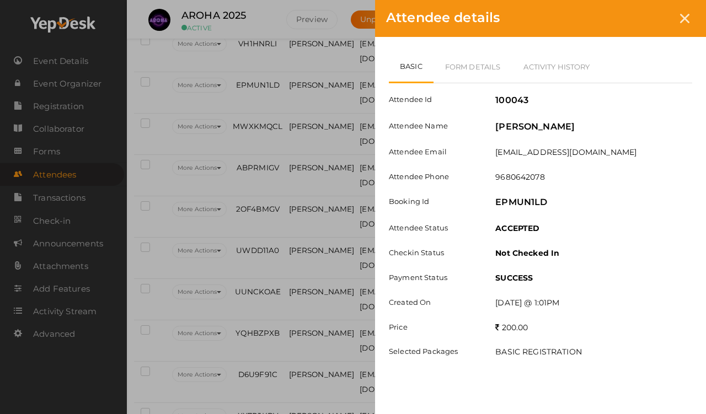
click at [651, 405] on div "Basic Form Details Activity History Attendee Id 100043 Attendee Name [PERSON_NA…" at bounding box center [540, 223] width 331 height 373
click at [456, 57] on link "Form Details" at bounding box center [473, 67] width 79 height 32
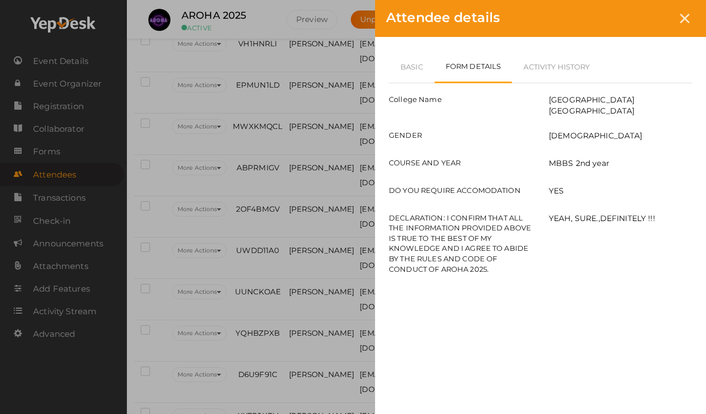
click at [651, 22] on icon at bounding box center [684, 18] width 9 height 9
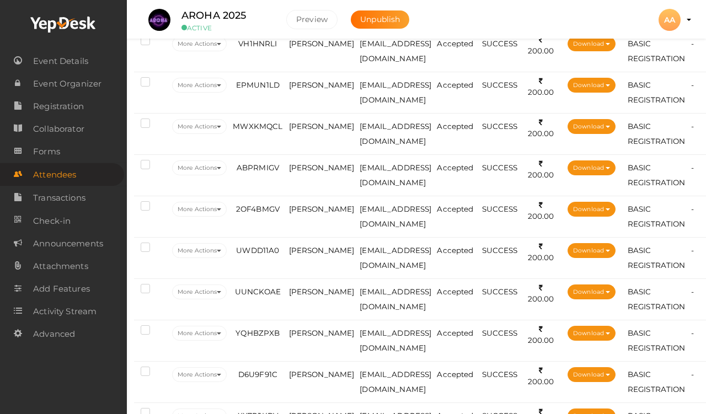
click at [364, 126] on span "[EMAIL_ADDRESS][DOMAIN_NAME]" at bounding box center [396, 134] width 72 height 24
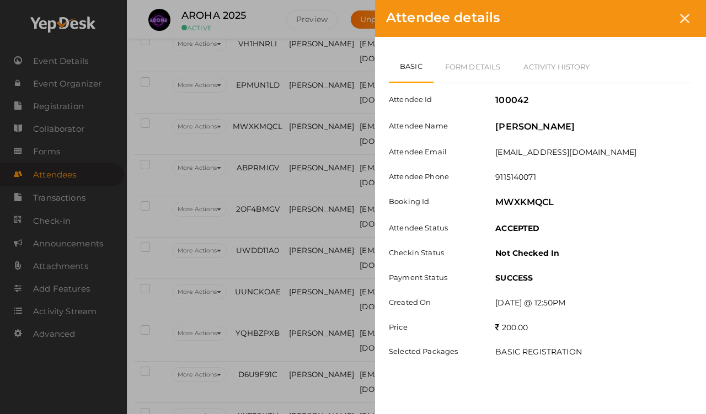
click at [454, 63] on link "Form Details" at bounding box center [473, 67] width 79 height 32
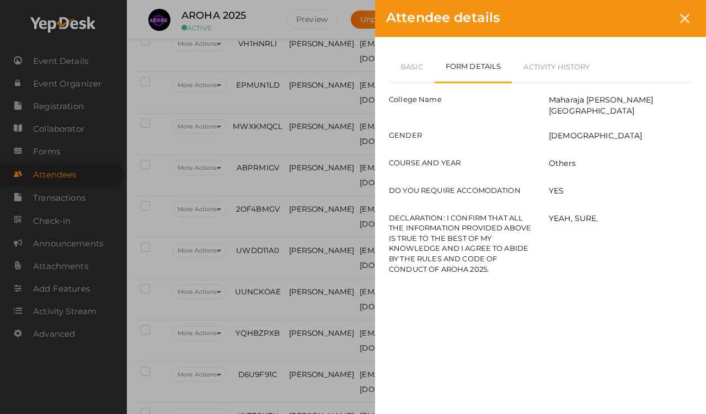
click at [651, 25] on div at bounding box center [685, 18] width 20 height 20
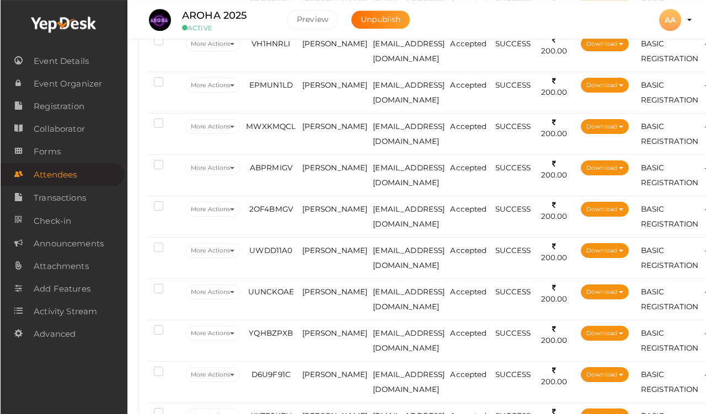
scroll to position [645, 0]
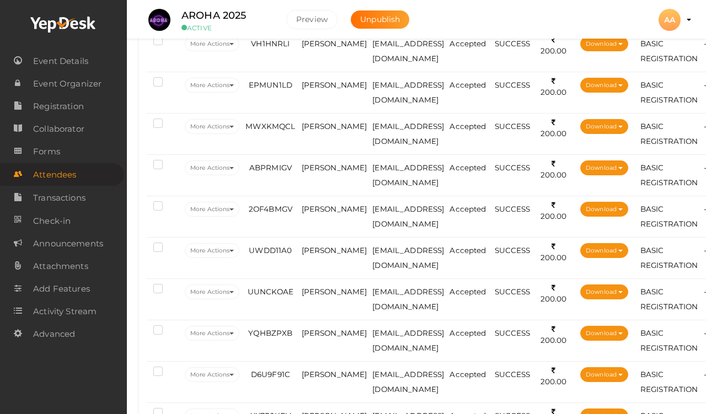
click at [322, 131] on span "[PERSON_NAME]" at bounding box center [335, 126] width 66 height 9
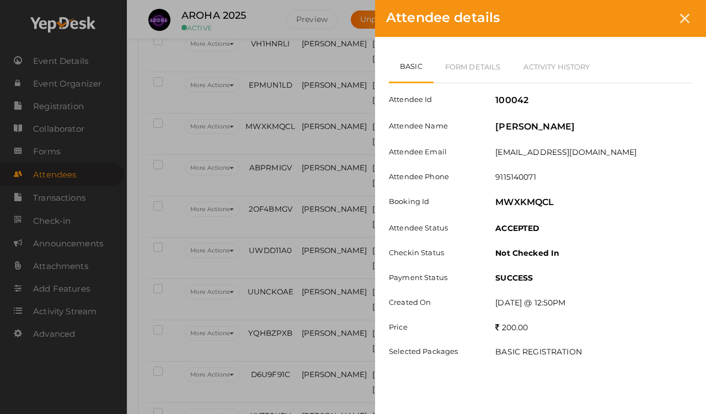
click at [472, 54] on link "Form Details" at bounding box center [473, 67] width 79 height 32
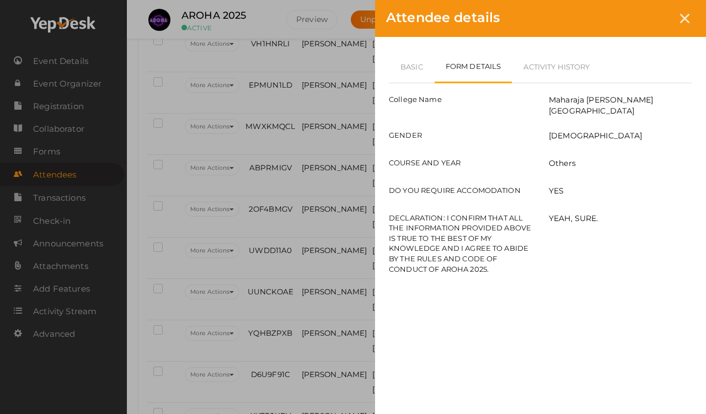
click at [409, 52] on link "Basic" at bounding box center [412, 67] width 46 height 32
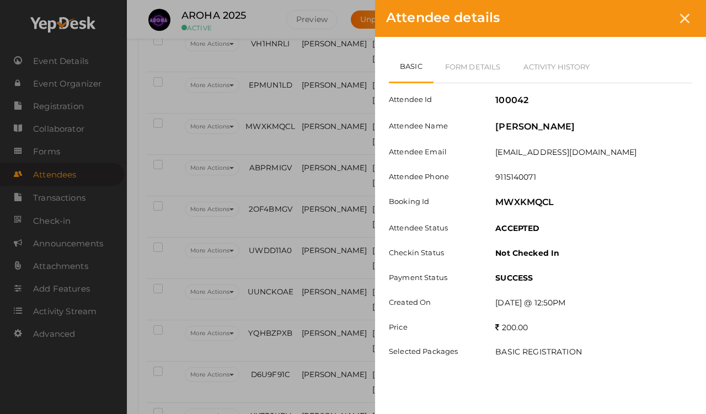
click at [651, 20] on icon at bounding box center [684, 18] width 9 height 9
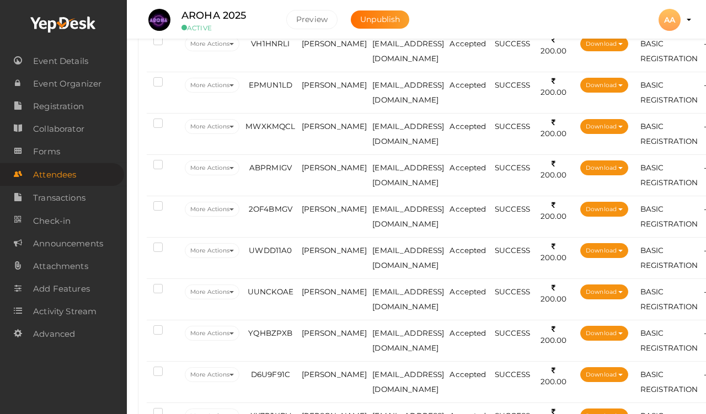
click at [278, 193] on td "ABPRMIGV" at bounding box center [270, 175] width 56 height 41
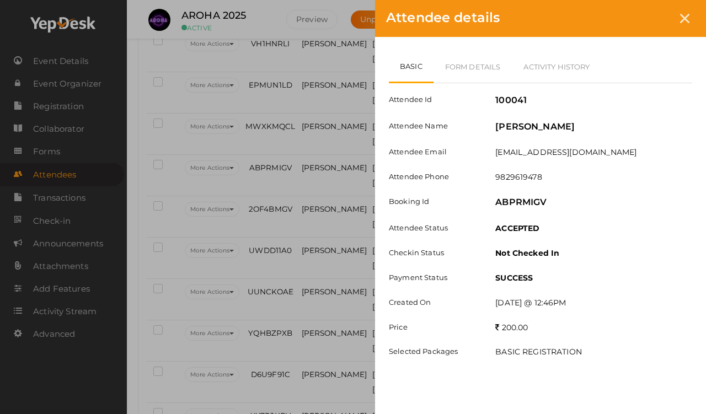
click at [472, 72] on link "Form Details" at bounding box center [473, 67] width 79 height 32
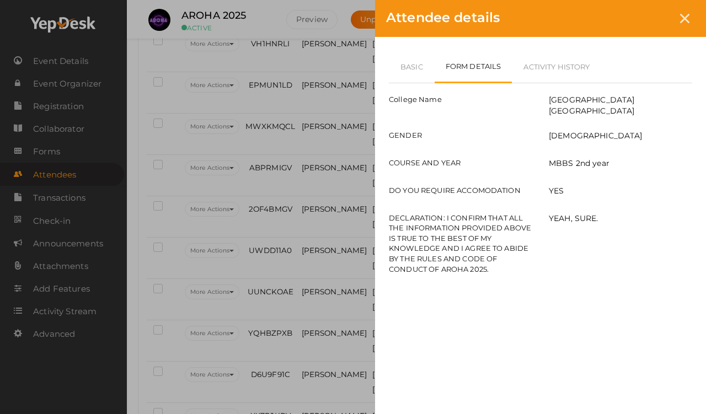
click at [421, 65] on link "Basic" at bounding box center [412, 67] width 46 height 32
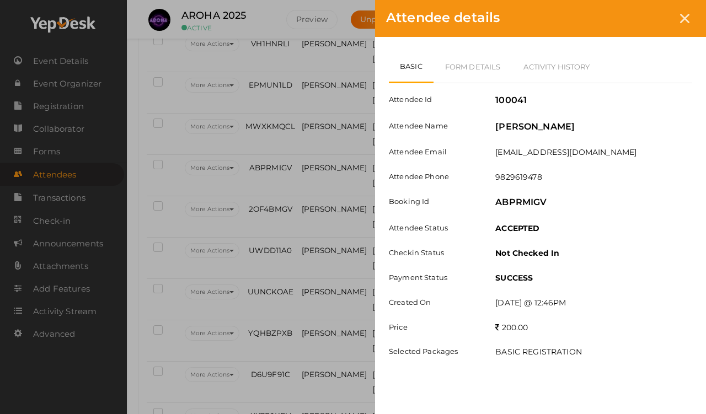
click at [651, 15] on icon at bounding box center [684, 18] width 9 height 9
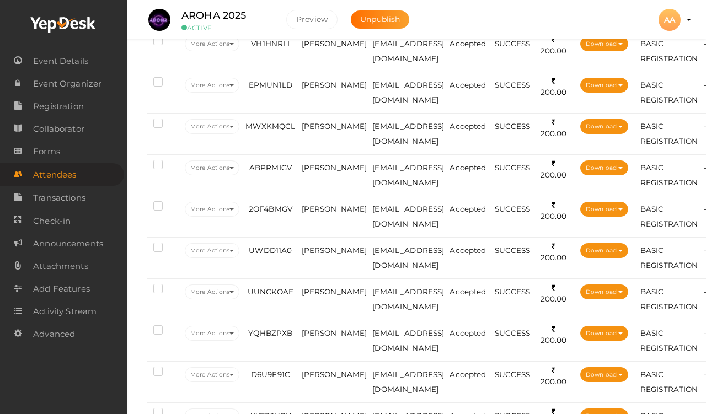
scroll to position [659, 0]
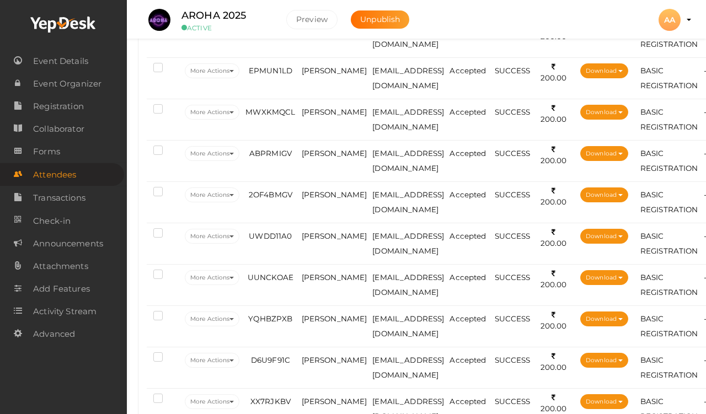
click at [326, 223] on td "[PERSON_NAME]" at bounding box center [334, 202] width 71 height 41
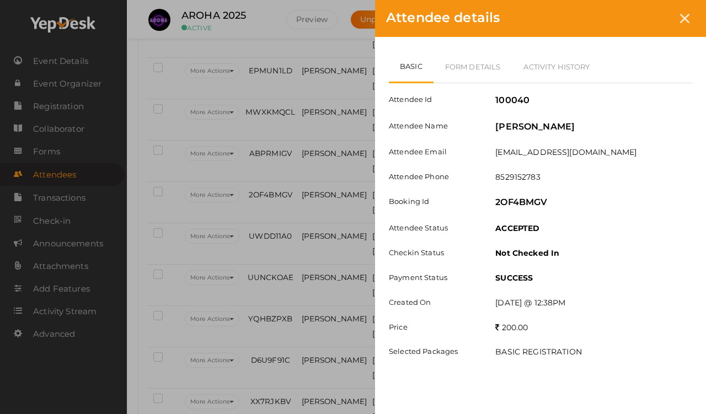
click at [460, 68] on link "Form Details" at bounding box center [473, 67] width 79 height 32
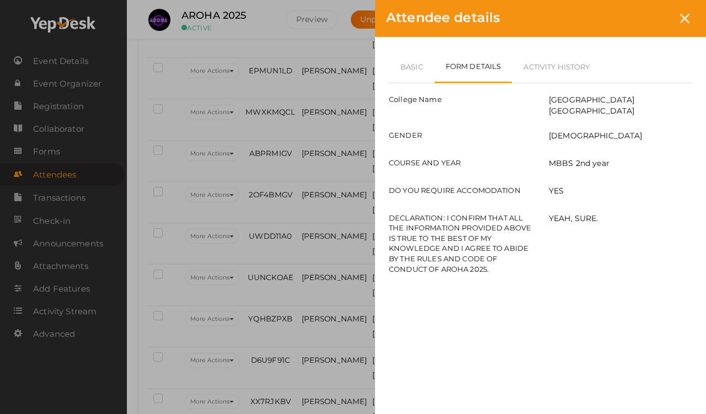
click at [651, 19] on icon at bounding box center [684, 18] width 9 height 9
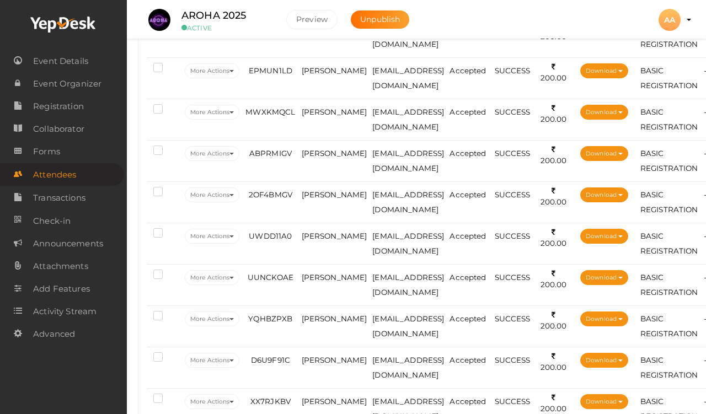
click at [323, 241] on span "[PERSON_NAME]" at bounding box center [335, 236] width 66 height 9
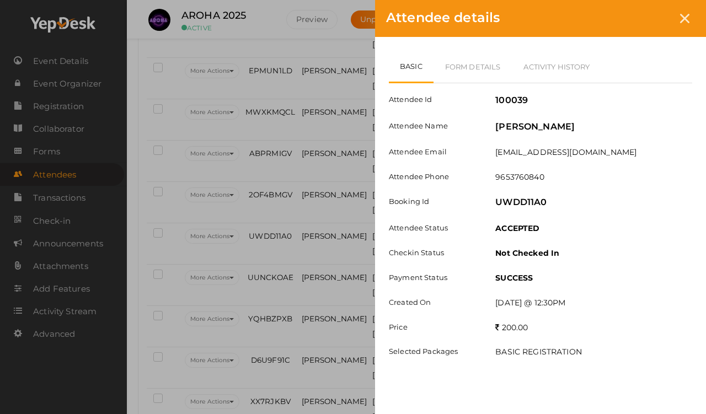
click at [470, 70] on link "Form Details" at bounding box center [473, 67] width 79 height 32
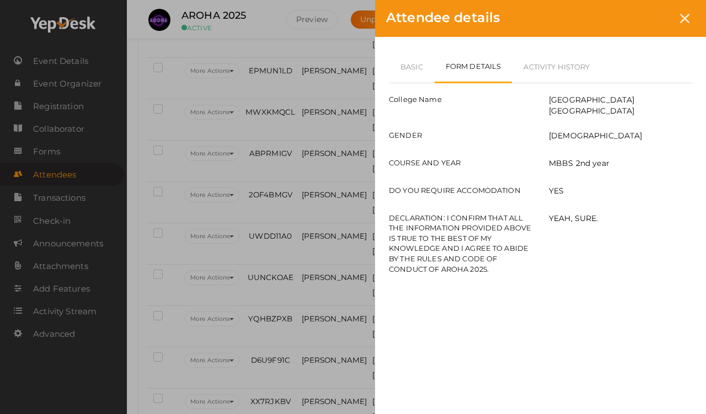
click at [651, 13] on div at bounding box center [685, 18] width 20 height 20
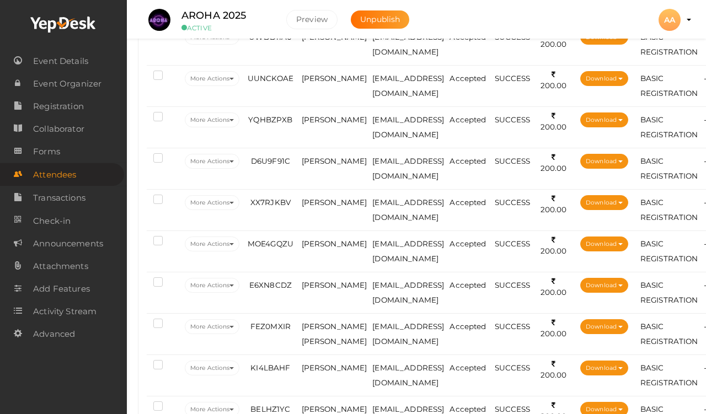
scroll to position [858, 0]
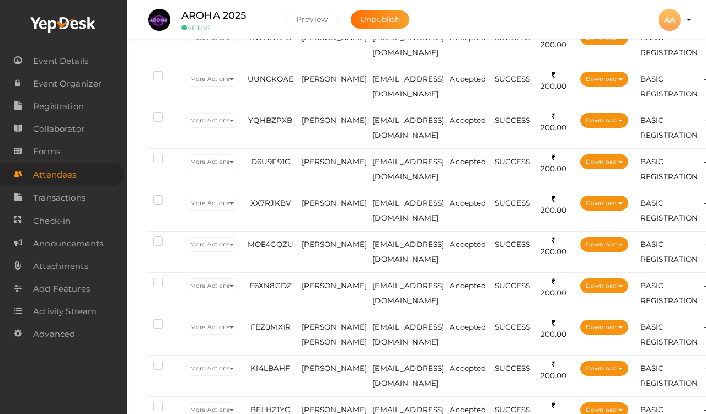
click at [318, 87] on td "[PERSON_NAME]" at bounding box center [334, 86] width 71 height 41
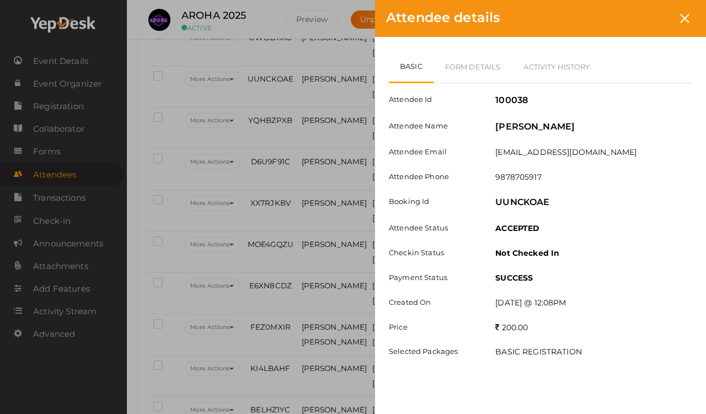
click at [504, 58] on link "Form Details" at bounding box center [473, 67] width 79 height 32
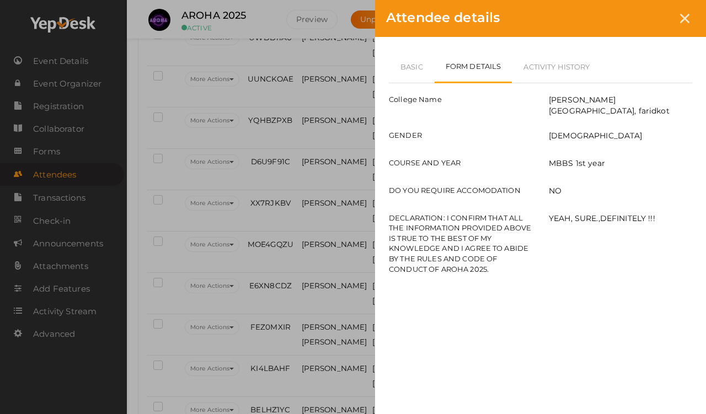
click at [396, 62] on link "Basic" at bounding box center [412, 67] width 46 height 32
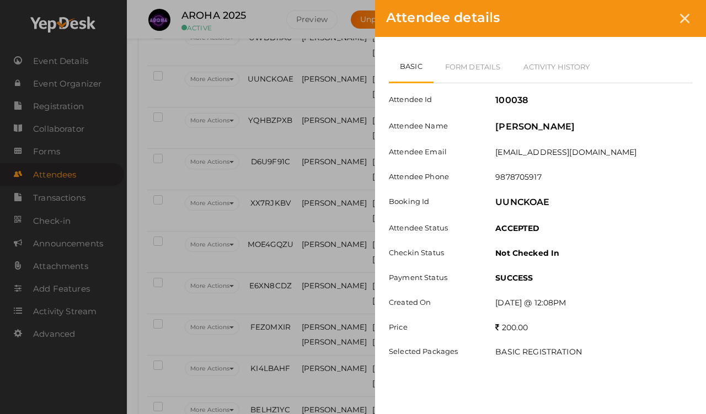
click at [466, 64] on link "Form Details" at bounding box center [473, 67] width 79 height 32
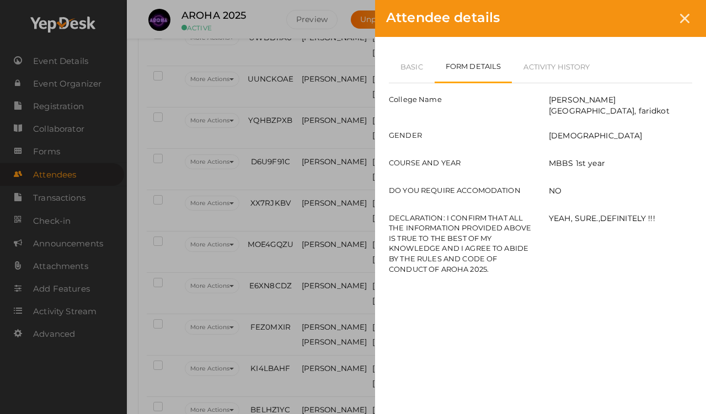
click at [409, 65] on link "Basic" at bounding box center [412, 67] width 46 height 32
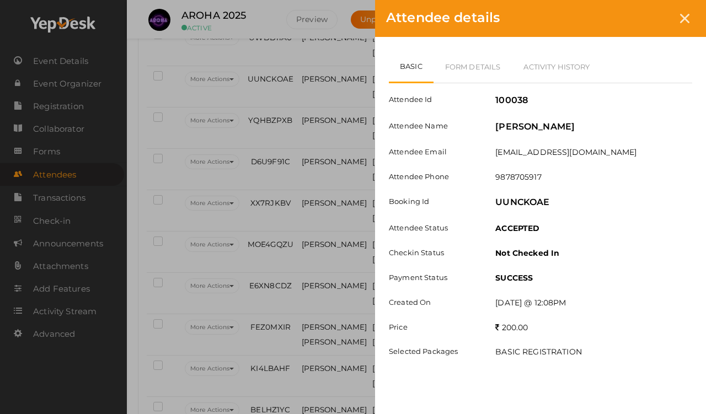
click at [458, 60] on link "Form Details" at bounding box center [473, 67] width 79 height 32
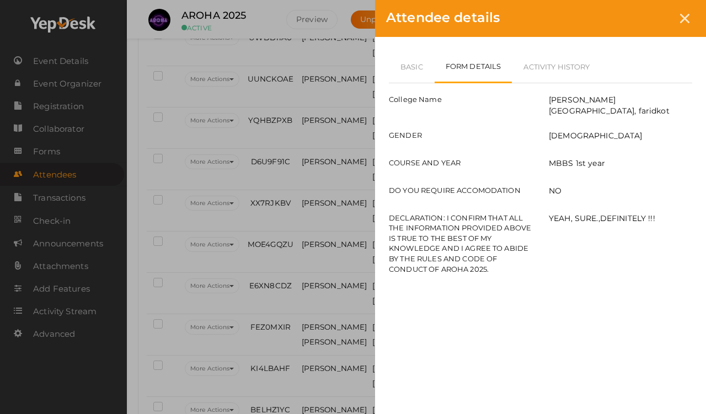
click at [408, 77] on link "Basic" at bounding box center [412, 67] width 46 height 32
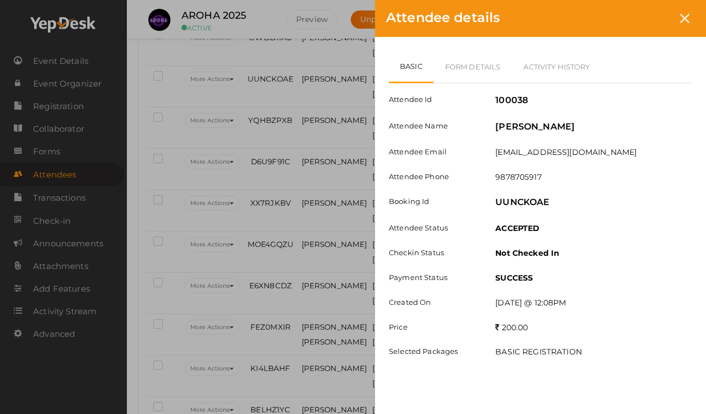
click at [413, 65] on link "Basic" at bounding box center [411, 67] width 45 height 33
click at [651, 20] on icon at bounding box center [684, 18] width 9 height 9
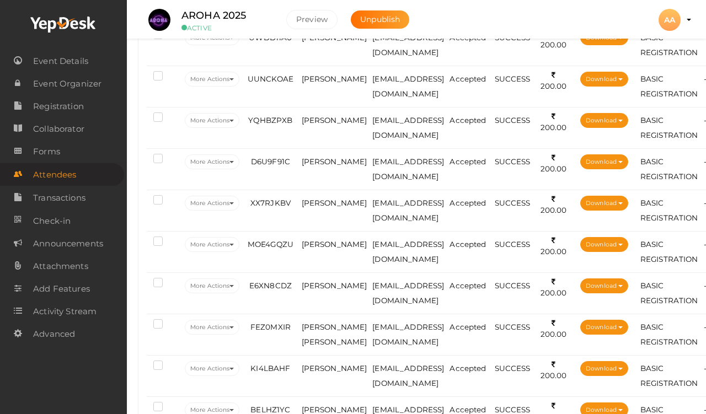
click at [313, 143] on td "[PERSON_NAME]" at bounding box center [334, 127] width 71 height 41
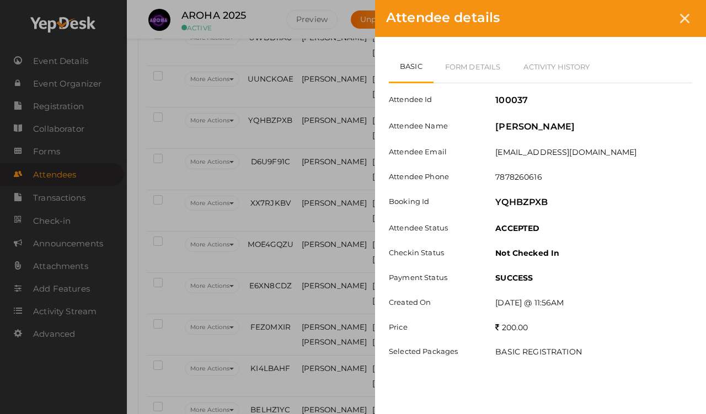
click at [476, 60] on link "Form Details" at bounding box center [473, 67] width 79 height 32
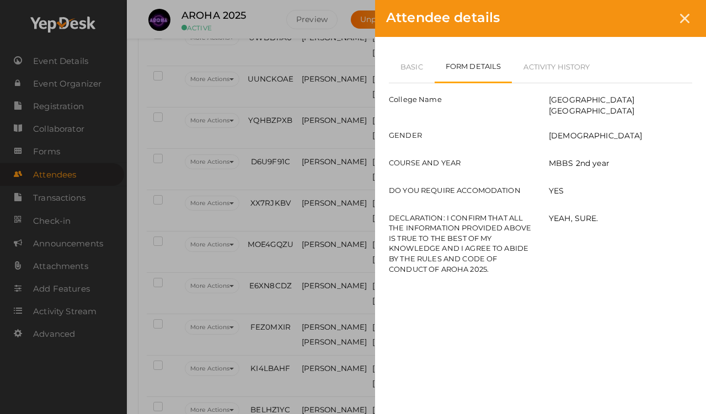
click at [411, 64] on link "Basic" at bounding box center [412, 67] width 46 height 32
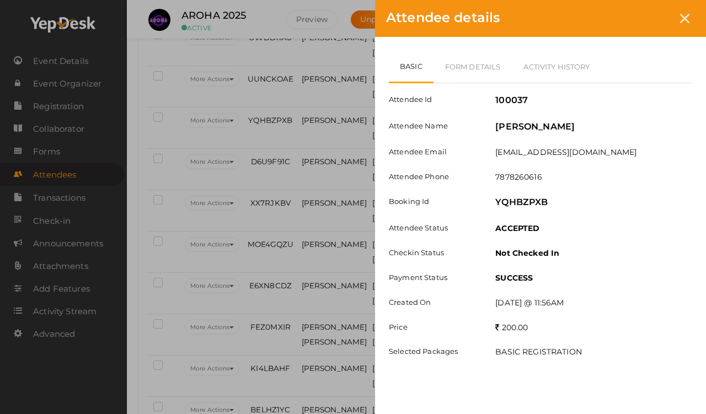
click at [651, 17] on icon at bounding box center [684, 18] width 9 height 9
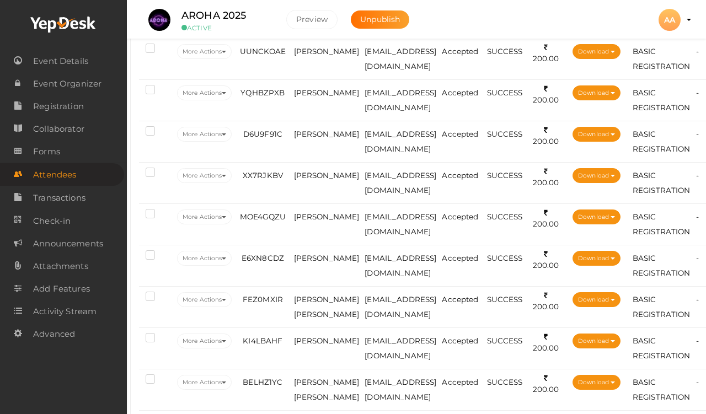
scroll to position [886, 8]
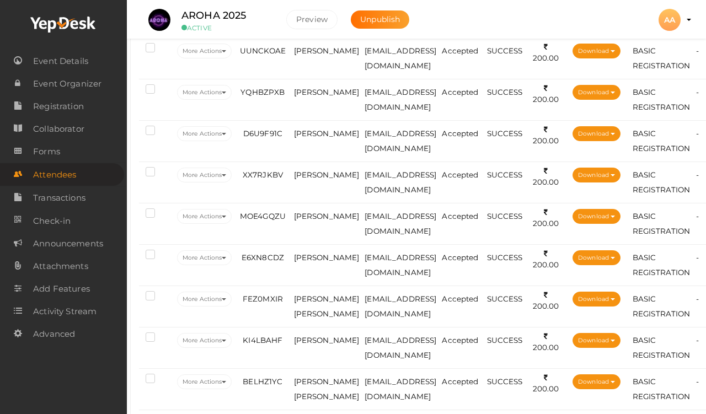
click at [316, 153] on td "[PERSON_NAME]" at bounding box center [326, 140] width 71 height 41
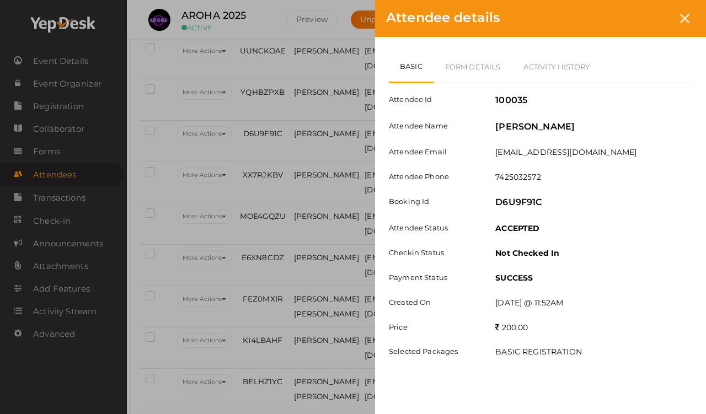
click at [444, 59] on link "Form Details" at bounding box center [473, 67] width 79 height 32
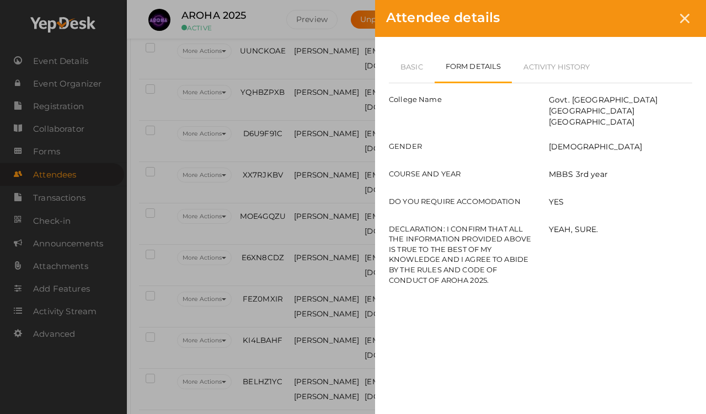
click at [407, 65] on link "Basic" at bounding box center [412, 67] width 46 height 32
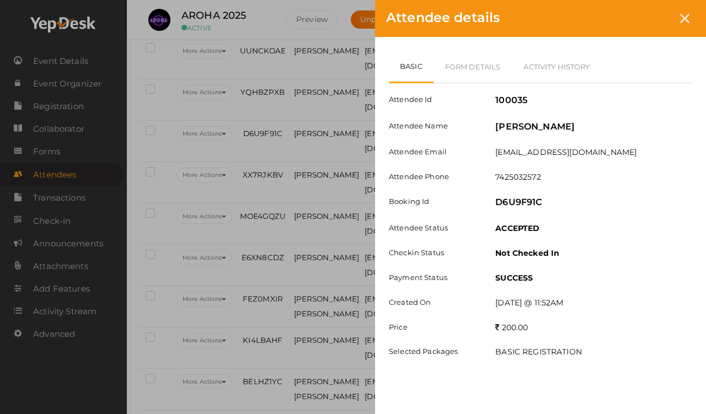
click at [467, 70] on link "Form Details" at bounding box center [473, 67] width 79 height 32
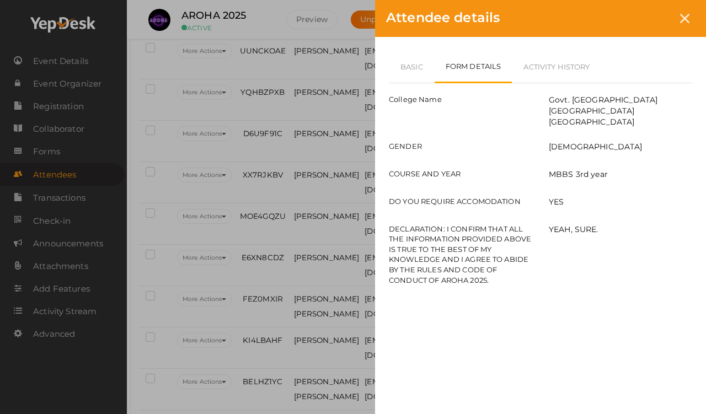
click at [404, 55] on link "Basic" at bounding box center [412, 67] width 46 height 32
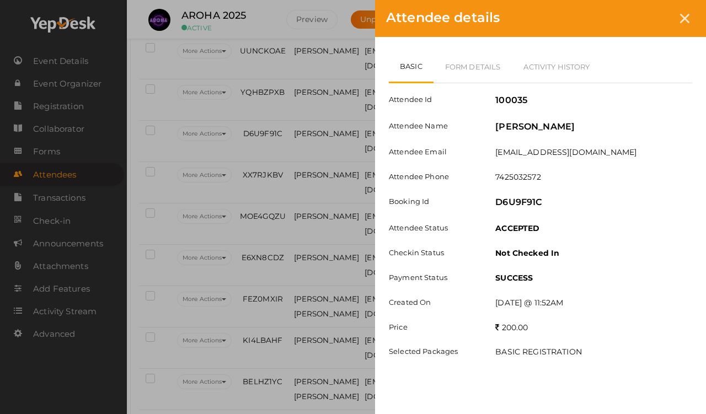
click at [651, 17] on icon at bounding box center [684, 18] width 9 height 9
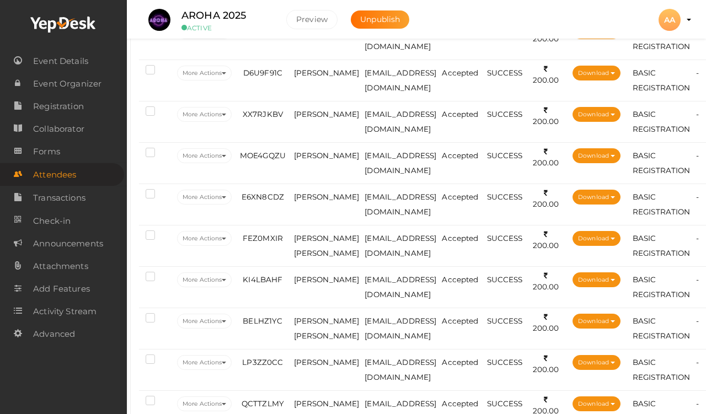
scroll to position [948, 8]
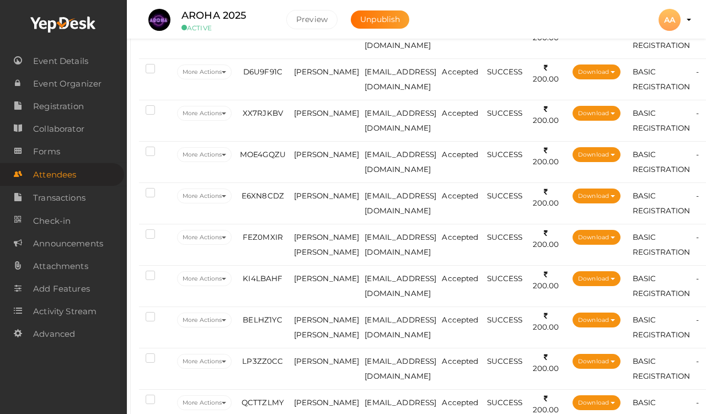
click at [313, 118] on span "[PERSON_NAME]" at bounding box center [327, 113] width 66 height 9
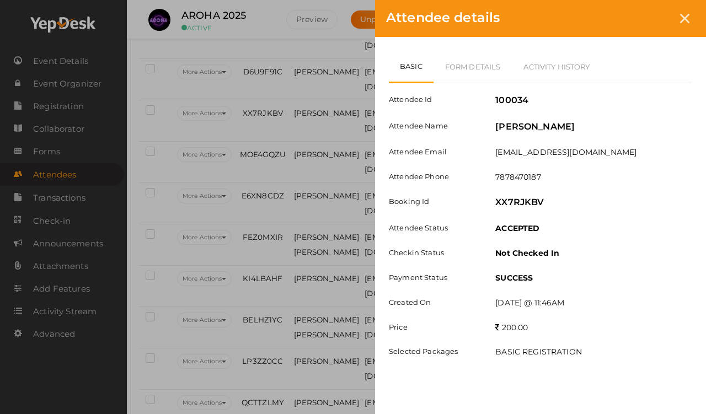
click at [460, 64] on link "Form Details" at bounding box center [473, 67] width 79 height 32
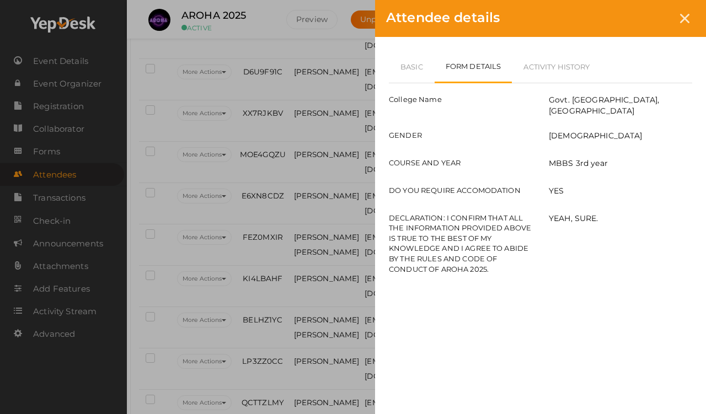
click at [651, 11] on div at bounding box center [685, 18] width 20 height 20
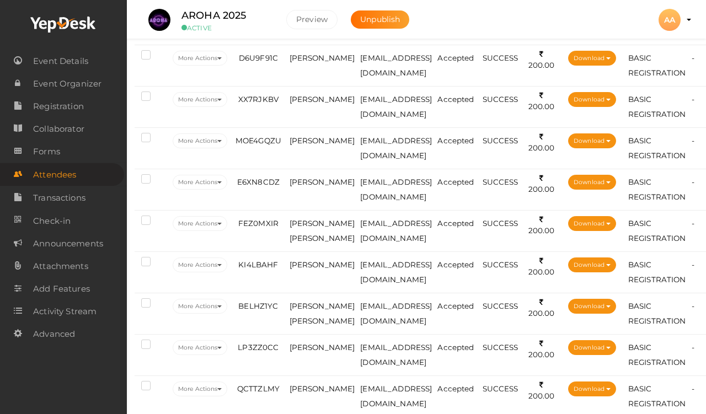
scroll to position [974, 17]
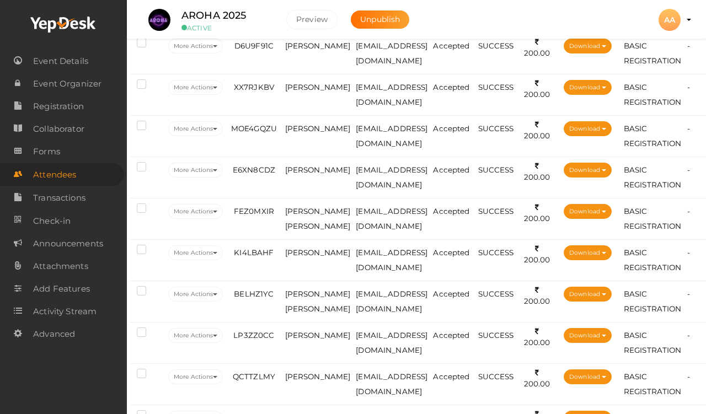
click at [308, 133] on span "[PERSON_NAME]" at bounding box center [318, 128] width 66 height 9
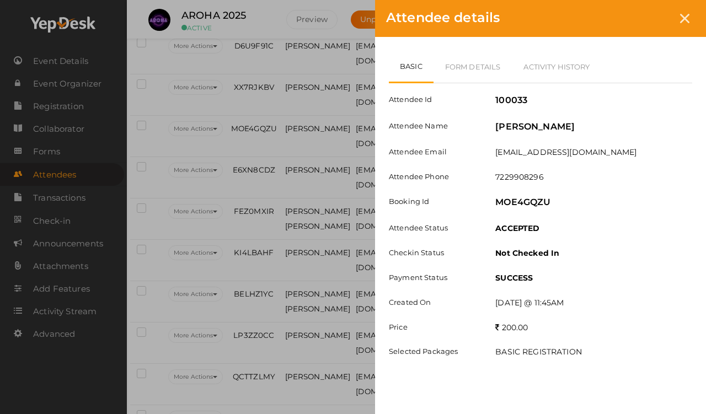
click at [474, 73] on link "Form Details" at bounding box center [473, 67] width 79 height 32
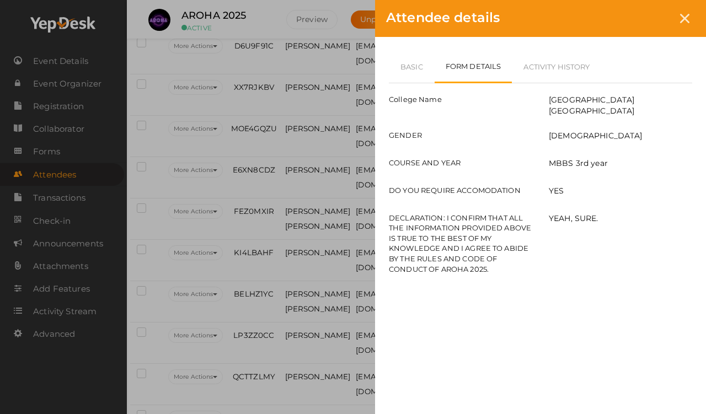
click at [651, 13] on div at bounding box center [685, 18] width 20 height 20
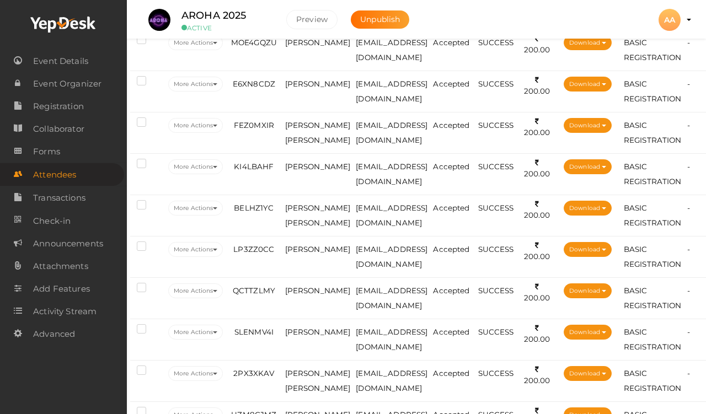
scroll to position [1062, 17]
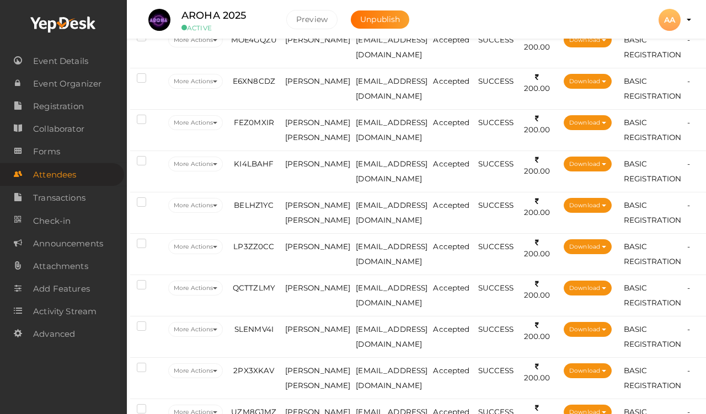
click at [302, 86] on span "[PERSON_NAME]" at bounding box center [318, 81] width 66 height 9
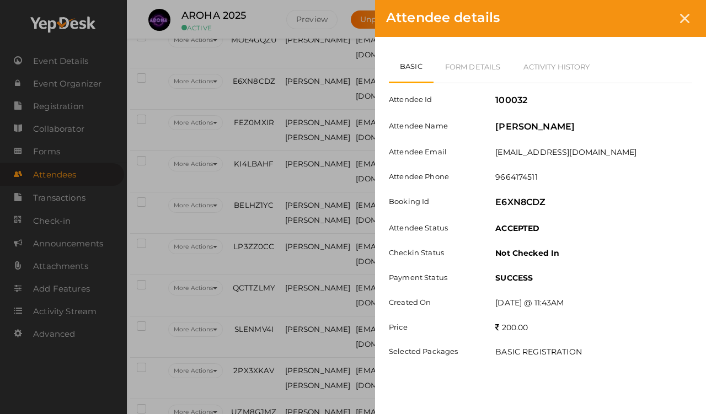
click at [455, 74] on link "Form Details" at bounding box center [473, 67] width 79 height 32
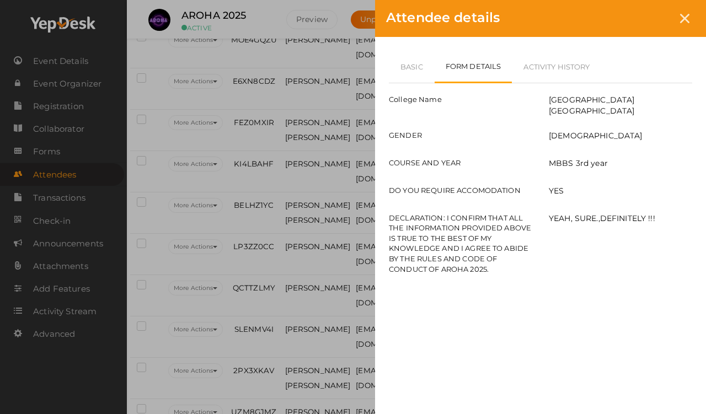
click at [651, 20] on icon at bounding box center [684, 18] width 9 height 9
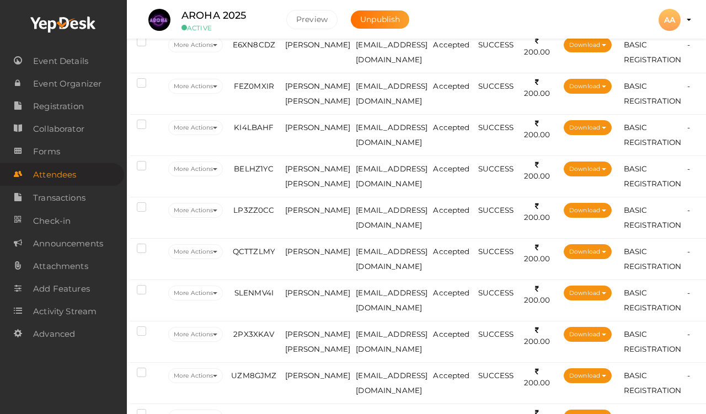
scroll to position [1100, 17]
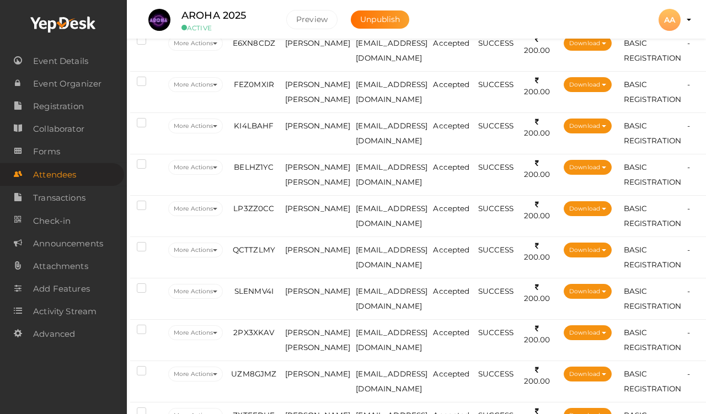
click at [311, 95] on span "[PERSON_NAME] [PERSON_NAME]" at bounding box center [318, 92] width 66 height 24
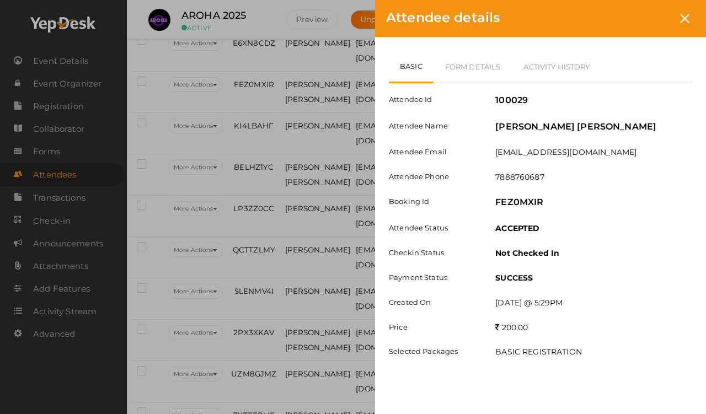
click at [477, 60] on link "Form Details" at bounding box center [473, 67] width 79 height 32
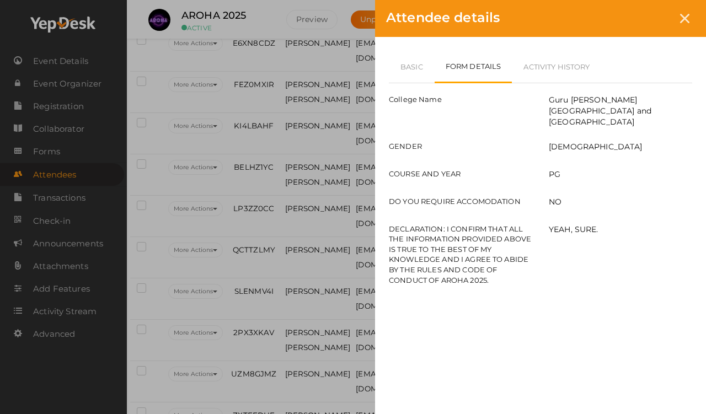
click at [651, 18] on icon at bounding box center [684, 18] width 9 height 9
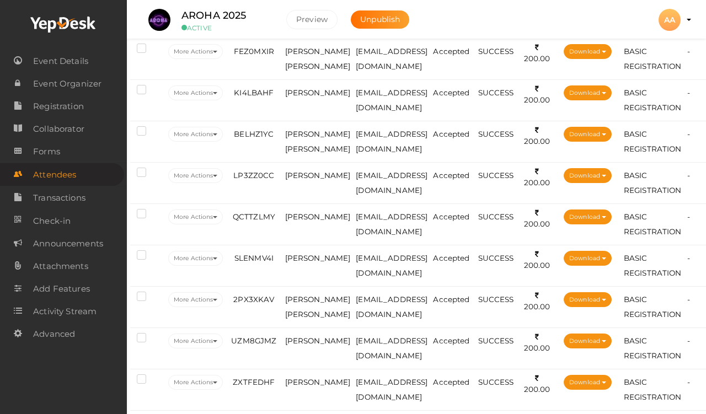
scroll to position [1136, 17]
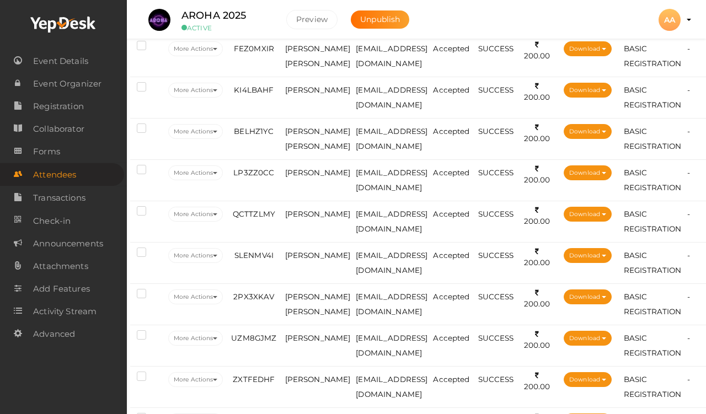
click at [310, 94] on span "[PERSON_NAME]" at bounding box center [318, 90] width 66 height 9
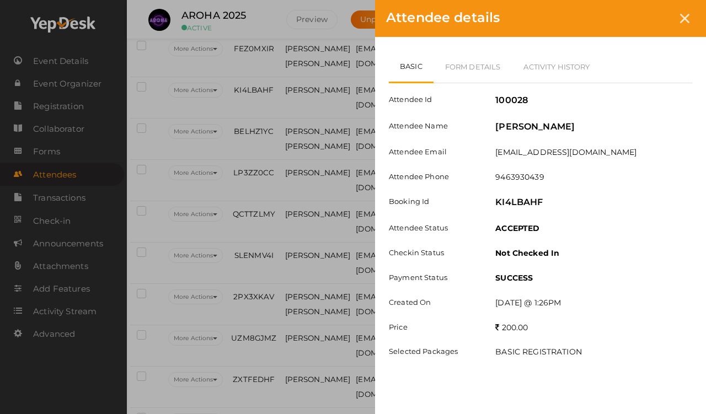
click at [447, 67] on link "Form Details" at bounding box center [473, 67] width 79 height 32
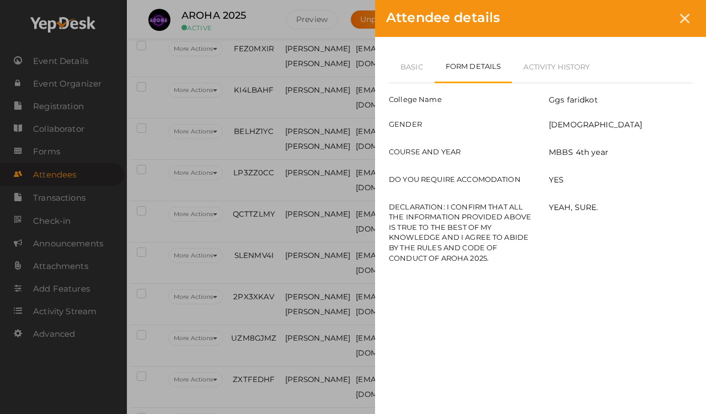
click at [398, 63] on link "Basic" at bounding box center [412, 67] width 46 height 32
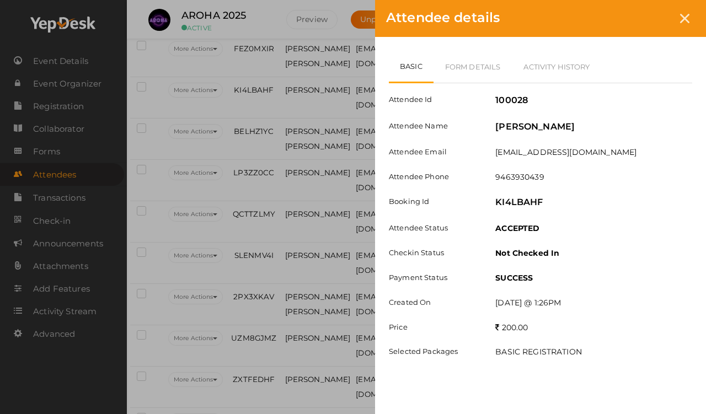
click at [651, 18] on icon at bounding box center [684, 18] width 9 height 9
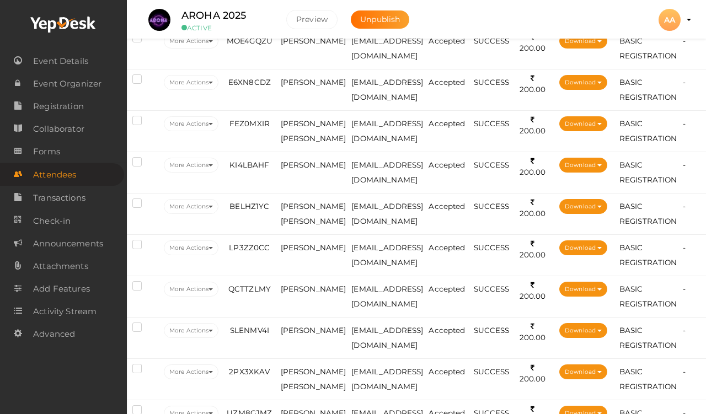
scroll to position [1066, 22]
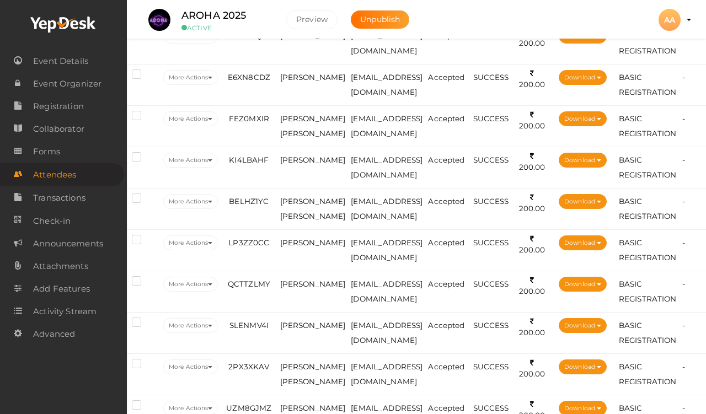
click at [358, 214] on span "[EMAIL_ADDRESS][DOMAIN_NAME]" at bounding box center [387, 209] width 72 height 24
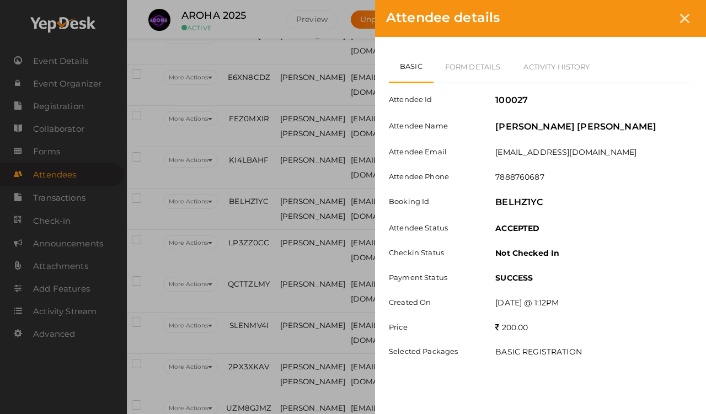
click at [498, 52] on link "Form Details" at bounding box center [473, 67] width 79 height 32
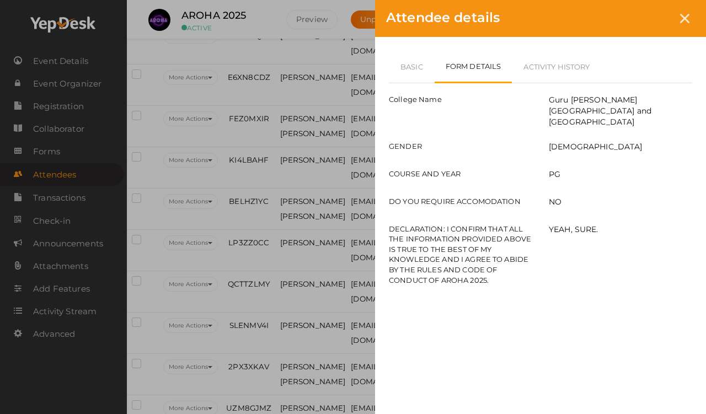
click at [651, 17] on icon at bounding box center [684, 18] width 9 height 9
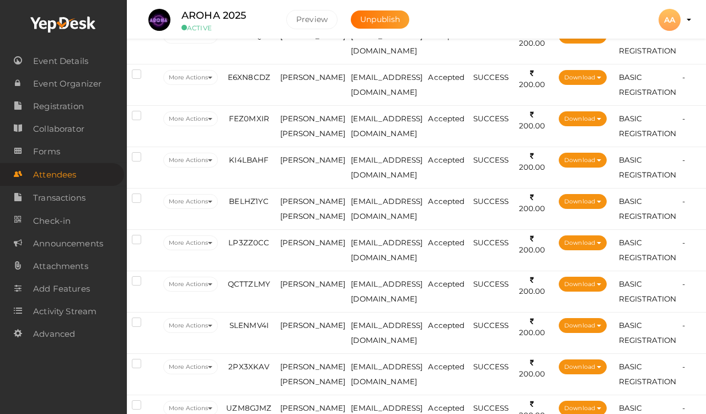
click at [376, 221] on td "[EMAIL_ADDRESS][DOMAIN_NAME]" at bounding box center [386, 208] width 77 height 41
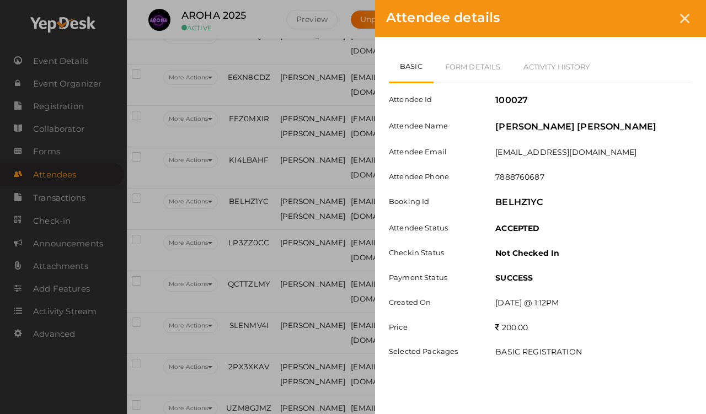
click at [651, 25] on div at bounding box center [685, 18] width 20 height 20
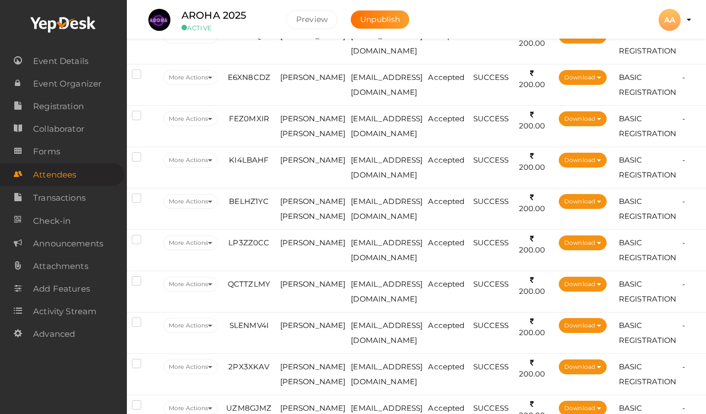
click at [359, 105] on td "[EMAIL_ADDRESS][DOMAIN_NAME]" at bounding box center [386, 84] width 77 height 41
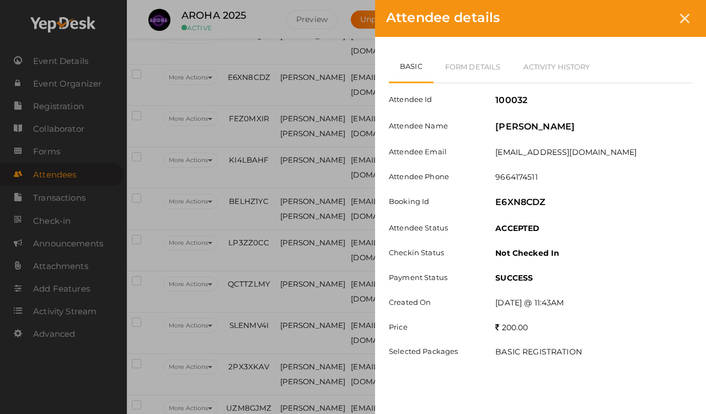
click at [651, 28] on div at bounding box center [685, 18] width 20 height 20
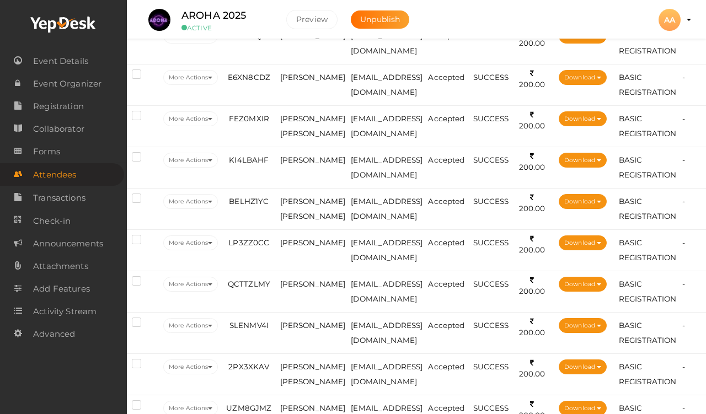
click at [352, 141] on td "[EMAIL_ADDRESS][DOMAIN_NAME]" at bounding box center [386, 125] width 77 height 41
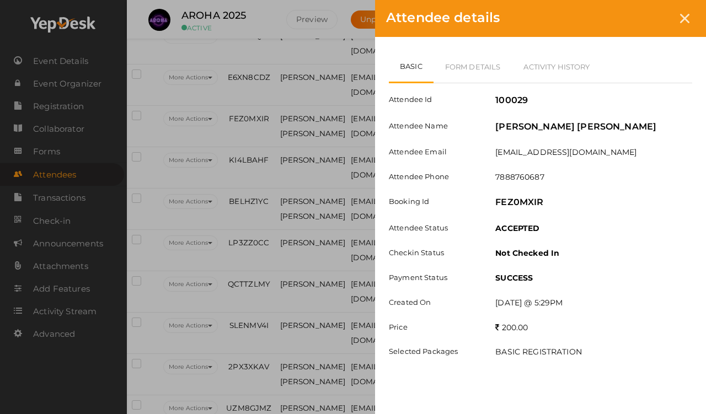
click at [651, 18] on icon at bounding box center [684, 18] width 9 height 9
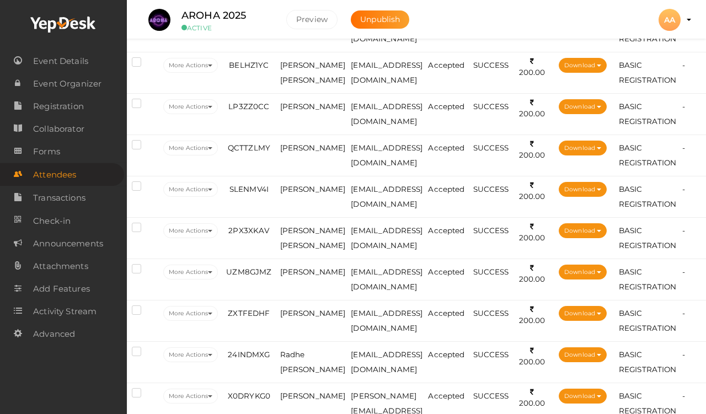
scroll to position [1203, 22]
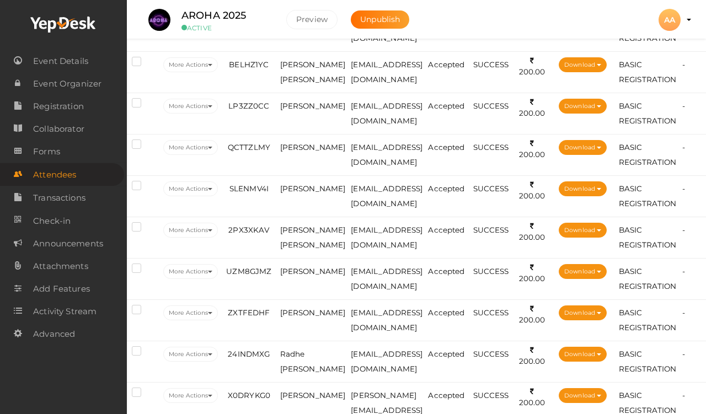
click at [316, 110] on span "[PERSON_NAME]" at bounding box center [313, 106] width 66 height 9
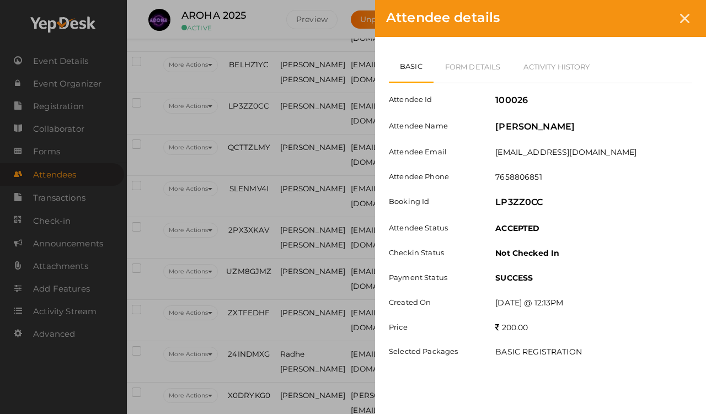
click at [457, 67] on link "Form Details" at bounding box center [473, 67] width 79 height 32
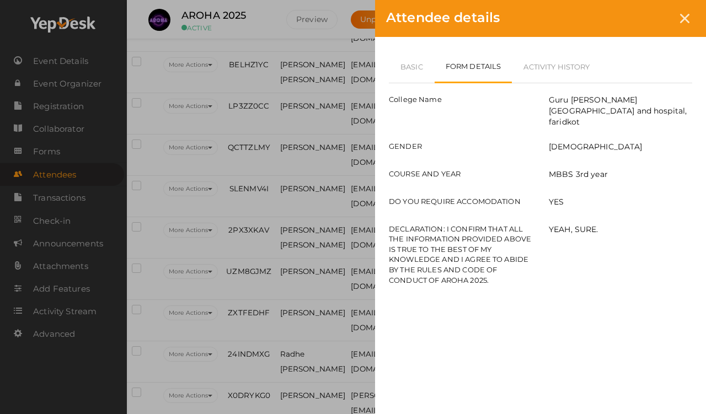
click at [419, 59] on link "Basic" at bounding box center [412, 67] width 46 height 32
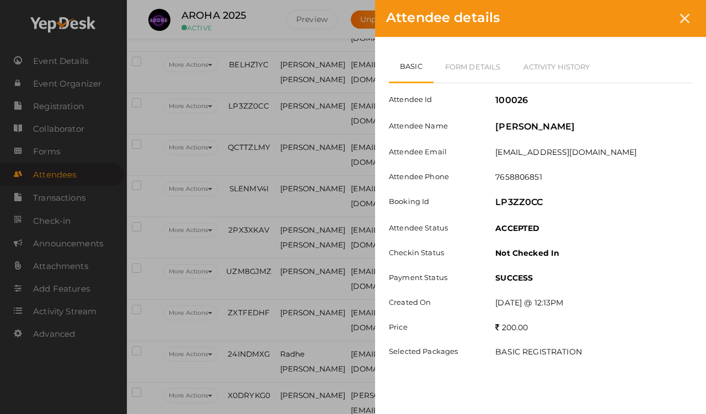
click at [651, 19] on icon at bounding box center [684, 18] width 9 height 9
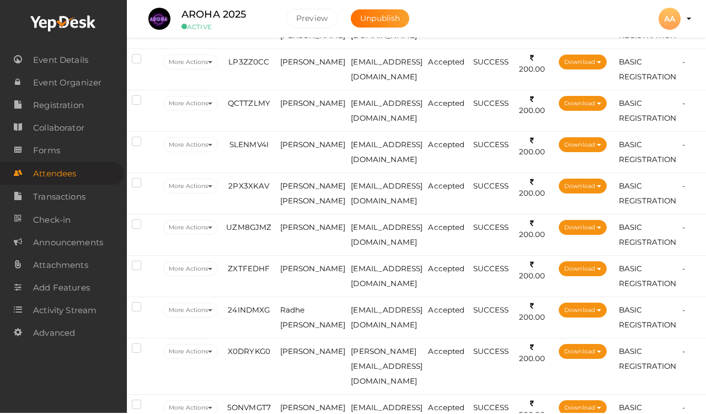
click at [299, 109] on span "[PERSON_NAME]" at bounding box center [313, 104] width 66 height 9
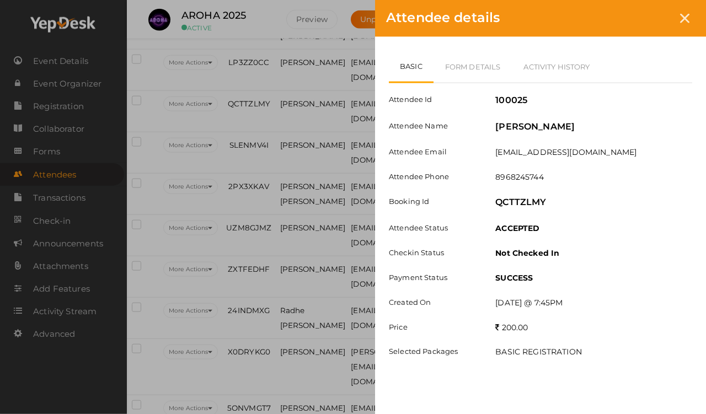
click at [464, 66] on link "Form Details" at bounding box center [473, 67] width 79 height 32
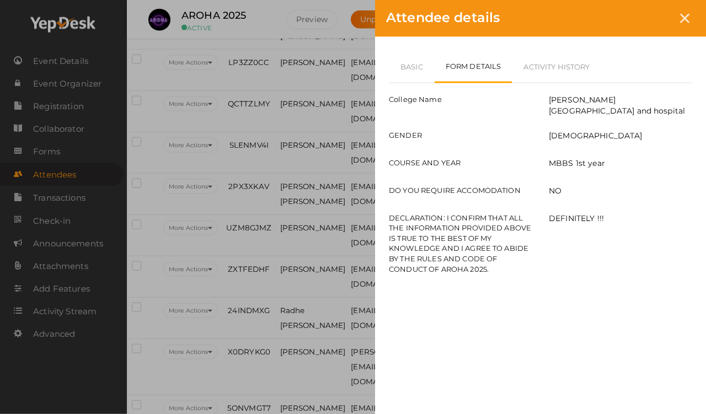
click at [411, 58] on link "Basic" at bounding box center [412, 67] width 46 height 32
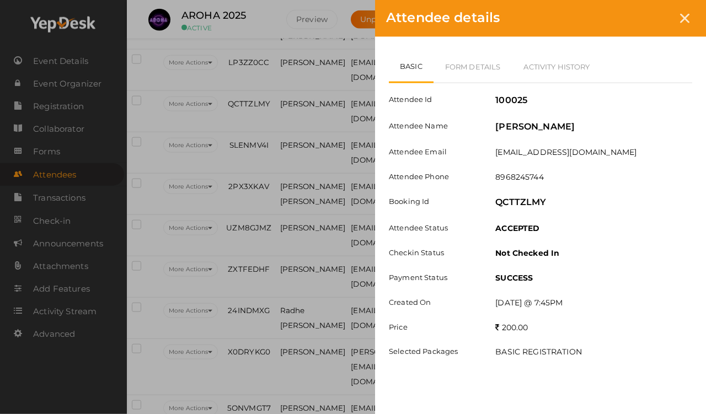
click at [471, 66] on link "Form Details" at bounding box center [473, 67] width 79 height 32
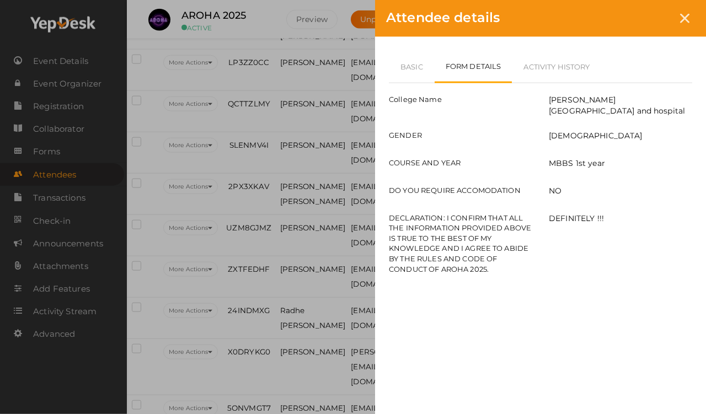
click at [413, 58] on link "Basic" at bounding box center [412, 67] width 46 height 32
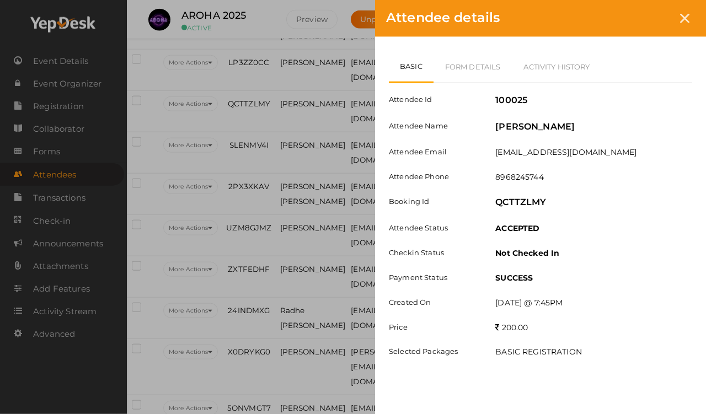
click at [460, 57] on link "Form Details" at bounding box center [473, 67] width 79 height 32
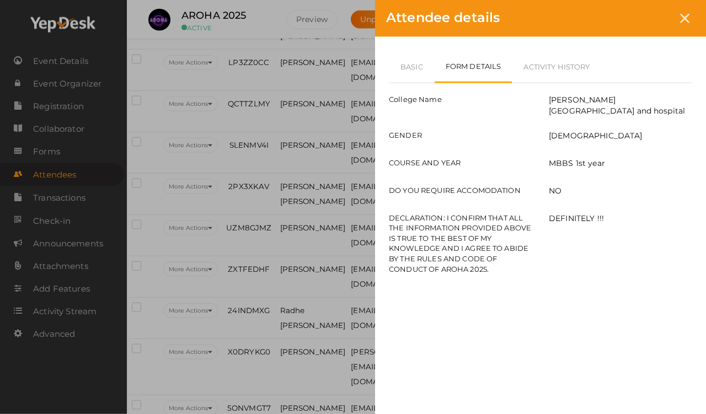
click at [407, 47] on div "Basic Form Details Activity History Attendee Id 100025 Attendee Name [PERSON_NA…" at bounding box center [540, 169] width 331 height 265
click at [414, 44] on div "Basic Form Details Activity History Attendee Id 100025 Attendee Name [PERSON_NA…" at bounding box center [540, 169] width 331 height 265
click at [411, 63] on link "Basic" at bounding box center [412, 67] width 46 height 32
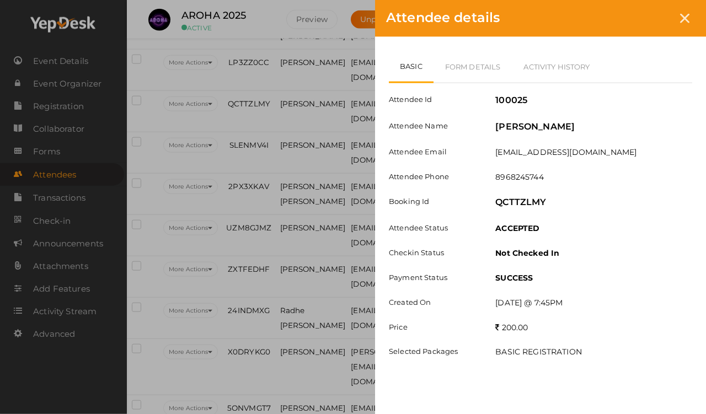
click at [504, 294] on div "Attendee Id 100025 Attendee Name [PERSON_NAME] Attendee Email [EMAIL_ADDRESS][D…" at bounding box center [541, 225] width 304 height 285
click at [474, 51] on link "Form Details" at bounding box center [473, 67] width 79 height 32
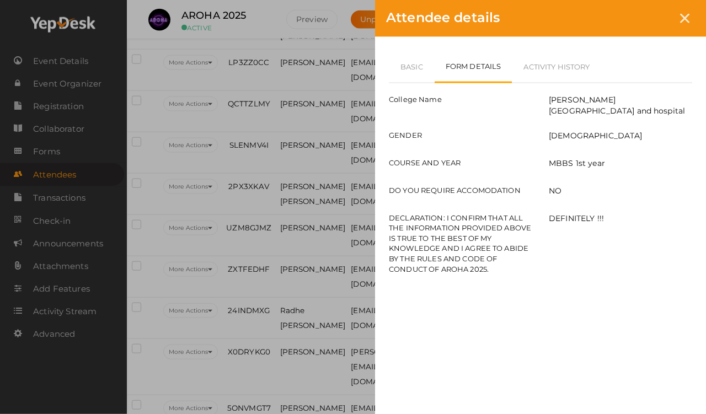
click at [651, 18] on icon at bounding box center [684, 18] width 9 height 9
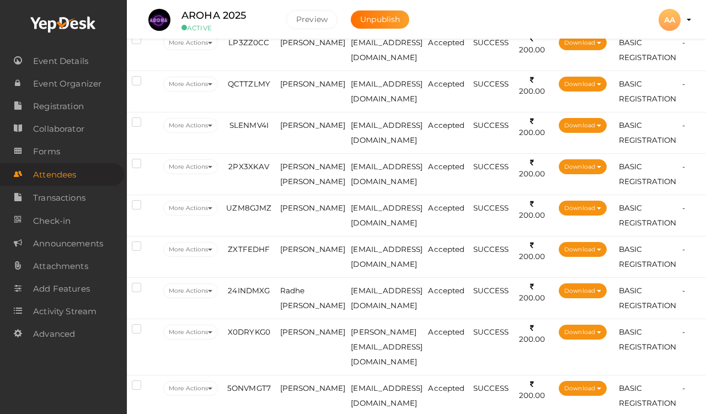
scroll to position [1269, 22]
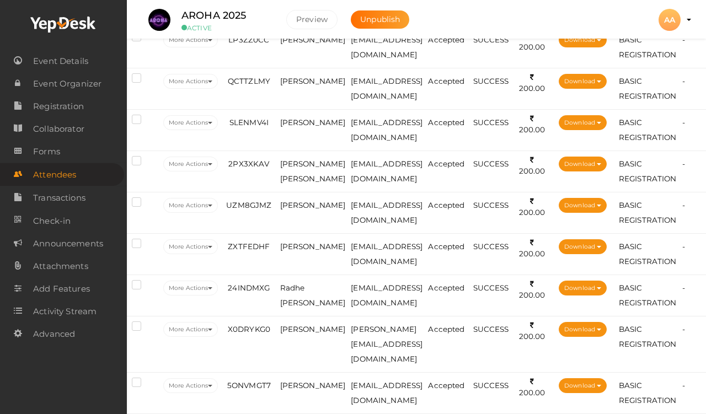
click at [284, 143] on td "[PERSON_NAME]" at bounding box center [313, 129] width 71 height 41
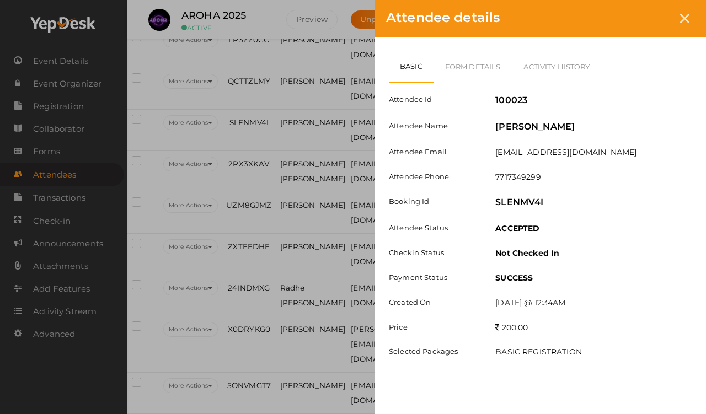
click at [459, 65] on link "Form Details" at bounding box center [473, 67] width 79 height 32
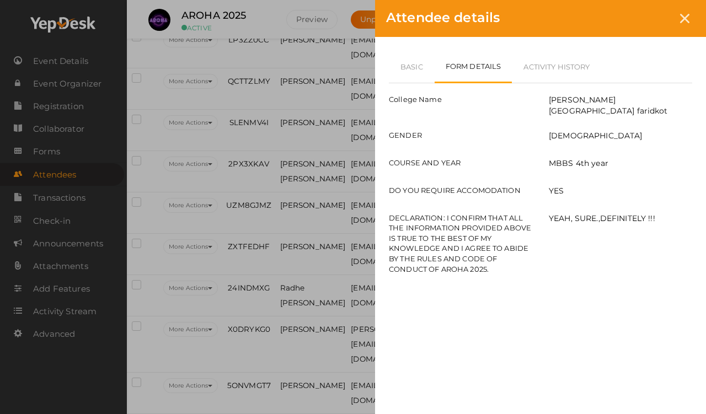
click at [414, 65] on link "Basic" at bounding box center [412, 67] width 46 height 32
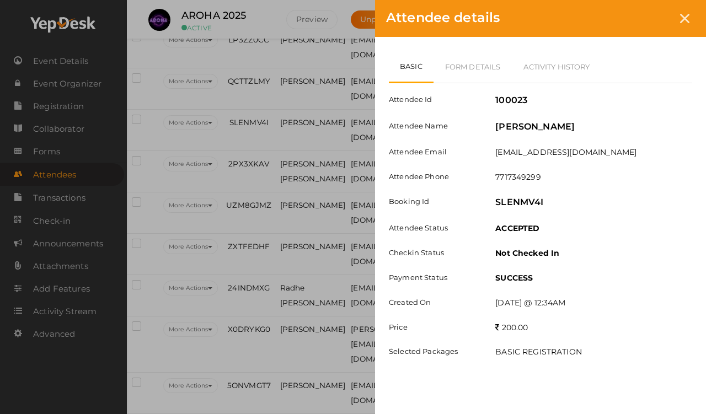
click at [651, 22] on div at bounding box center [685, 18] width 20 height 20
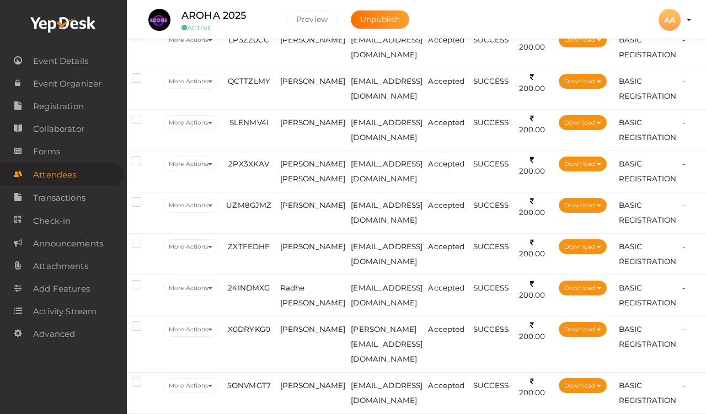
click at [291, 184] on td "[PERSON_NAME] [PERSON_NAME]" at bounding box center [313, 171] width 71 height 41
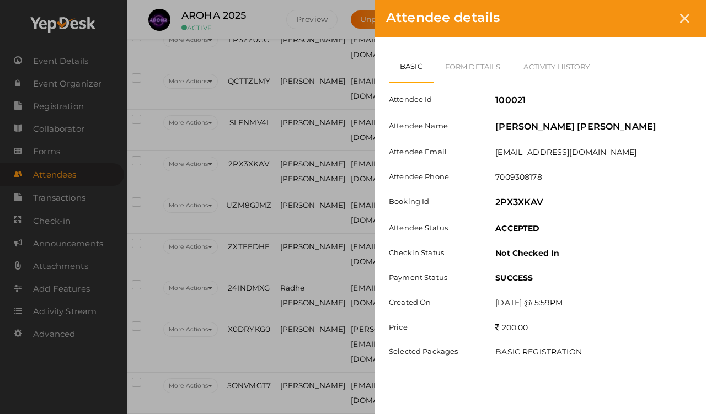
click at [481, 57] on link "Form Details" at bounding box center [473, 67] width 79 height 32
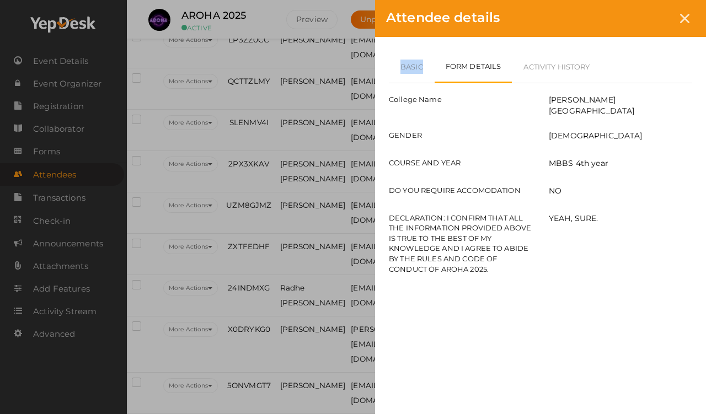
click at [332, 219] on div "Attendee details Basic Form Details Activity History Attendee Id 100021 Attende…" at bounding box center [353, 207] width 706 height 414
click at [651, 16] on icon at bounding box center [684, 18] width 9 height 9
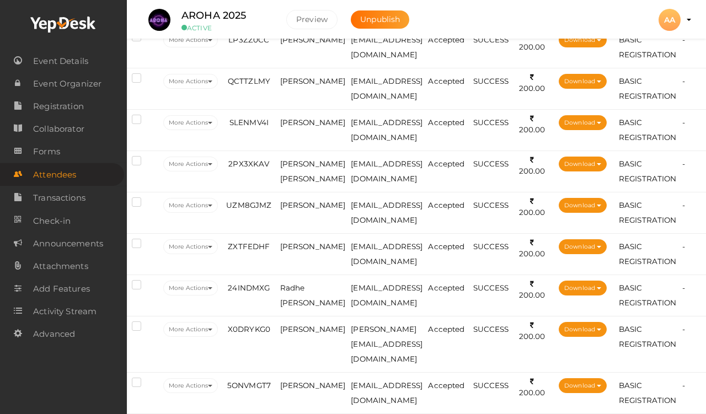
click at [294, 127] on span "[PERSON_NAME]" at bounding box center [313, 122] width 66 height 9
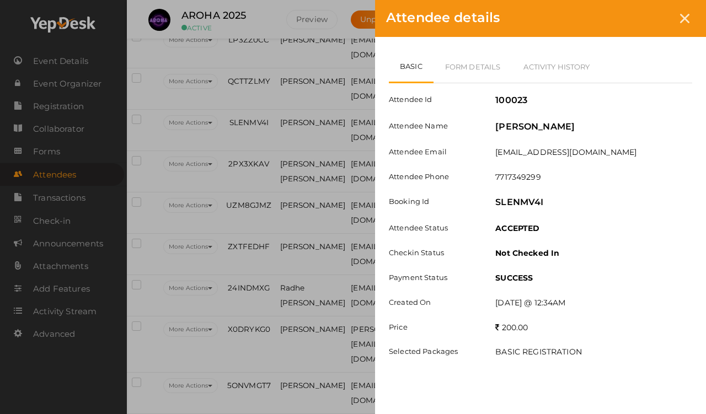
click at [488, 76] on link "Form Details" at bounding box center [473, 67] width 79 height 32
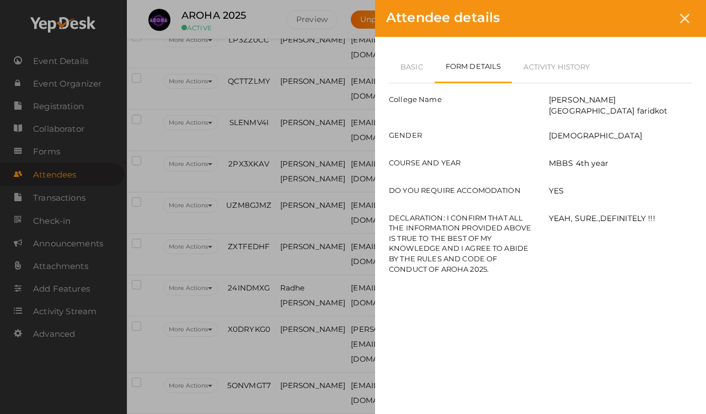
click at [404, 60] on link "Basic" at bounding box center [412, 67] width 46 height 32
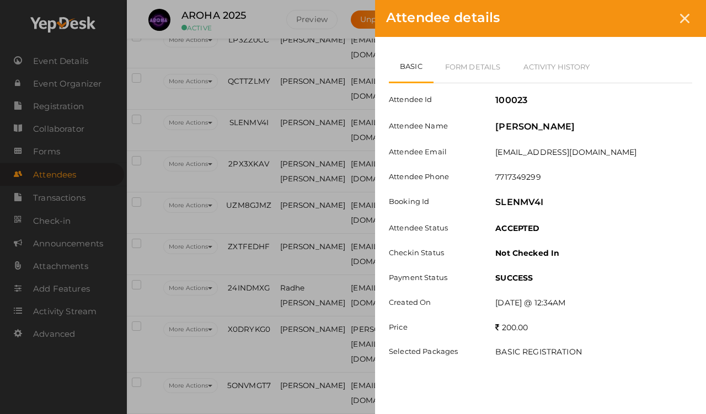
click at [470, 78] on link "Form Details" at bounding box center [473, 67] width 79 height 32
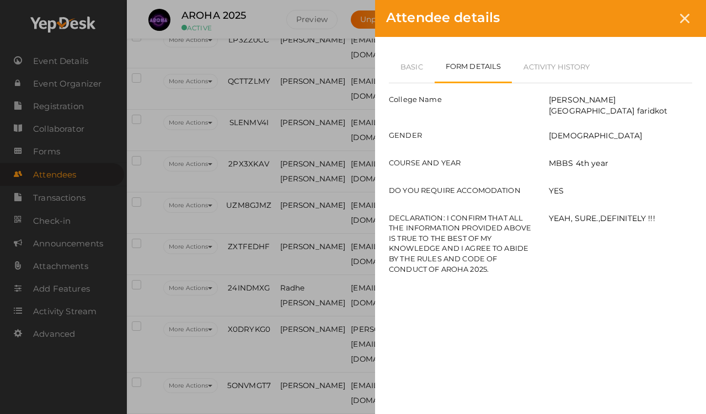
click at [415, 55] on link "Basic" at bounding box center [412, 67] width 46 height 32
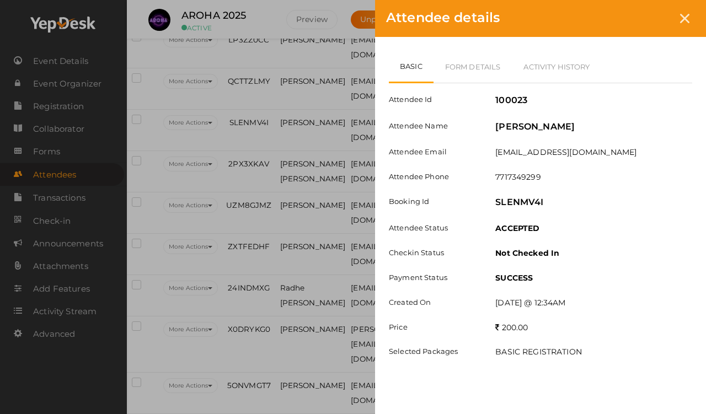
click at [651, 24] on div at bounding box center [685, 18] width 20 height 20
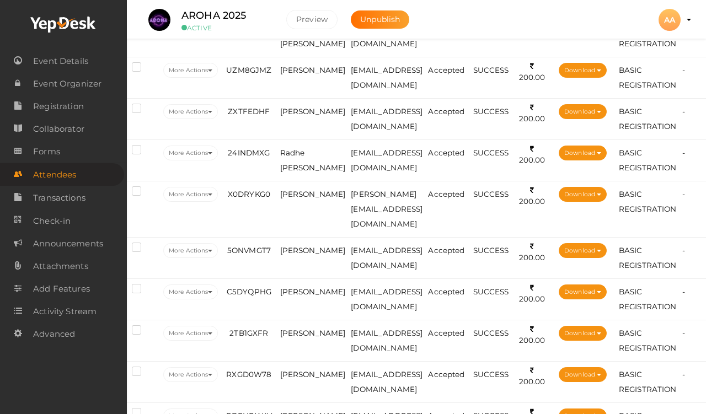
scroll to position [1406, 22]
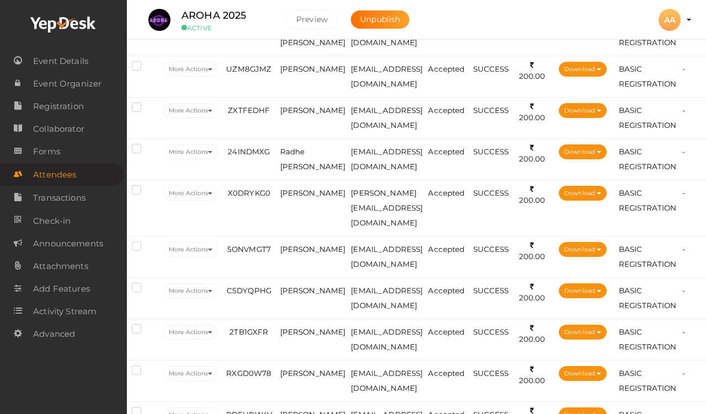
click at [291, 73] on span "[PERSON_NAME]" at bounding box center [313, 69] width 66 height 9
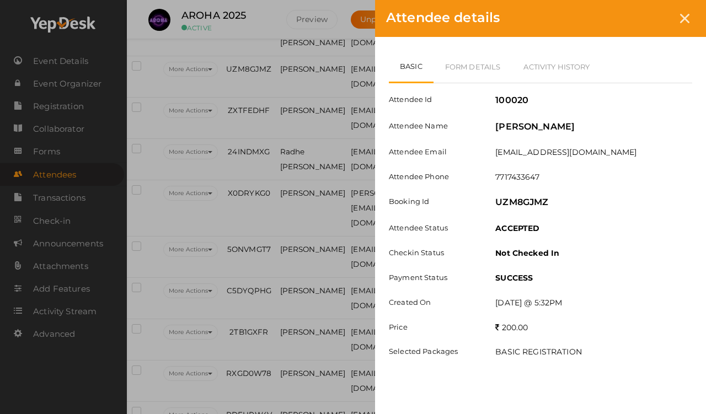
click at [471, 52] on link "Form Details" at bounding box center [473, 67] width 79 height 32
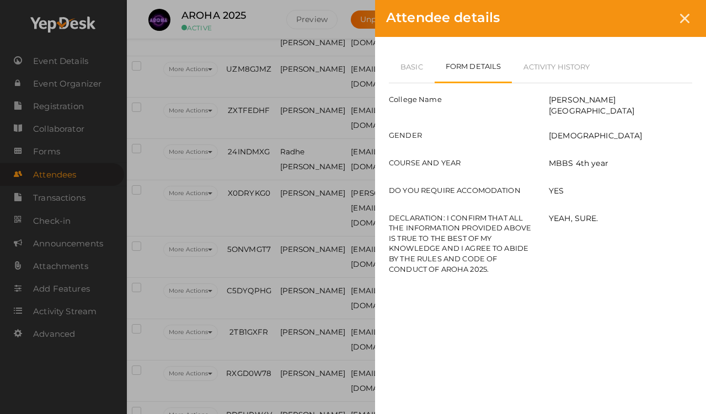
click at [399, 72] on link "Basic" at bounding box center [412, 67] width 46 height 32
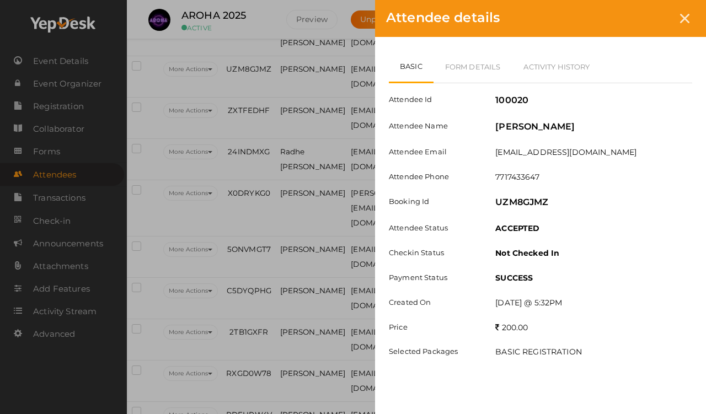
click at [475, 67] on link "Form Details" at bounding box center [473, 67] width 79 height 32
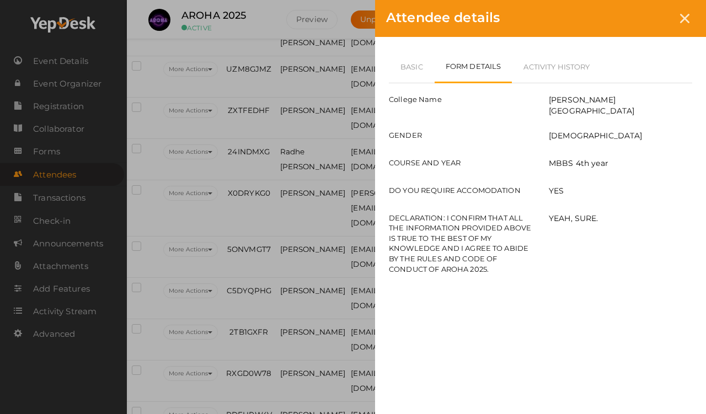
click at [403, 62] on link "Basic" at bounding box center [412, 67] width 46 height 32
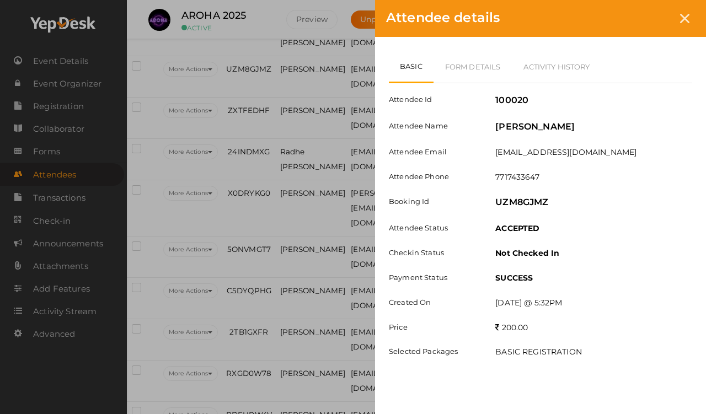
click at [651, 15] on icon at bounding box center [684, 18] width 9 height 9
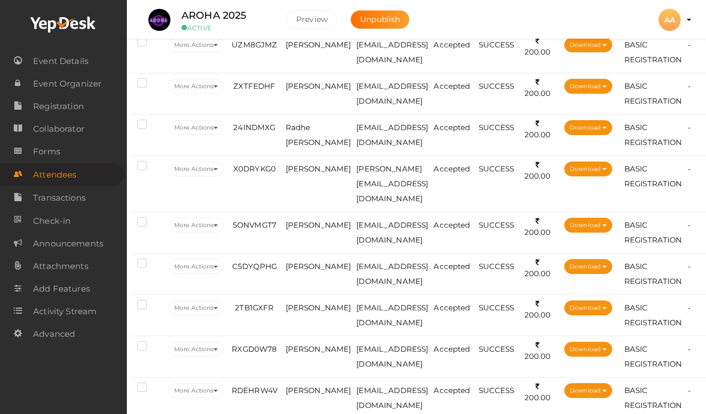
scroll to position [1431, 15]
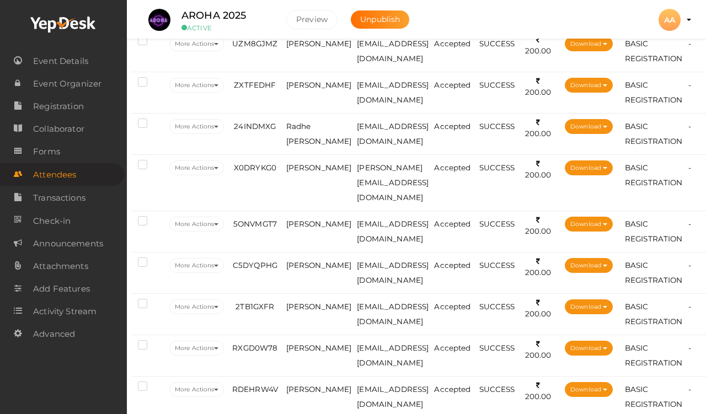
click at [292, 172] on span "[PERSON_NAME]" at bounding box center [319, 167] width 66 height 9
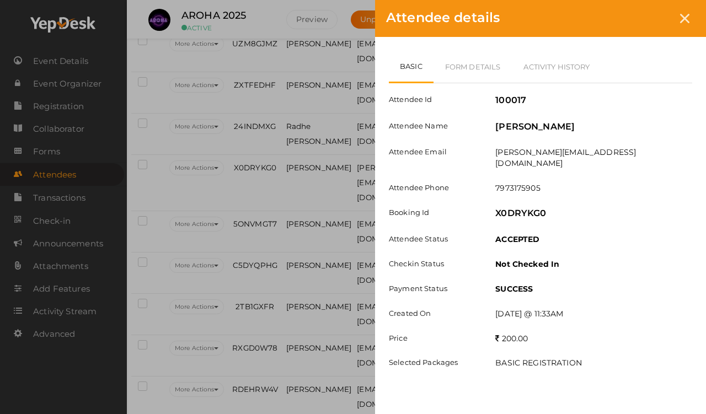
click at [471, 58] on link "Form Details" at bounding box center [473, 67] width 79 height 32
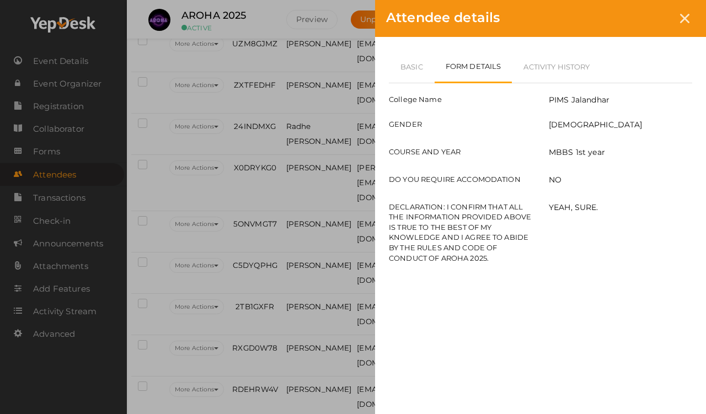
click at [431, 54] on link "Basic" at bounding box center [412, 67] width 46 height 32
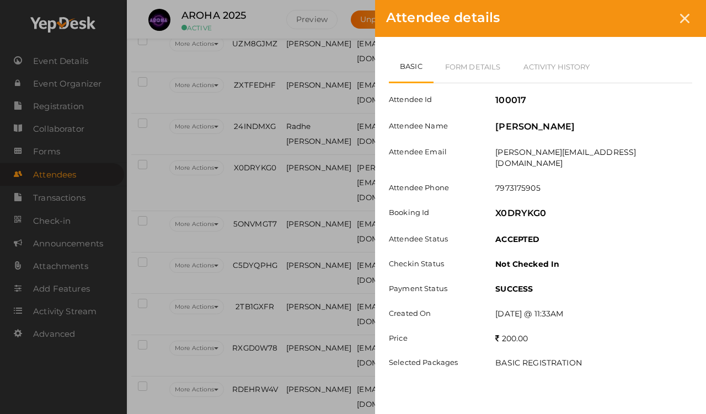
click at [221, 216] on div "Attendee details Basic Form Details Activity History Attendee Id 100017 Attende…" at bounding box center [353, 207] width 706 height 414
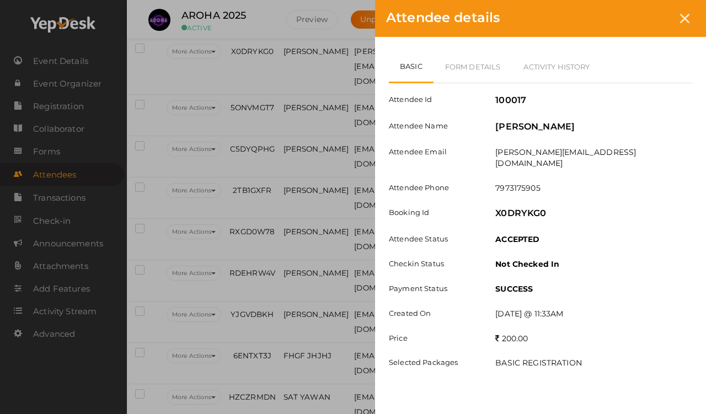
scroll to position [1549, 18]
click at [450, 49] on div "Basic Form Details Activity History Attendee Id 100017 Attendee Name [PERSON_NA…" at bounding box center [540, 221] width 331 height 368
click at [467, 61] on link "Form Details" at bounding box center [473, 67] width 79 height 32
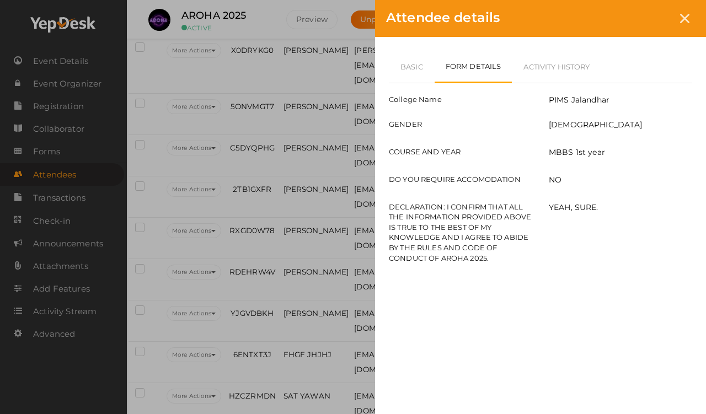
click at [397, 56] on link "Basic" at bounding box center [412, 67] width 46 height 32
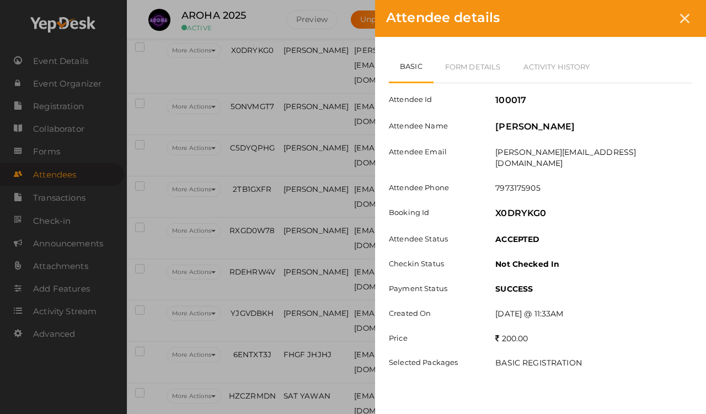
click at [651, 28] on div at bounding box center [685, 18] width 20 height 20
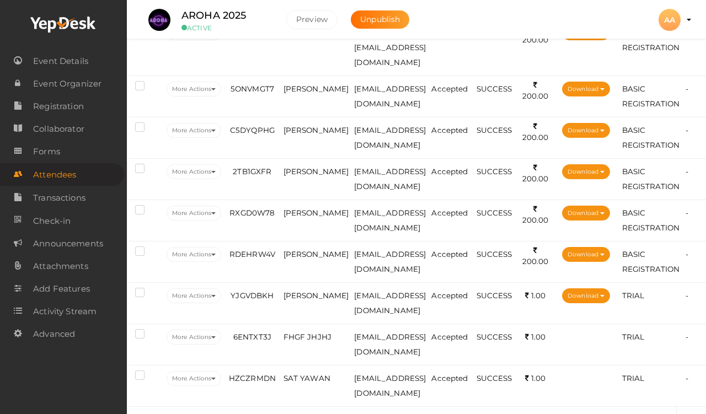
scroll to position [1567, 18]
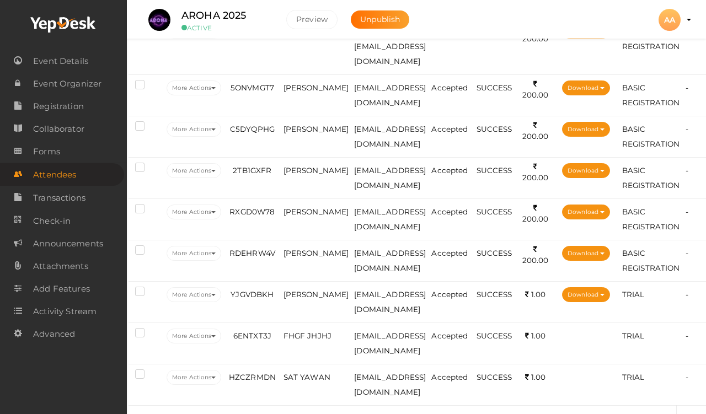
click at [295, 92] on span "[PERSON_NAME]" at bounding box center [317, 87] width 66 height 9
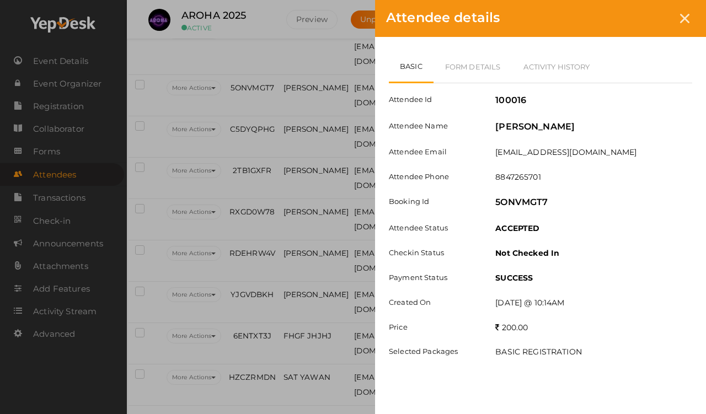
click at [453, 66] on link "Form Details" at bounding box center [473, 67] width 79 height 32
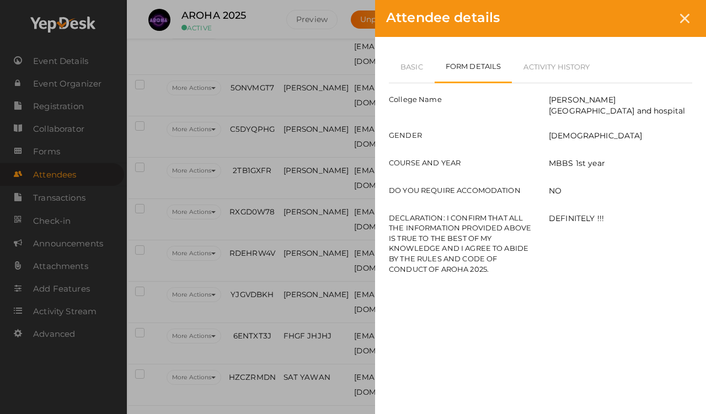
click at [409, 57] on link "Basic" at bounding box center [412, 67] width 46 height 32
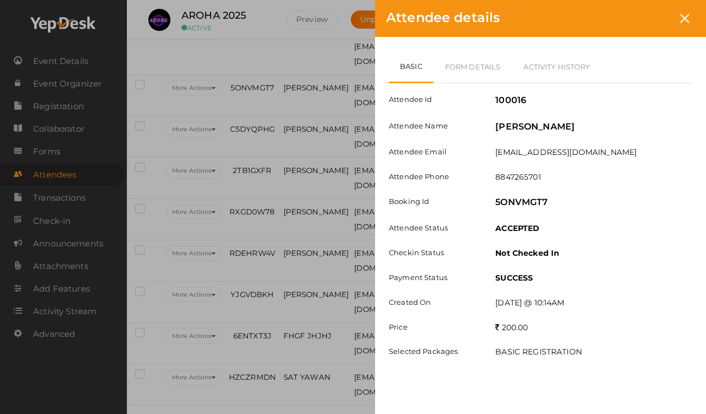
click at [530, 292] on div "Attendee Id 100016 Attendee Name [PERSON_NAME] Attendee Email [EMAIL_ADDRESS][D…" at bounding box center [541, 225] width 304 height 285
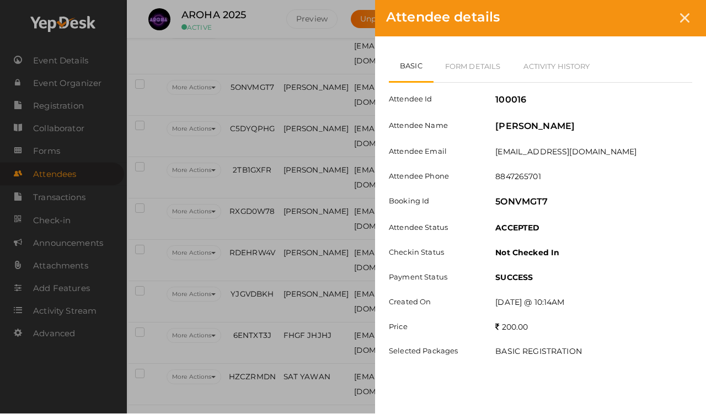
click at [467, 66] on link "Form Details" at bounding box center [473, 67] width 79 height 32
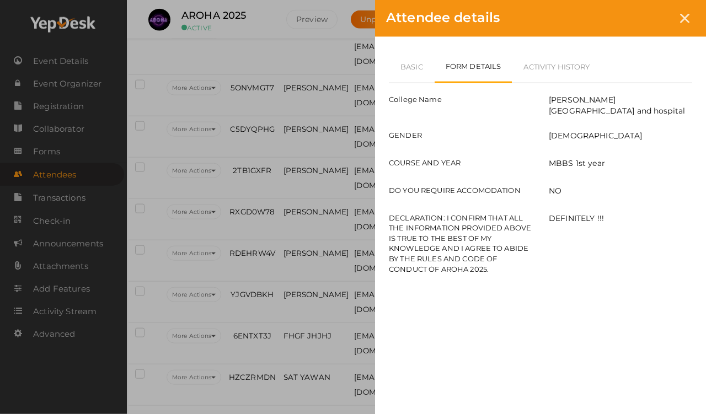
click at [410, 56] on link "Basic" at bounding box center [412, 67] width 46 height 32
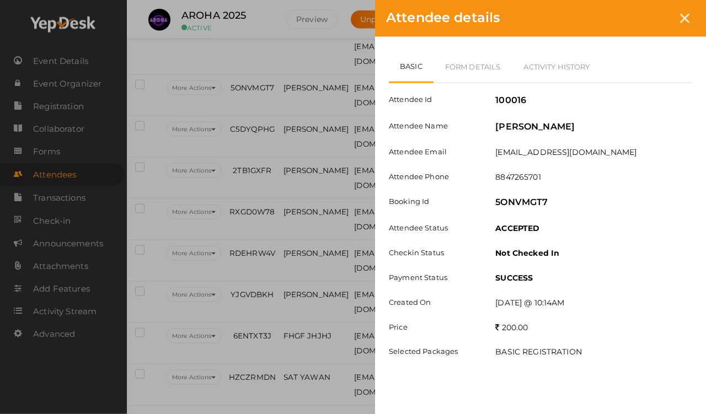
click at [651, 17] on icon at bounding box center [684, 18] width 9 height 9
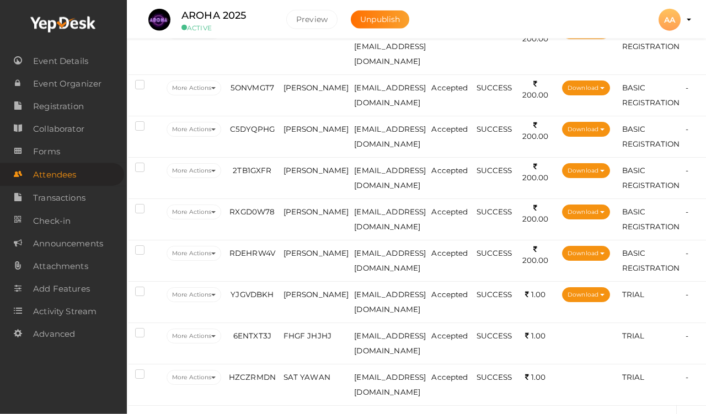
click at [306, 134] on span "[PERSON_NAME]" at bounding box center [317, 129] width 66 height 9
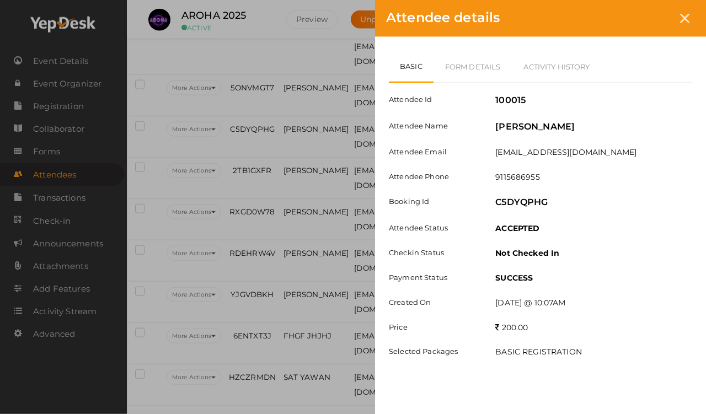
click at [451, 73] on link "Form Details" at bounding box center [473, 67] width 79 height 32
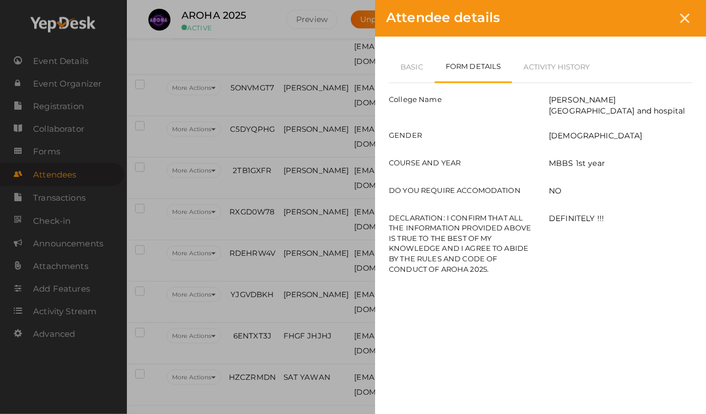
click at [411, 55] on link "Basic" at bounding box center [412, 67] width 46 height 32
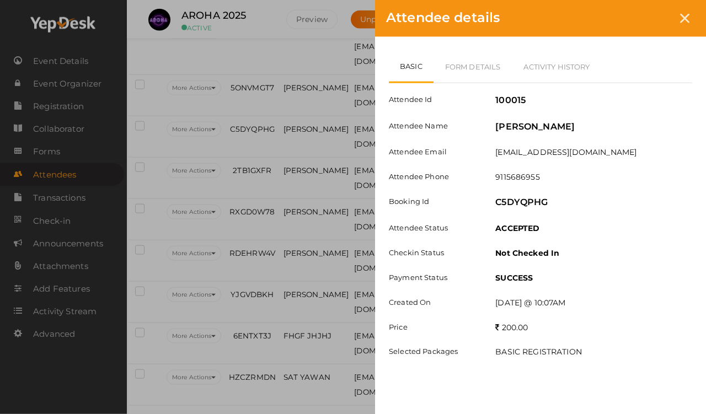
click at [477, 81] on link "Form Details" at bounding box center [473, 67] width 79 height 32
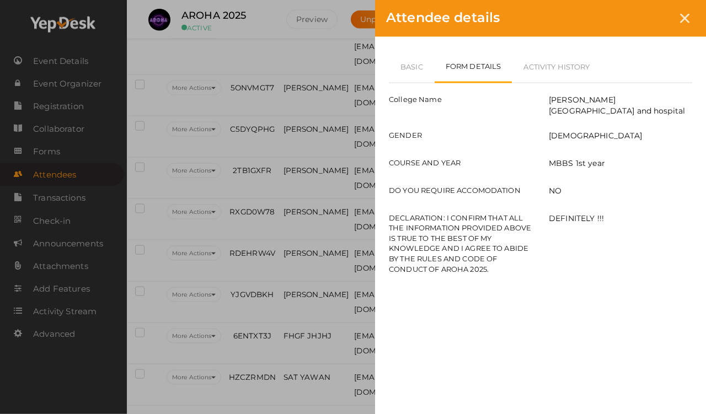
click at [415, 48] on div "Basic Form Details Activity History Attendee Id 100015 Attendee Name [PERSON_NA…" at bounding box center [540, 169] width 331 height 265
click at [409, 61] on link "Basic" at bounding box center [412, 67] width 46 height 32
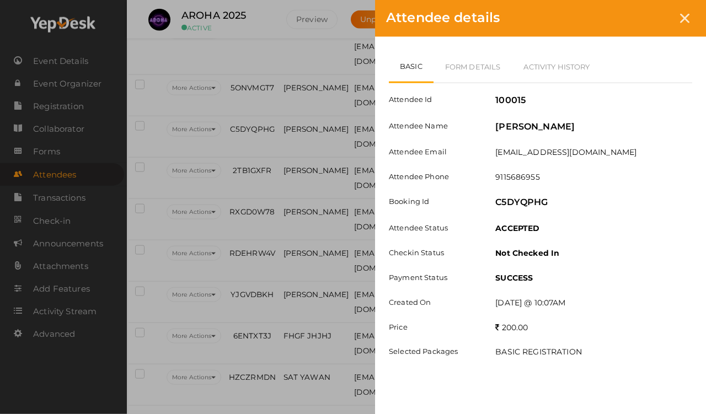
click at [651, 19] on div at bounding box center [685, 18] width 20 height 20
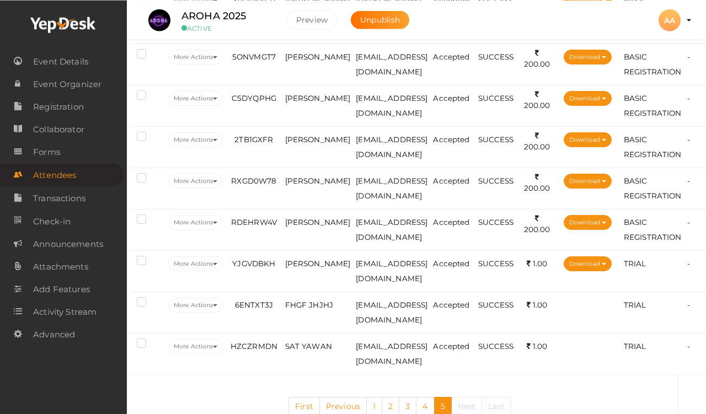
click at [303, 143] on span "[PERSON_NAME]" at bounding box center [318, 139] width 66 height 9
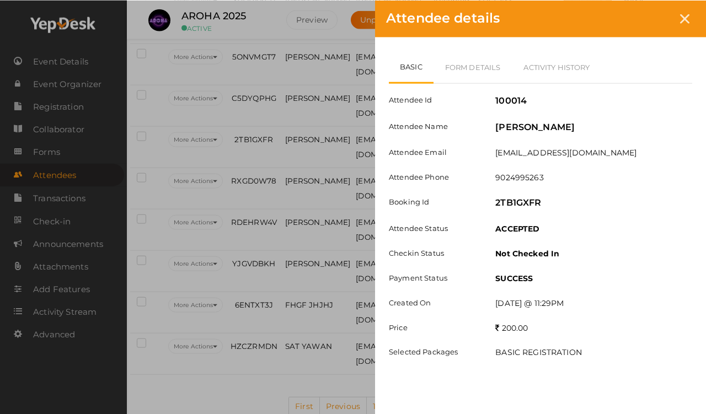
scroll to position [1599, 17]
click at [466, 65] on link "Form Details" at bounding box center [473, 67] width 79 height 32
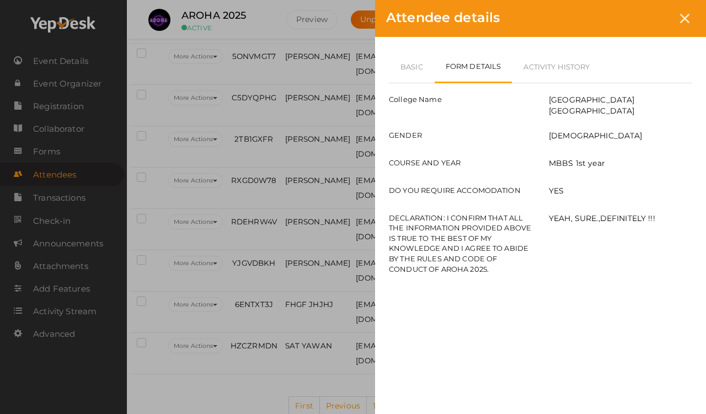
click at [409, 61] on link "Basic" at bounding box center [412, 67] width 46 height 32
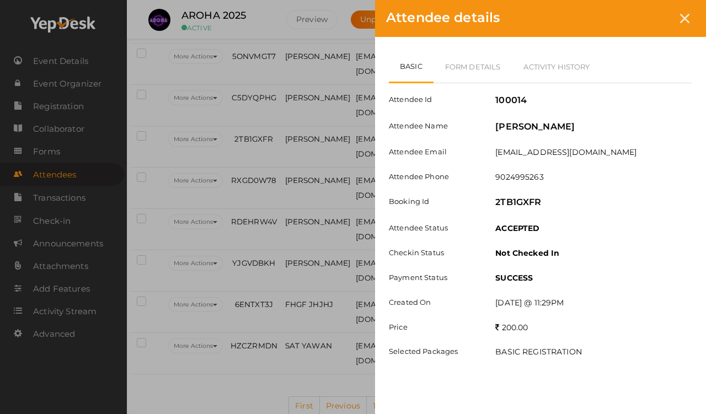
click at [651, 17] on div at bounding box center [685, 18] width 20 height 20
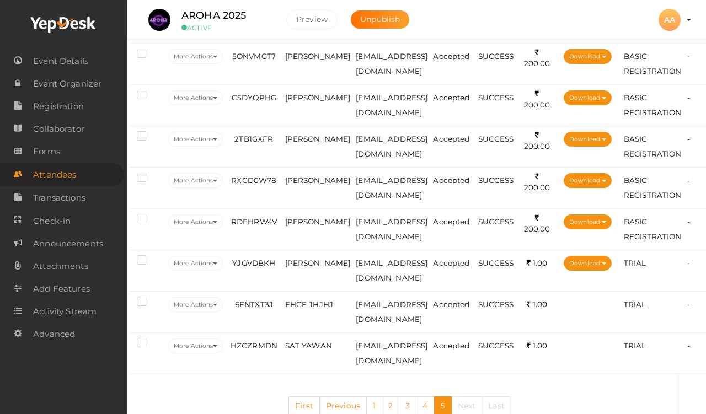
click at [294, 143] on span "[PERSON_NAME]" at bounding box center [318, 139] width 66 height 9
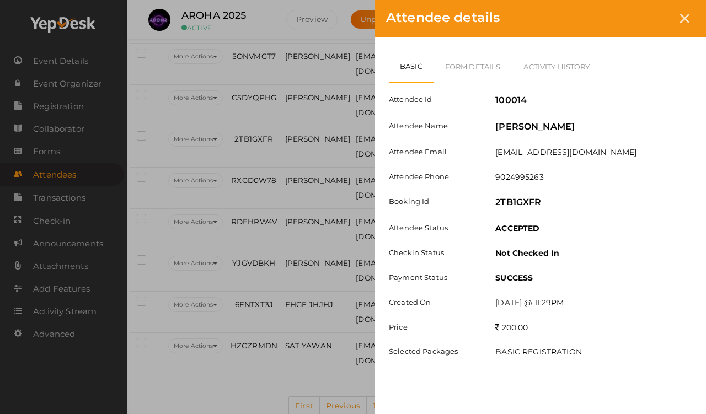
click at [469, 59] on link "Form Details" at bounding box center [473, 67] width 79 height 32
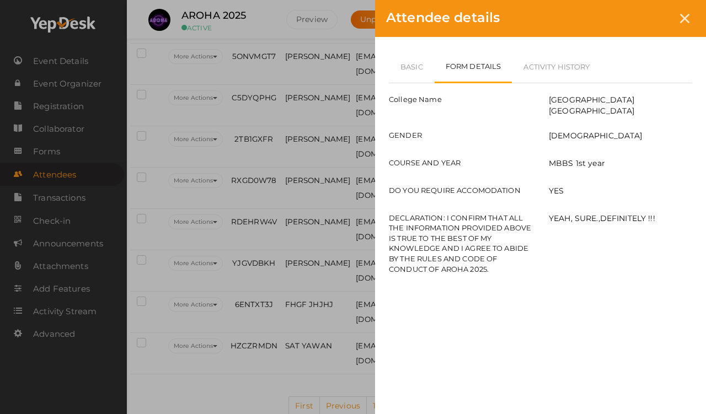
click at [651, 16] on div at bounding box center [685, 18] width 20 height 20
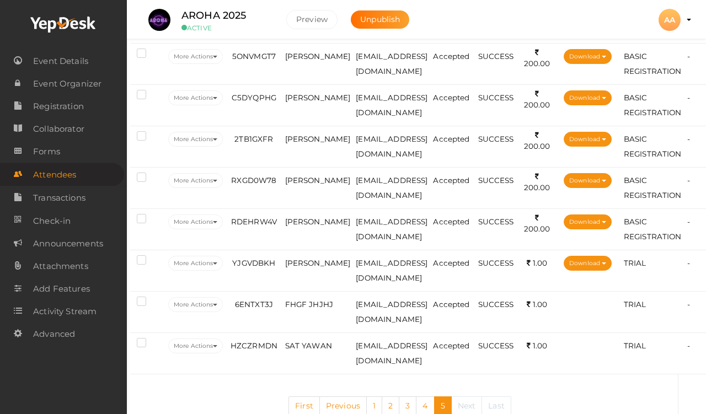
click at [288, 189] on td "[PERSON_NAME]" at bounding box center [318, 187] width 71 height 41
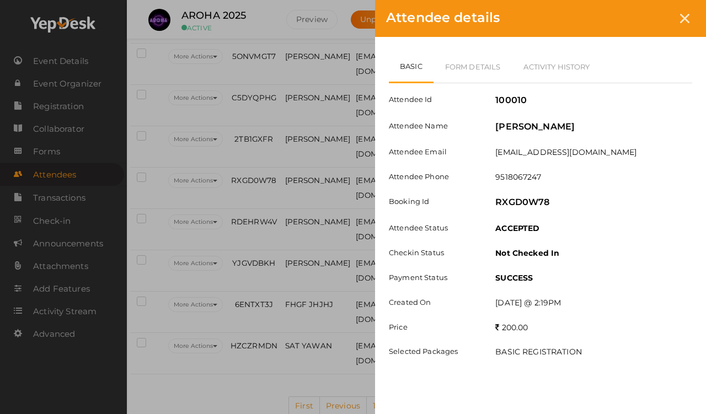
click at [449, 59] on link "Form Details" at bounding box center [473, 67] width 79 height 32
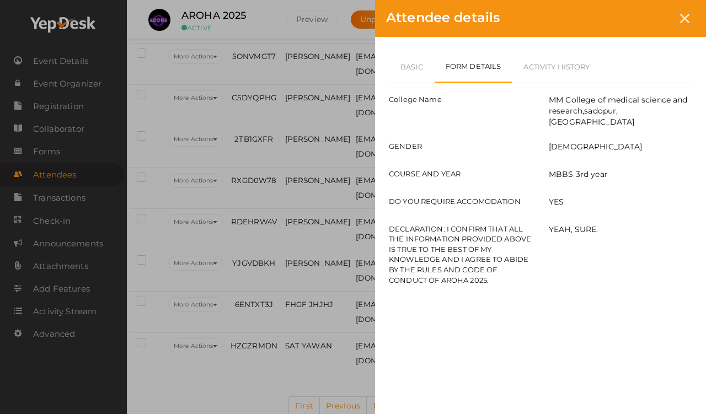
click at [407, 69] on link "Basic" at bounding box center [412, 67] width 46 height 32
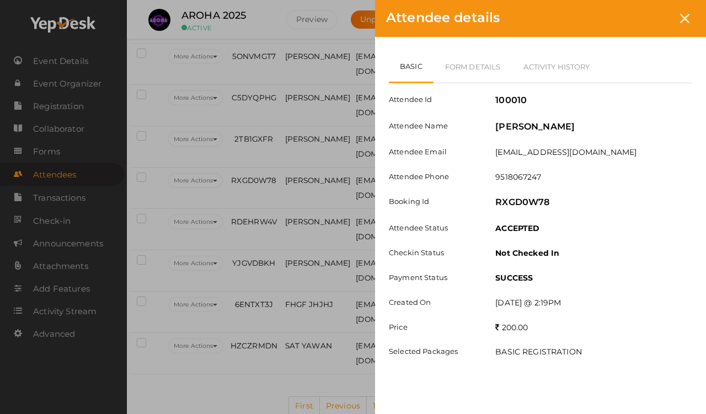
click at [651, 9] on div at bounding box center [685, 18] width 20 height 20
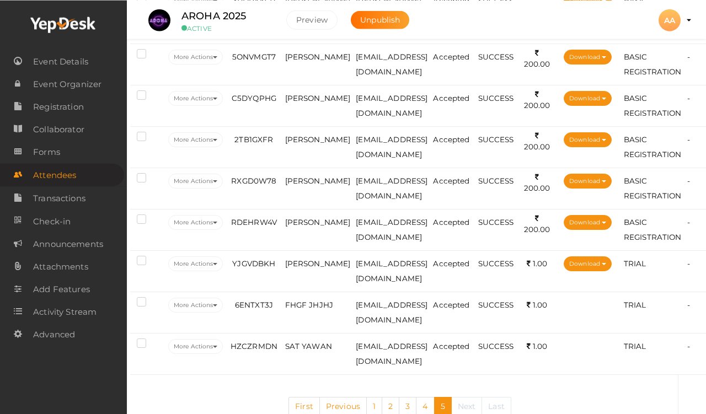
click at [315, 225] on td "[PERSON_NAME]" at bounding box center [318, 229] width 71 height 41
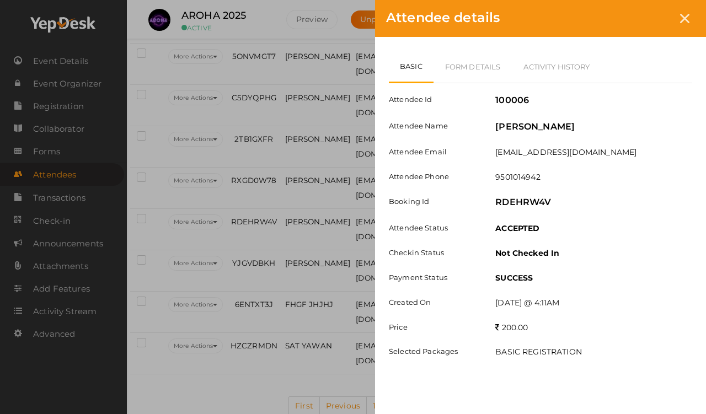
click at [469, 59] on link "Form Details" at bounding box center [473, 67] width 79 height 32
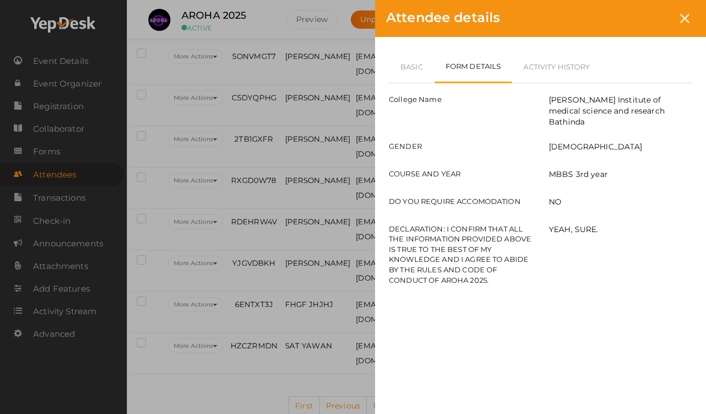
click at [165, 298] on div "Attendee details Basic Form Details Activity History Attendee Id 100006 Attende…" at bounding box center [353, 207] width 706 height 414
click at [424, 54] on link "Basic" at bounding box center [412, 67] width 46 height 32
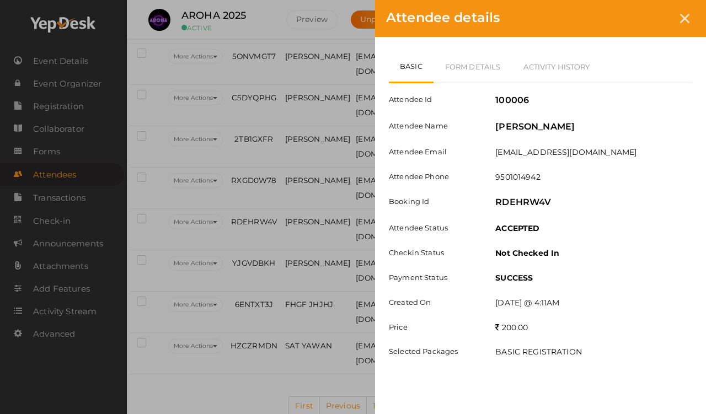
click at [465, 65] on link "Form Details" at bounding box center [473, 67] width 79 height 32
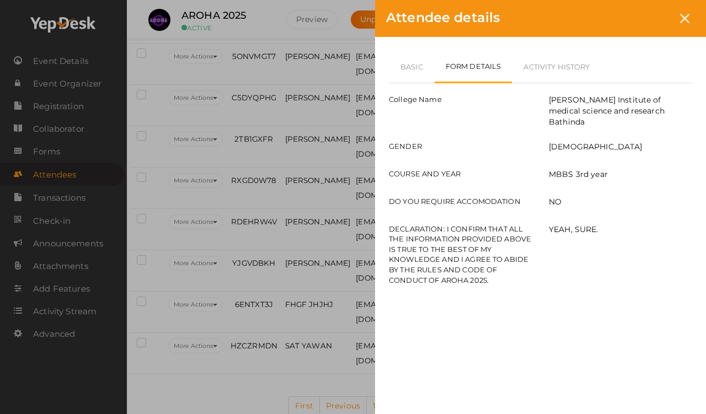
click at [400, 48] on div "Basic Form Details Activity History Attendee Id 100006 Attendee Name [PERSON_NA…" at bounding box center [540, 175] width 331 height 276
click at [412, 60] on link "Basic" at bounding box center [412, 67] width 46 height 32
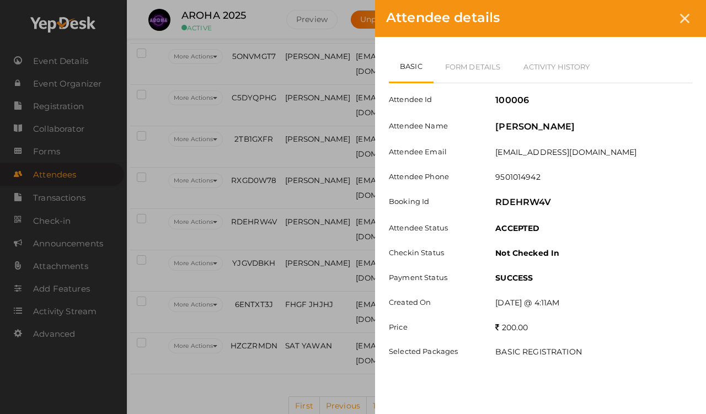
click at [497, 65] on link "Form Details" at bounding box center [473, 67] width 79 height 32
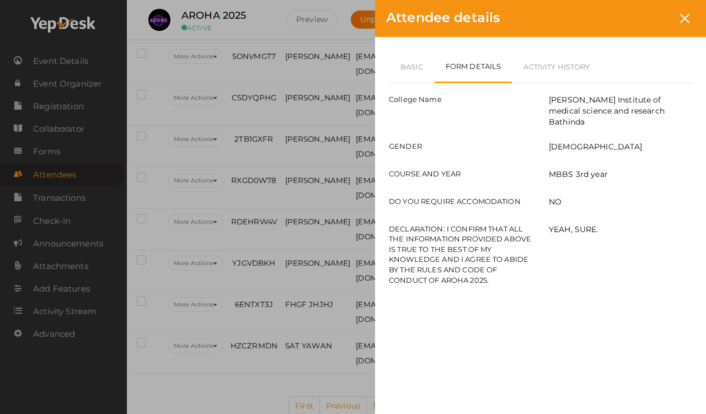
click at [651, 16] on icon at bounding box center [684, 18] width 9 height 9
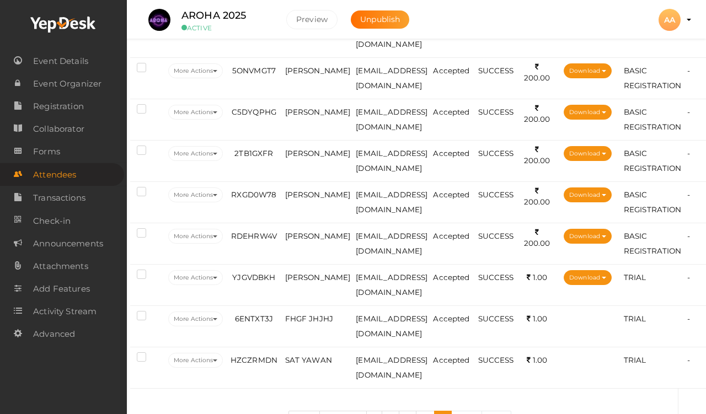
scroll to position [1585, 17]
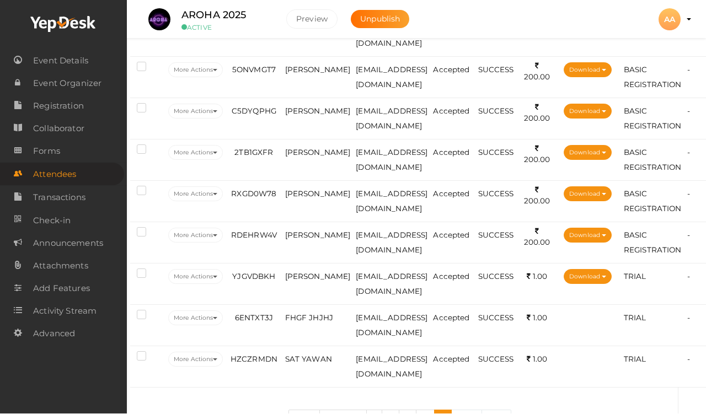
click at [308, 199] on span "[PERSON_NAME]" at bounding box center [318, 194] width 66 height 9
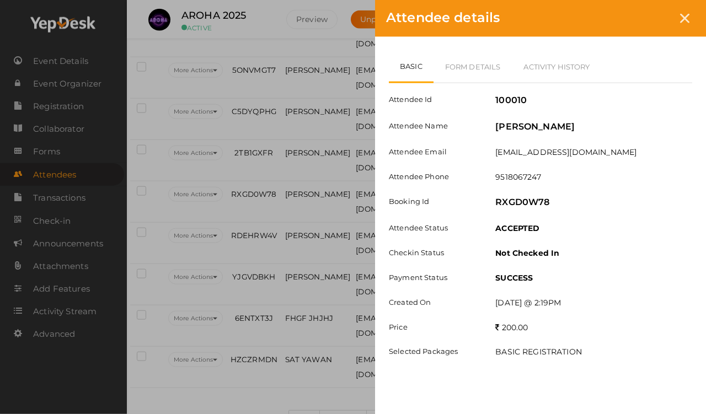
click at [448, 56] on link "Form Details" at bounding box center [473, 67] width 79 height 32
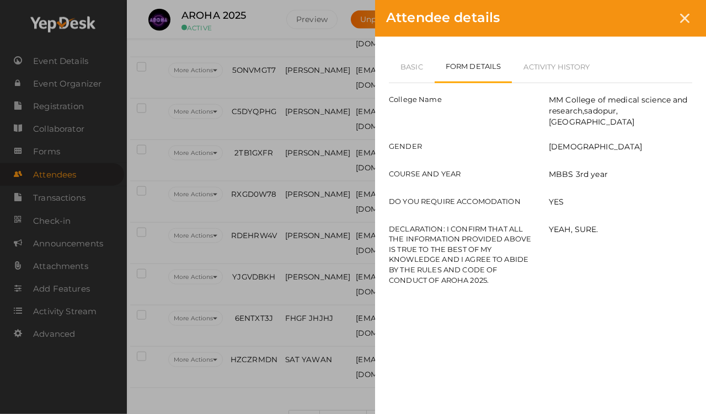
click at [418, 55] on link "Basic" at bounding box center [412, 67] width 46 height 32
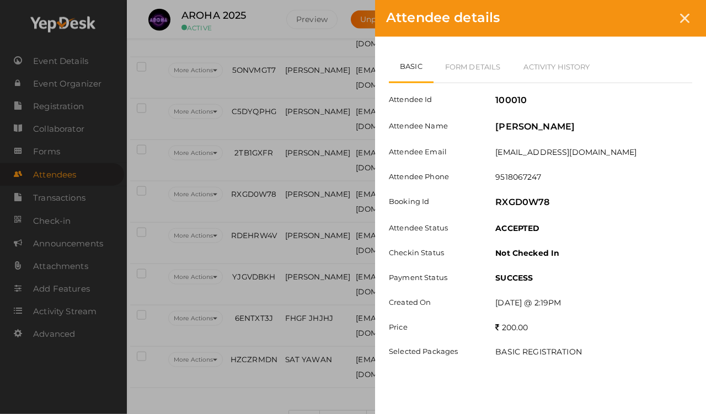
click at [470, 41] on div "Basic Form Details Activity History Attendee Id 100010 Attendee Name [PERSON_NA…" at bounding box center [540, 215] width 331 height 357
click at [474, 73] on link "Form Details" at bounding box center [473, 67] width 79 height 32
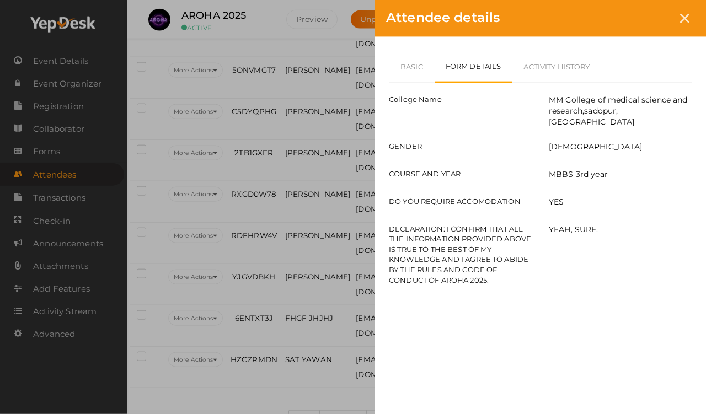
click at [401, 73] on link "Basic" at bounding box center [412, 67] width 46 height 32
